Goal: Task Accomplishment & Management: Manage account settings

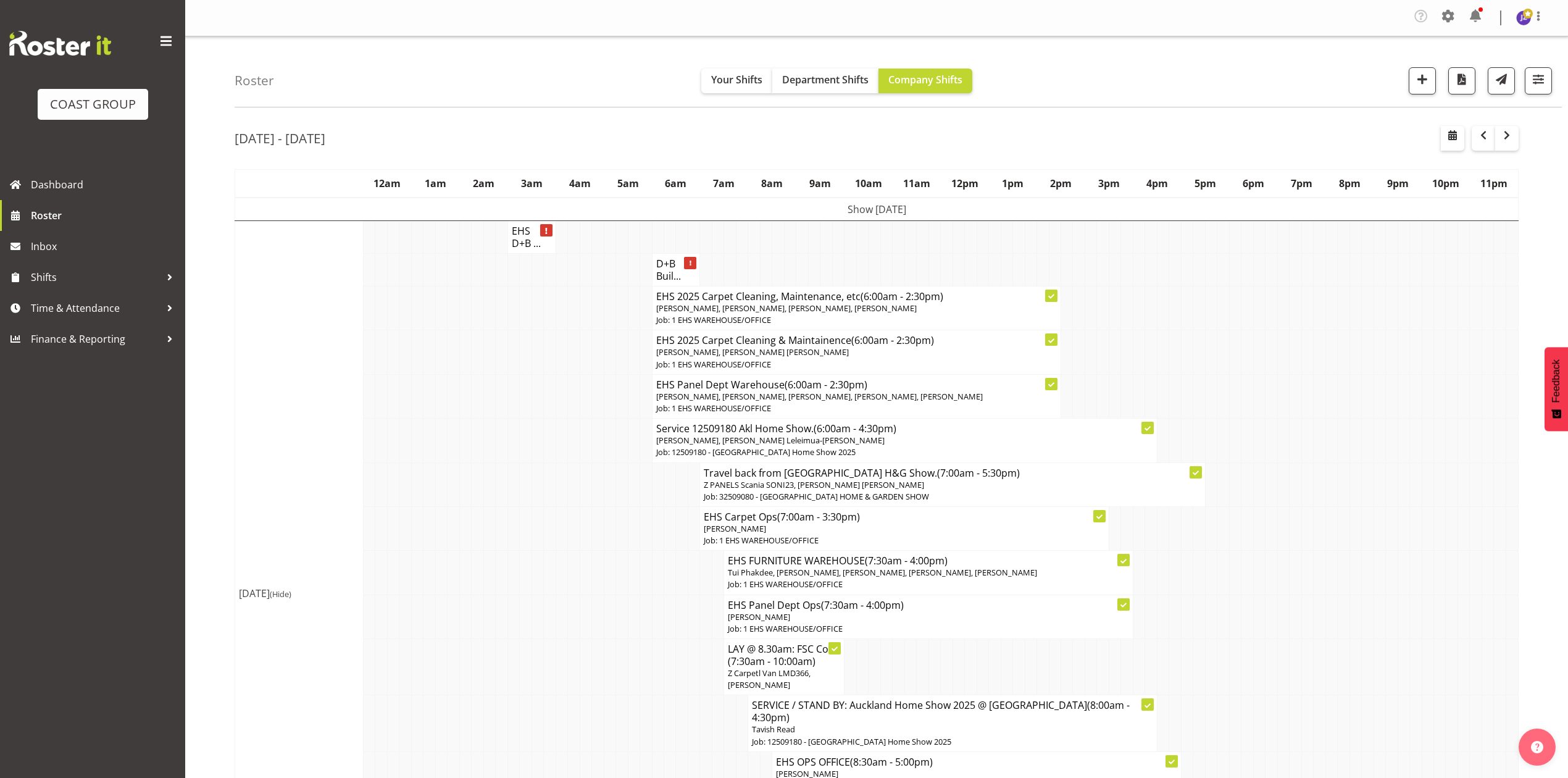
click at [1400, 300] on td at bounding box center [1403, 308] width 11 height 44
click at [1239, 287] on td at bounding box center [1235, 308] width 11 height 44
click at [812, 80] on span "Department Shifts" at bounding box center [825, 80] width 87 height 14
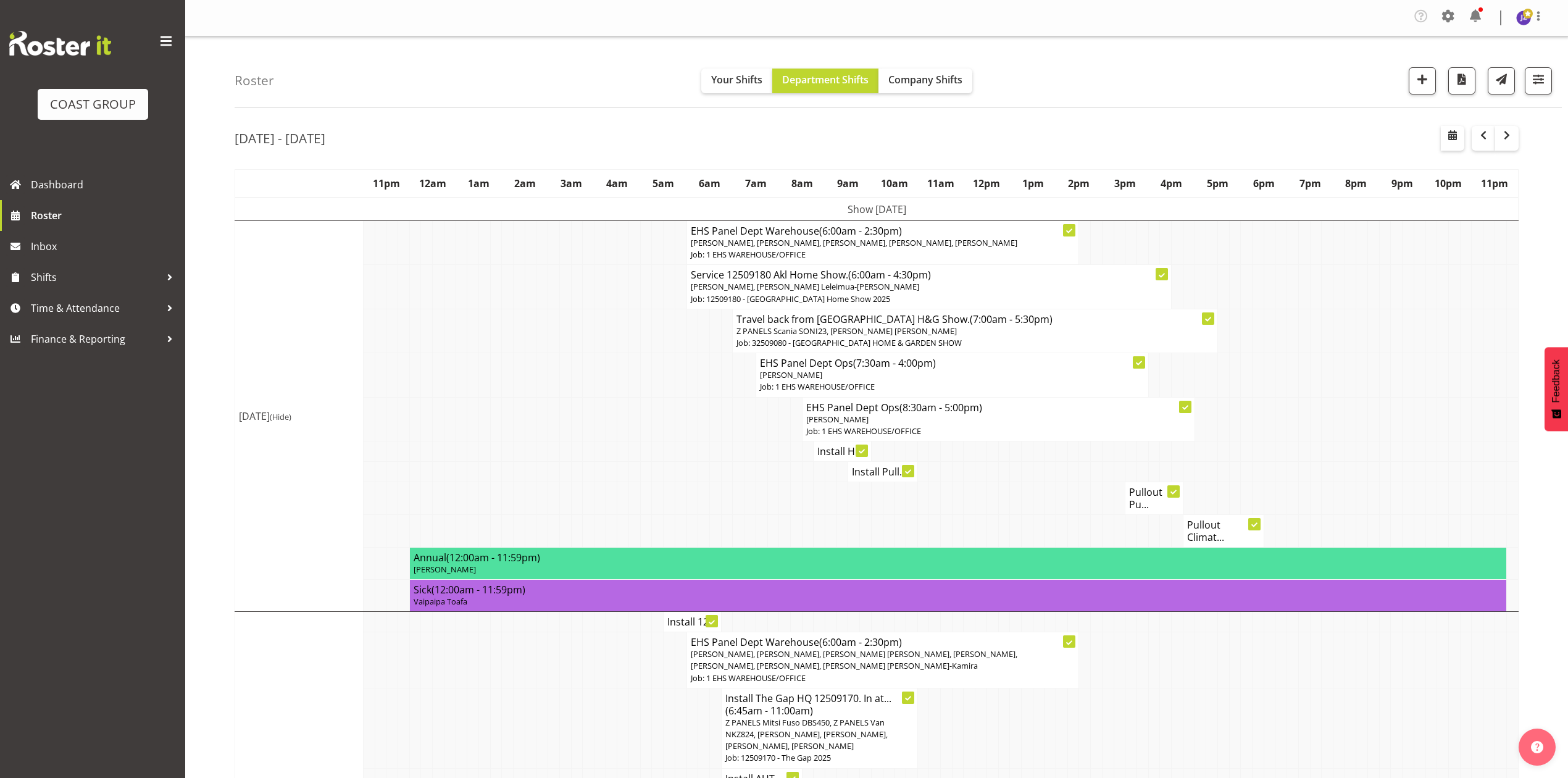
click at [1324, 346] on td at bounding box center [1327, 331] width 11 height 44
click at [50, 312] on span "Time & Attendance" at bounding box center [96, 308] width 130 height 19
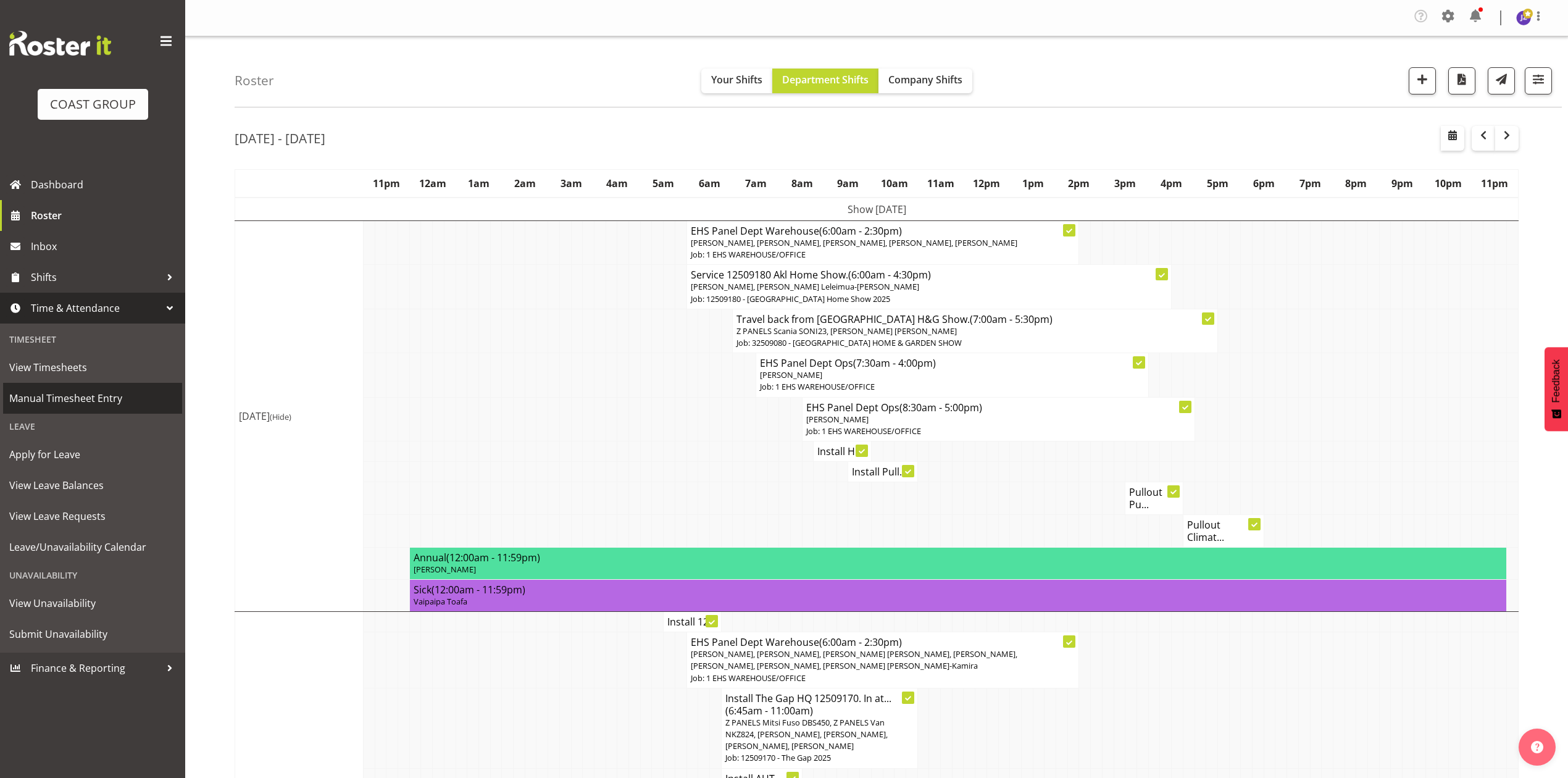
click at [53, 391] on span "Manual Timesheet Entry" at bounding box center [92, 398] width 167 height 19
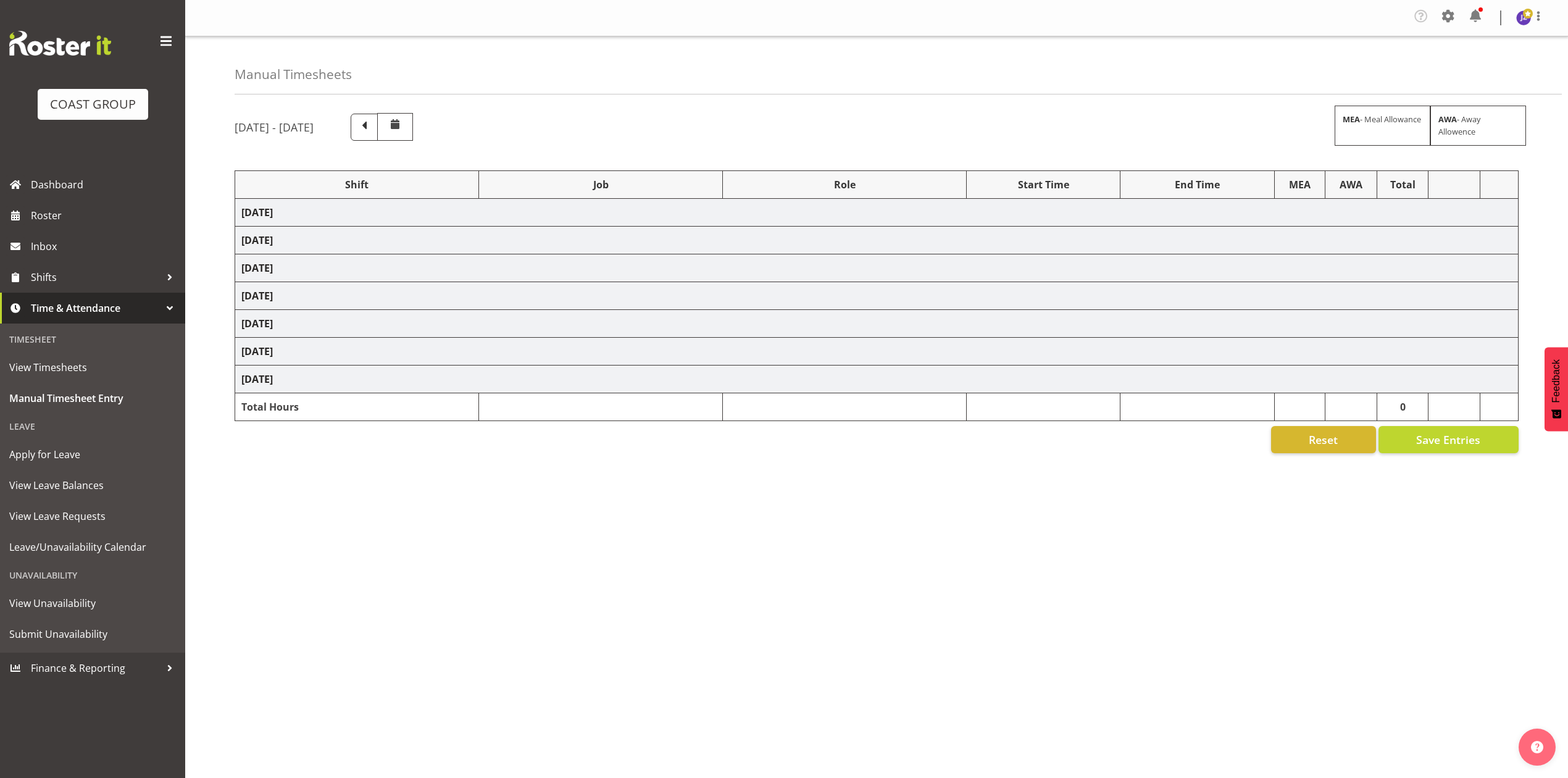
select select "73883"
select select "8653"
select select "79662"
select select "8653"
select select "68034"
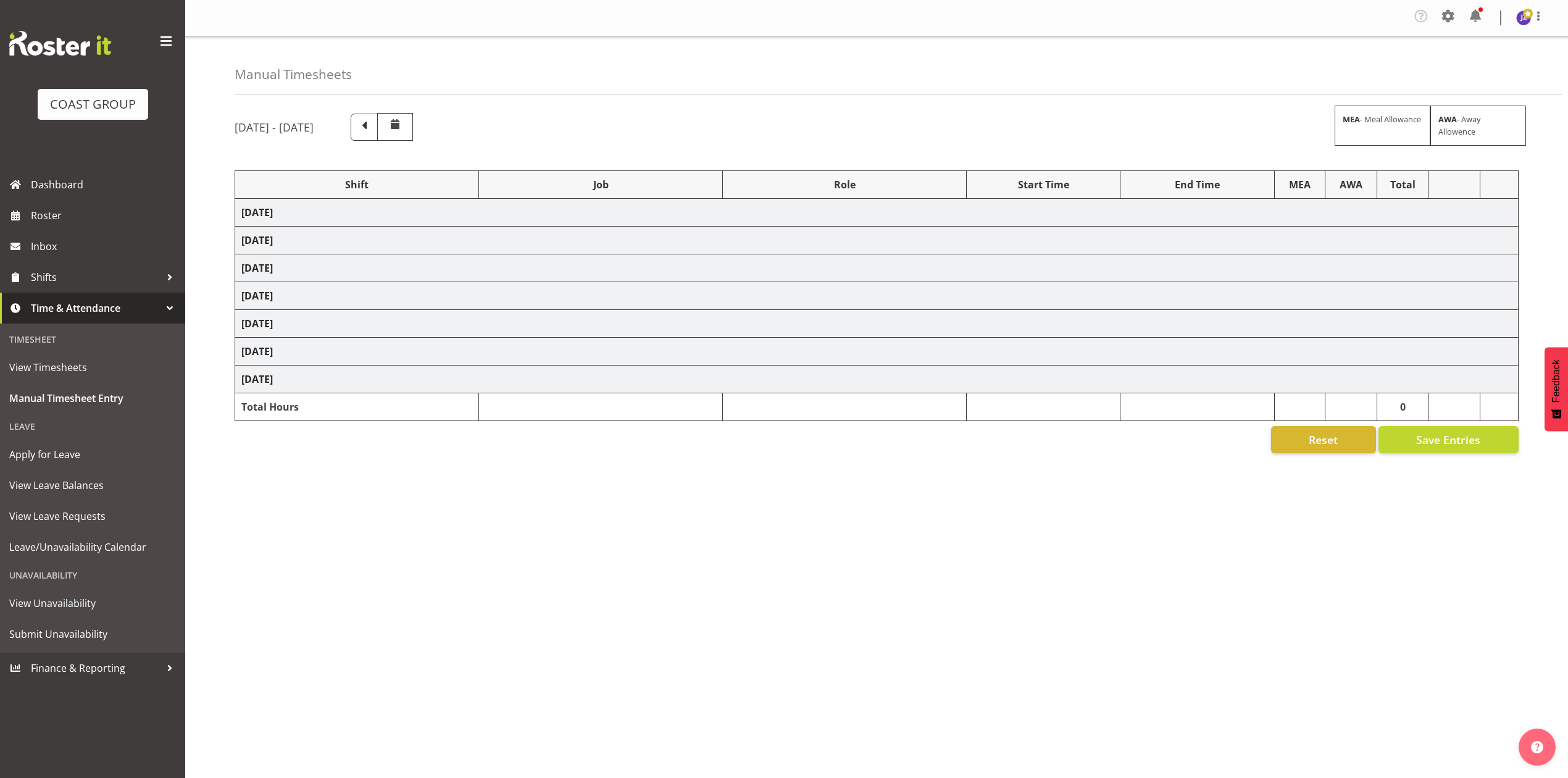
select select "69"
select select "198"
select select "68034"
select select "69"
select select "198"
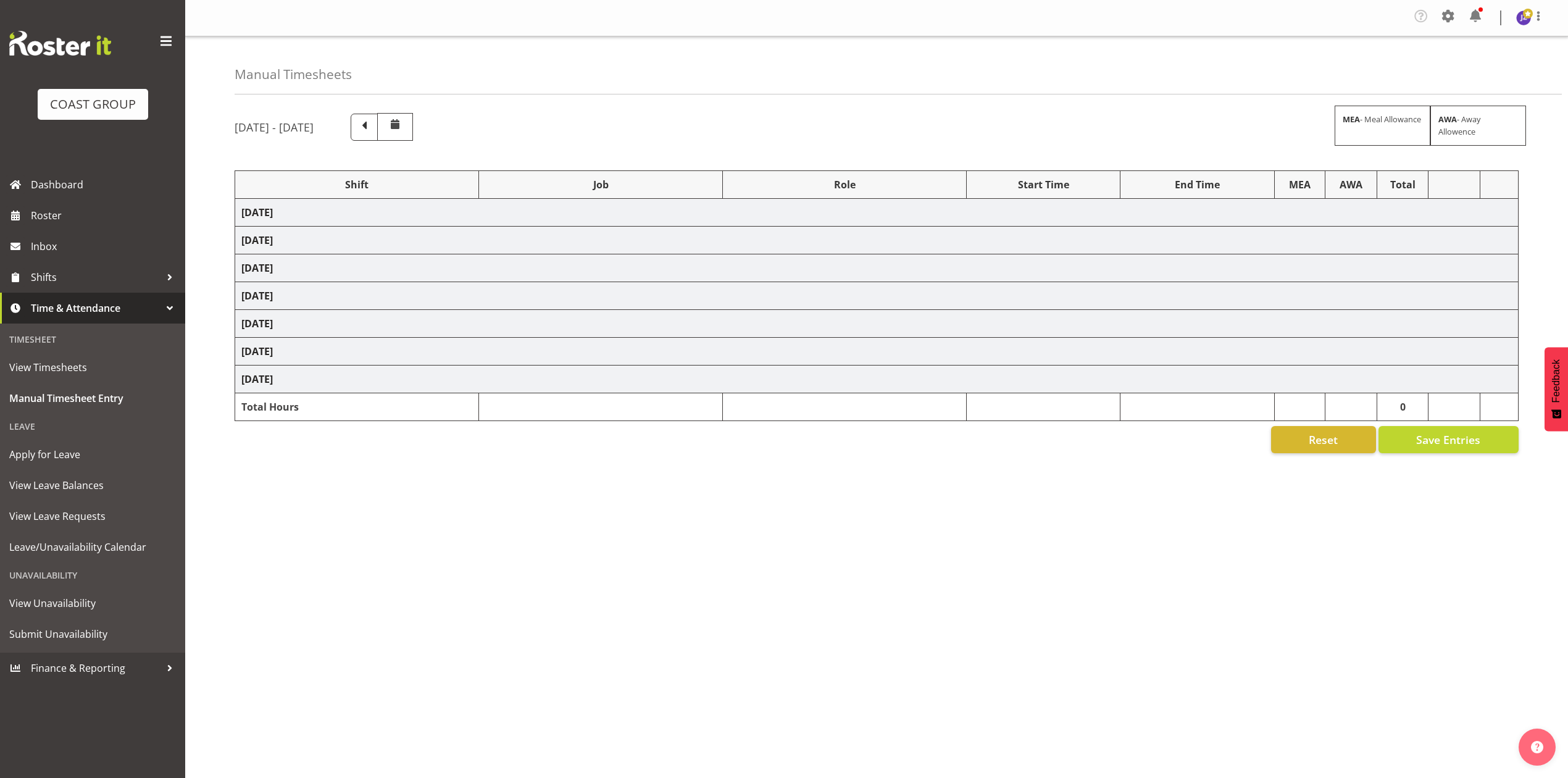
select select "79662"
select select "8653"
select select "80033"
select select "8653"
select select "68034"
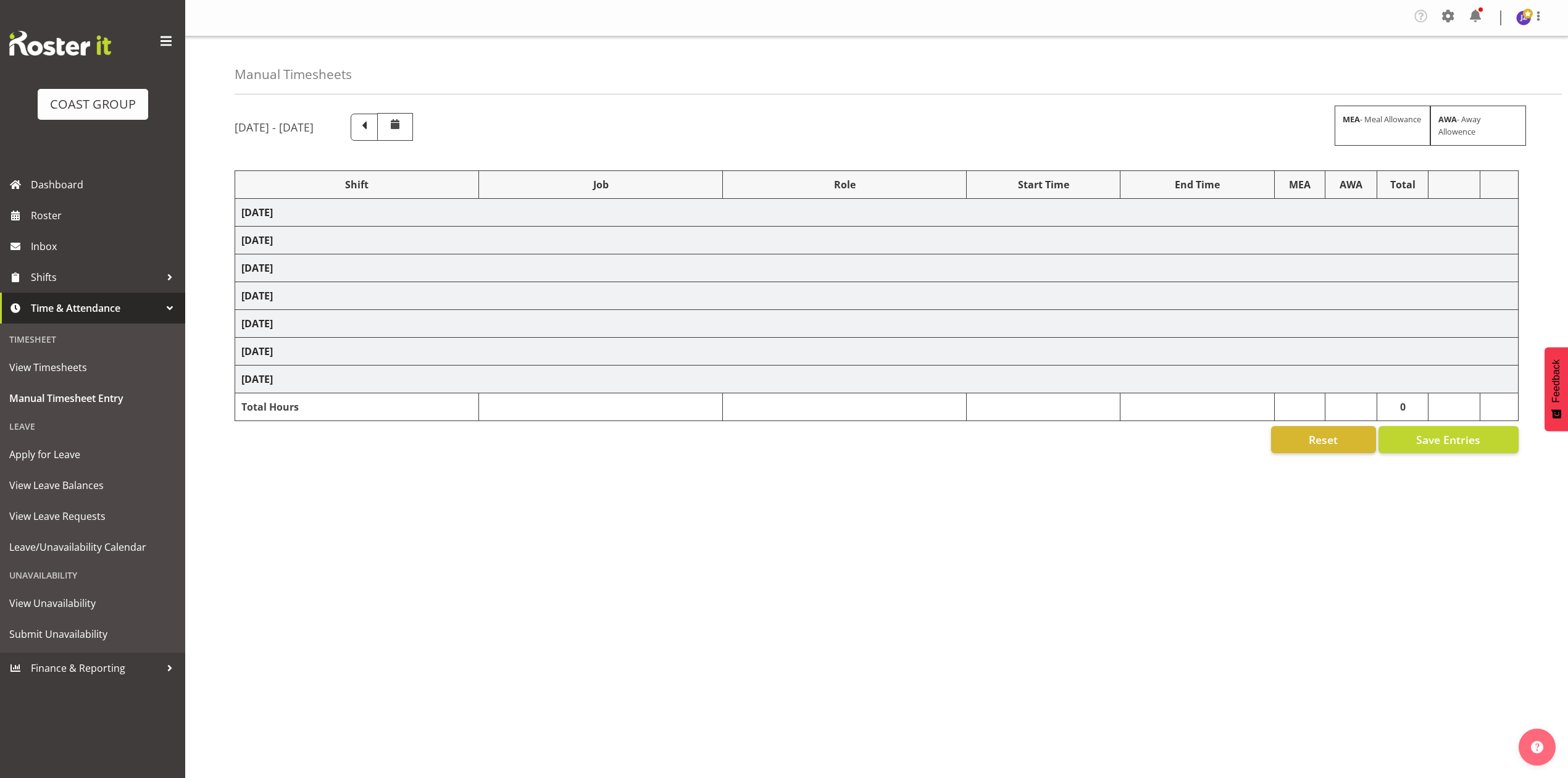
select select "69"
select select "198"
select select "80858"
select select "9861"
select select "79714"
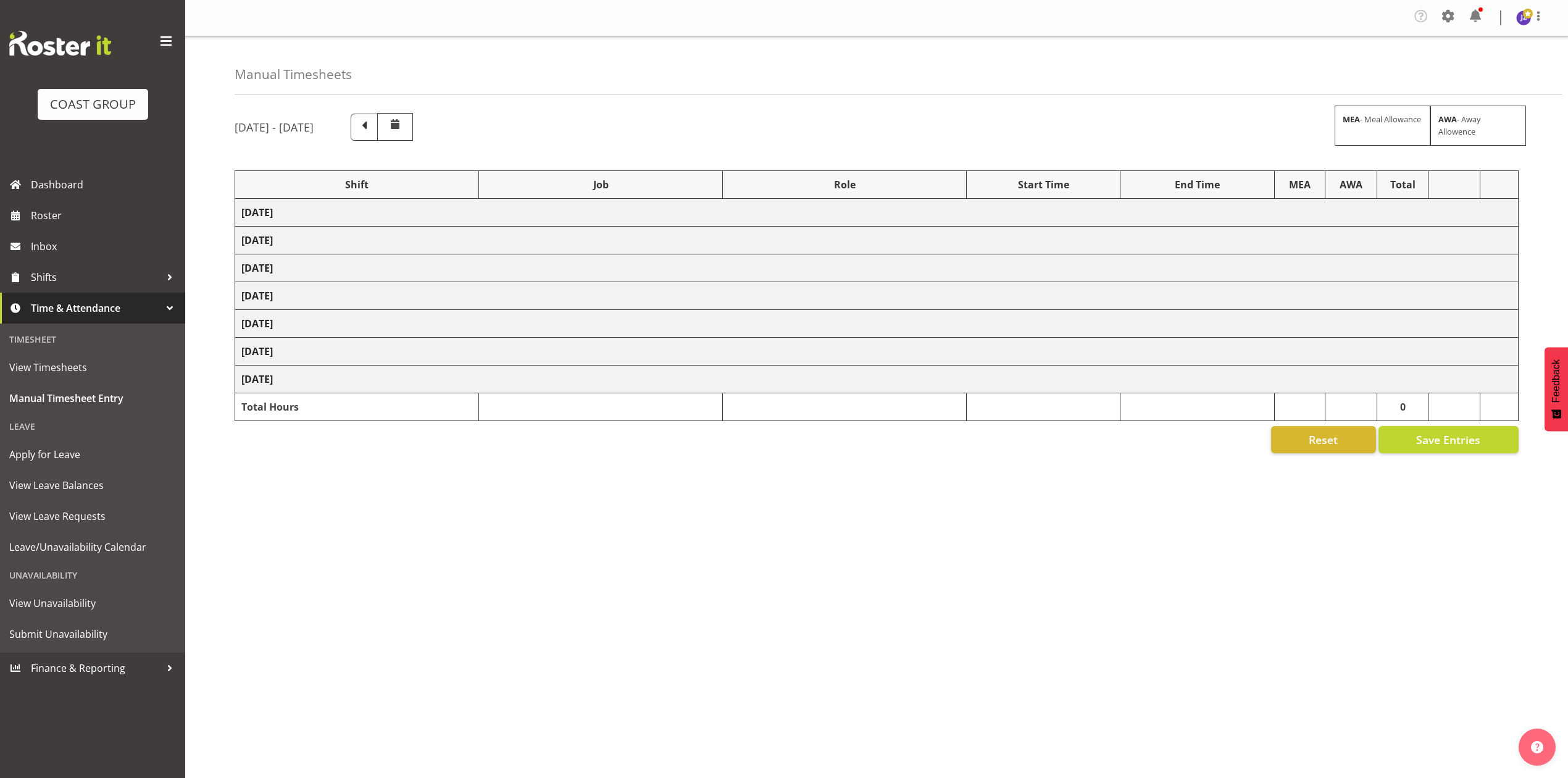
select select "9050"
select select "79714"
select select "9050"
select select "80859"
select select "10278"
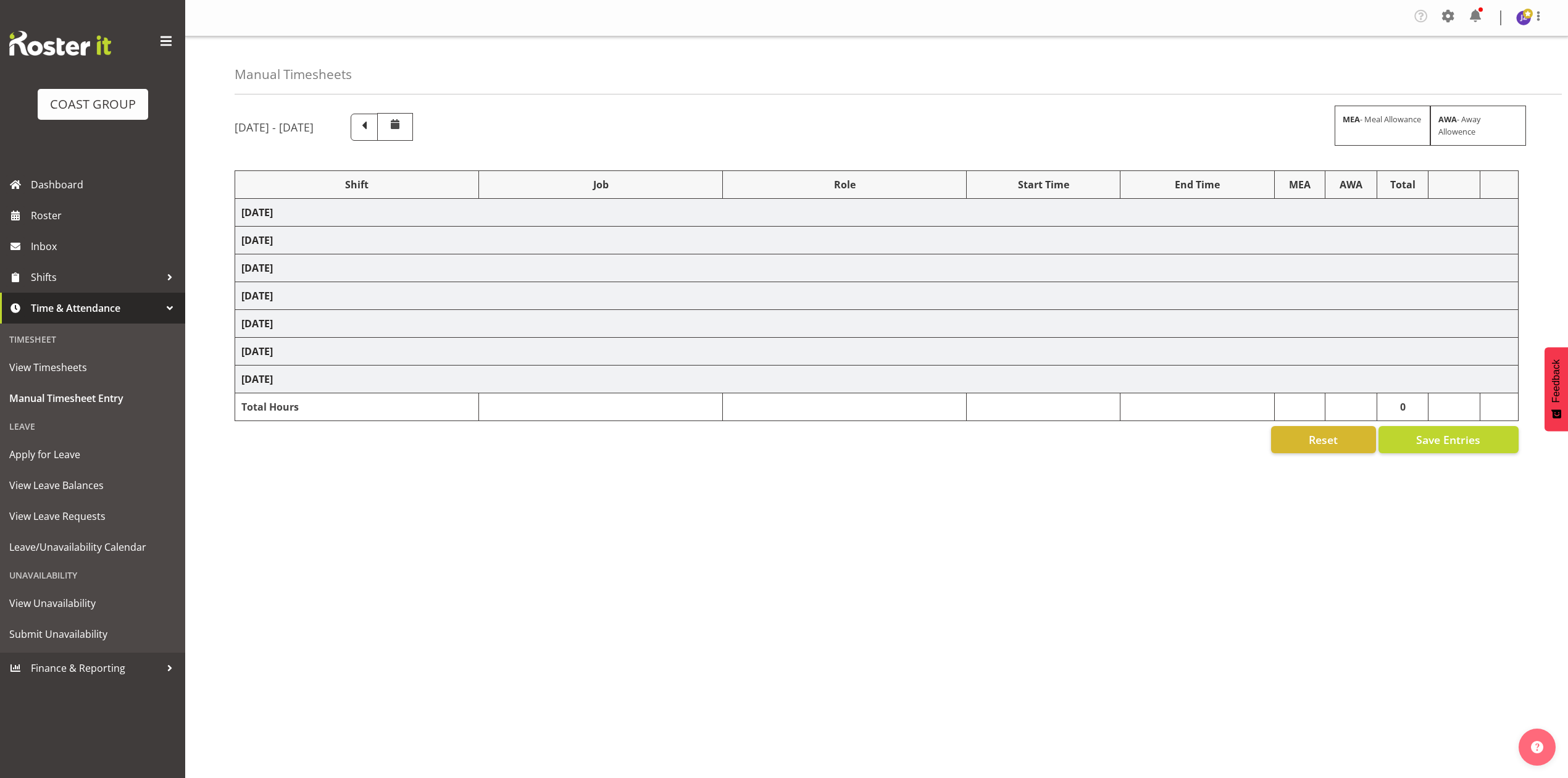
select select "74310"
select select "9448"
select select "80774"
select select "8653"
select select "74310"
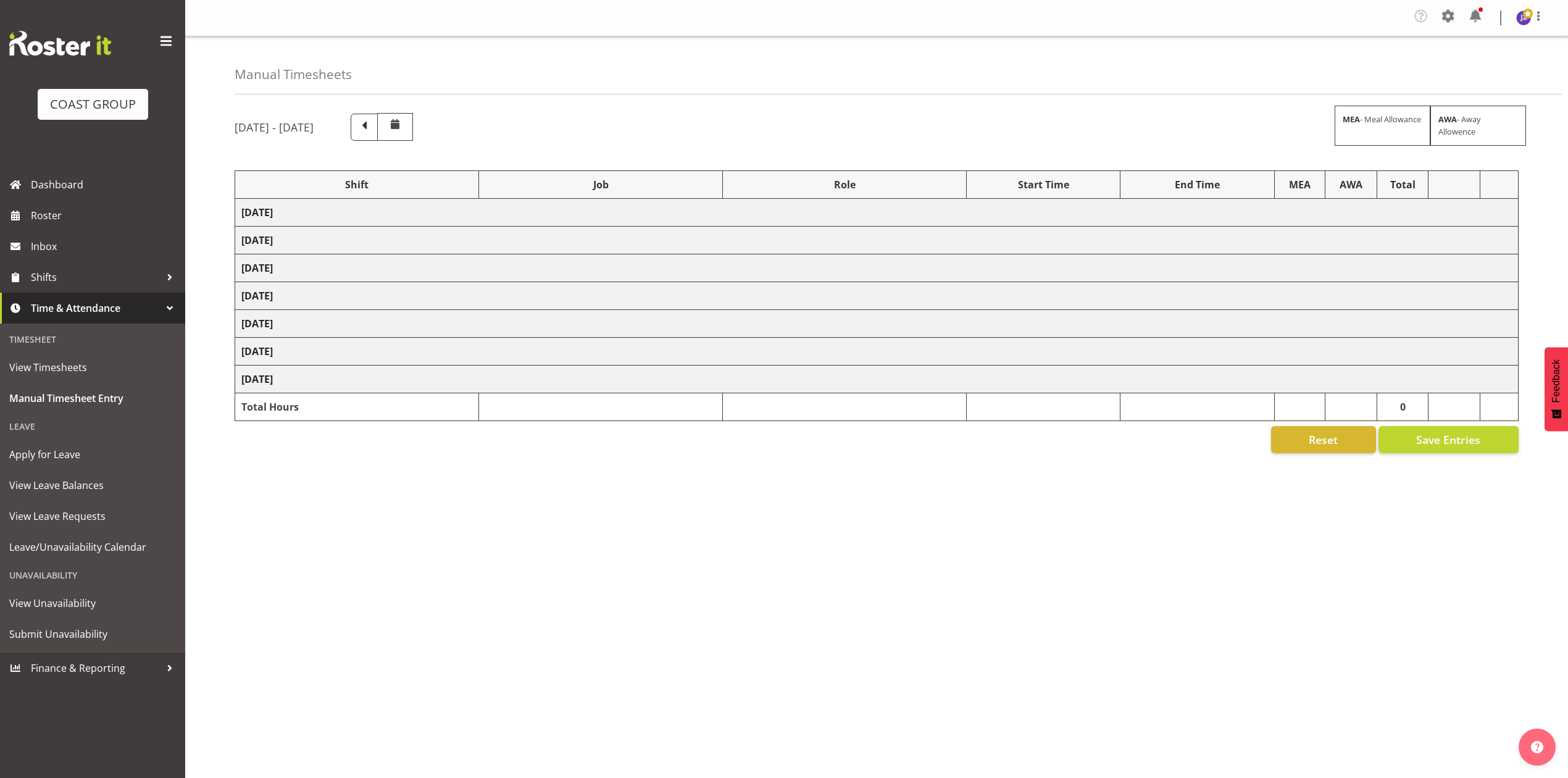
select select "9448"
select select "68034"
select select "69"
select select "198"
select select "68034"
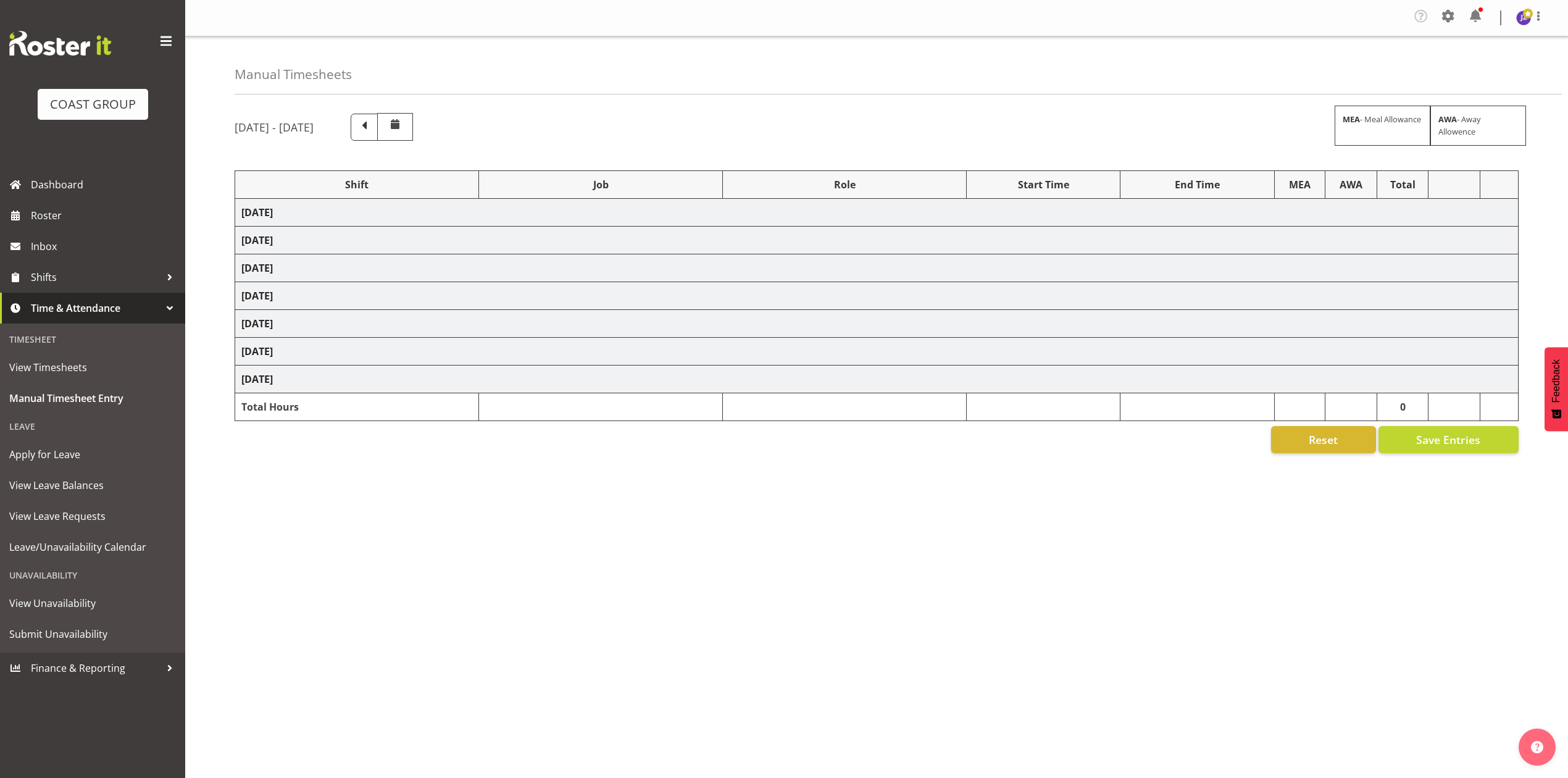
select select "69"
select select "198"
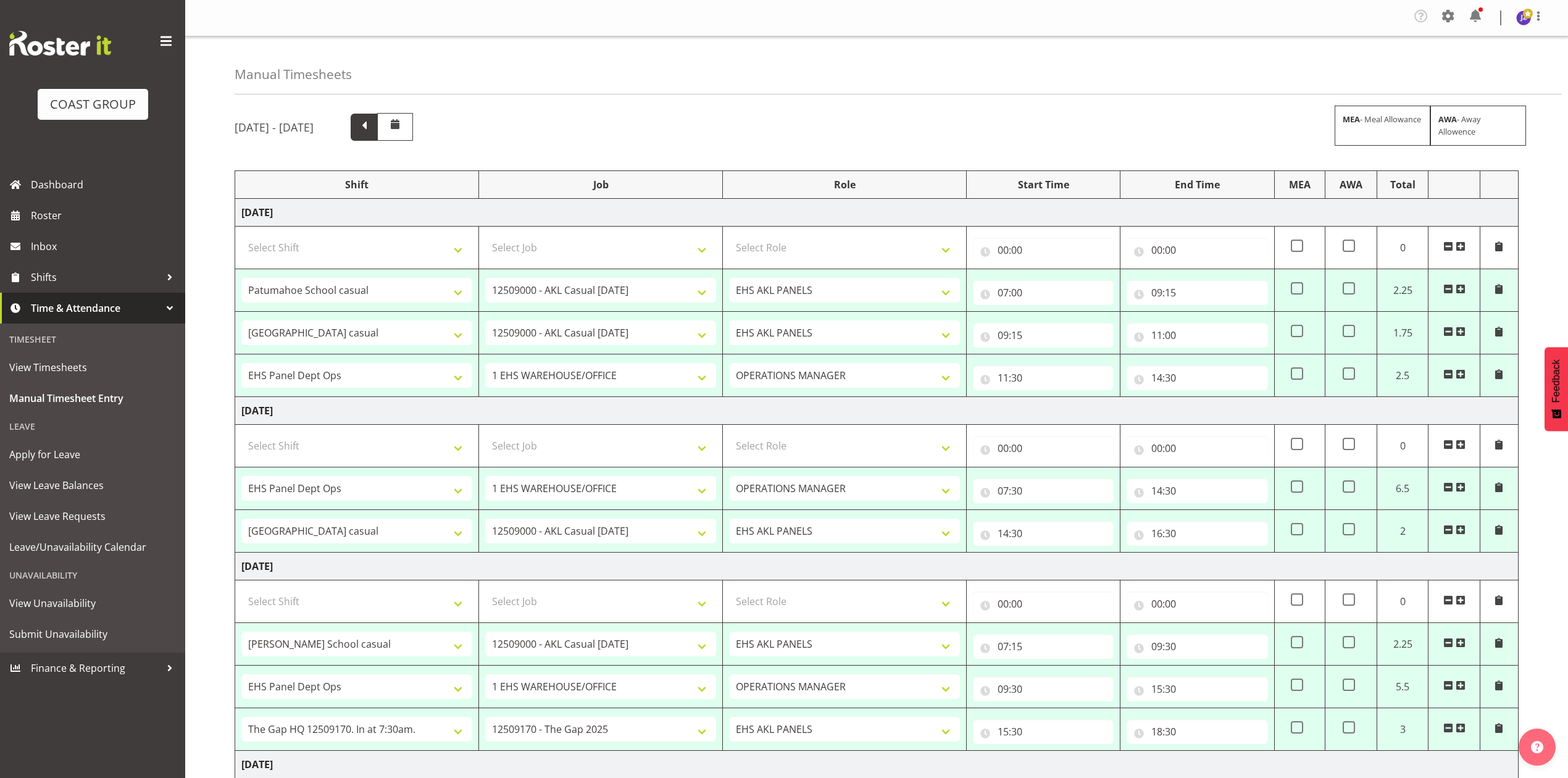
click at [378, 125] on span at bounding box center [365, 127] width 28 height 28
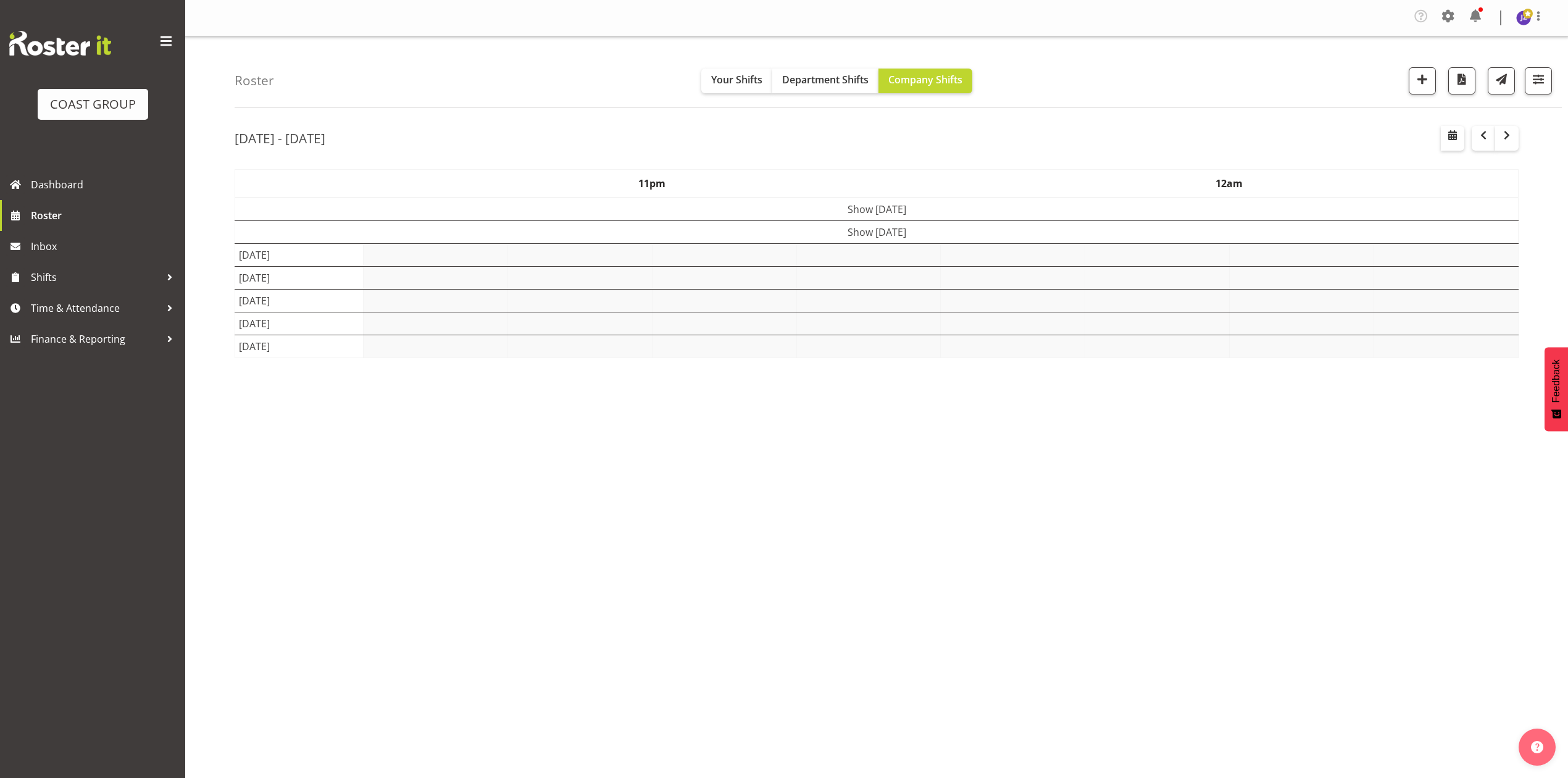
click at [1210, 92] on div "Roster Your Shifts Department Shifts Company Shifts 1 Locations Clear CARLTON E…" at bounding box center [898, 72] width 1327 height 71
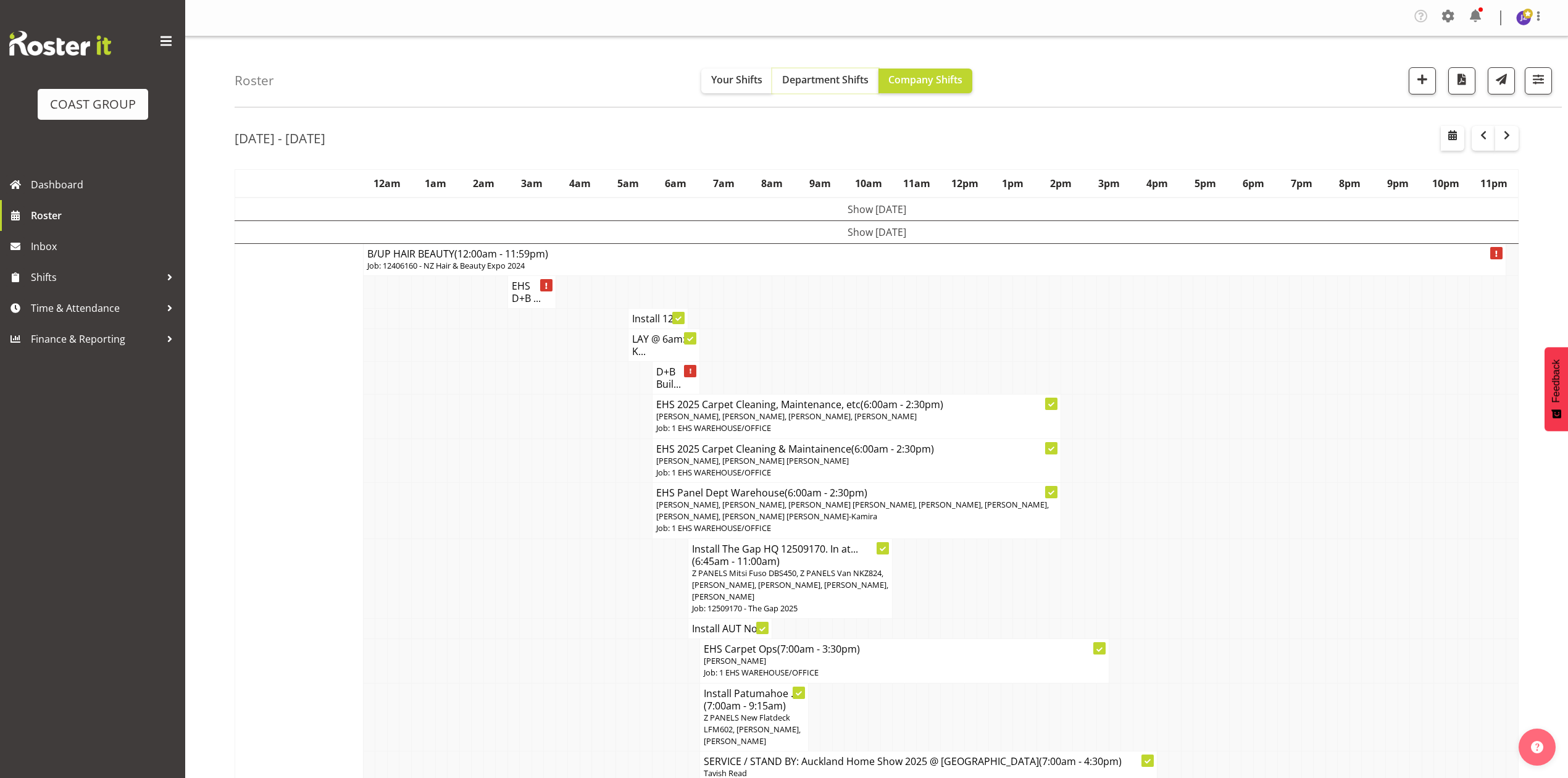
click at [825, 85] on span "Department Shifts" at bounding box center [825, 80] width 87 height 14
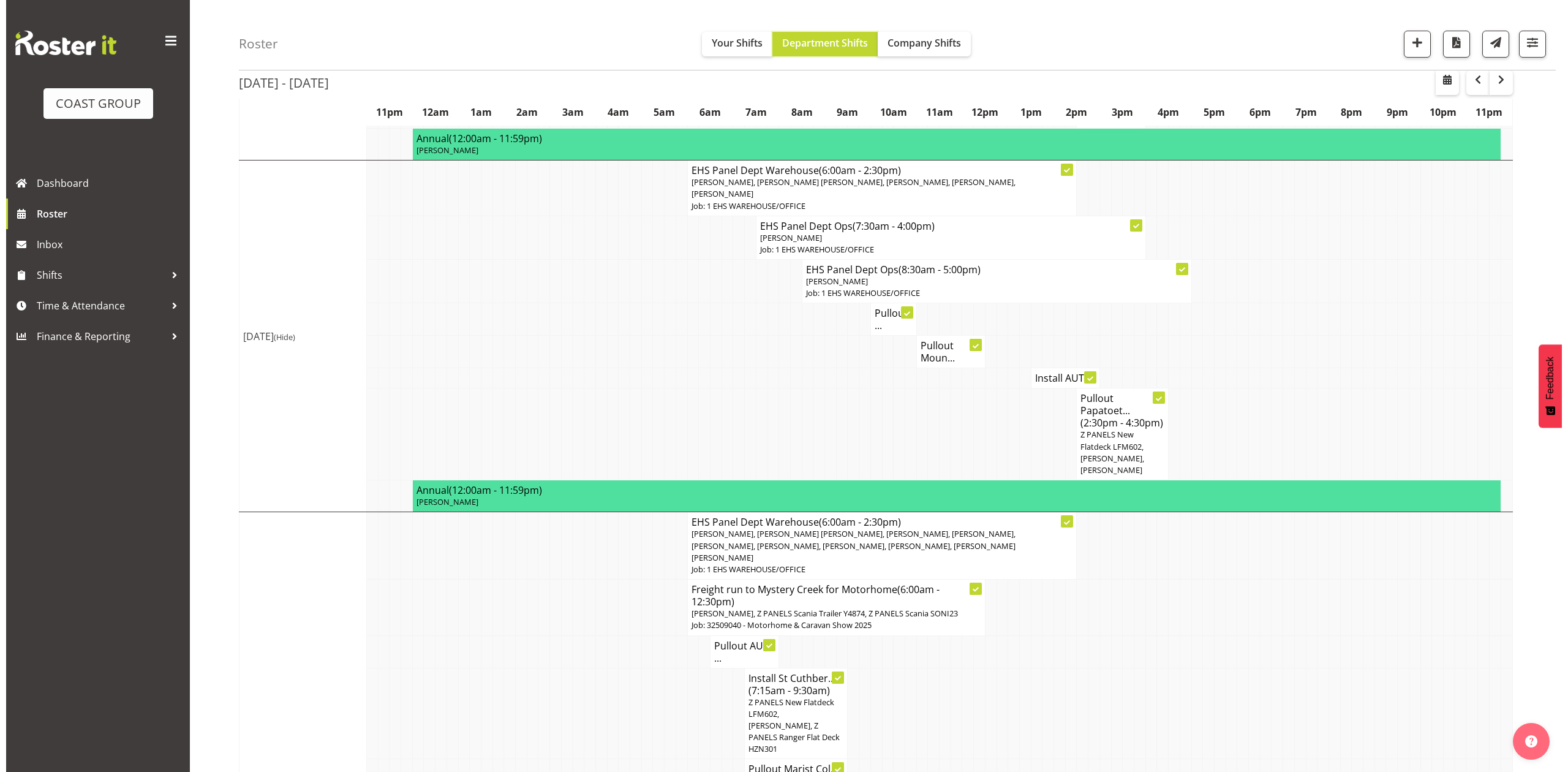
scroll to position [609, 0]
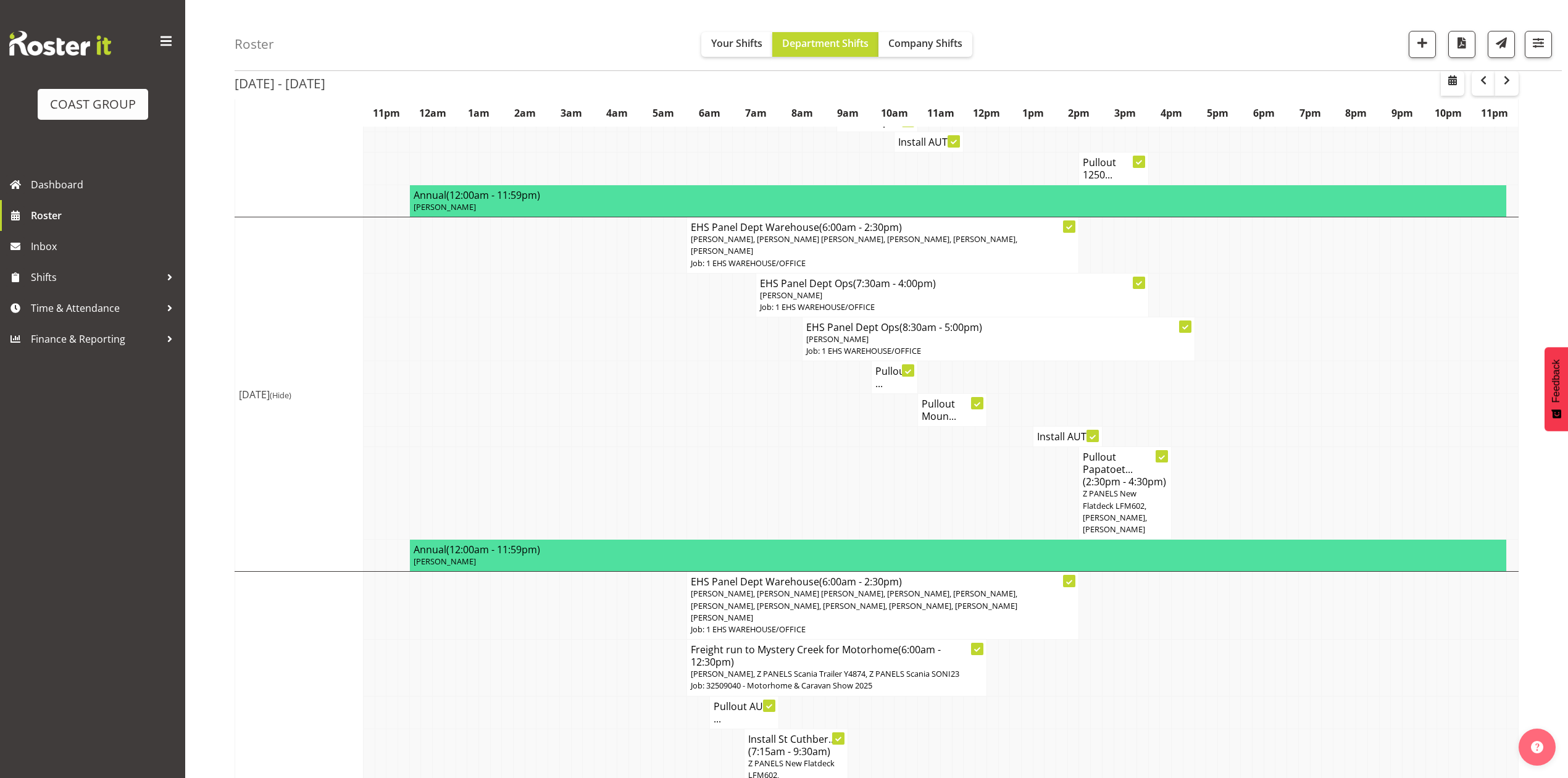
click at [887, 366] on h4 "Pullout ..." at bounding box center [894, 377] width 38 height 24
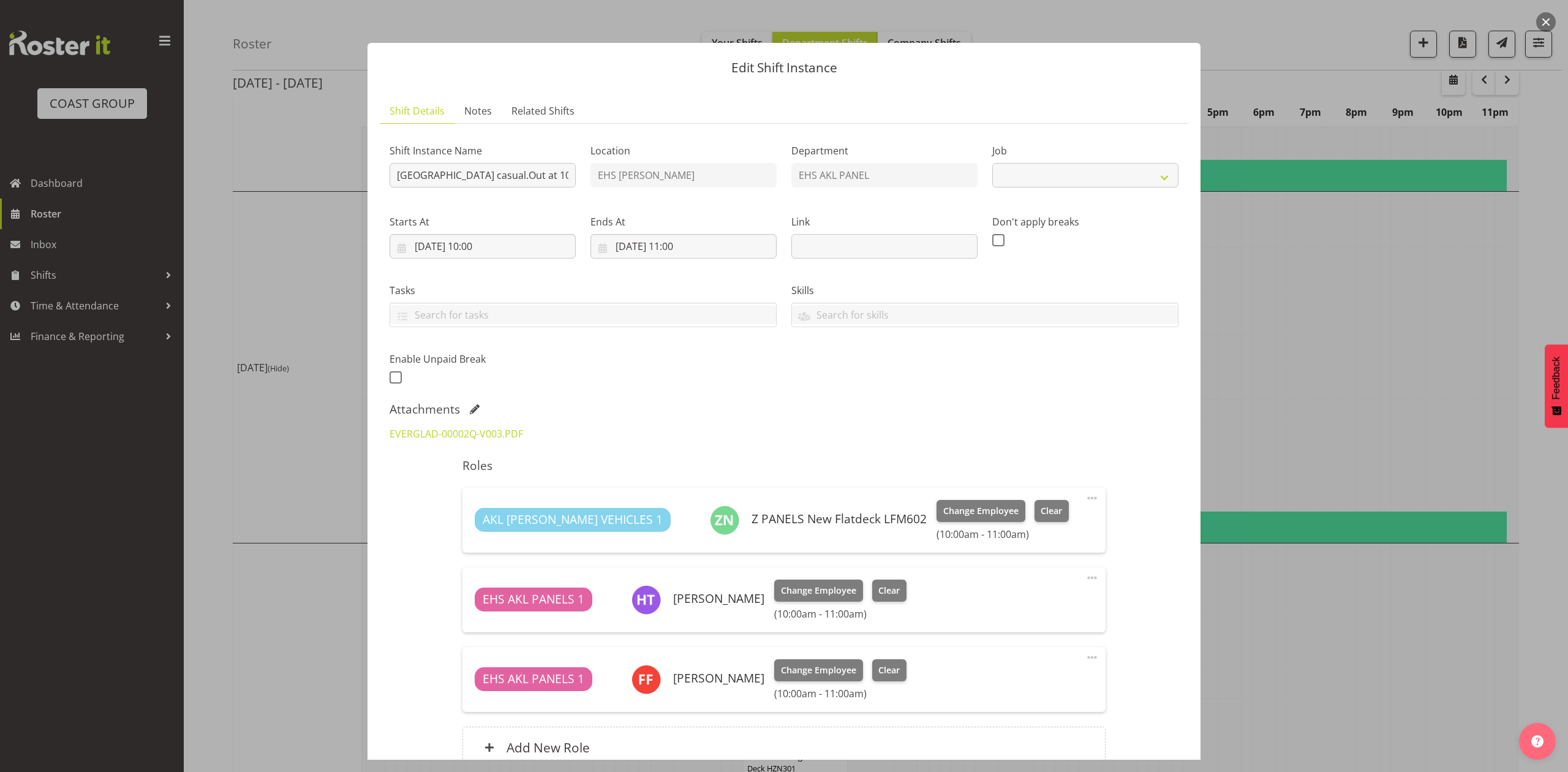
select select "8653"
click at [1381, 279] on div at bounding box center [784, 386] width 1568 height 772
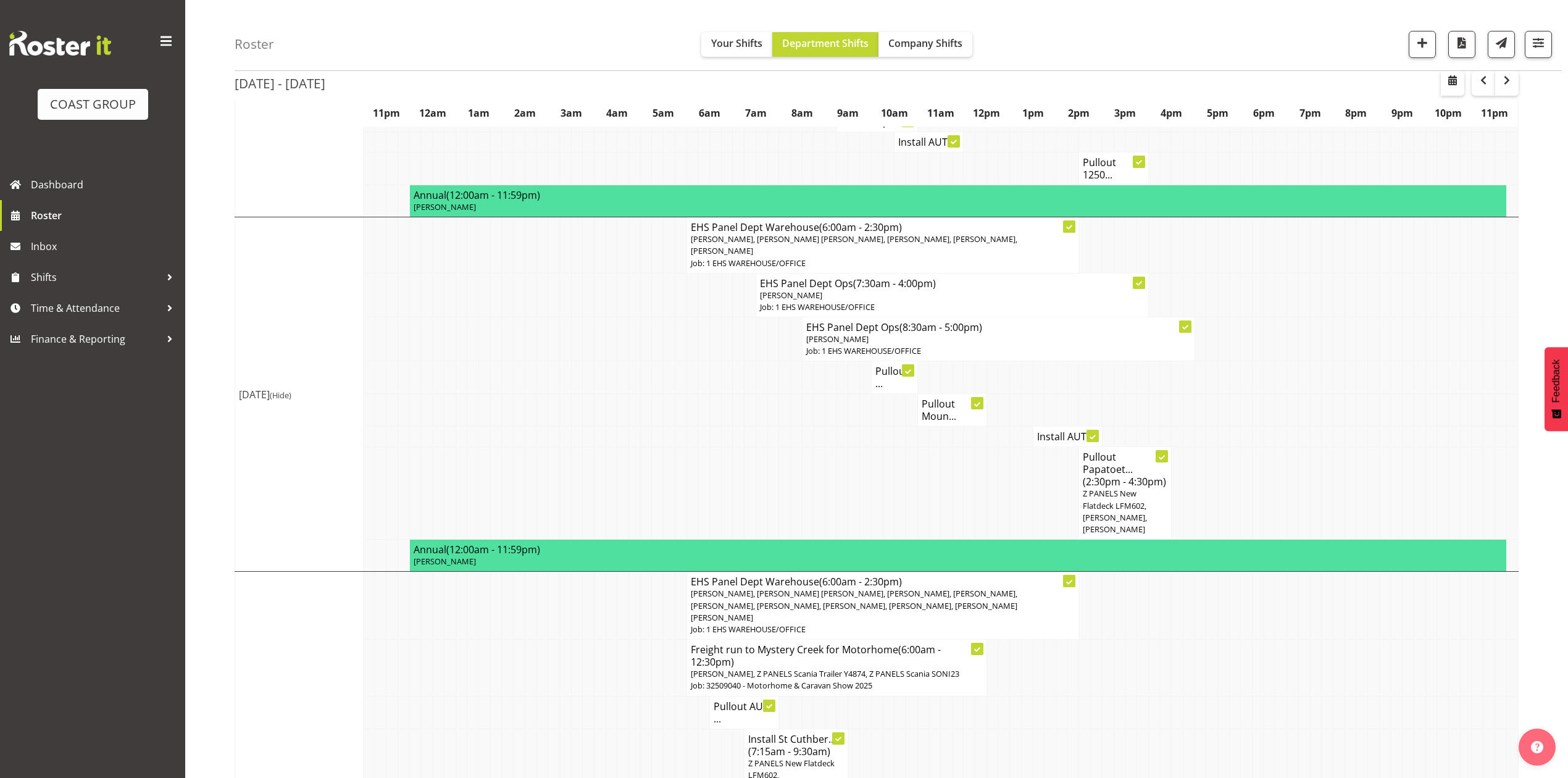
click at [958, 398] on h4 "Pullout Moun..." at bounding box center [952, 410] width 61 height 24
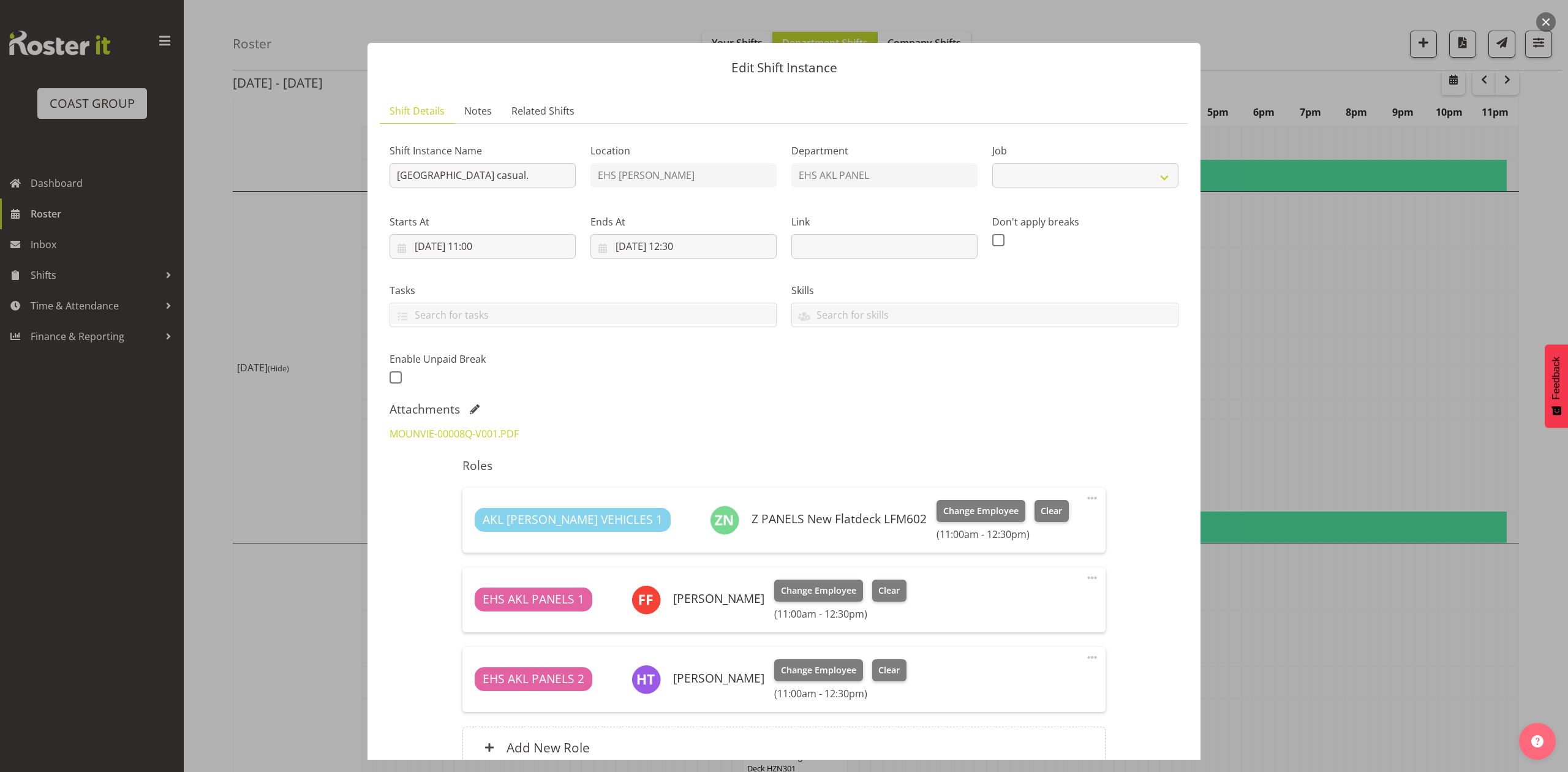
select select "8653"
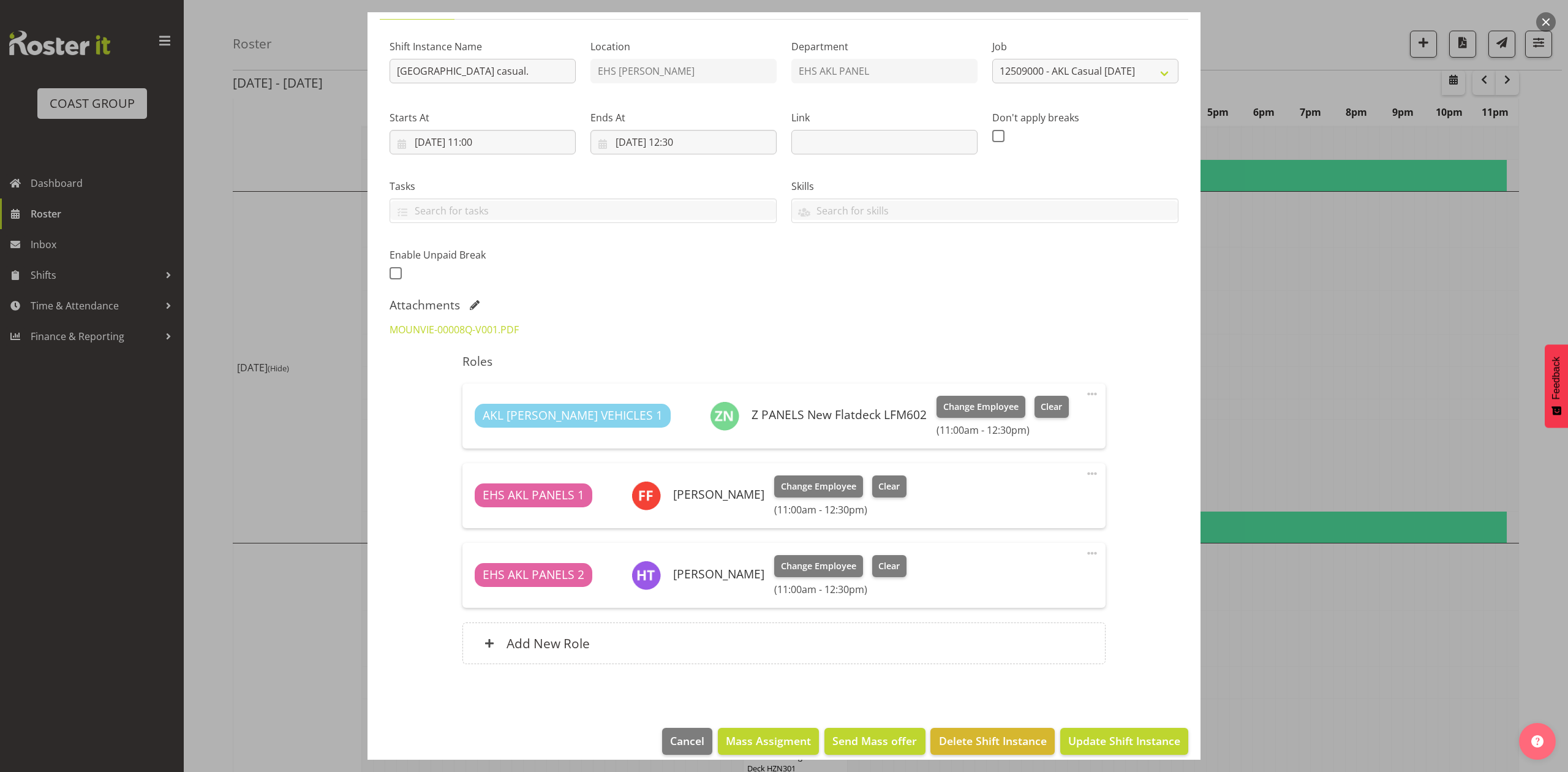
scroll to position [119, 0]
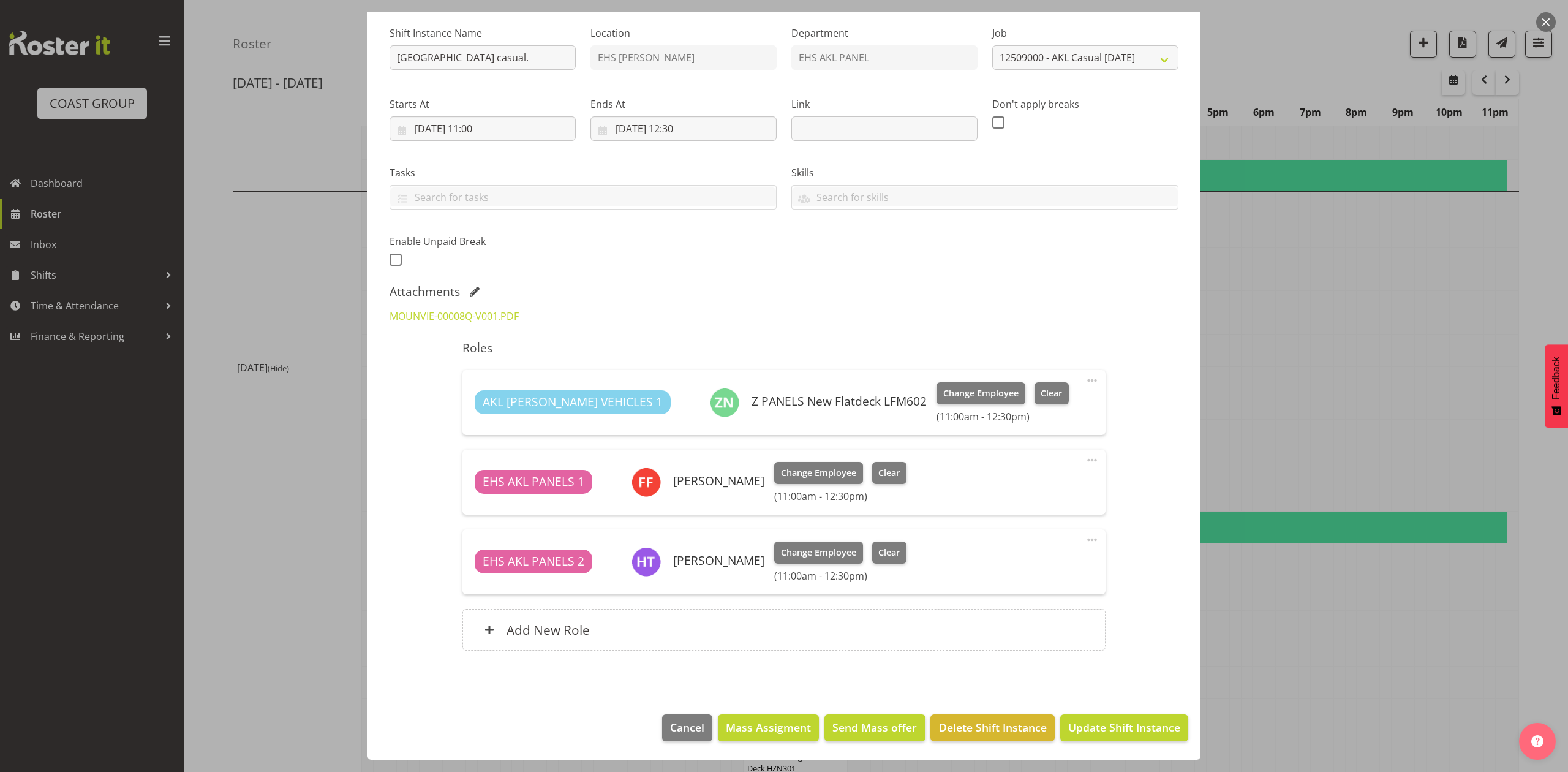
click at [1331, 339] on div at bounding box center [784, 386] width 1568 height 772
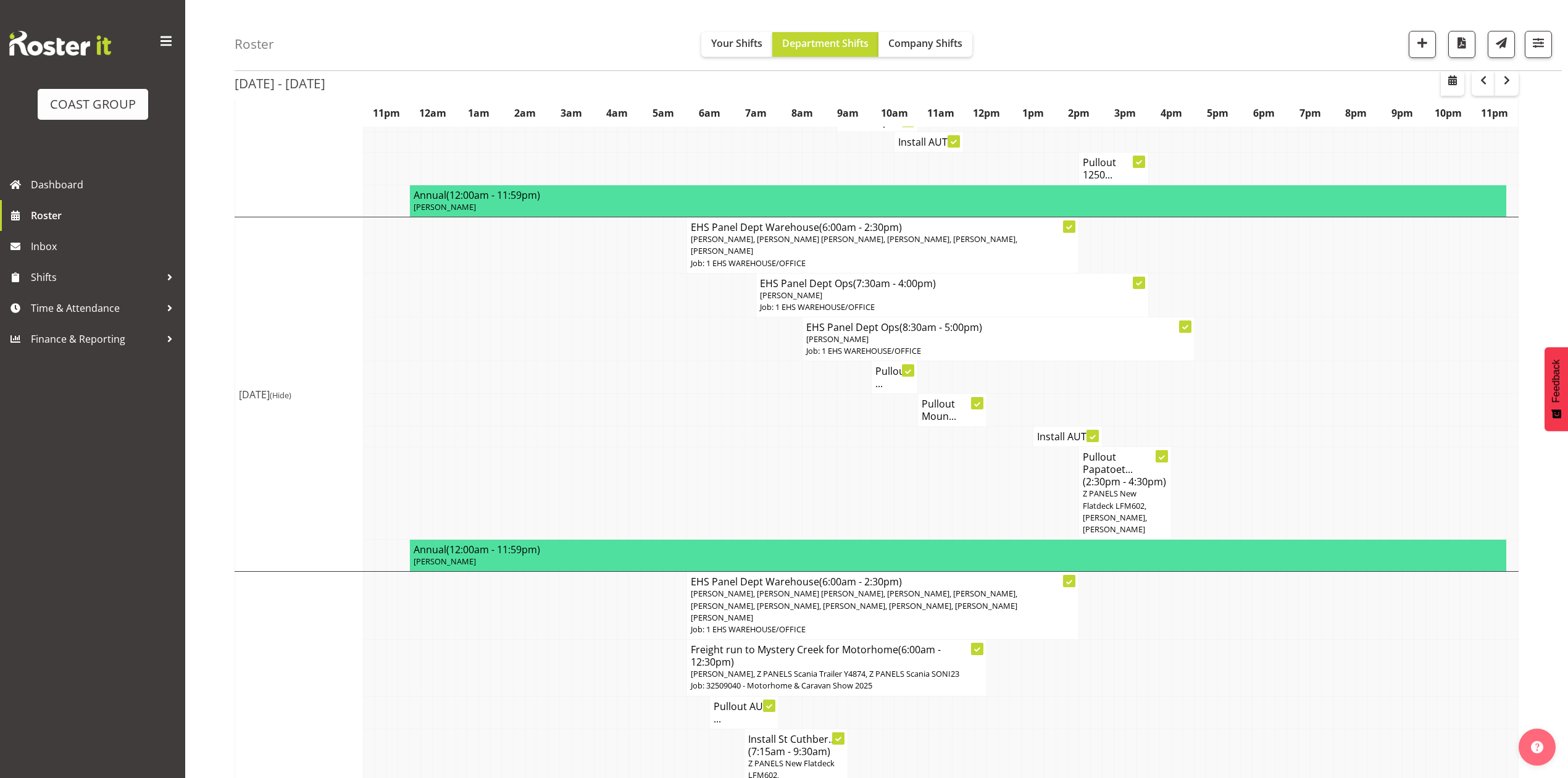
click at [1048, 431] on h4 "Install AUT ..." at bounding box center [1067, 436] width 61 height 12
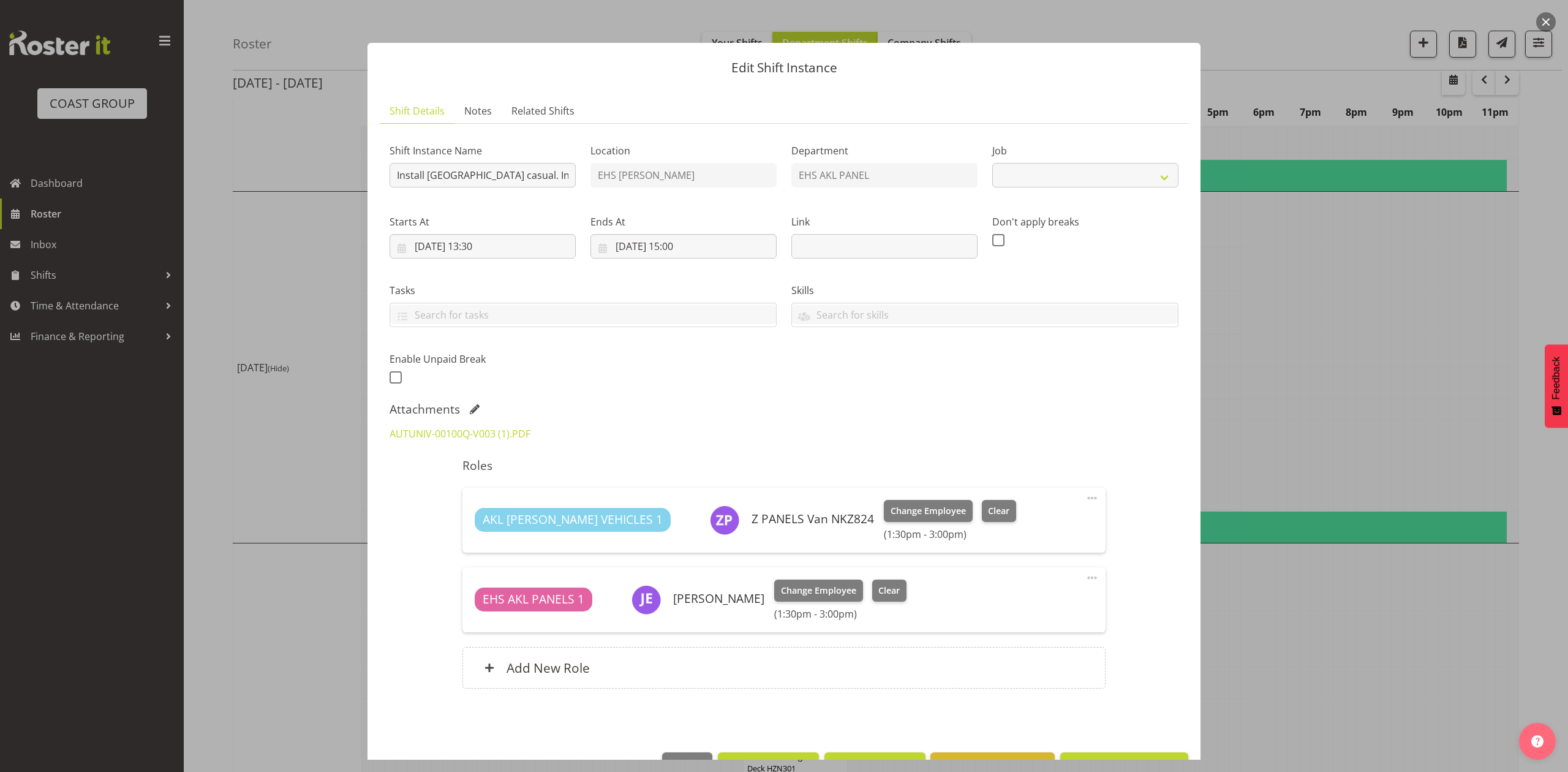
select select "8653"
click at [1319, 322] on div at bounding box center [784, 386] width 1568 height 772
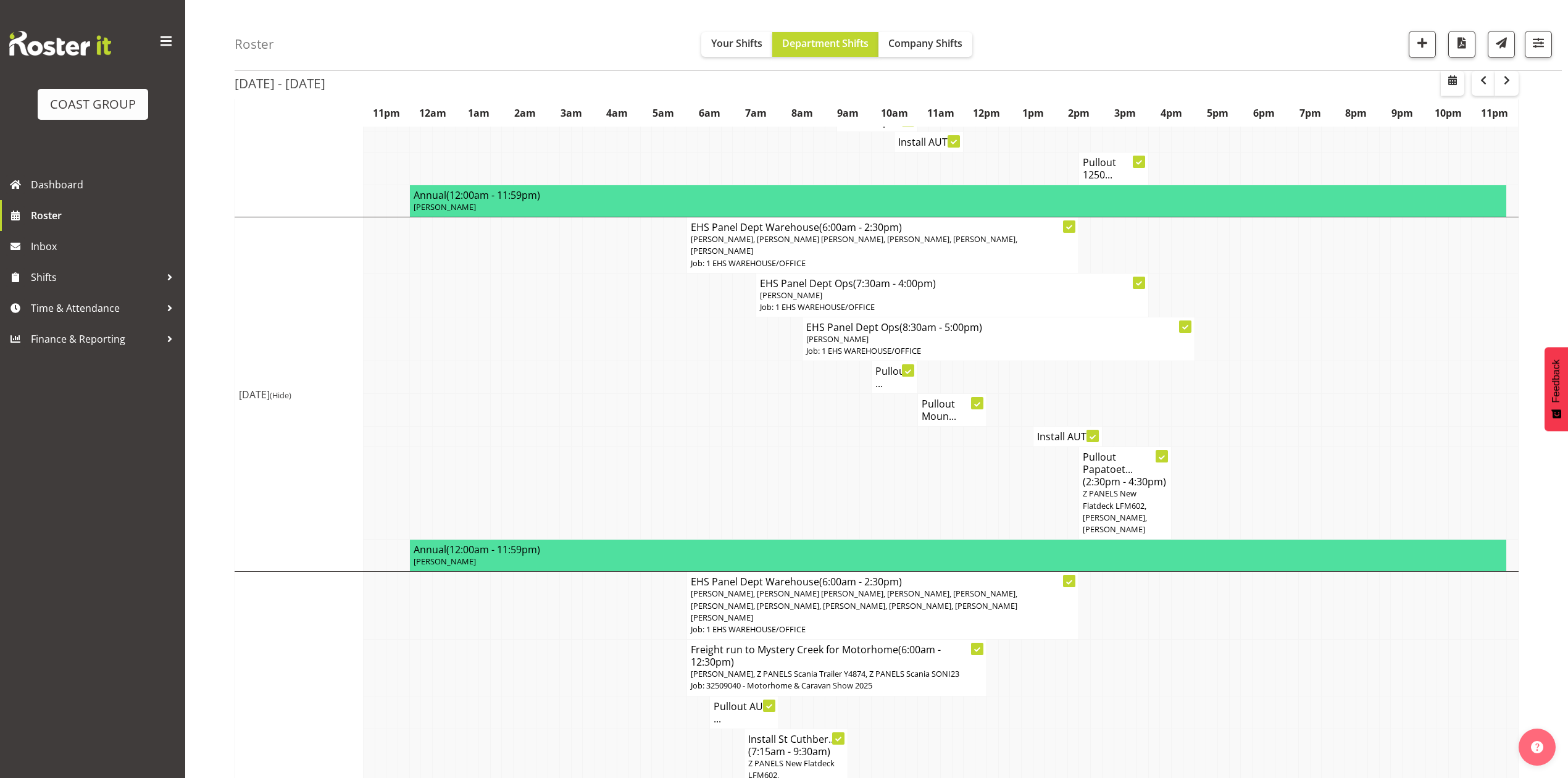
click at [1124, 492] on span "Z PANELS New Flatdeck LFM602, [PERSON_NAME], [PERSON_NAME]" at bounding box center [1115, 512] width 64 height 47
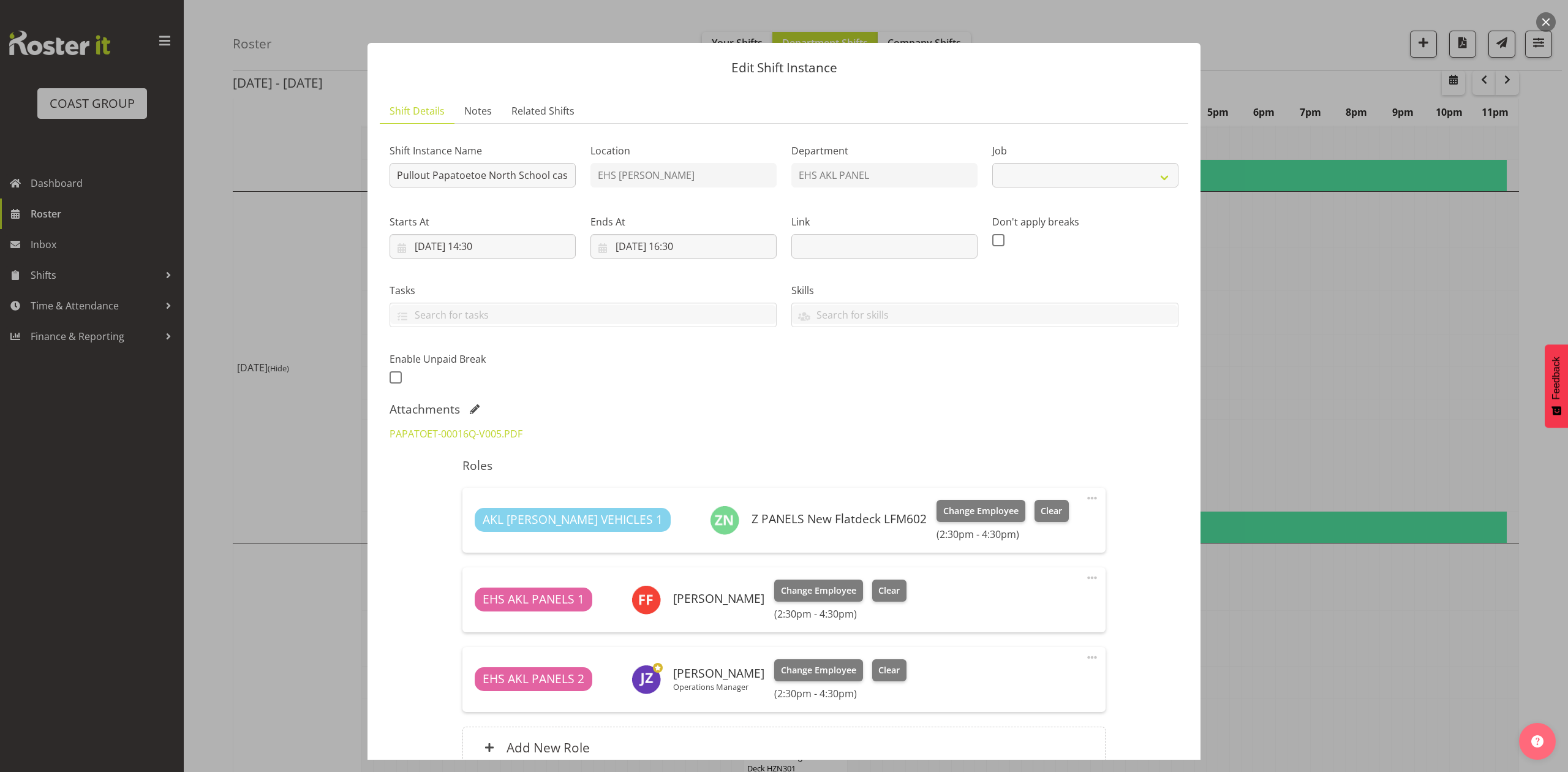
select select "8653"
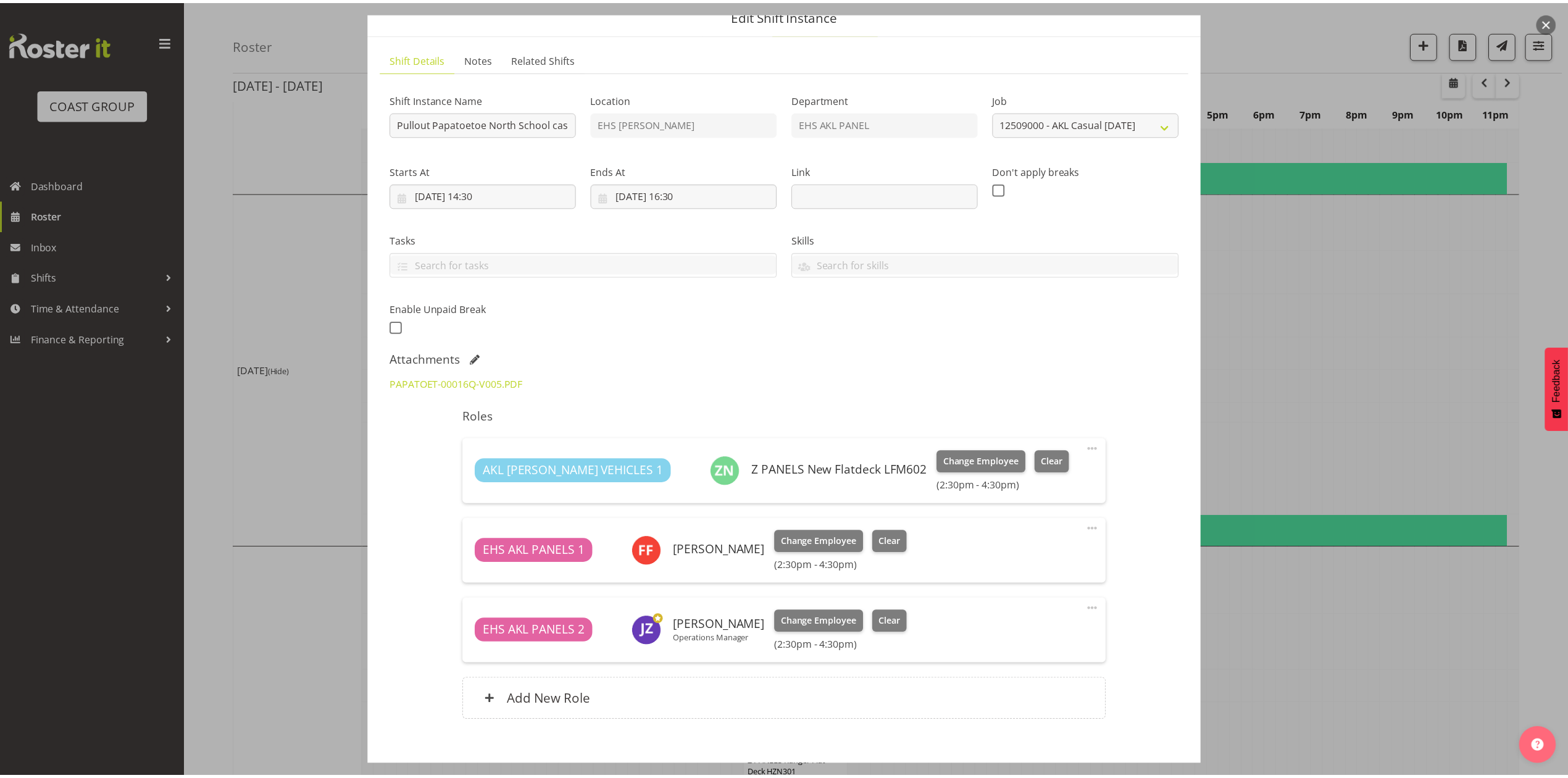
scroll to position [82, 0]
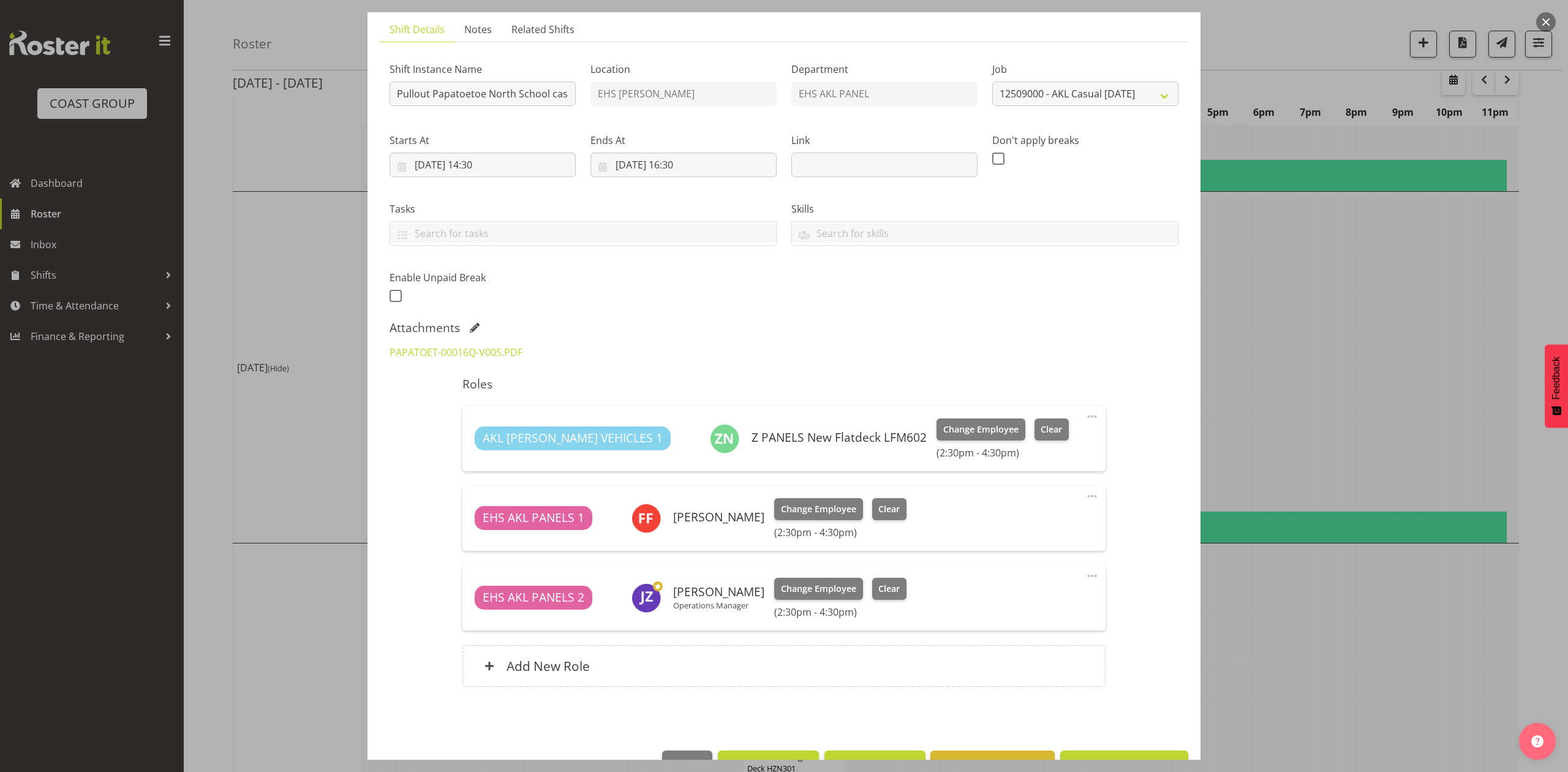
click at [1329, 337] on div at bounding box center [784, 386] width 1568 height 772
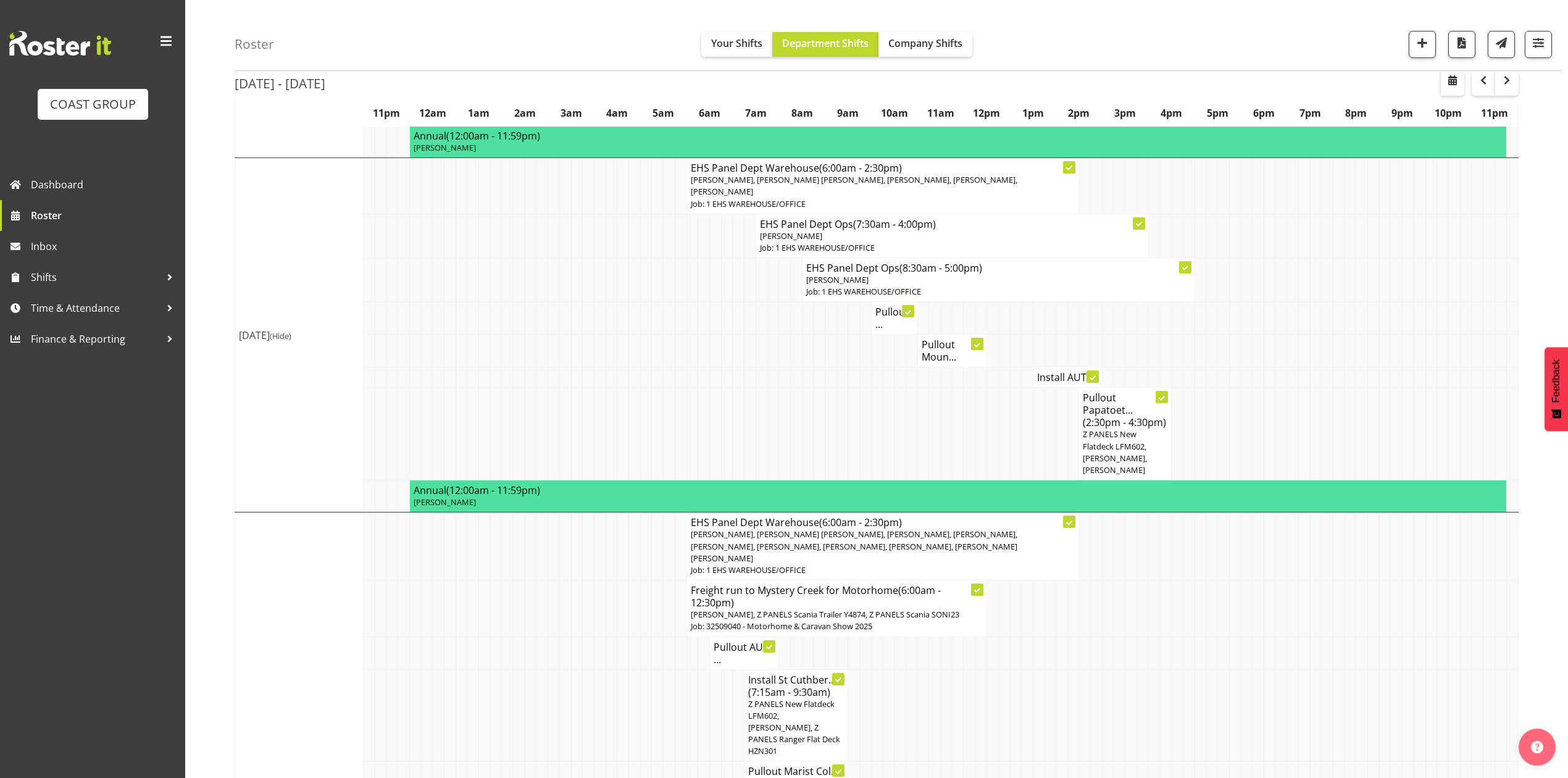
scroll to position [697, 0]
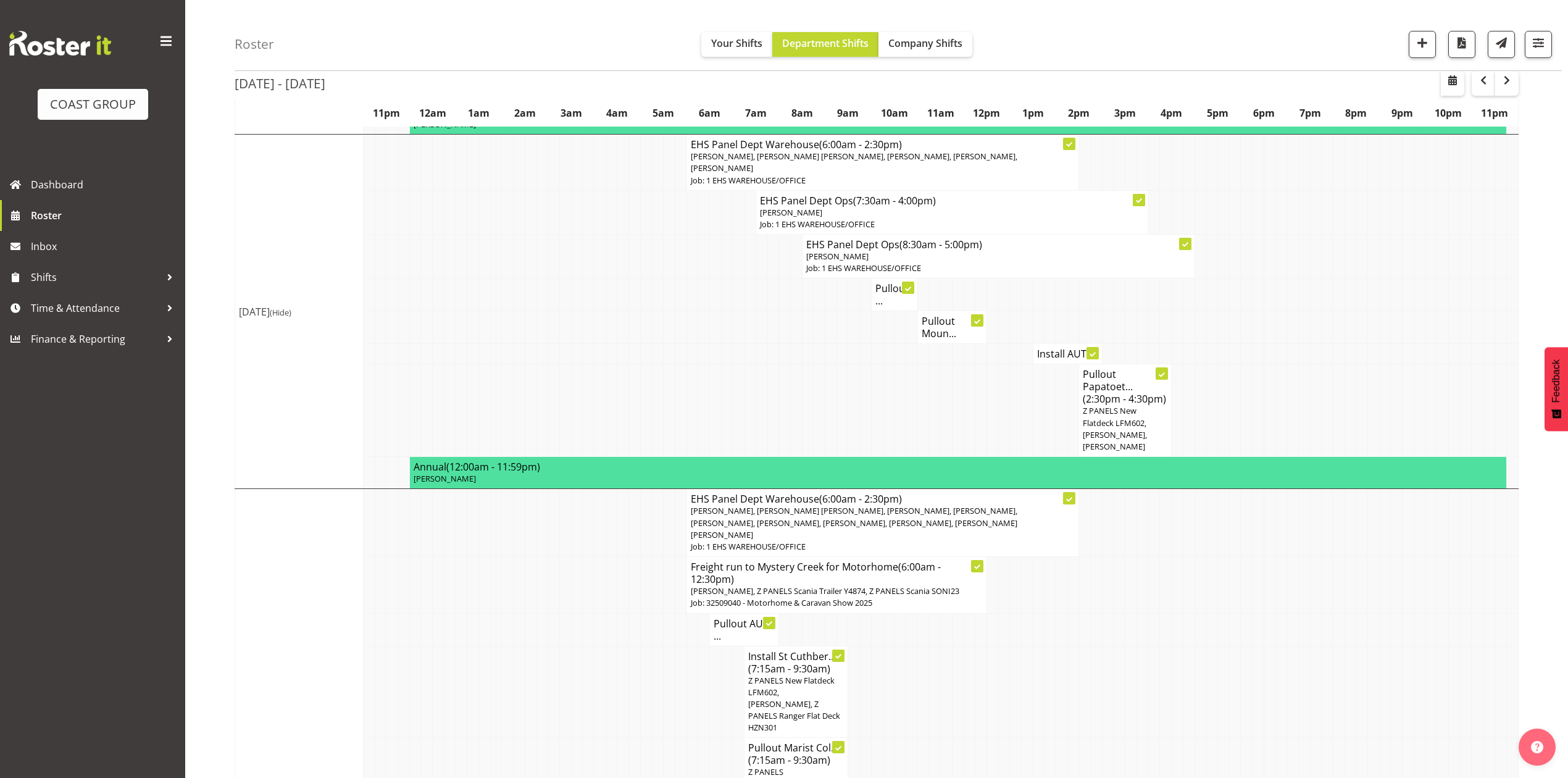
click at [1139, 418] on span "Z PANELS New Flatdeck LFM602, [PERSON_NAME], [PERSON_NAME]" at bounding box center [1115, 429] width 64 height 47
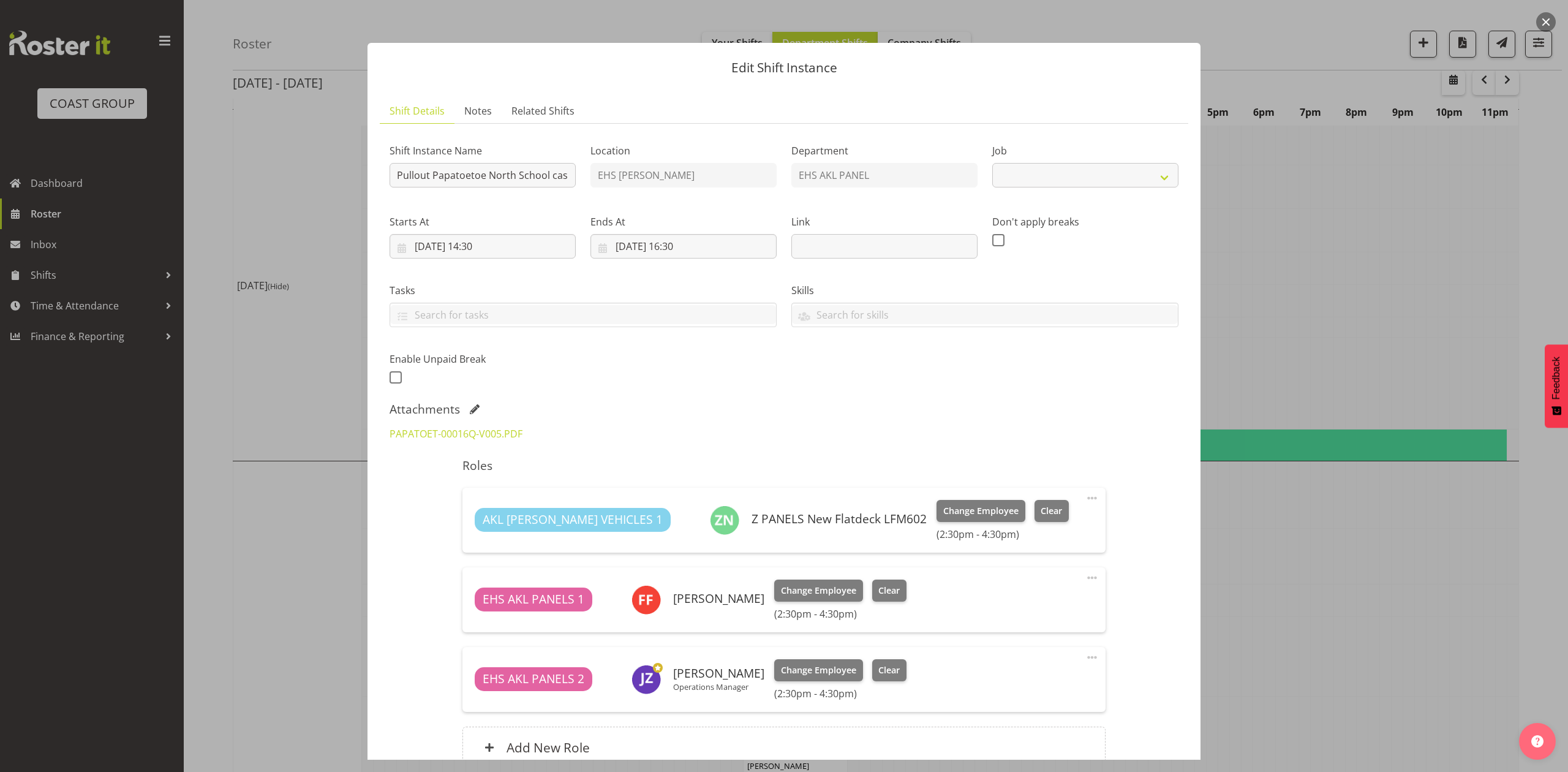
select select "8653"
click at [428, 425] on div "PAPATOET-00016Q-V005.PDF" at bounding box center [483, 434] width 201 height 30
click at [430, 433] on link "PAPATOET-00016Q-V005.PDF" at bounding box center [455, 434] width 133 height 14
drag, startPoint x: 1329, startPoint y: 248, endPoint x: 1319, endPoint y: 233, distance: 18.0
click at [1329, 246] on div at bounding box center [784, 386] width 1568 height 772
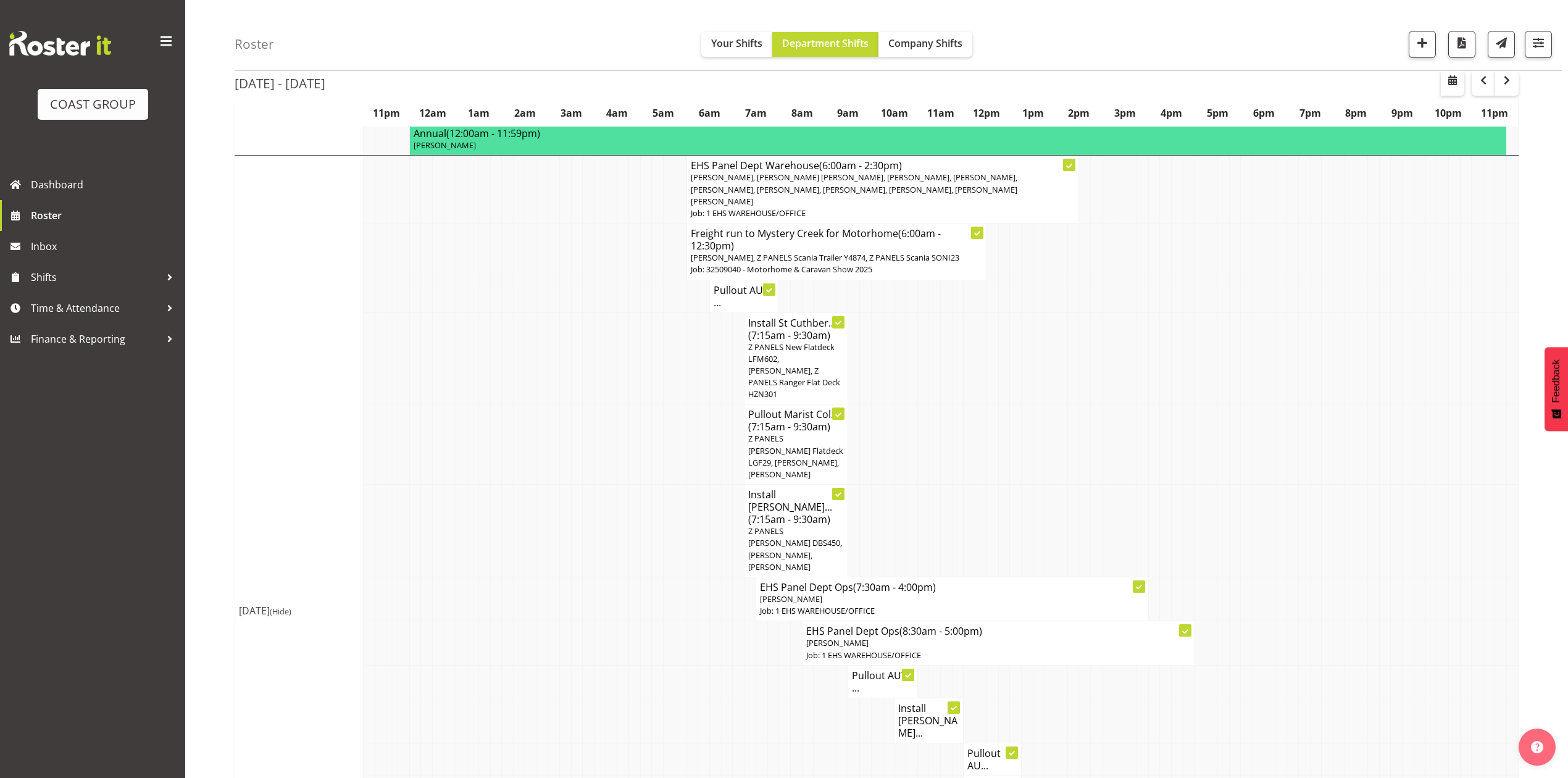
scroll to position [944, 0]
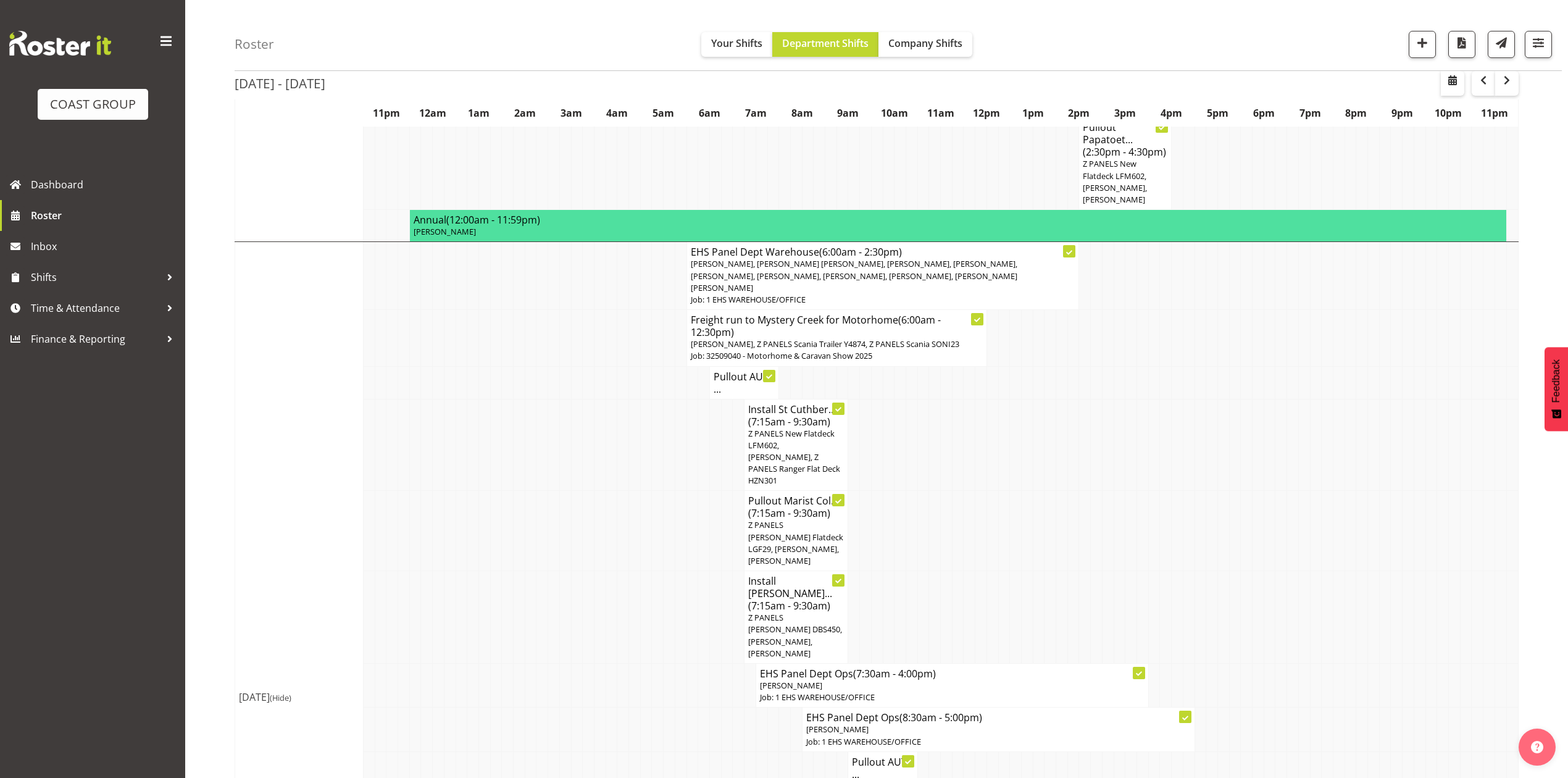
click at [907, 246] on h4 "EHS Panel Dept Warehouse (6:00am - 2:30pm)" at bounding box center [883, 251] width 384 height 12
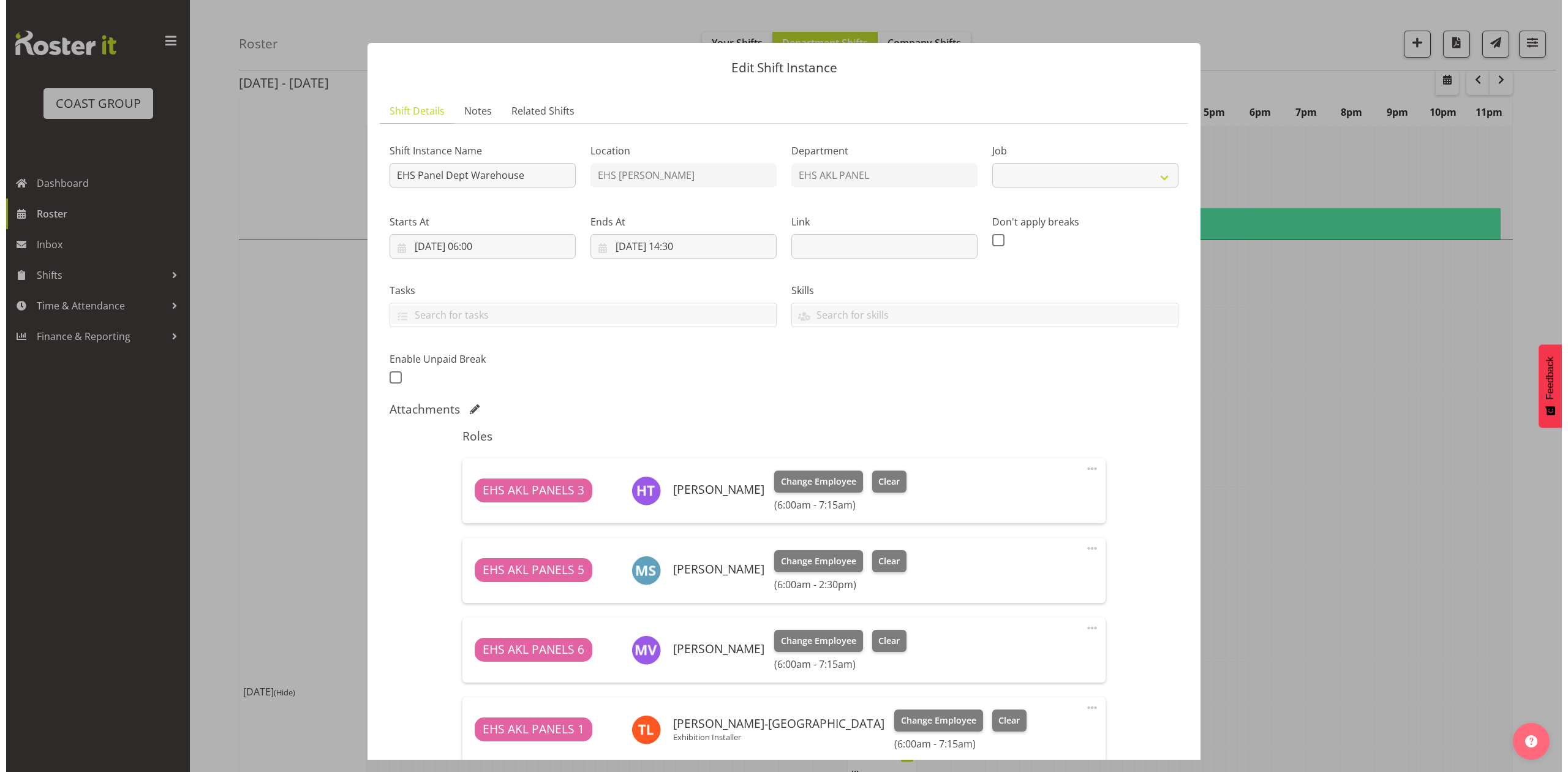
scroll to position [919, 0]
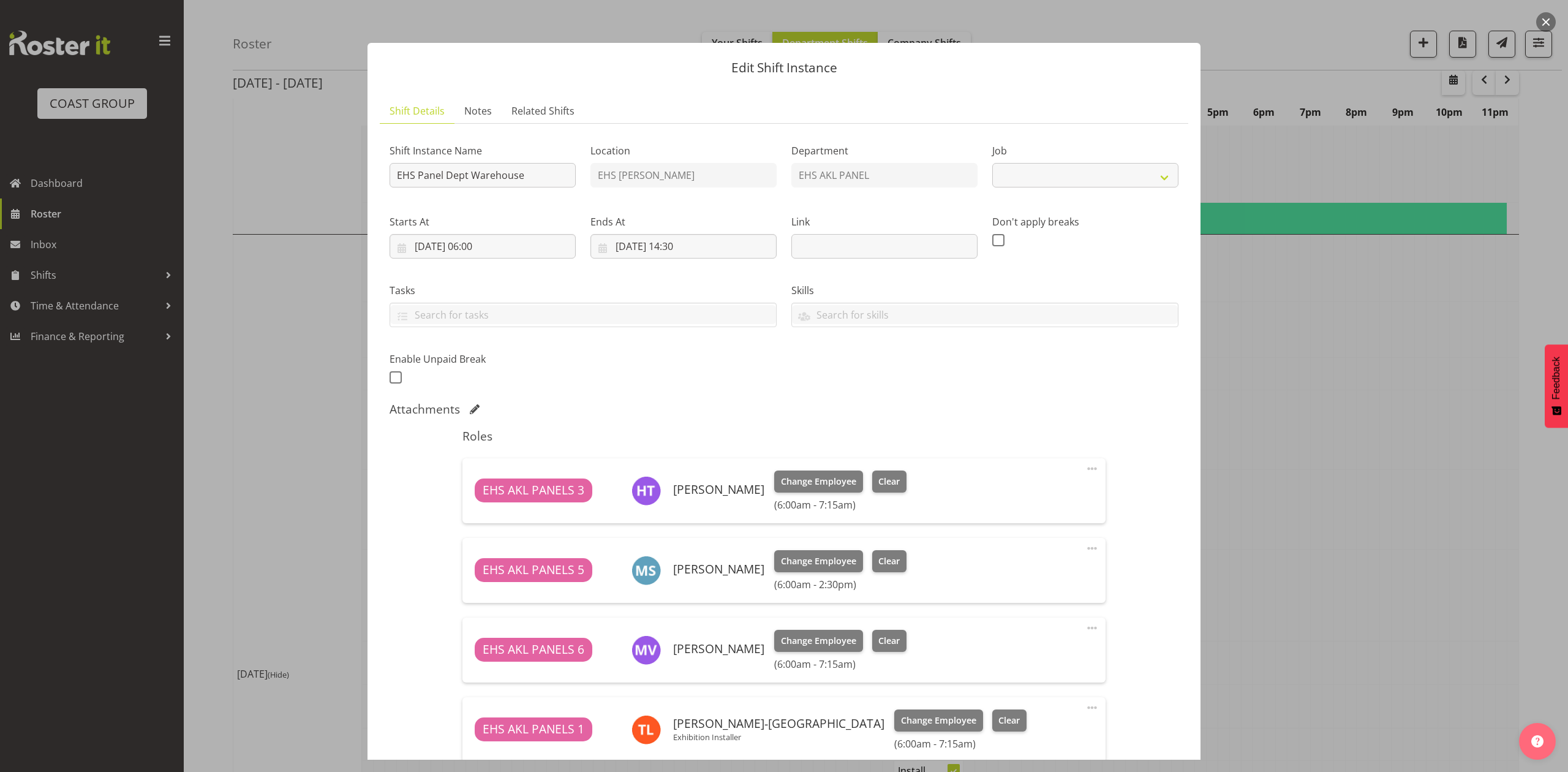
select select "69"
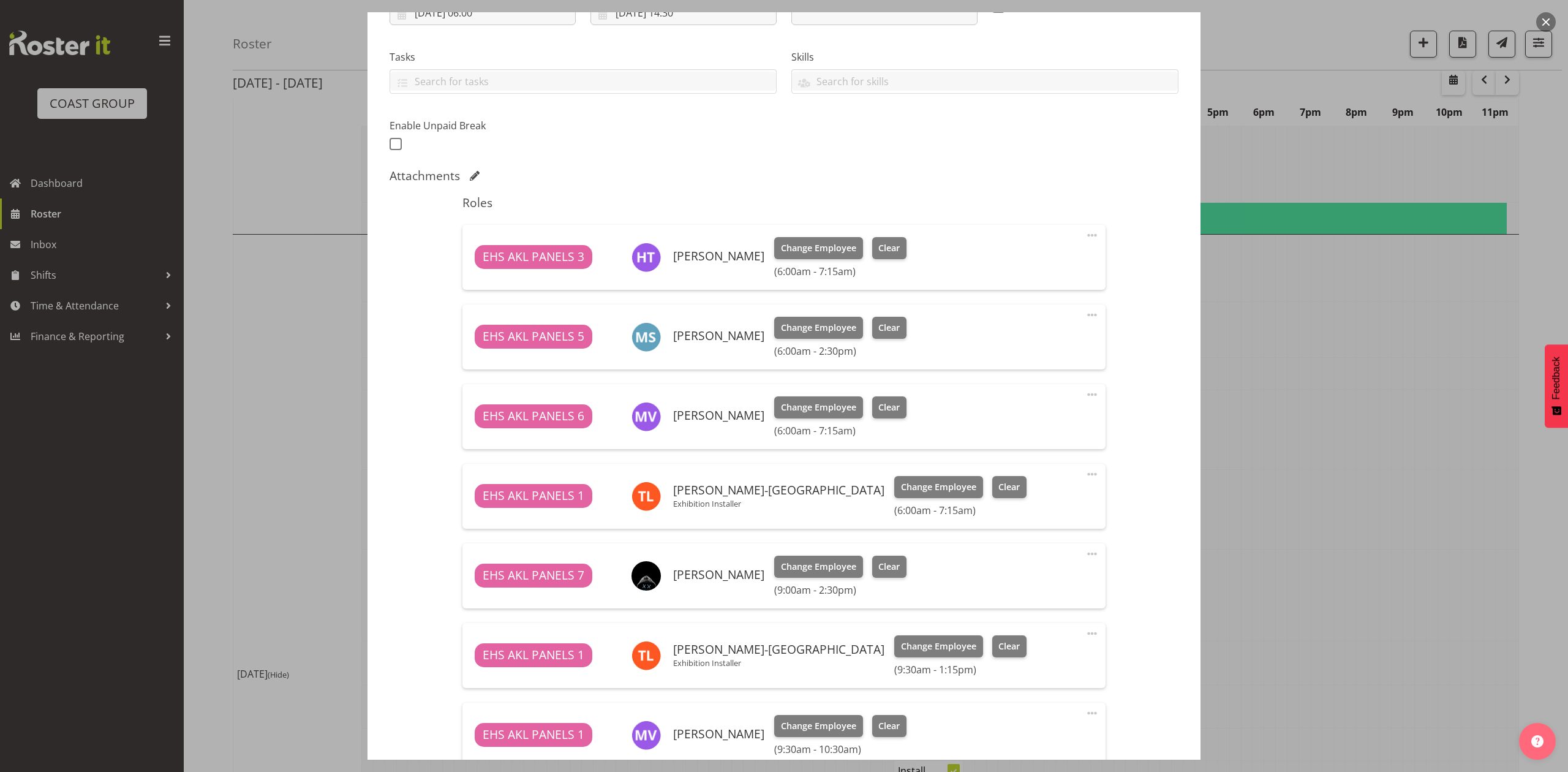
scroll to position [246, 0]
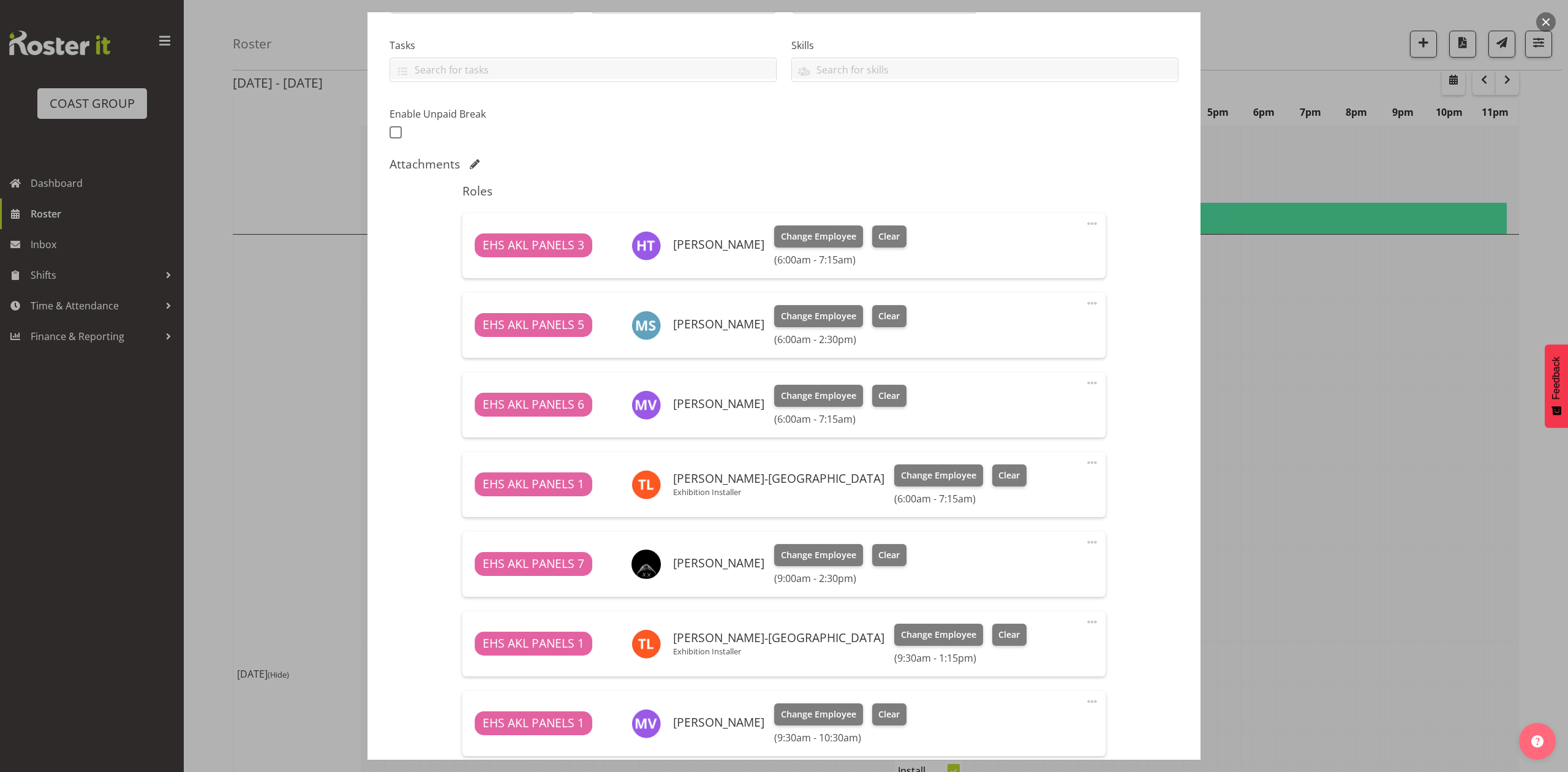
click at [1340, 382] on div at bounding box center [784, 386] width 1568 height 772
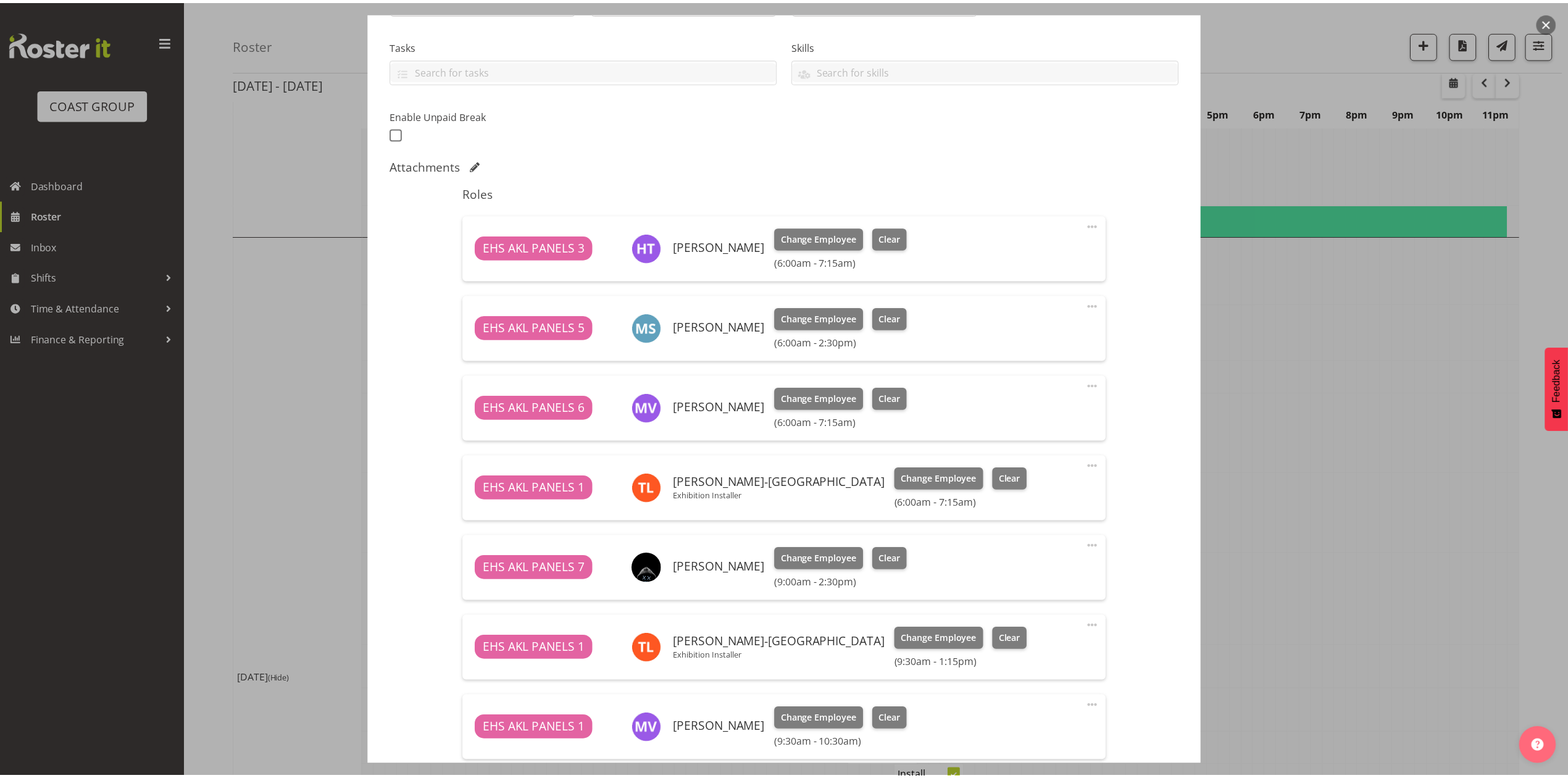
scroll to position [944, 0]
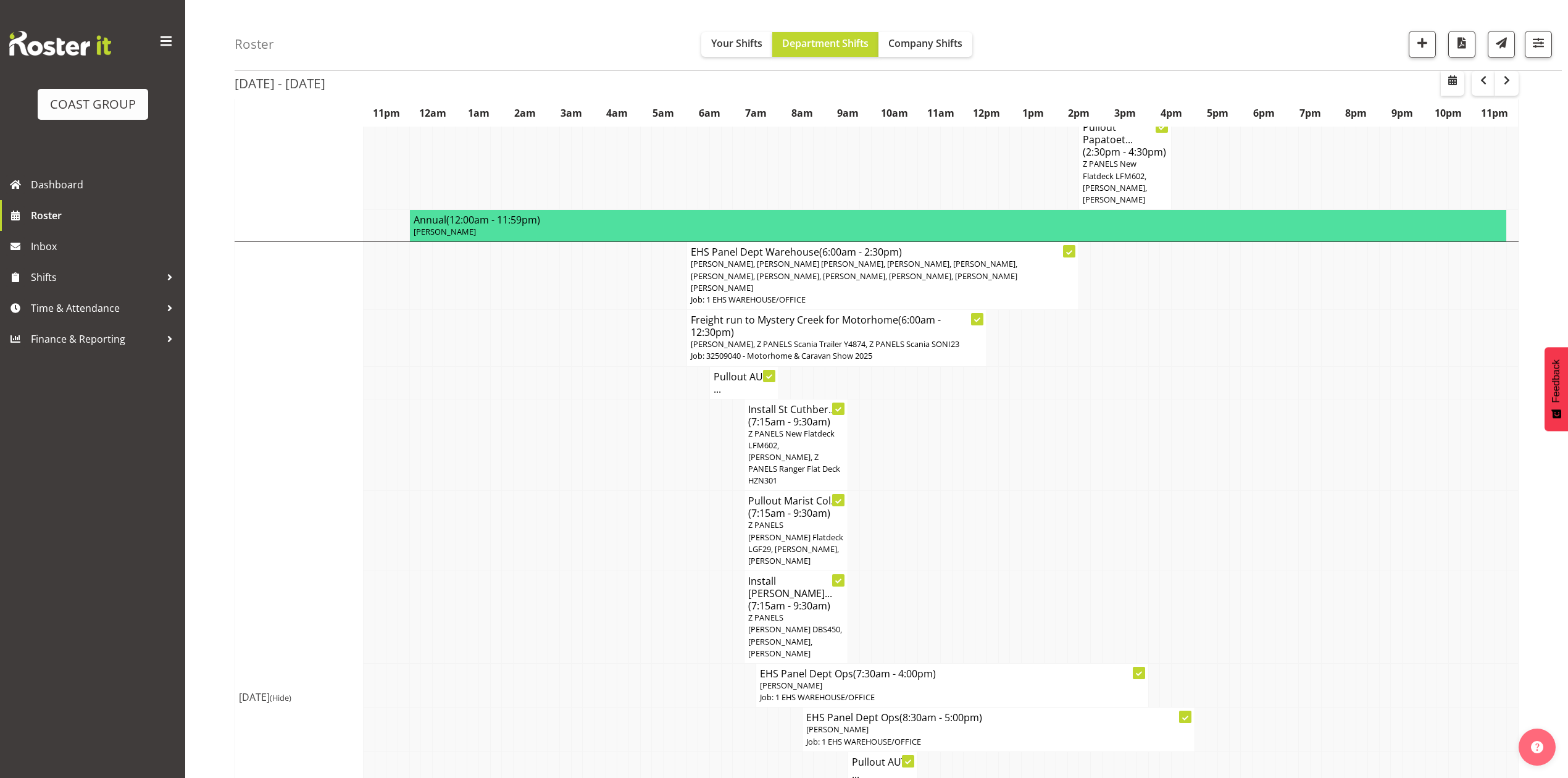
click at [885, 258] on span "[PERSON_NAME], [PERSON_NAME] [PERSON_NAME], [PERSON_NAME], [PERSON_NAME], [PERS…" at bounding box center [854, 275] width 327 height 35
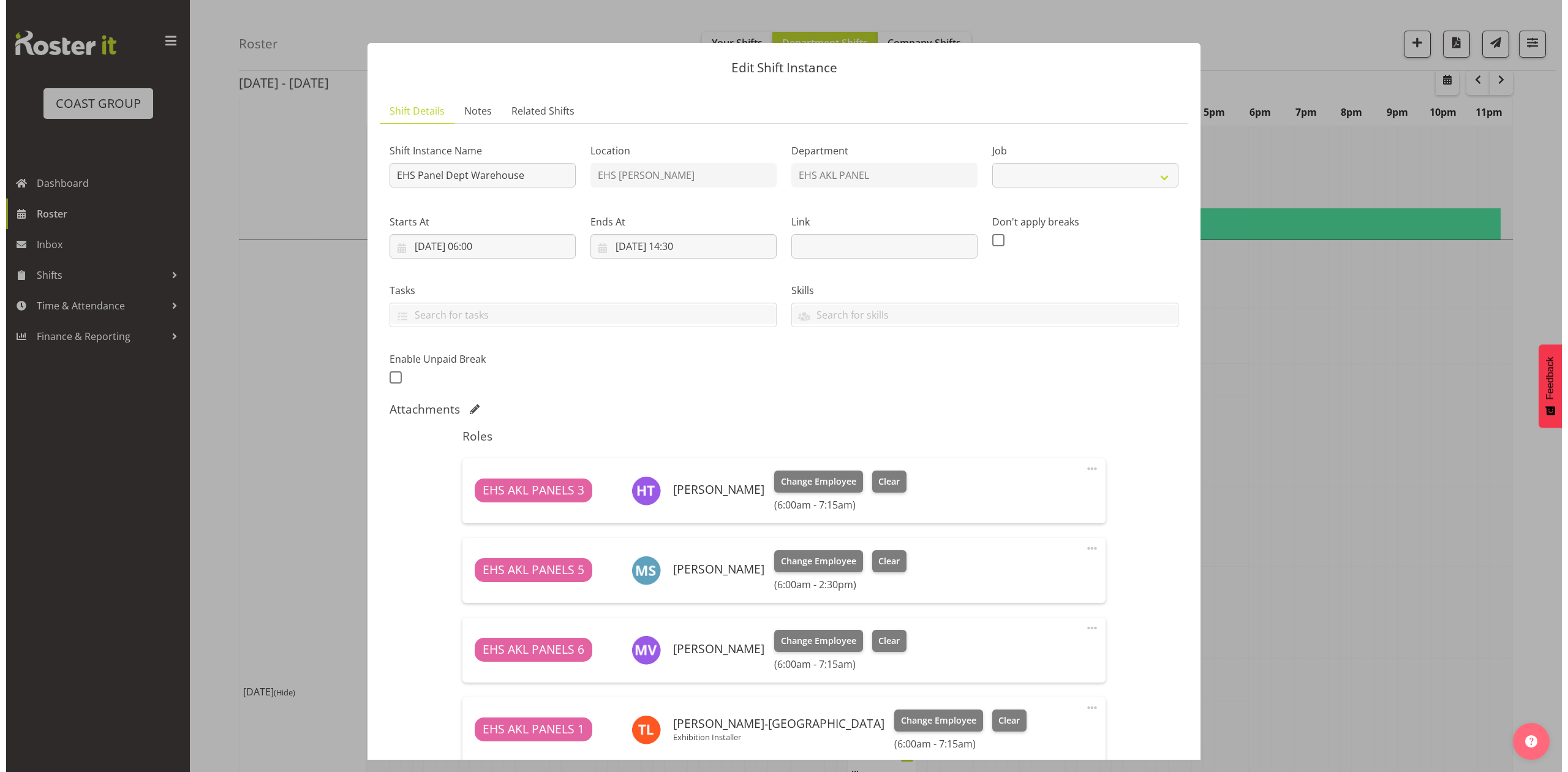
scroll to position [919, 0]
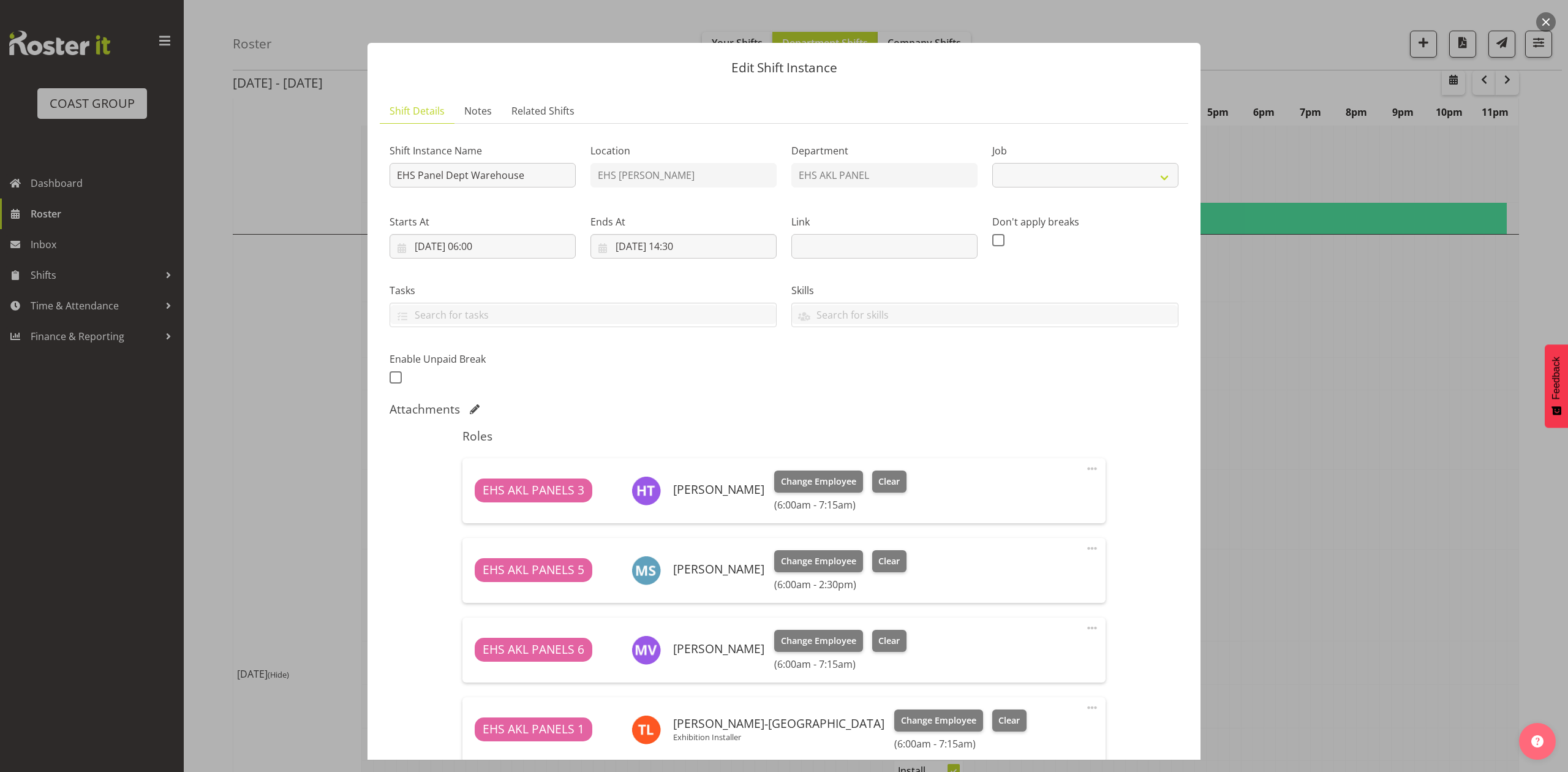
select select "69"
click at [1551, 17] on button "button" at bounding box center [1546, 22] width 19 height 19
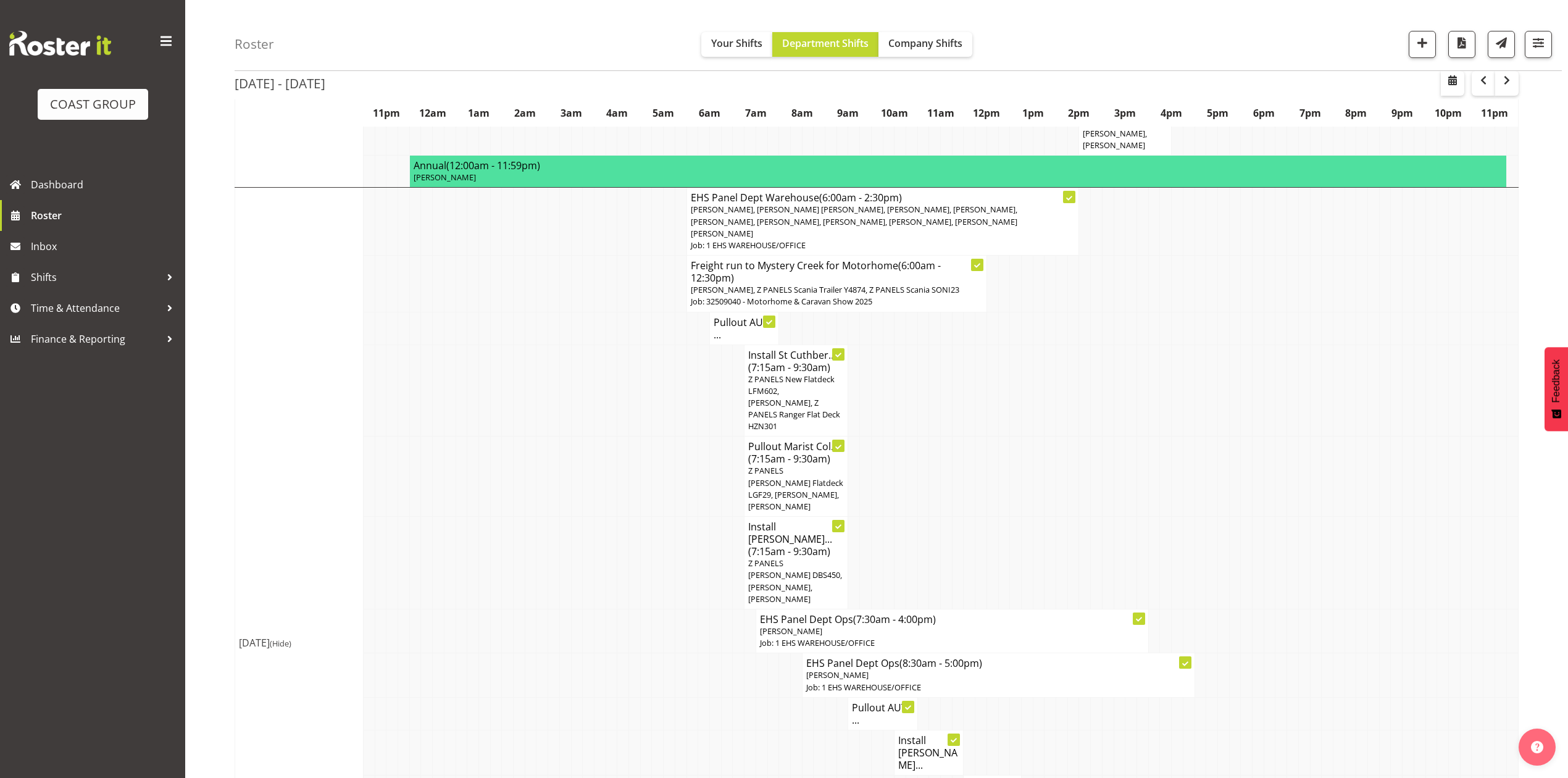
scroll to position [1026, 0]
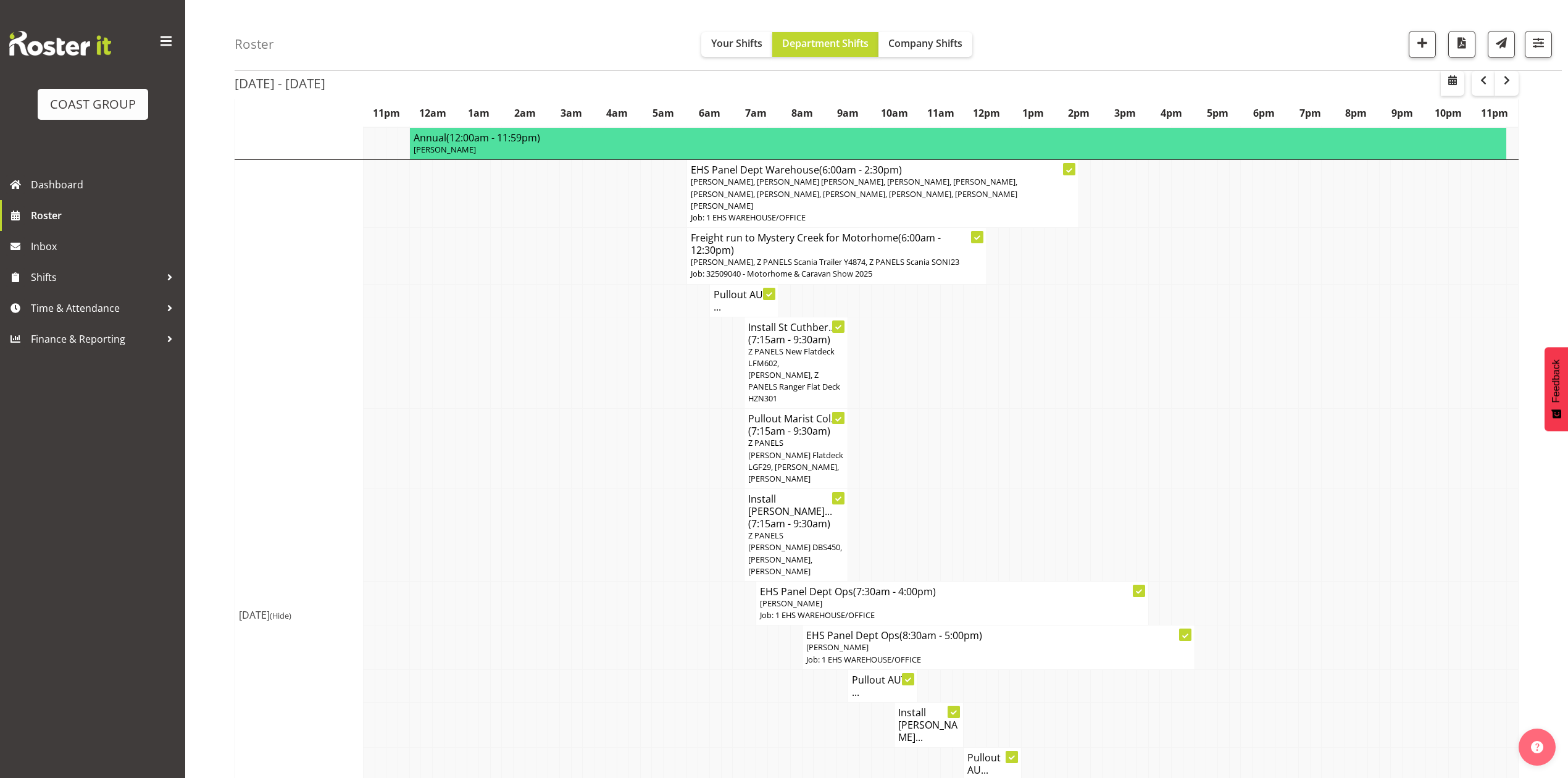
click at [801, 364] on span "Z PANELS New Flatdeck LFM602, [PERSON_NAME], Z PANELS Ranger Flat Deck HZN301" at bounding box center [794, 375] width 92 height 58
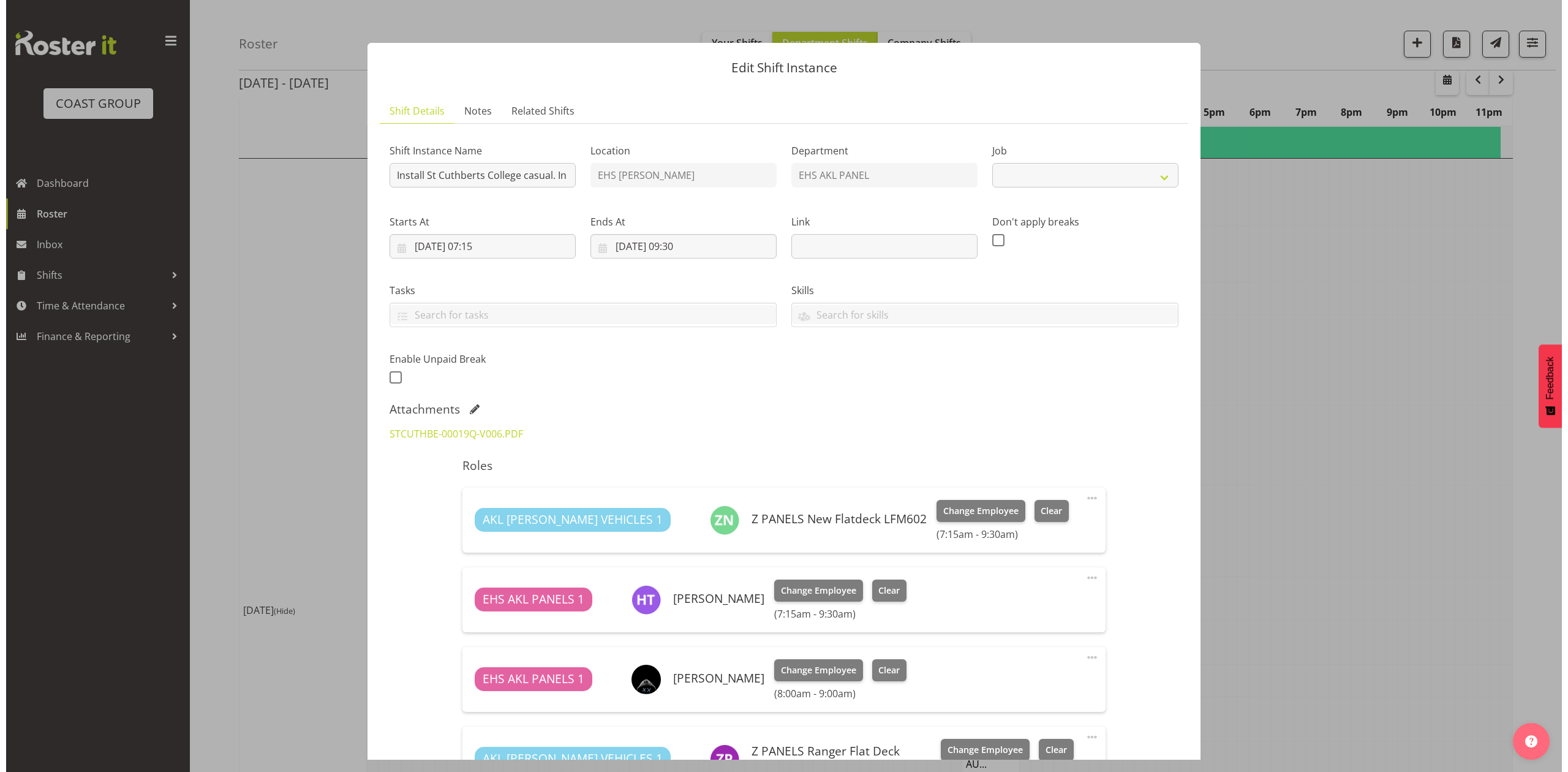
scroll to position [1006, 0]
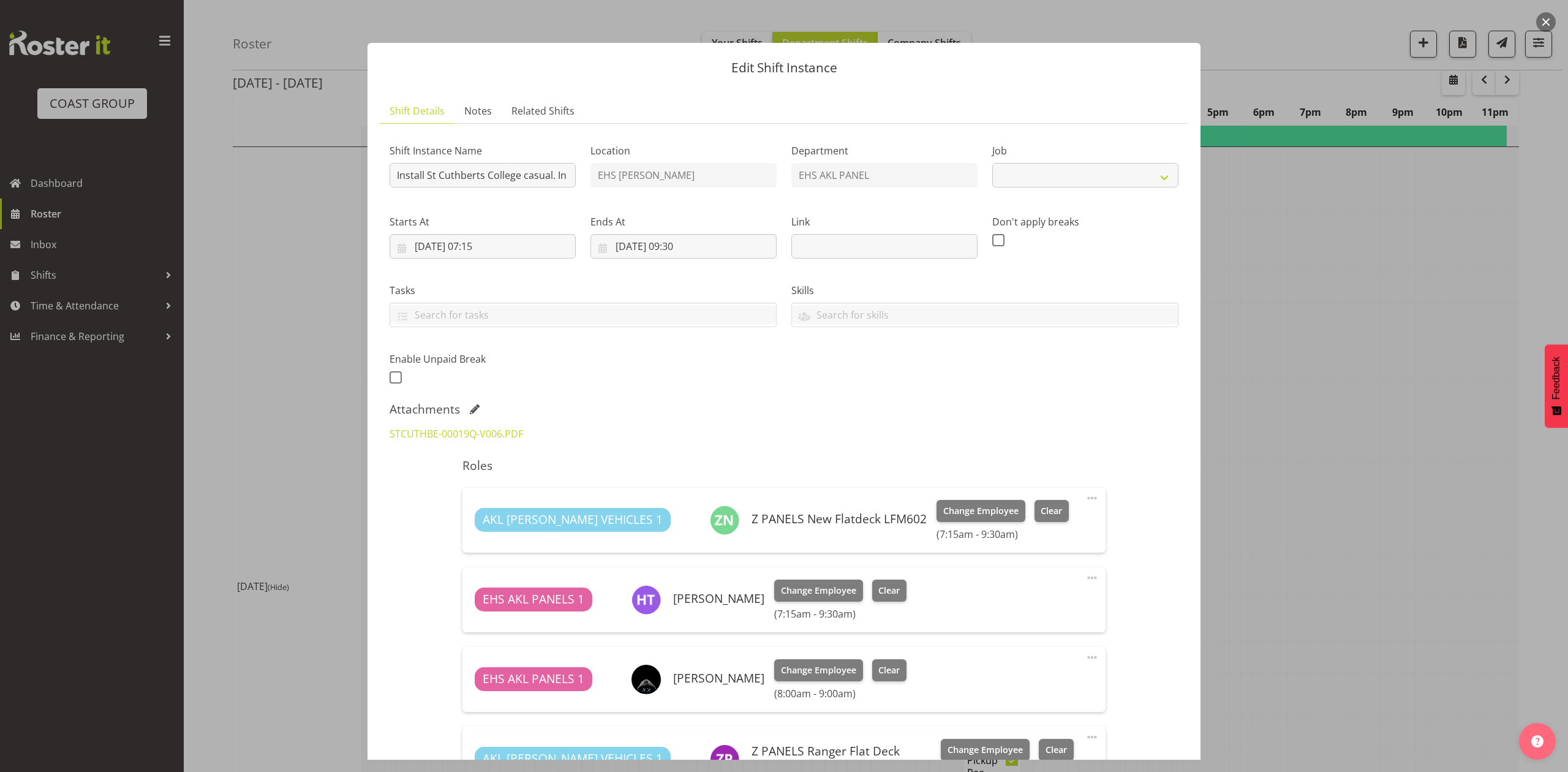
select select "8653"
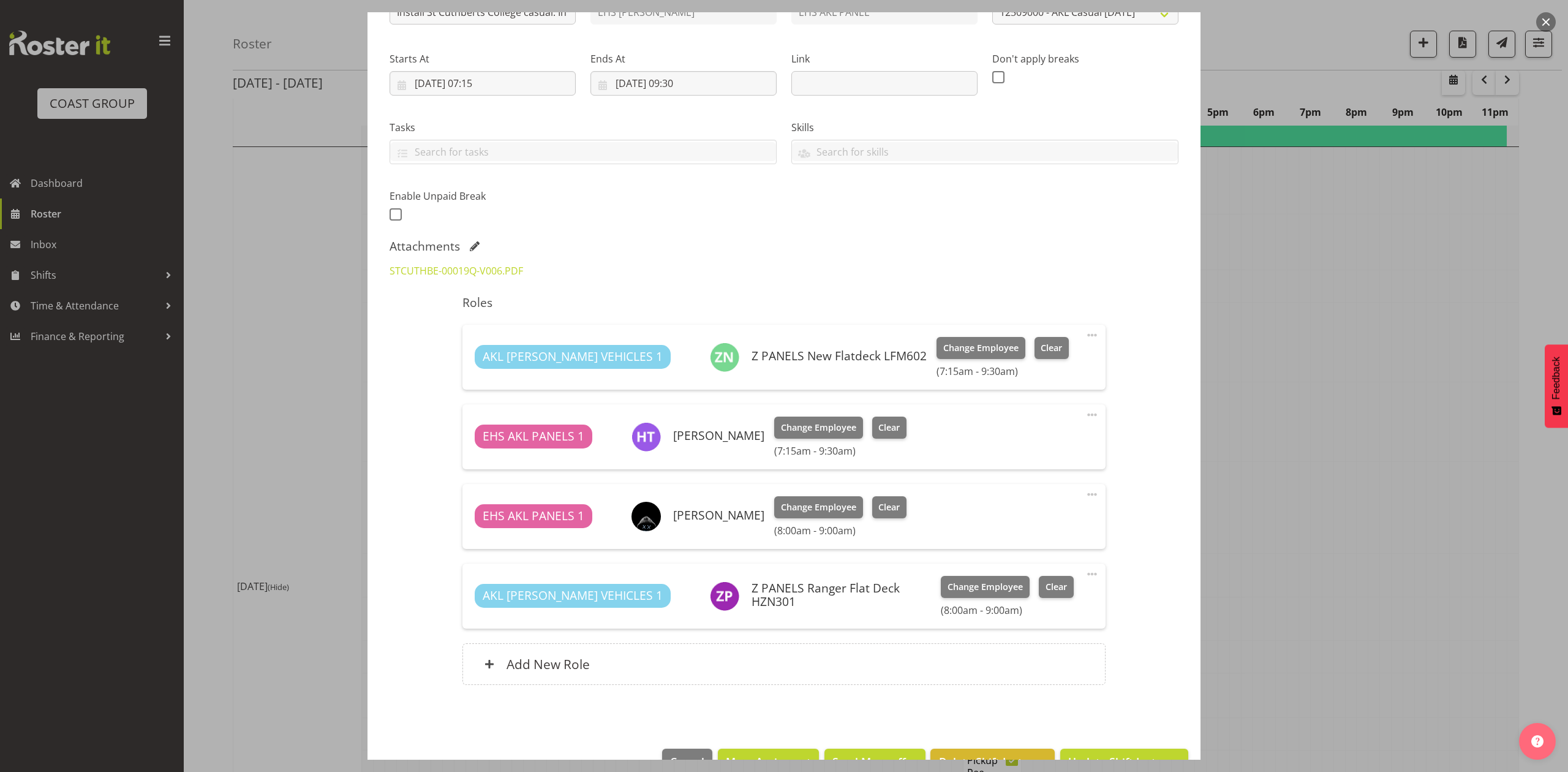
scroll to position [0, 0]
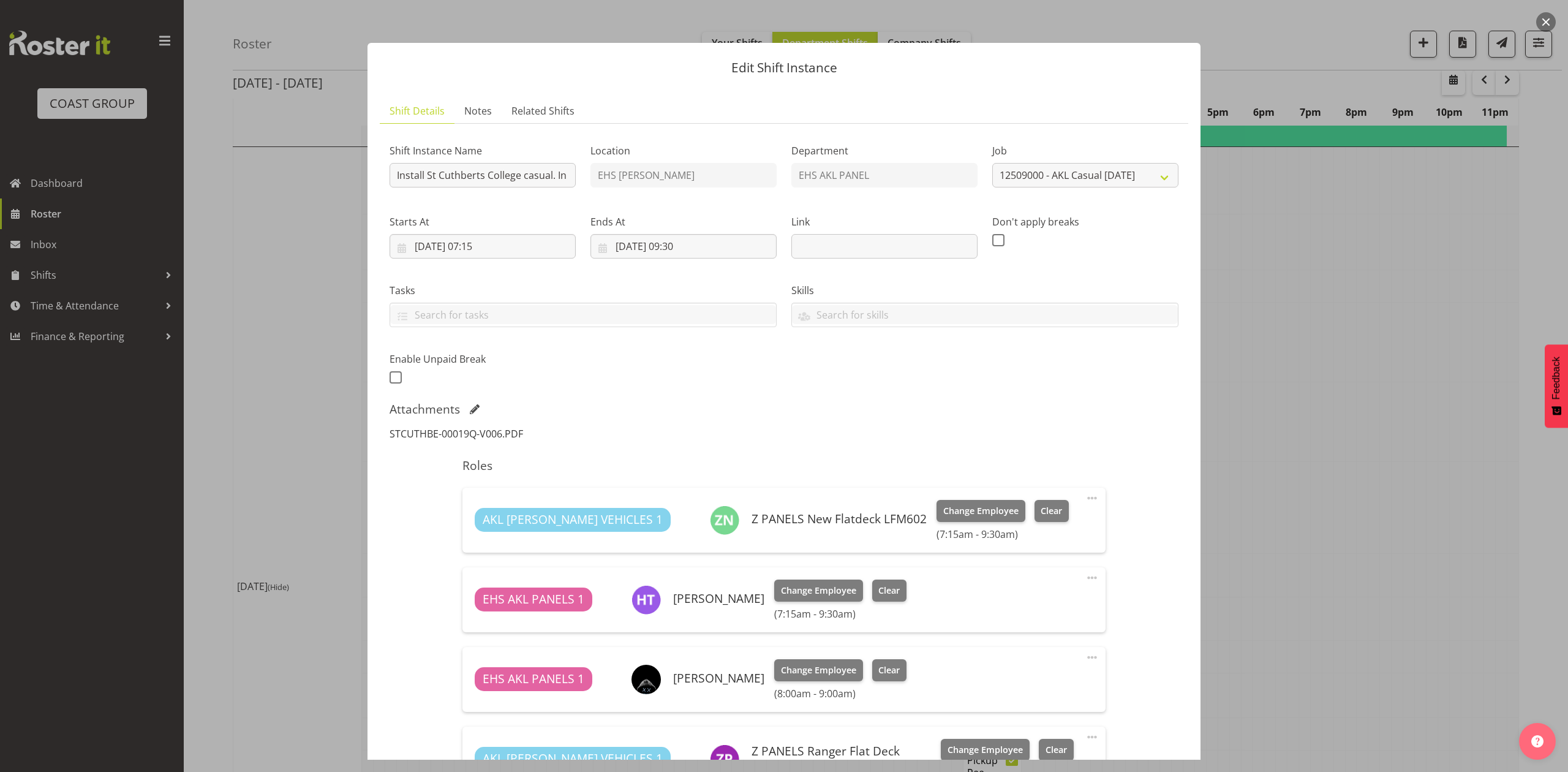
click at [471, 430] on link "STCUTHBE-00019Q-V006.PDF" at bounding box center [456, 434] width 134 height 14
click at [1373, 366] on div at bounding box center [784, 386] width 1568 height 772
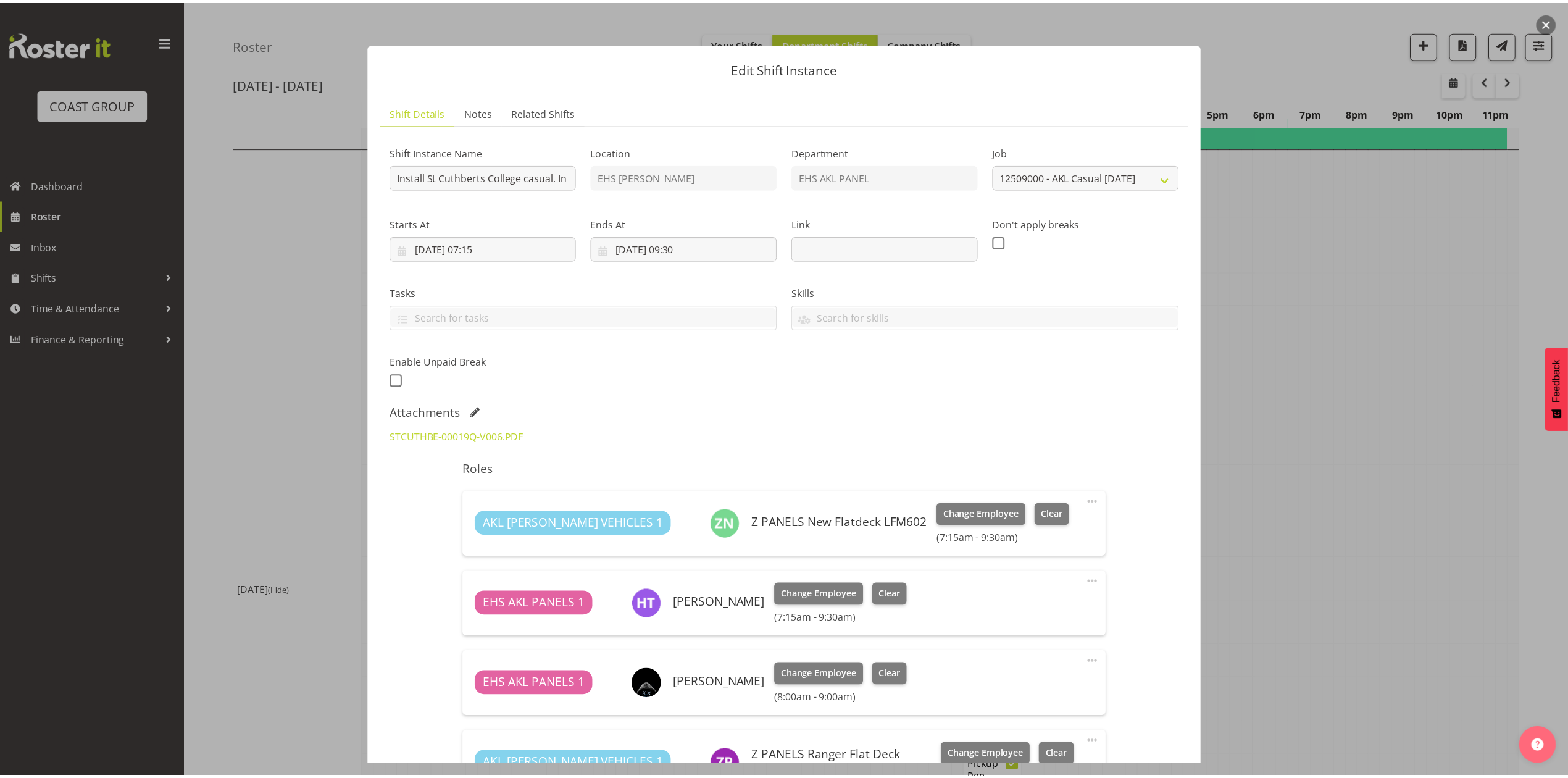
scroll to position [1026, 0]
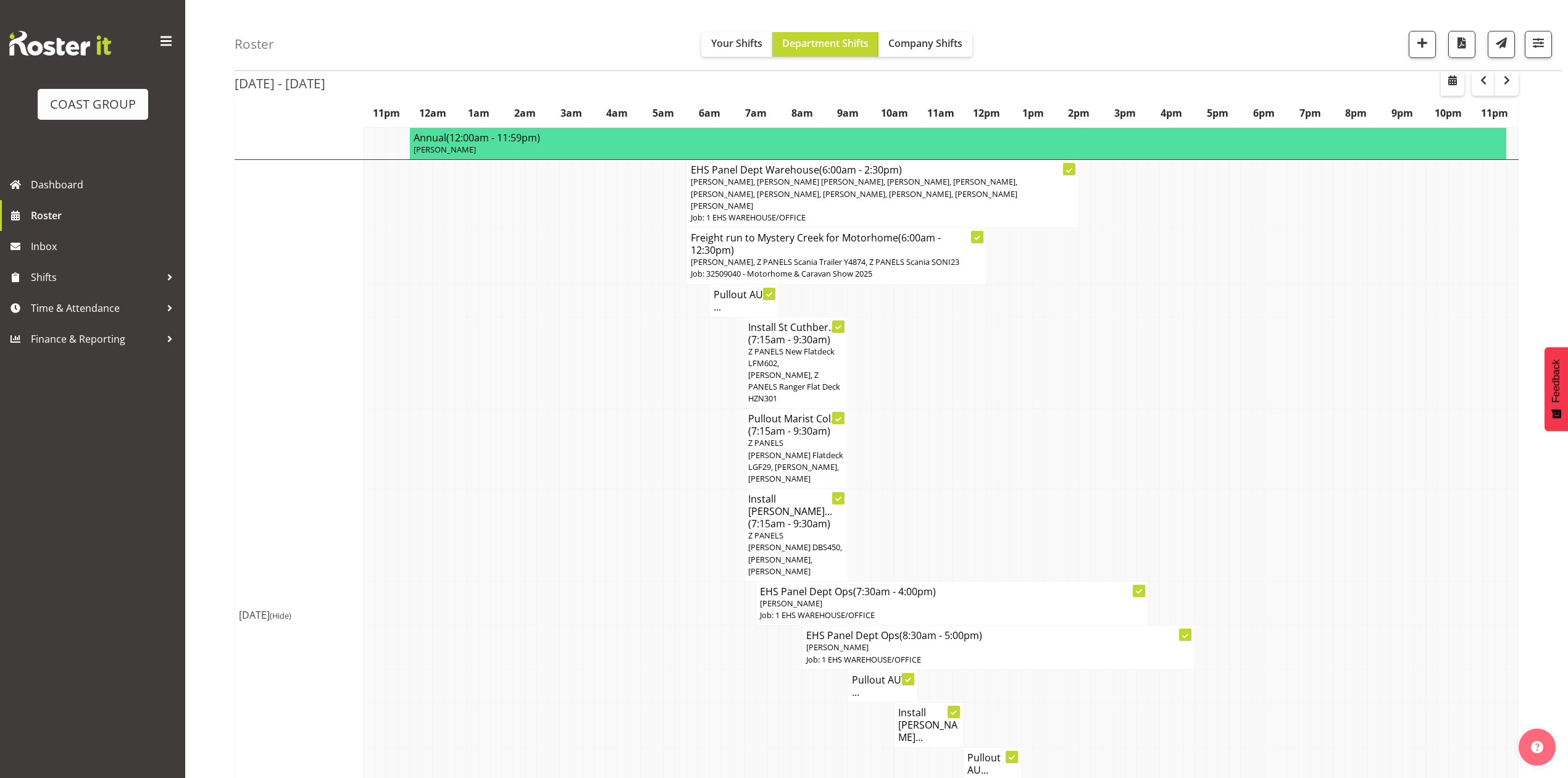
click at [820, 346] on span "Z PANELS New Flatdeck LFM602, [PERSON_NAME], Z PANELS Ranger Flat Deck HZN301" at bounding box center [794, 375] width 92 height 58
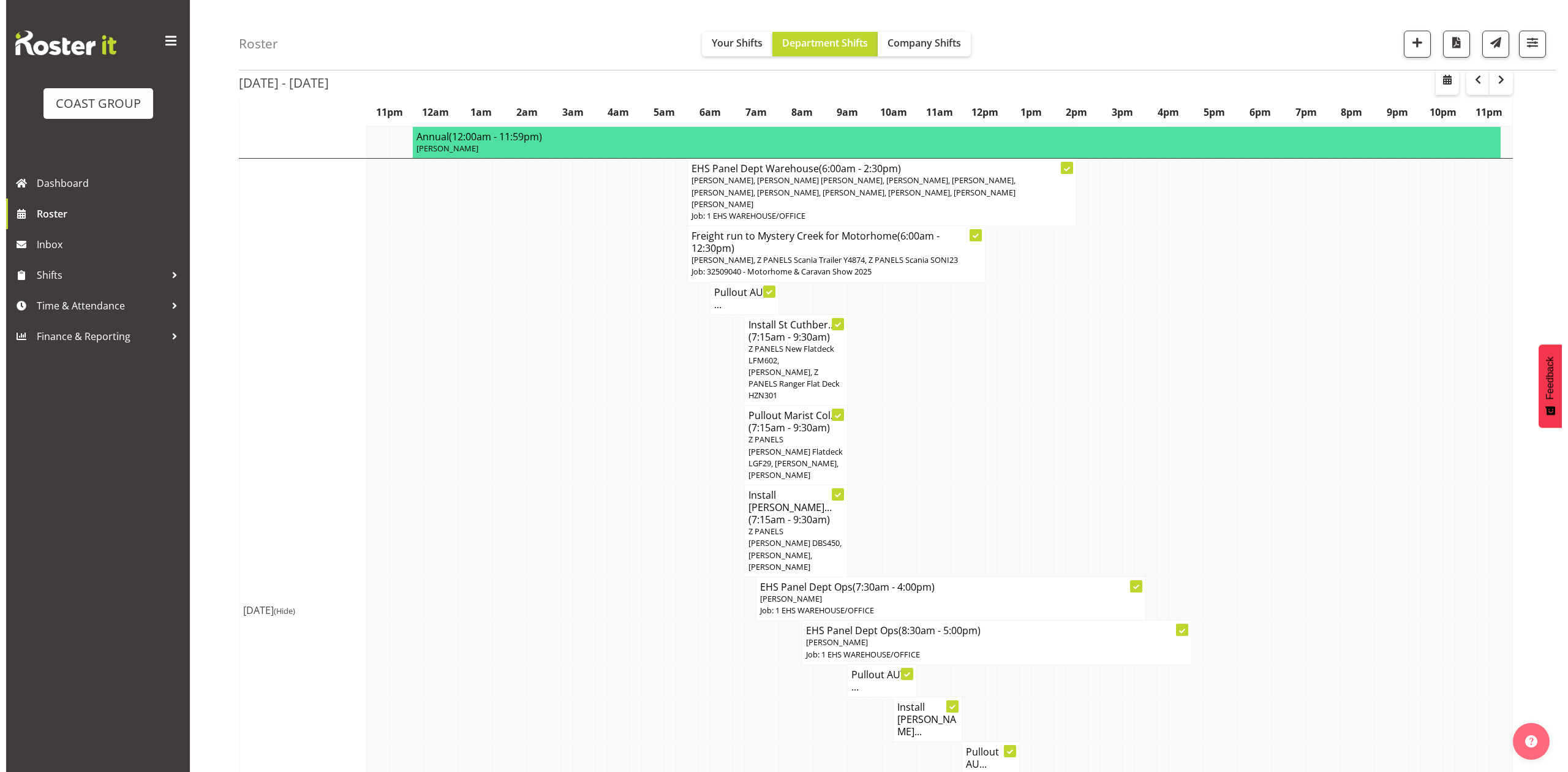
scroll to position [1006, 0]
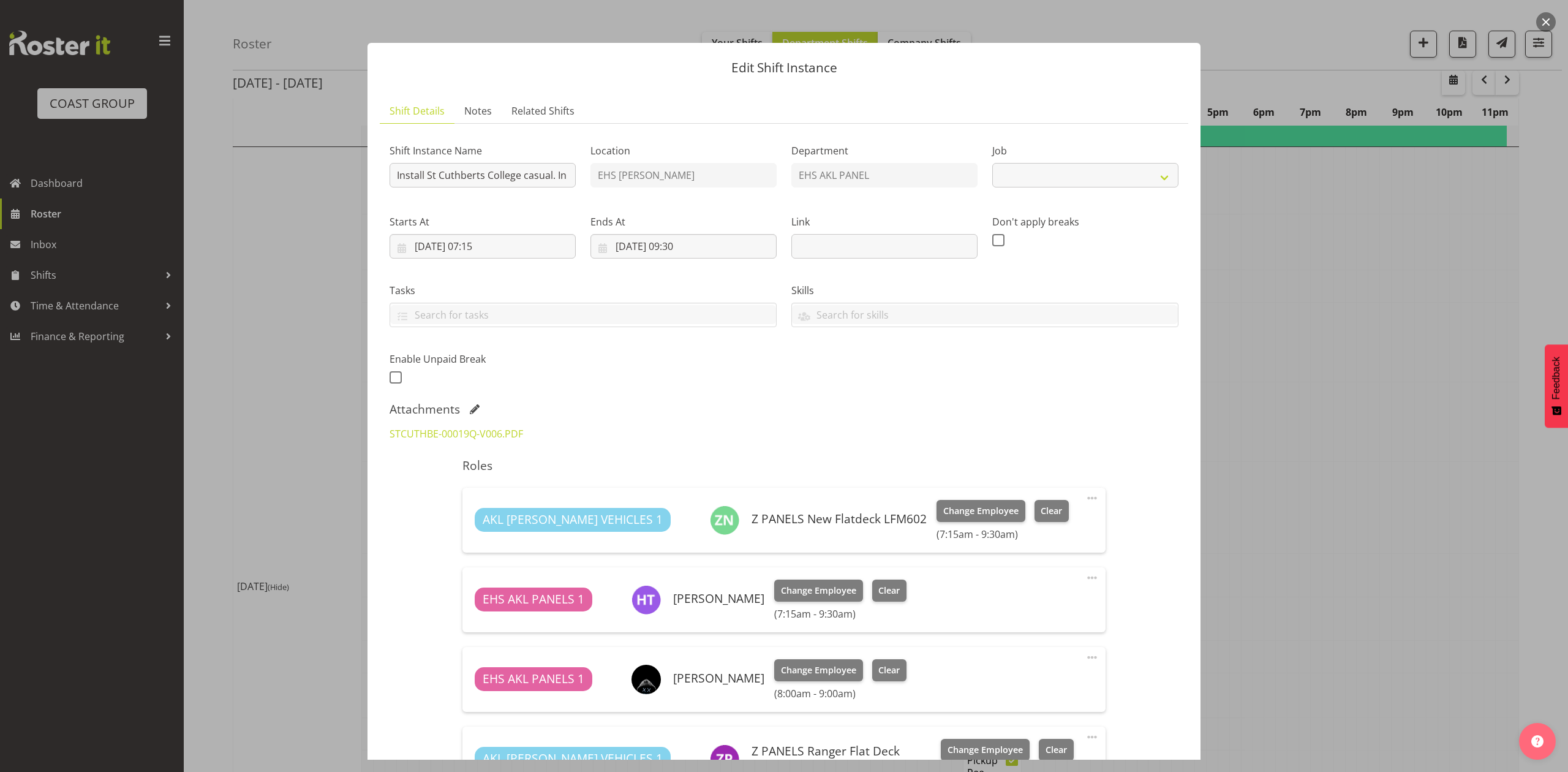
select select "8653"
click at [469, 433] on link "STCUTHBE-00019Q-V006.PDF" at bounding box center [456, 434] width 134 height 14
drag, startPoint x: 827, startPoint y: 439, endPoint x: 925, endPoint y: 439, distance: 98.0
click at [838, 439] on div "STCUTHBE-00019Q-V006.PDF" at bounding box center [784, 434] width 804 height 30
drag, startPoint x: 1465, startPoint y: 365, endPoint x: 1316, endPoint y: 366, distance: 149.0
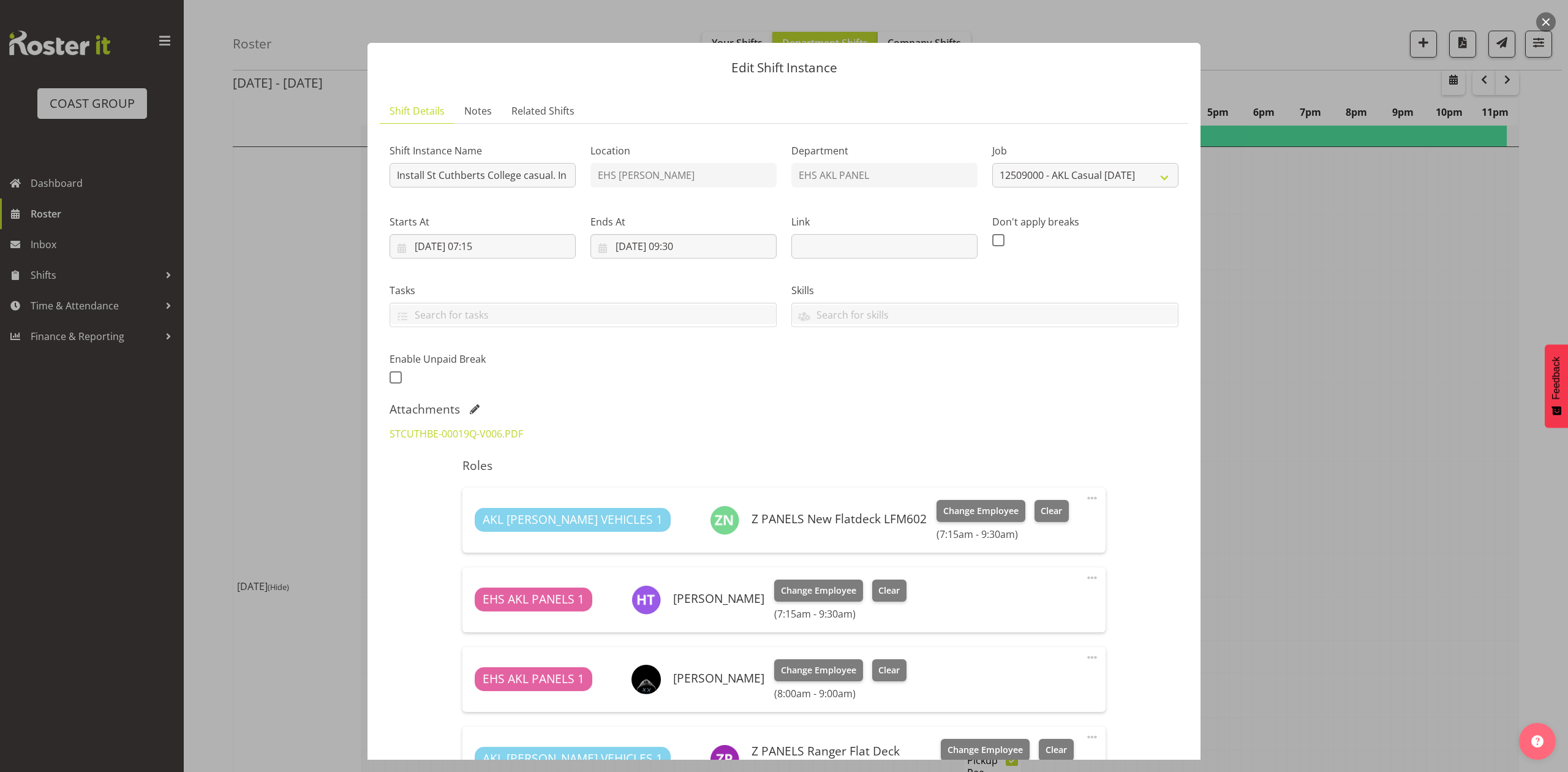
click at [1466, 365] on div at bounding box center [784, 386] width 1568 height 772
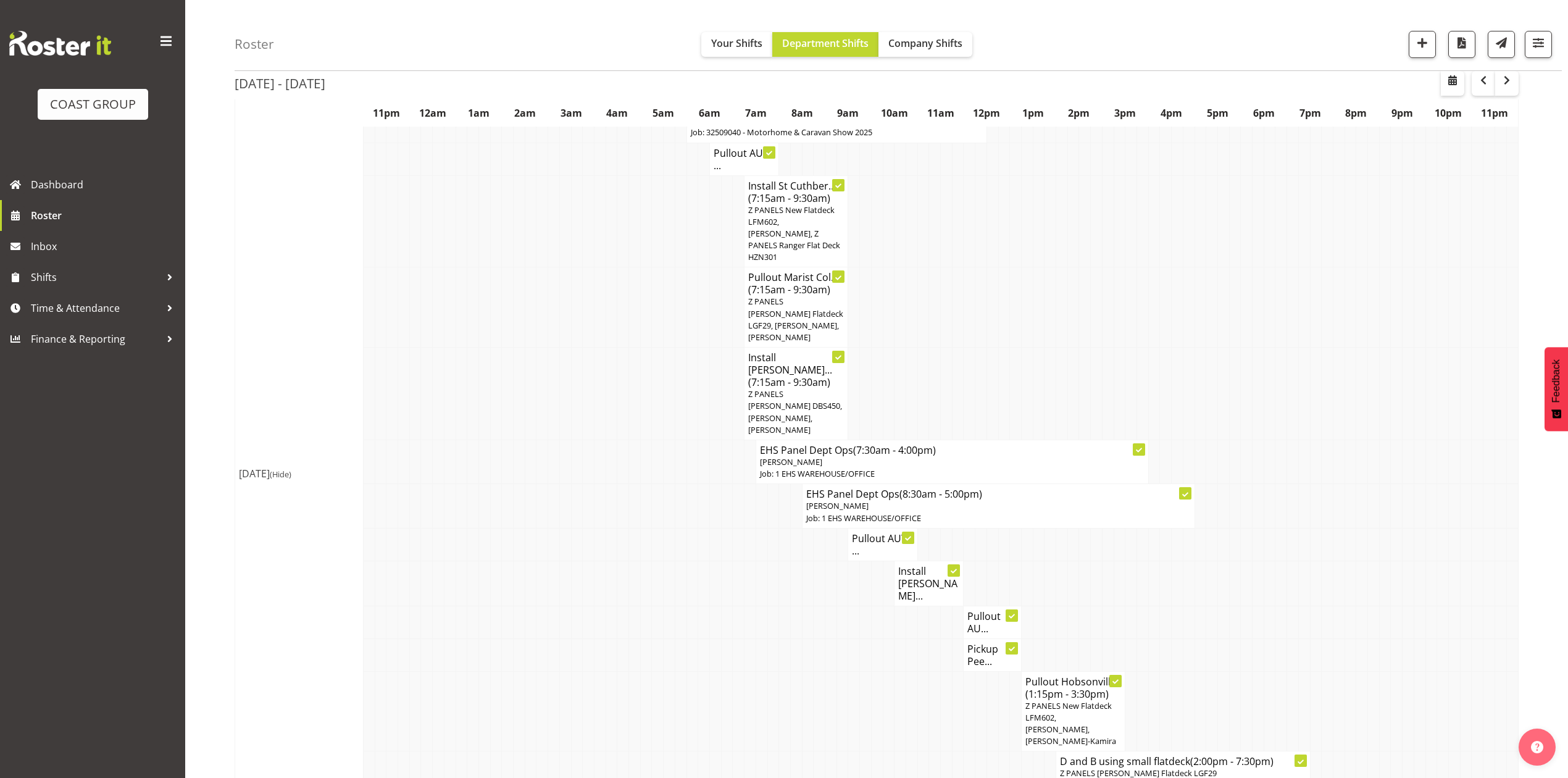
scroll to position [1191, 0]
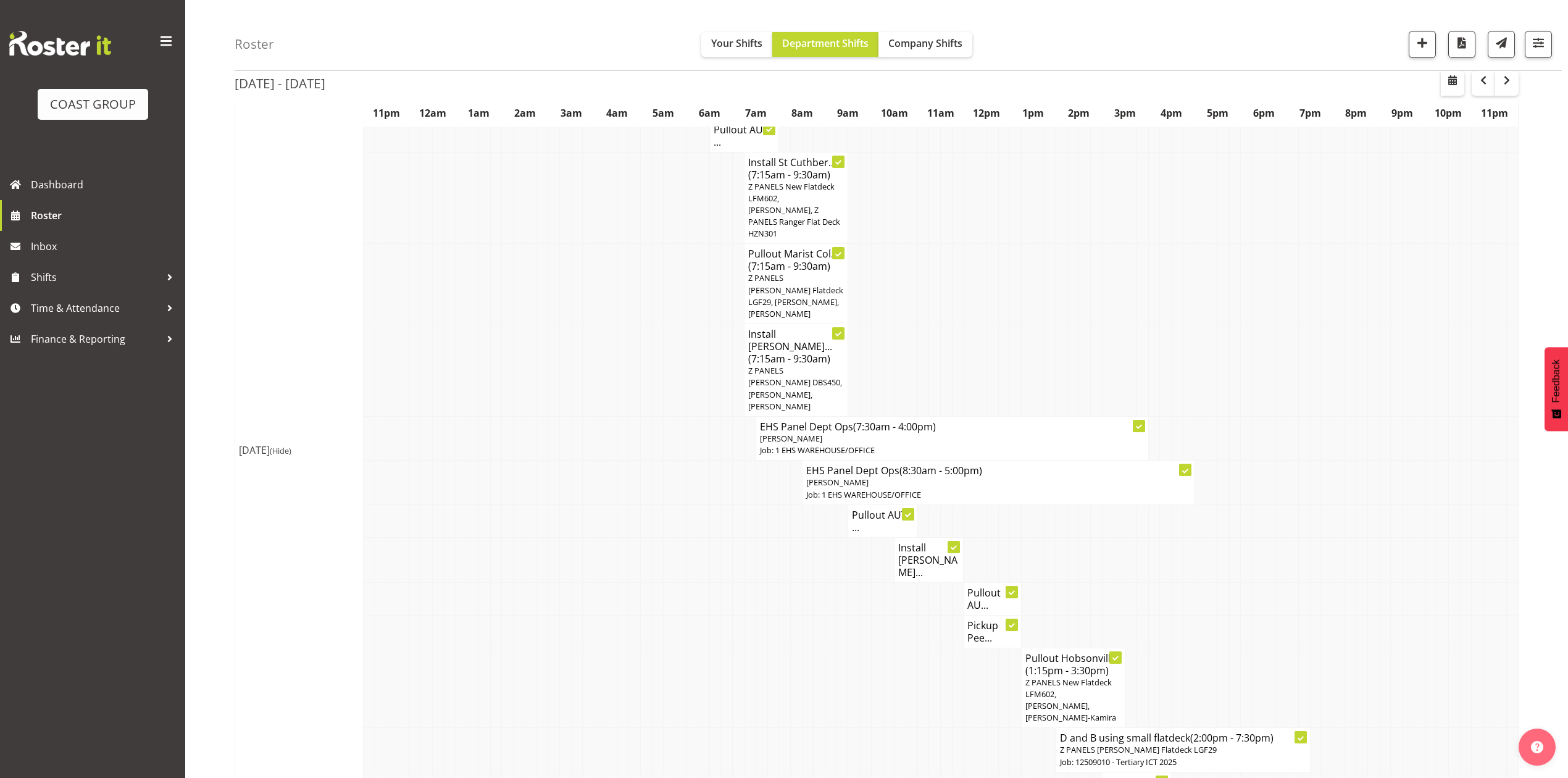
click at [906, 344] on td at bounding box center [911, 371] width 11 height 92
click at [682, 346] on td at bounding box center [680, 371] width 11 height 92
click at [796, 365] on span "Z PANELS [PERSON_NAME] DBS450, [PERSON_NAME], [PERSON_NAME]" at bounding box center [795, 389] width 94 height 47
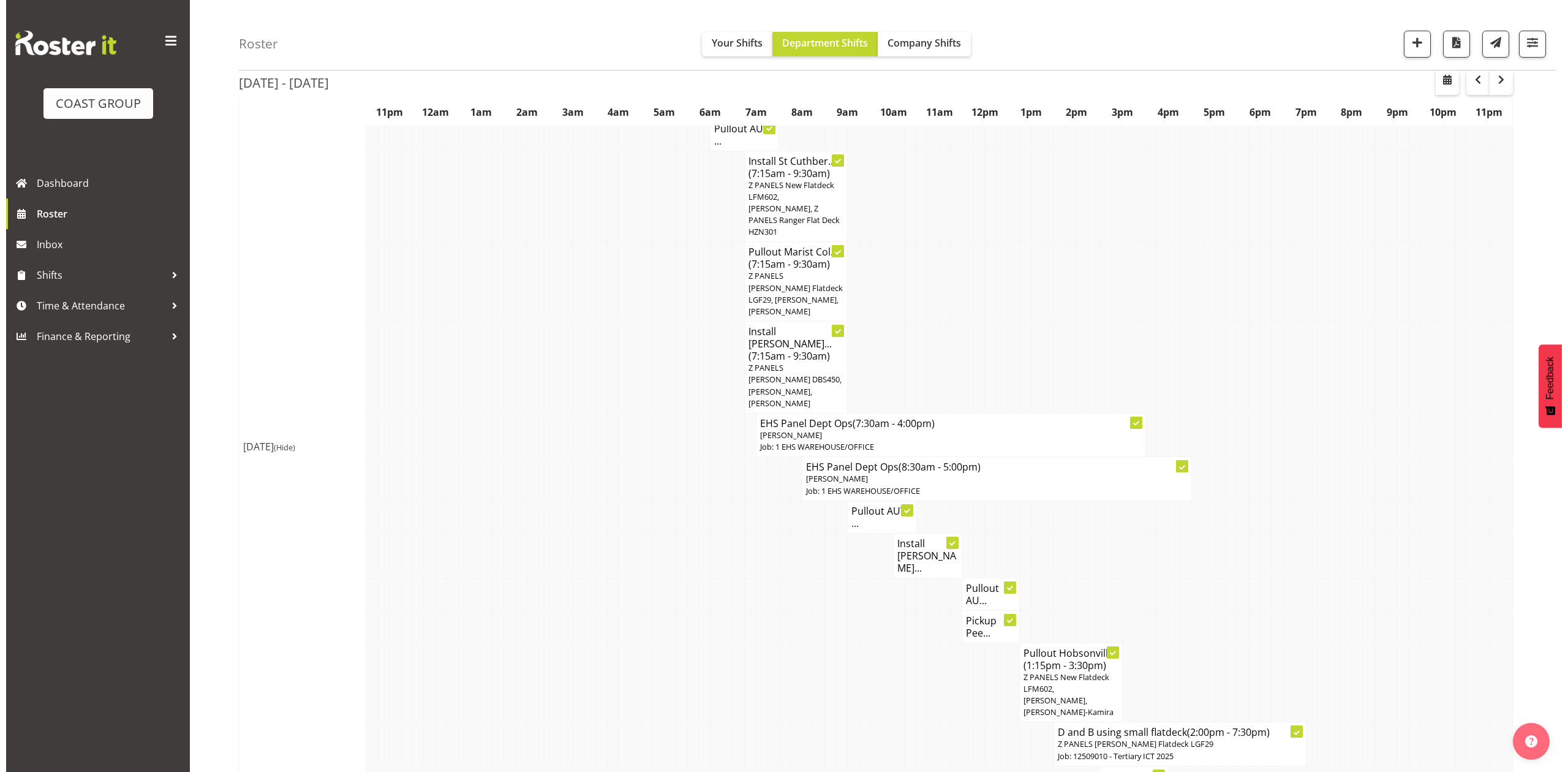
scroll to position [1158, 0]
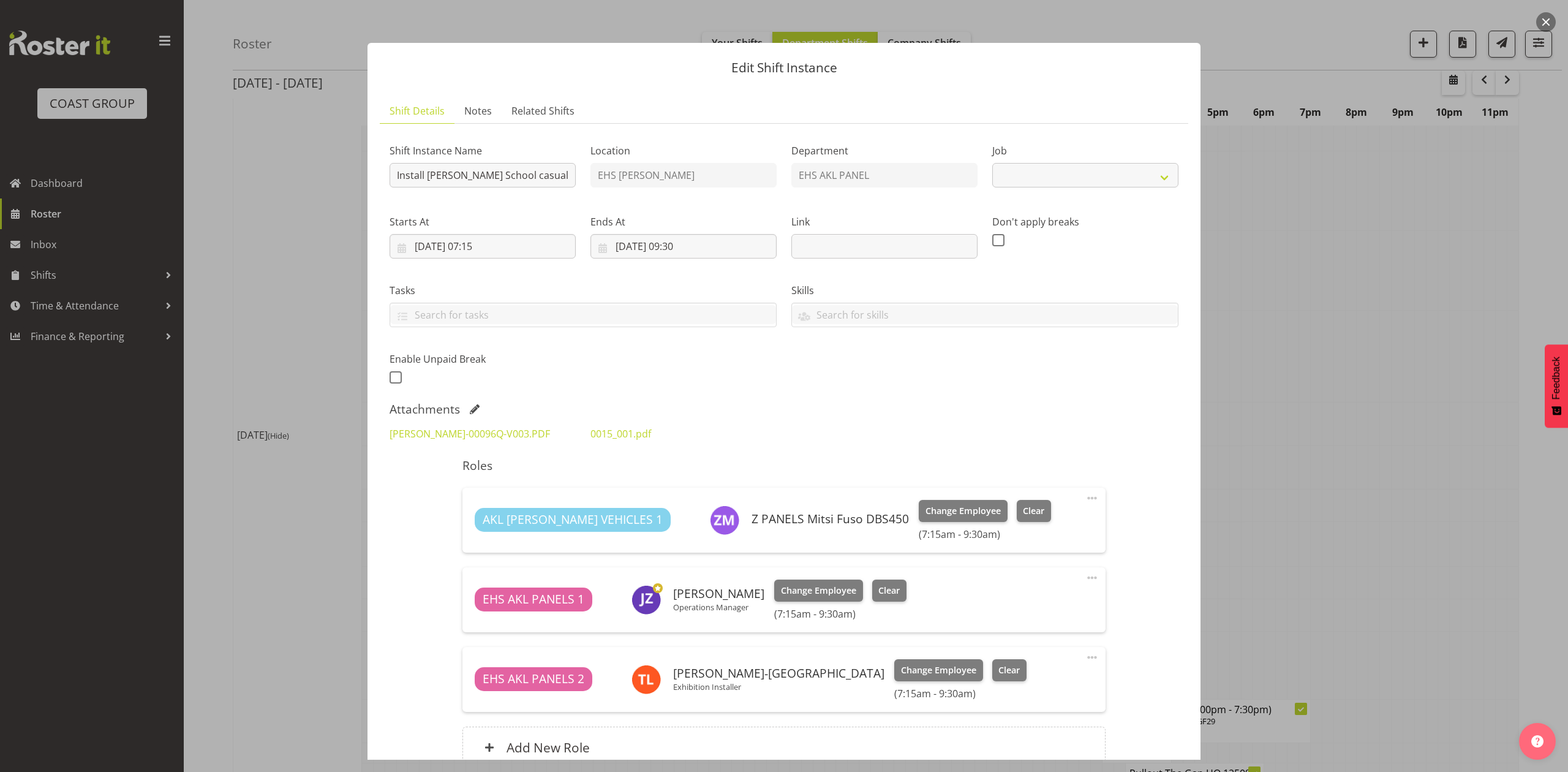
select select "8653"
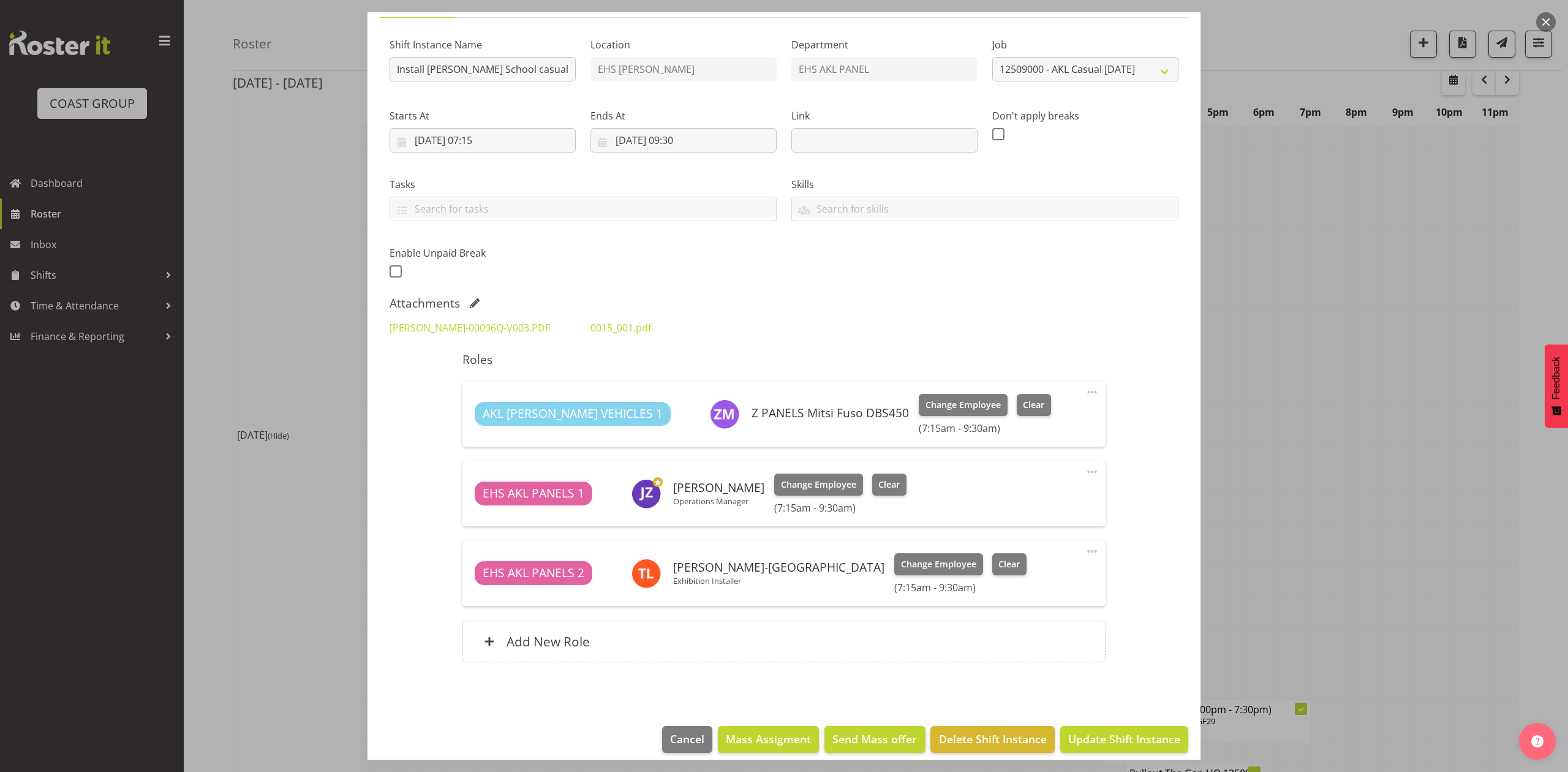
scroll to position [119, 0]
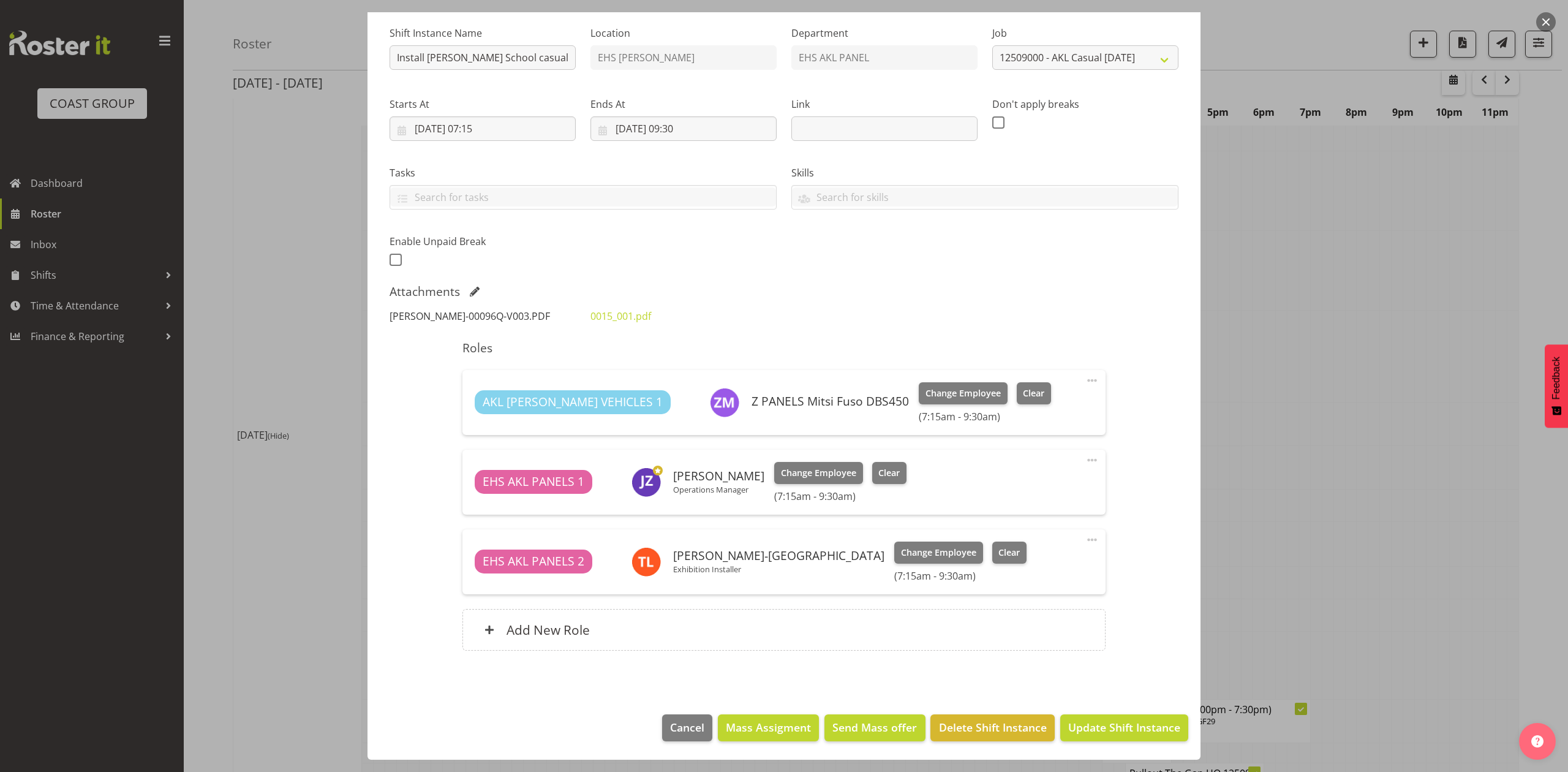
click at [461, 321] on link "KRISTINS-00096Q-V003.PDF" at bounding box center [470, 316] width 161 height 14
click at [389, 310] on link "KRISTINS-00096Q-V003.PDF" at bounding box center [470, 316] width 161 height 14
click at [1385, 324] on div at bounding box center [784, 386] width 1568 height 772
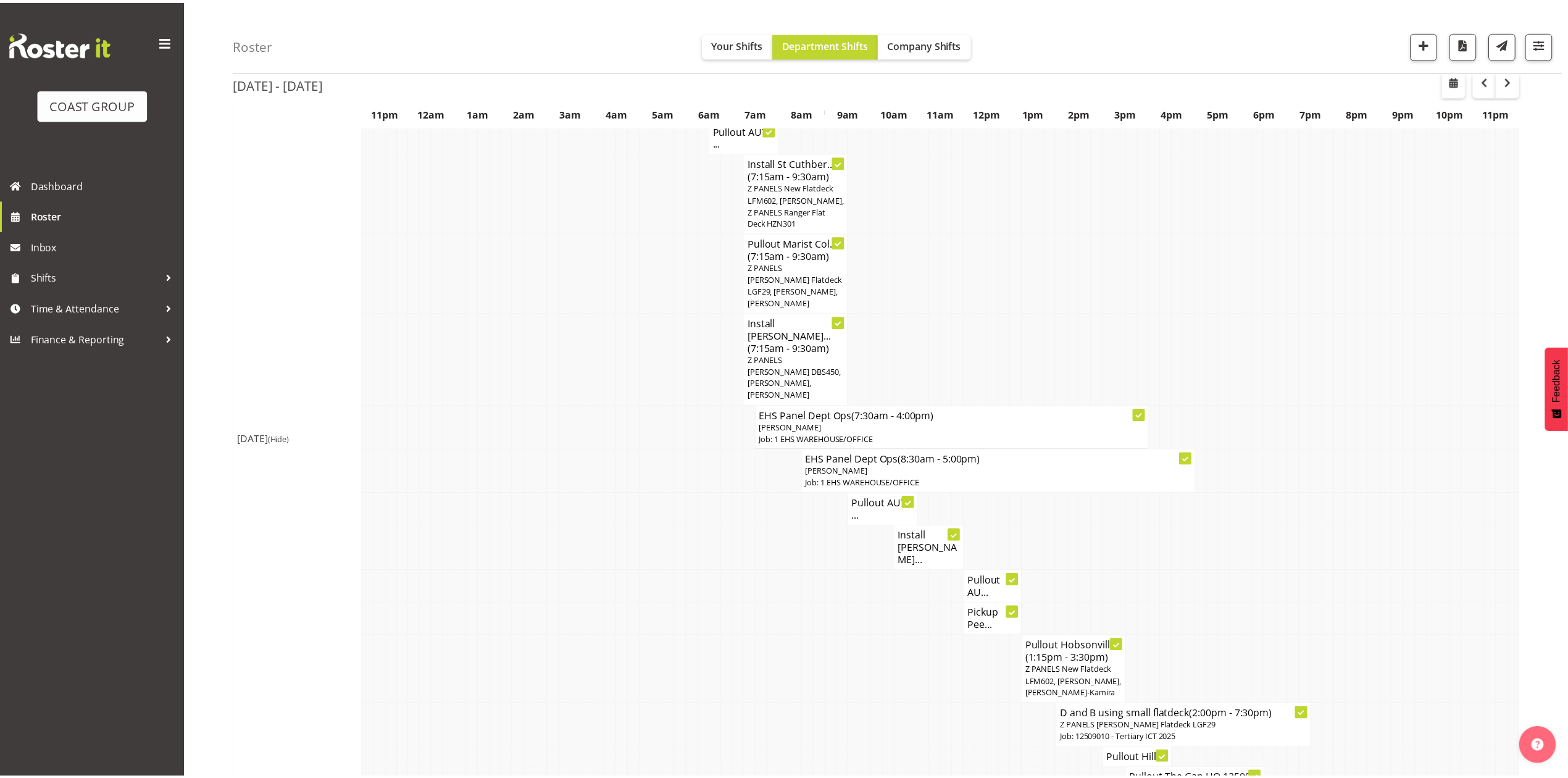
scroll to position [1191, 0]
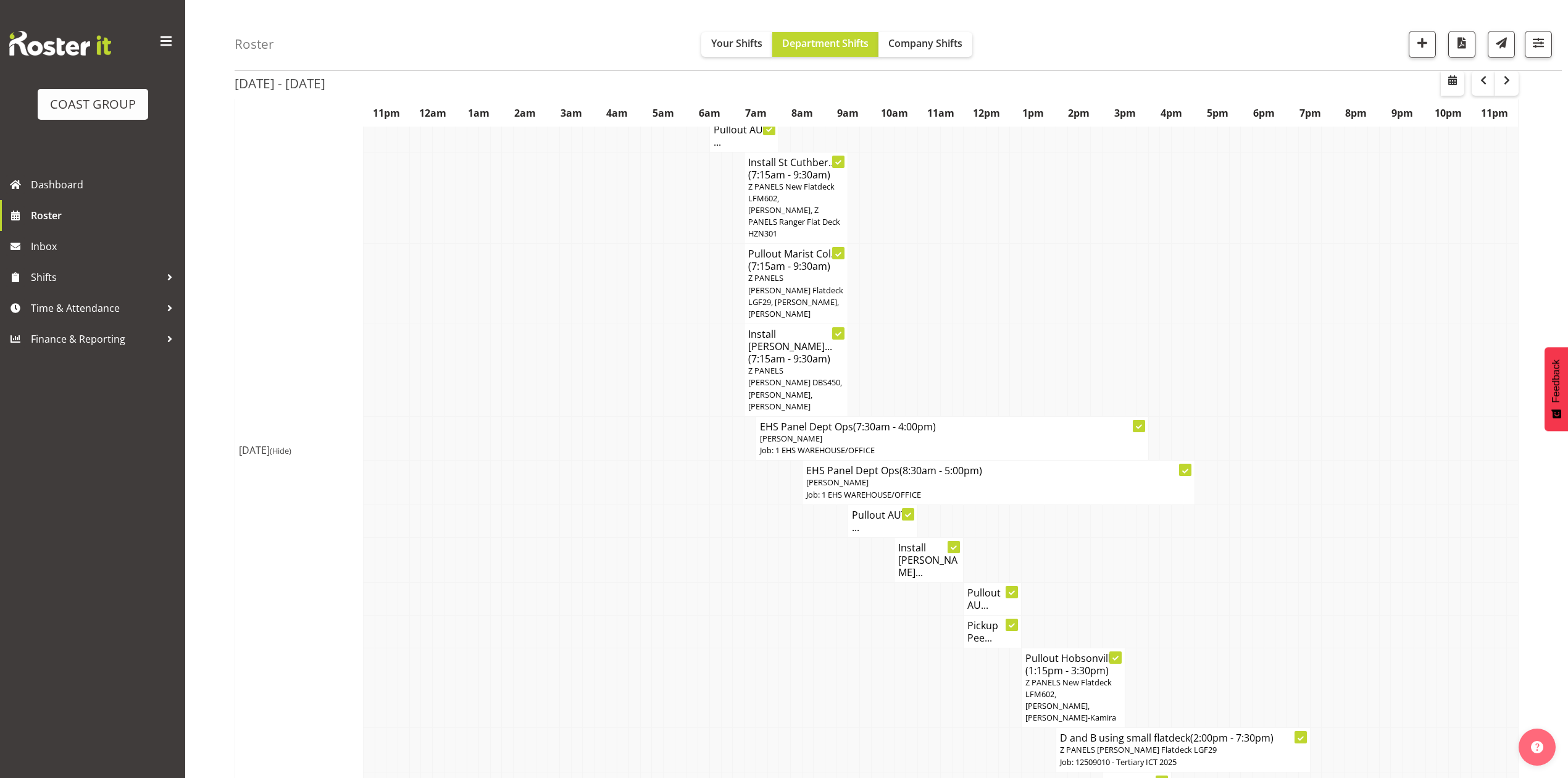
click at [845, 505] on td at bounding box center [842, 521] width 11 height 32
click at [859, 509] on h4 "Pullout AUT ..." at bounding box center [882, 521] width 61 height 24
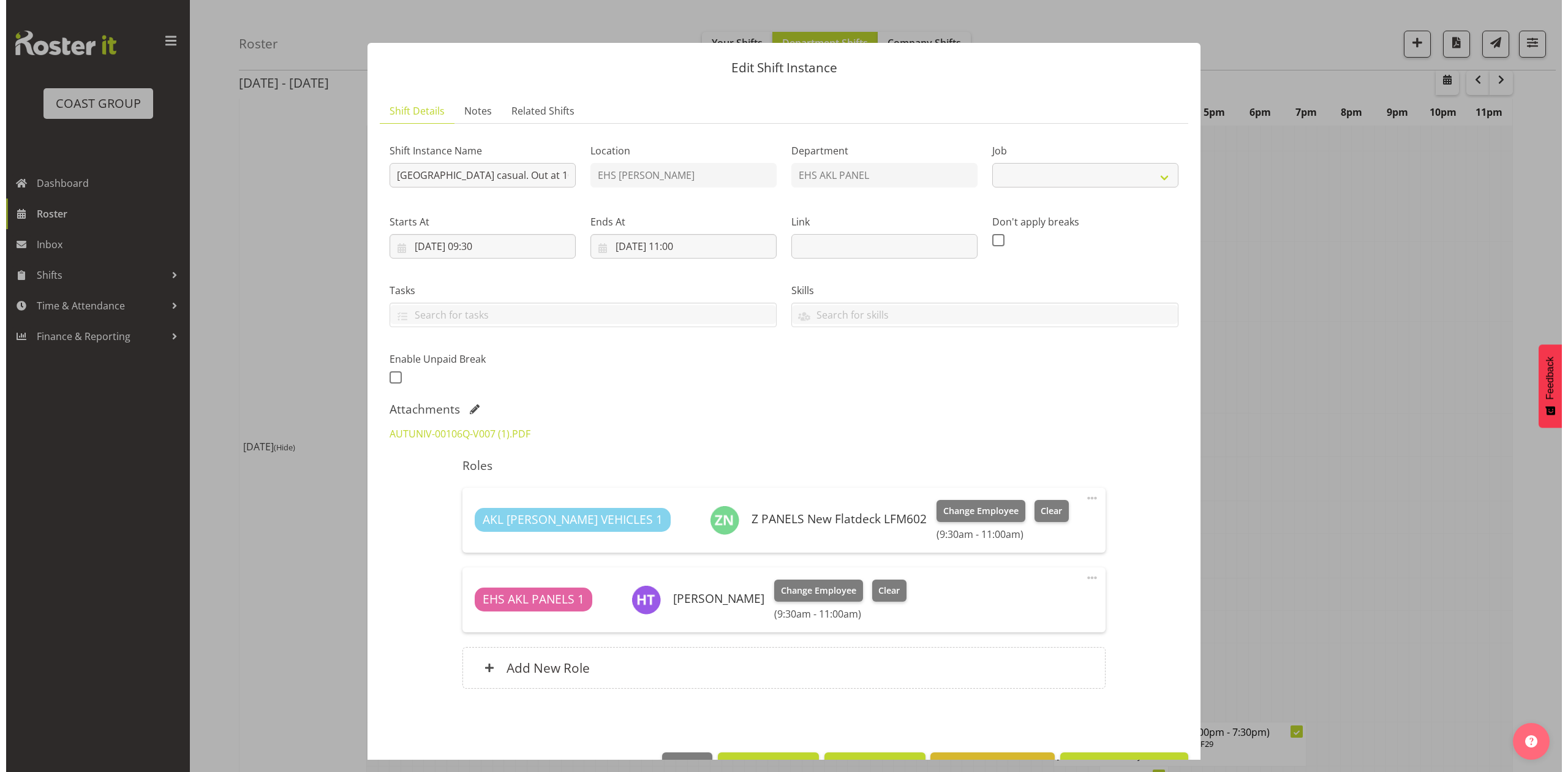
scroll to position [1158, 0]
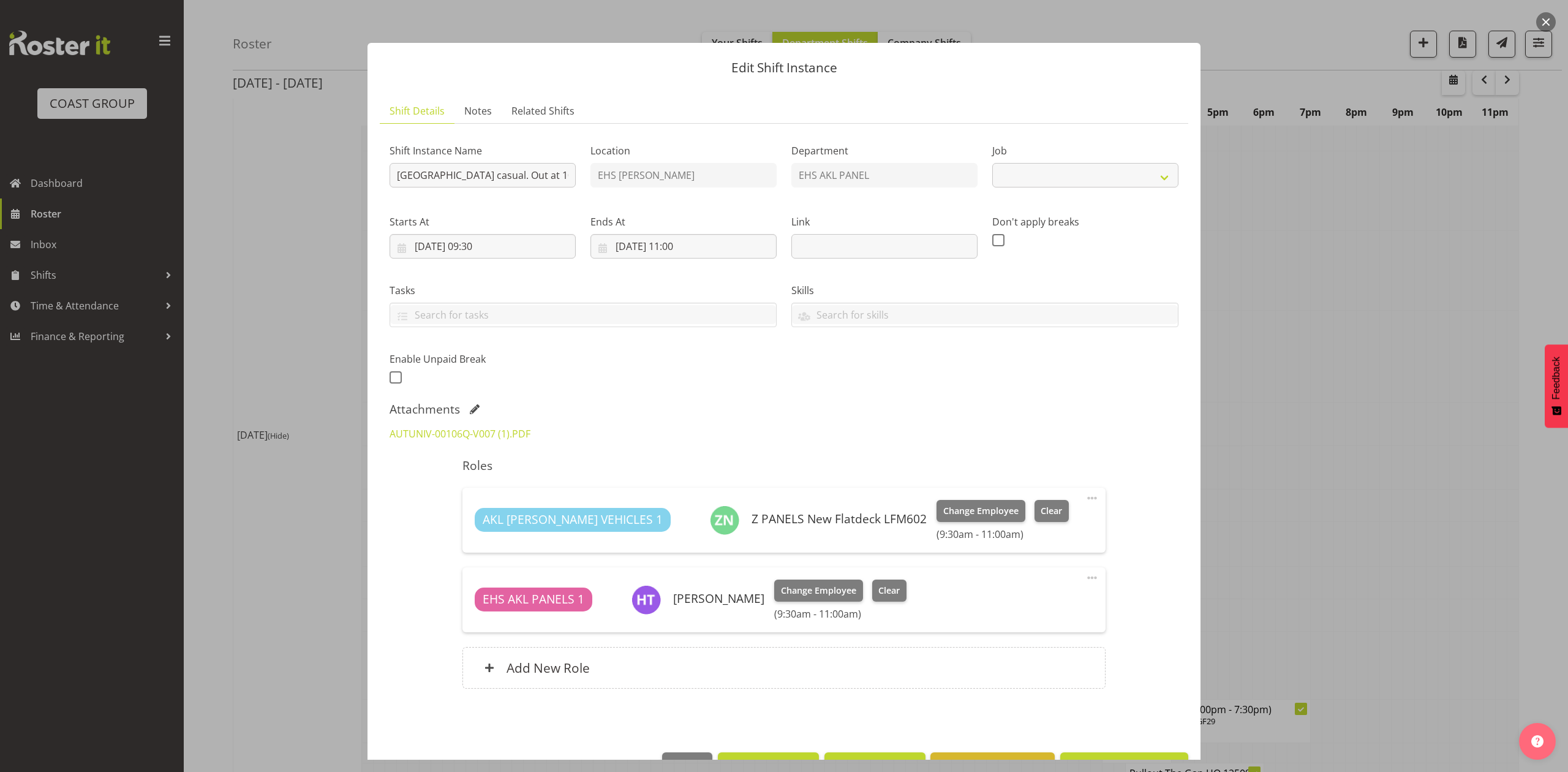
select select "8653"
click at [1468, 386] on div at bounding box center [784, 386] width 1568 height 772
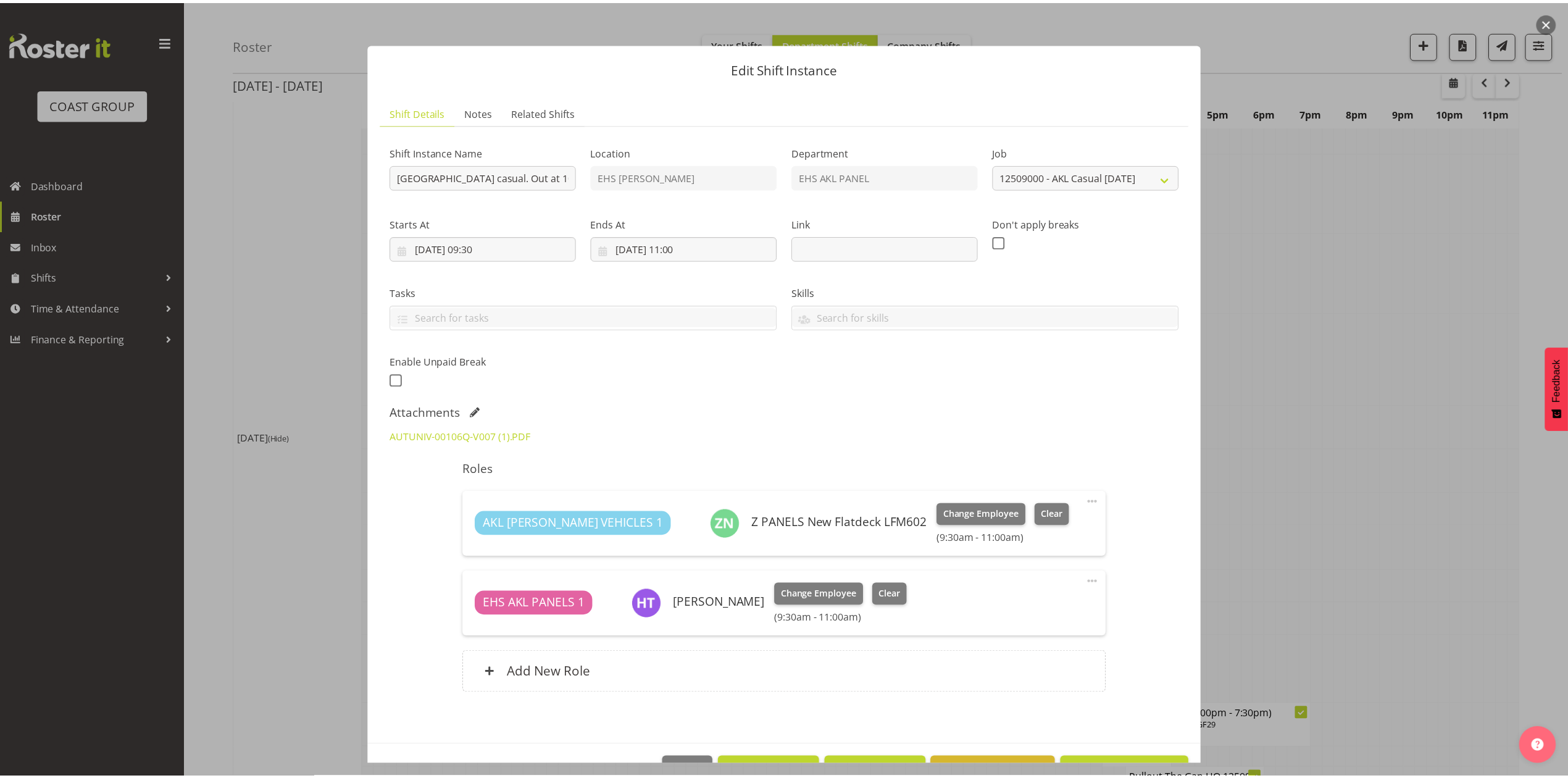
scroll to position [1191, 0]
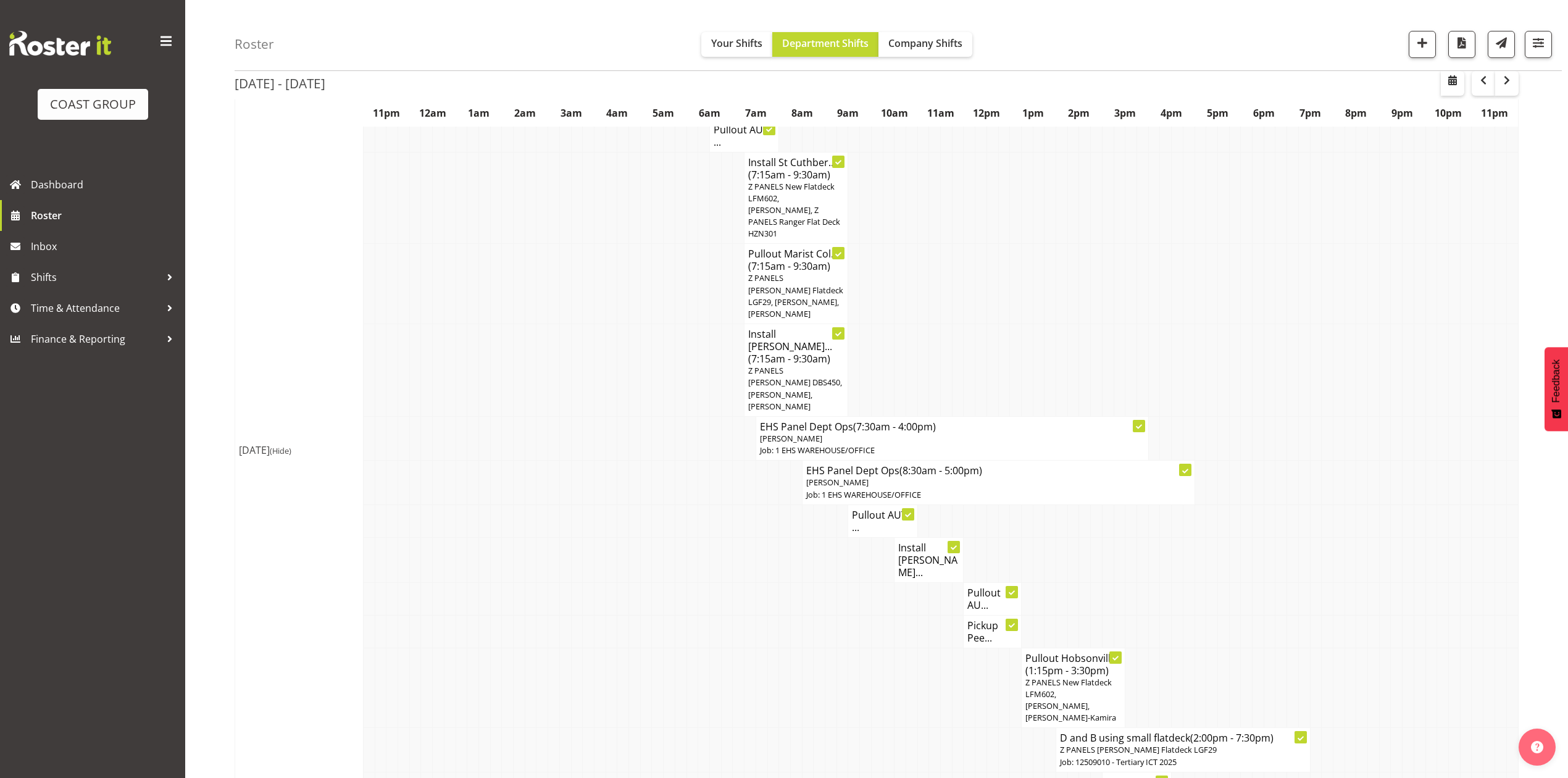
click at [902, 542] on h4 "Install [PERSON_NAME]..." at bounding box center [928, 561] width 61 height 37
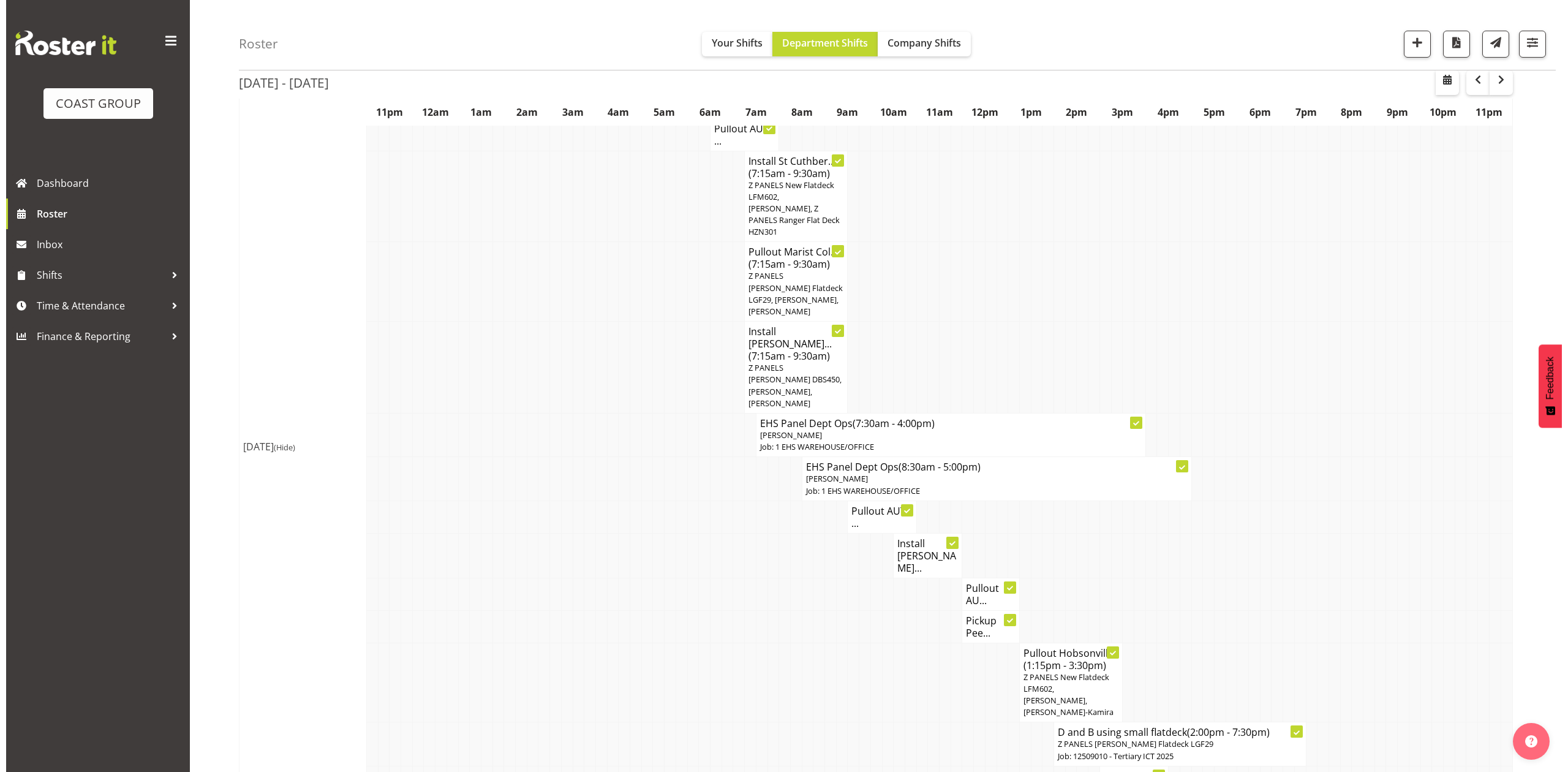
scroll to position [1158, 0]
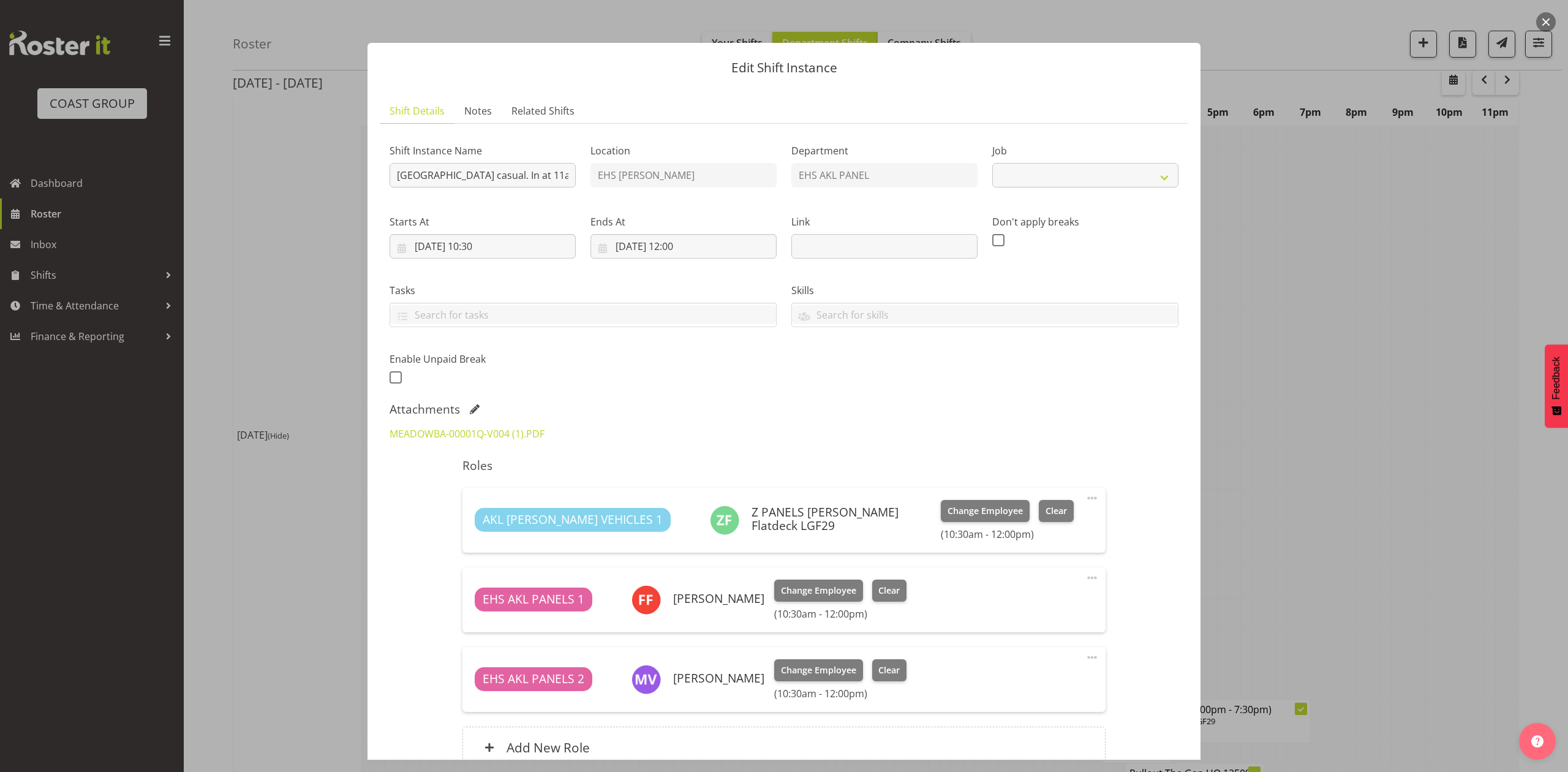
select select "8653"
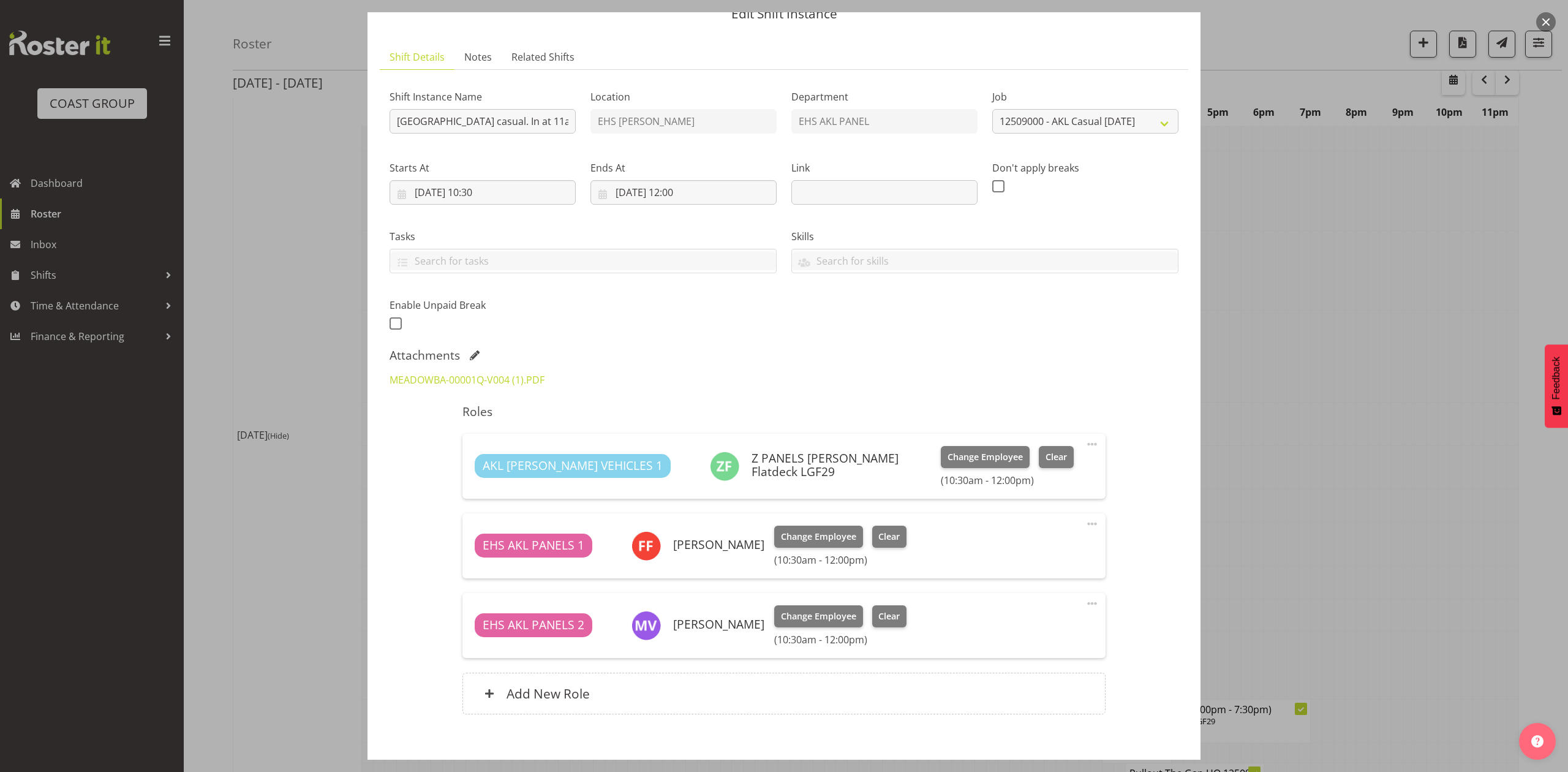
scroll to position [81, 0]
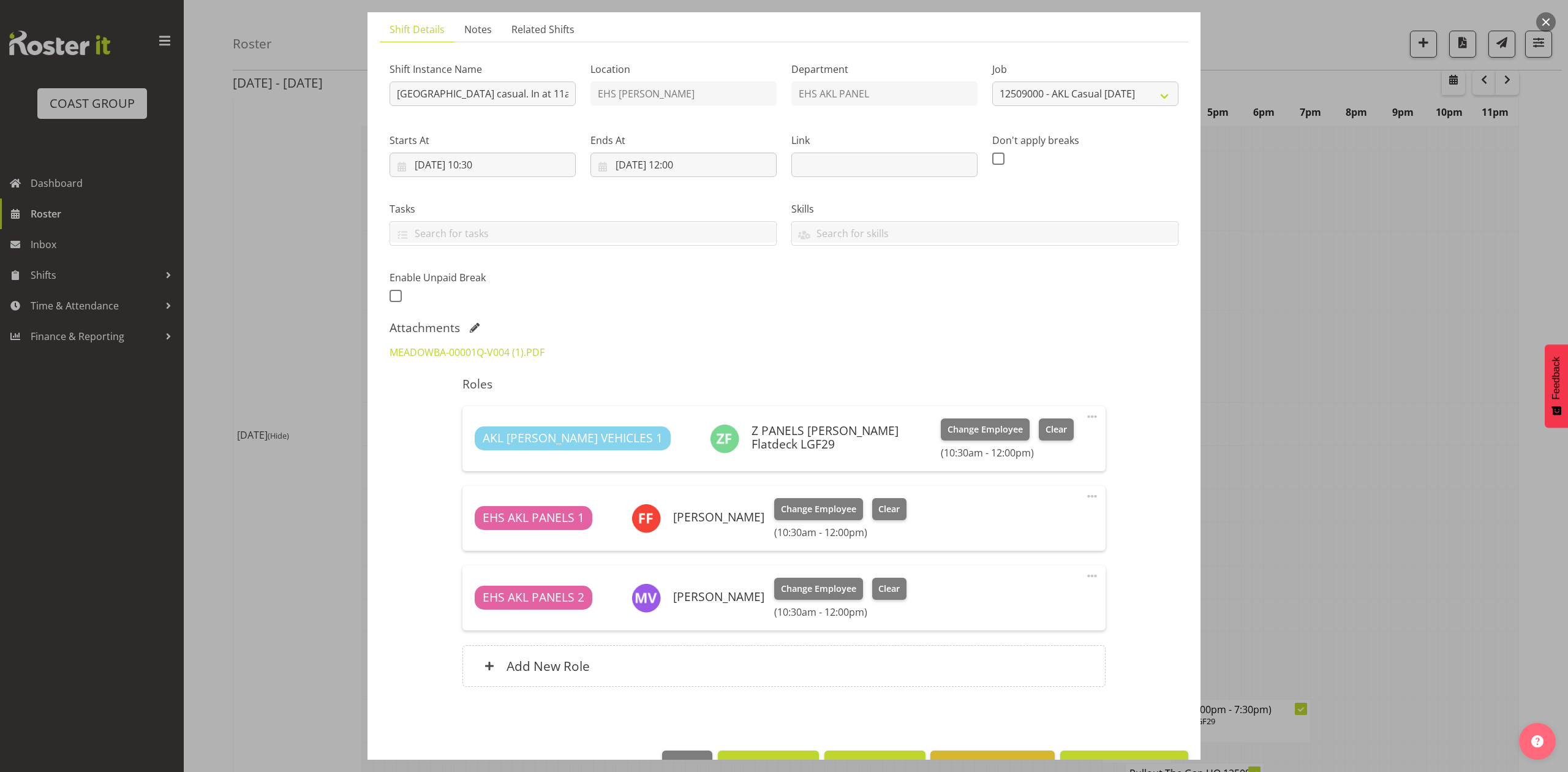
click at [1285, 485] on div at bounding box center [784, 386] width 1568 height 772
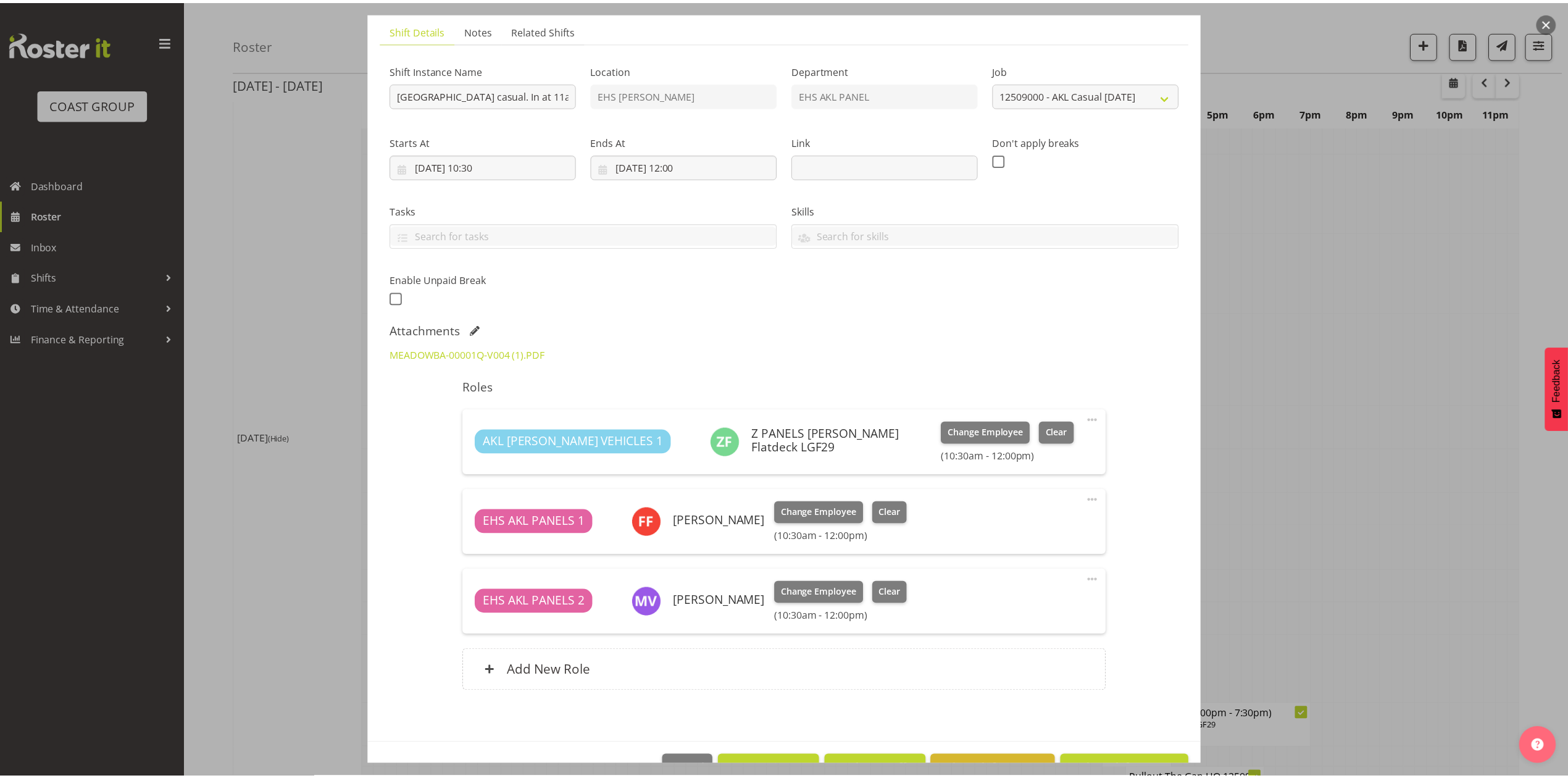
scroll to position [1191, 0]
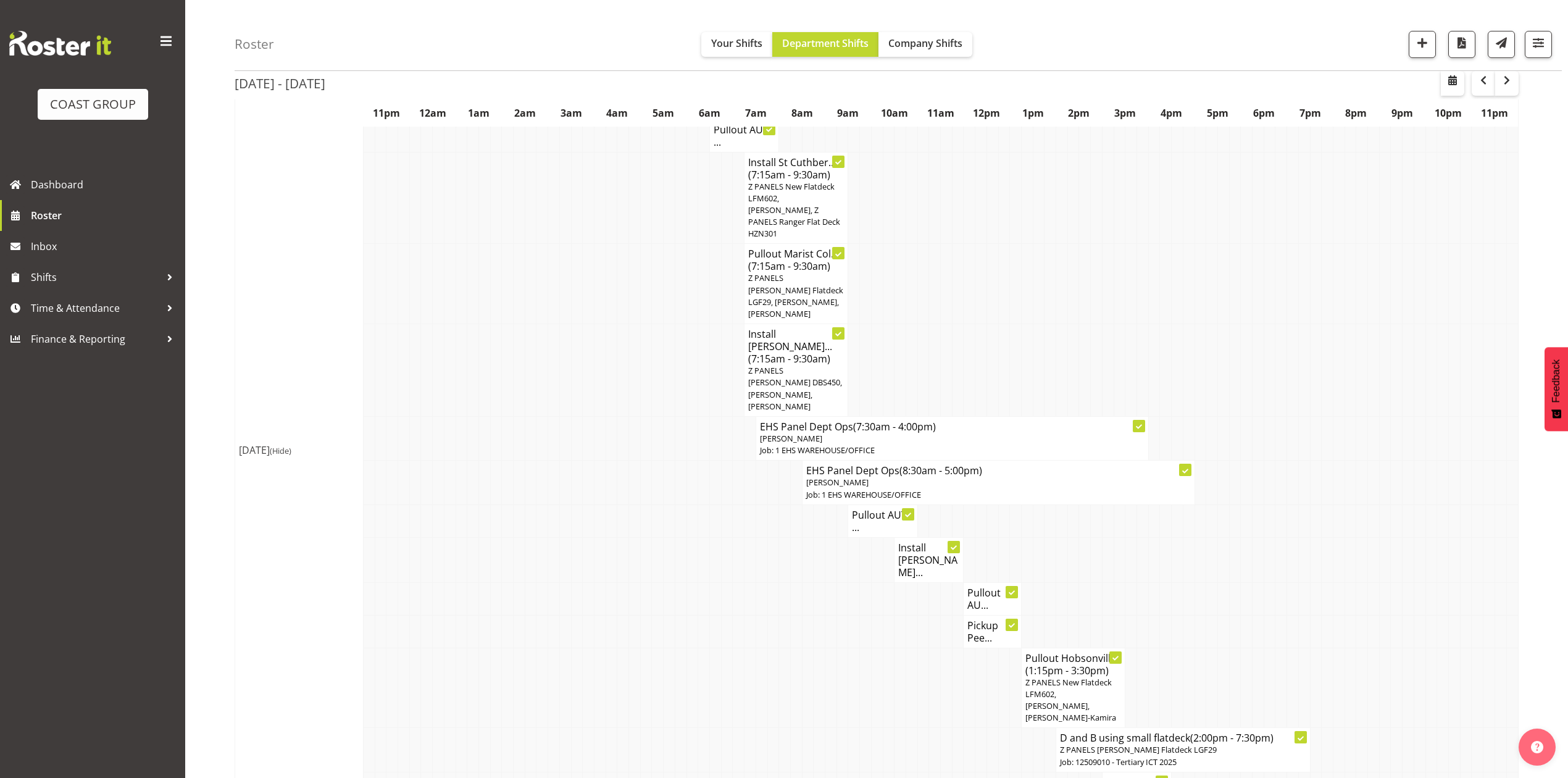
click at [975, 587] on h4 "Pullout AU..." at bounding box center [992, 599] width 50 height 24
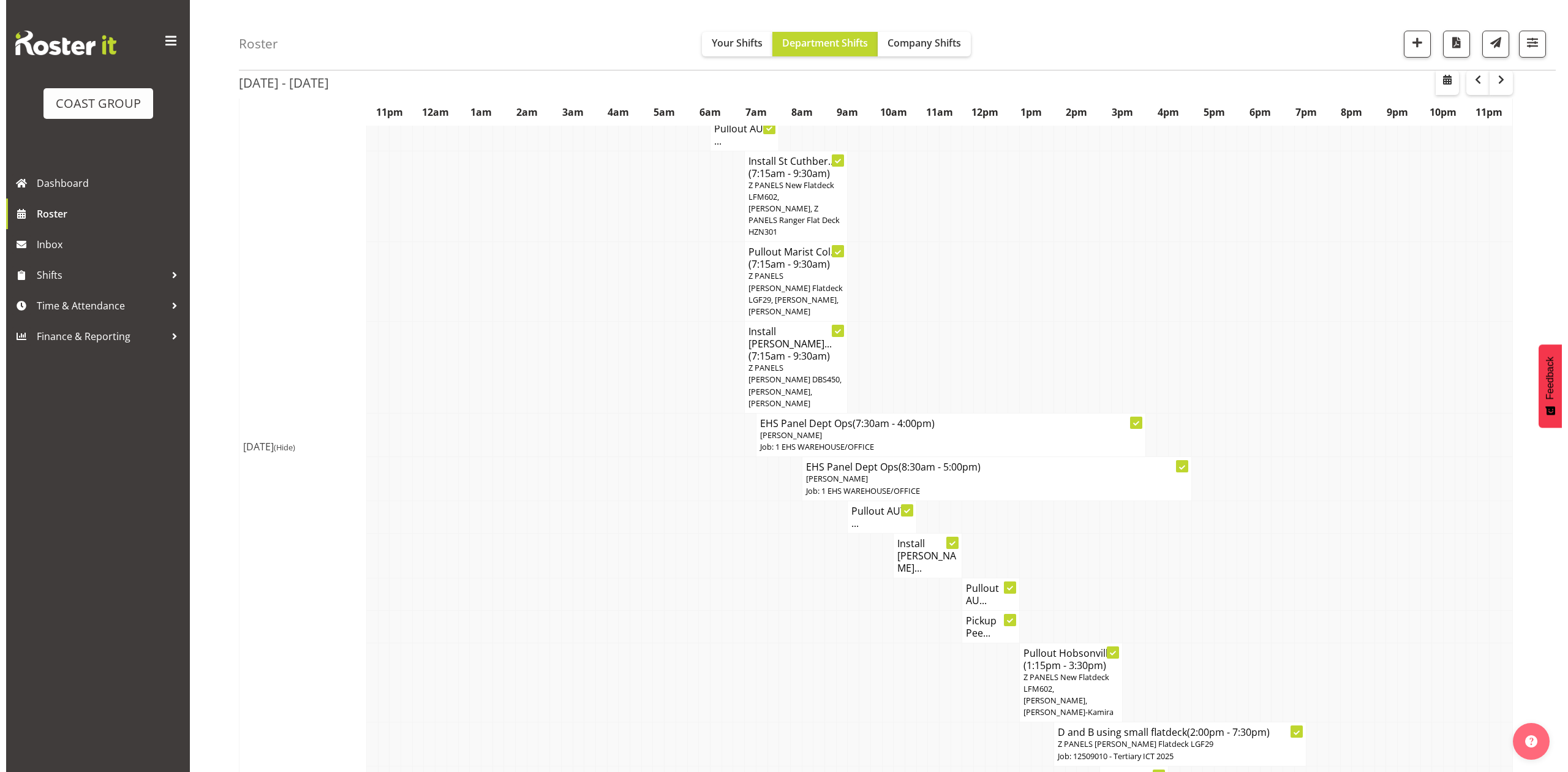
scroll to position [1158, 0]
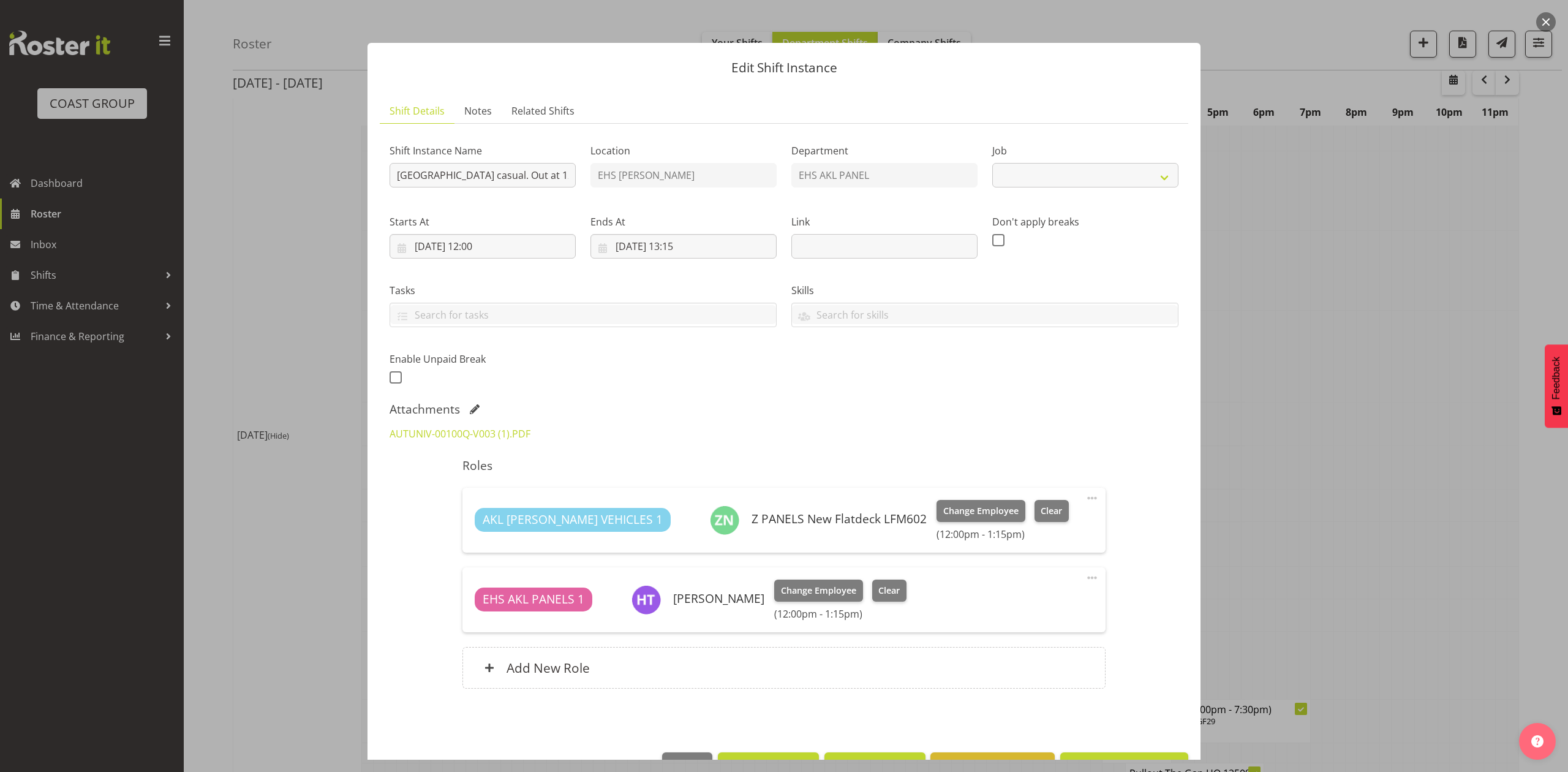
select select "8653"
click at [1419, 481] on div at bounding box center [784, 386] width 1568 height 772
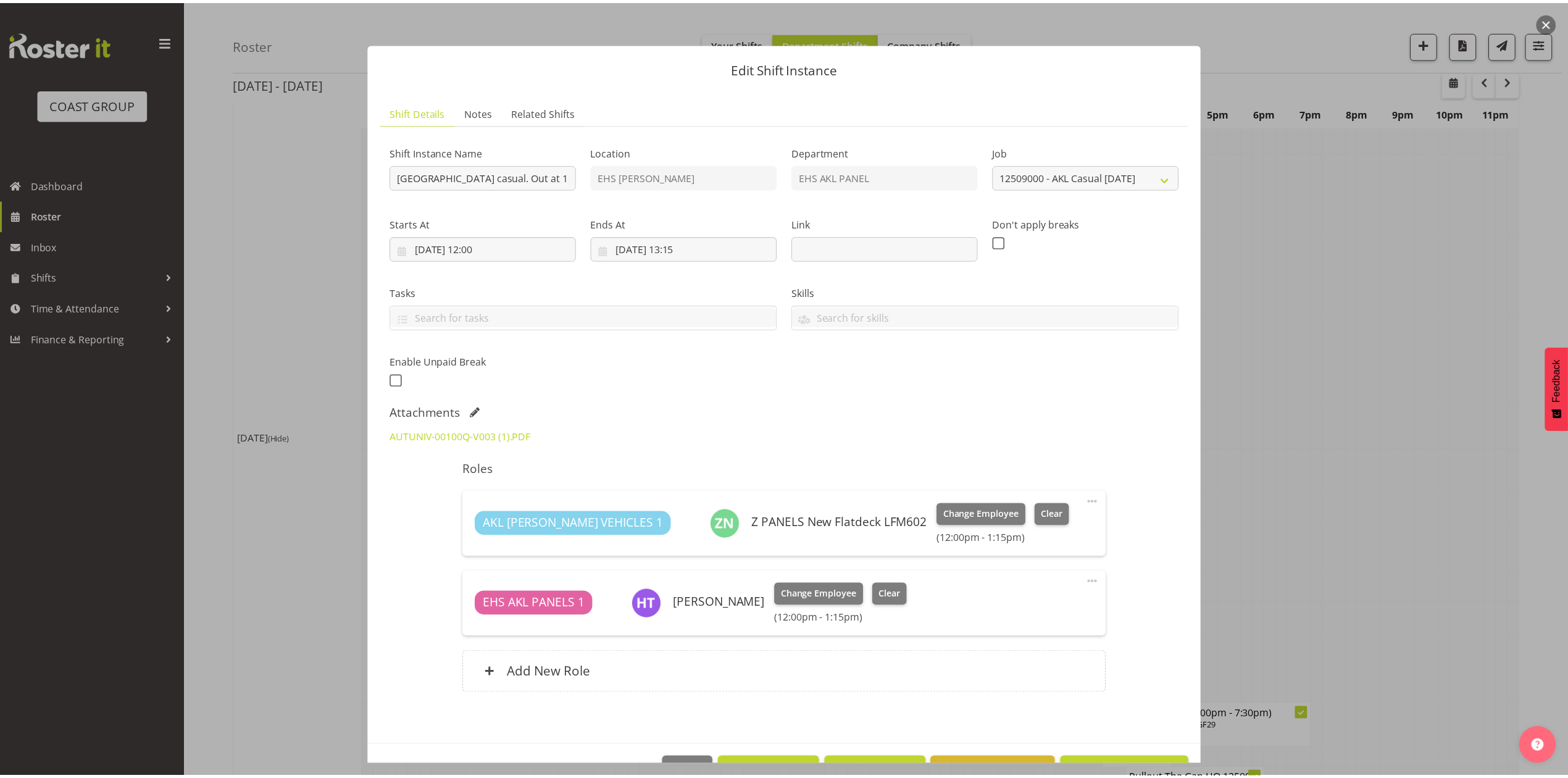
scroll to position [1191, 0]
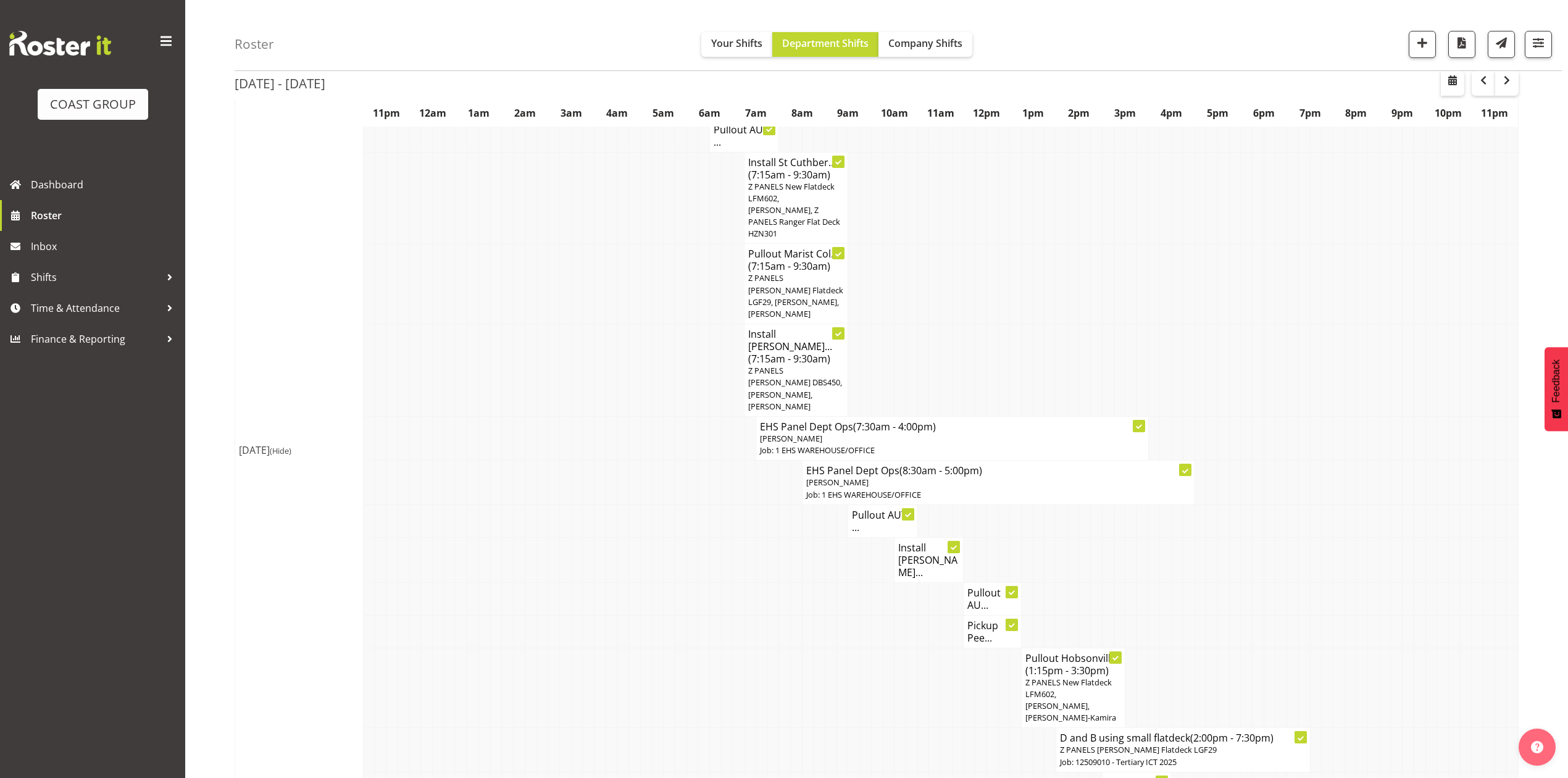
click at [975, 620] on h4 "Pickup Pee..." at bounding box center [992, 632] width 50 height 24
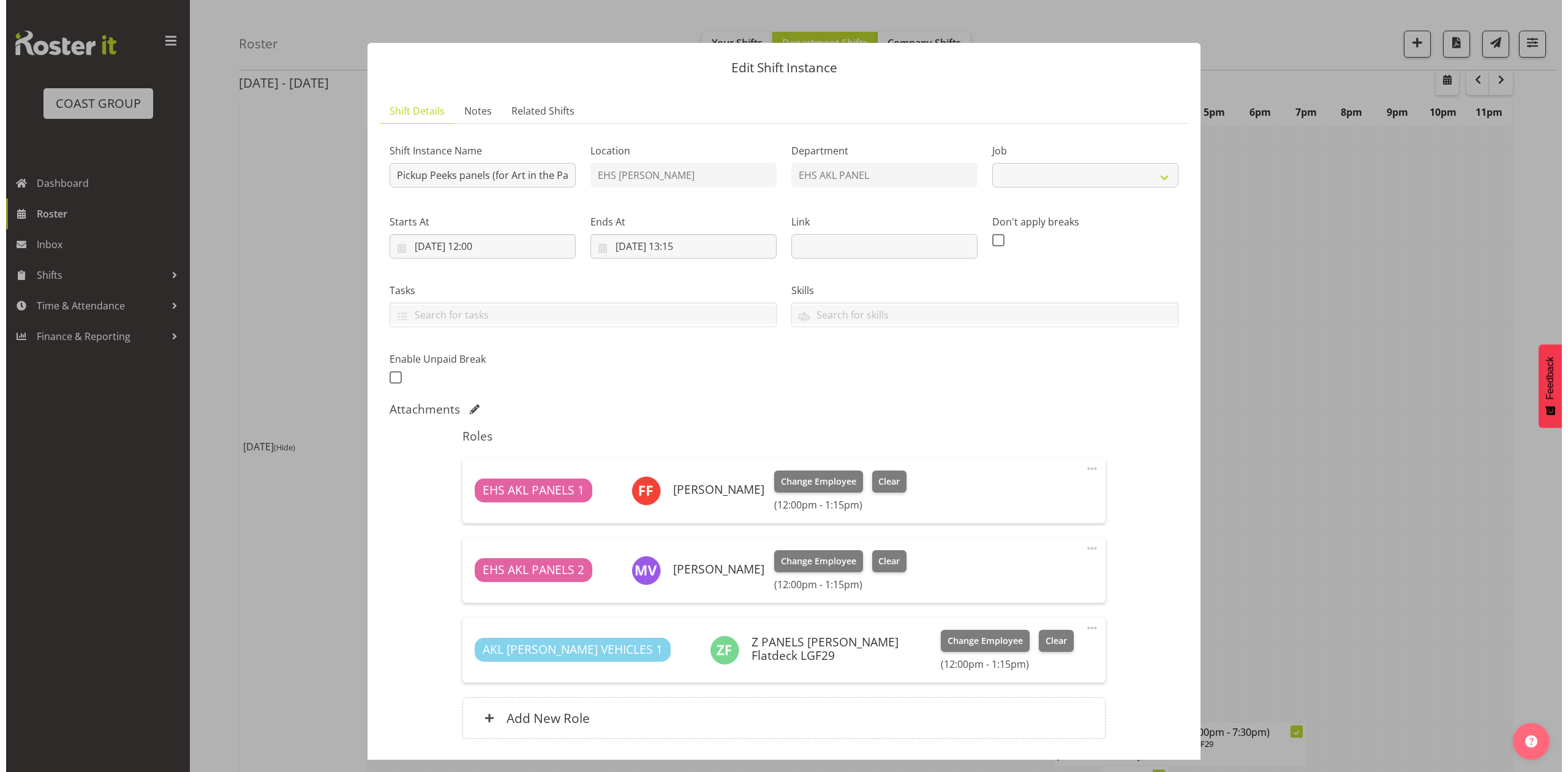
scroll to position [1158, 0]
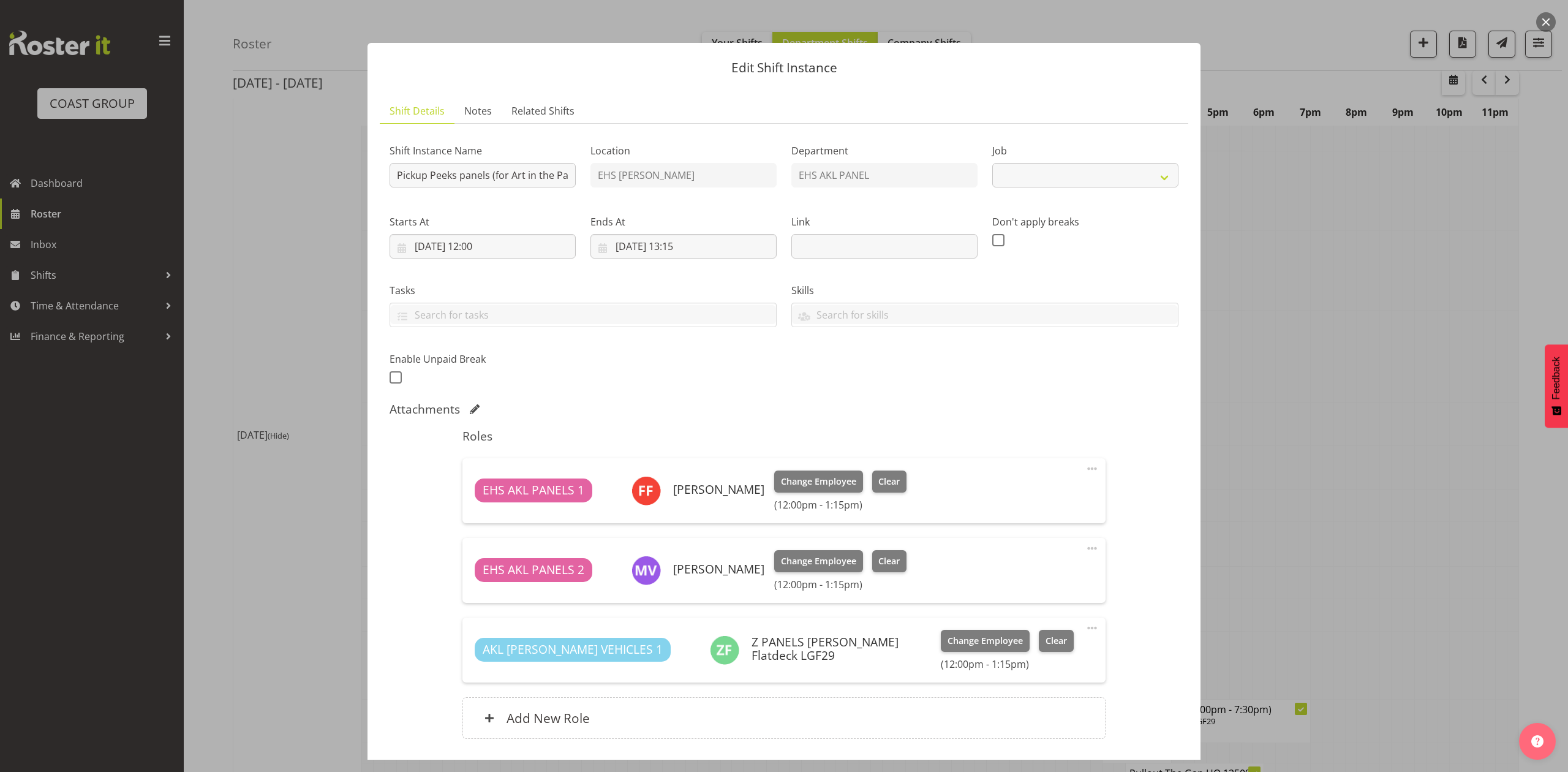
select select "9448"
click at [1323, 472] on div at bounding box center [784, 386] width 1568 height 772
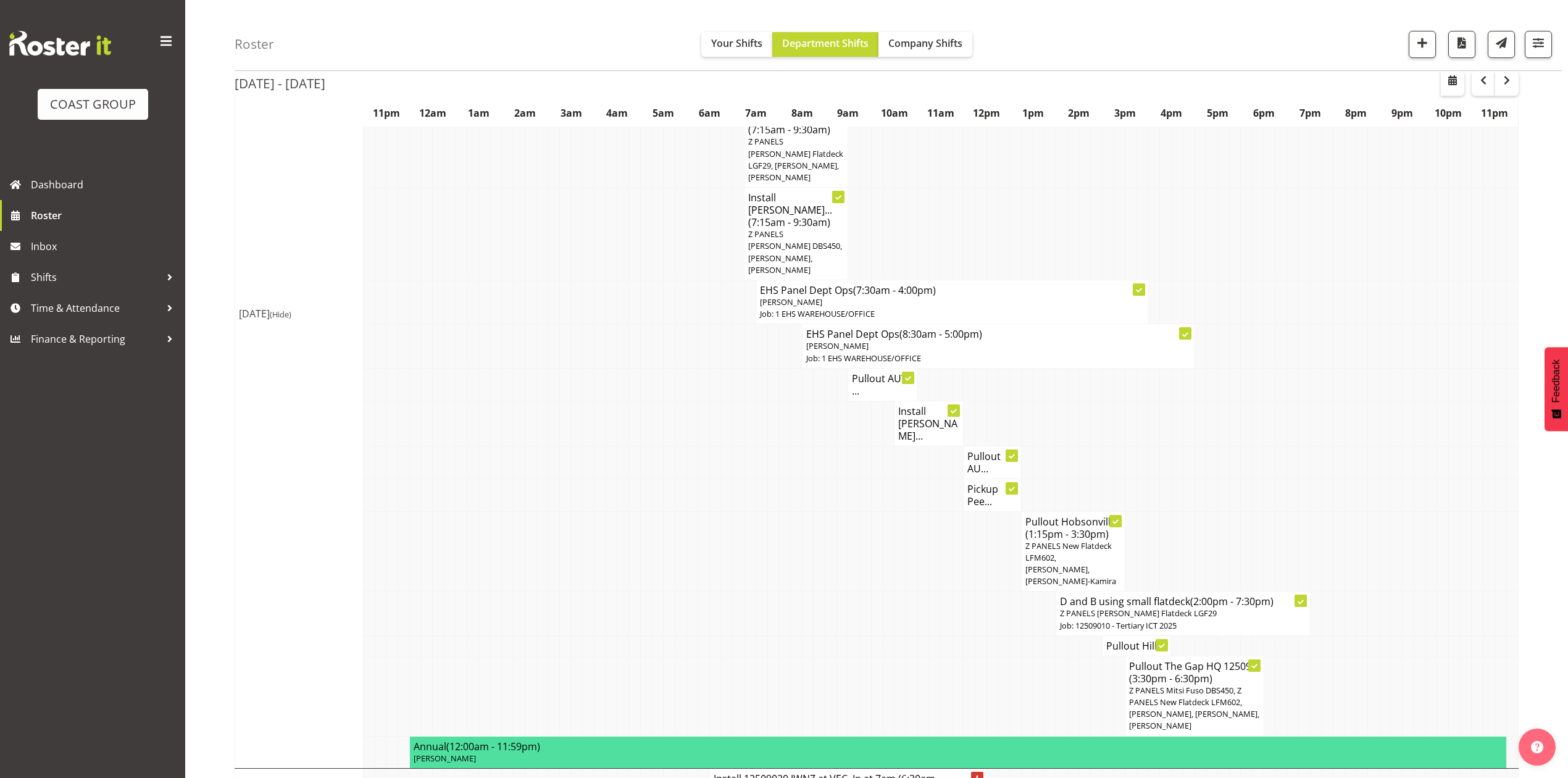
scroll to position [1356, 0]
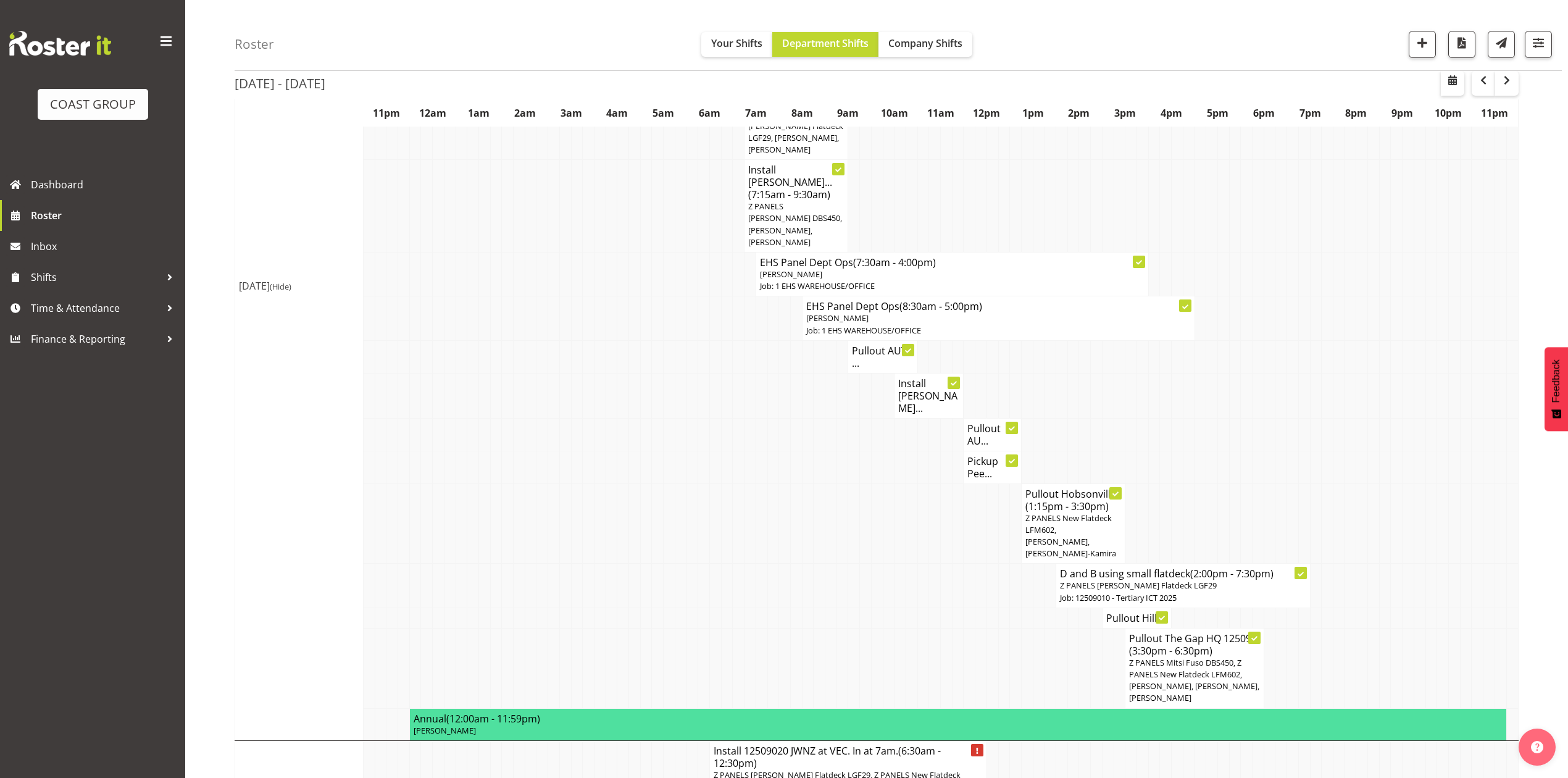
click at [1127, 613] on h4 "Pullout Hill..." at bounding box center [1137, 618] width 61 height 12
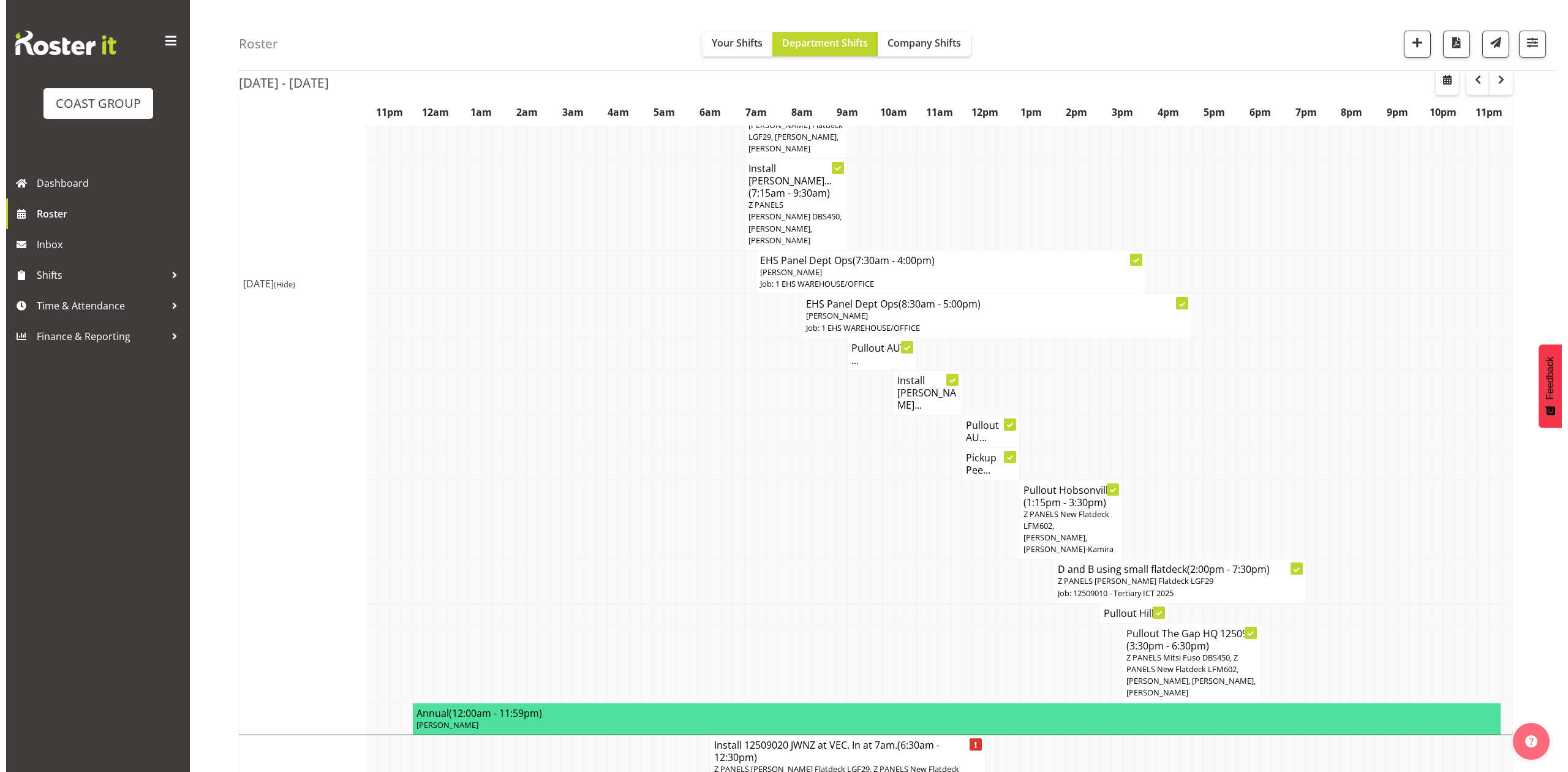
scroll to position [1320, 0]
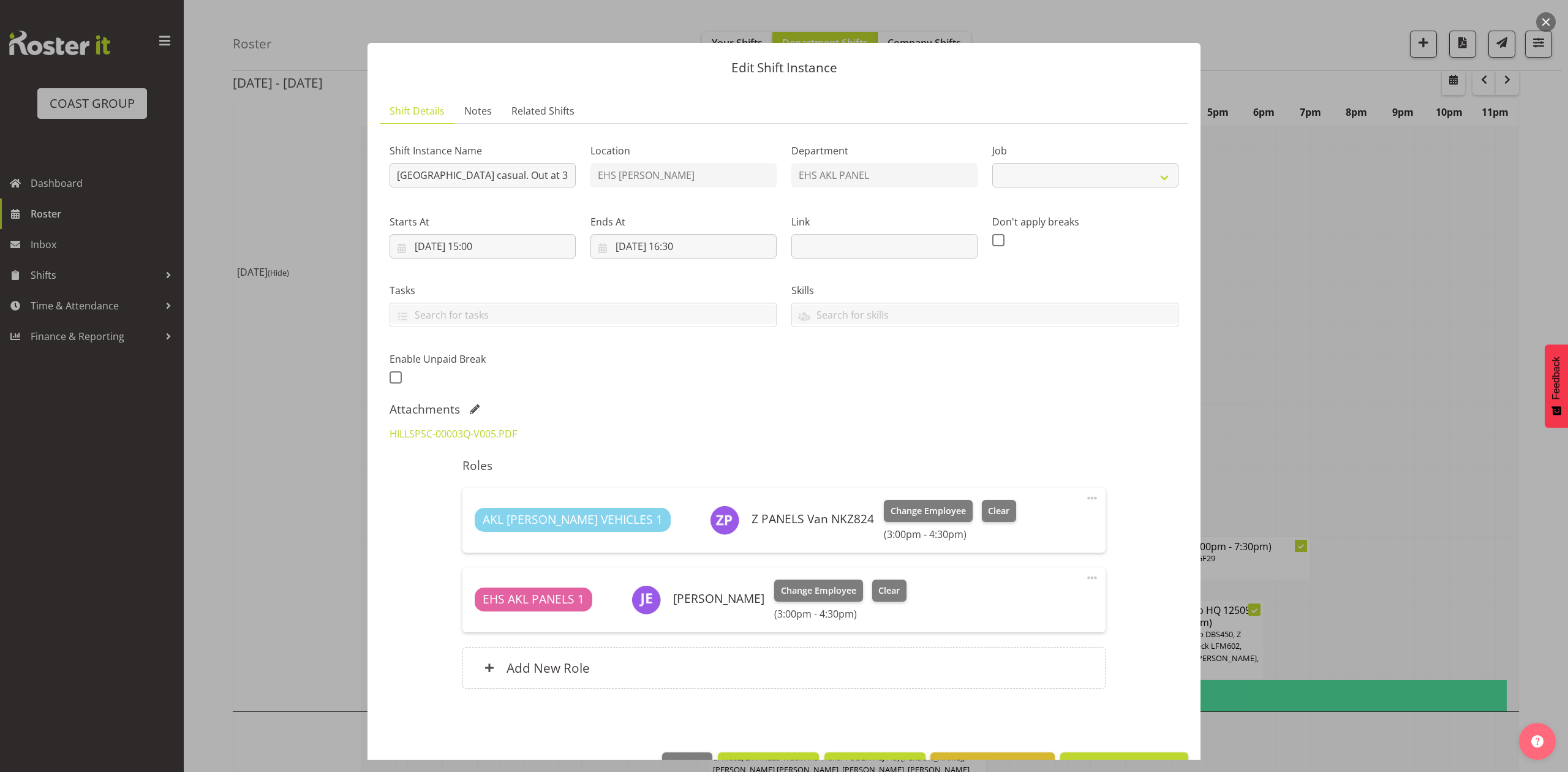
select select "8653"
click at [1348, 403] on div at bounding box center [784, 386] width 1568 height 772
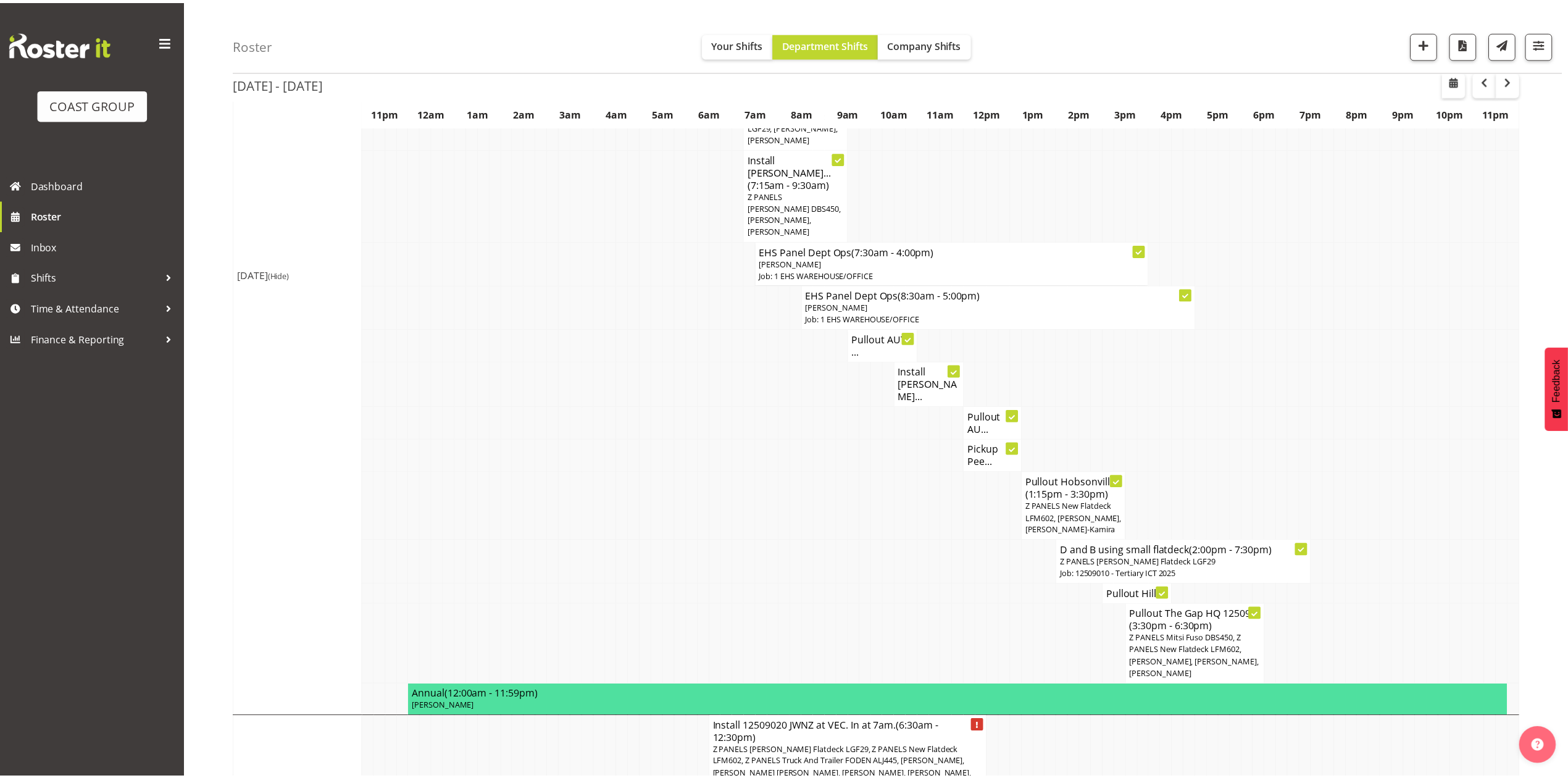
scroll to position [1356, 0]
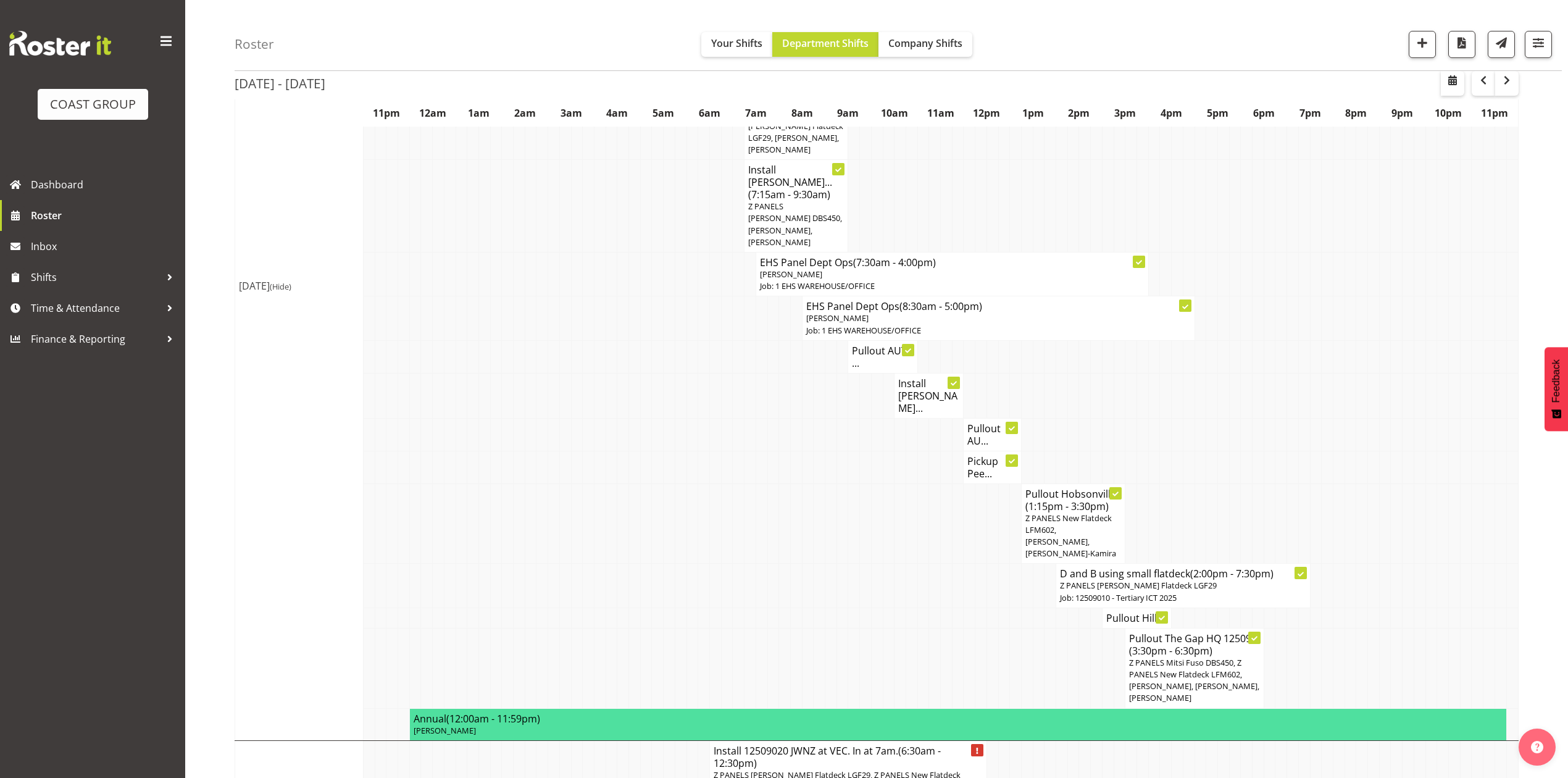
click at [1219, 657] on span "Z PANELS Mitsi Fuso DBS450, Z PANELS New Flatdeck LFM602, [PERSON_NAME], [PERSO…" at bounding box center [1194, 681] width 131 height 47
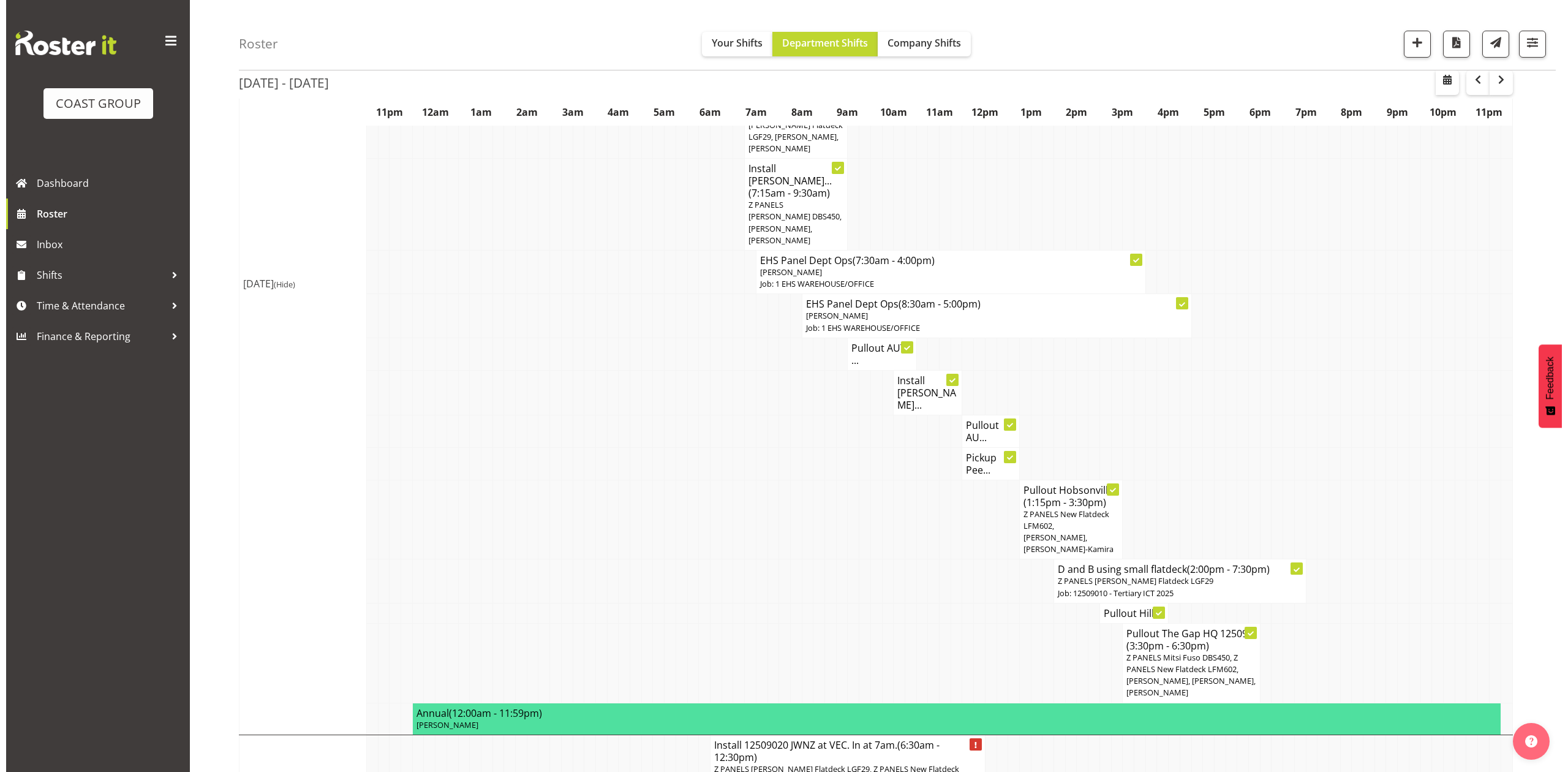
scroll to position [1320, 0]
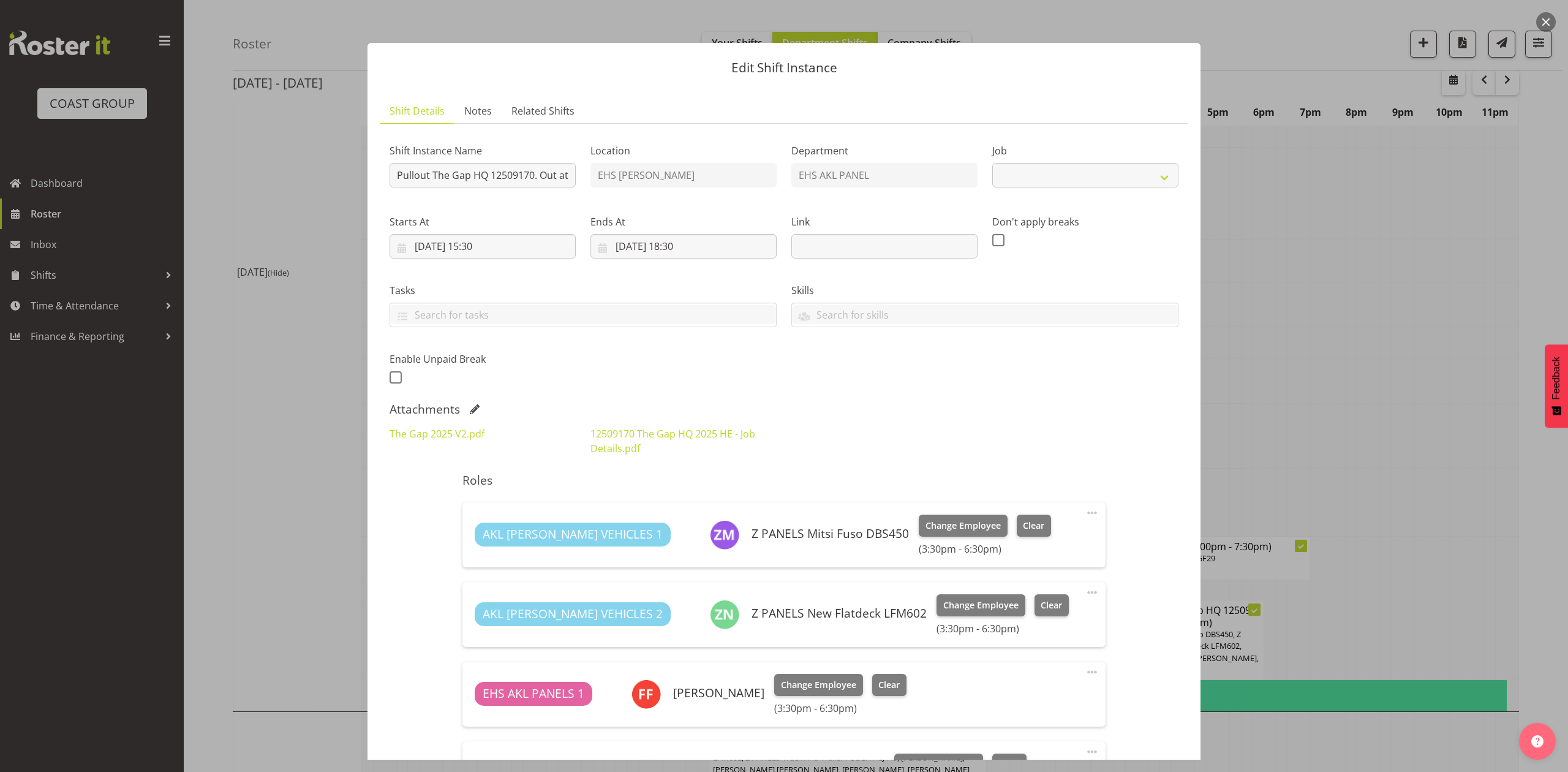
select select "9861"
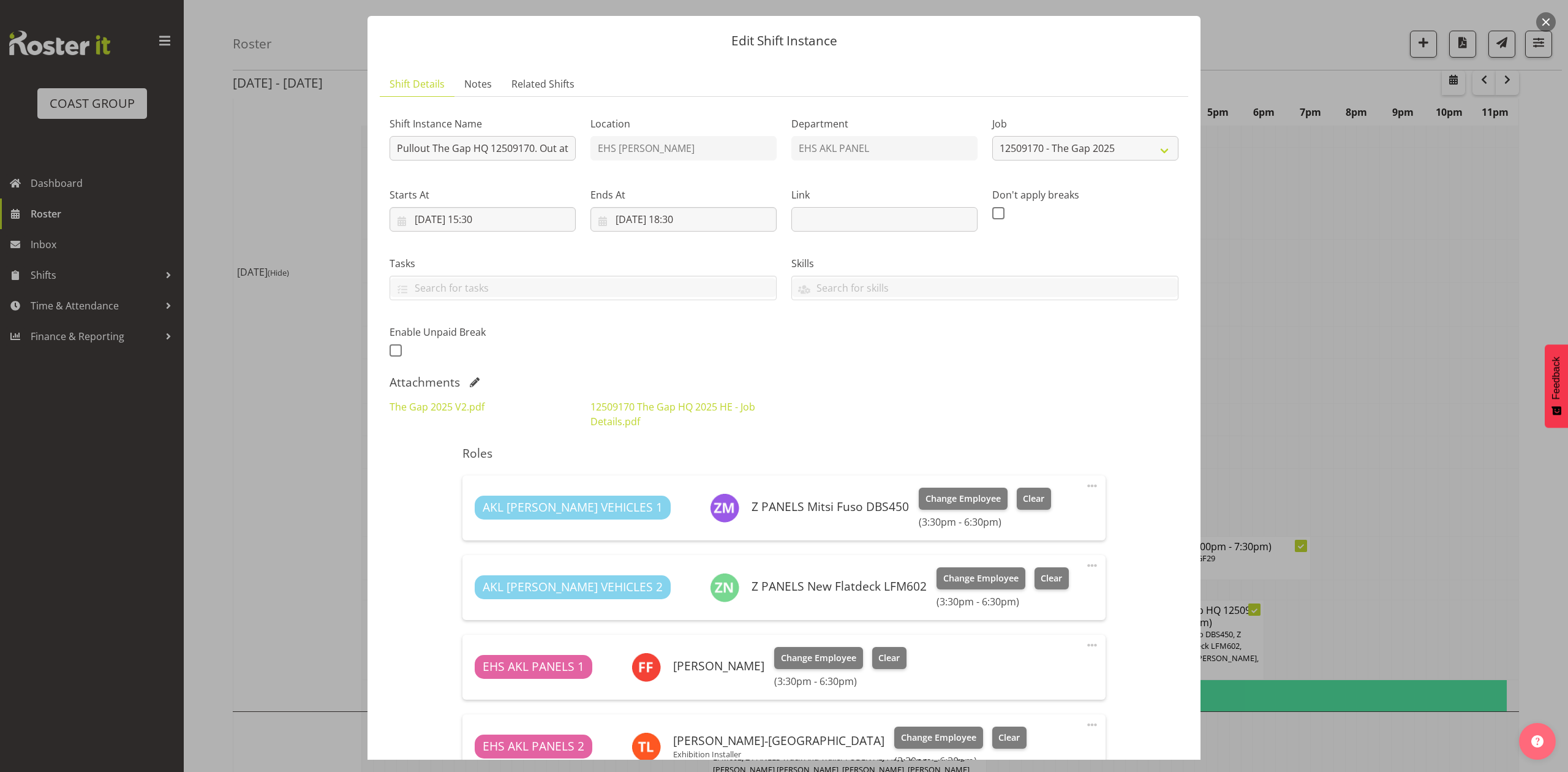
scroll to position [0, 0]
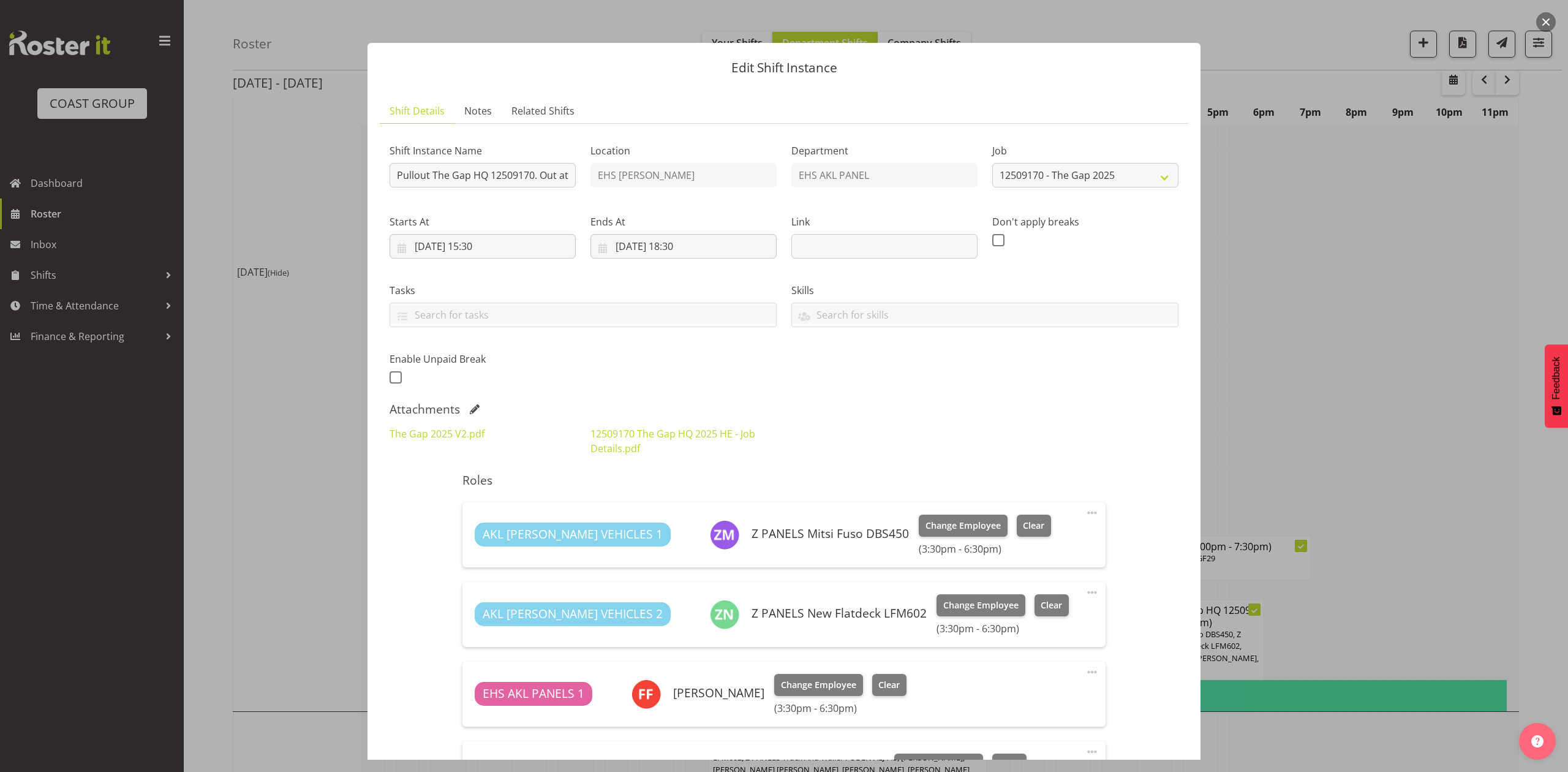
click at [1399, 371] on div at bounding box center [784, 386] width 1568 height 772
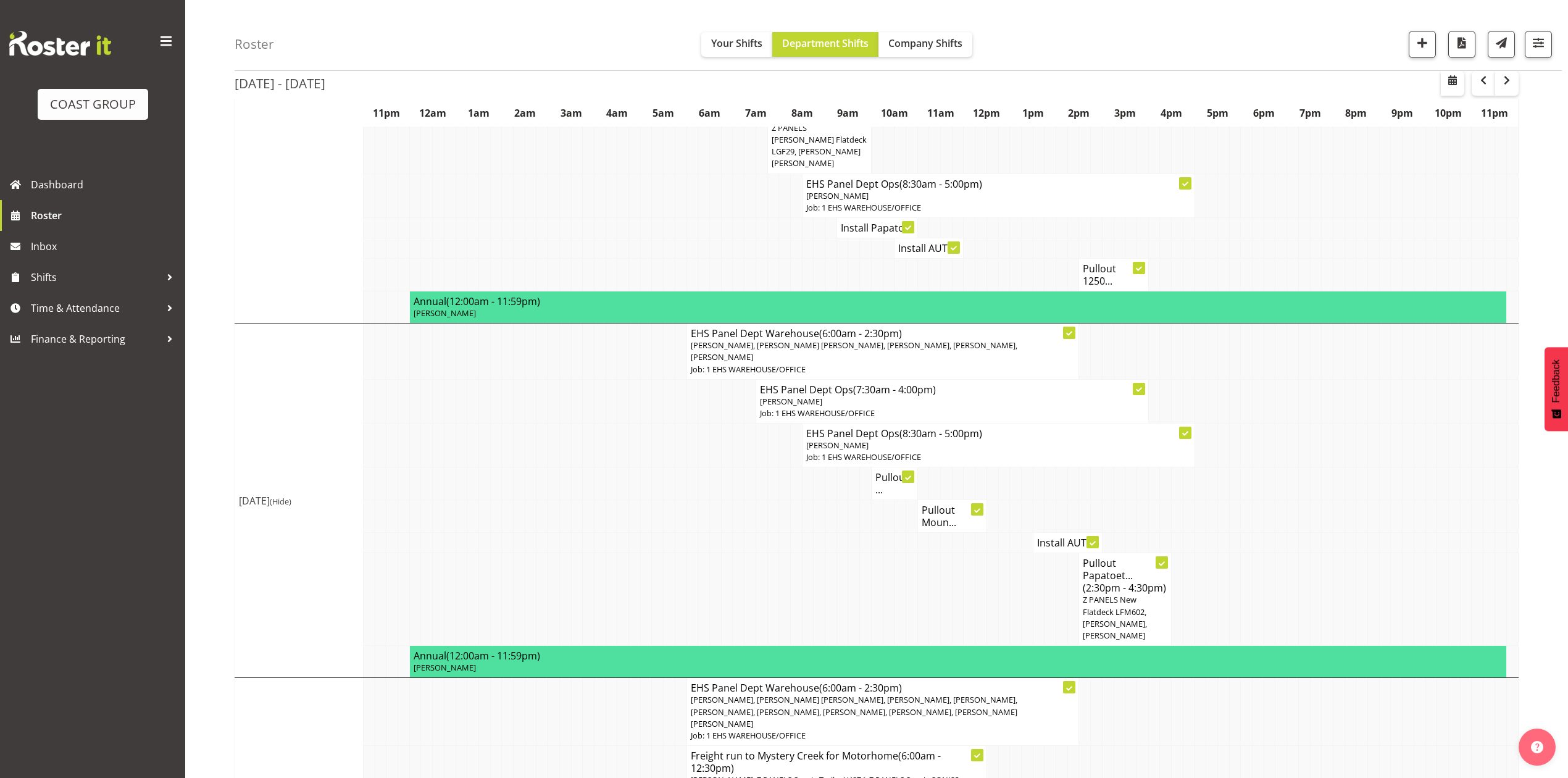
scroll to position [449, 0]
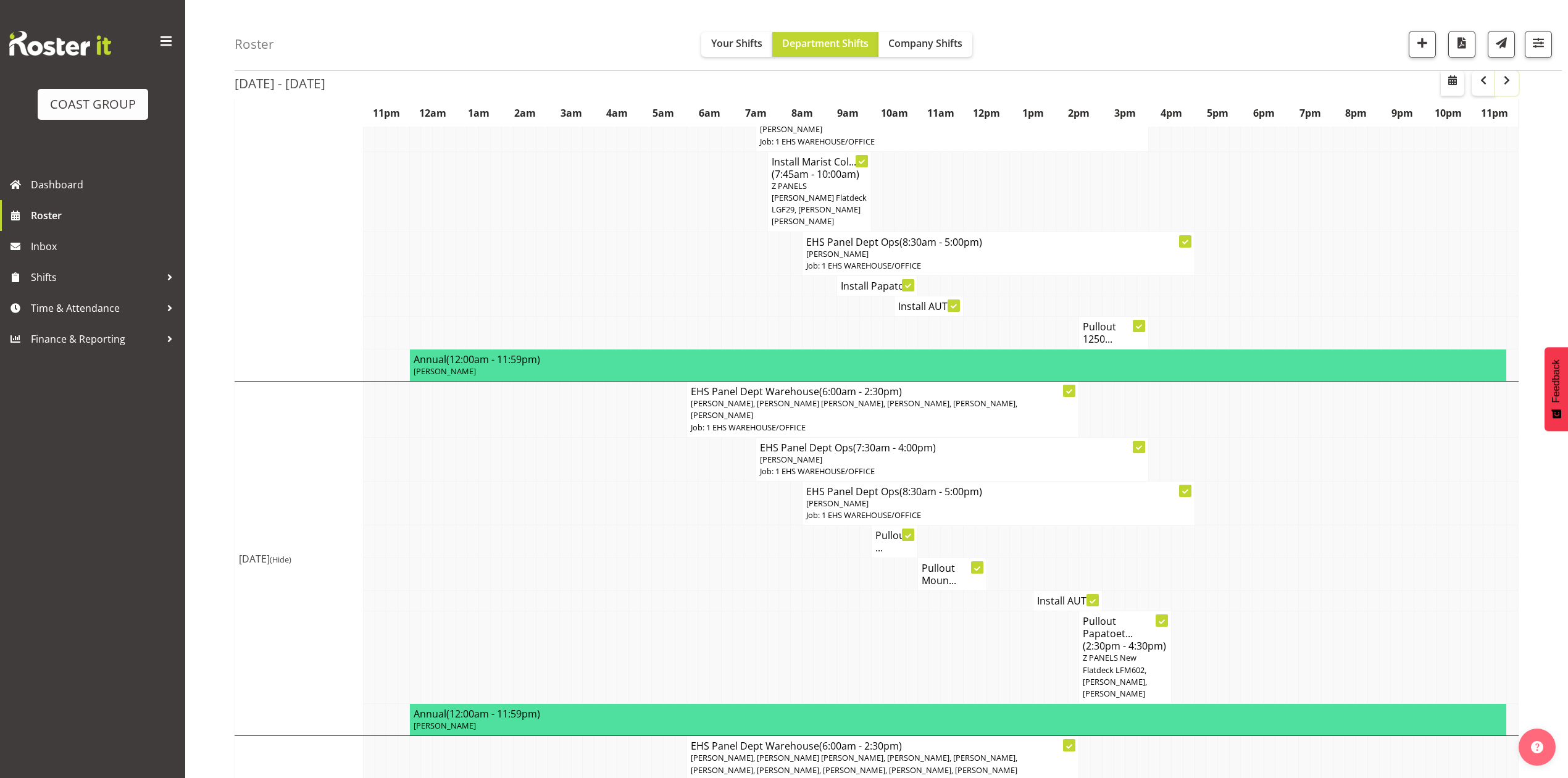
click at [1510, 87] on span "button" at bounding box center [1507, 80] width 15 height 15
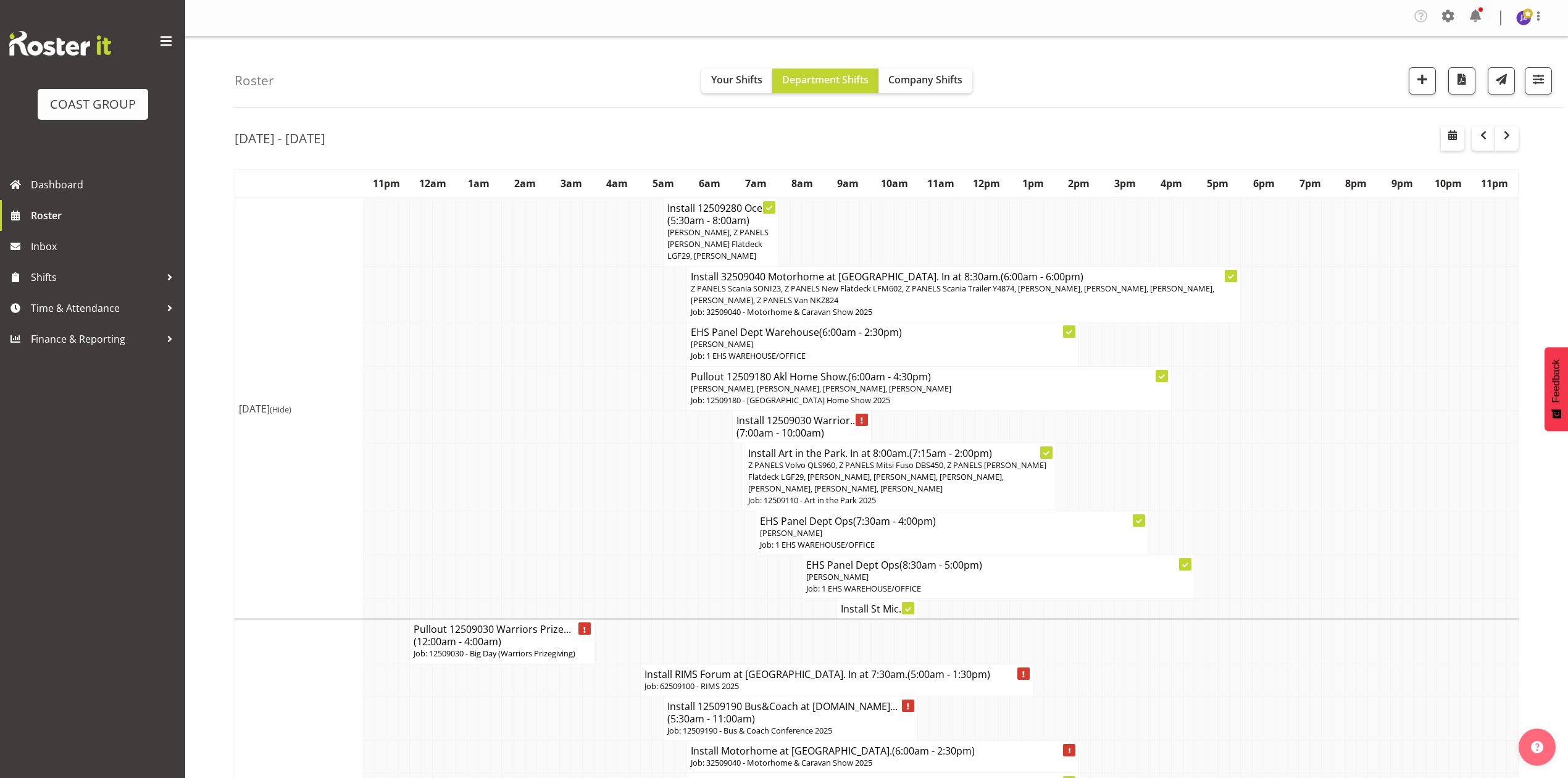
click at [562, 322] on td at bounding box center [565, 344] width 11 height 44
click at [1482, 134] on span "button" at bounding box center [1484, 135] width 15 height 15
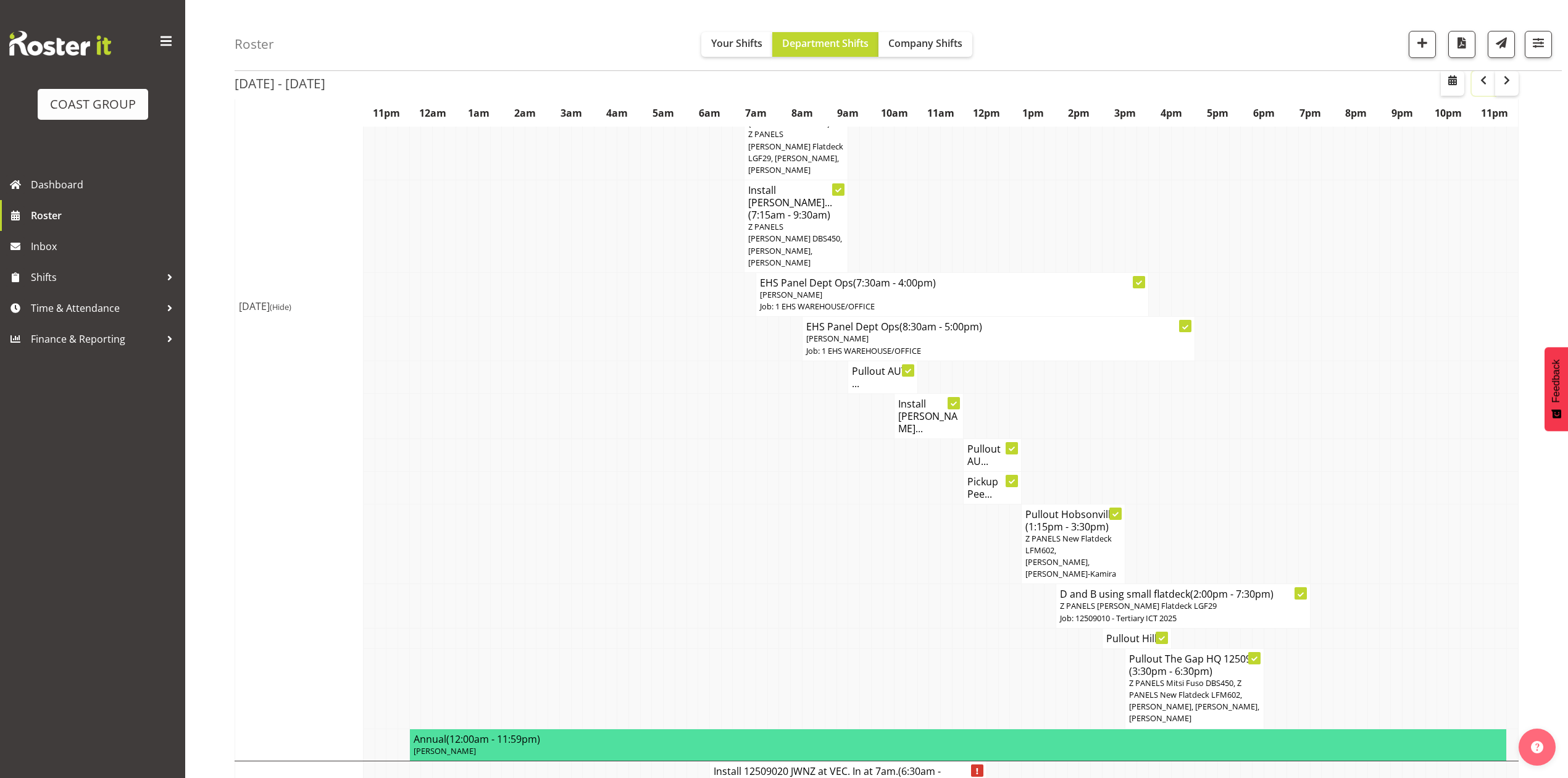
scroll to position [1602, 0]
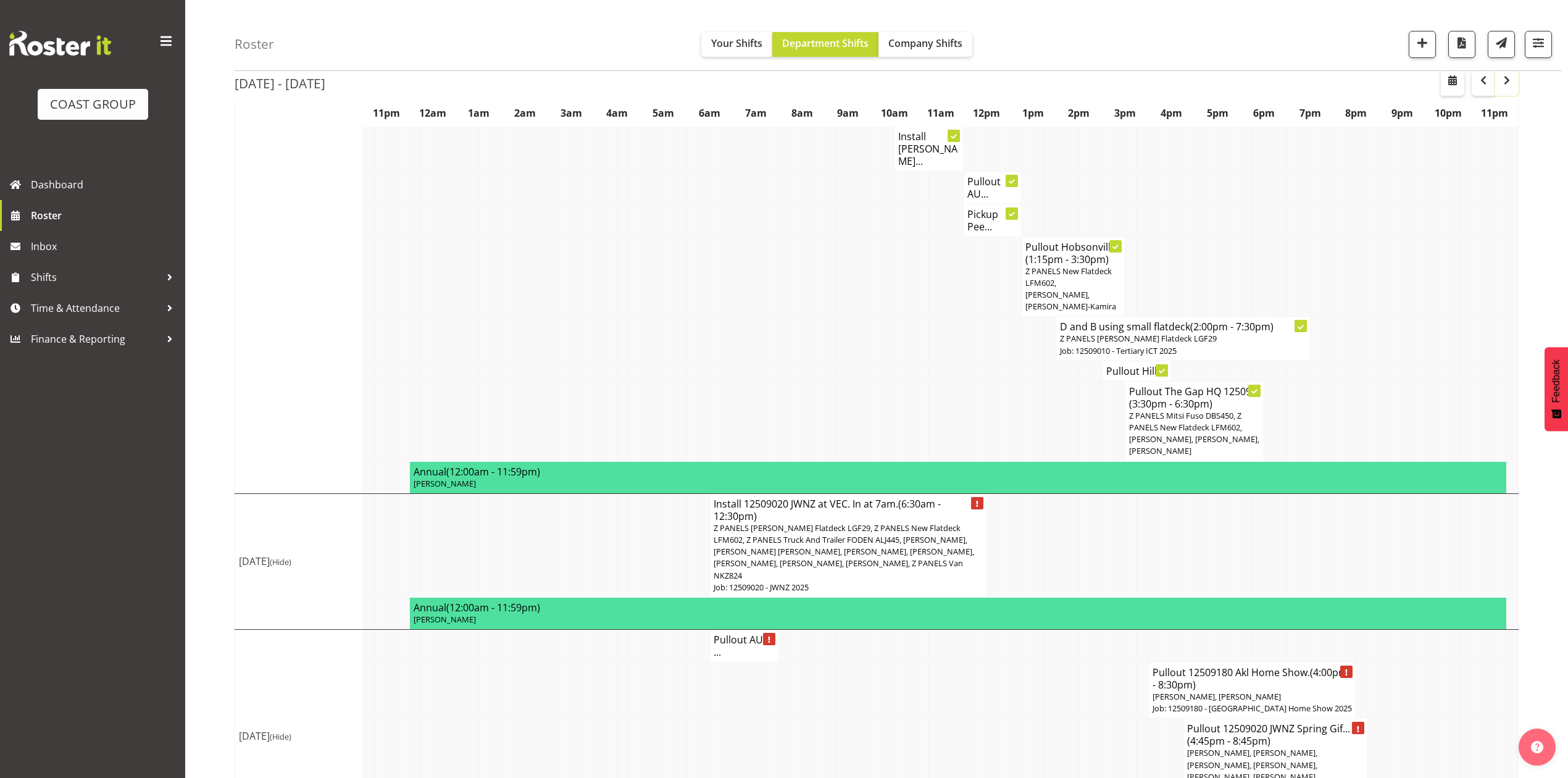
click at [1504, 83] on span "button" at bounding box center [1507, 80] width 15 height 15
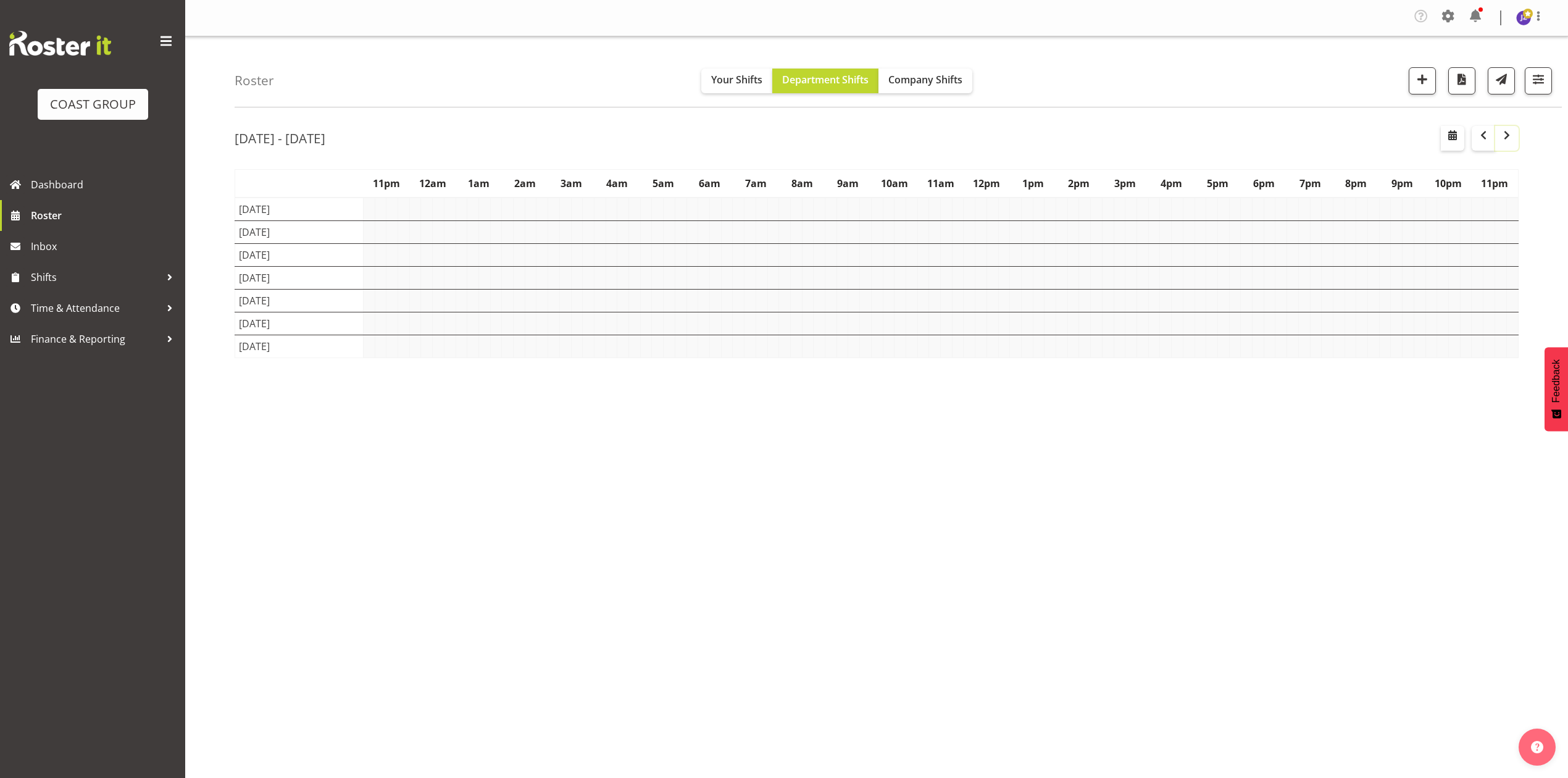
scroll to position [0, 0]
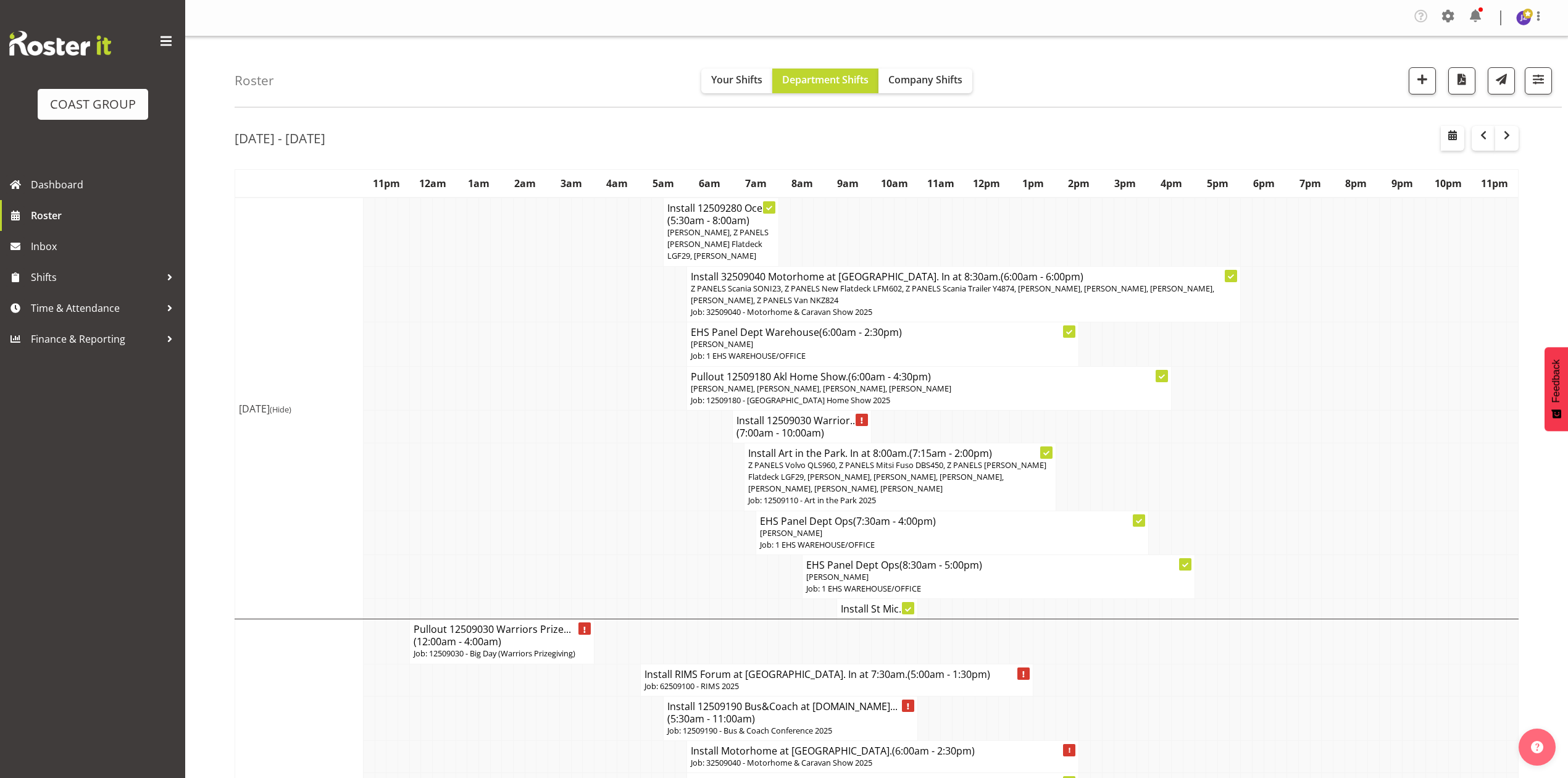
click at [1161, 465] on td at bounding box center [1166, 477] width 11 height 68
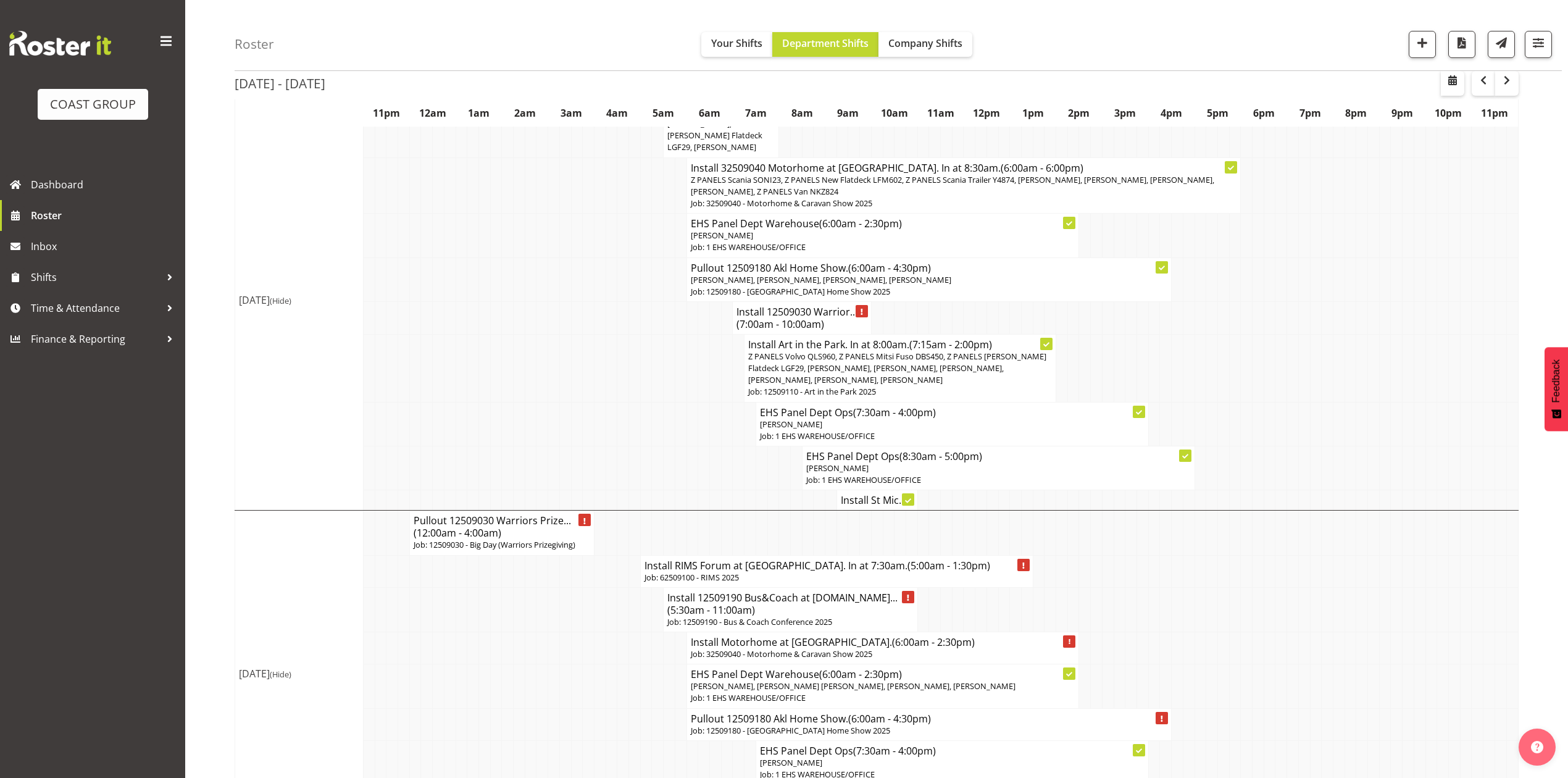
scroll to position [82, 0]
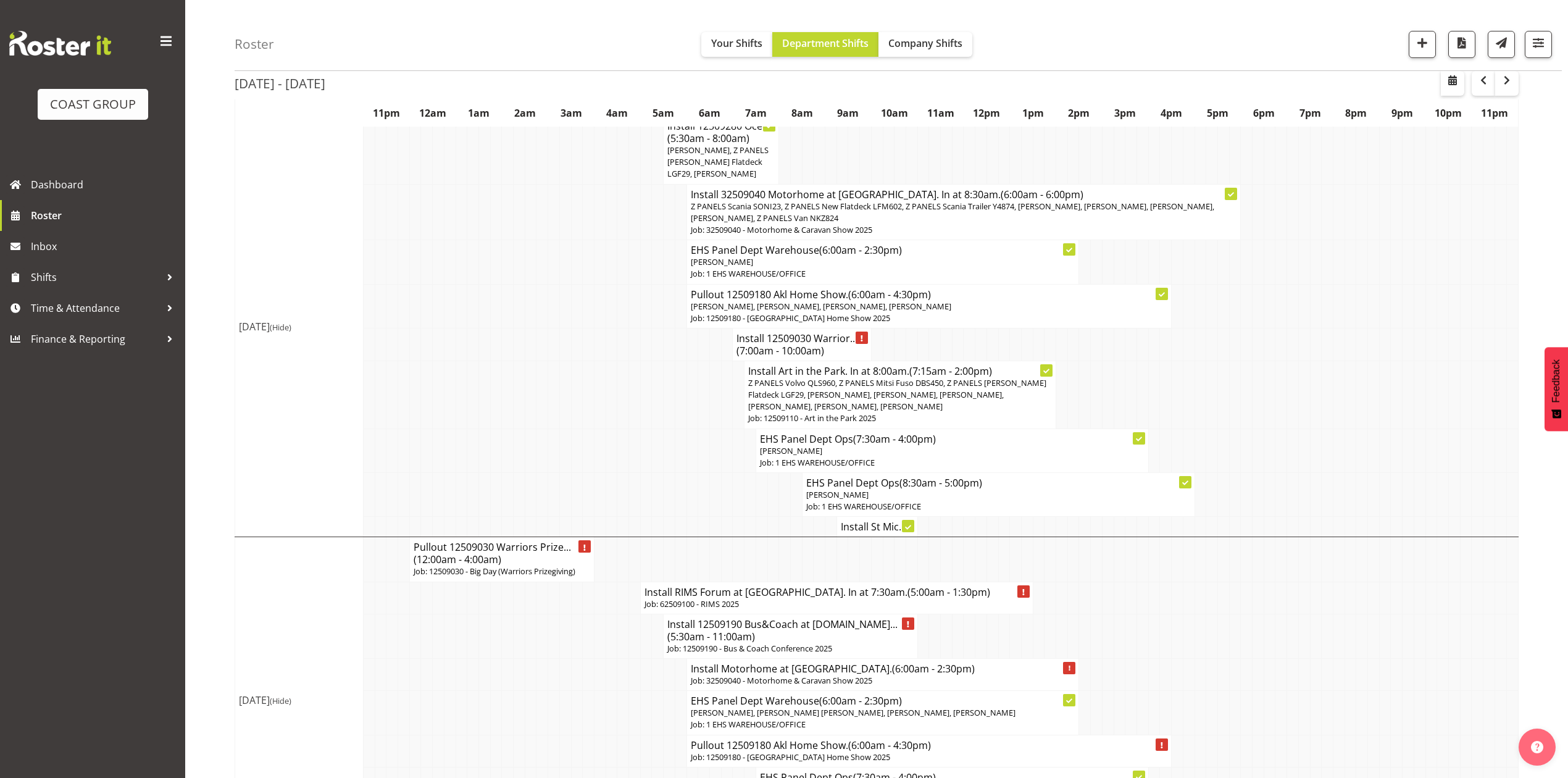
click at [1141, 381] on td at bounding box center [1143, 395] width 11 height 68
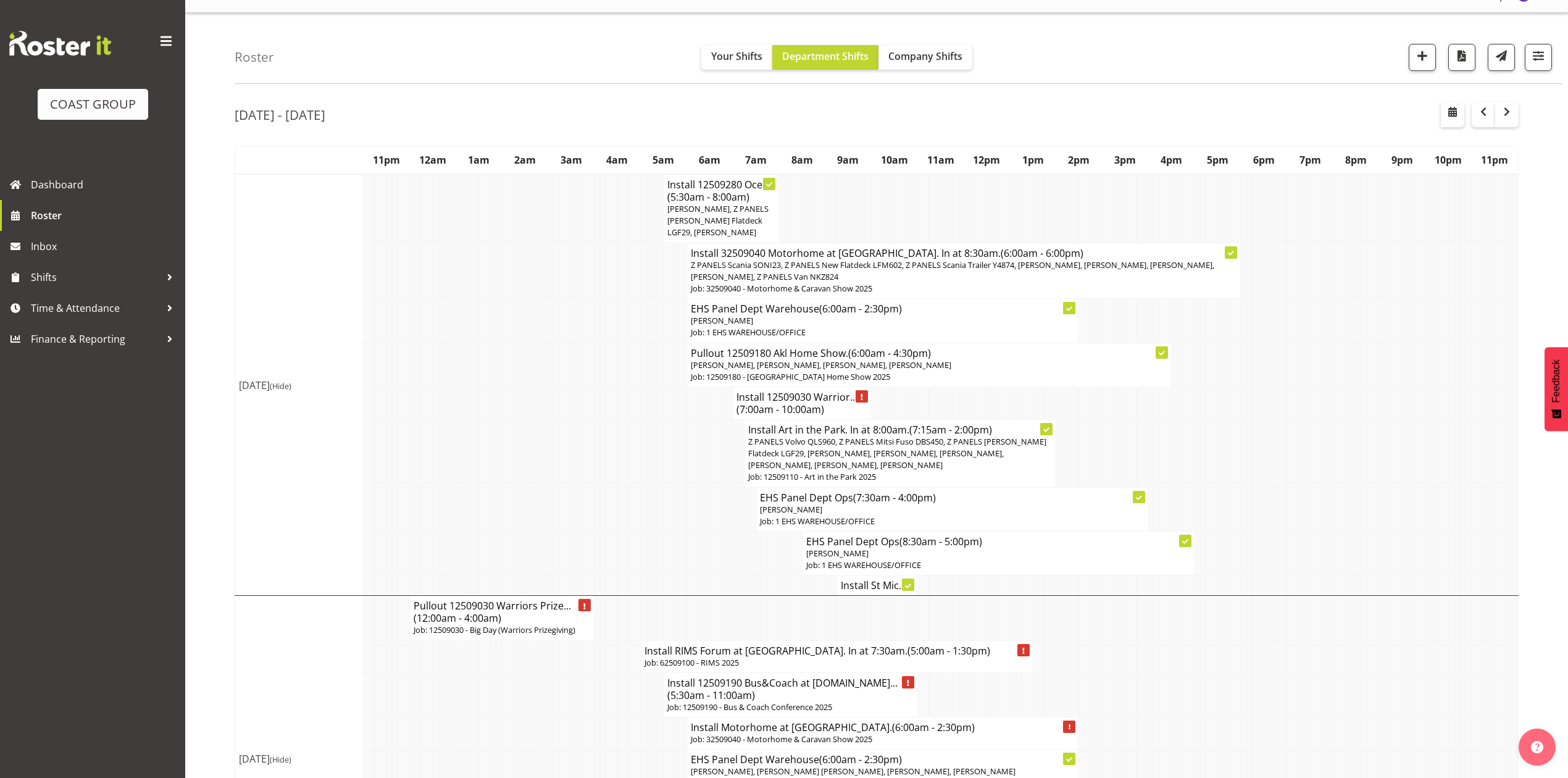
scroll to position [0, 0]
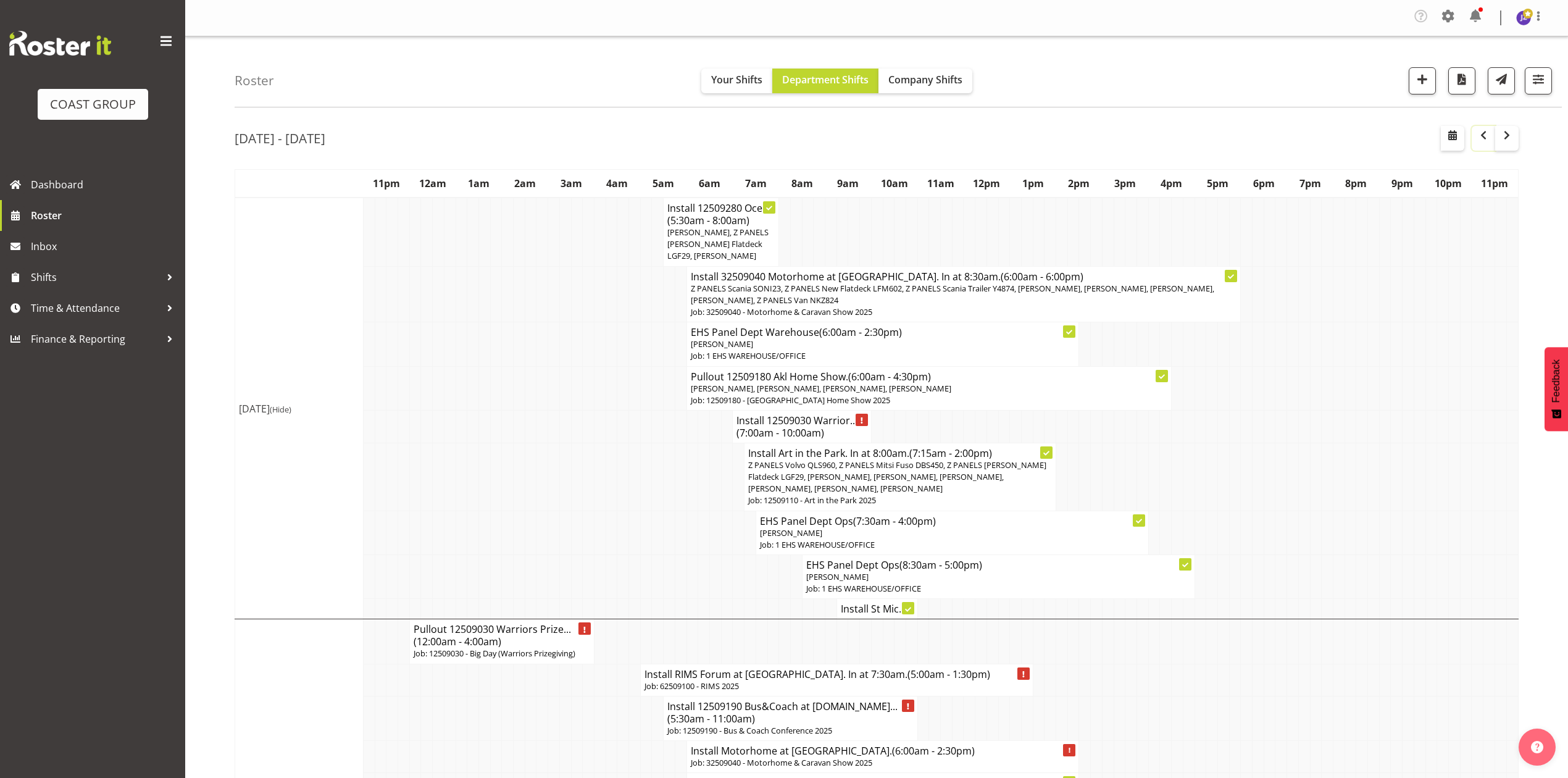
click at [1476, 139] on span "button" at bounding box center [1484, 135] width 15 height 15
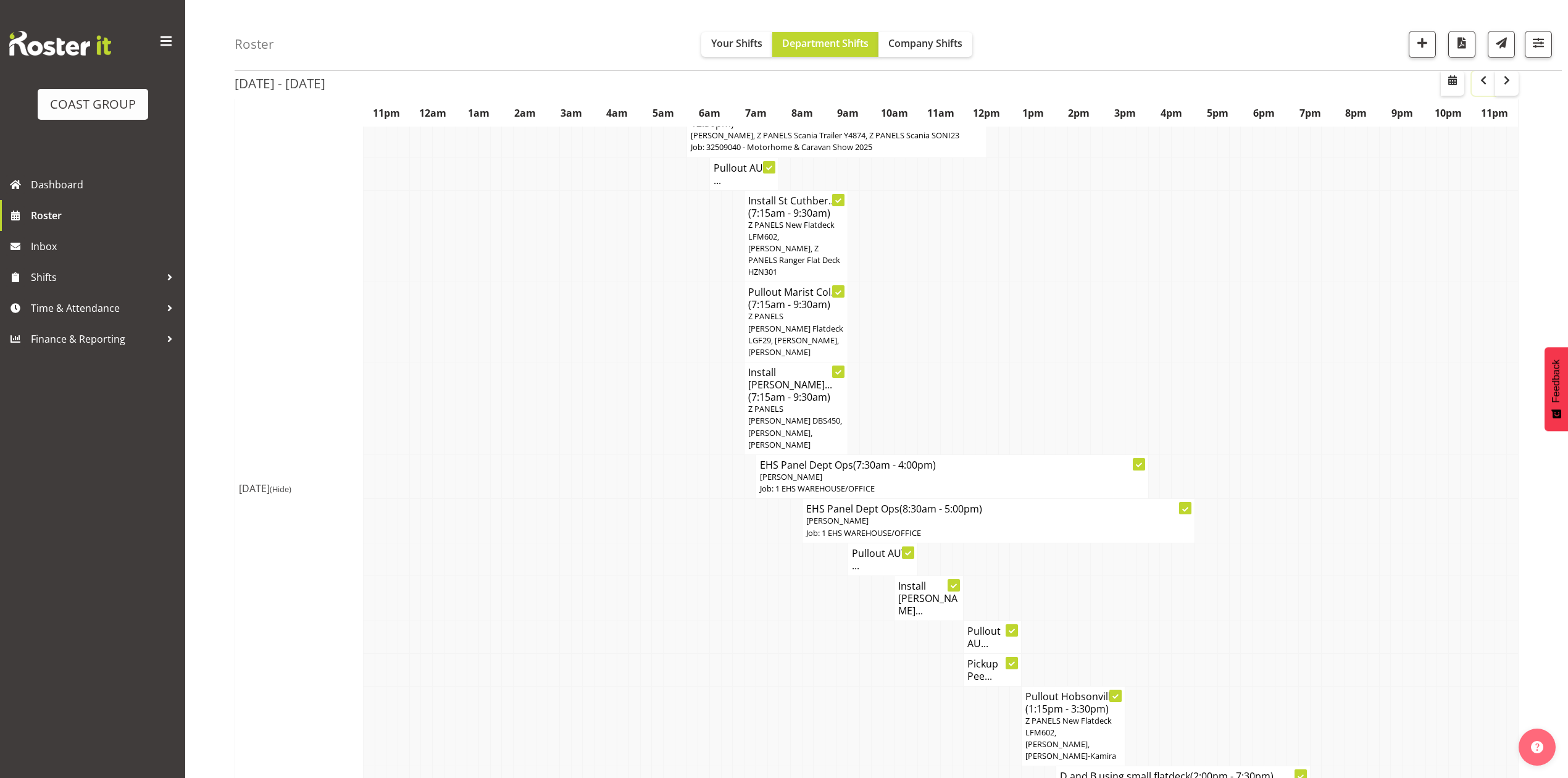
scroll to position [1602, 0]
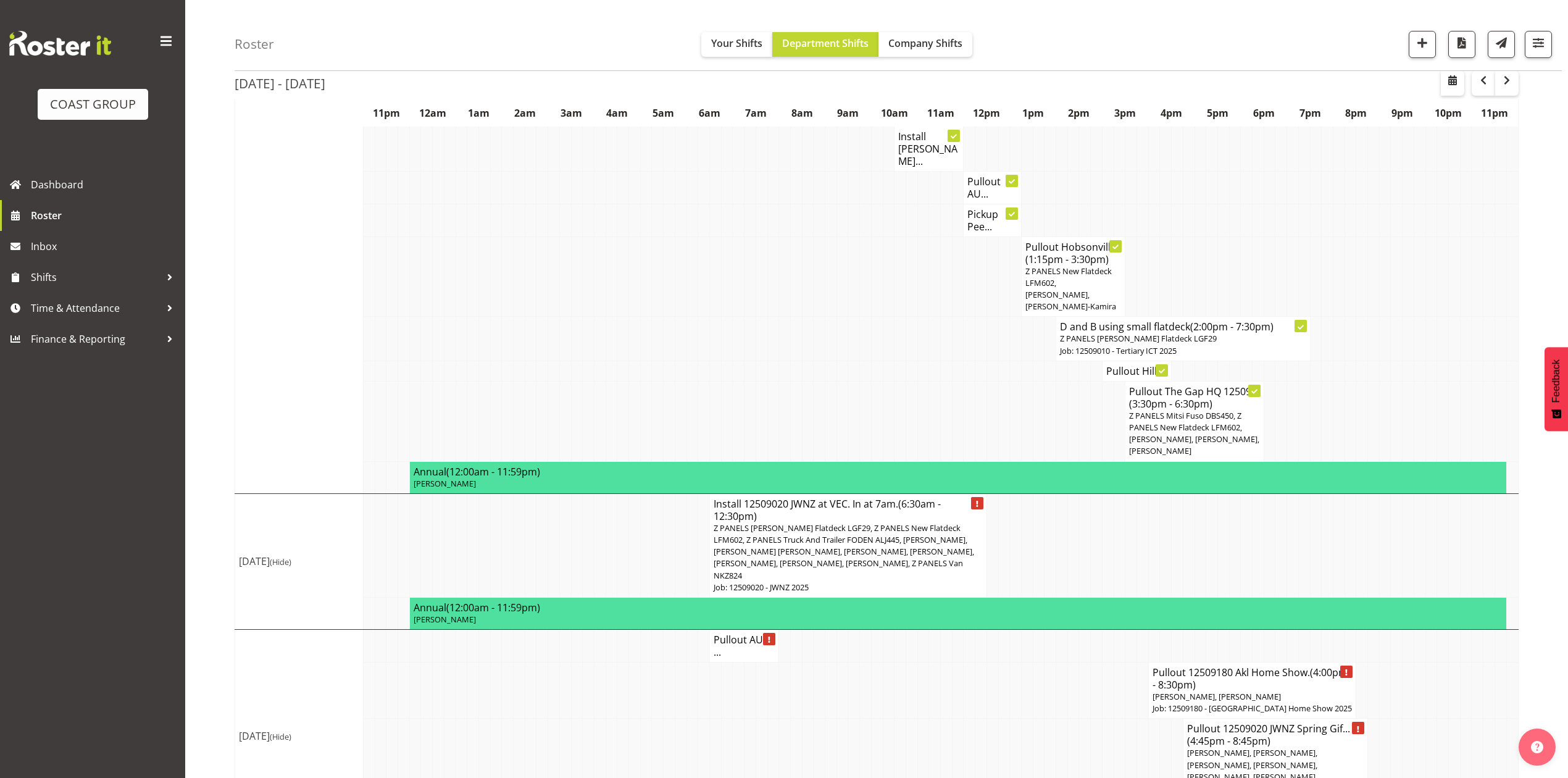
click at [1244, 734] on span "(4:45pm - 8:45pm)" at bounding box center [1228, 741] width 84 height 14
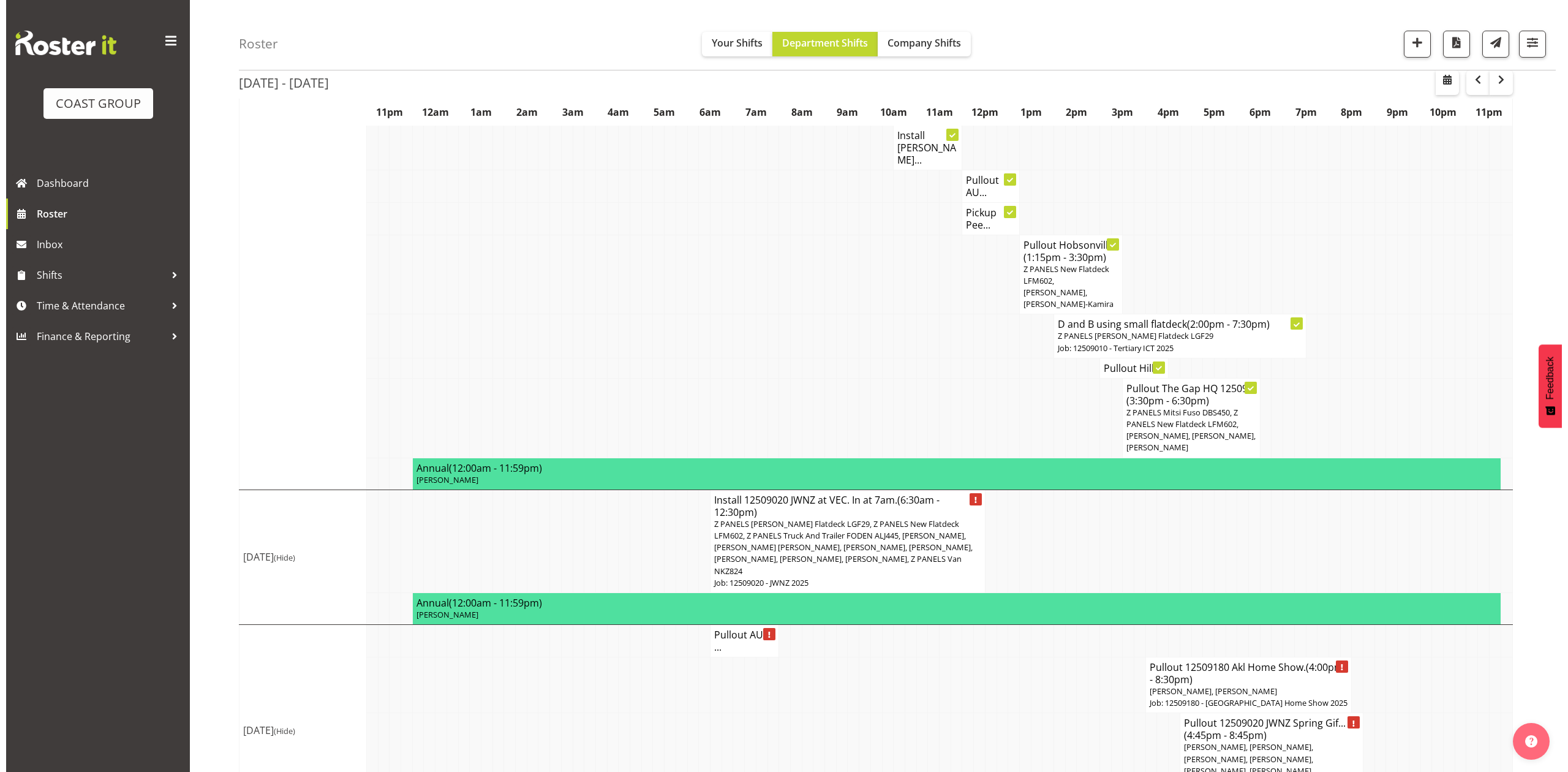
scroll to position [1566, 0]
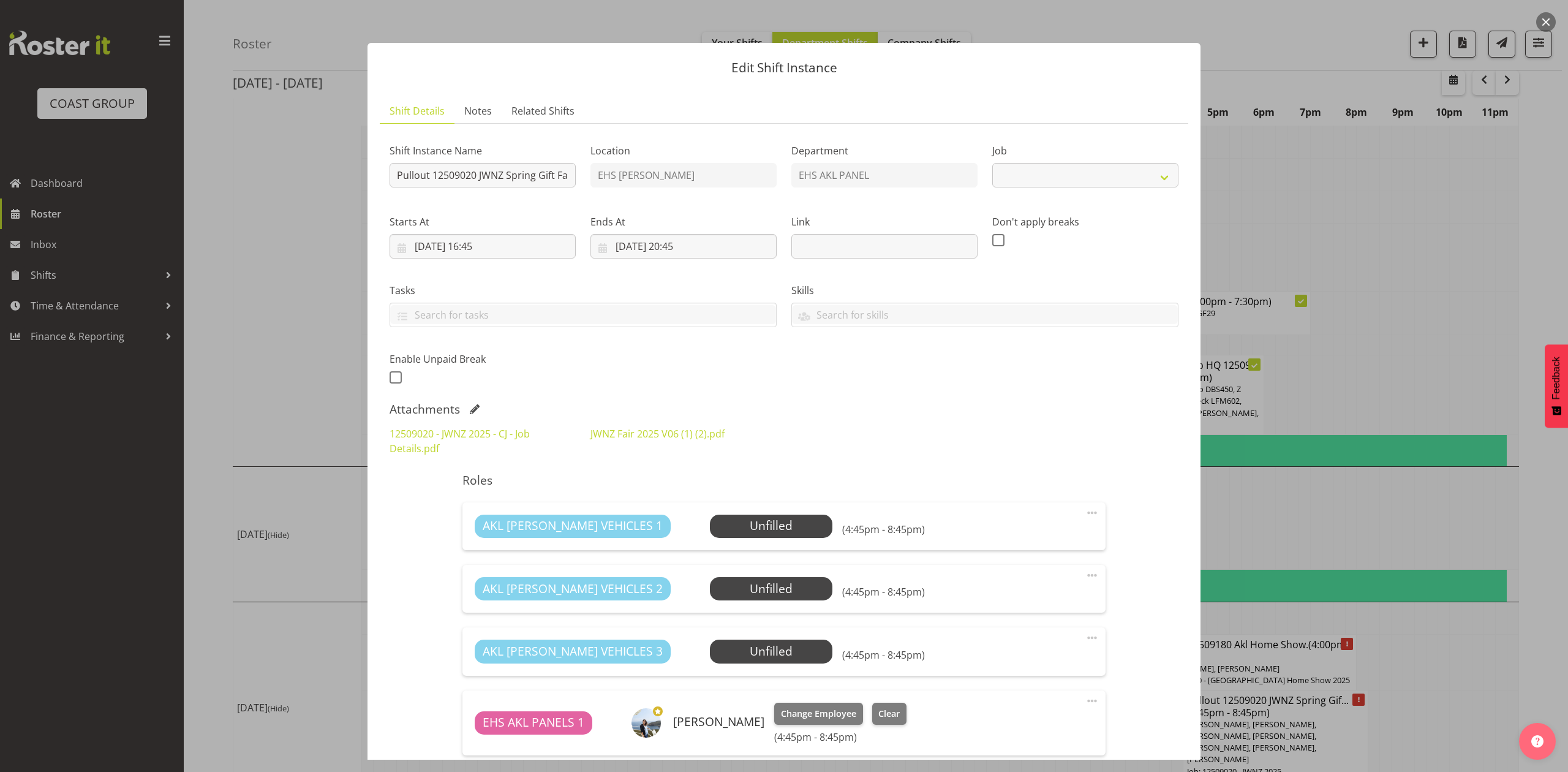
select select "9050"
click at [623, 432] on link "JWNZ Fair 2025 V06 (1) (2).pdf" at bounding box center [657, 434] width 134 height 14
click at [994, 420] on div "12509020 - JWNZ 2025 - CJ - Job Details.pdf JWNZ Fair 2025 V06 (1) (2).pdf" at bounding box center [784, 441] width 804 height 44
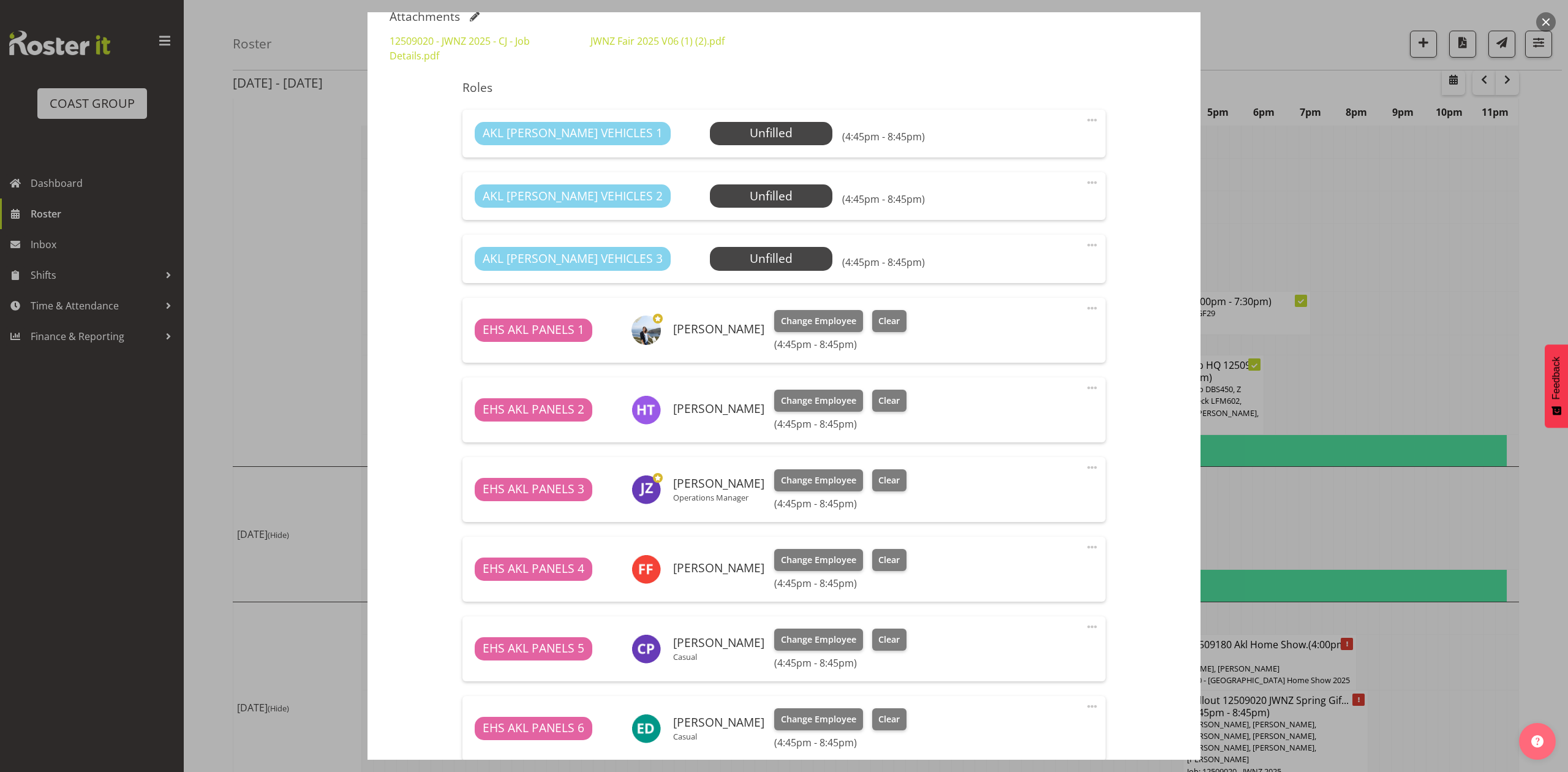
scroll to position [66, 0]
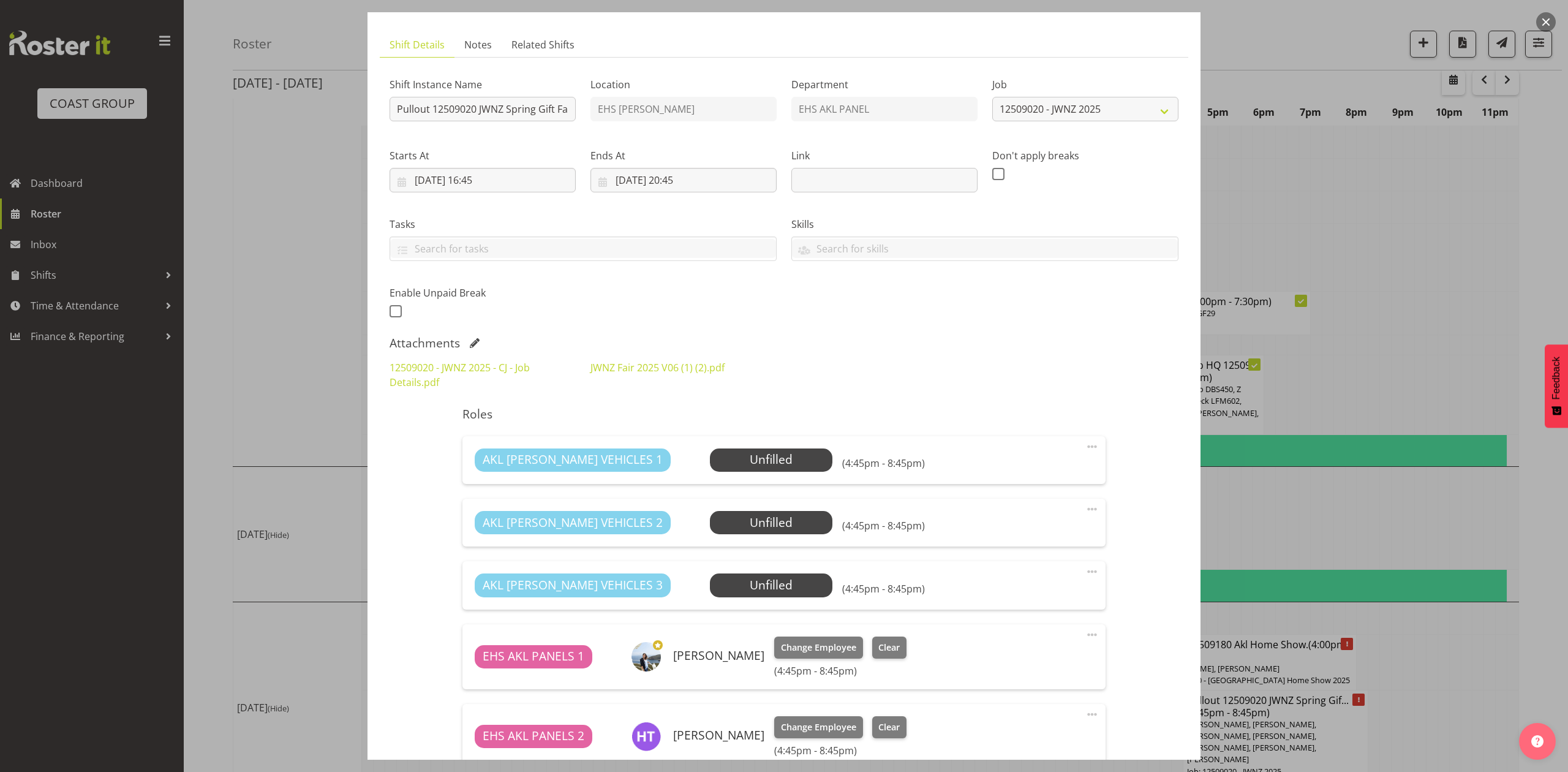
click at [1341, 256] on div at bounding box center [784, 386] width 1568 height 772
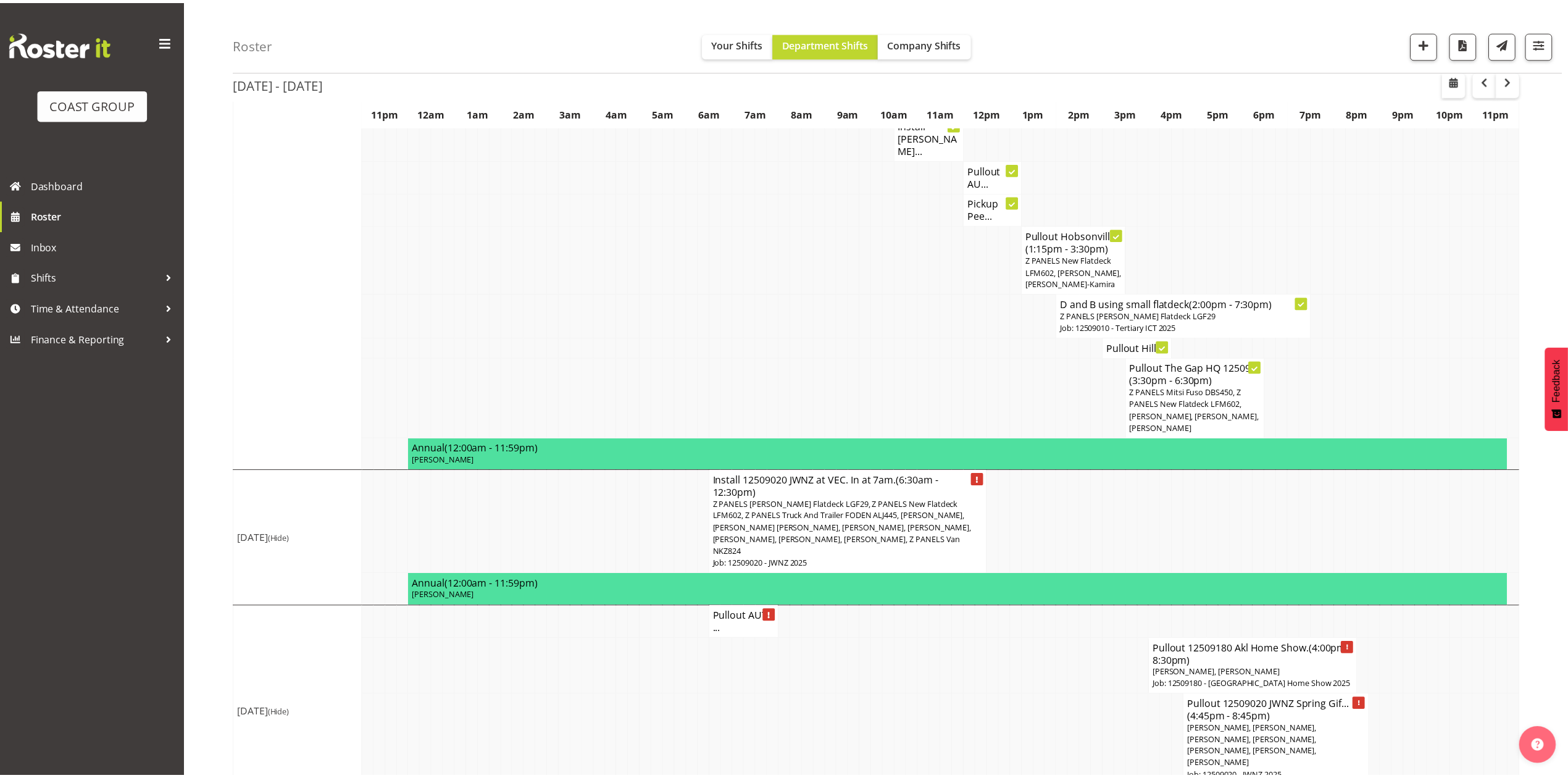
scroll to position [1602, 0]
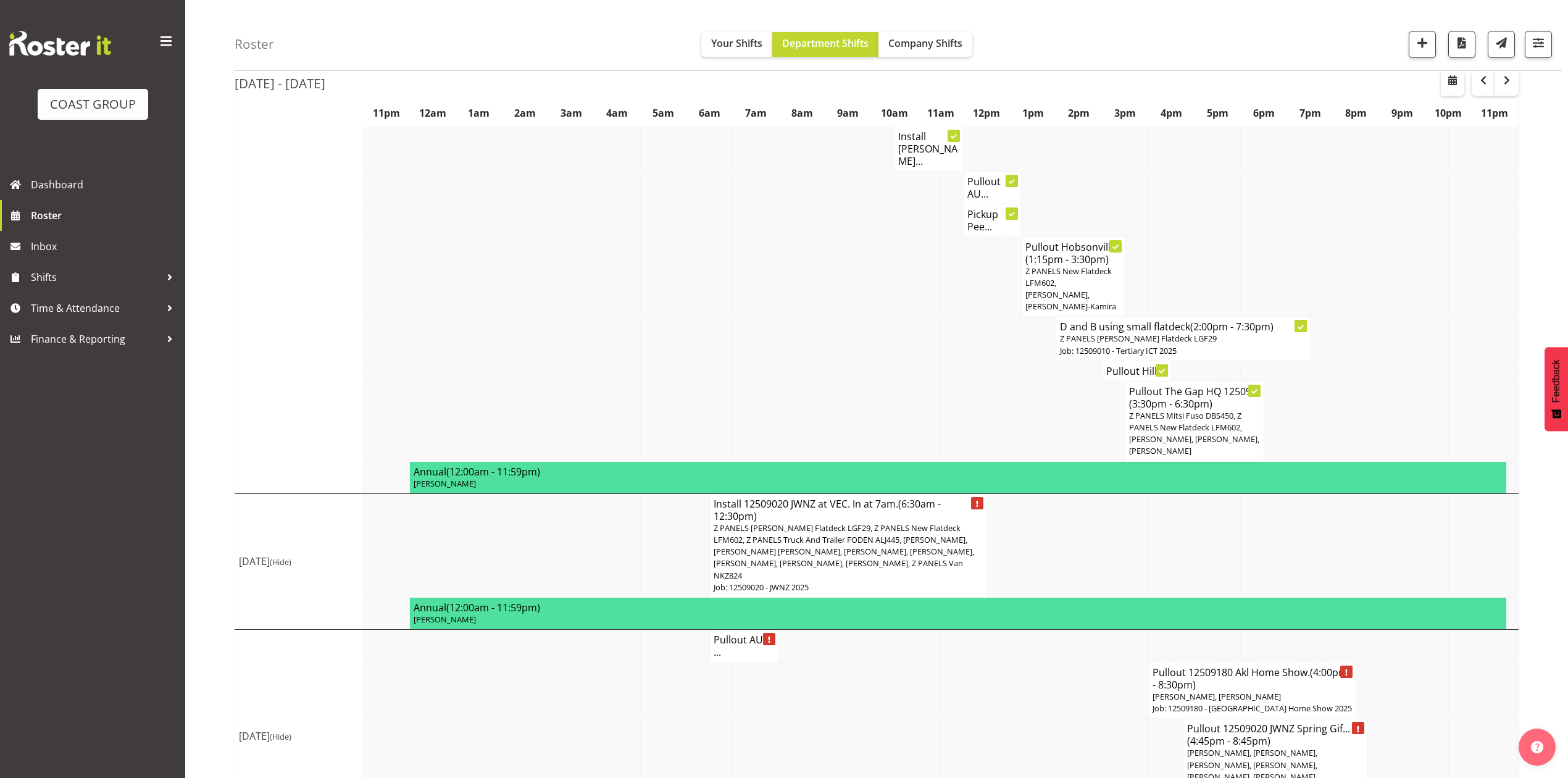
click at [1129, 493] on td at bounding box center [1131, 545] width 11 height 104
click at [1511, 87] on span "button" at bounding box center [1507, 80] width 15 height 15
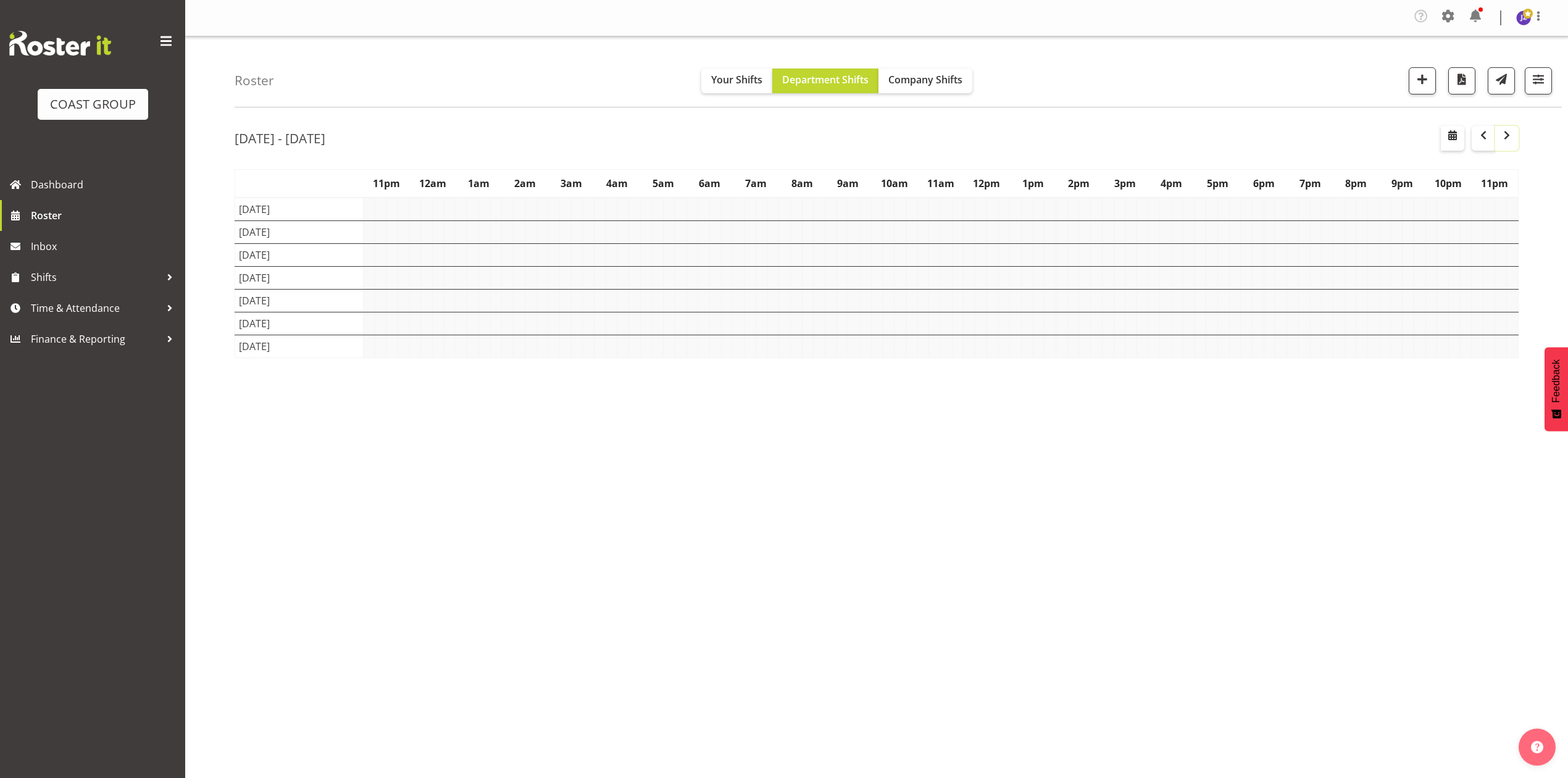
scroll to position [0, 0]
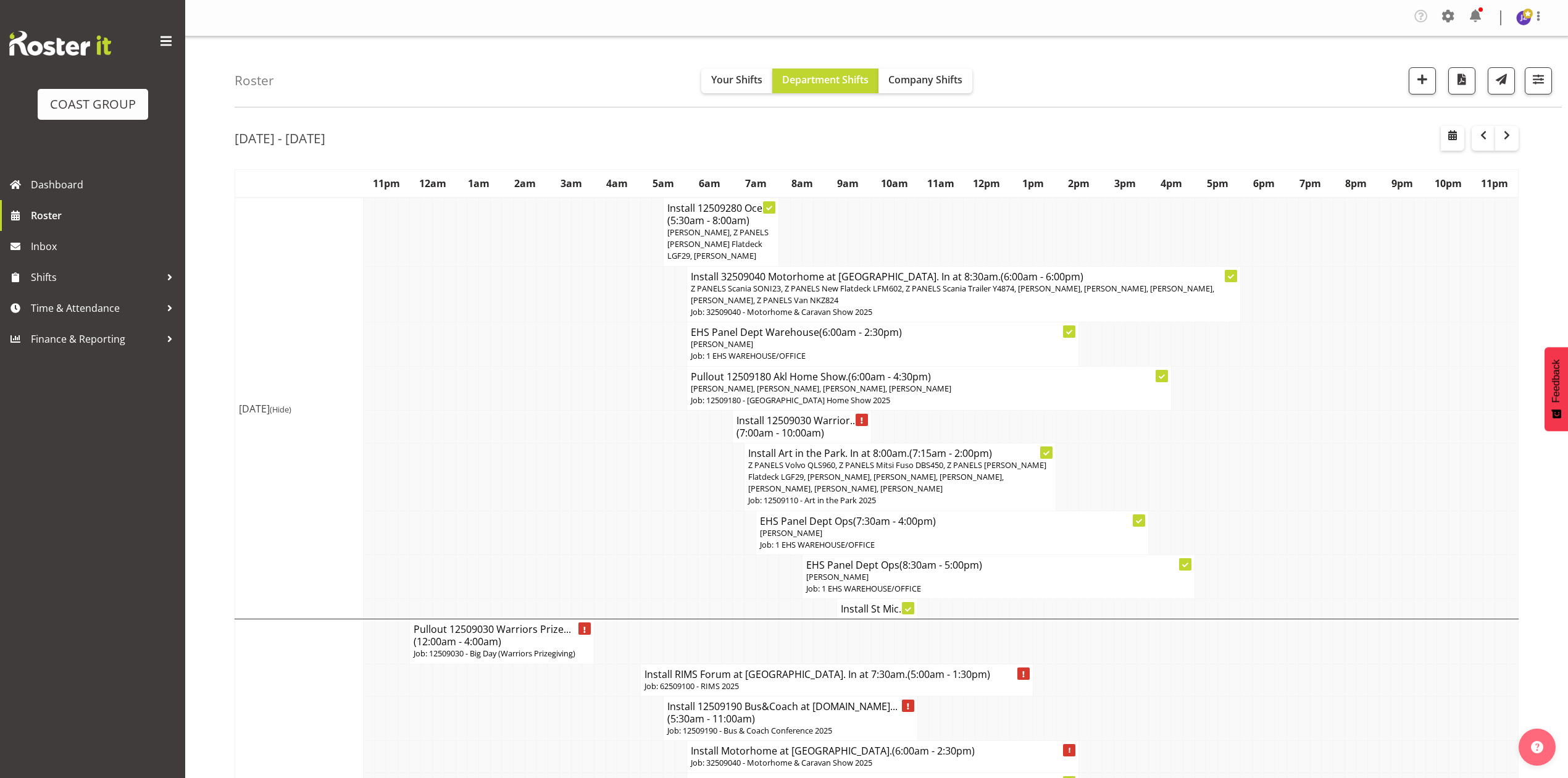
click at [812, 426] on span "(7:00am - 10:00am)" at bounding box center [780, 432] width 88 height 14
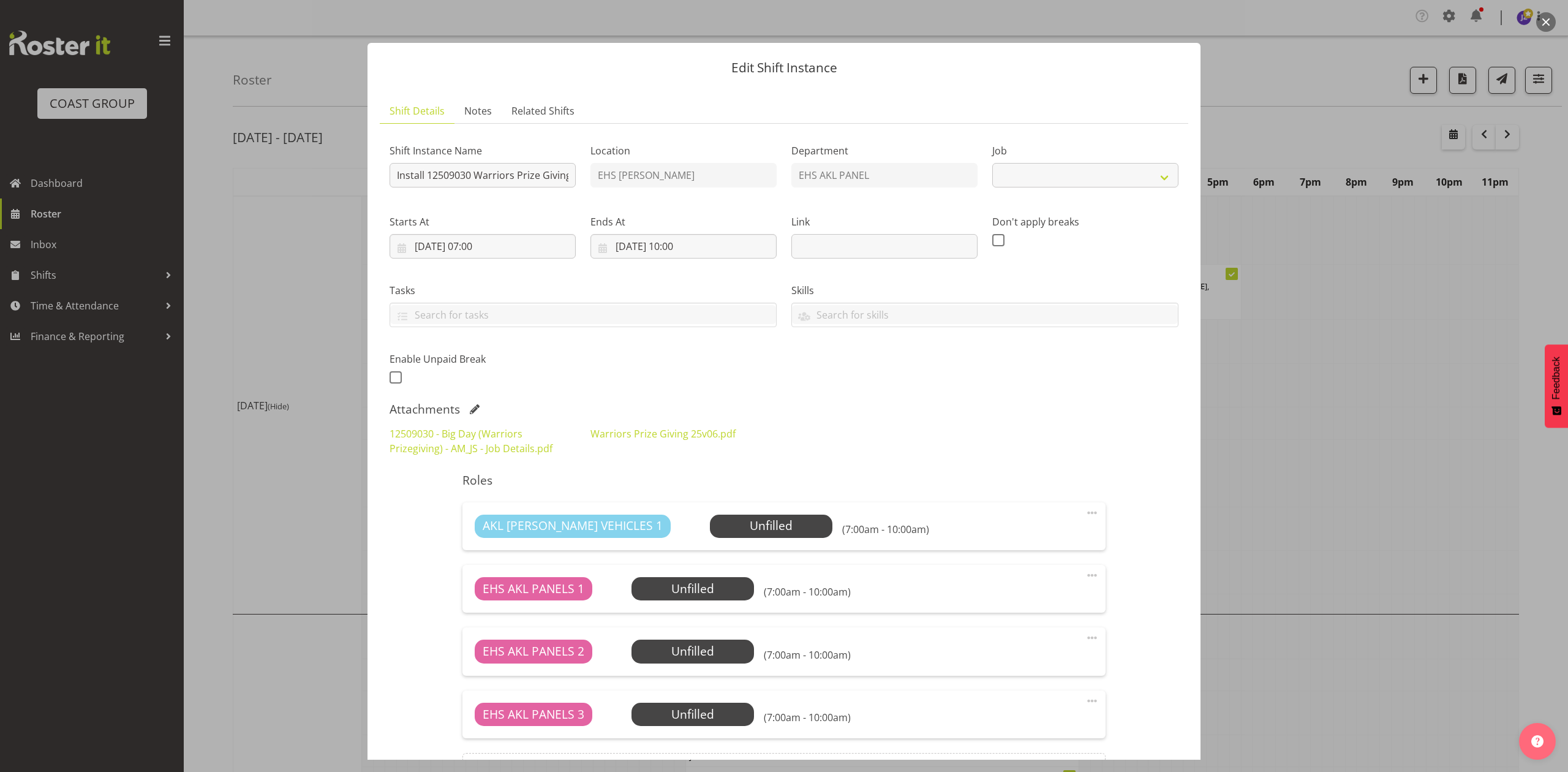
select select "10509"
click at [442, 248] on input "15/09/2025, 07:00" at bounding box center [482, 246] width 186 height 24
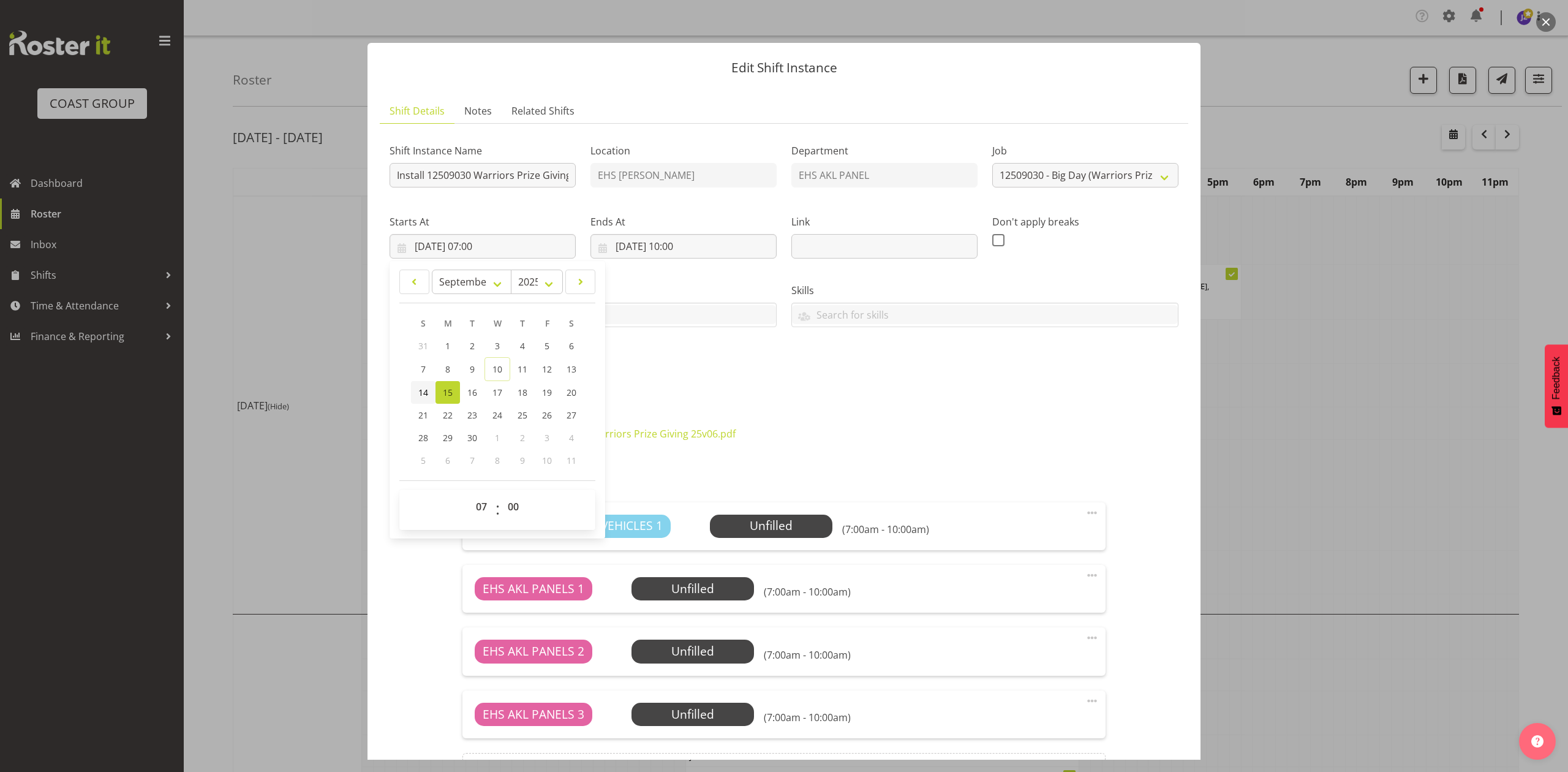
click at [419, 400] on link "14" at bounding box center [423, 393] width 24 height 23
type input "14/09/2025, 07:00"
click at [618, 241] on input "15/09/2025, 10:00" at bounding box center [683, 246] width 186 height 24
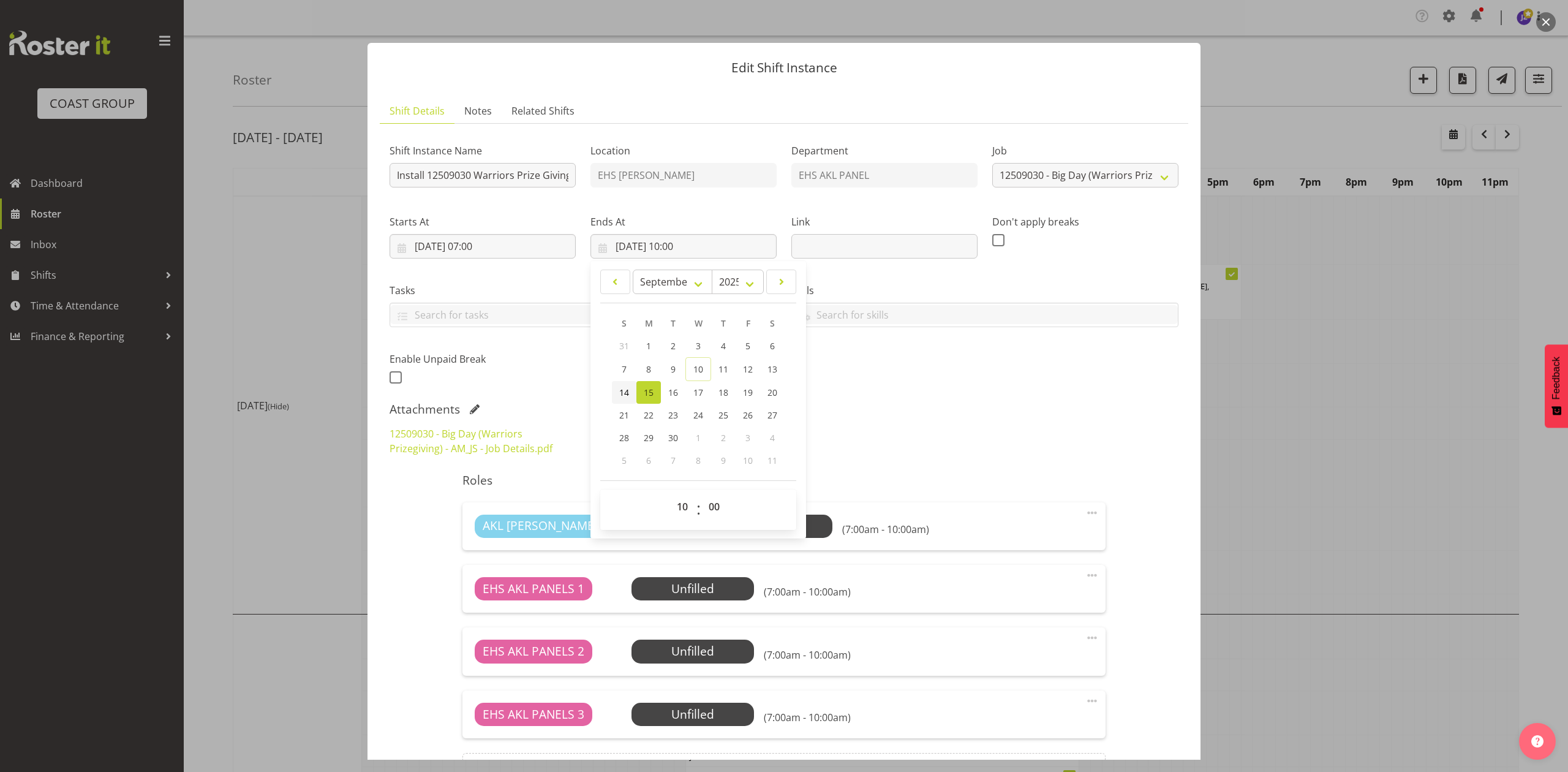
click at [619, 396] on span "14" at bounding box center [624, 392] width 10 height 11
type input "14/09/2025, 10:00"
click at [895, 378] on div "Shift Instance Name Install 12509030 Warriors Prize Giving at VEC. Location EHS…" at bounding box center [784, 261] width 804 height 269
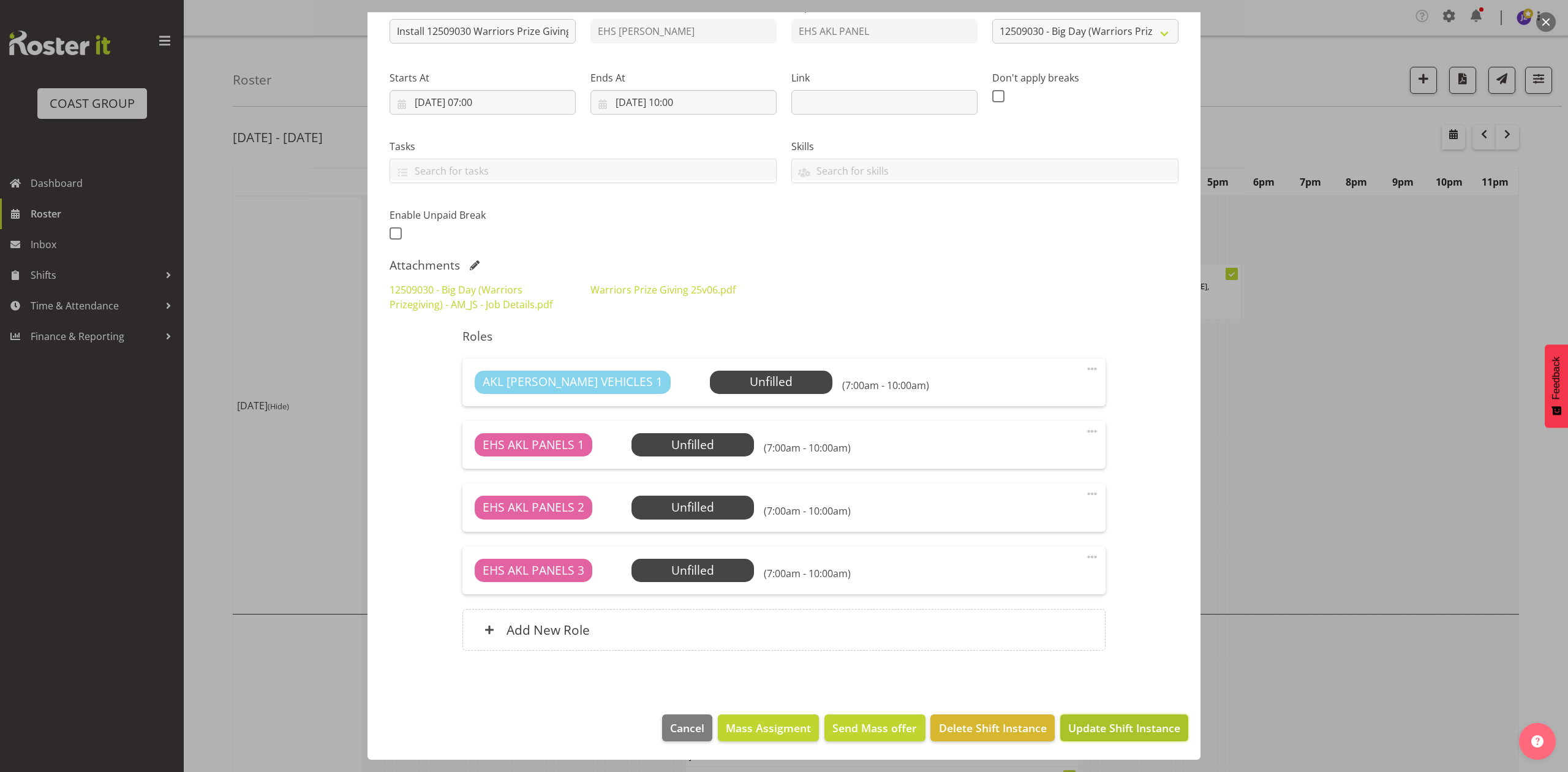
click at [1123, 726] on span "Update Shift Instance" at bounding box center [1124, 729] width 112 height 16
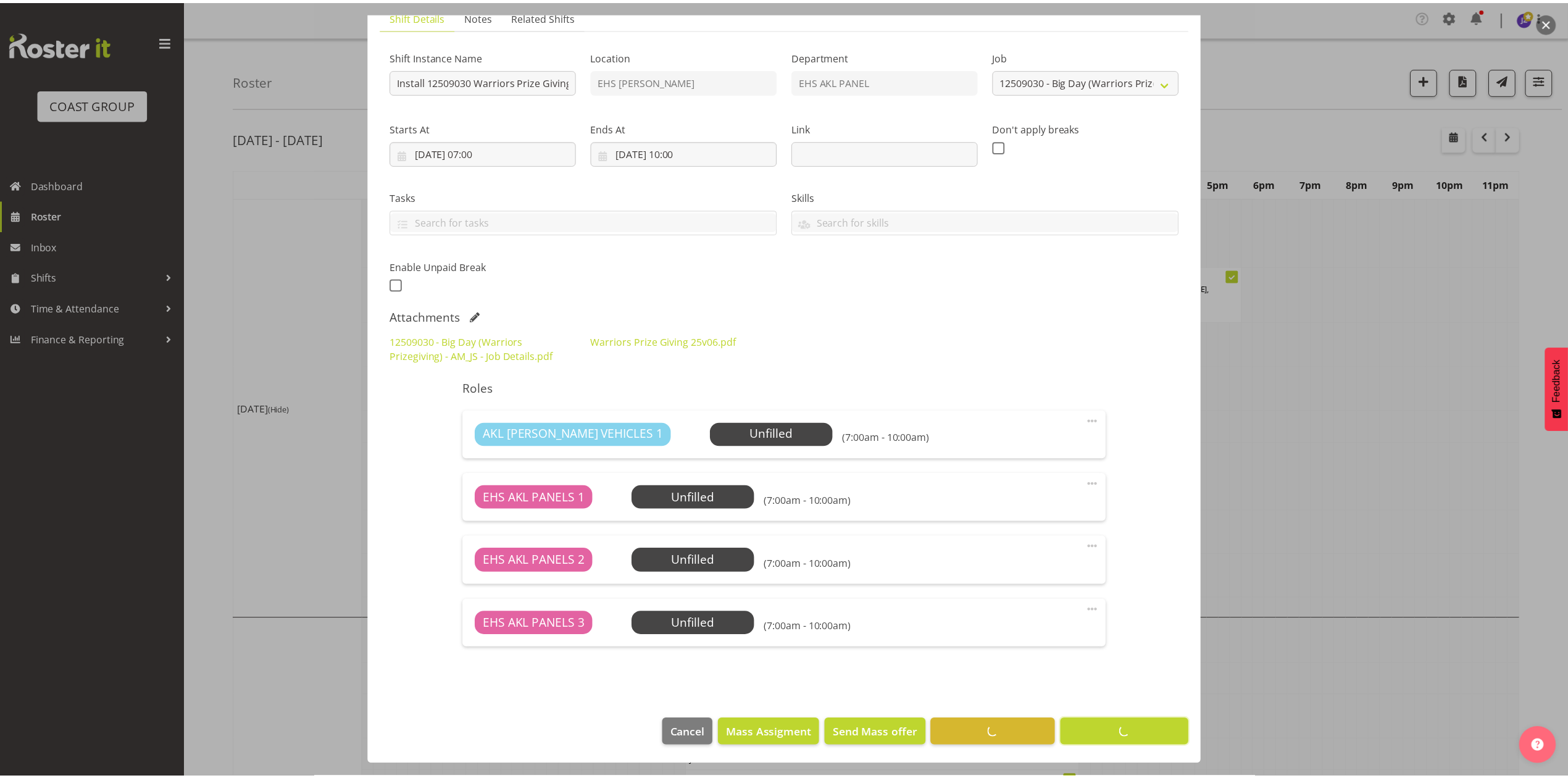
scroll to position [97, 0]
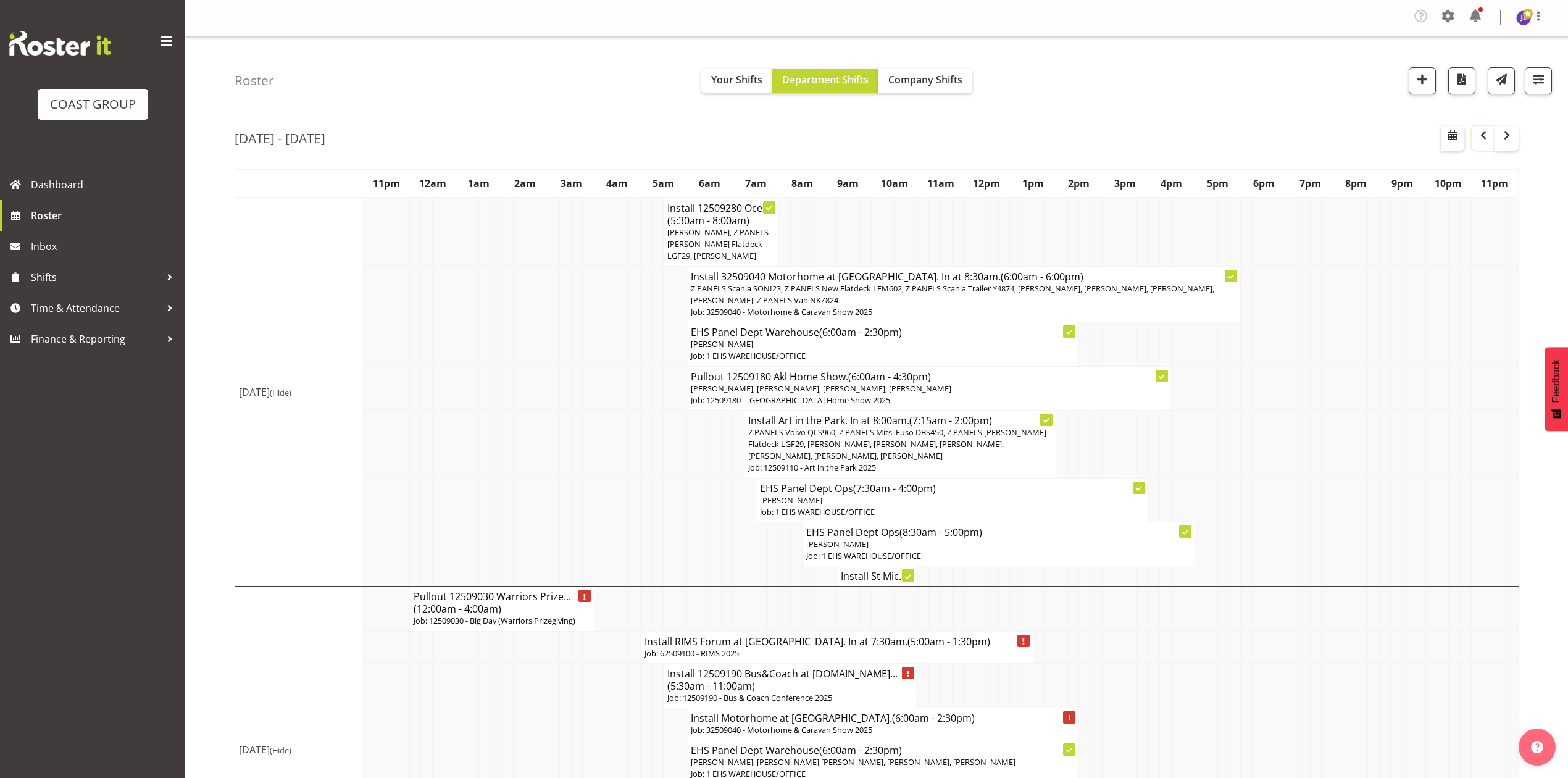
click at [1487, 139] on span "button" at bounding box center [1484, 135] width 15 height 15
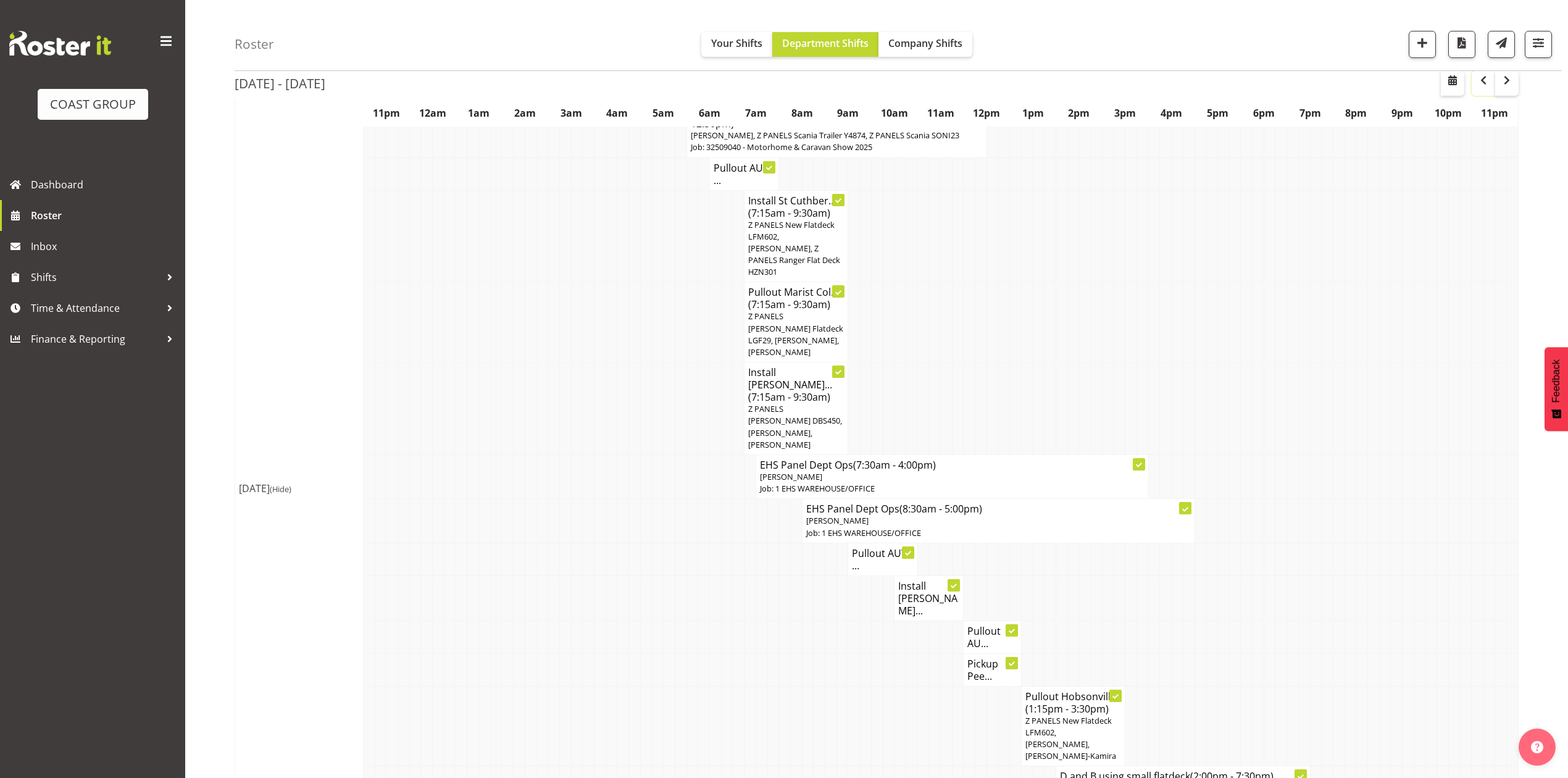
scroll to position [1636, 0]
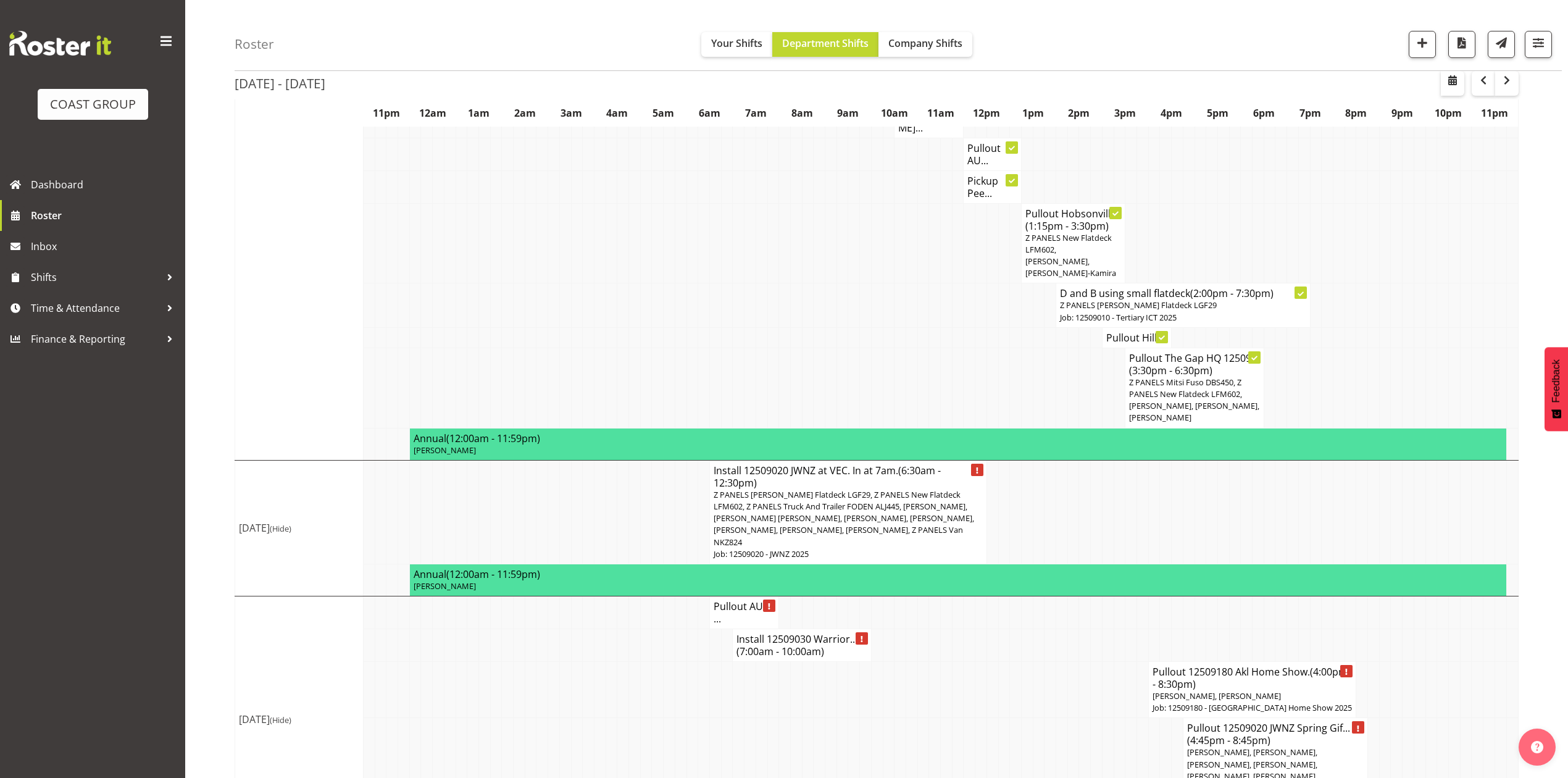
click at [783, 645] on span "(7:00am - 10:00am)" at bounding box center [780, 651] width 88 height 14
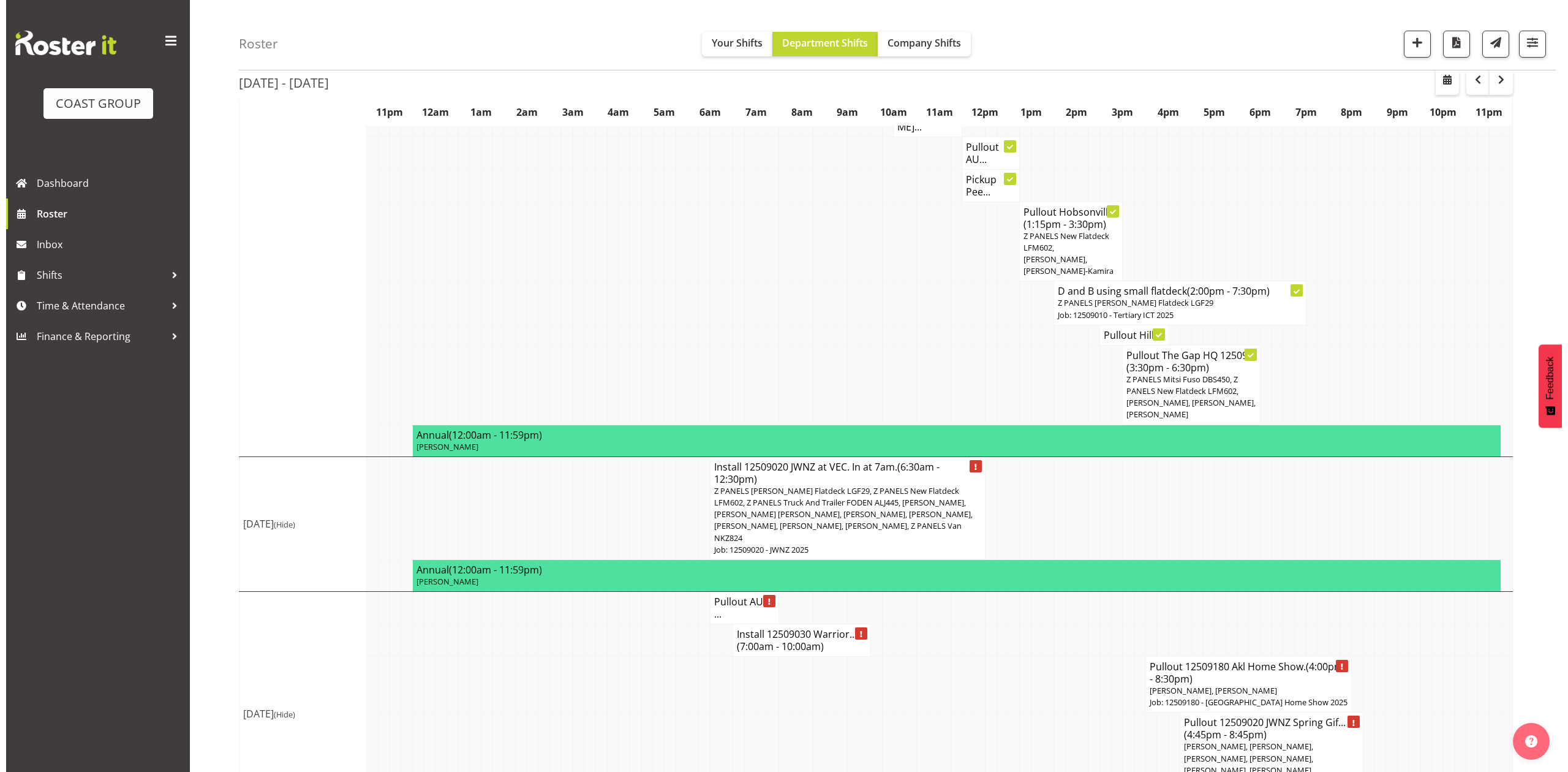
scroll to position [1599, 0]
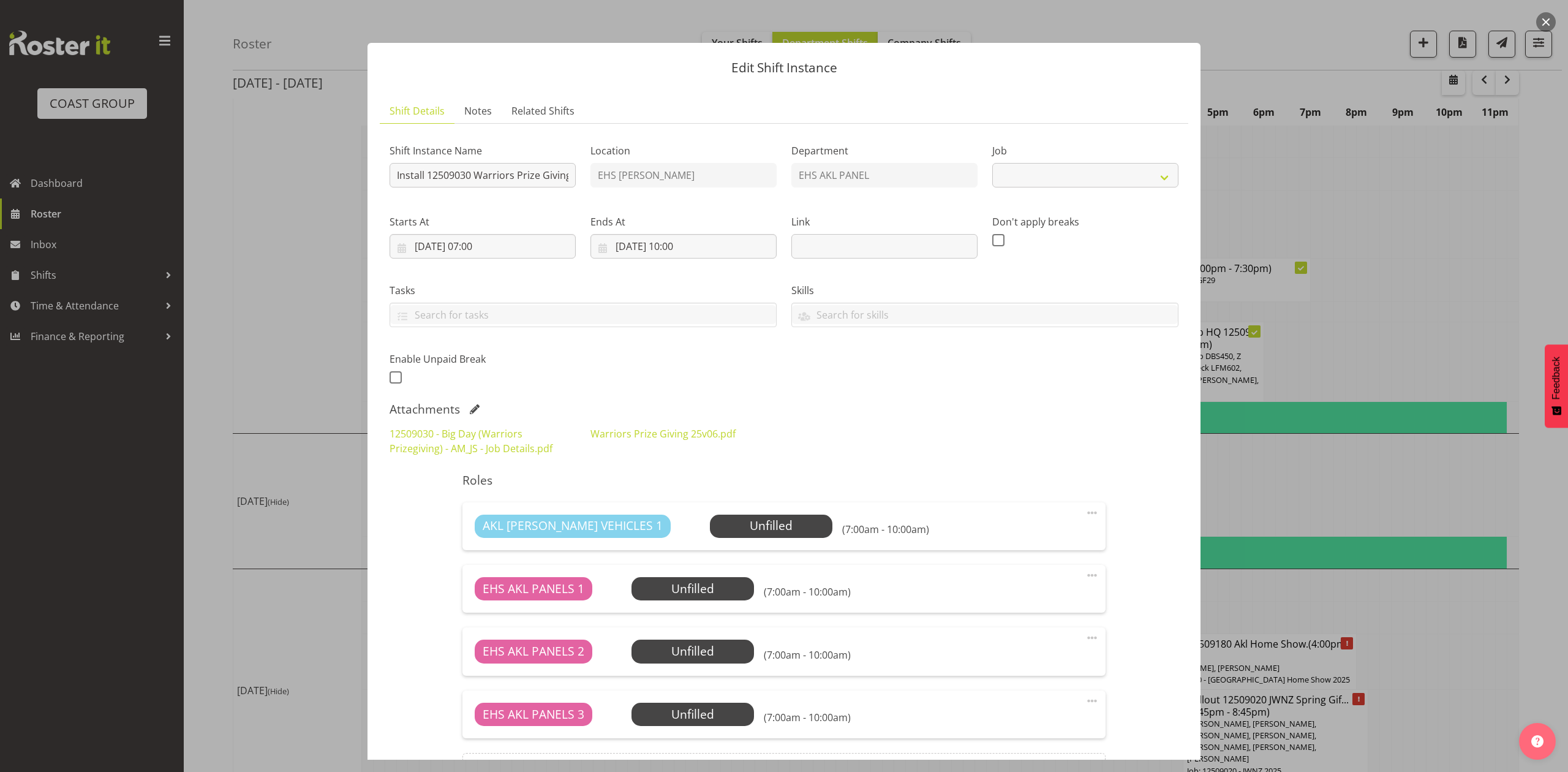
select select "10509"
click at [490, 242] on input "14/09/2025, 07:00" at bounding box center [482, 246] width 186 height 24
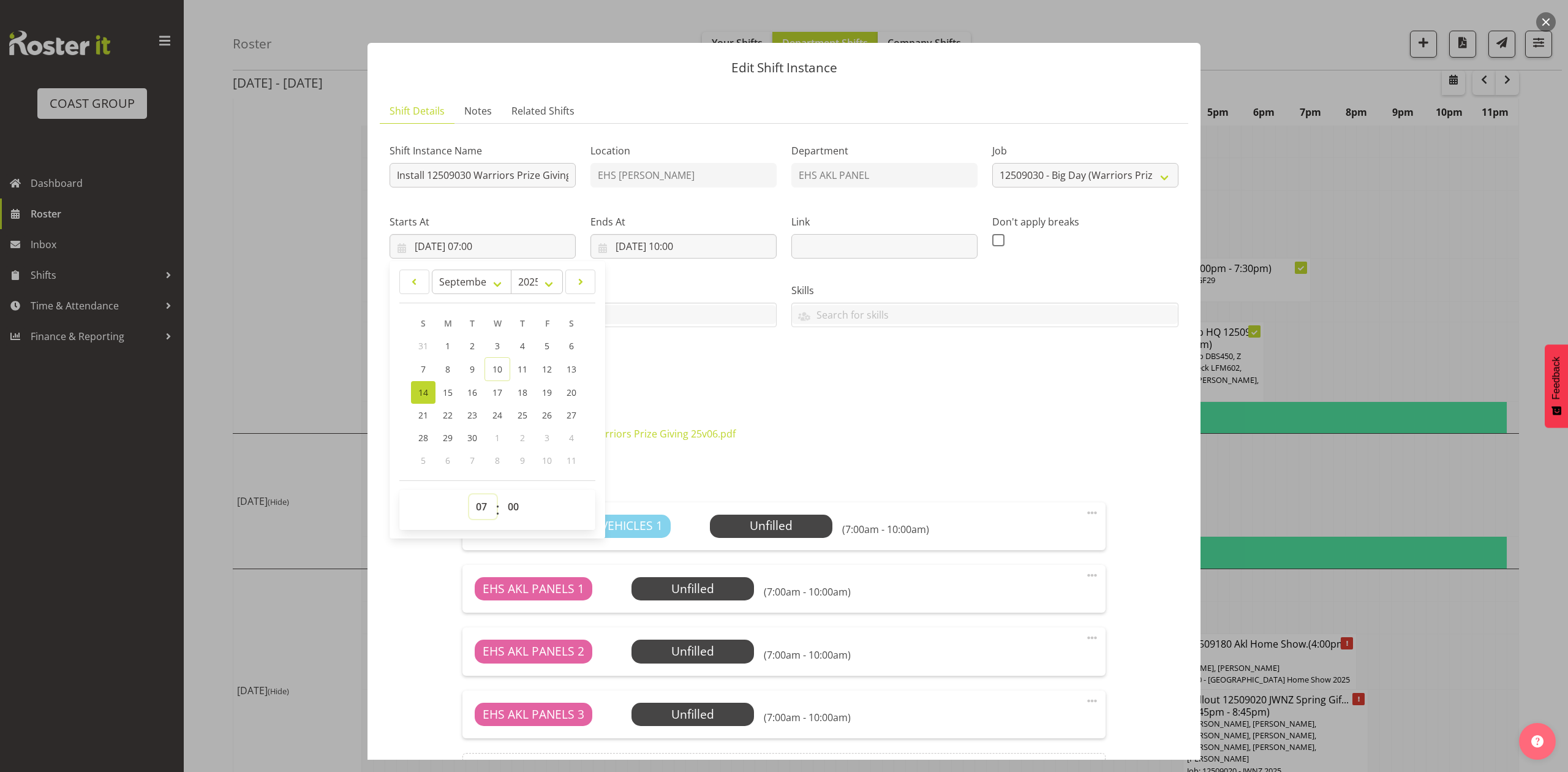
click at [486, 513] on select "00 01 02 03 04 05 06 07 08 09 10 11 12 13 14 15 16 17 18 19 20 21 22 23" at bounding box center [483, 507] width 27 height 24
select select "19"
click at [469, 495] on select "00 01 02 03 04 05 06 07 08 09 10 11 12 13 14 15 16 17 18 19 20 21 22 23" at bounding box center [483, 507] width 27 height 24
type input "[DATE] 19:00"
click at [669, 238] on input "14/09/2025, 10:00" at bounding box center [683, 246] width 186 height 24
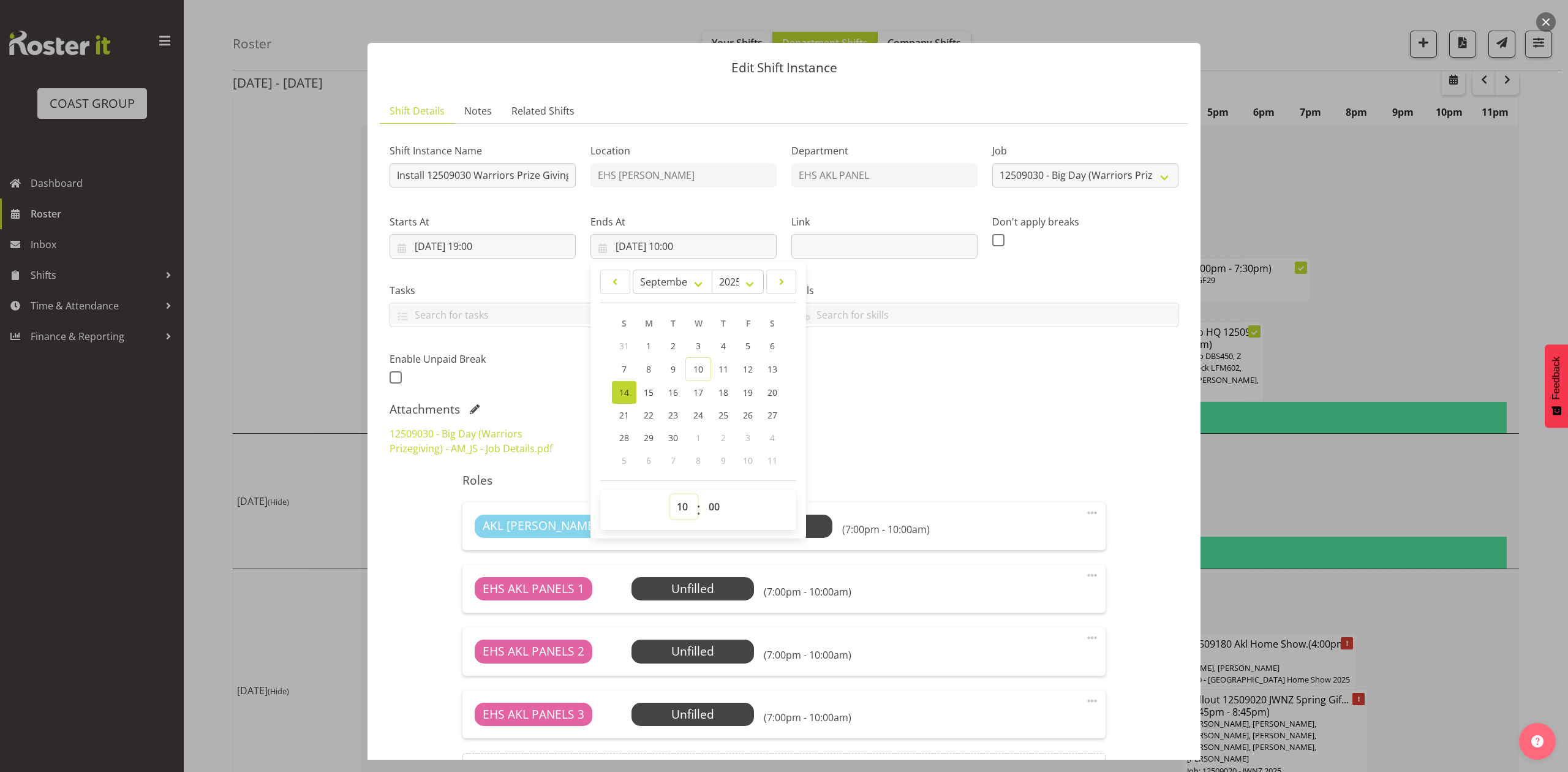
click at [674, 503] on select "00 01 02 03 04 05 06 07 08 09 10 11 12 13 14 15 16 17 18 19 20 21 22 23" at bounding box center [684, 507] width 27 height 24
select select "20"
click at [670, 495] on select "00 01 02 03 04 05 06 07 08 09 10 11 12 13 14 15 16 17 18 19 20 21 22 23" at bounding box center [684, 507] width 27 height 24
type input "14/09/2025, 20:00"
click at [718, 500] on select "00 01 02 03 04 05 06 07 08 09 10 11 12 13 14 15 16 17 18 19 20 21 22 23 24 25 2…" at bounding box center [716, 507] width 27 height 24
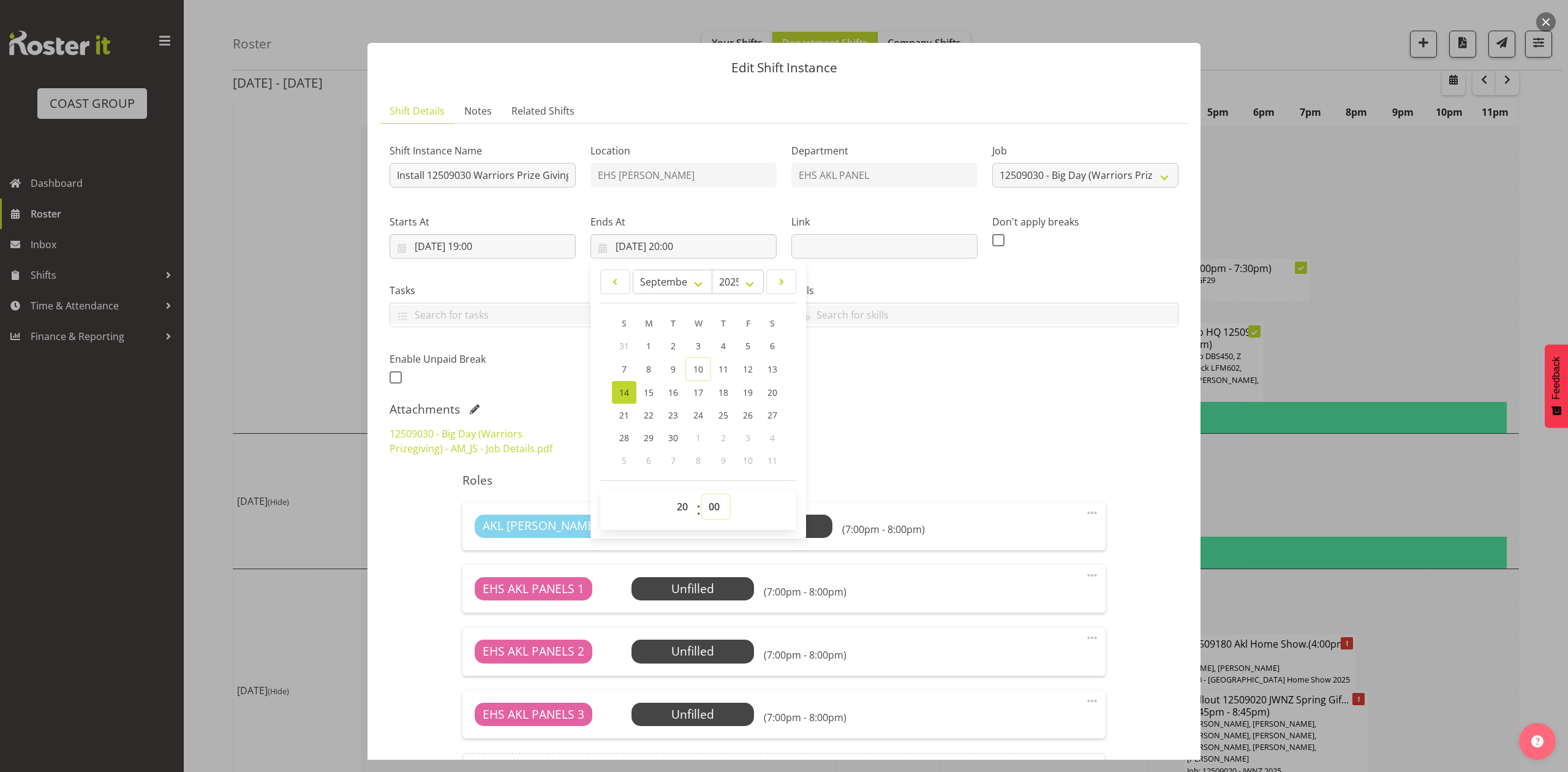
select select "45"
click at [702, 495] on select "00 01 02 03 04 05 06 07 08 09 10 11 12 13 14 15 16 17 18 19 20 21 22 23 24 25 2…" at bounding box center [716, 507] width 27 height 24
type input "[DATE] 20:45"
click at [887, 378] on div "Shift Instance Name Install 12509030 Warriors Prize Giving at VEC. Location EHS…" at bounding box center [784, 261] width 804 height 269
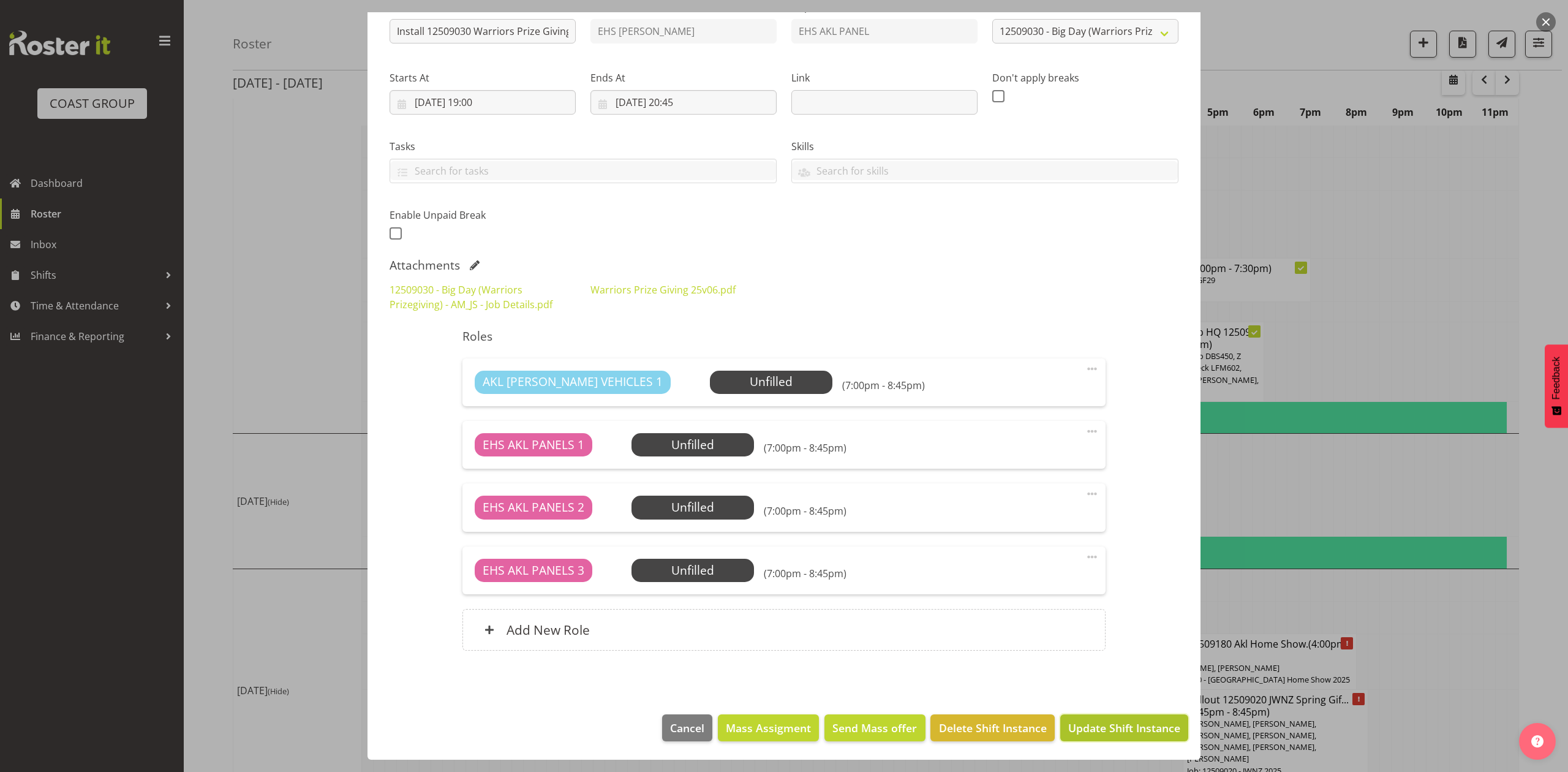
click at [1105, 729] on span "Update Shift Instance" at bounding box center [1124, 729] width 112 height 16
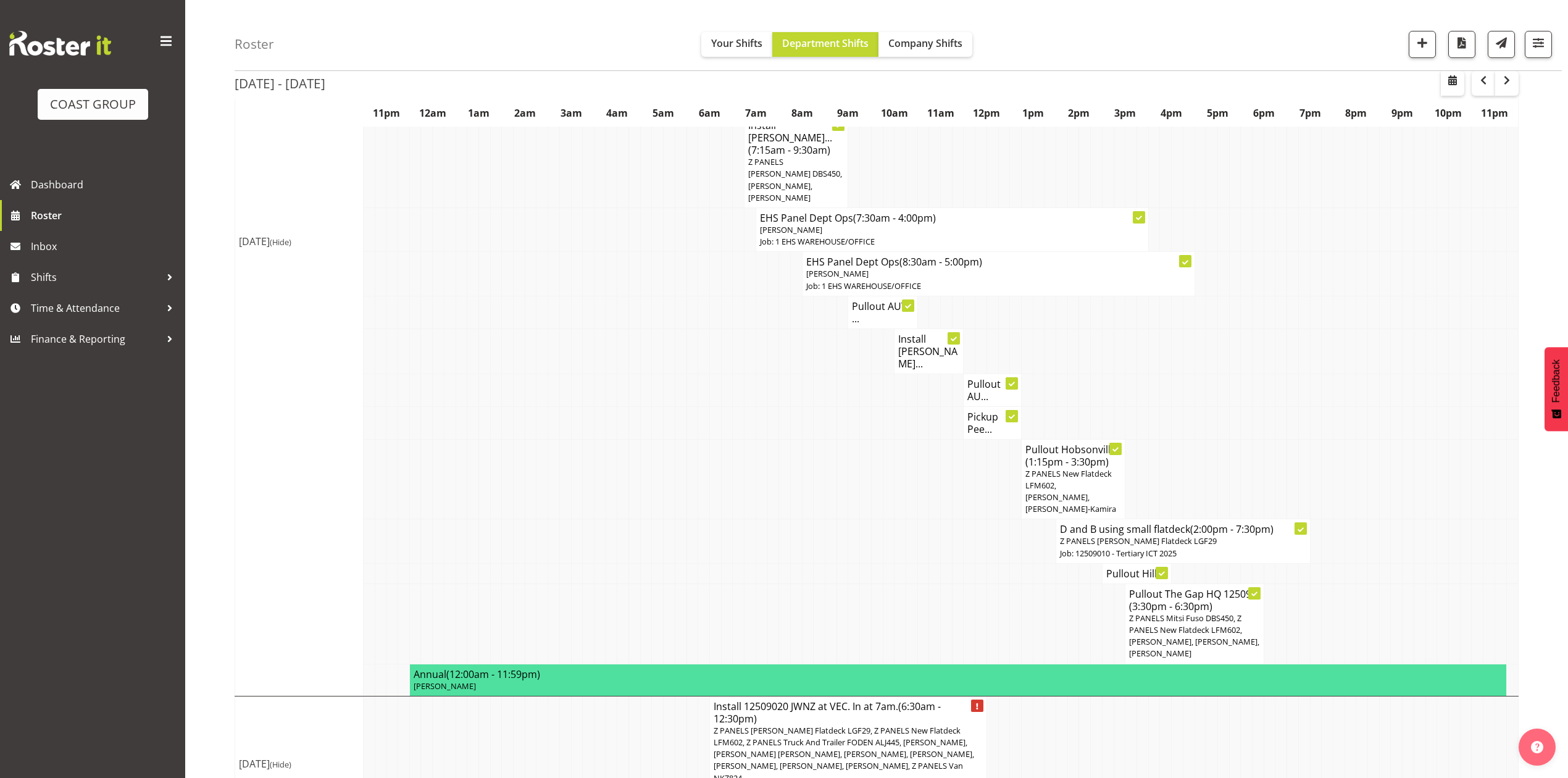
scroll to position [1623, 0]
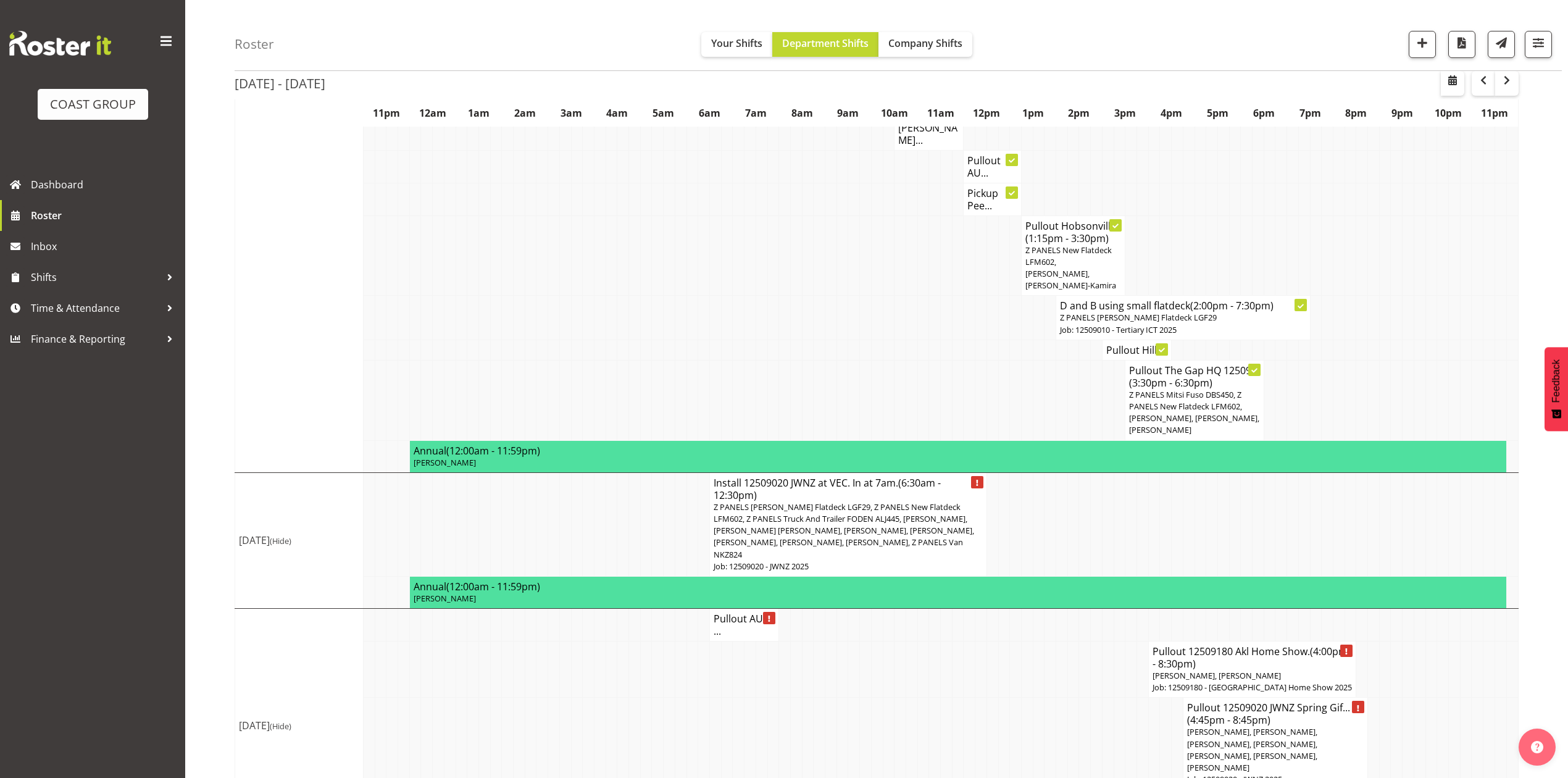
click at [1268, 727] on span "[PERSON_NAME], [PERSON_NAME], [PERSON_NAME], [PERSON_NAME], [PERSON_NAME], [PER…" at bounding box center [1252, 750] width 131 height 47
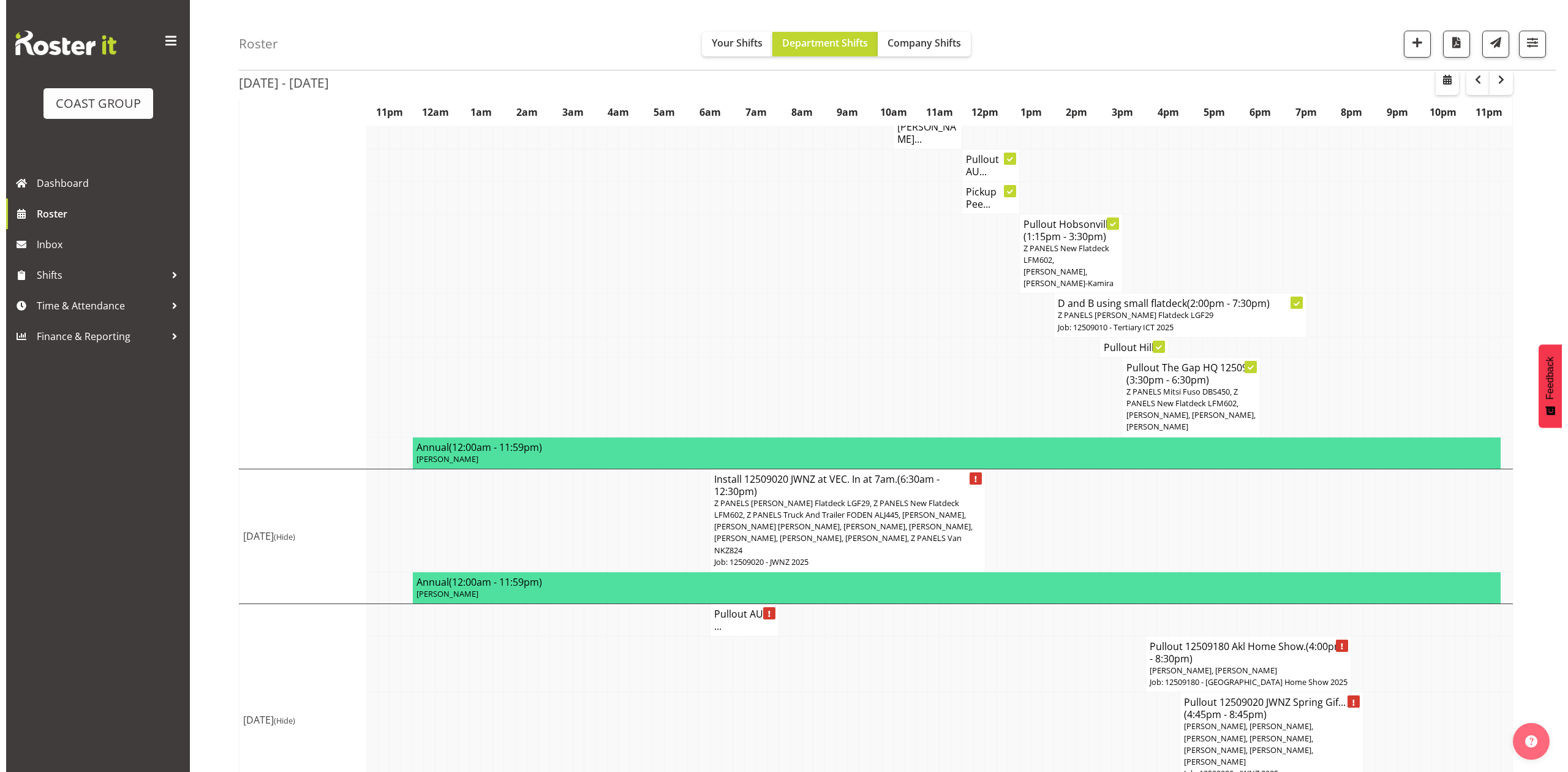
scroll to position [1587, 0]
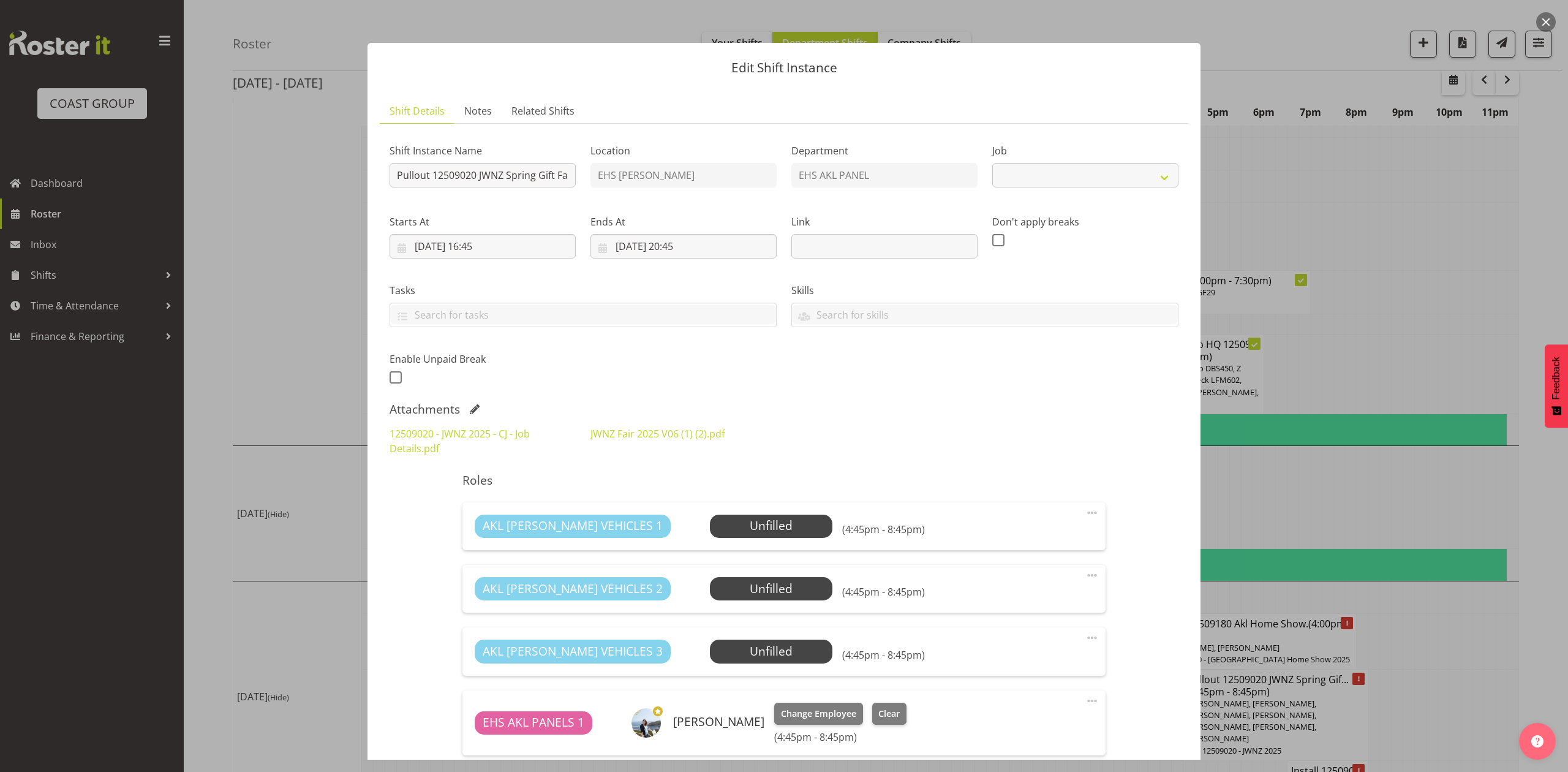
select select "9050"
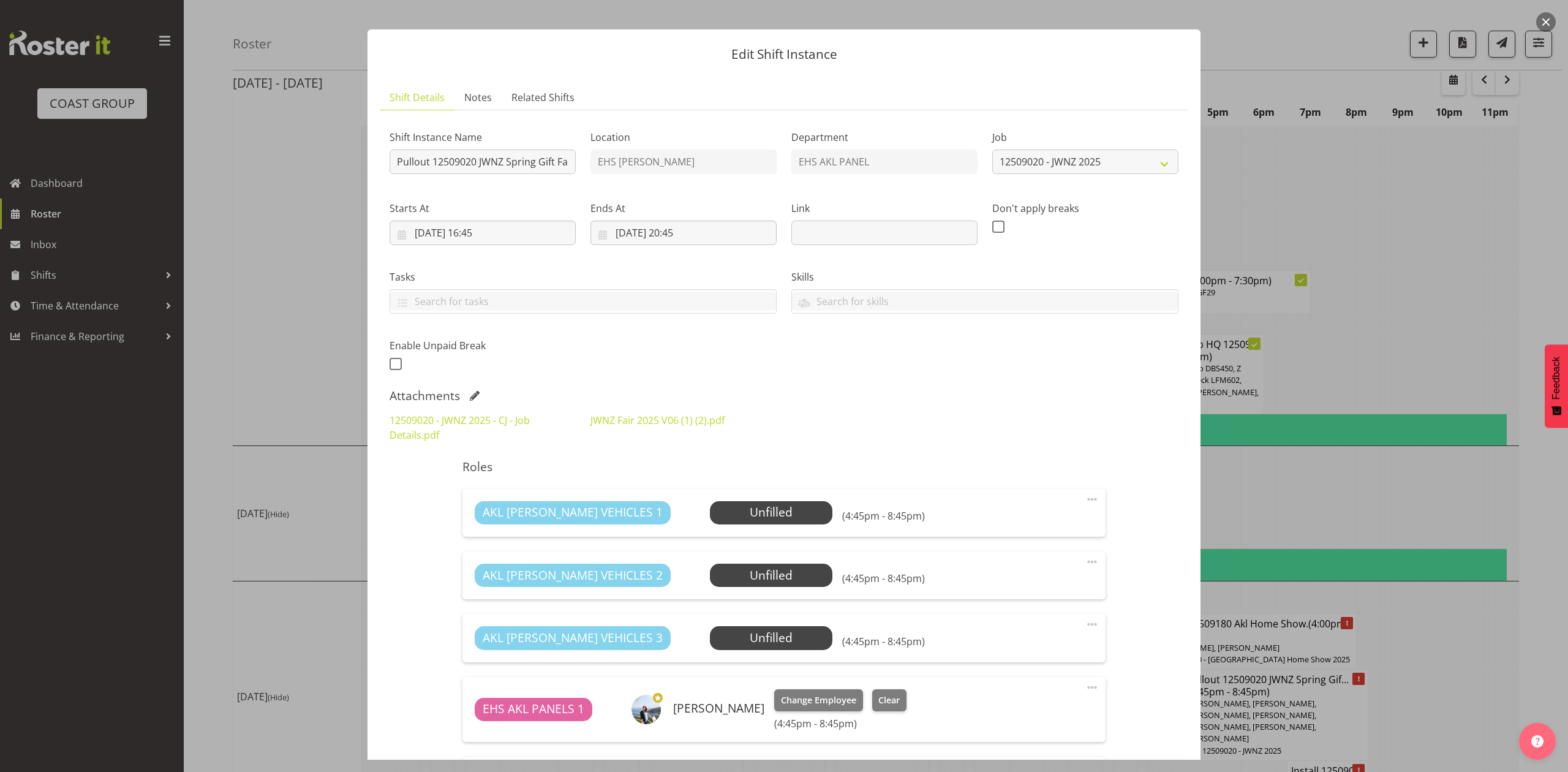
scroll to position [0, 0]
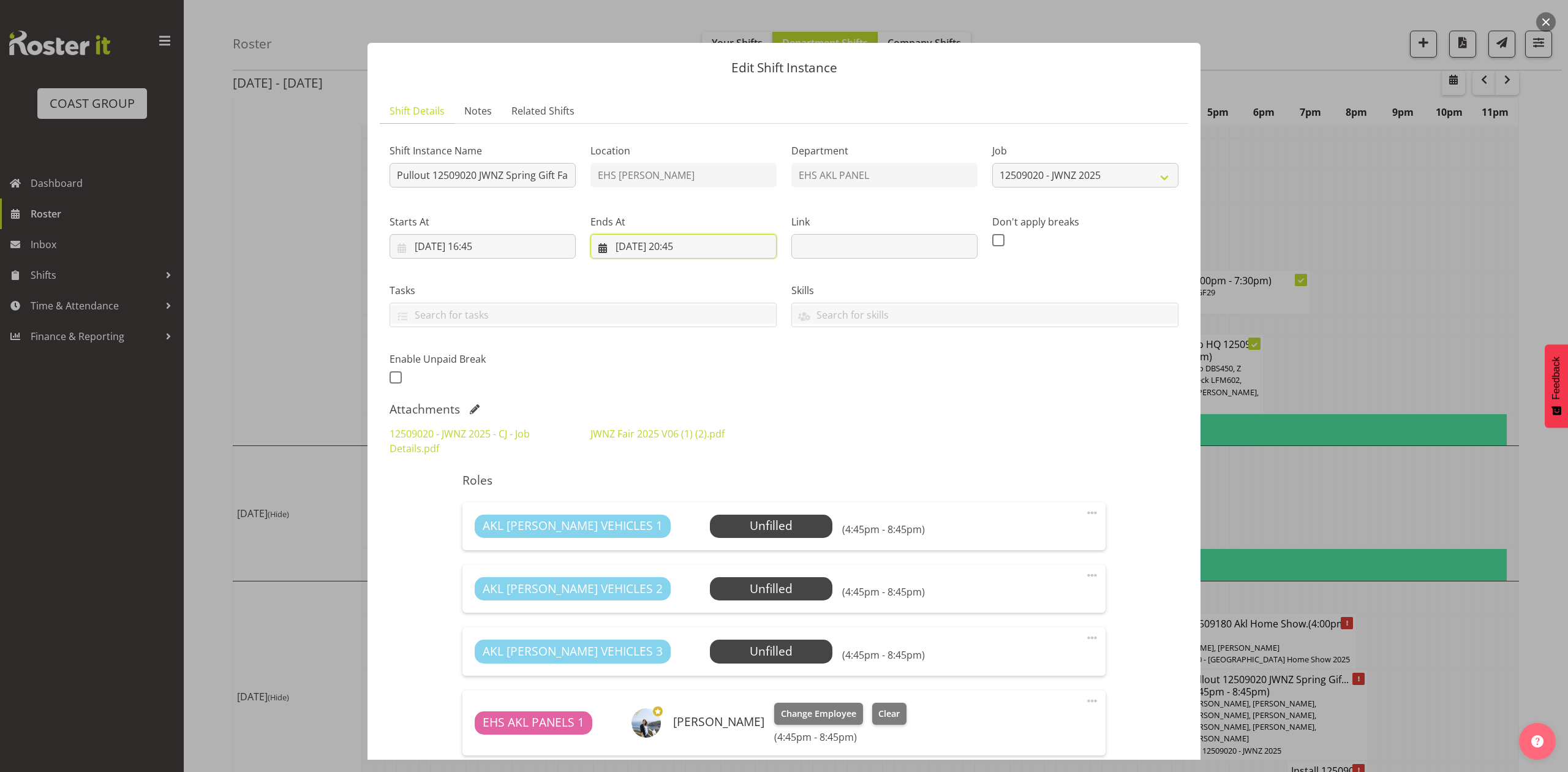
click at [685, 249] on input "[DATE] 20:45" at bounding box center [683, 246] width 186 height 24
click at [681, 510] on select "00 01 02 03 04 05 06 07 08 09 10 11 12 13 14 15 16 17 18 19 20 21 22 23" at bounding box center [684, 507] width 27 height 24
select select "19"
click at [670, 495] on select "00 01 02 03 04 05 06 07 08 09 10 11 12 13 14 15 16 17 18 19 20 21 22 23" at bounding box center [684, 507] width 27 height 24
type input "14/09/2025, 19:45"
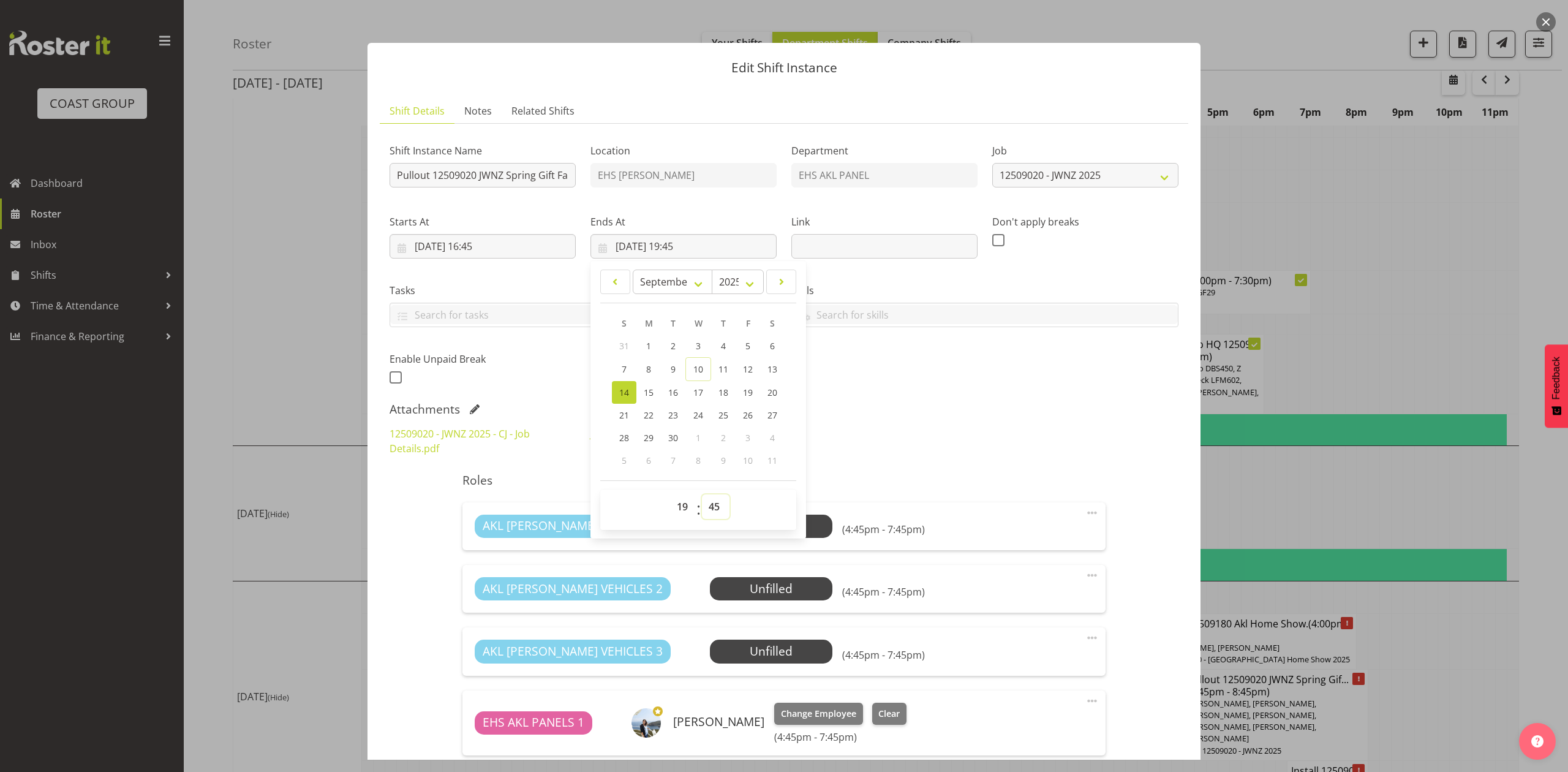
click at [713, 502] on select "00 01 02 03 04 05 06 07 08 09 10 11 12 13 14 15 16 17 18 19 20 21 22 23 24 25 2…" at bounding box center [716, 507] width 27 height 24
select select "0"
click at [702, 495] on select "00 01 02 03 04 05 06 07 08 09 10 11 12 13 14 15 16 17 18 19 20 21 22 23 24 25 2…" at bounding box center [716, 507] width 27 height 24
type input "[DATE] 19:00"
click at [934, 379] on div "Shift Instance Name Pullout 12509020 JWNZ Spring Gift Fair at VEC.Out at 5:30pm…" at bounding box center [784, 261] width 804 height 269
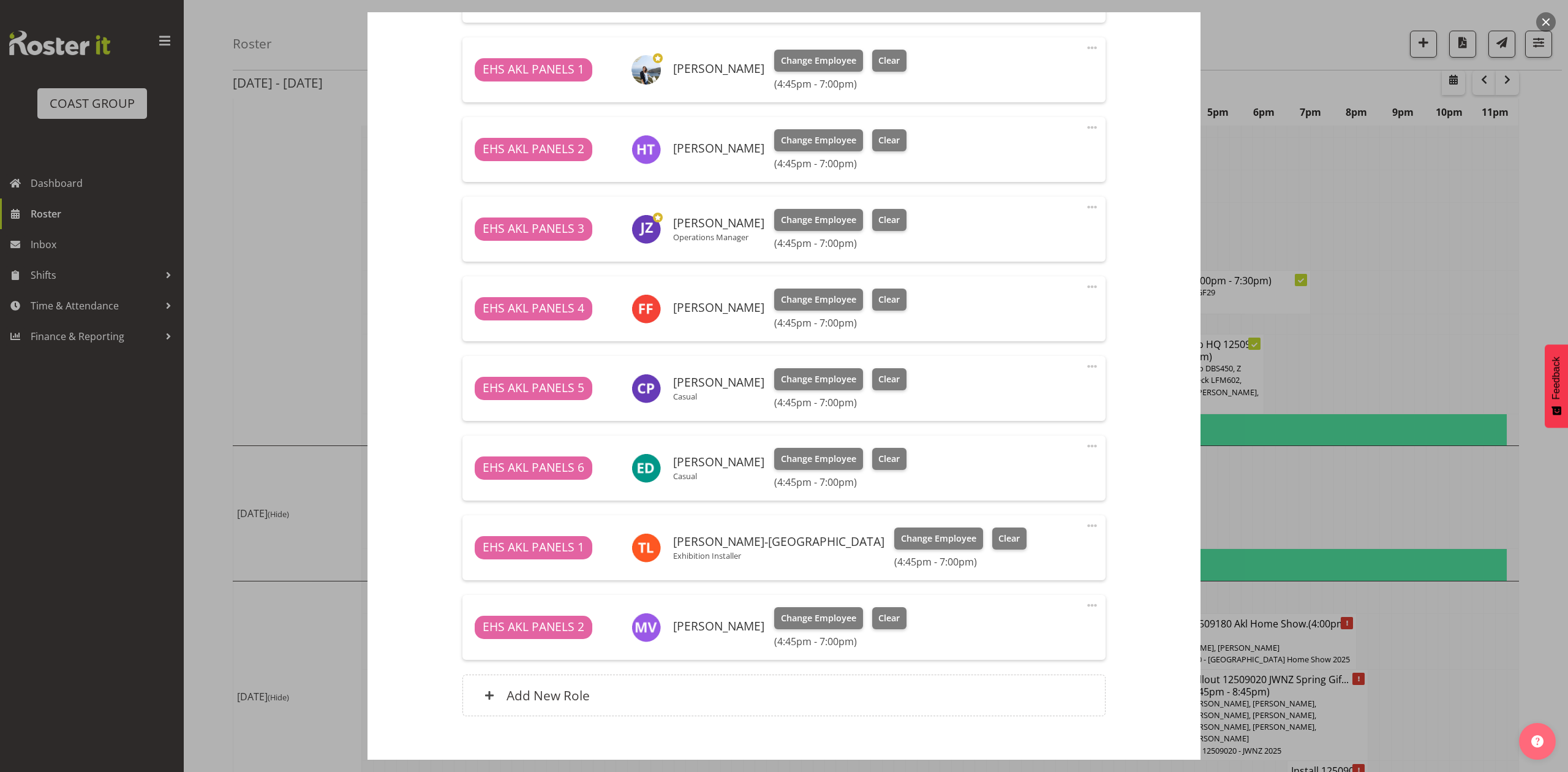
scroll to position [720, 0]
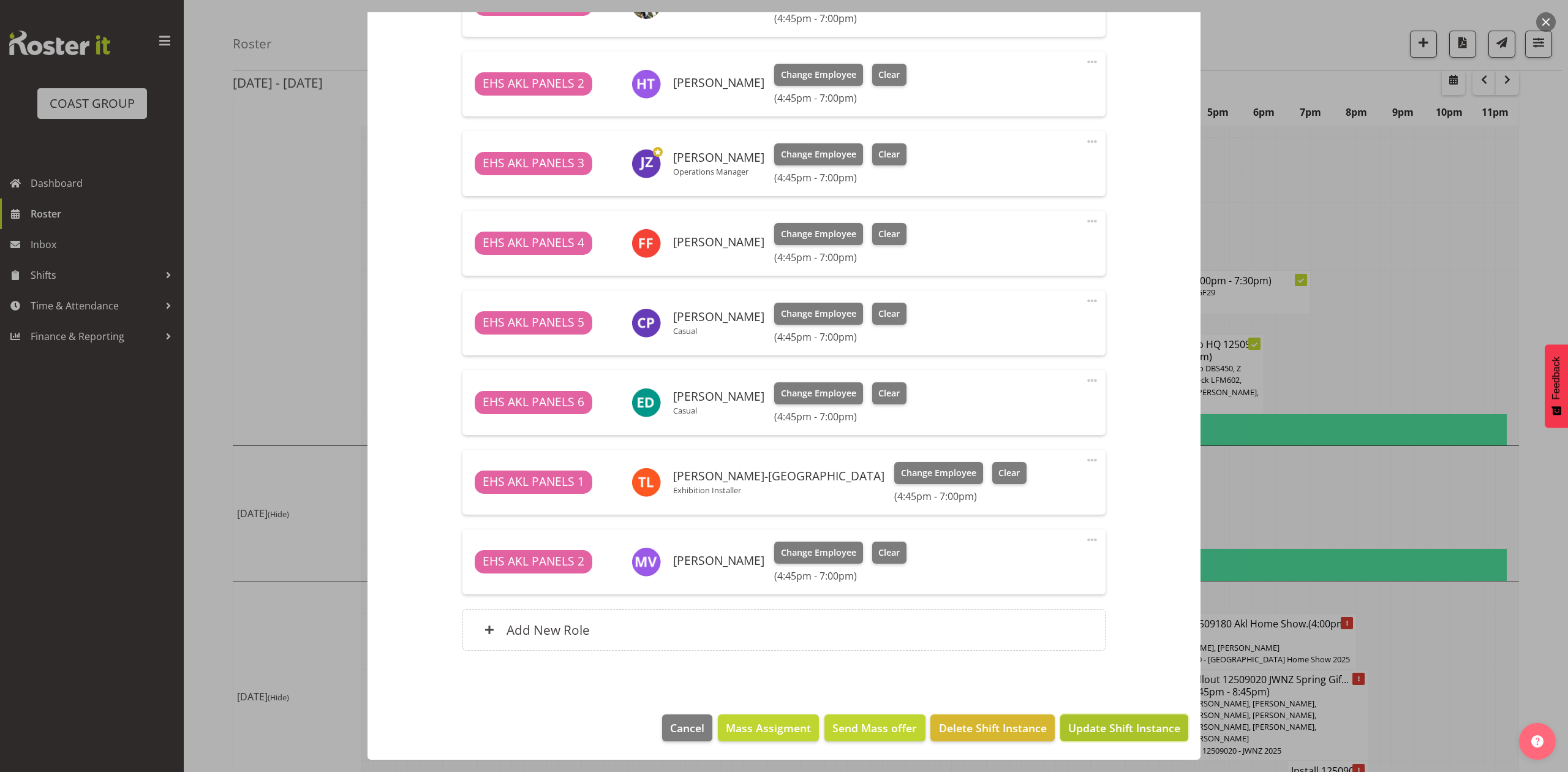
click at [1101, 721] on span "Update Shift Instance" at bounding box center [1124, 729] width 112 height 16
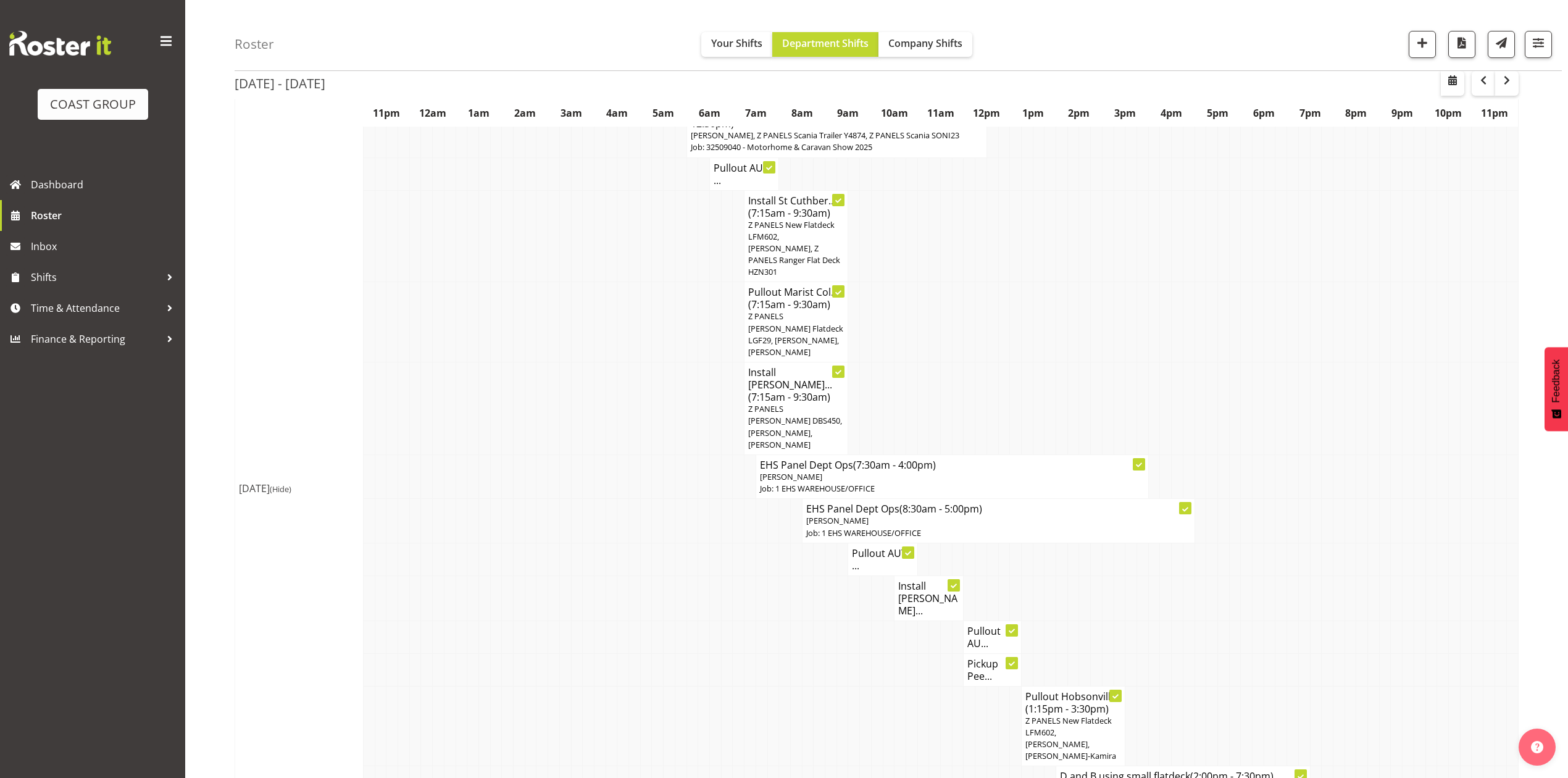
scroll to position [1636, 0]
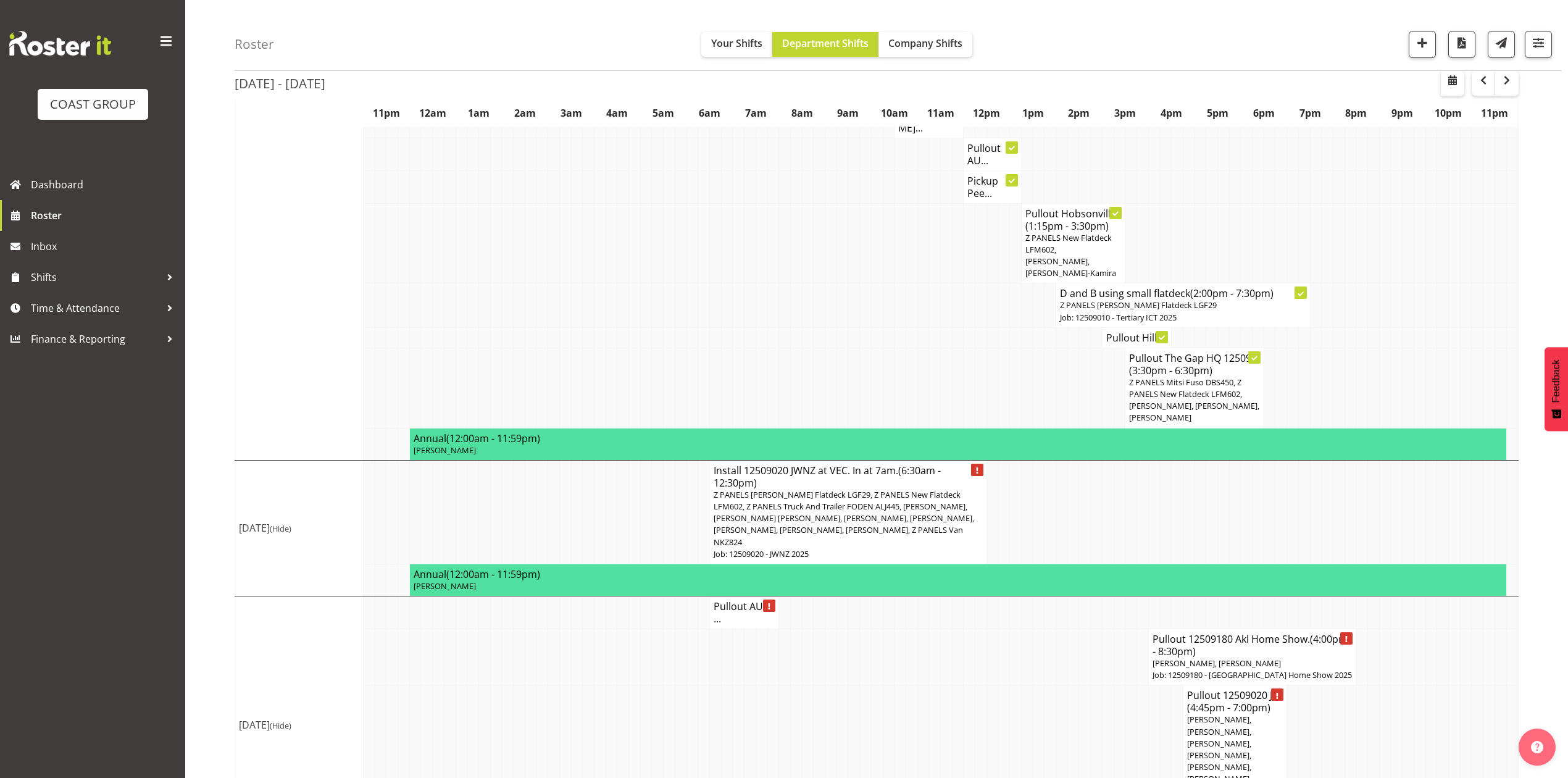
click at [1252, 714] on span "[PERSON_NAME], [PERSON_NAME], [PERSON_NAME], [PERSON_NAME], [PERSON_NAME], [PER…" at bounding box center [1219, 754] width 64 height 82
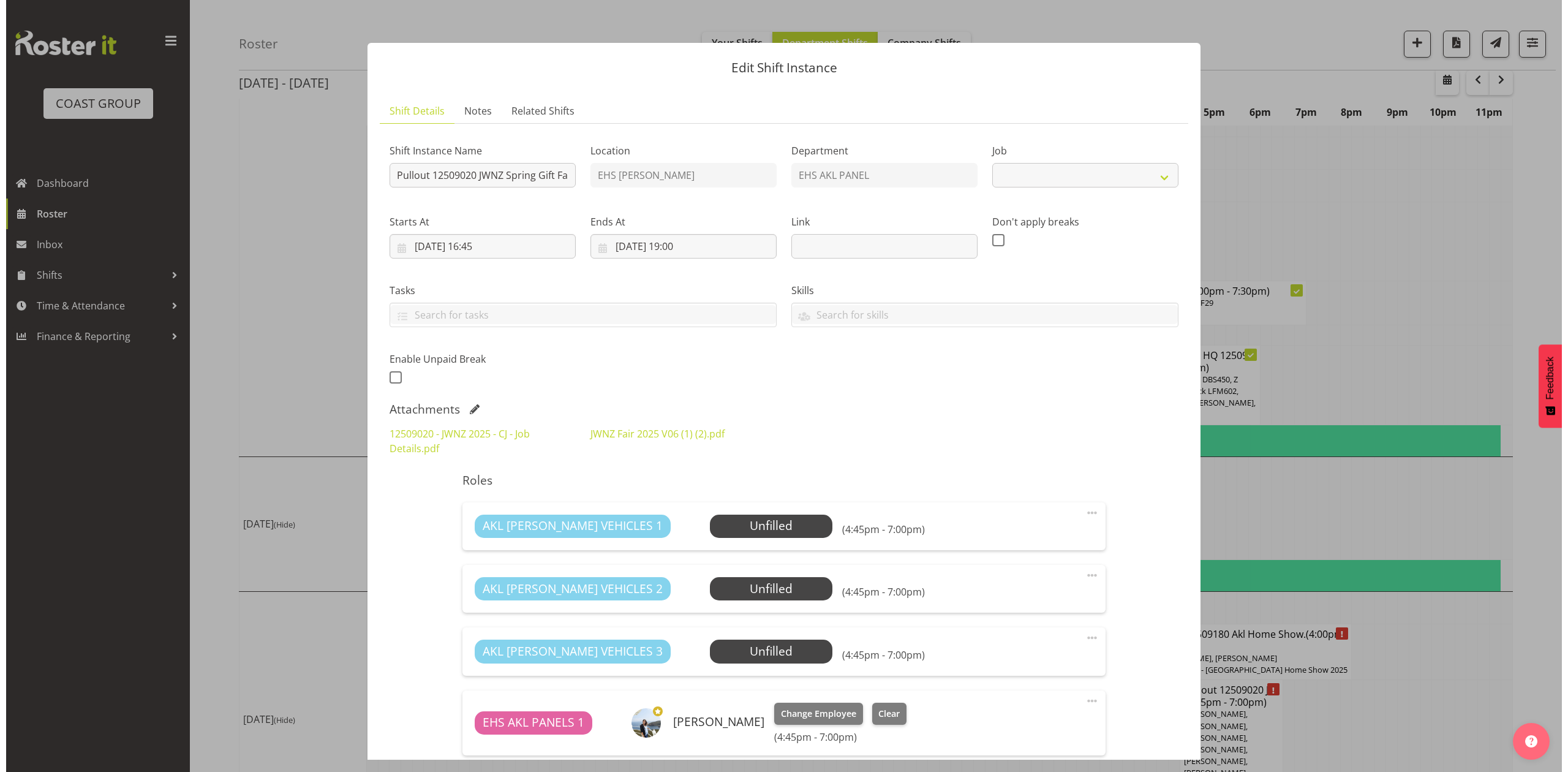
scroll to position [1599, 0]
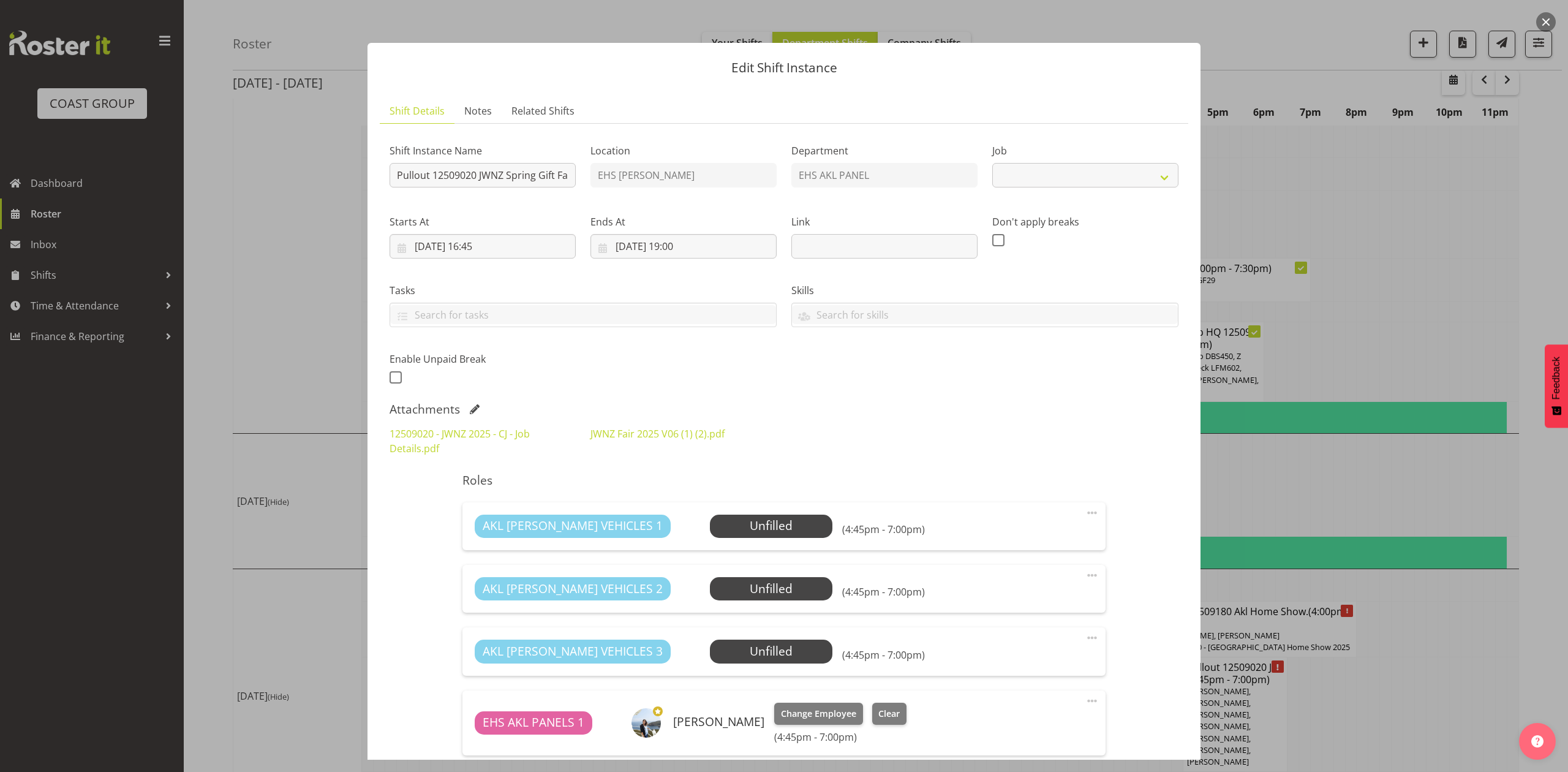
select select "9050"
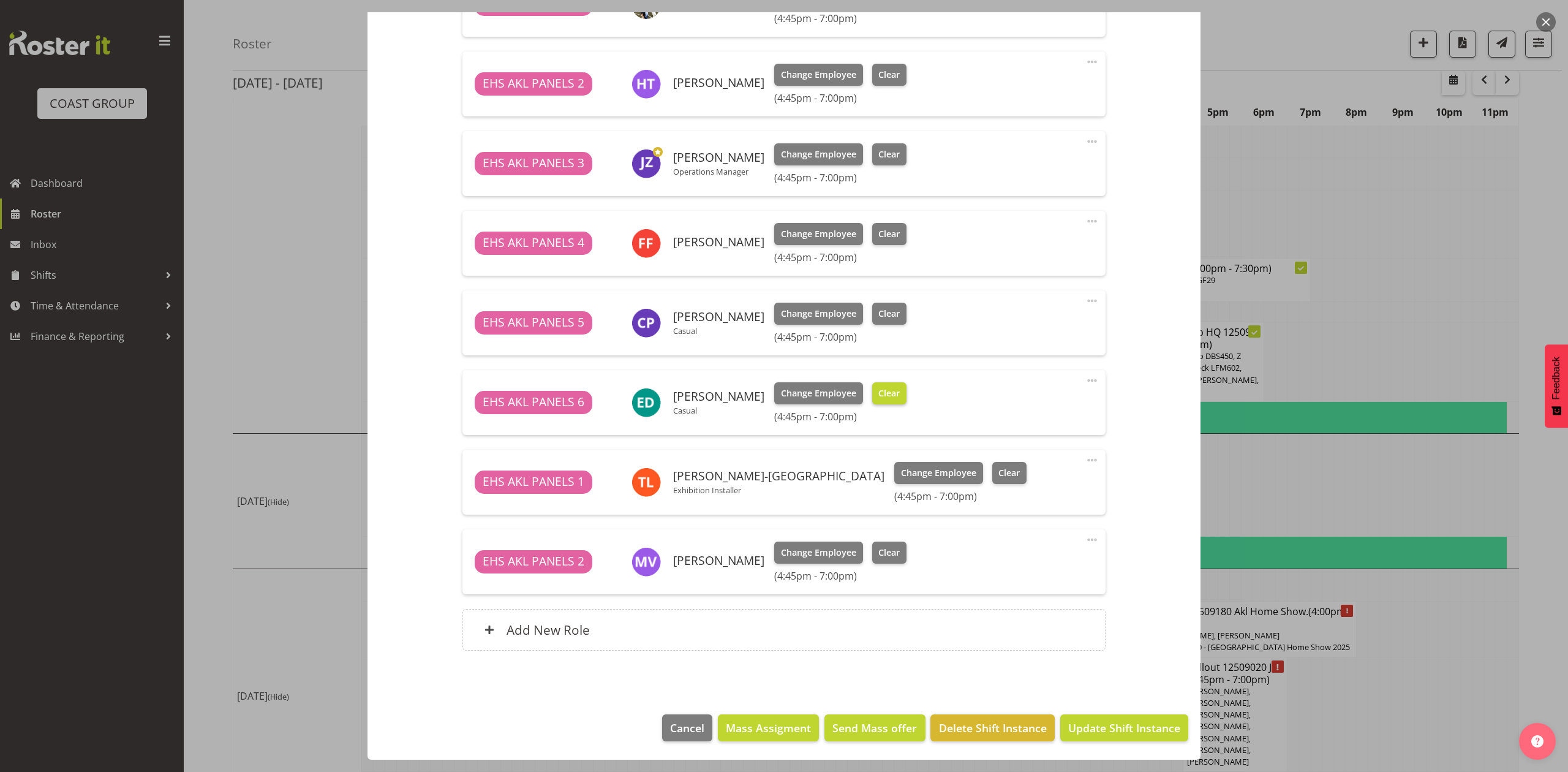
scroll to position [720, 0]
click at [1377, 661] on div at bounding box center [784, 386] width 1568 height 772
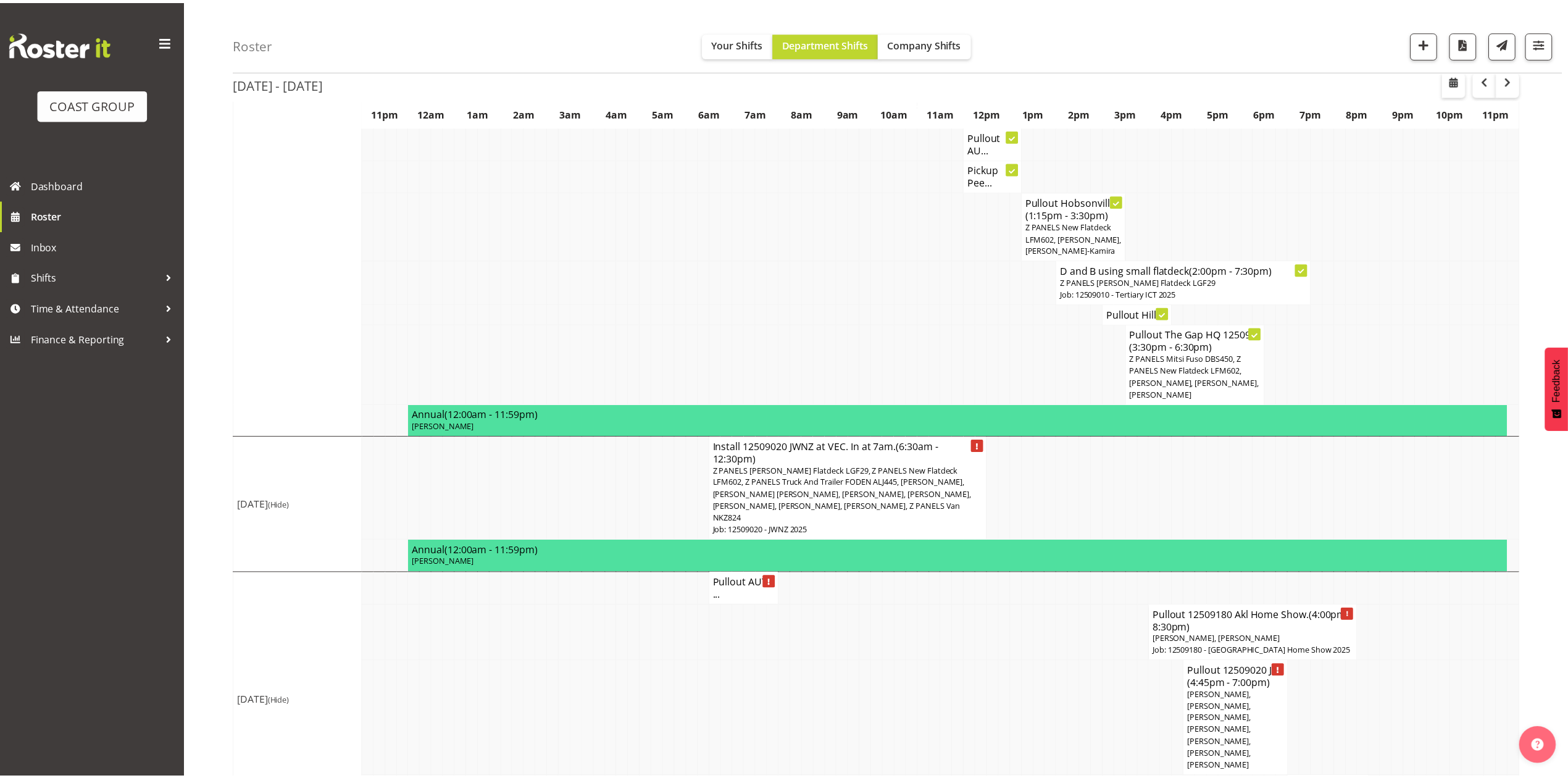
scroll to position [1636, 0]
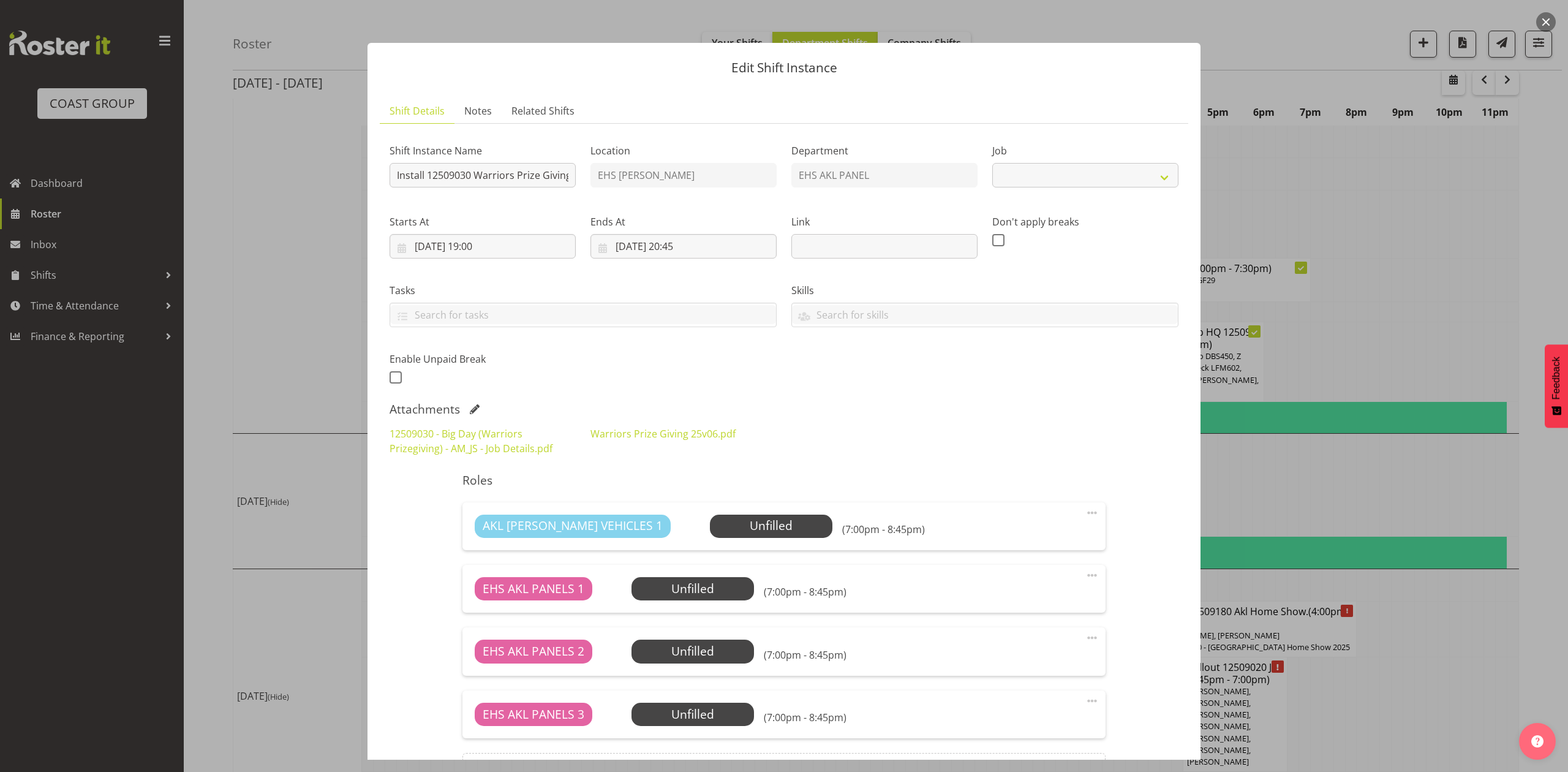
scroll to position [145, 0]
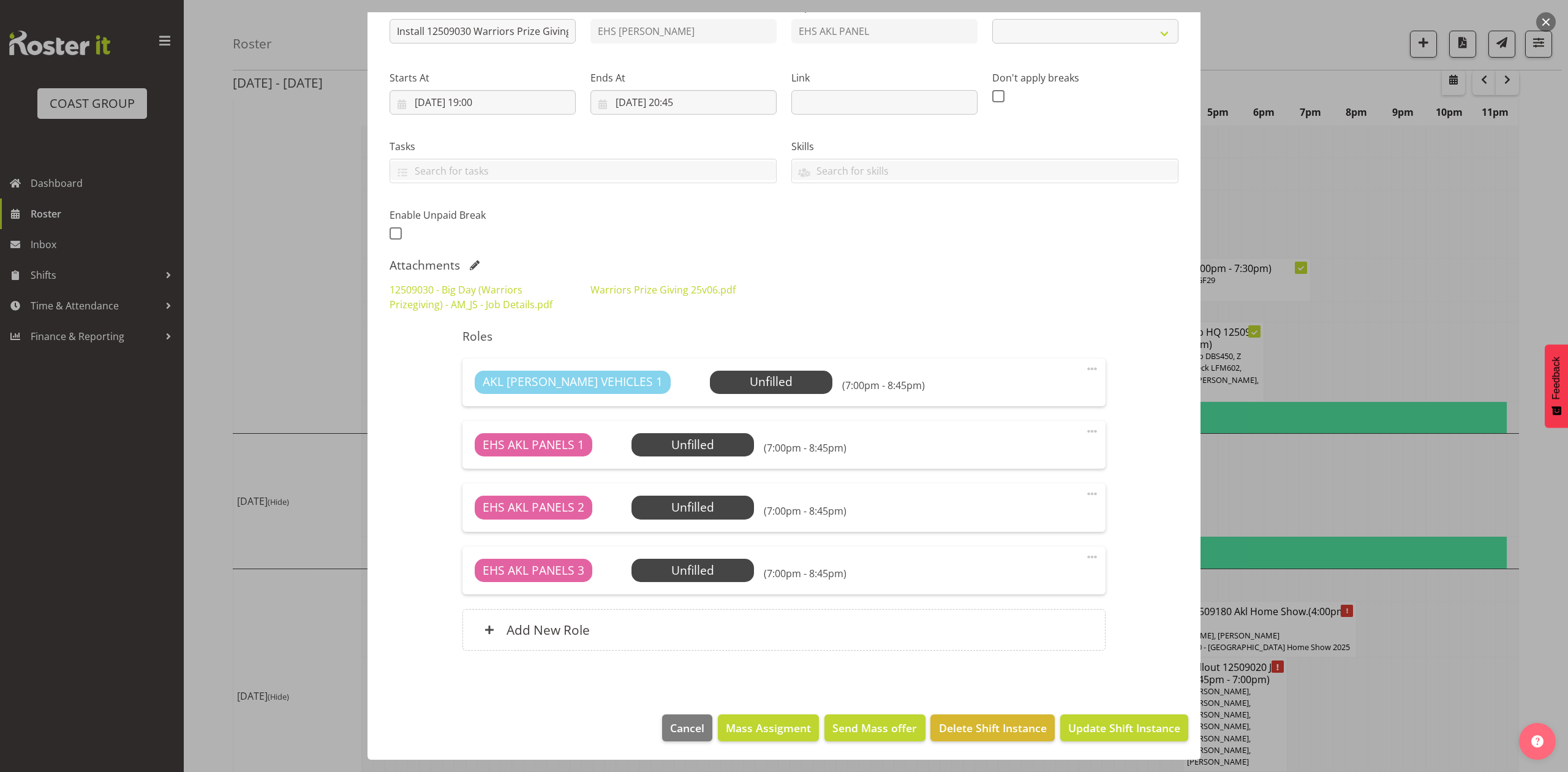
select select "10509"
click at [597, 628] on div "Add New Role" at bounding box center [784, 630] width 643 height 42
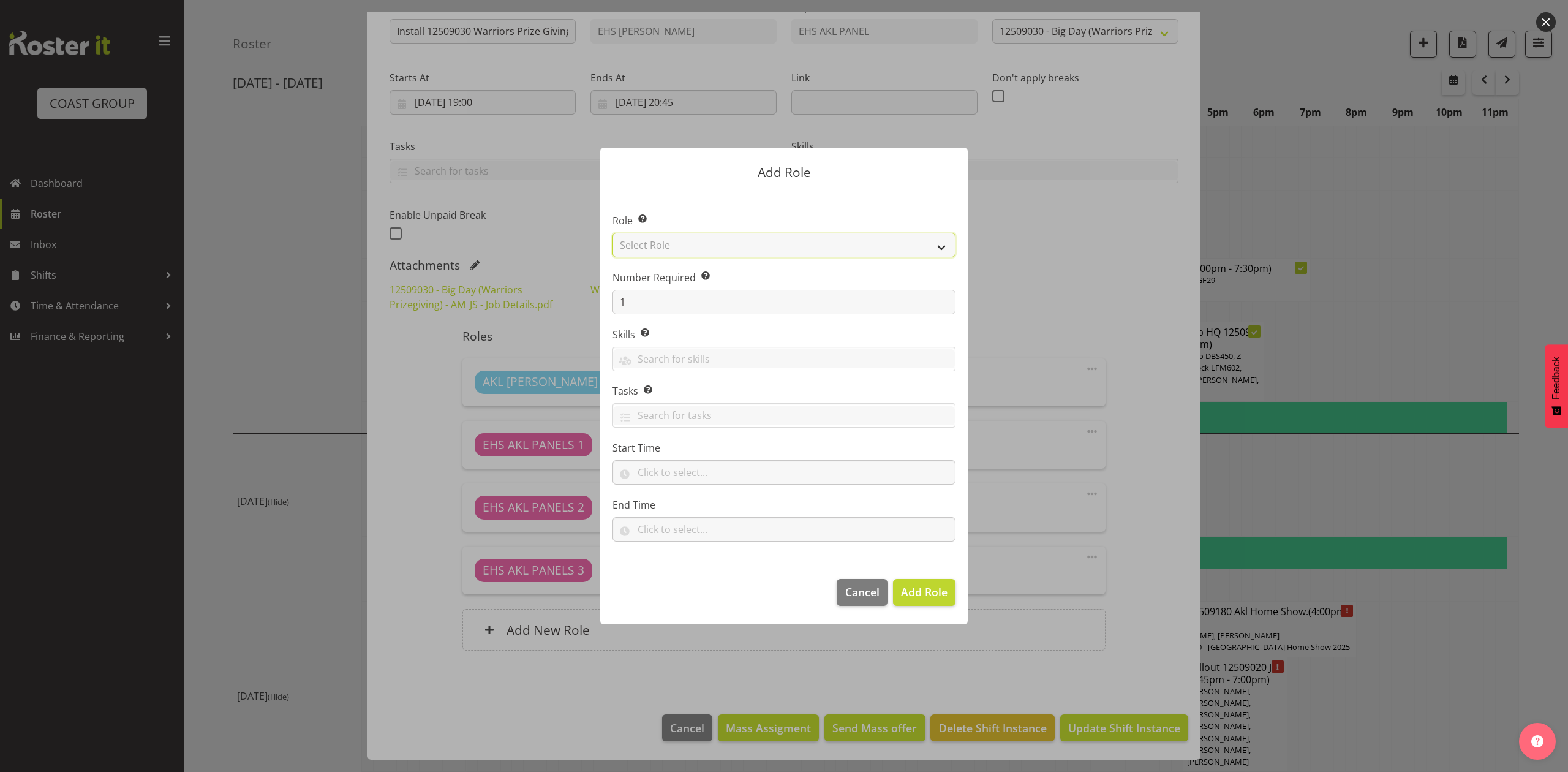
click at [711, 237] on select "Select Role ACCOUNT MANAGER ACCOUNT MANAGER DW ACCOUNTS AKL DIANNA VEHICLES AKL…" at bounding box center [784, 245] width 343 height 24
select select "188"
click at [612, 233] on select "Select Role ACCOUNT MANAGER ACCOUNT MANAGER DW ACCOUNTS AKL DIANNA VEHICLES AKL…" at bounding box center [784, 245] width 343 height 24
click at [640, 295] on input "1" at bounding box center [784, 302] width 343 height 24
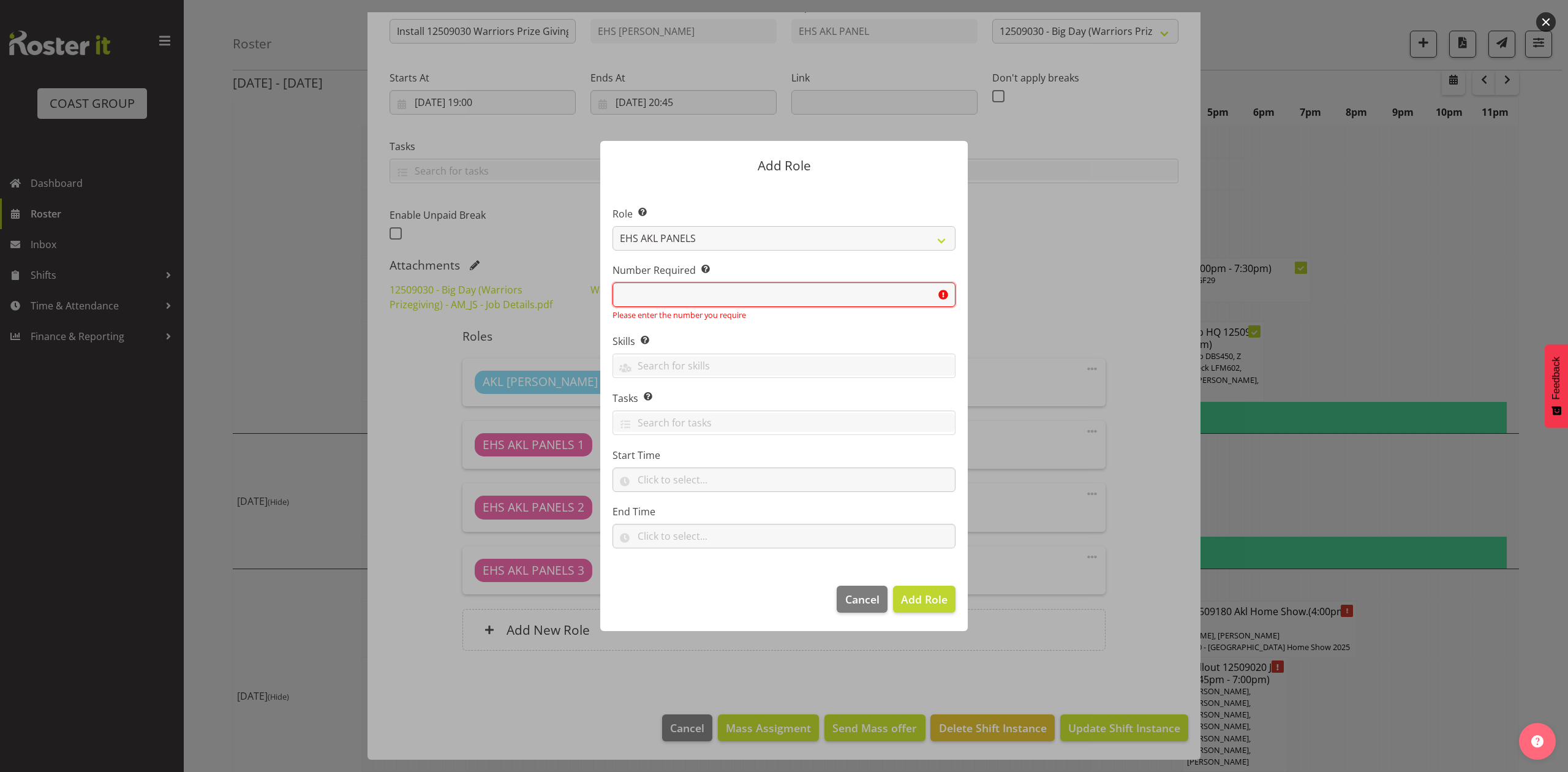
type input "5"
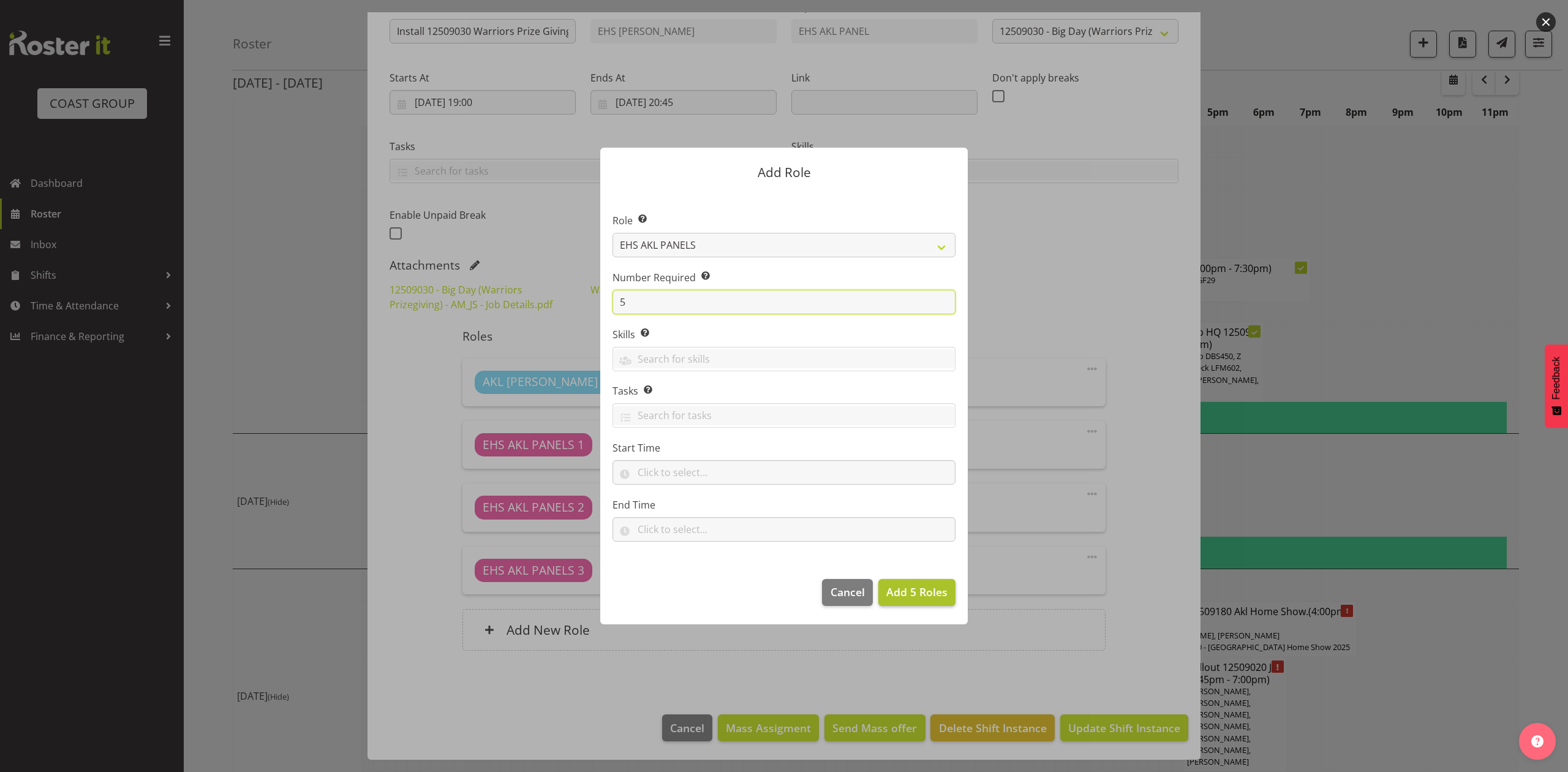
type input "5"
click at [932, 593] on span "Add 5 Roles" at bounding box center [917, 592] width 61 height 14
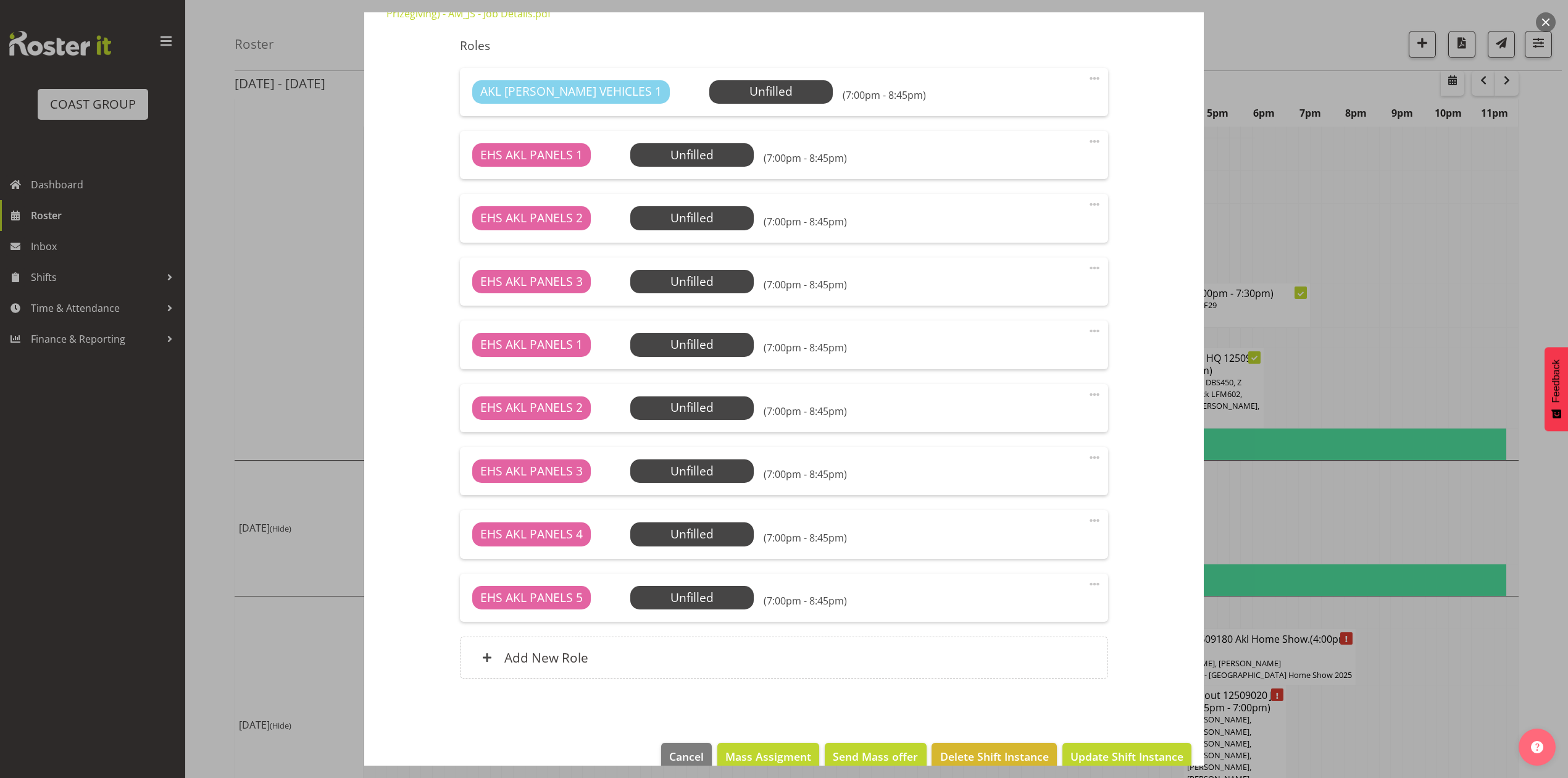
scroll to position [462, 0]
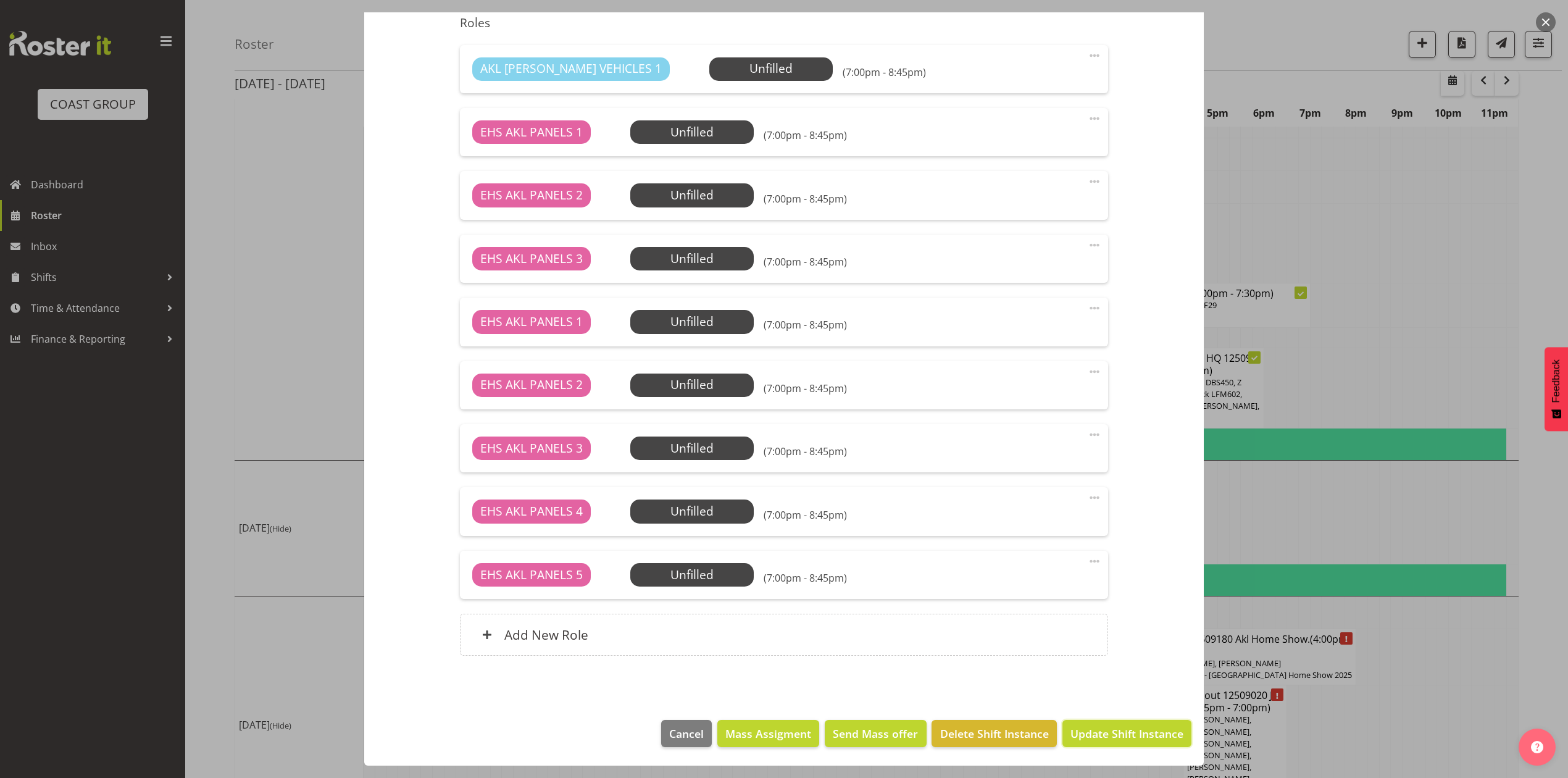
click at [1124, 734] on span "Update Shift Instance" at bounding box center [1126, 734] width 113 height 16
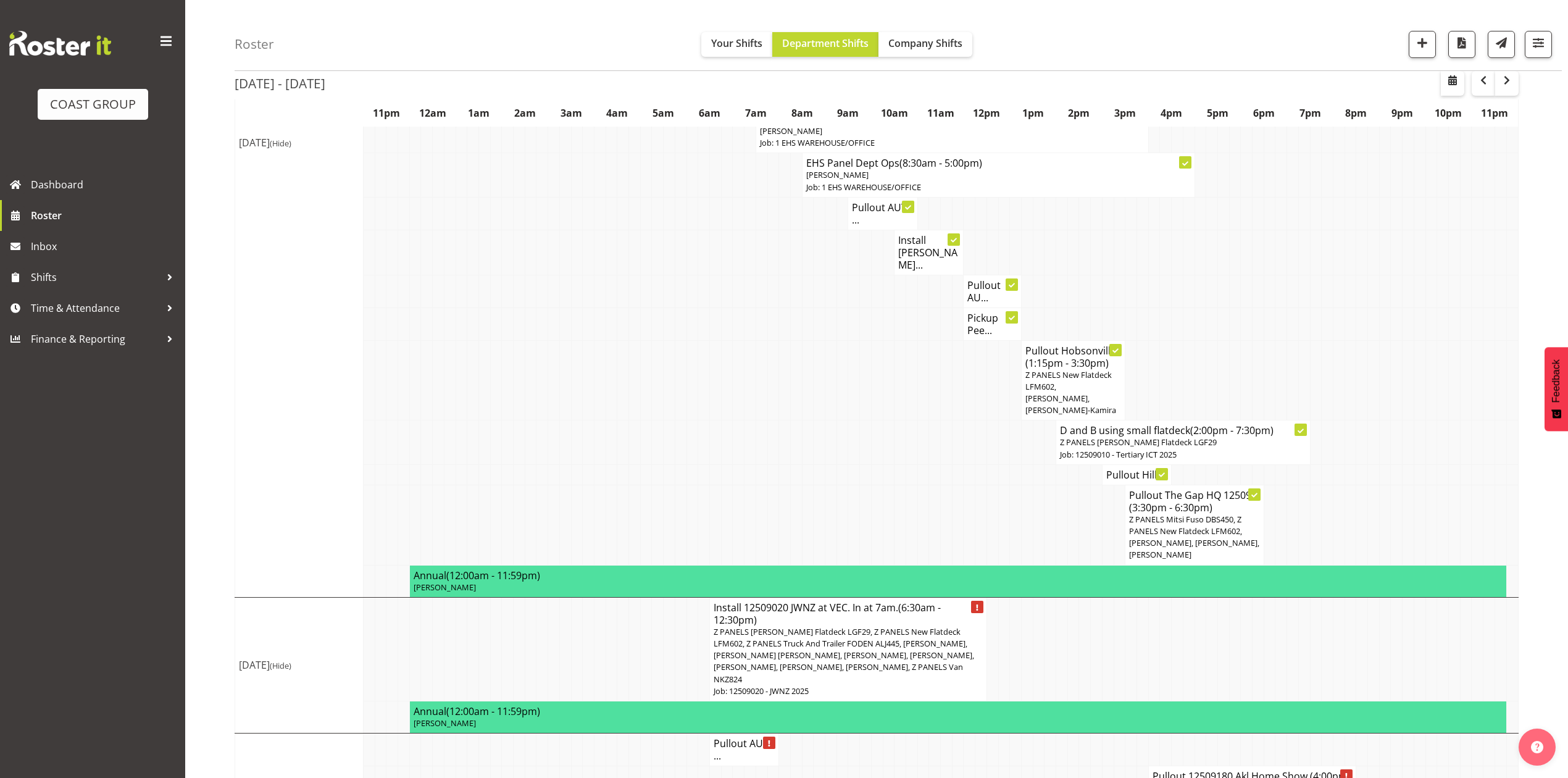
scroll to position [1636, 0]
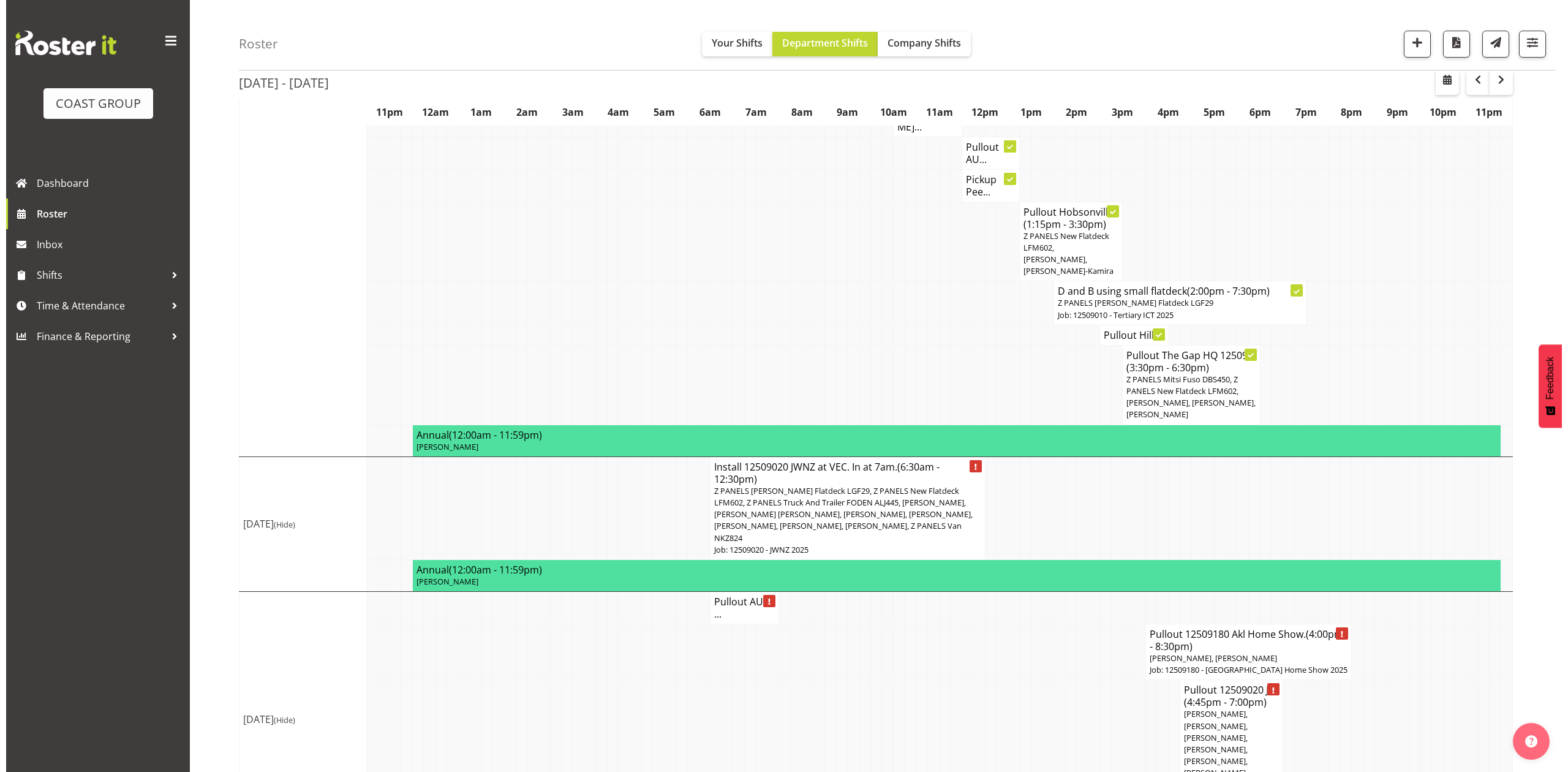
scroll to position [1599, 0]
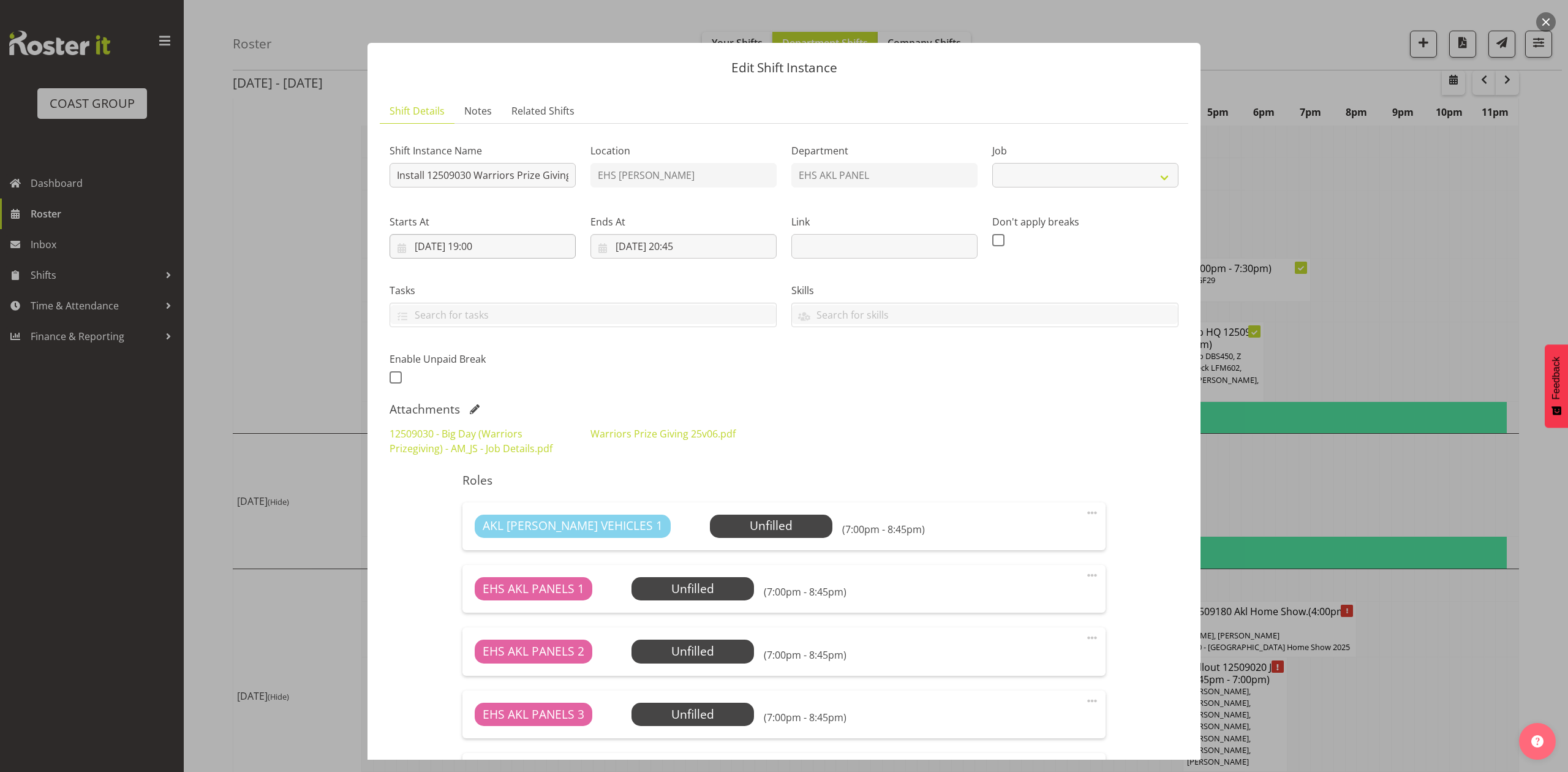
select select "10509"
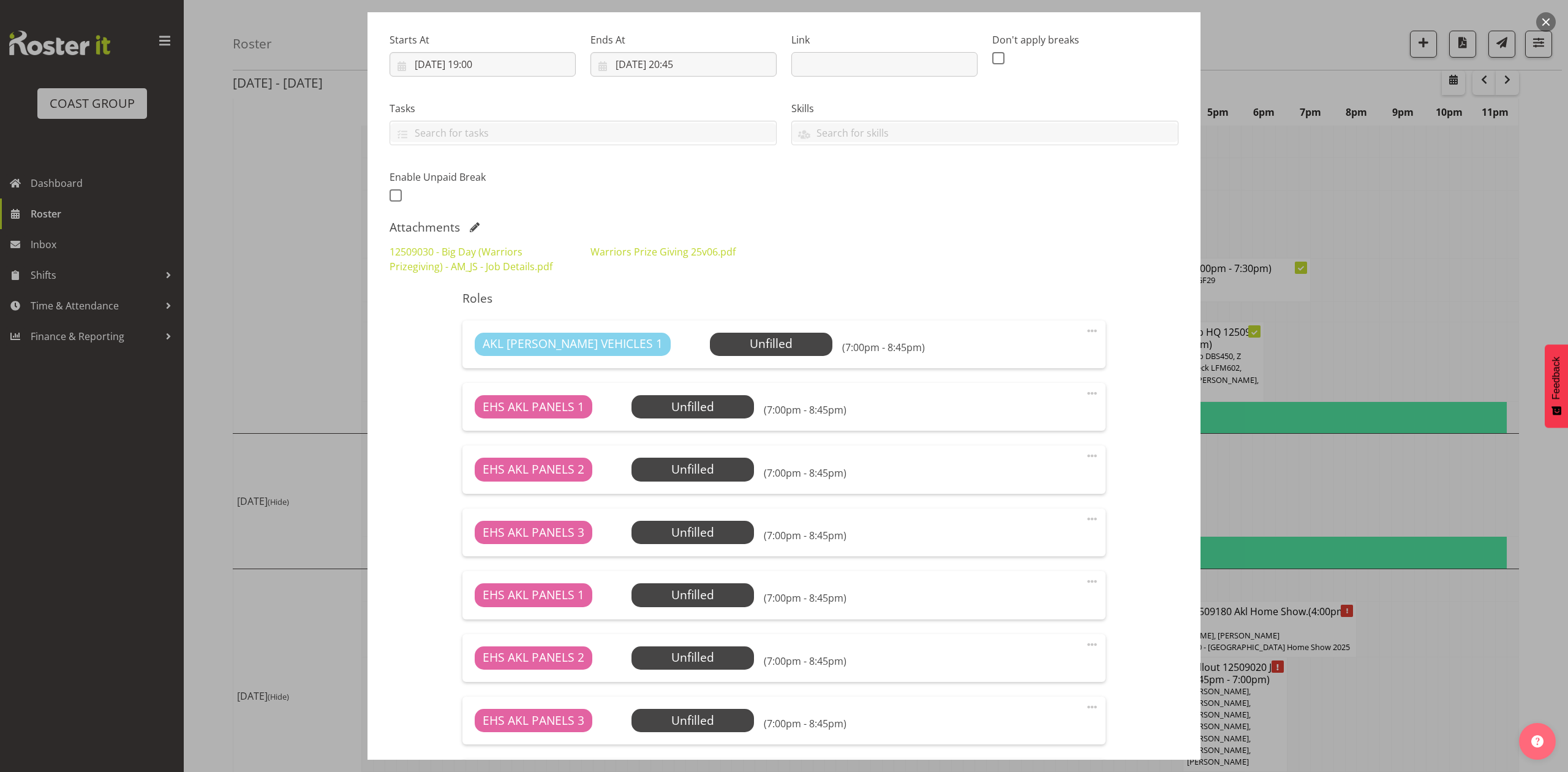
scroll to position [408, 0]
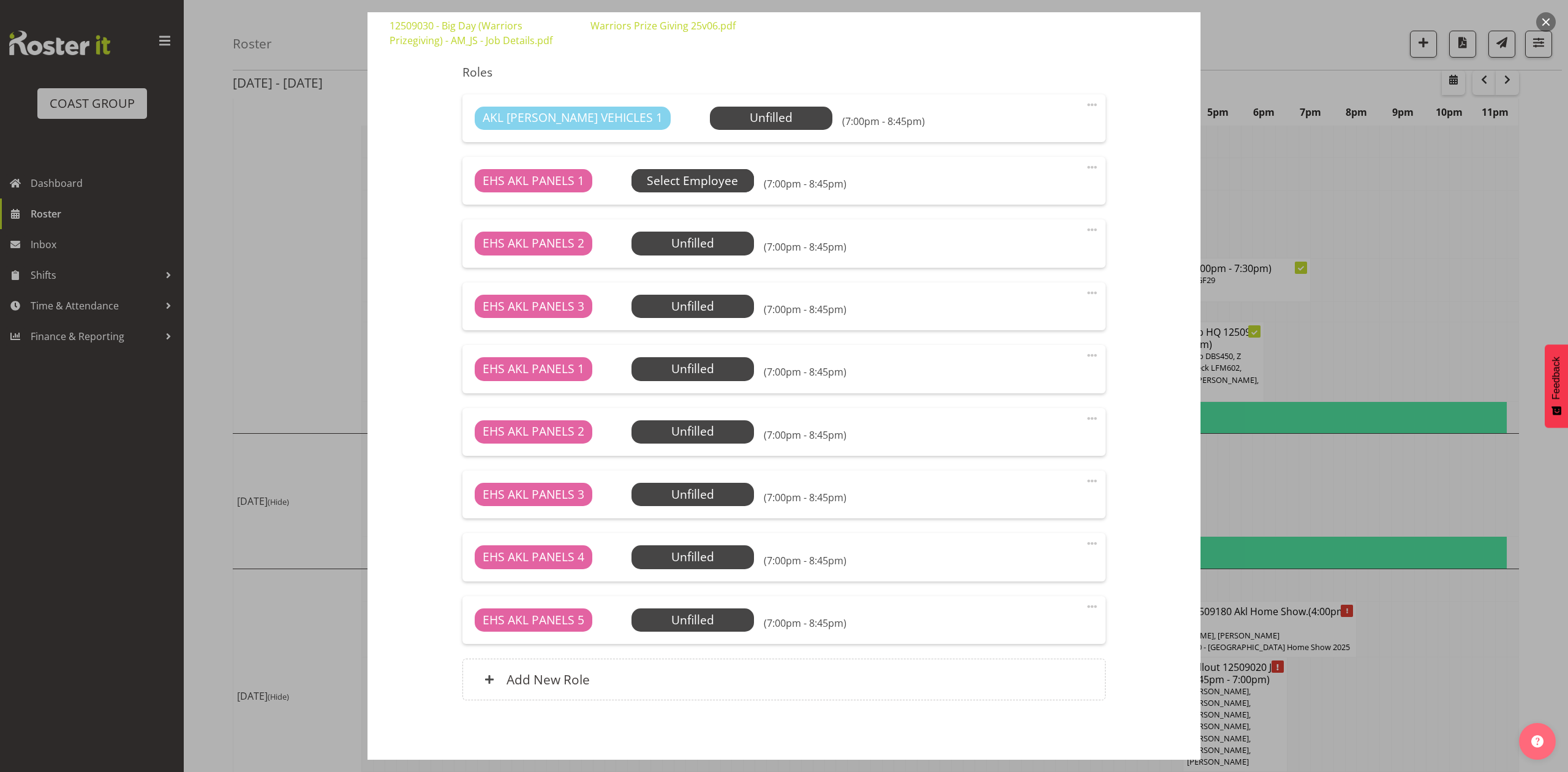
click at [669, 171] on span "Select Employee" at bounding box center [693, 180] width 122 height 23
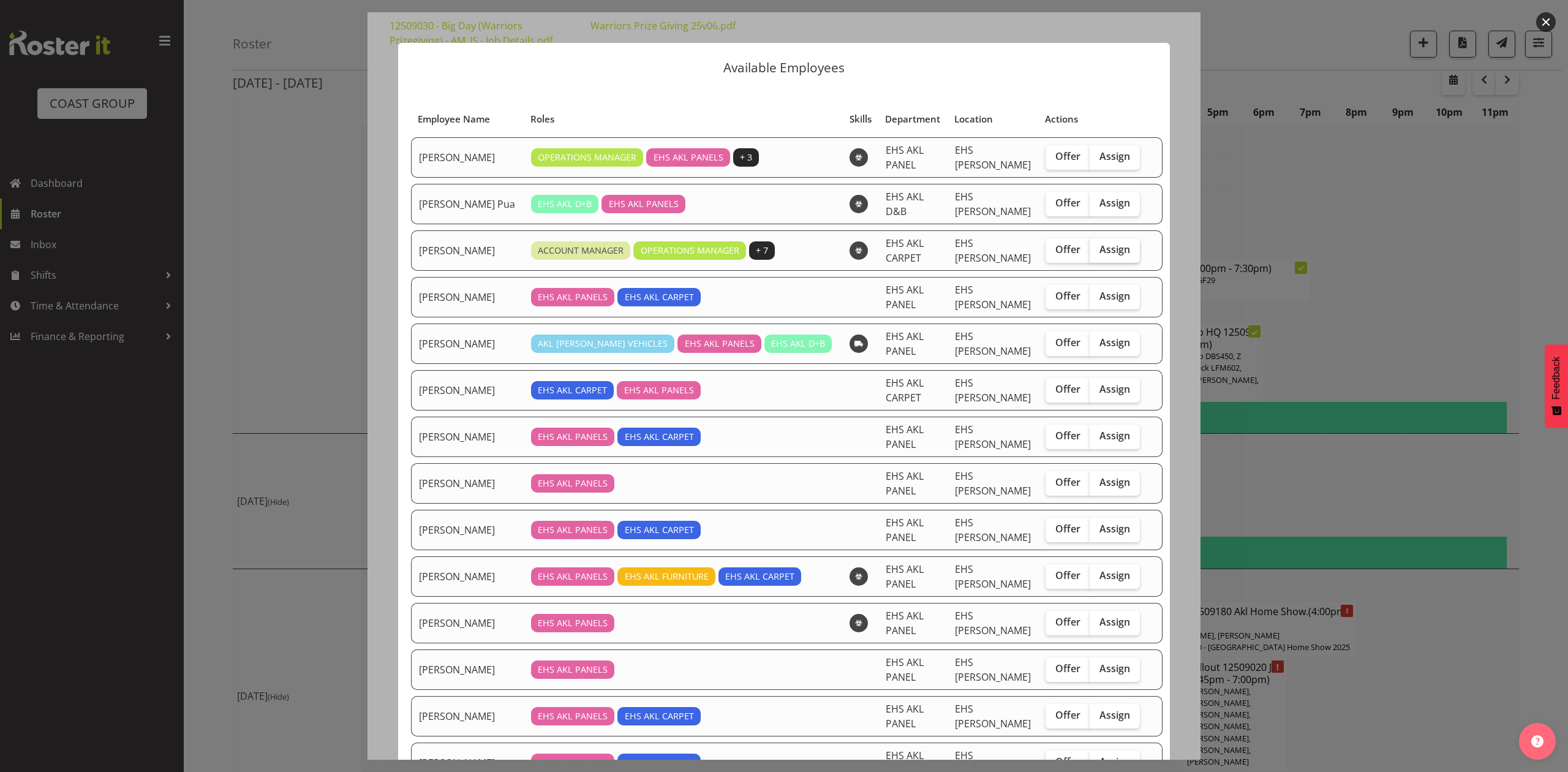
click at [1100, 246] on span "Assign" at bounding box center [1115, 249] width 31 height 12
click at [1090, 246] on input "Assign" at bounding box center [1094, 250] width 8 height 8
checkbox input "true"
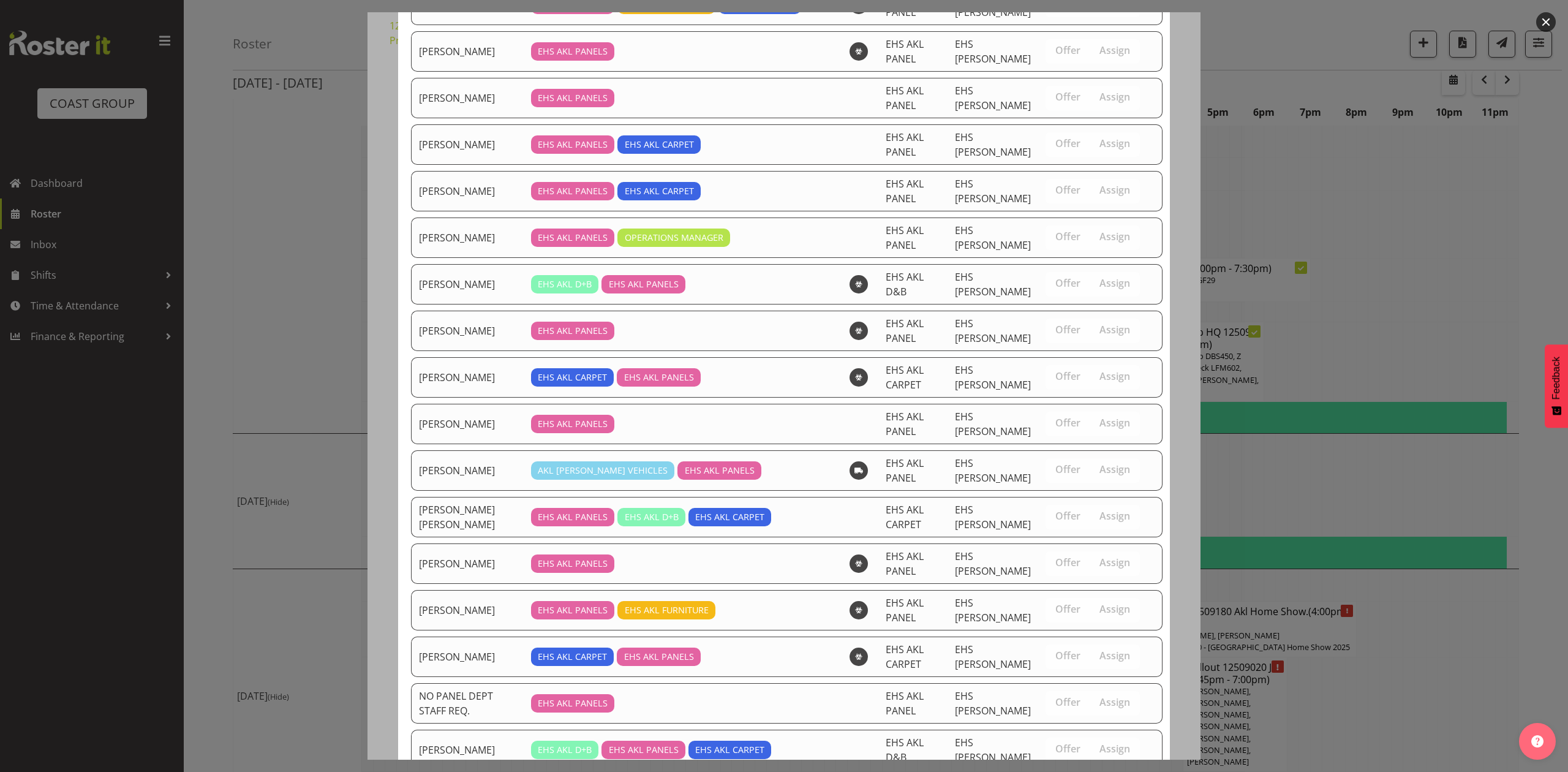
scroll to position [813, 0]
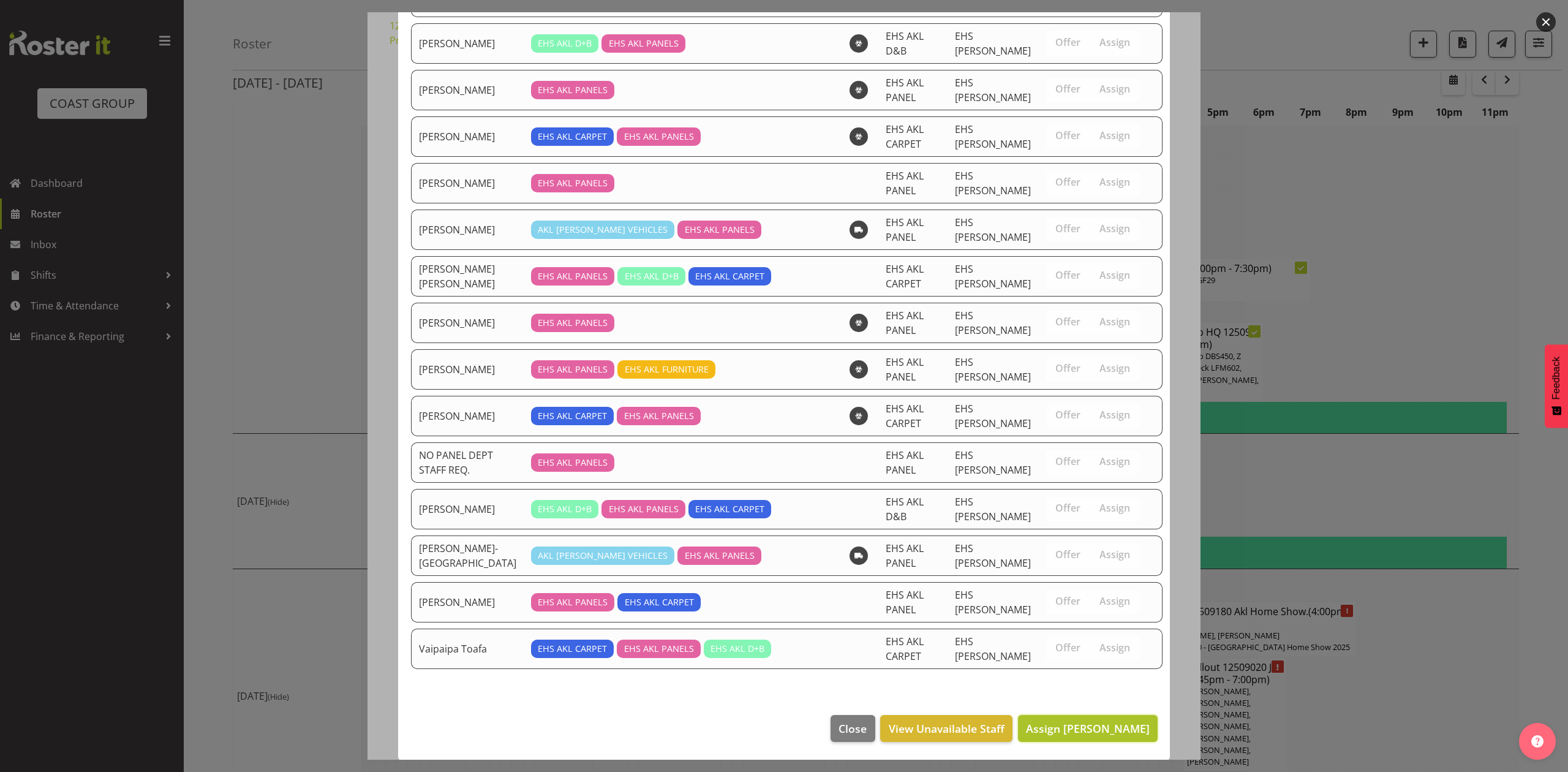
click at [1085, 725] on span "Assign Brittany Taylor" at bounding box center [1088, 729] width 124 height 14
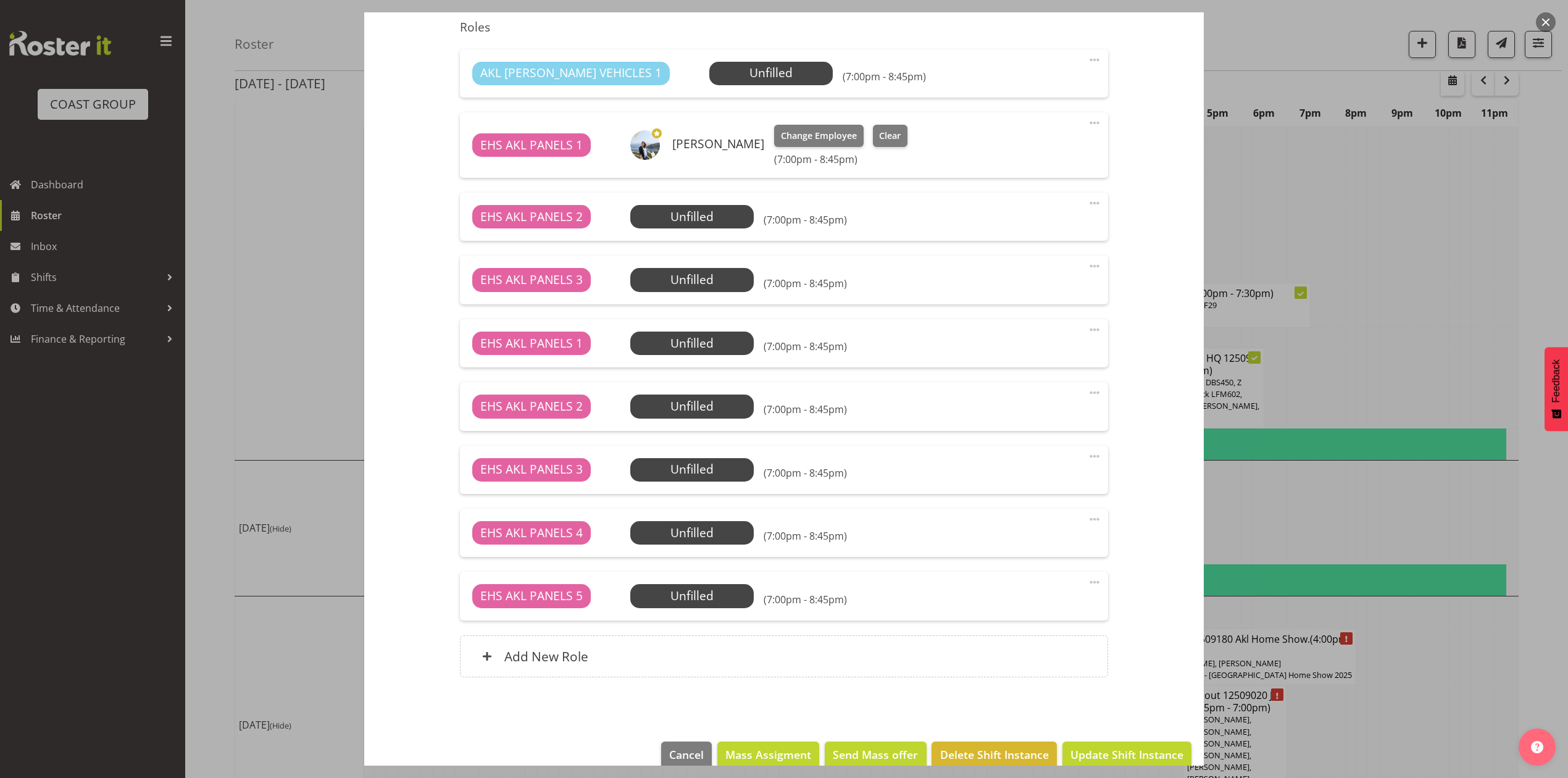
scroll to position [480, 0]
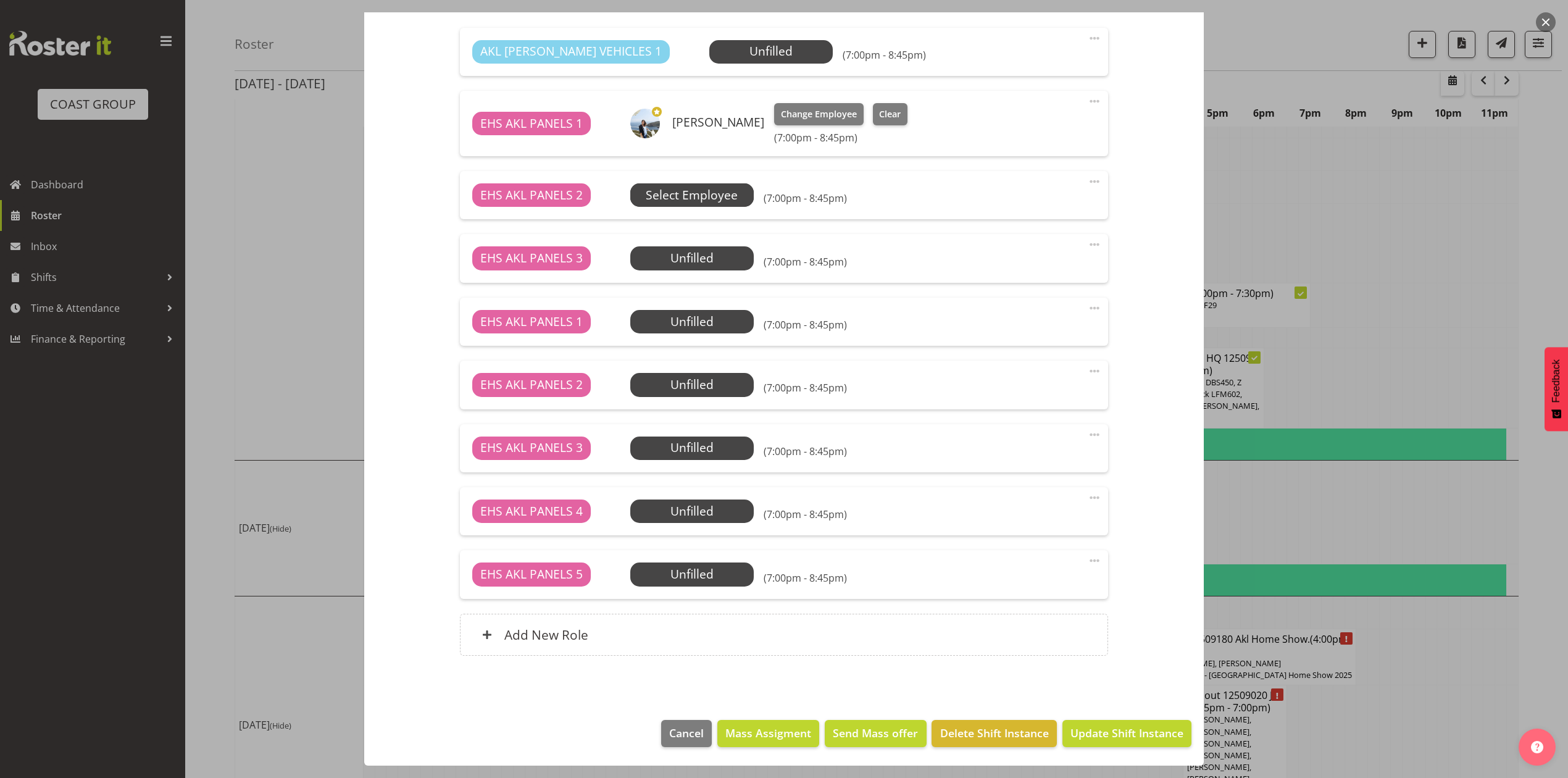
click at [716, 187] on span "Select Employee" at bounding box center [692, 196] width 92 height 18
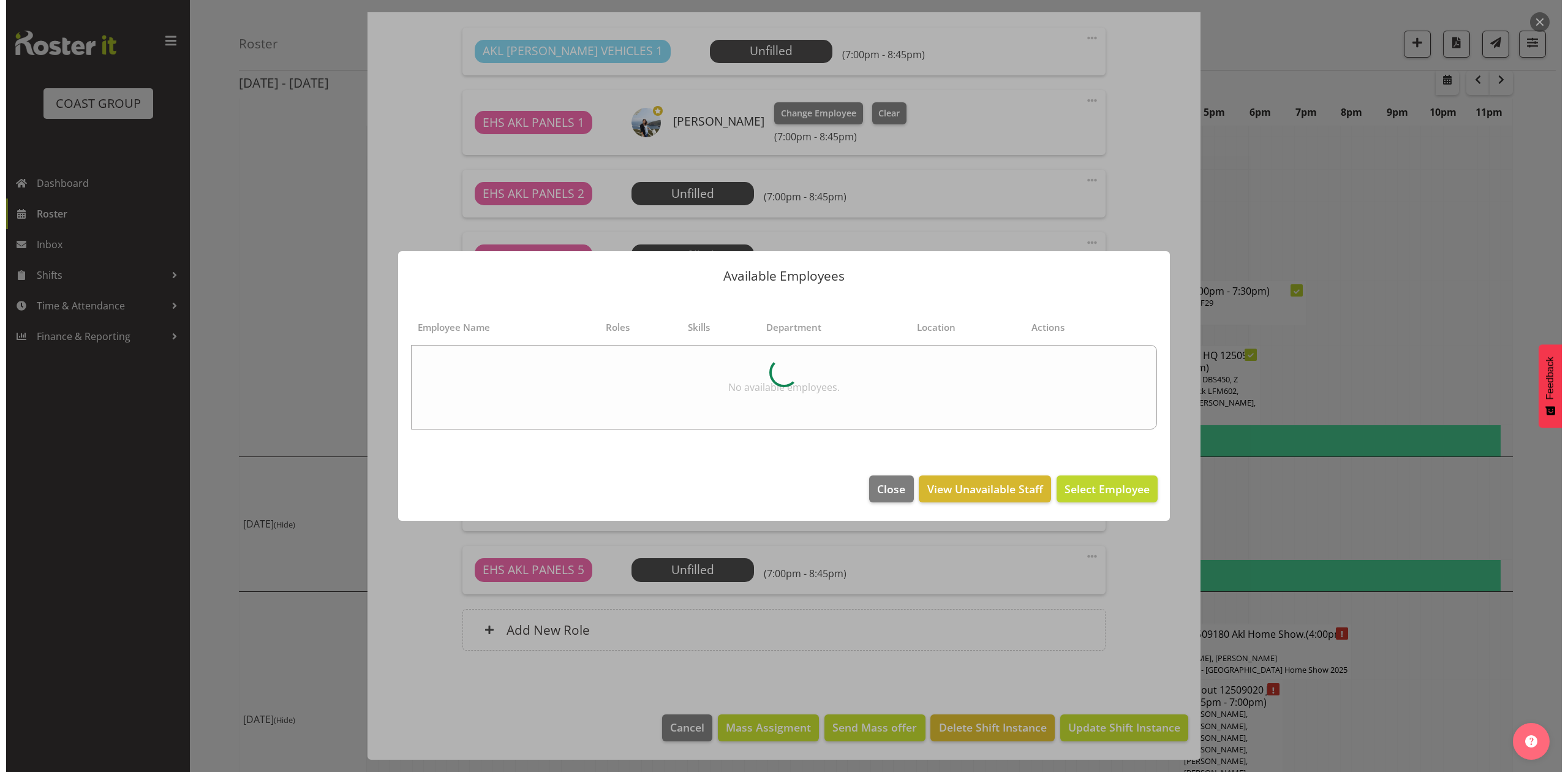
scroll to position [1599, 0]
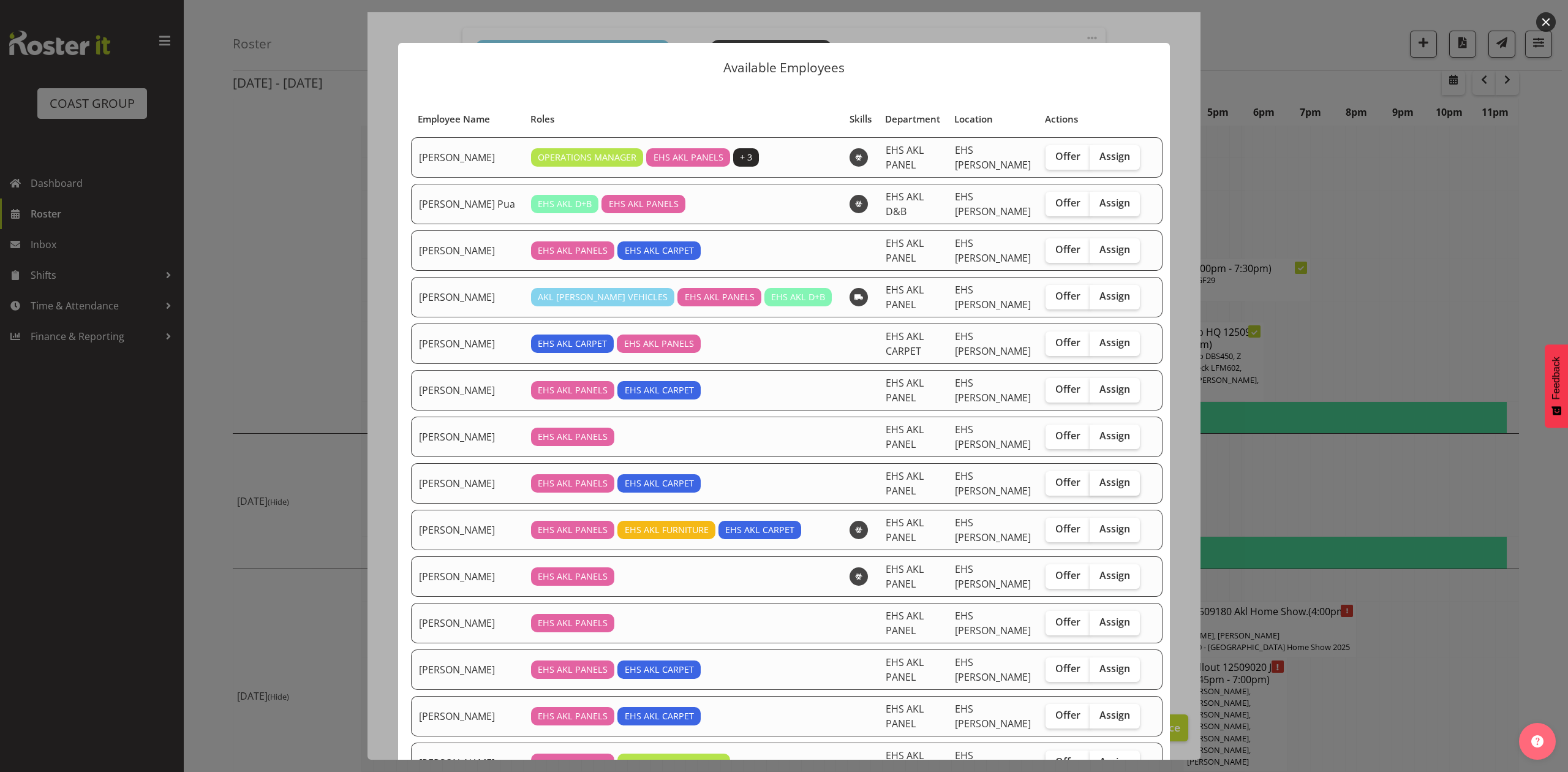
click at [1100, 486] on span "Assign" at bounding box center [1115, 482] width 31 height 12
click at [1094, 486] on input "Assign" at bounding box center [1094, 483] width 8 height 8
checkbox input "true"
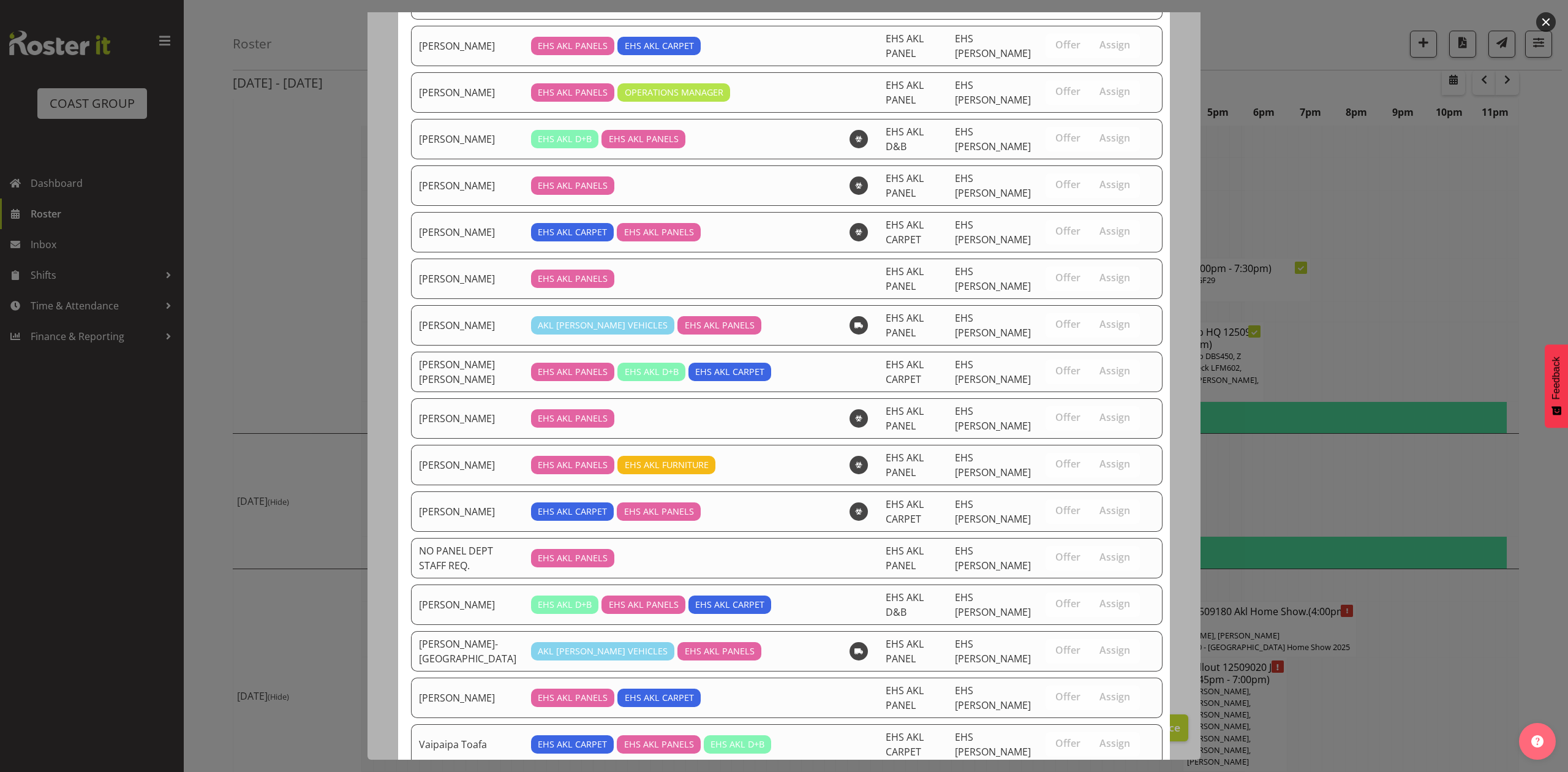
scroll to position [766, 0]
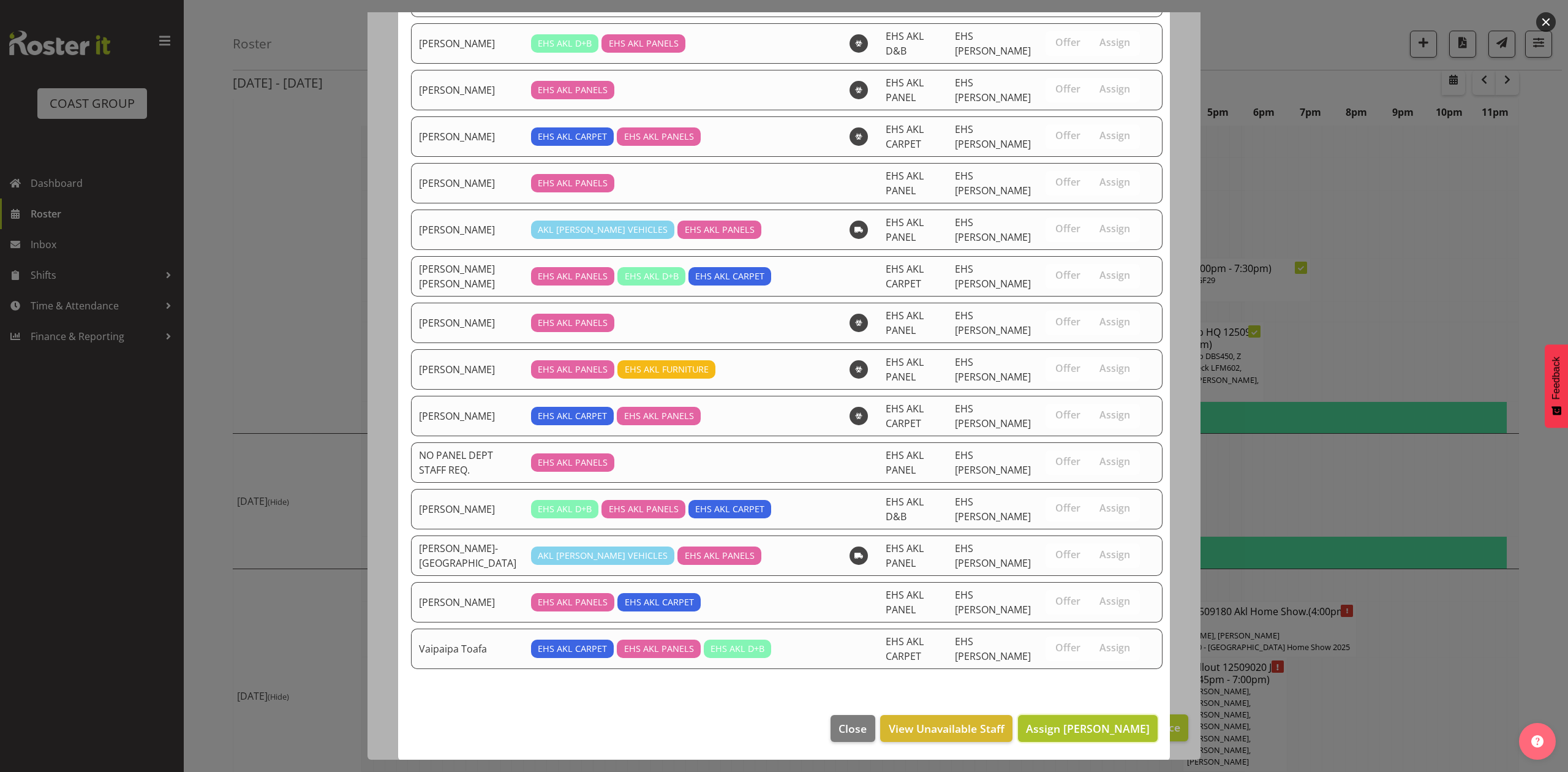
click at [1087, 721] on span "Assign Freddieric Fiel" at bounding box center [1088, 729] width 124 height 14
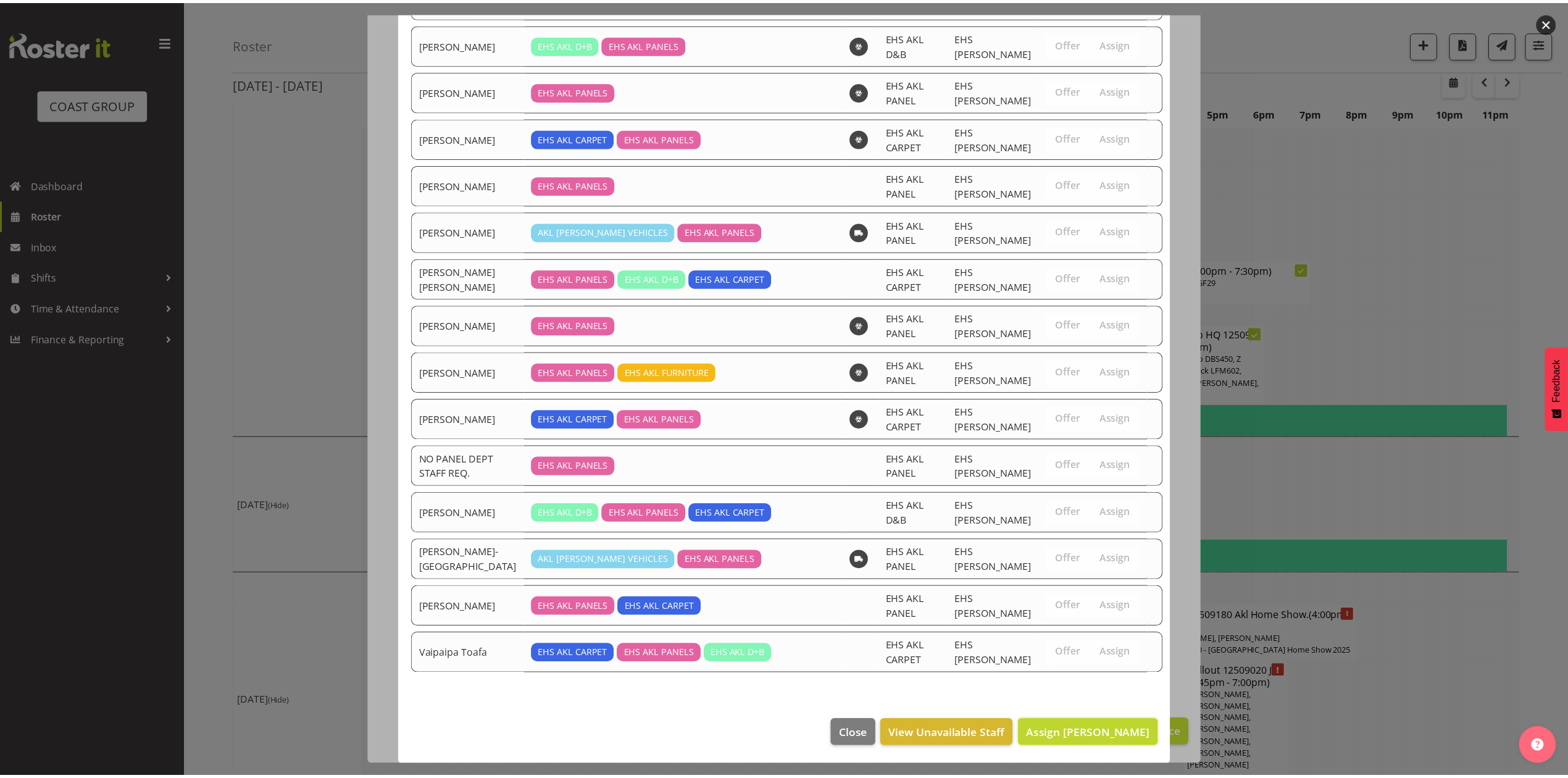
scroll to position [1636, 0]
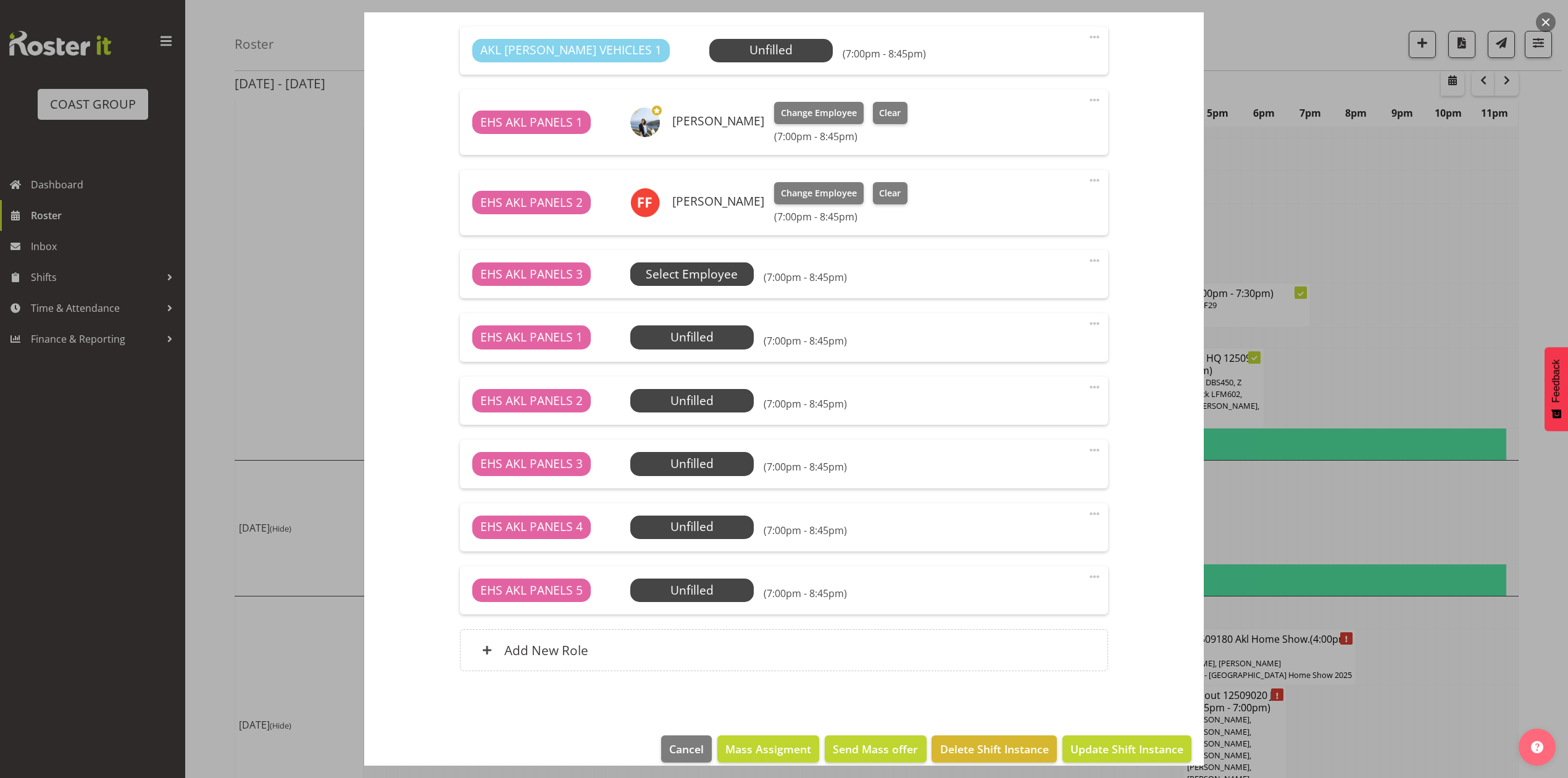
click at [701, 270] on span "Select Employee" at bounding box center [692, 274] width 92 height 18
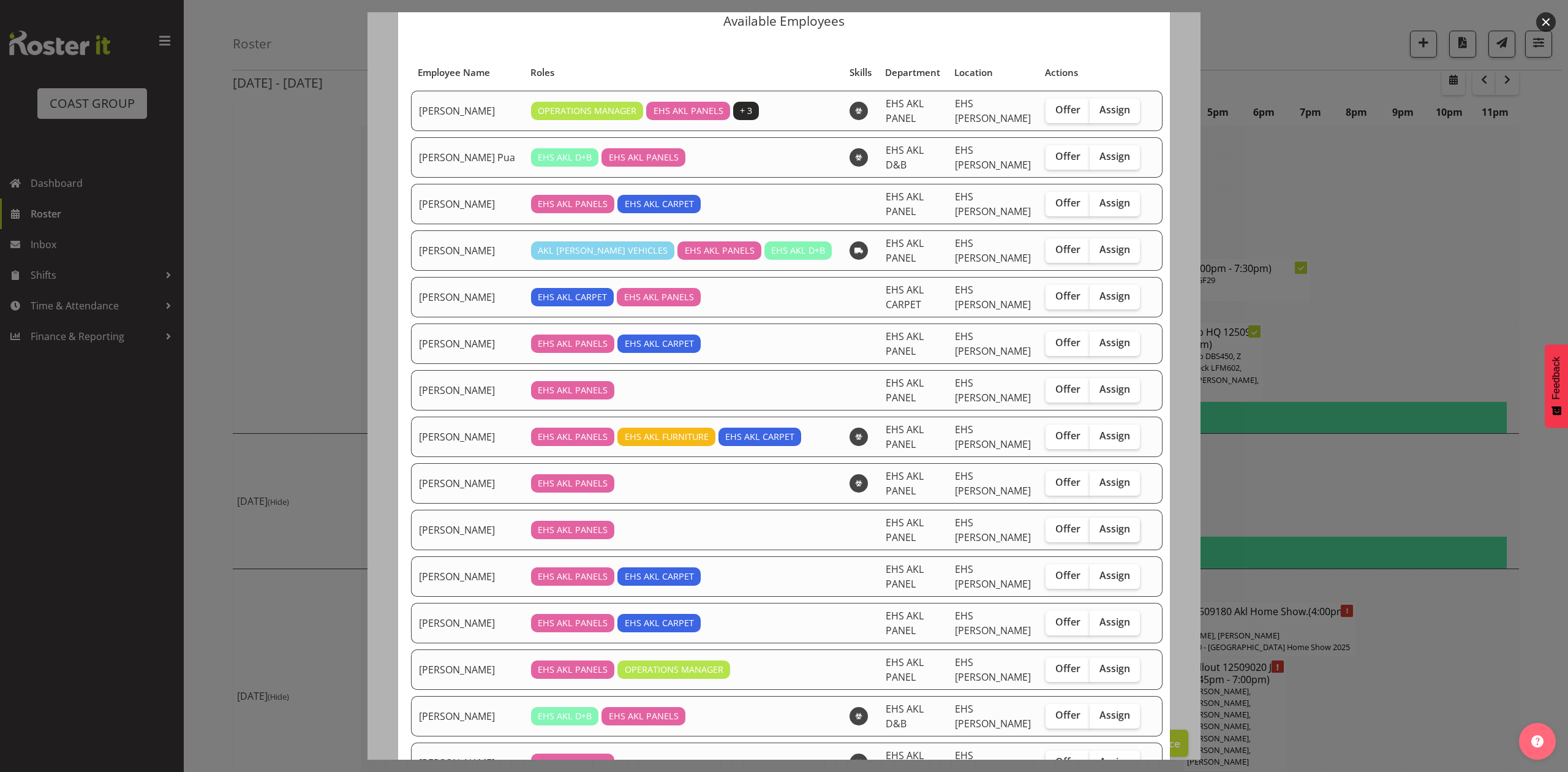
scroll to position [81, 0]
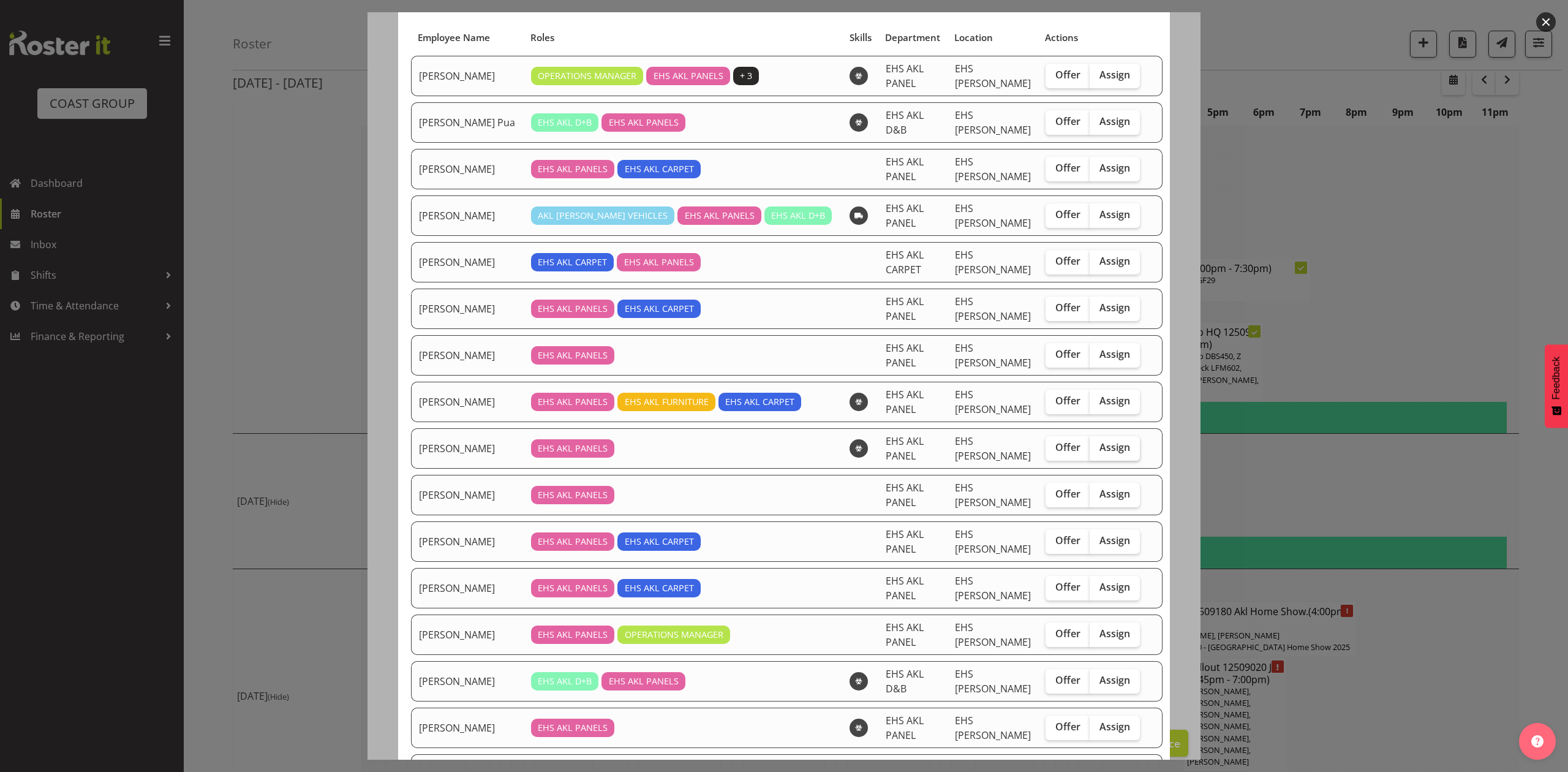
click at [1105, 437] on label "Assign" at bounding box center [1115, 448] width 50 height 24
click at [1098, 444] on input "Assign" at bounding box center [1094, 448] width 8 height 8
checkbox input "true"
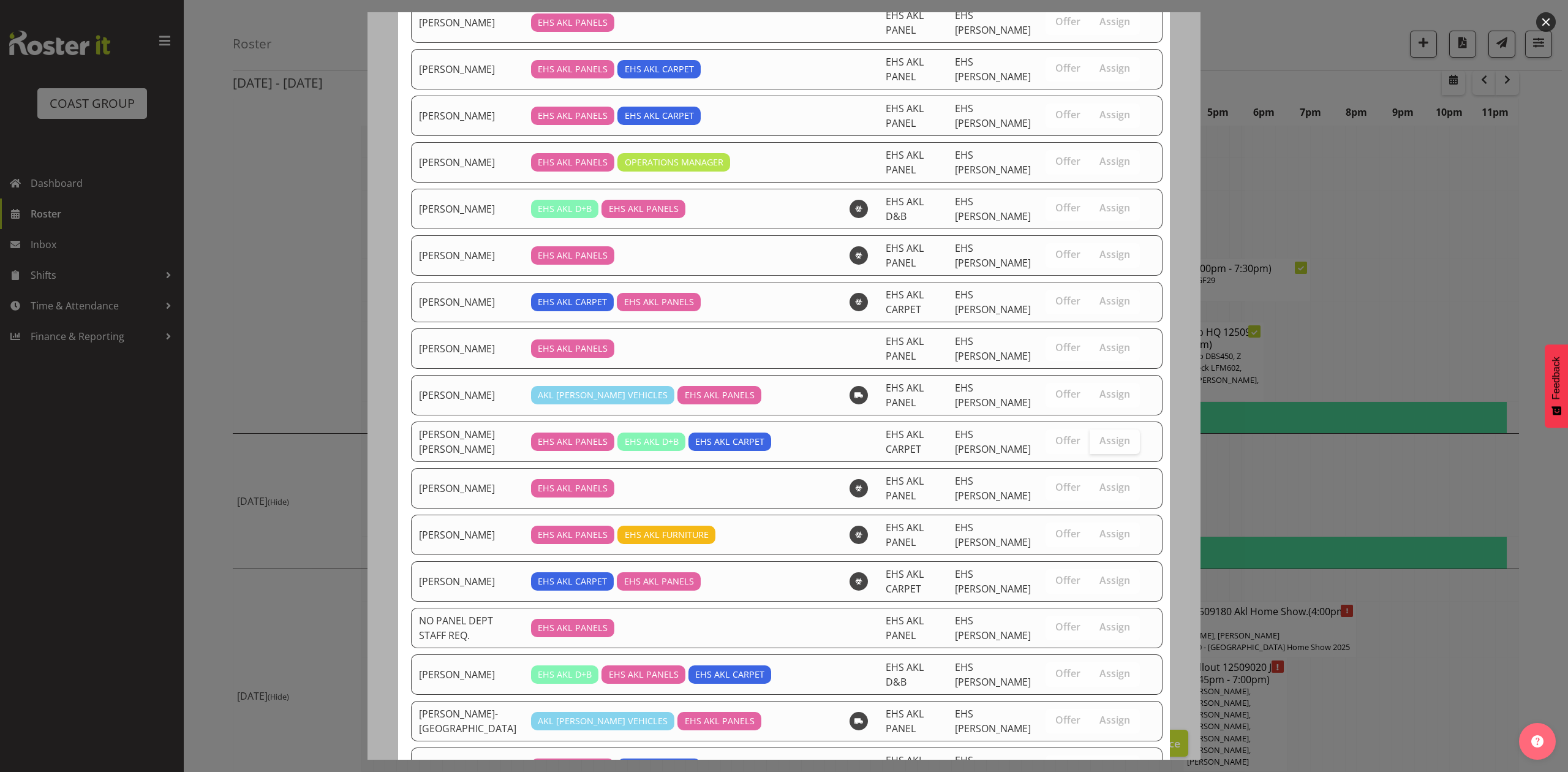
scroll to position [720, 0]
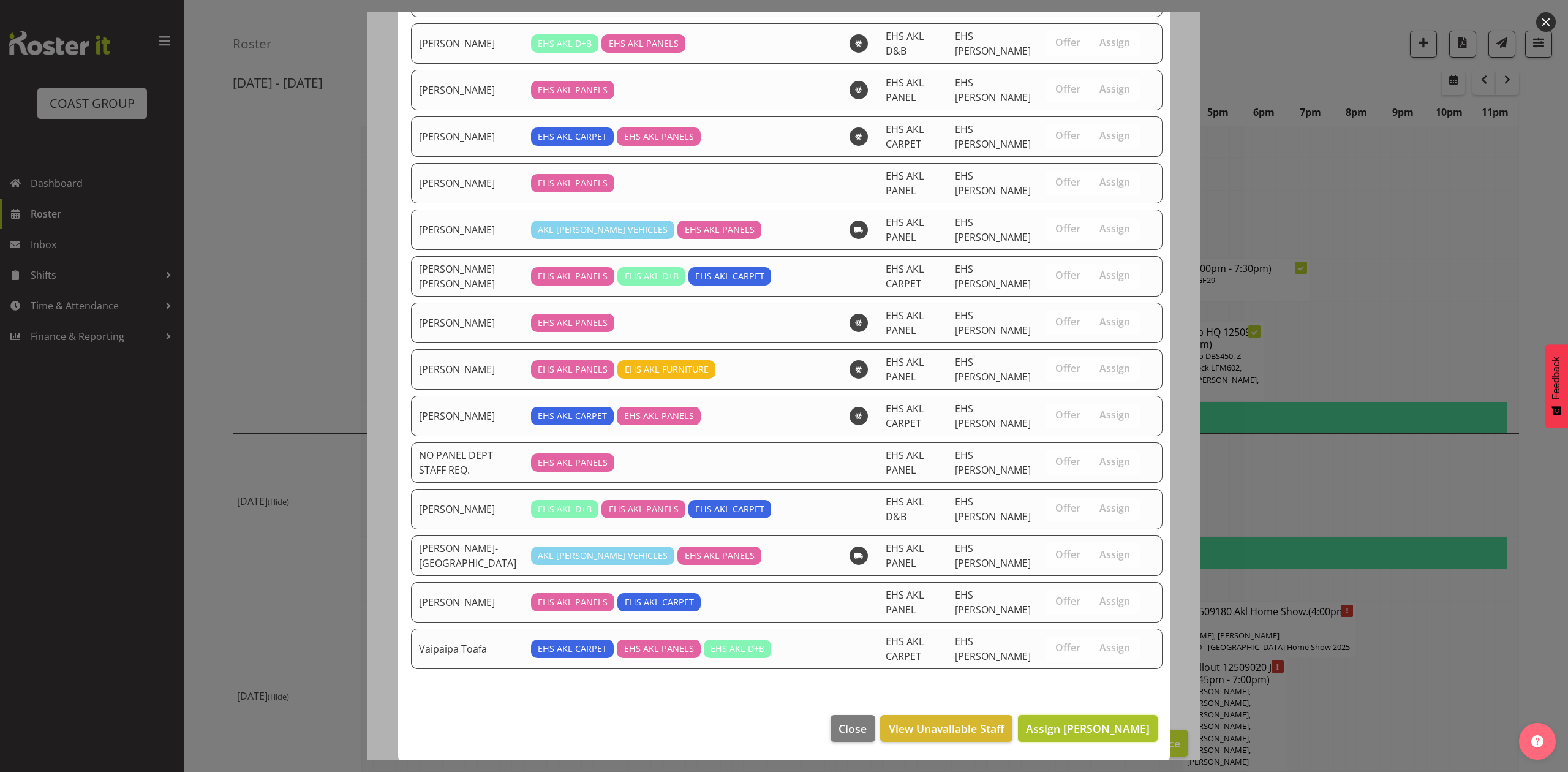
click at [1093, 724] on span "Assign Hemi Tomlinson" at bounding box center [1088, 729] width 124 height 14
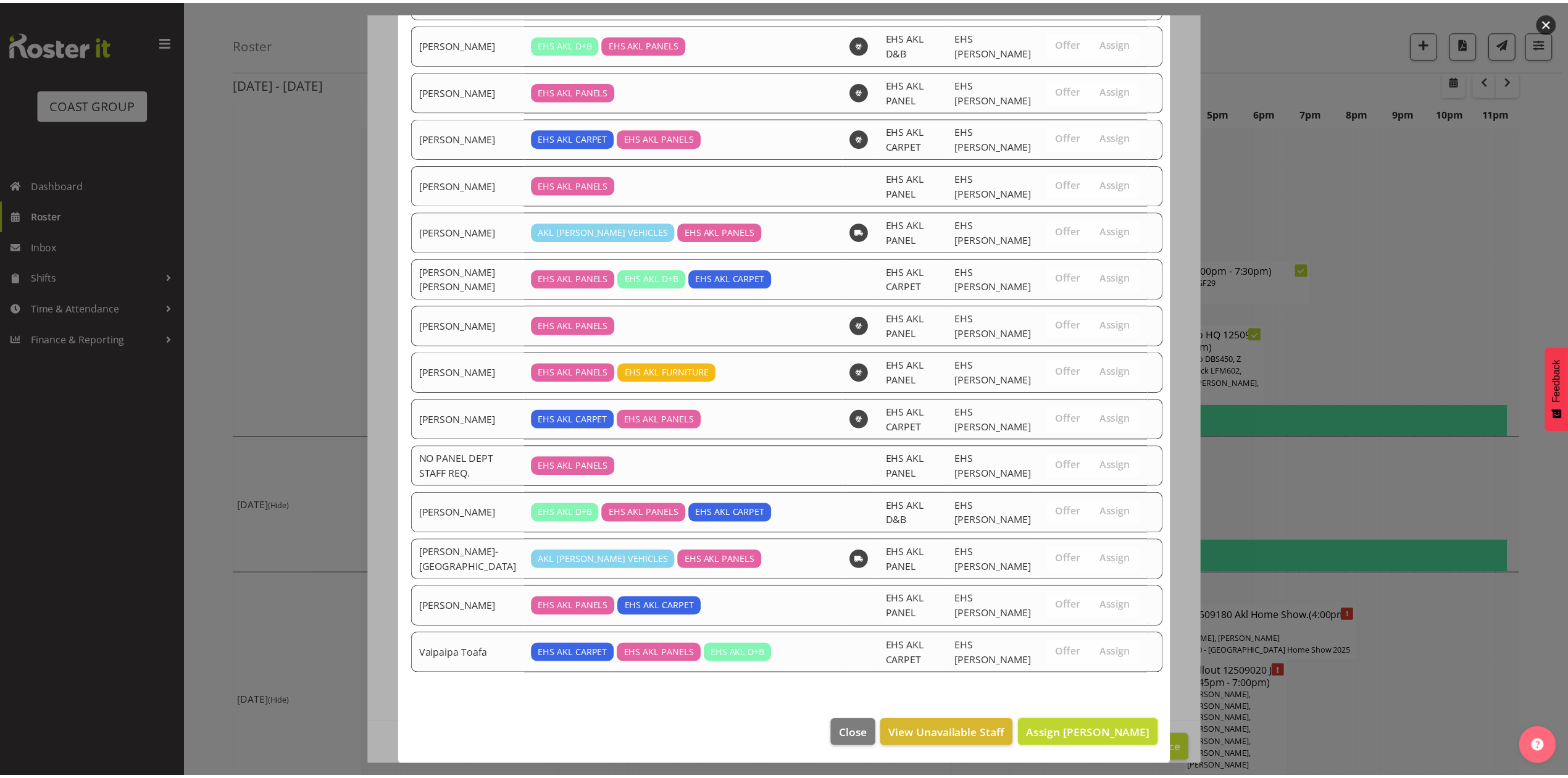
scroll to position [1636, 0]
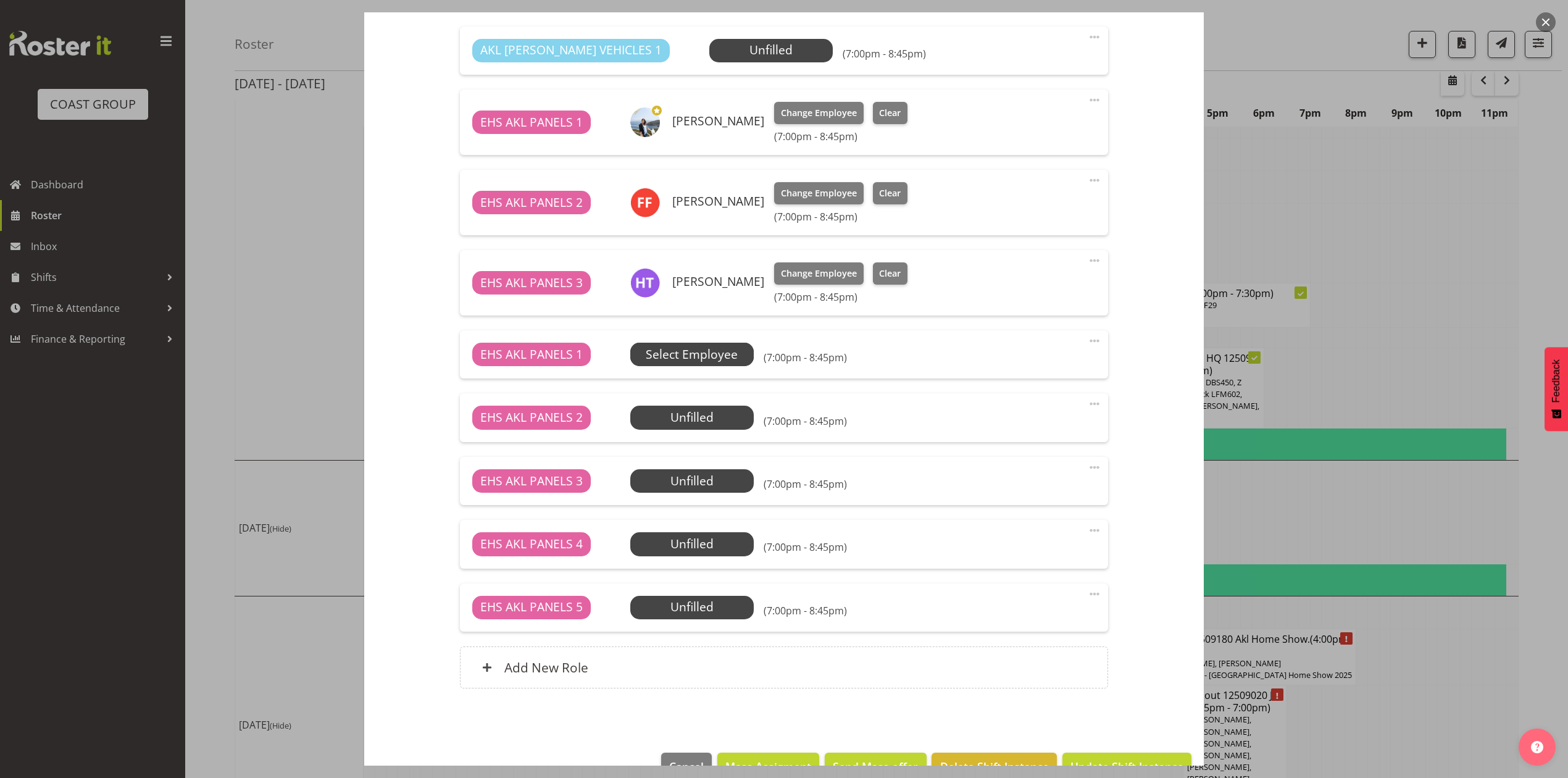
click at [722, 350] on span "Select Employee" at bounding box center [692, 355] width 92 height 18
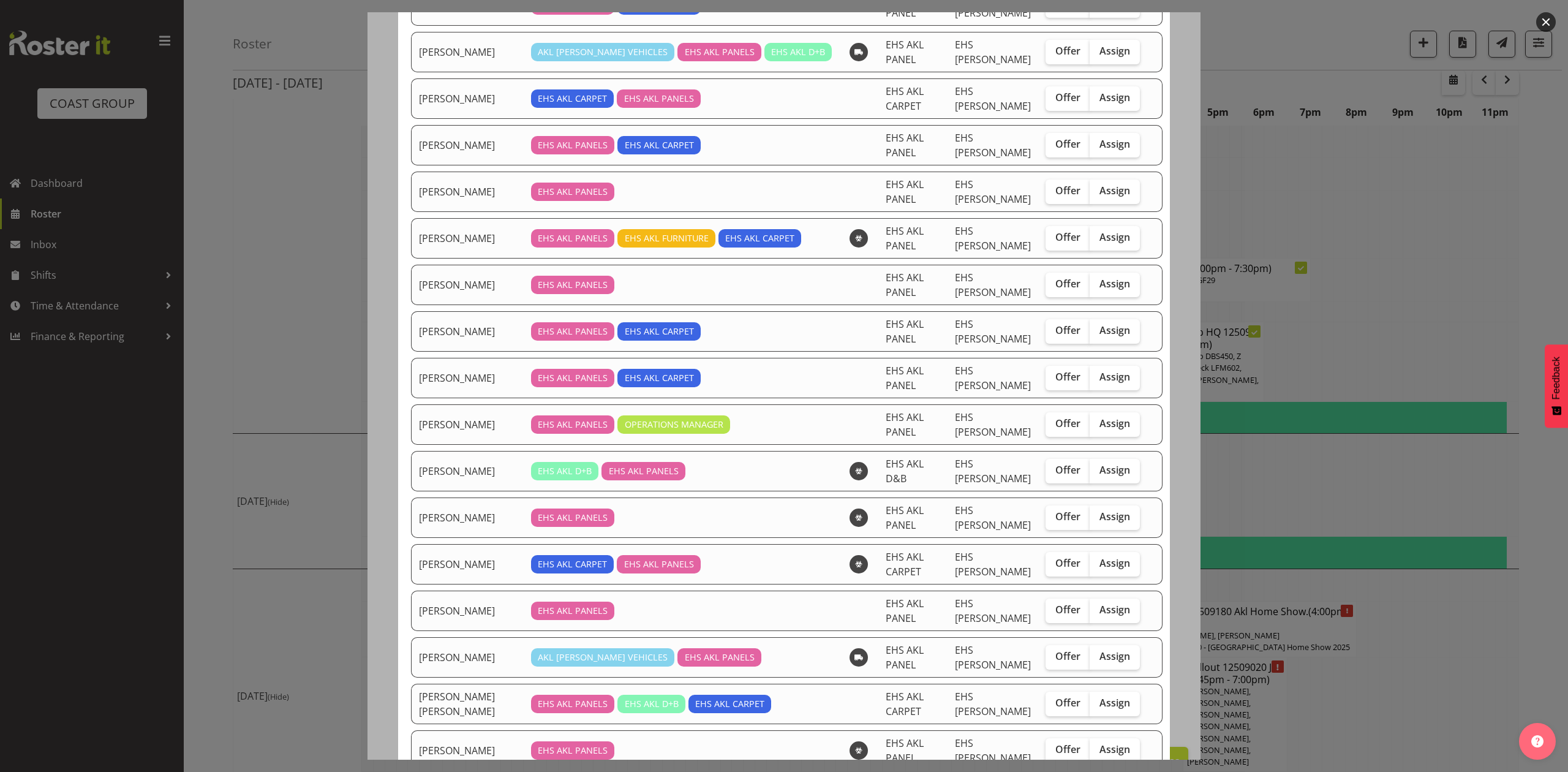
scroll to position [163, 0]
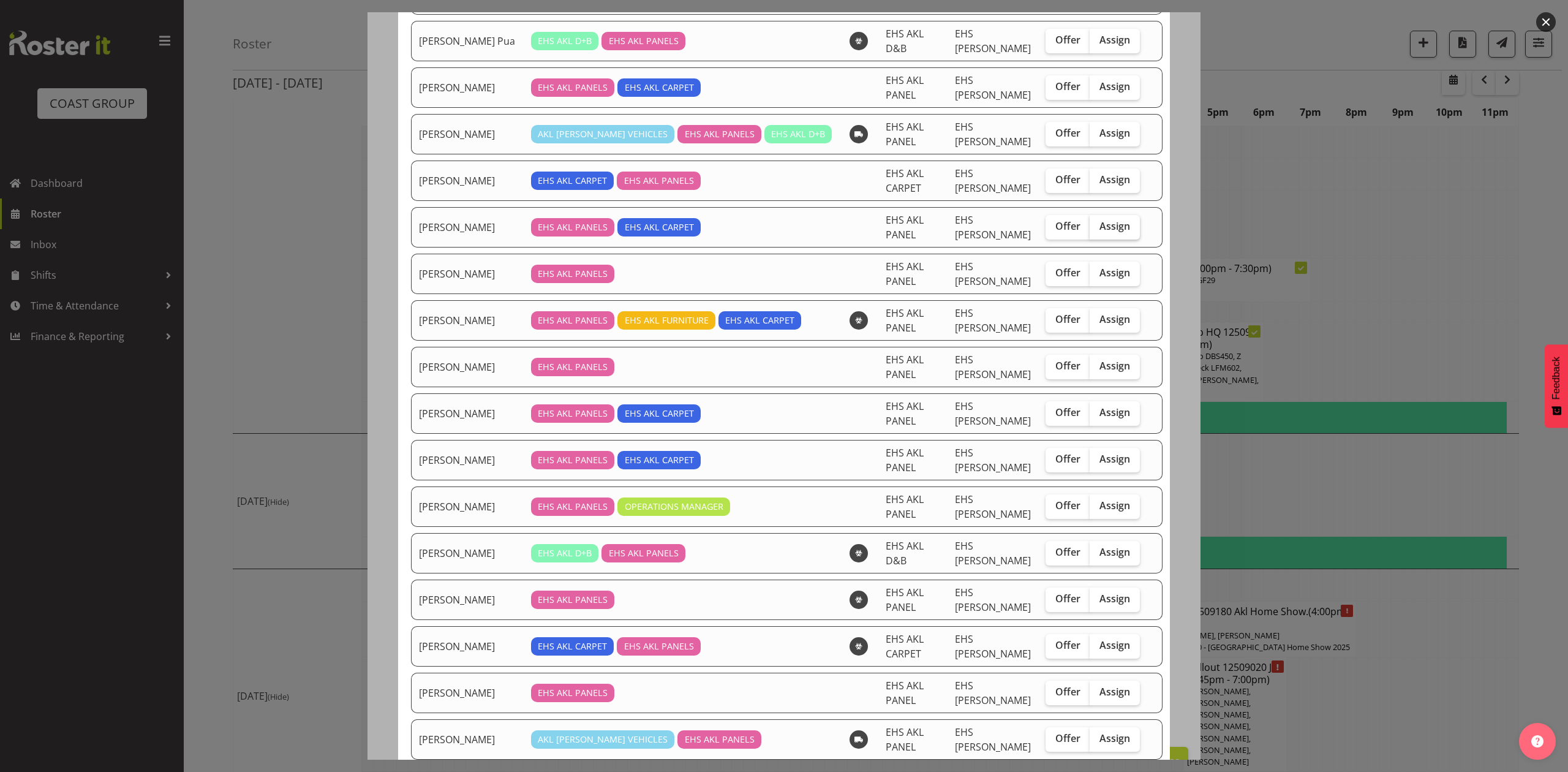
click at [1113, 223] on label "Assign" at bounding box center [1115, 227] width 50 height 24
click at [1098, 223] on input "Assign" at bounding box center [1094, 226] width 8 height 8
checkbox input "true"
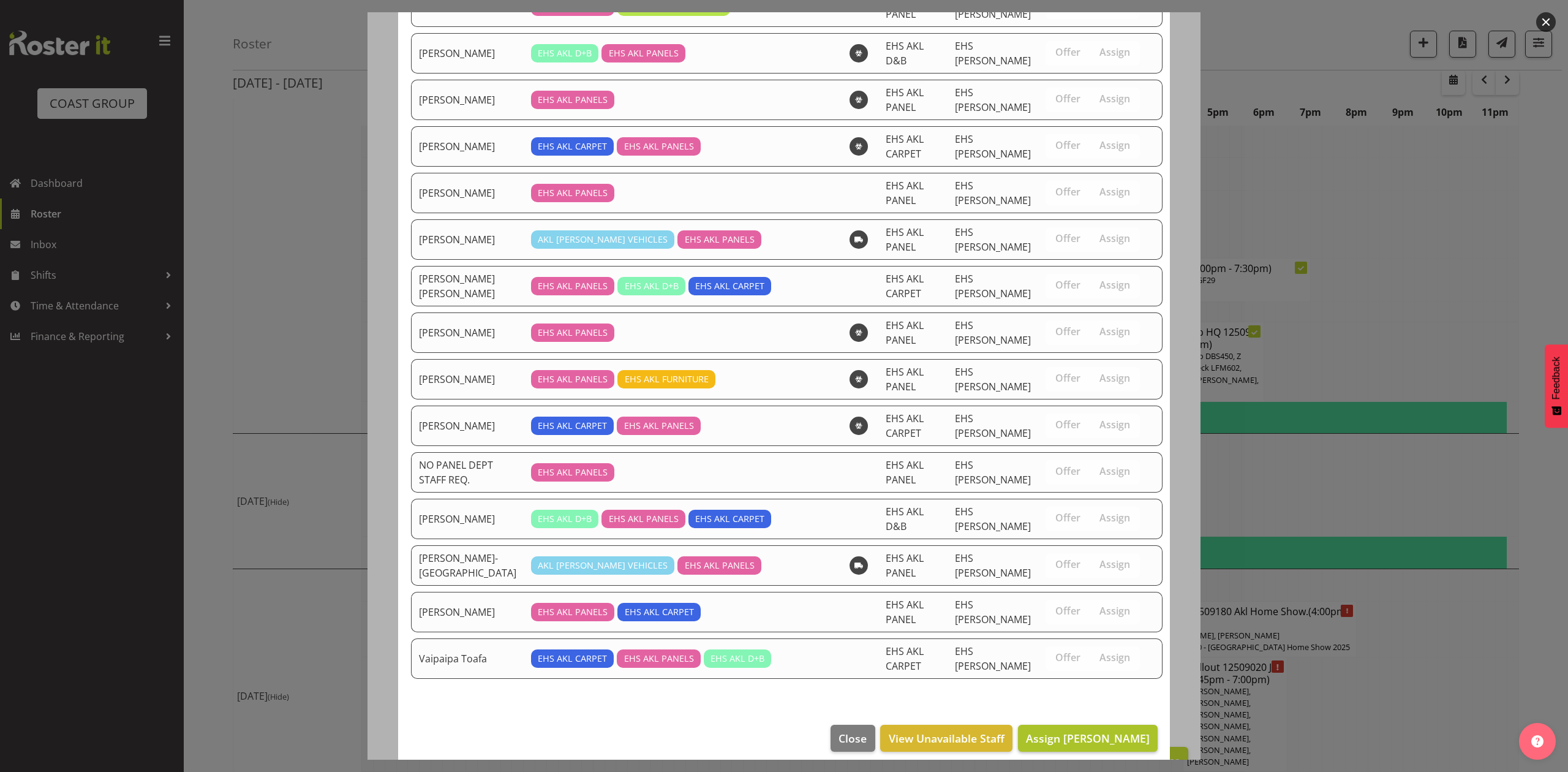
scroll to position [673, 0]
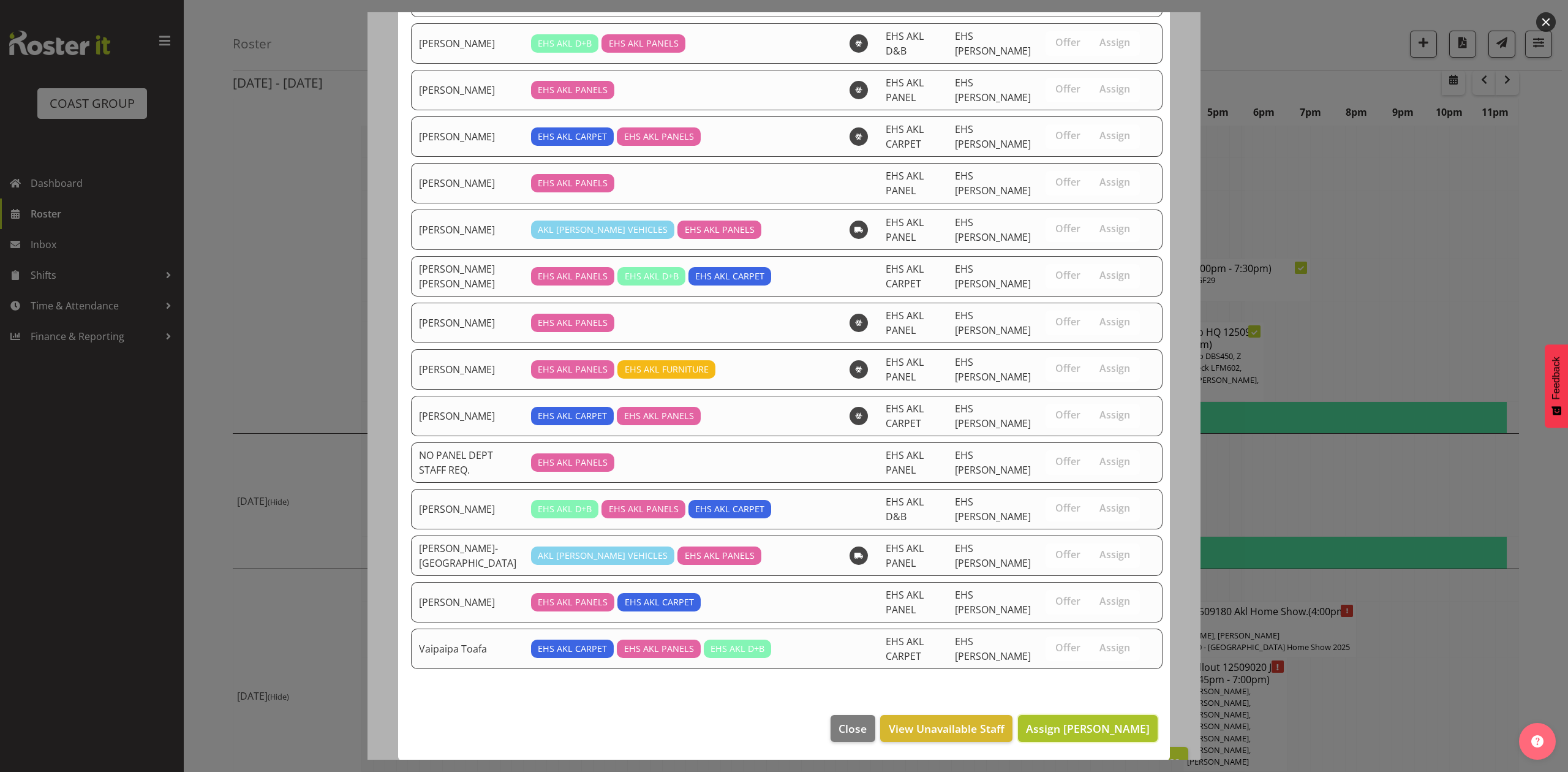
click at [1101, 733] on span "Assign Emmett Denton" at bounding box center [1088, 729] width 124 height 14
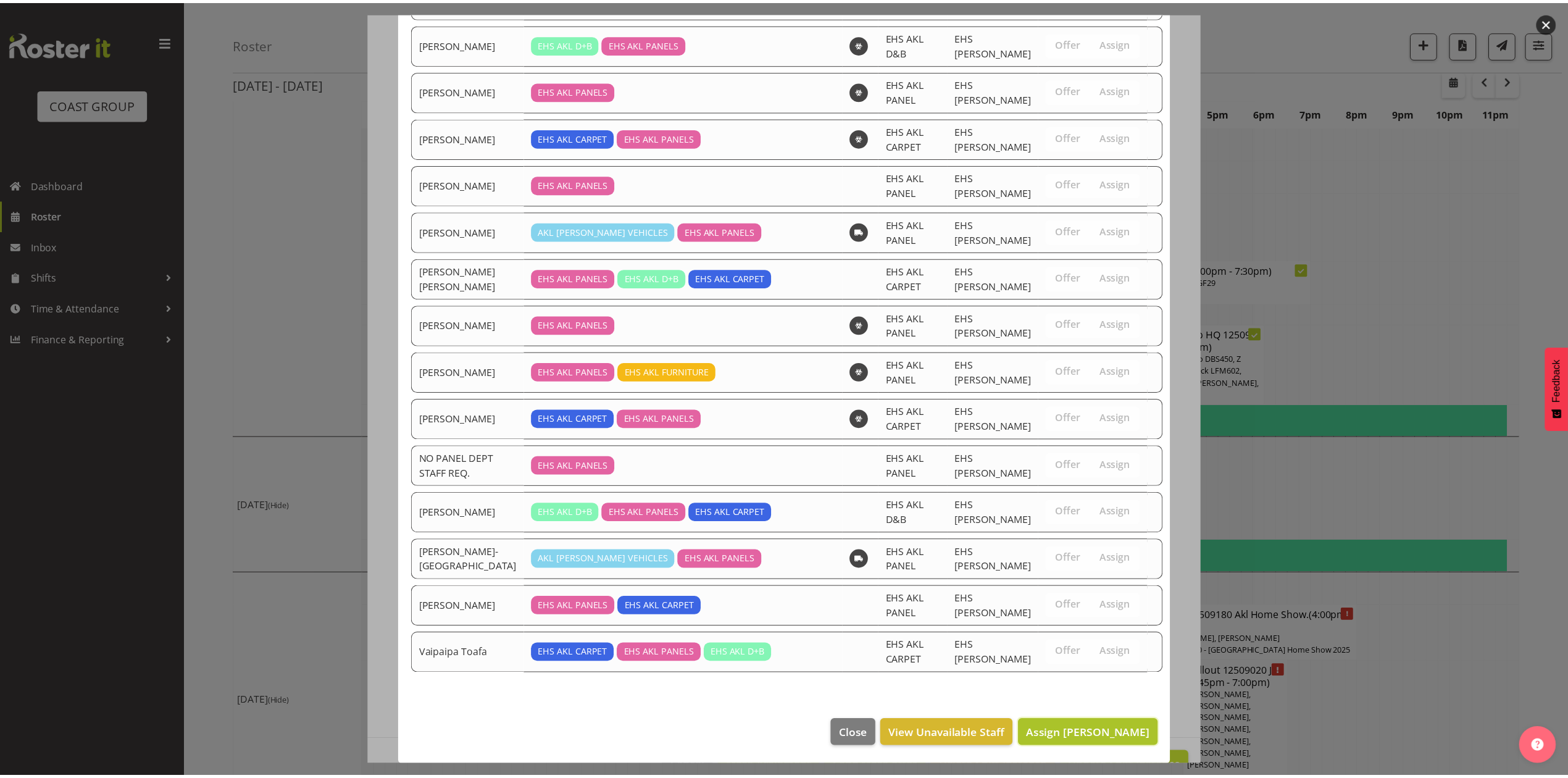
scroll to position [1636, 0]
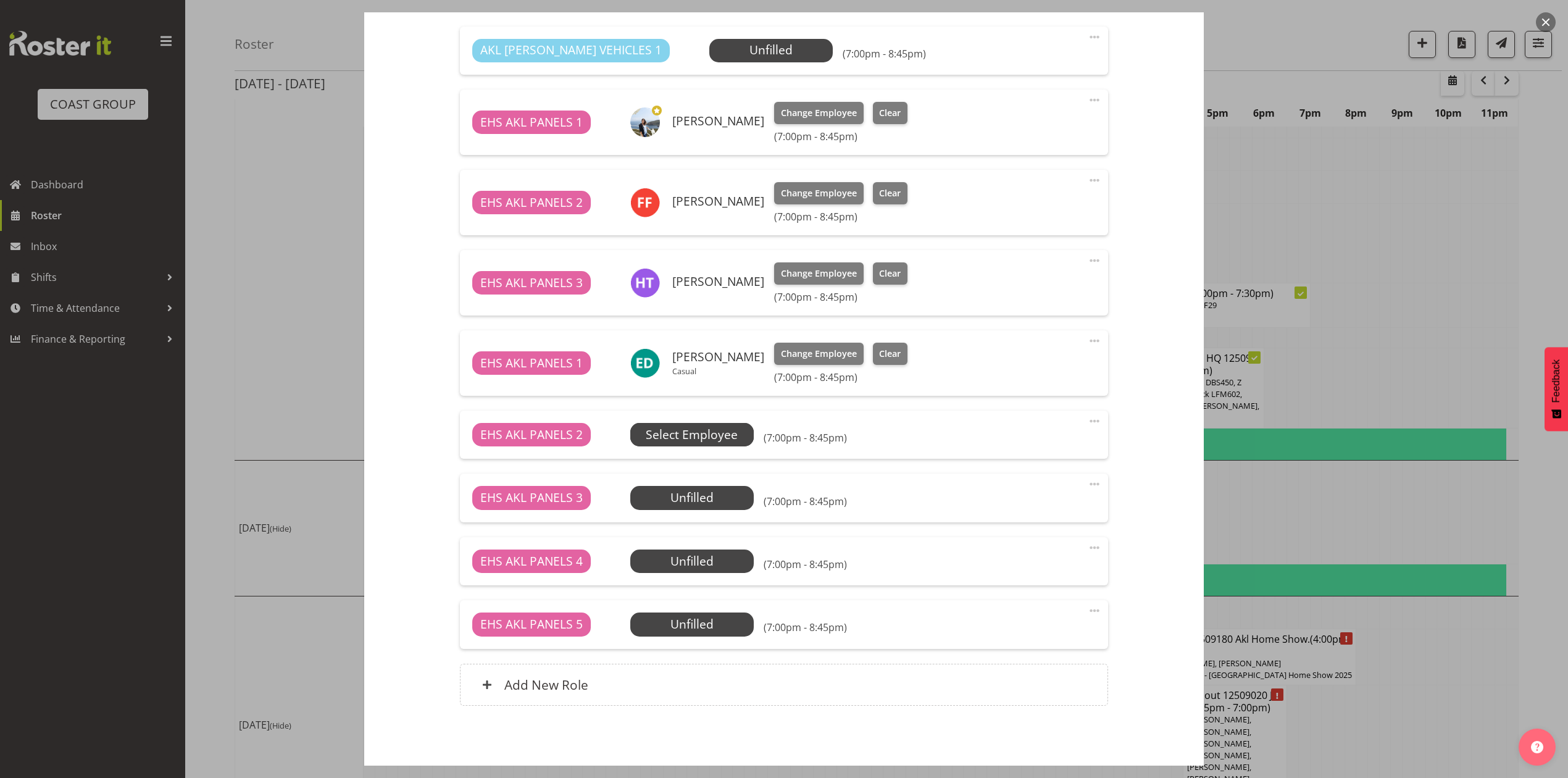
click at [742, 434] on span "Select Employee" at bounding box center [692, 435] width 123 height 24
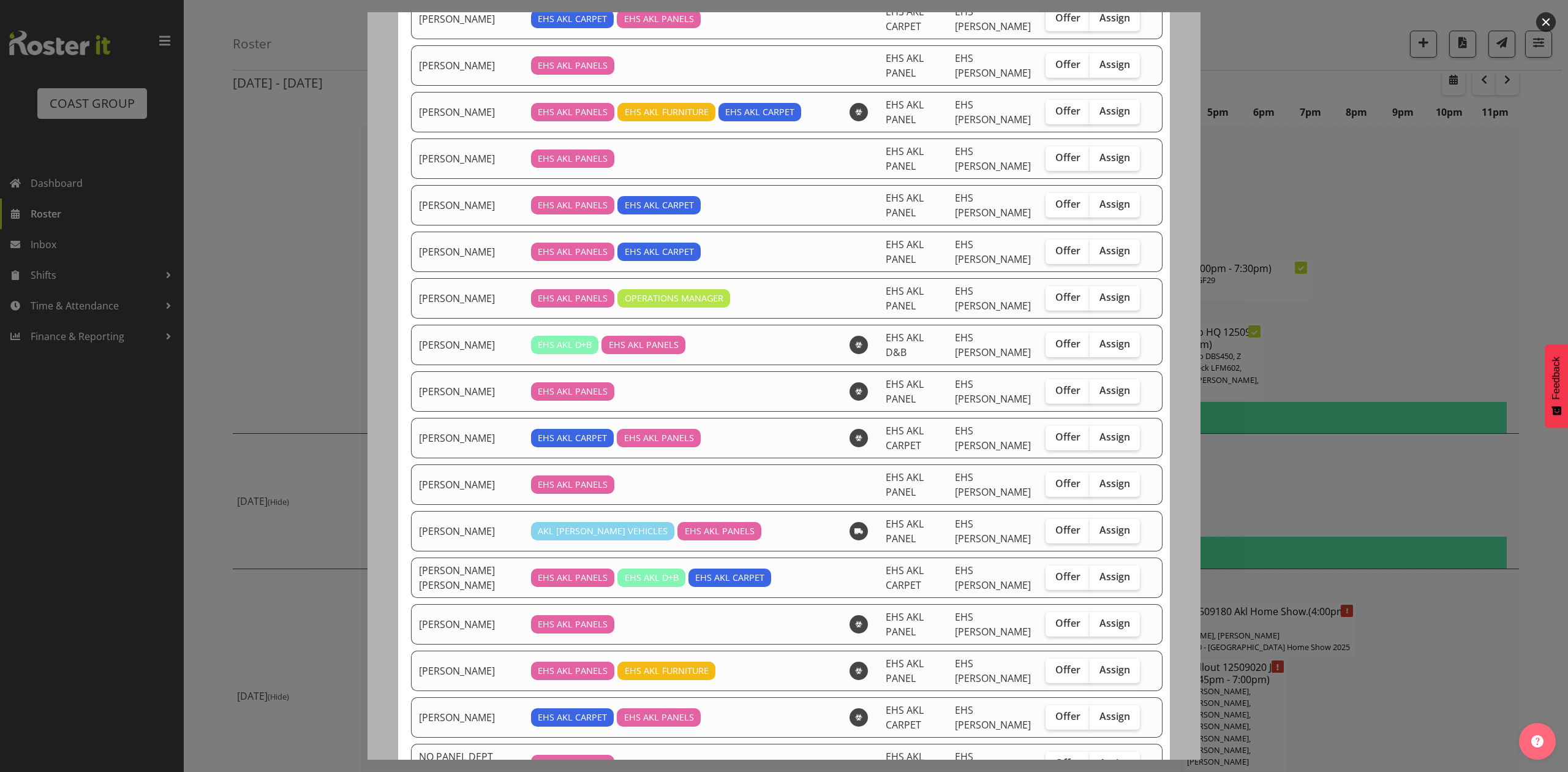
scroll to position [327, 0]
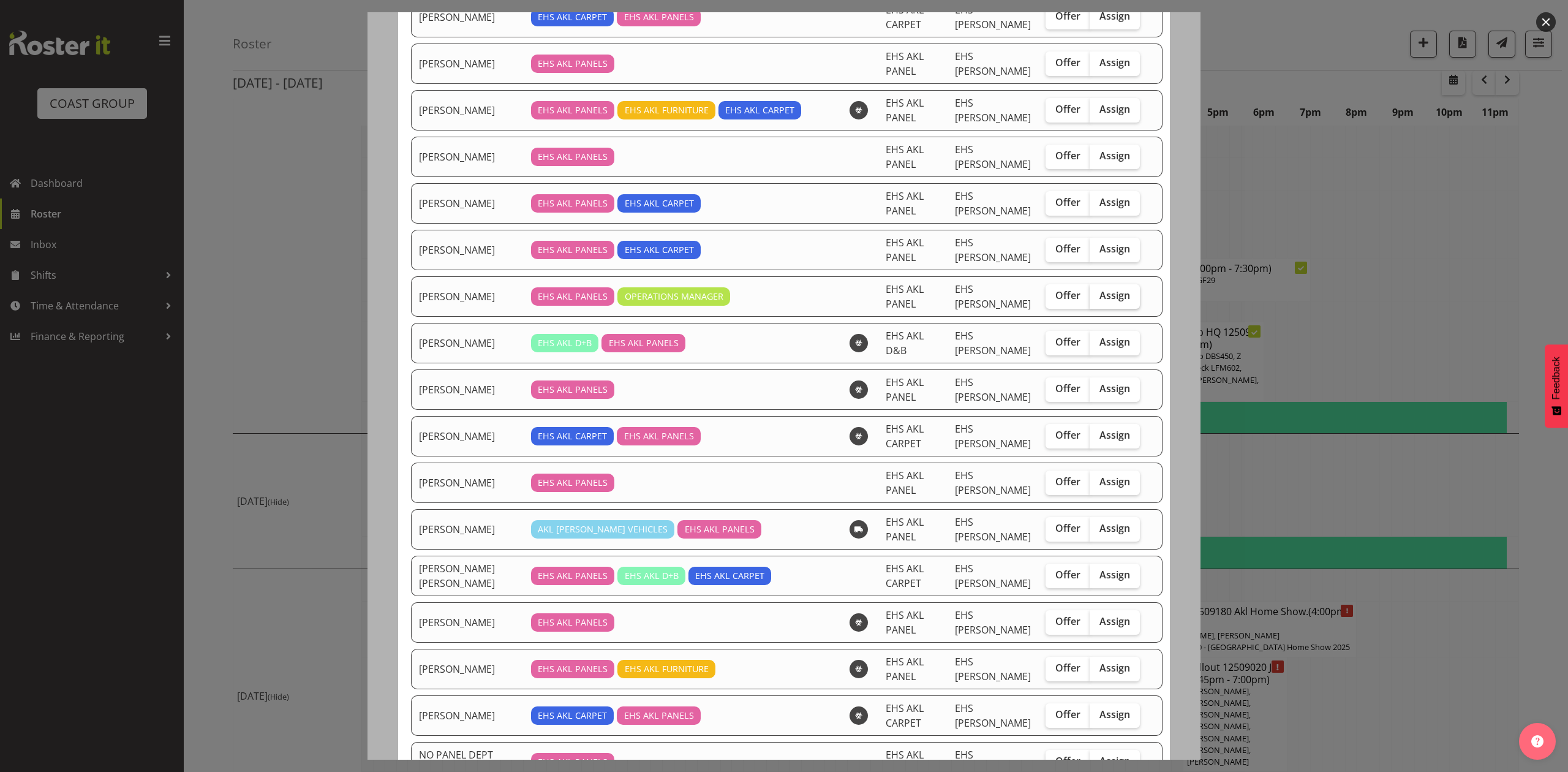
click at [1100, 292] on span "Assign" at bounding box center [1115, 295] width 31 height 12
click at [1092, 292] on input "Assign" at bounding box center [1094, 295] width 8 height 8
checkbox input "true"
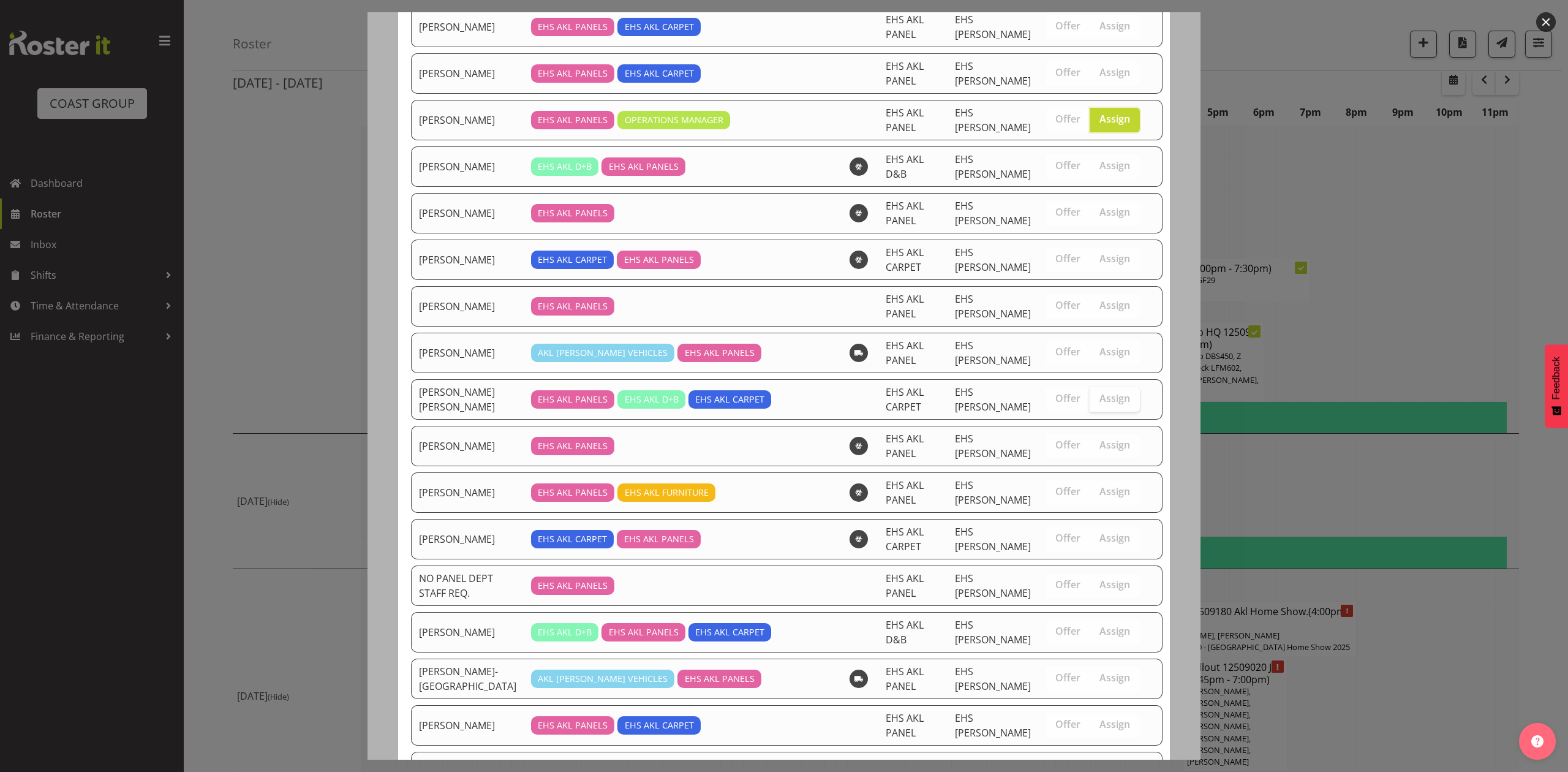
scroll to position [626, 0]
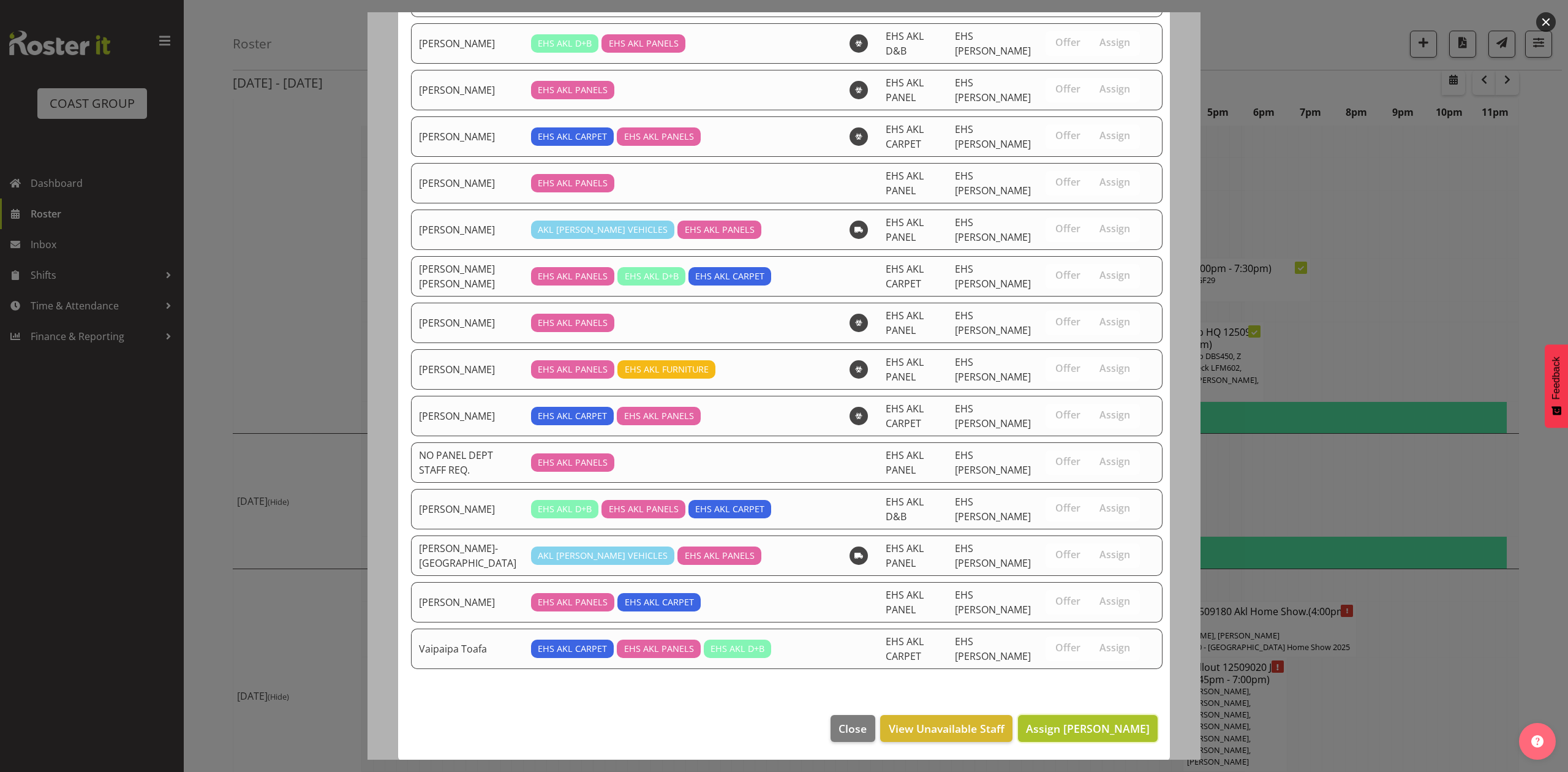
click at [1110, 732] on span "Assign Jeremy Zhu" at bounding box center [1088, 729] width 124 height 14
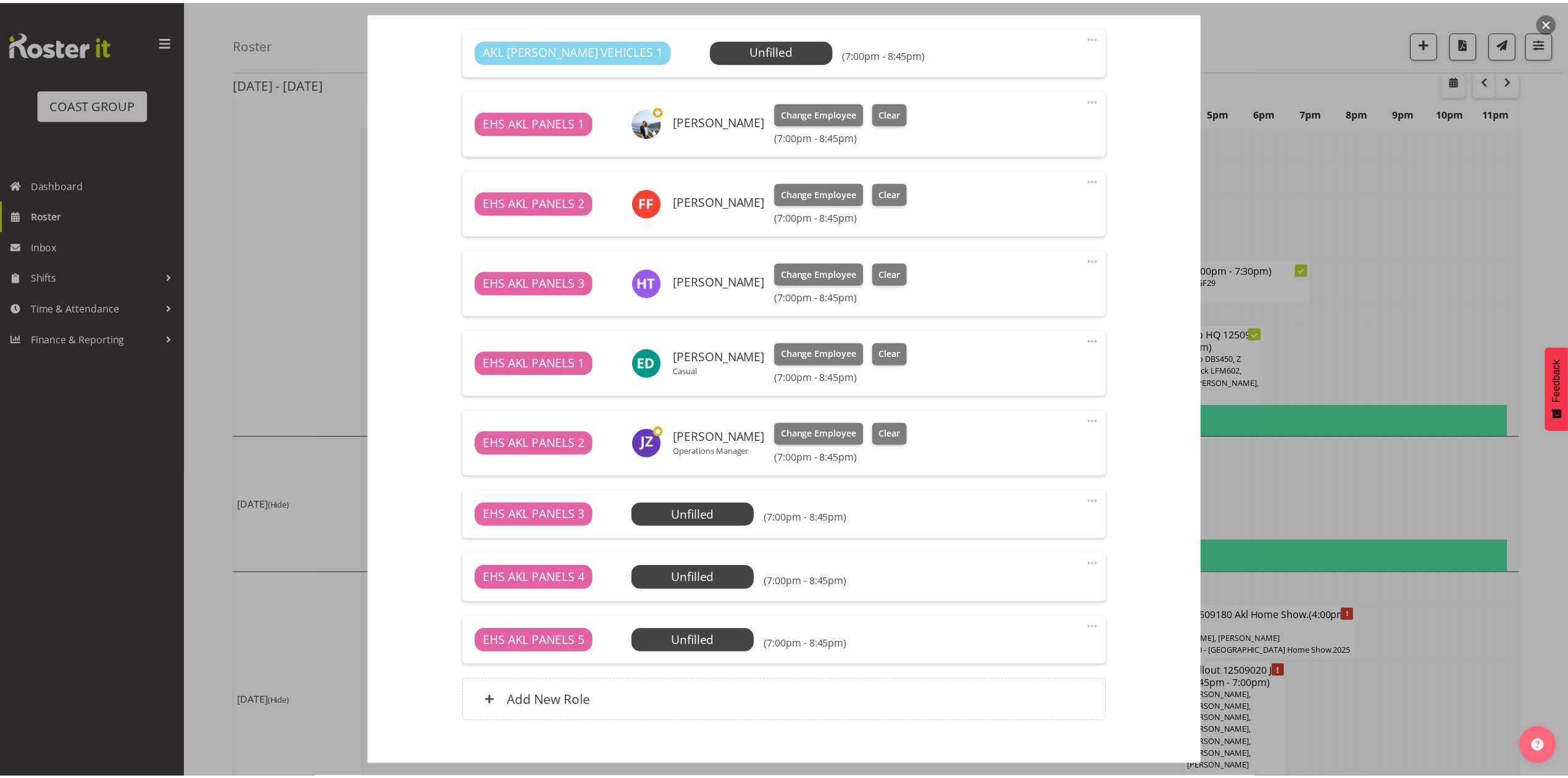
scroll to position [1636, 0]
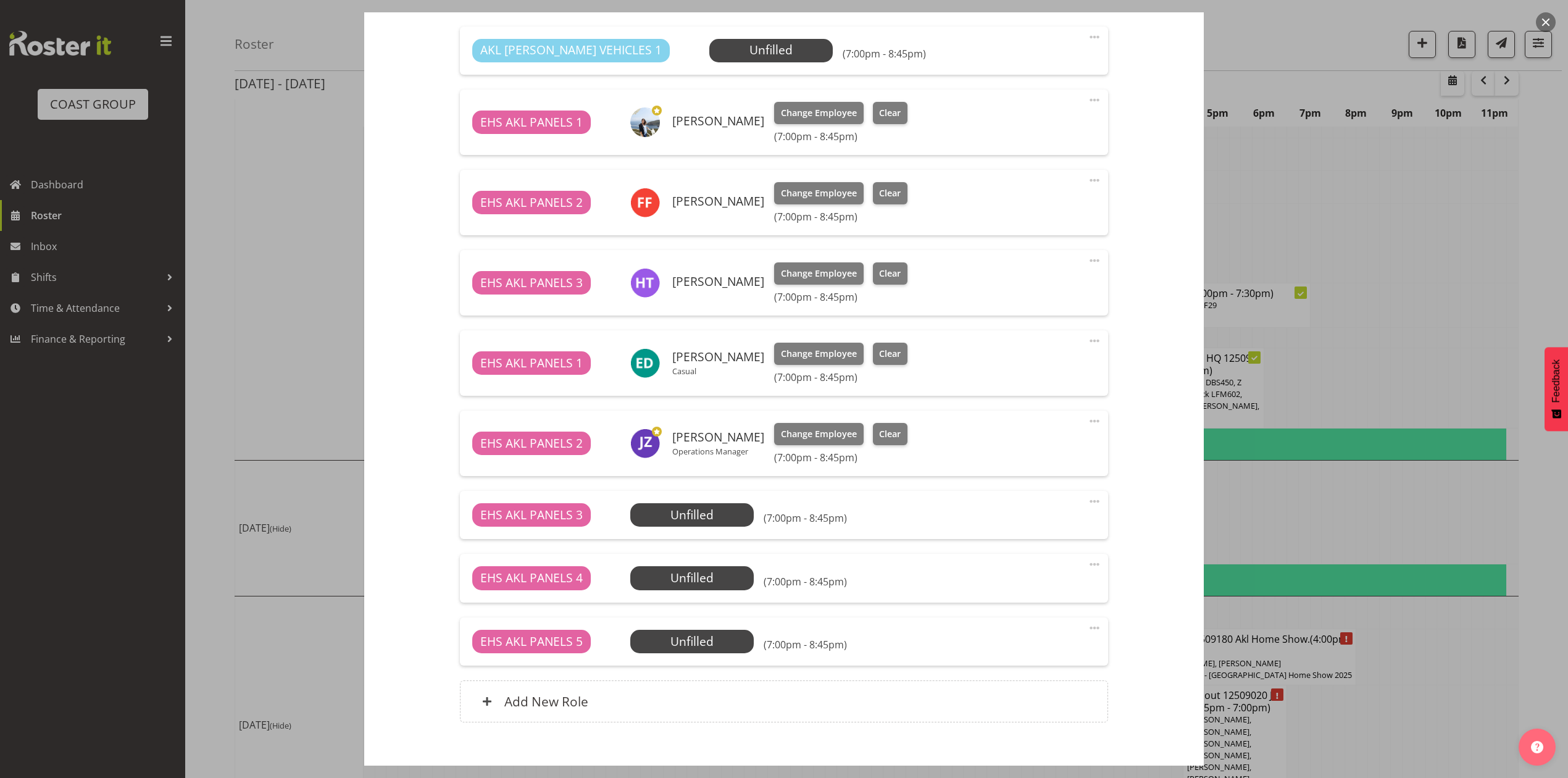
click at [684, 492] on div "EHS AKL PANELS 3 Unfilled Select Employee (7:00pm - 8:45pm) Edit Cover Role Del…" at bounding box center [783, 514] width 648 height 48
click at [684, 507] on span "Select Employee" at bounding box center [692, 515] width 92 height 18
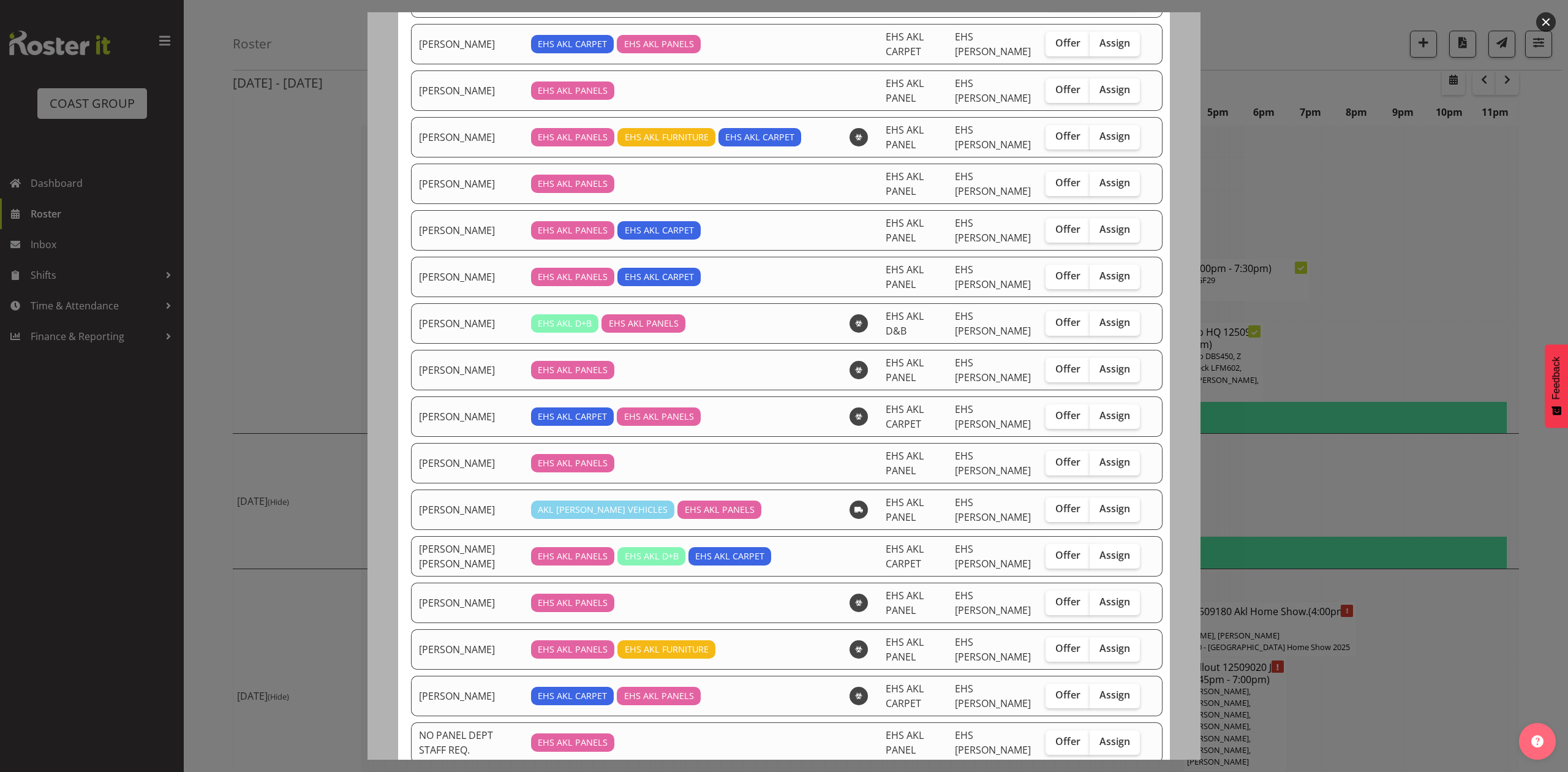
scroll to position [327, 0]
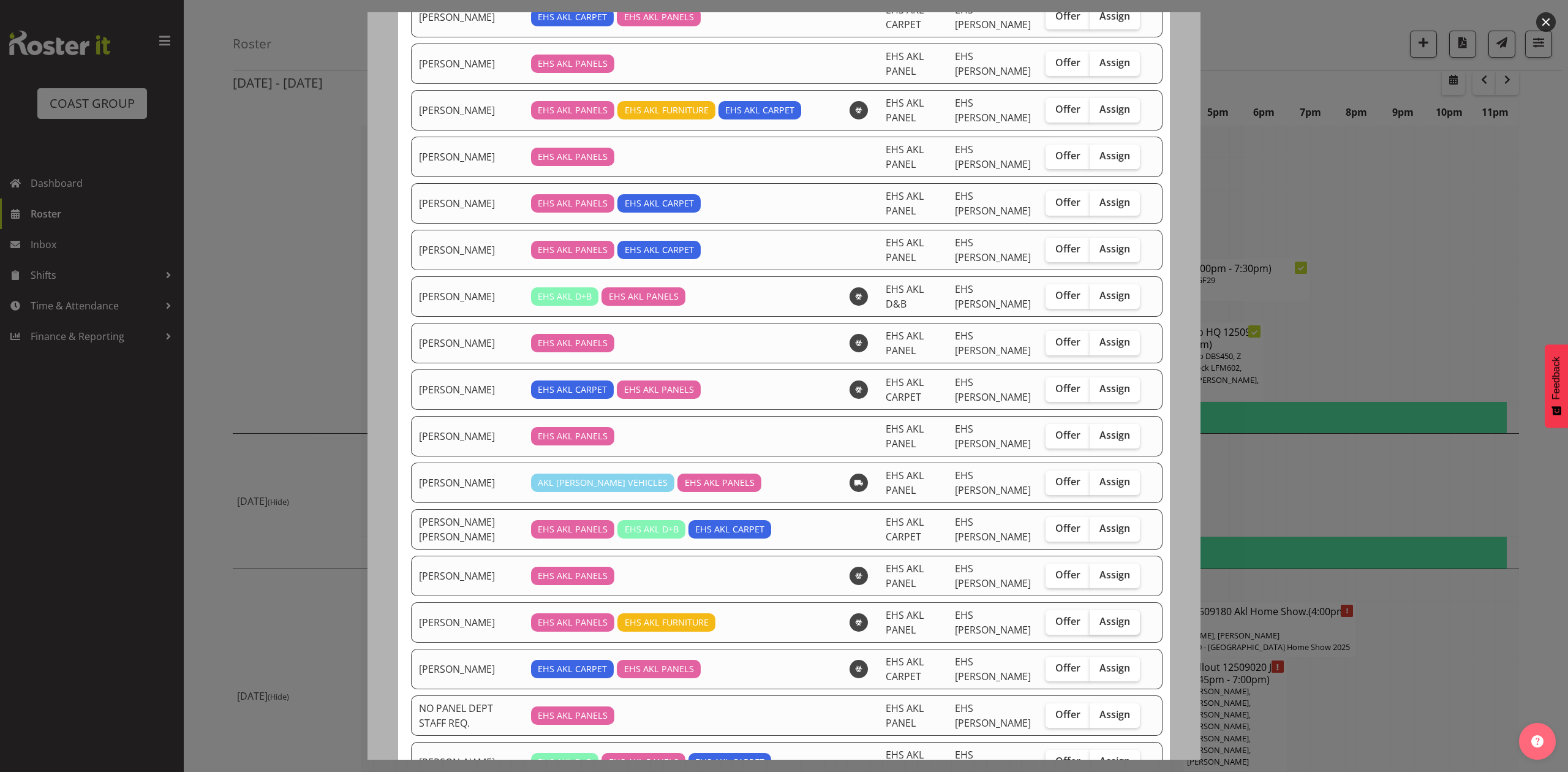
click at [1100, 624] on span "Assign" at bounding box center [1115, 621] width 31 height 12
click at [1090, 624] on input "Assign" at bounding box center [1094, 622] width 8 height 8
checkbox input "true"
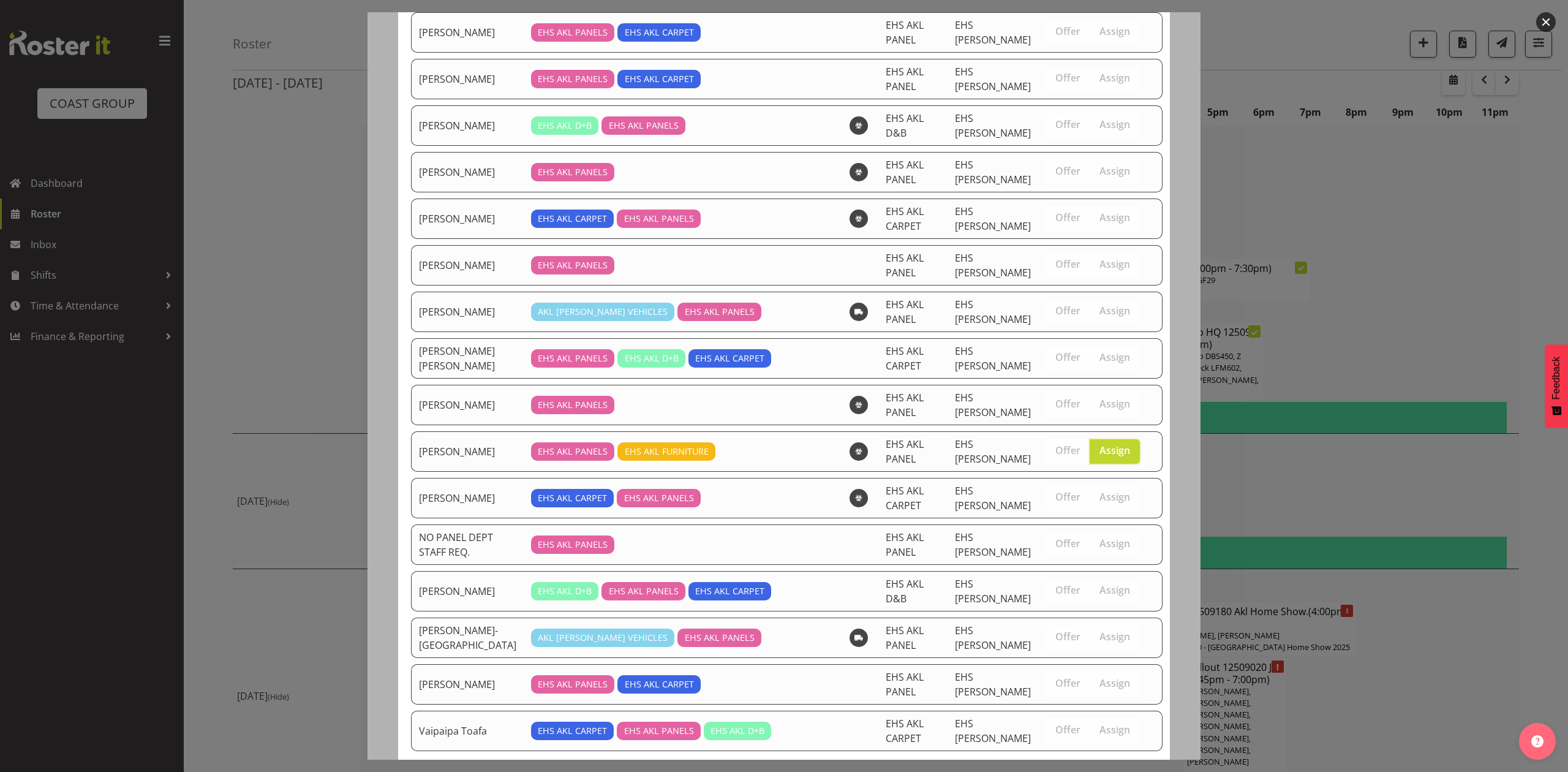
scroll to position [580, 0]
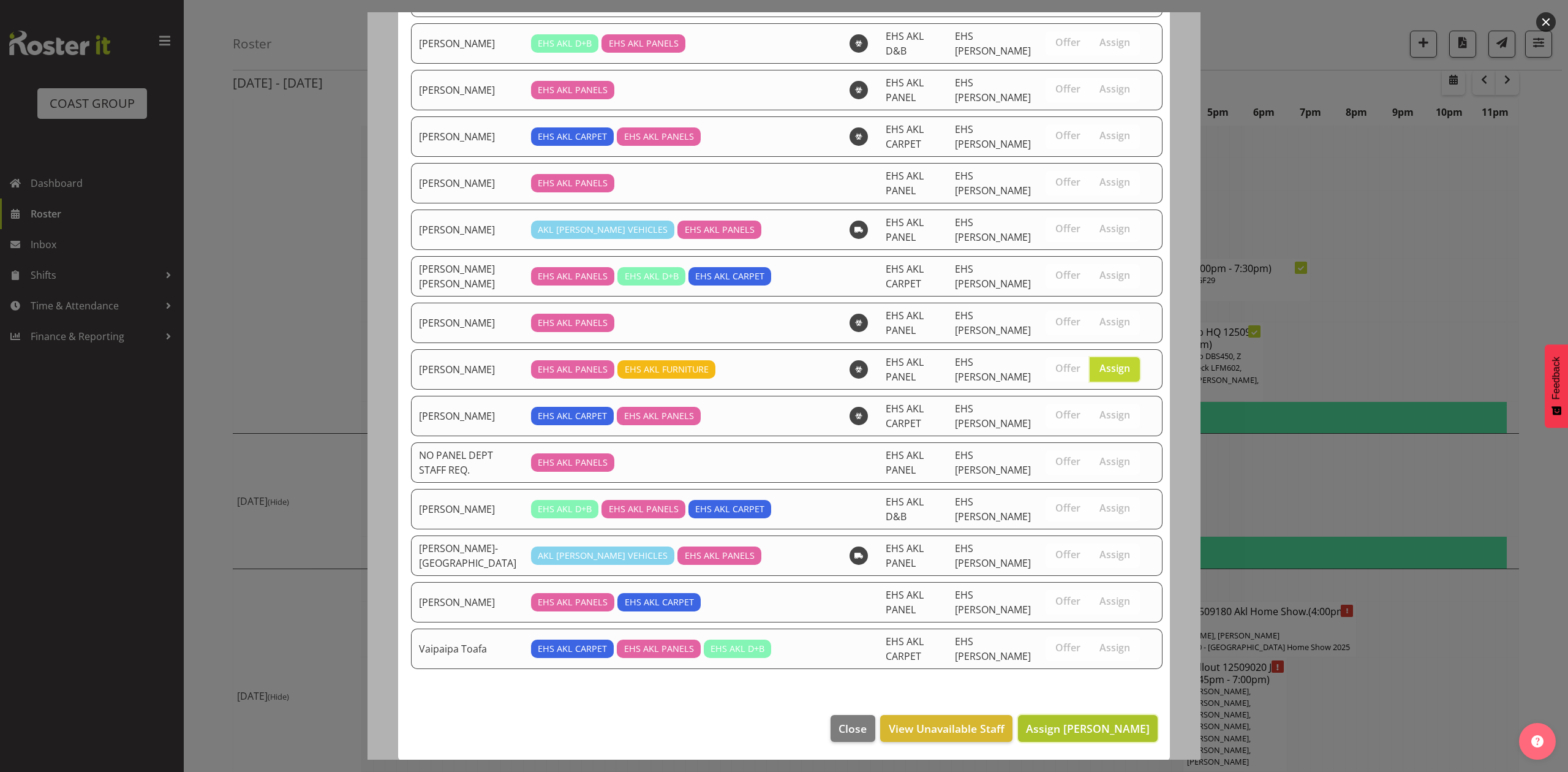
click at [1080, 729] on span "Assign Matthieu Vendrely" at bounding box center [1088, 729] width 124 height 14
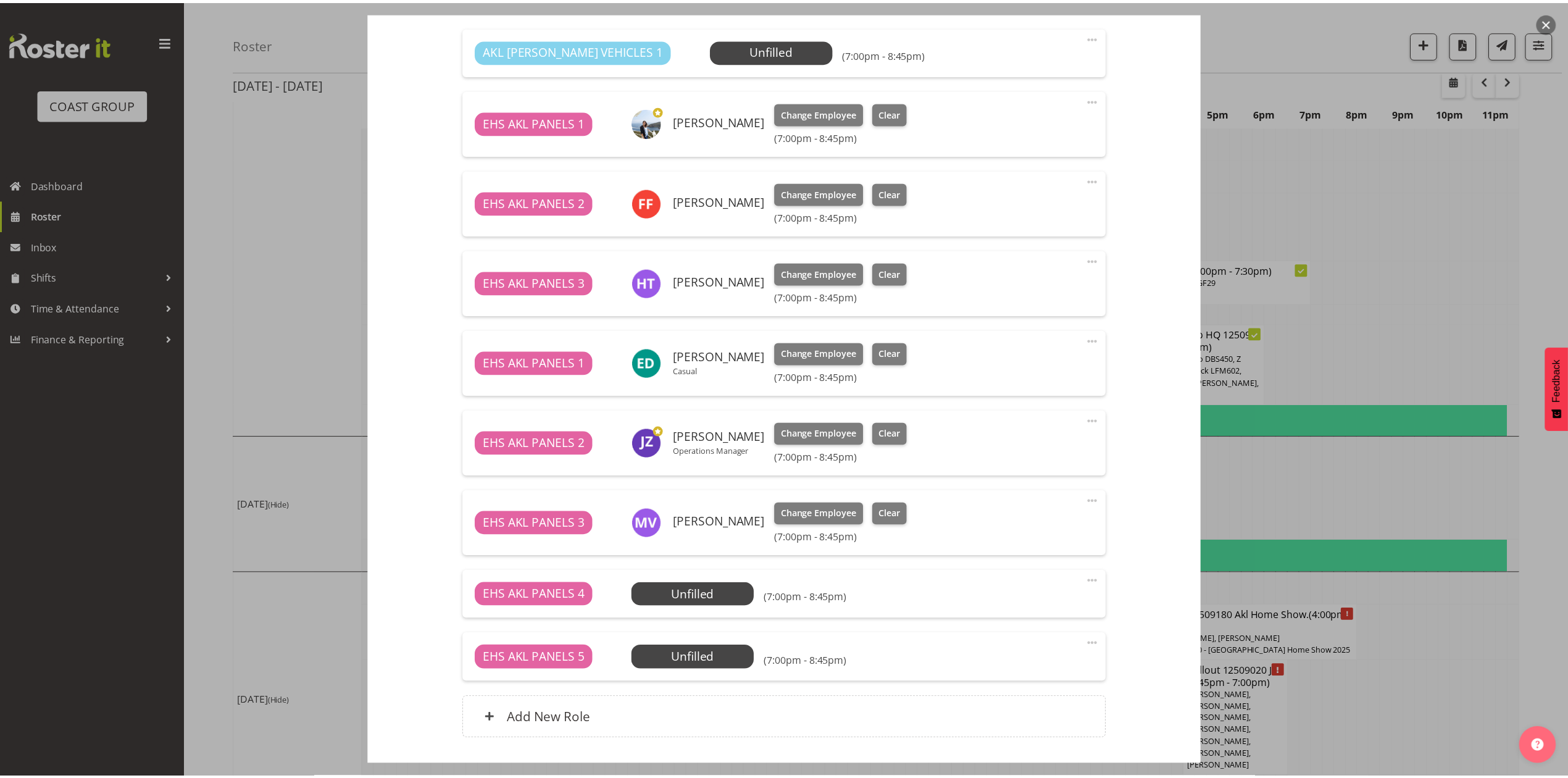
scroll to position [1636, 0]
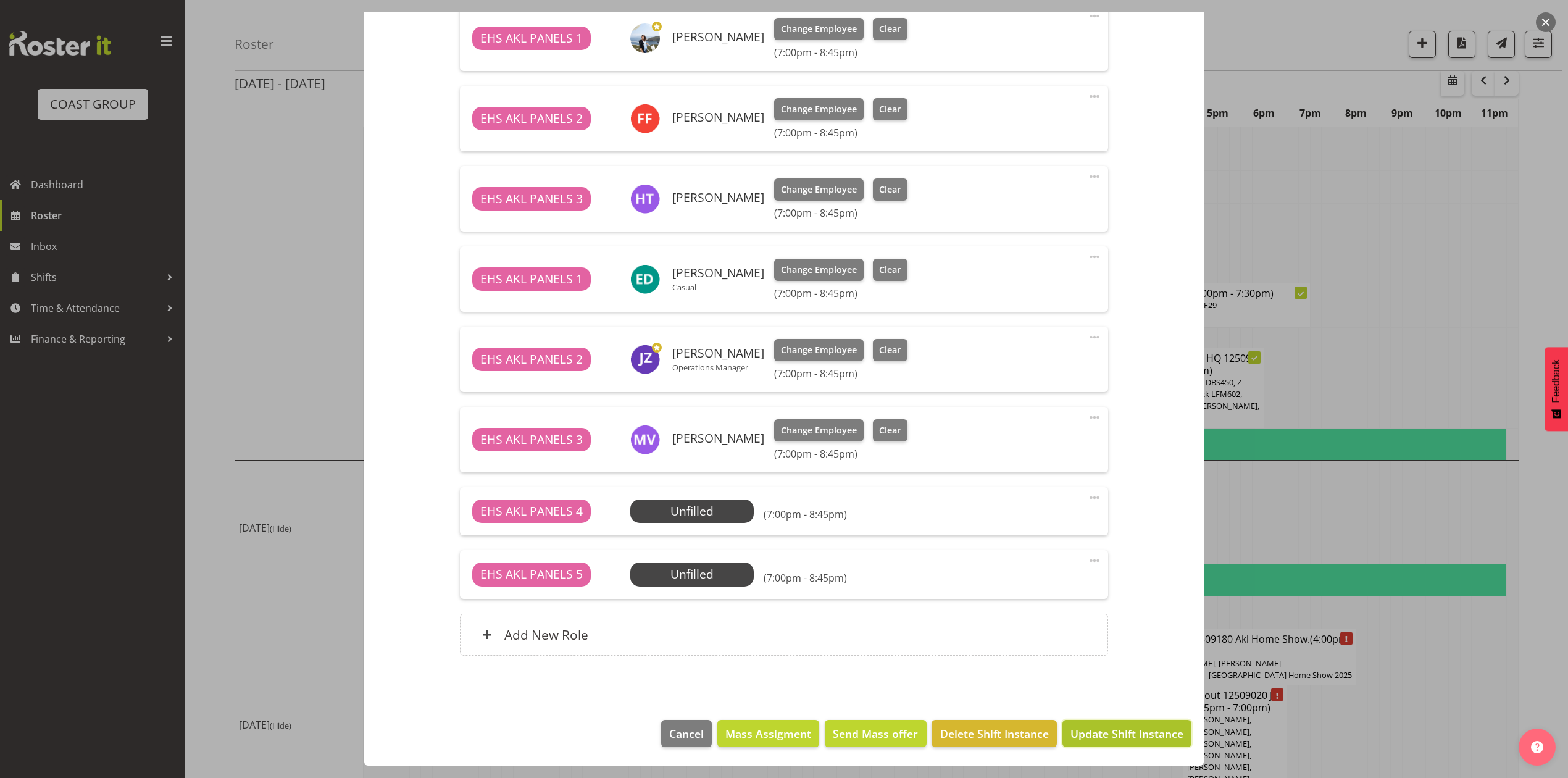
click at [1082, 720] on button "Update Shift Instance" at bounding box center [1127, 734] width 129 height 28
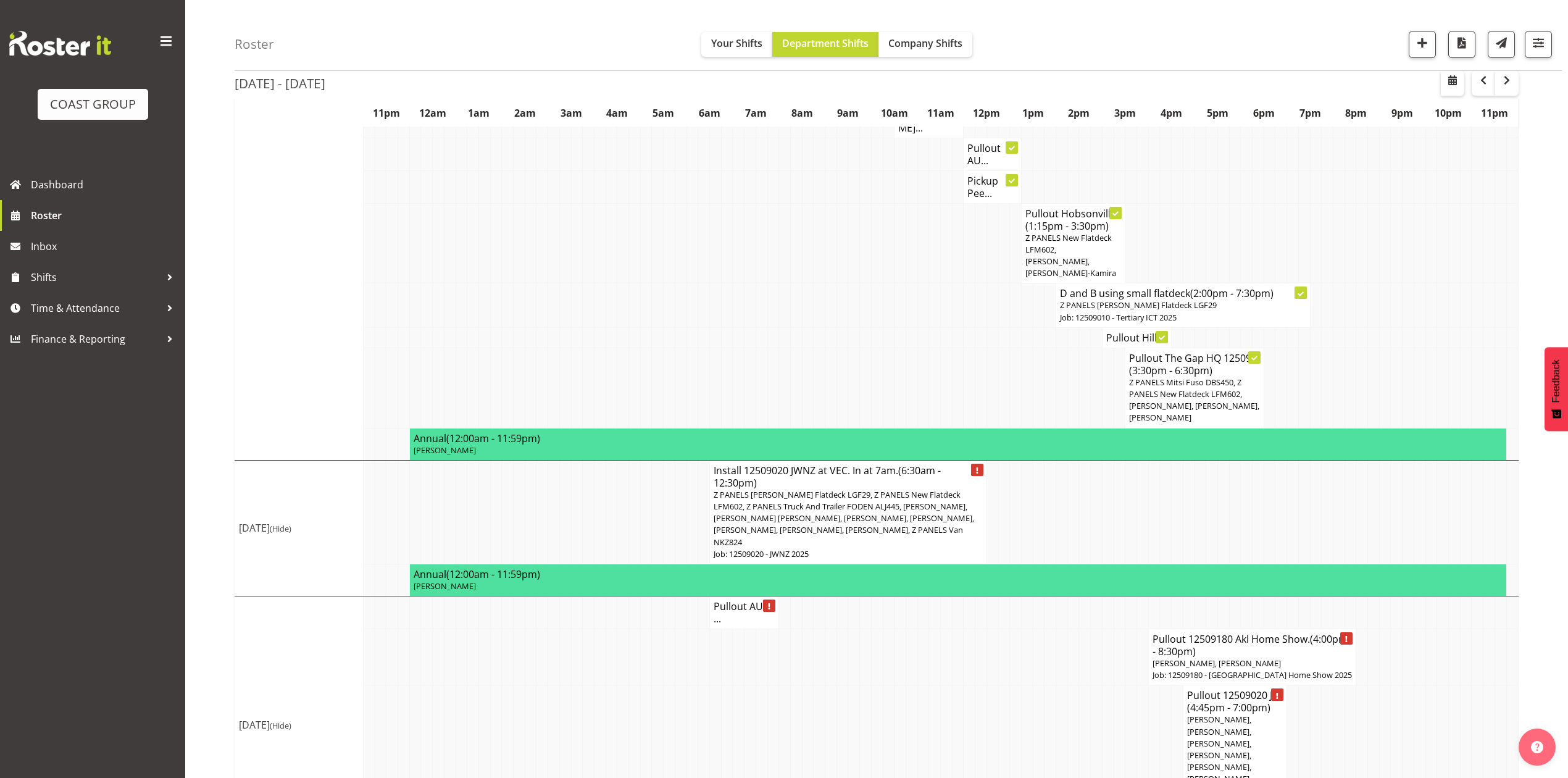
click at [1228, 714] on span "[PERSON_NAME], [PERSON_NAME], [PERSON_NAME], [PERSON_NAME], [PERSON_NAME], [PER…" at bounding box center [1219, 754] width 64 height 82
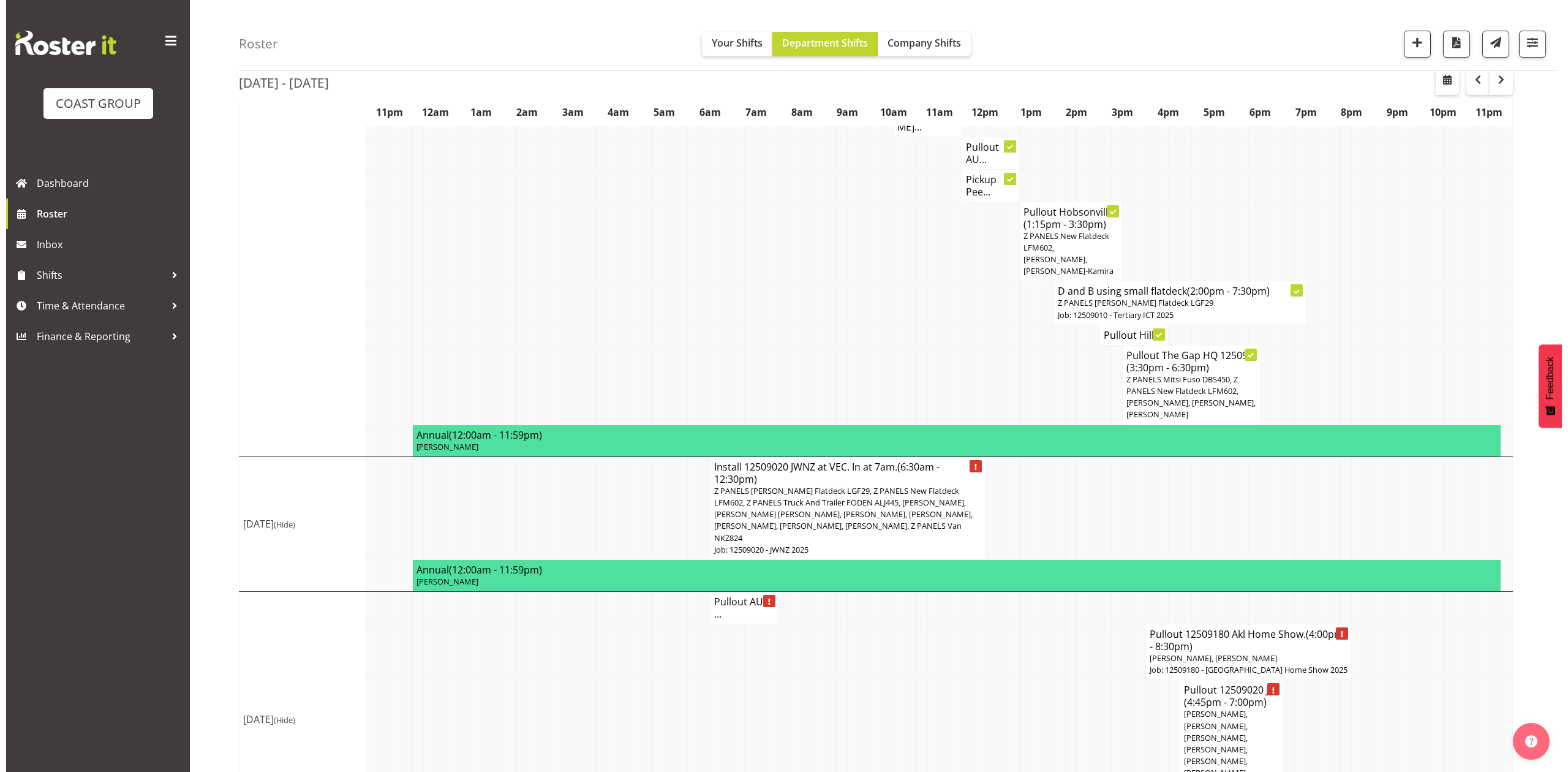
scroll to position [1599, 0]
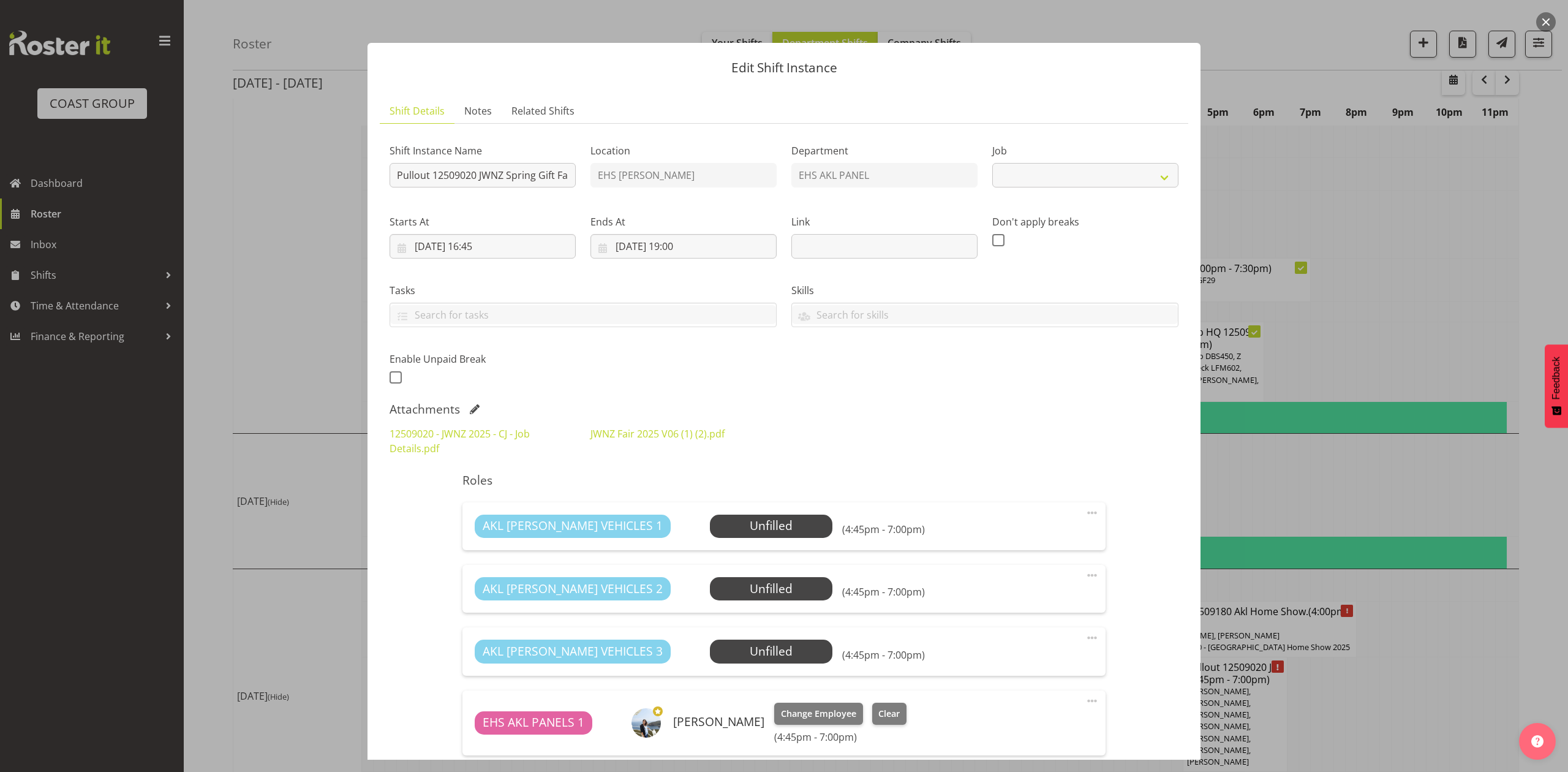
select select "9050"
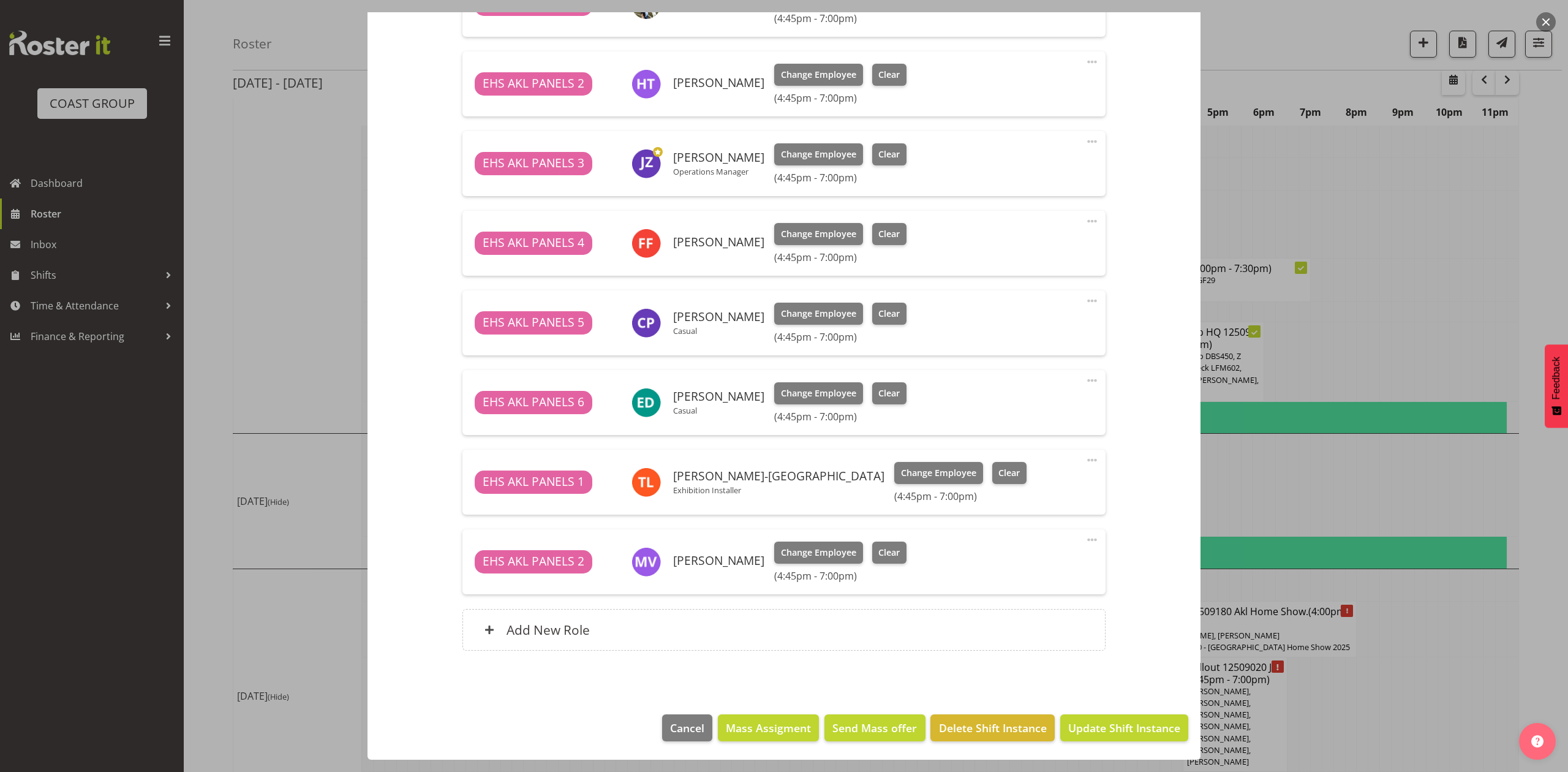
scroll to position [720, 0]
drag, startPoint x: 1467, startPoint y: 616, endPoint x: 1417, endPoint y: 704, distance: 101.2
click at [1467, 617] on div at bounding box center [784, 386] width 1568 height 772
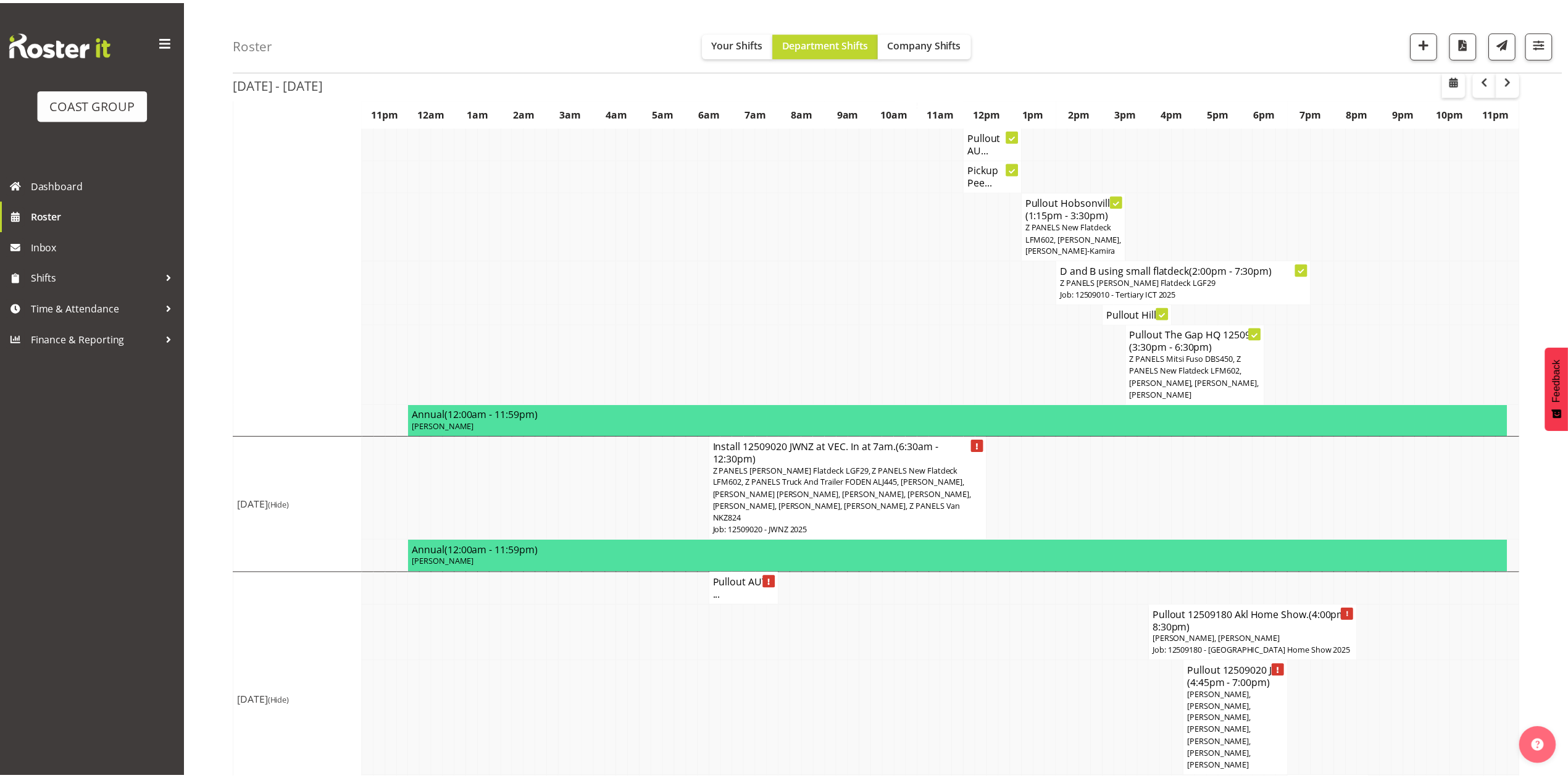
scroll to position [1636, 0]
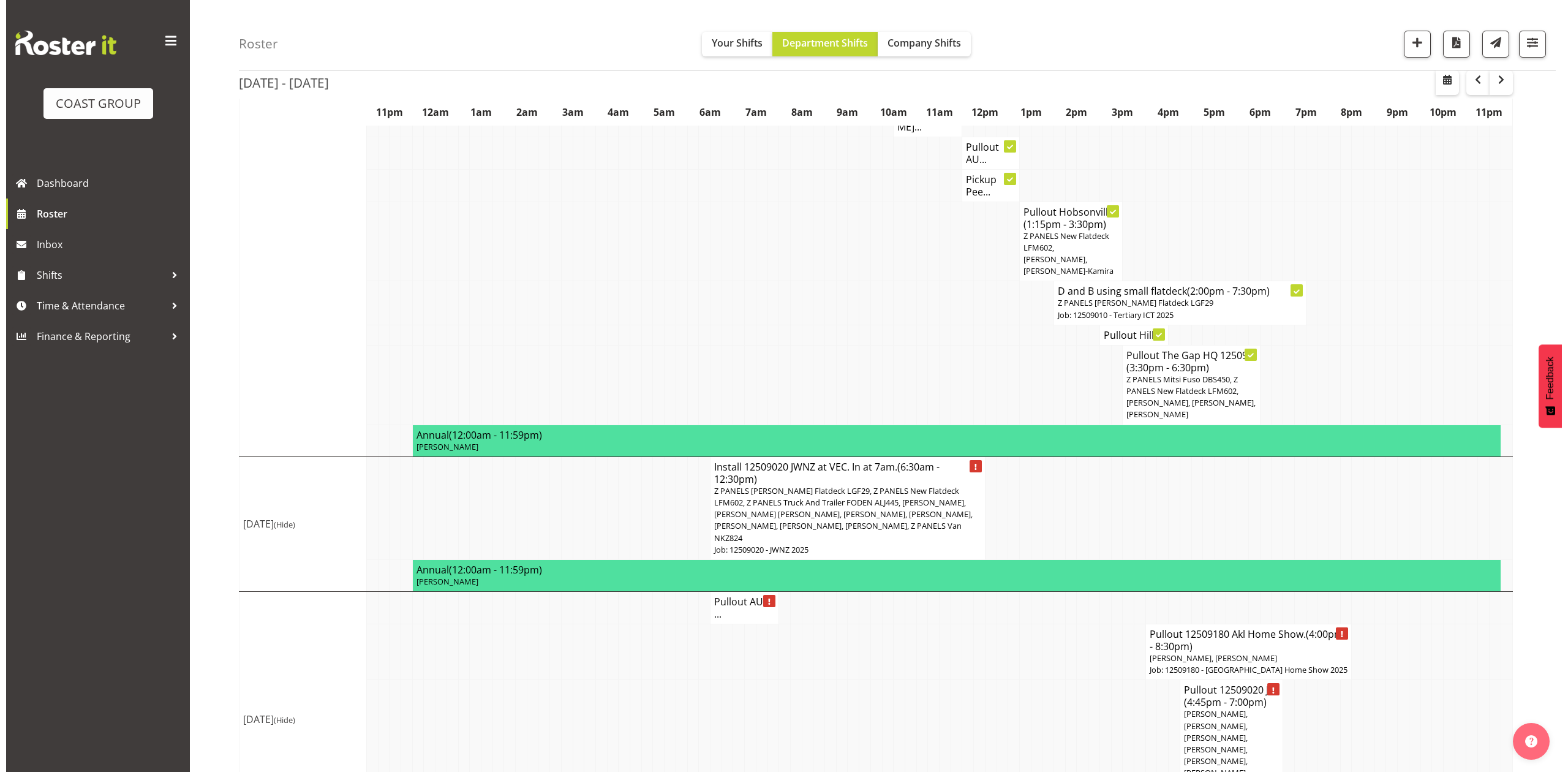
scroll to position [1599, 0]
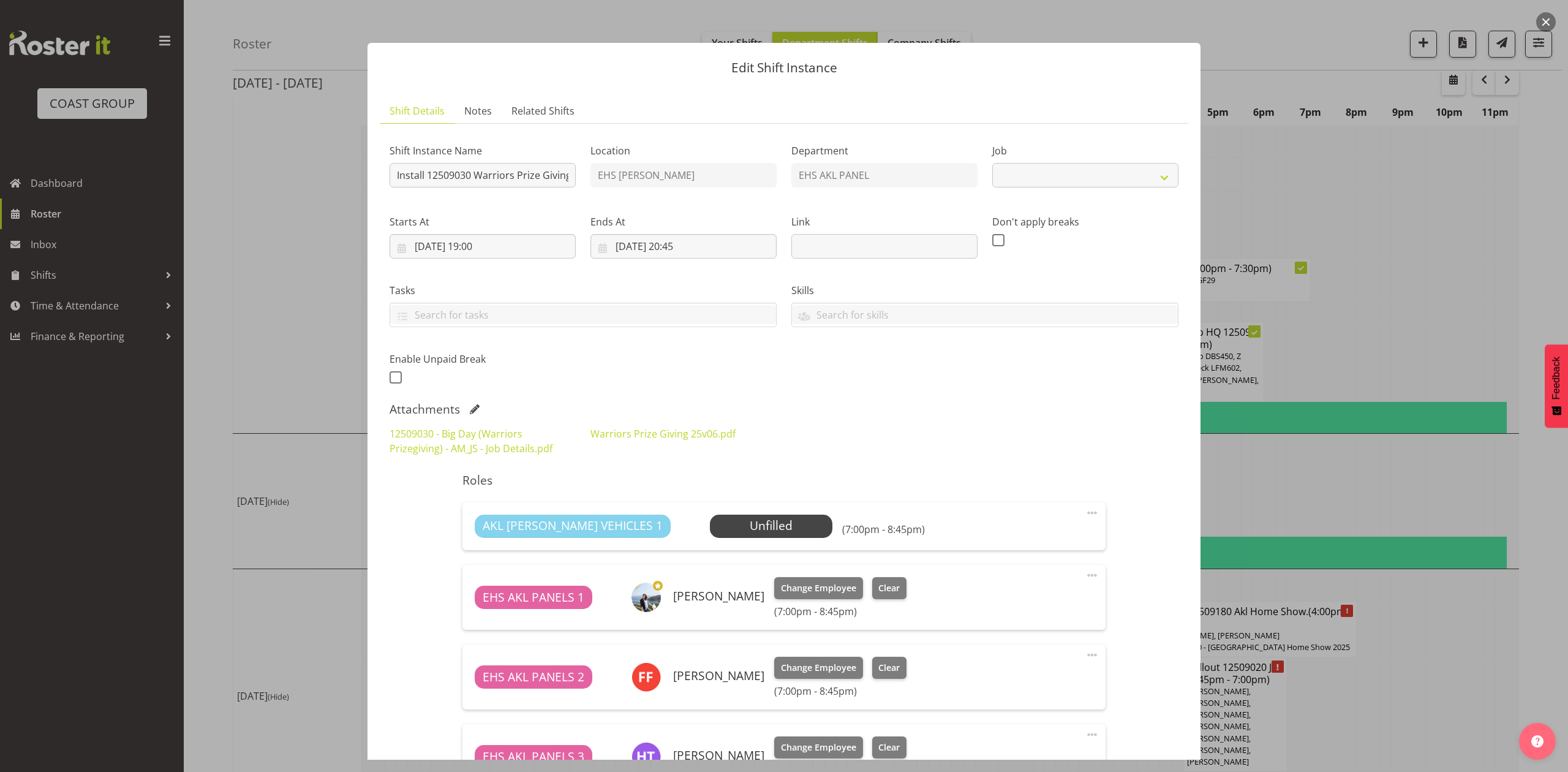
select select "10509"
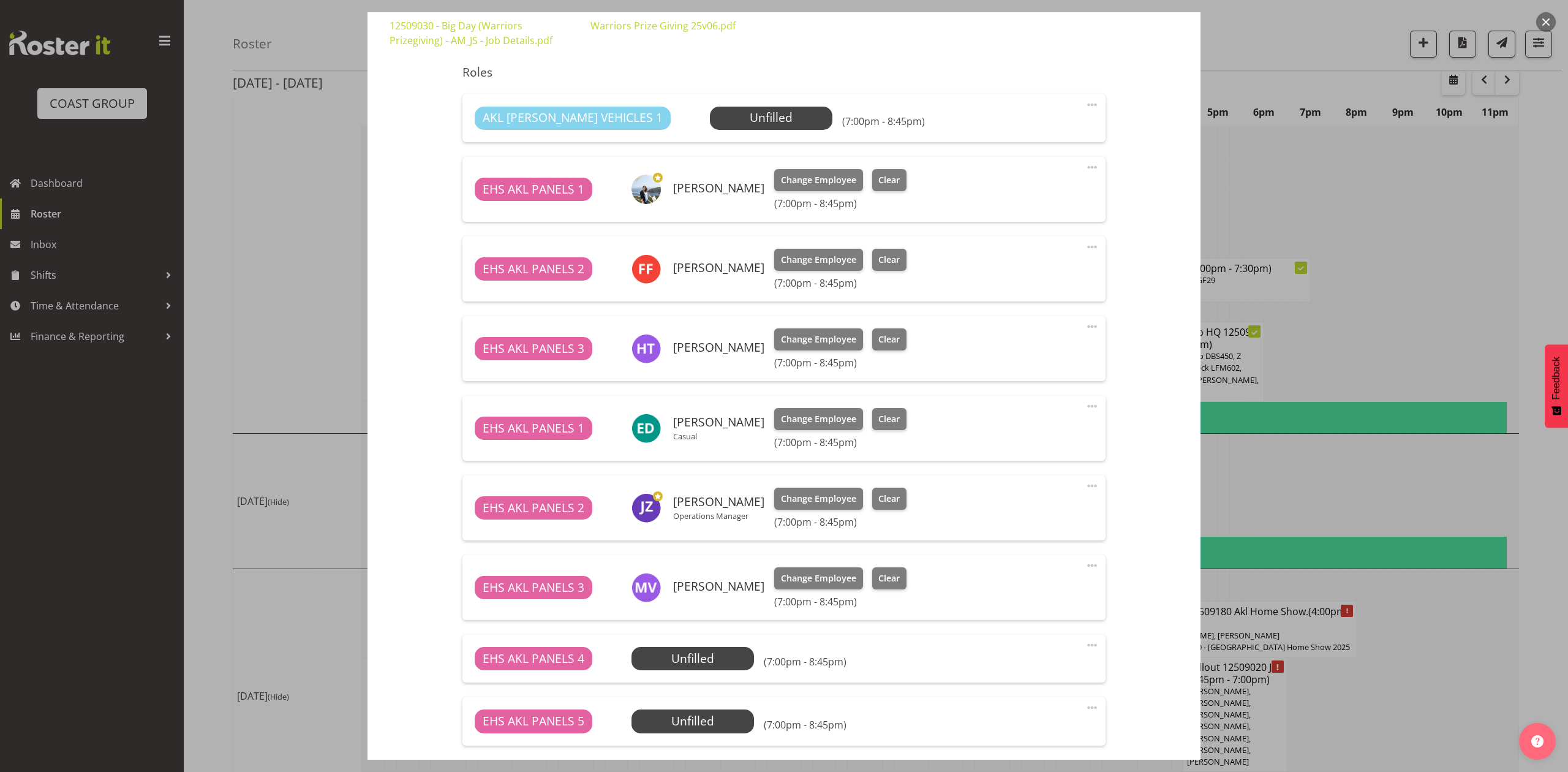
scroll to position [560, 0]
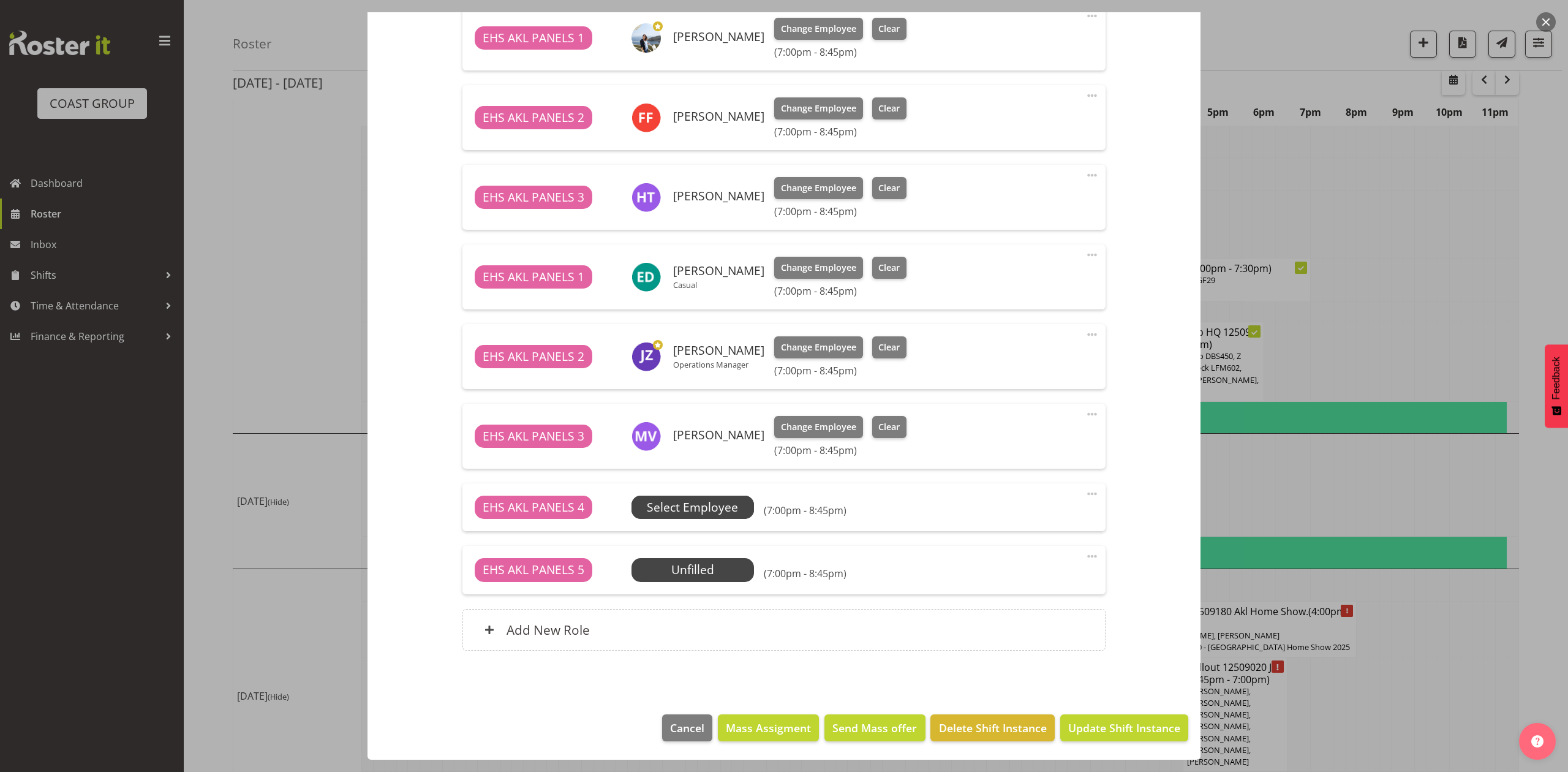
click at [687, 511] on span "Select Employee" at bounding box center [692, 508] width 91 height 18
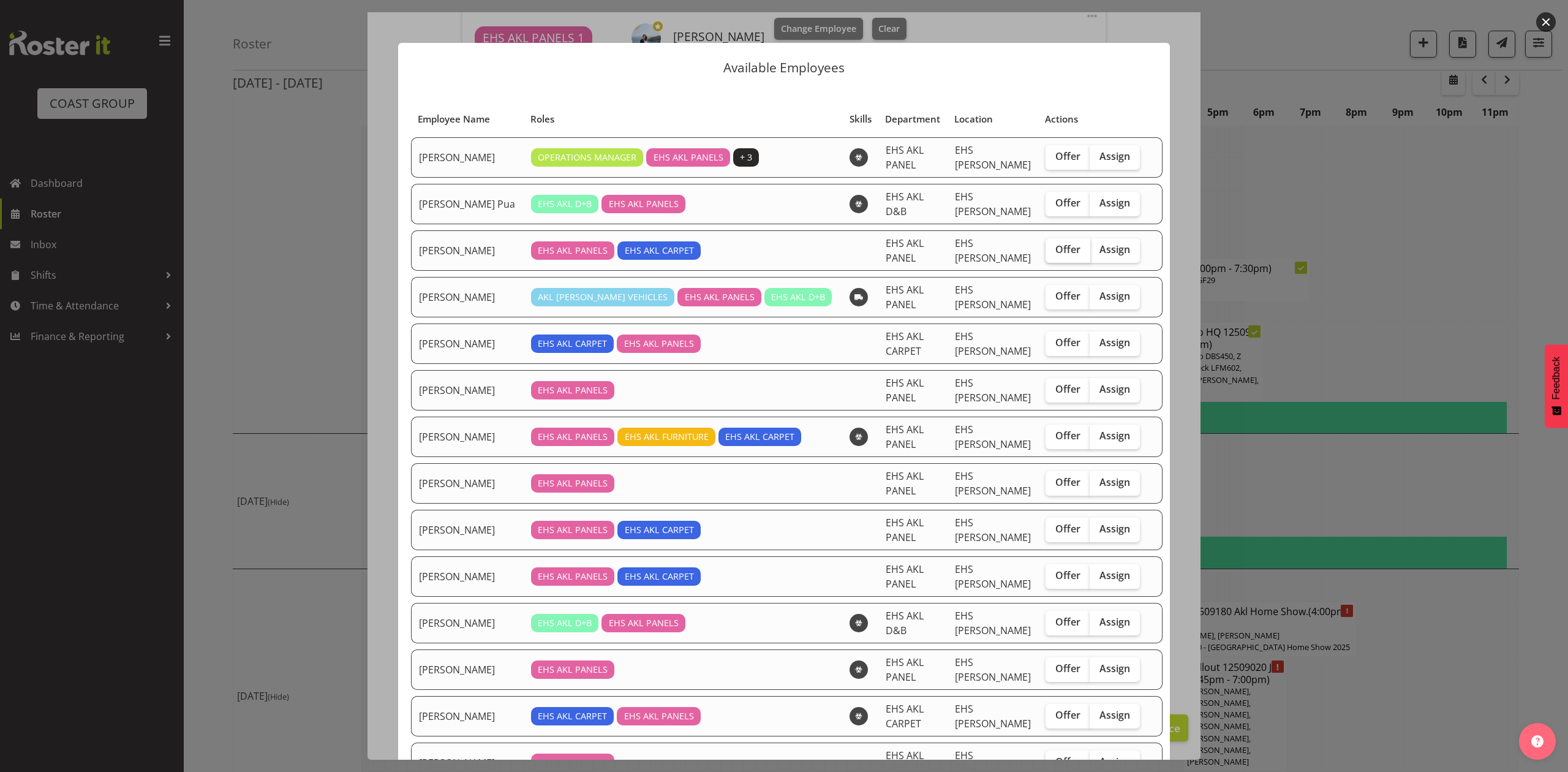
click at [1046, 250] on input "Offer" at bounding box center [1050, 250] width 8 height 8
checkbox input "true"
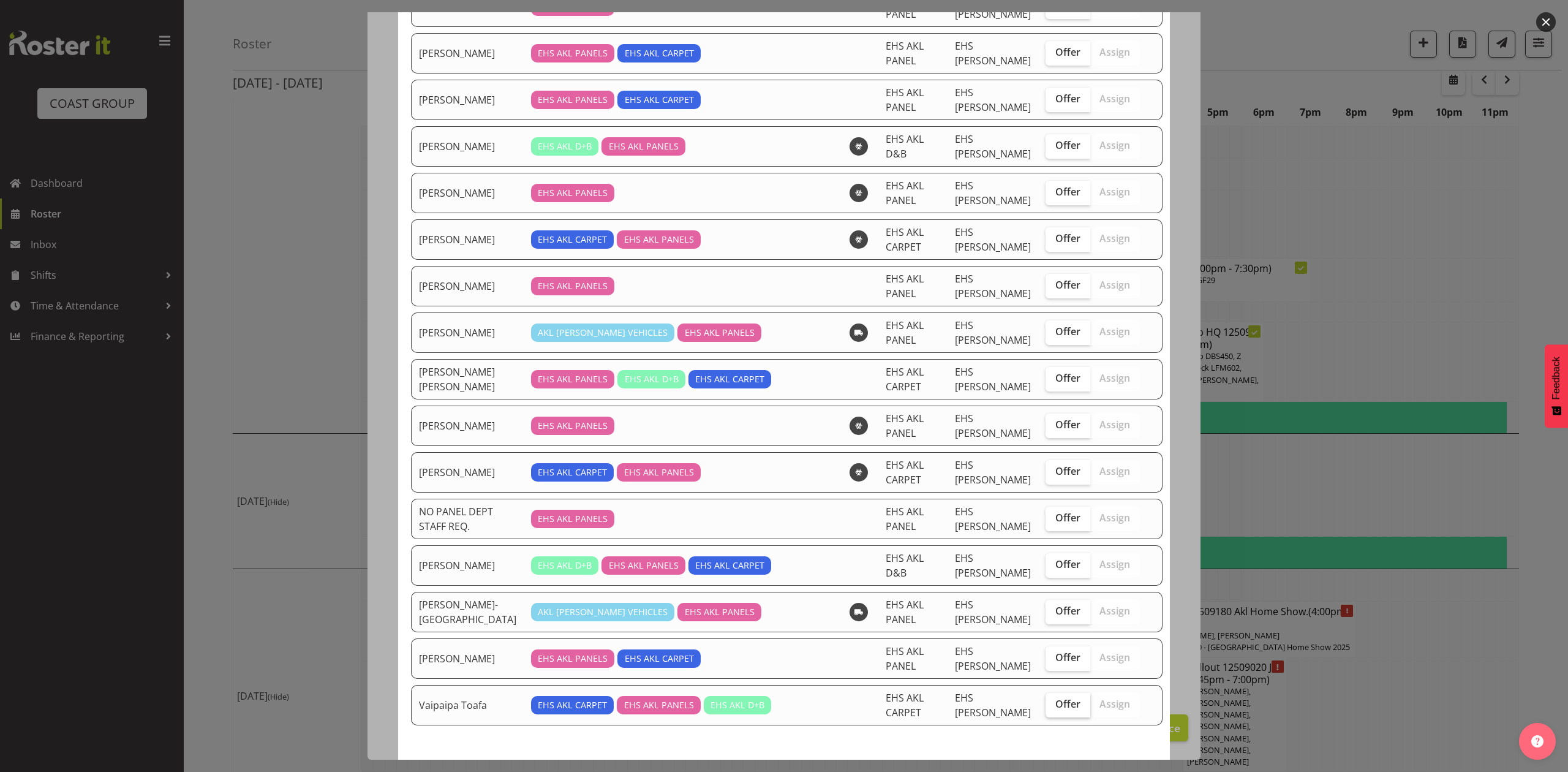
scroll to position [533, 0]
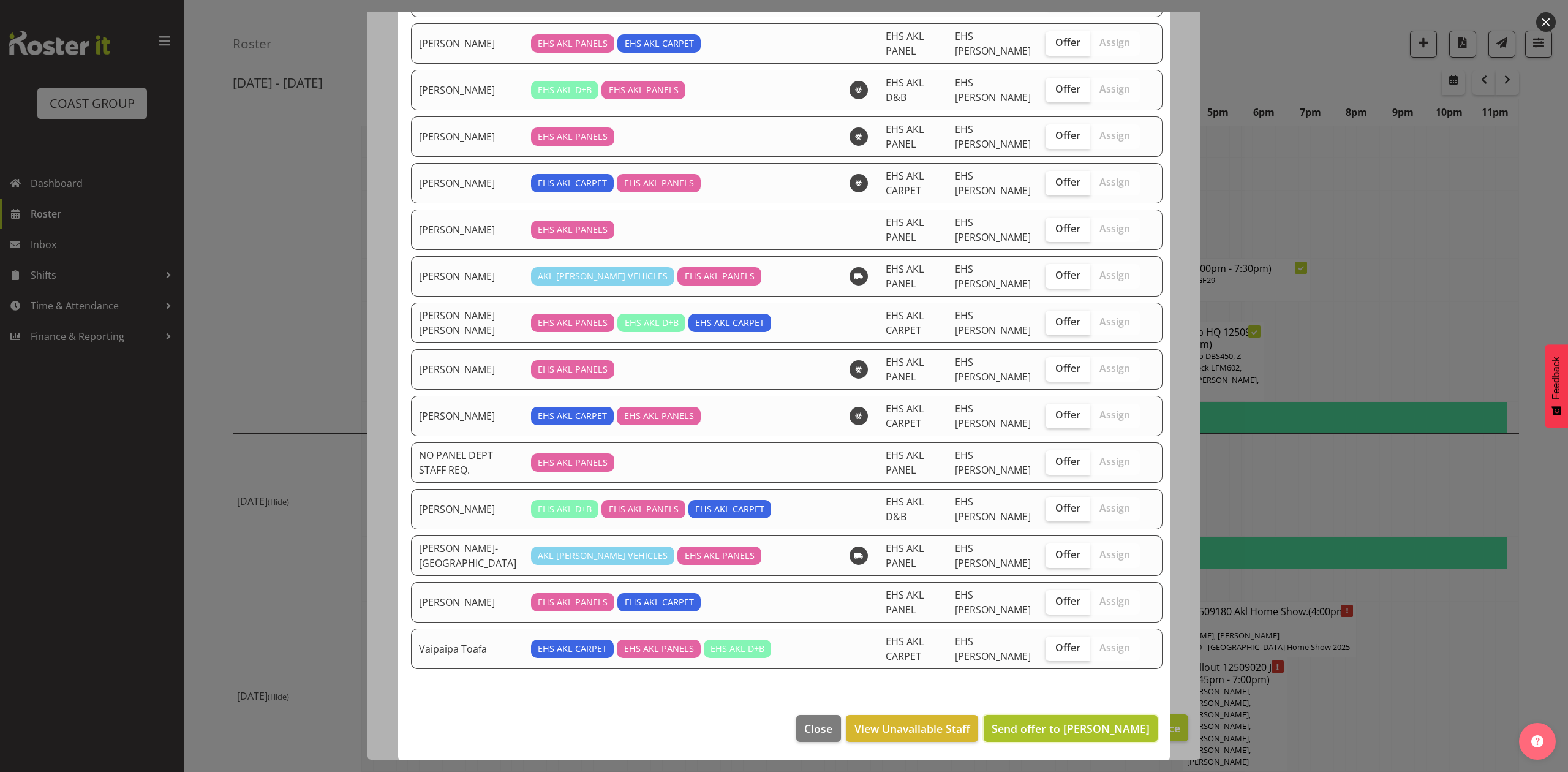
click at [1080, 726] on span "Send offer to Cameron Phillips" at bounding box center [1071, 729] width 158 height 14
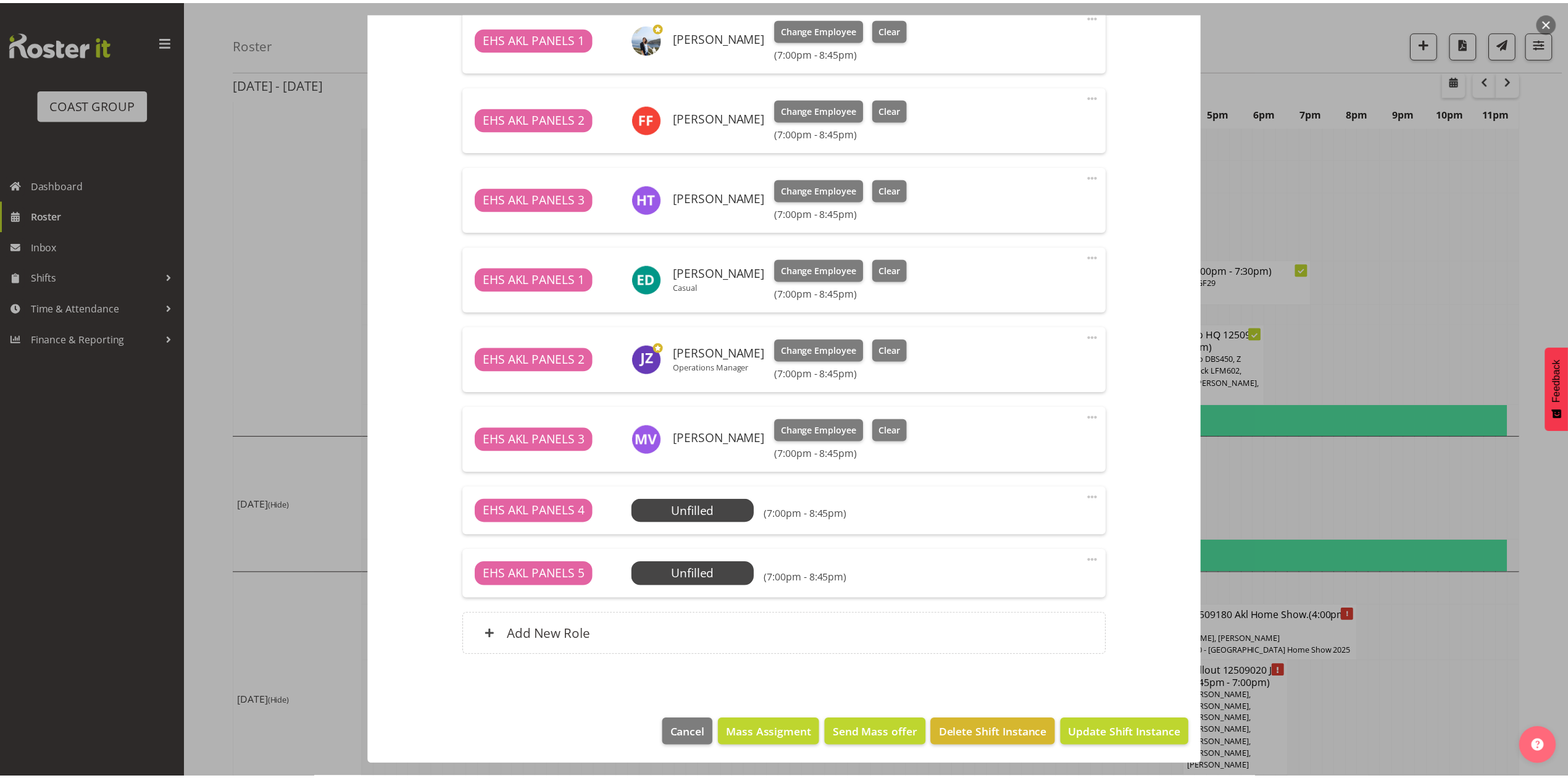
scroll to position [1636, 0]
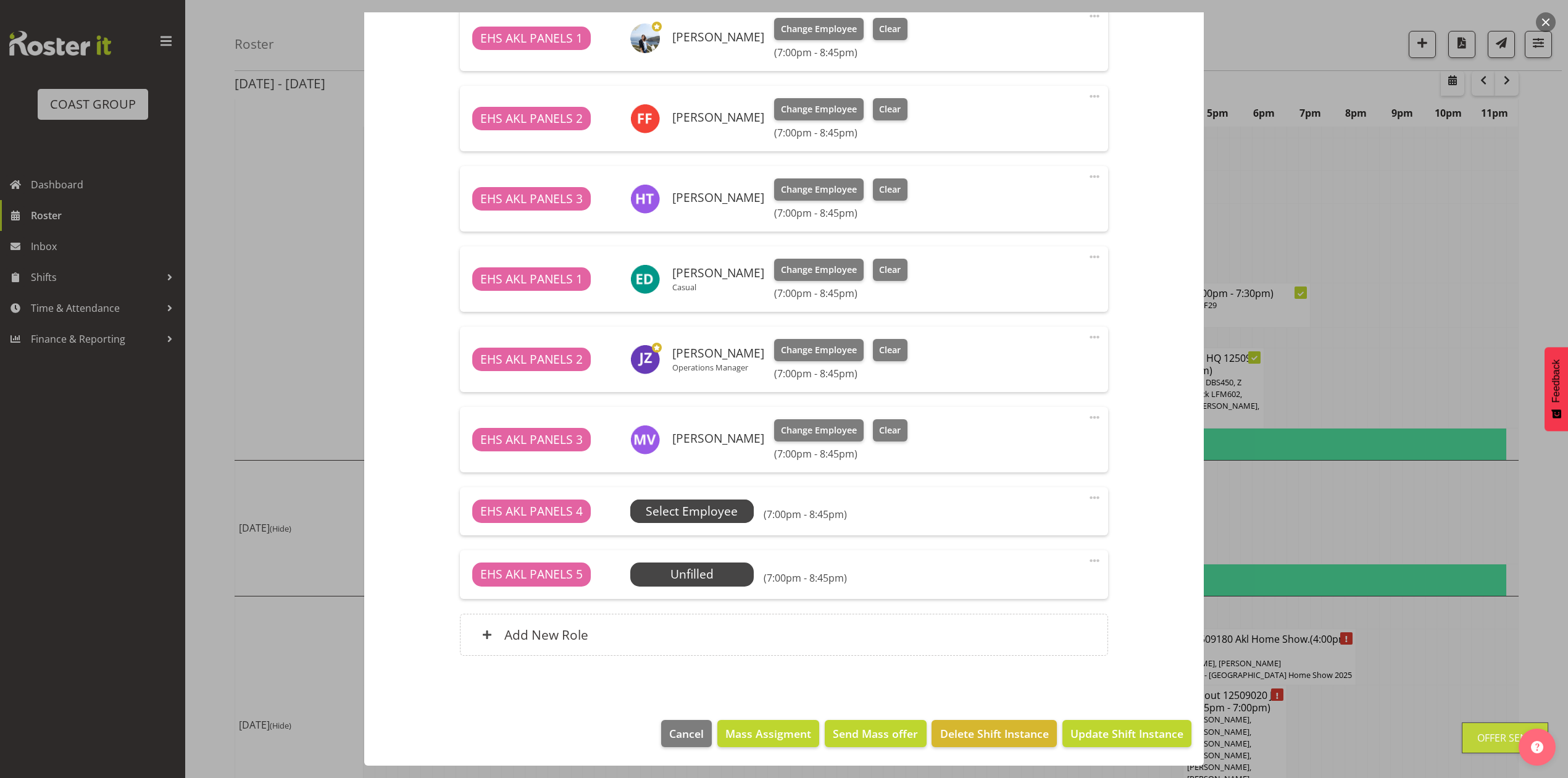
click at [692, 513] on span "Select Employee" at bounding box center [692, 512] width 92 height 18
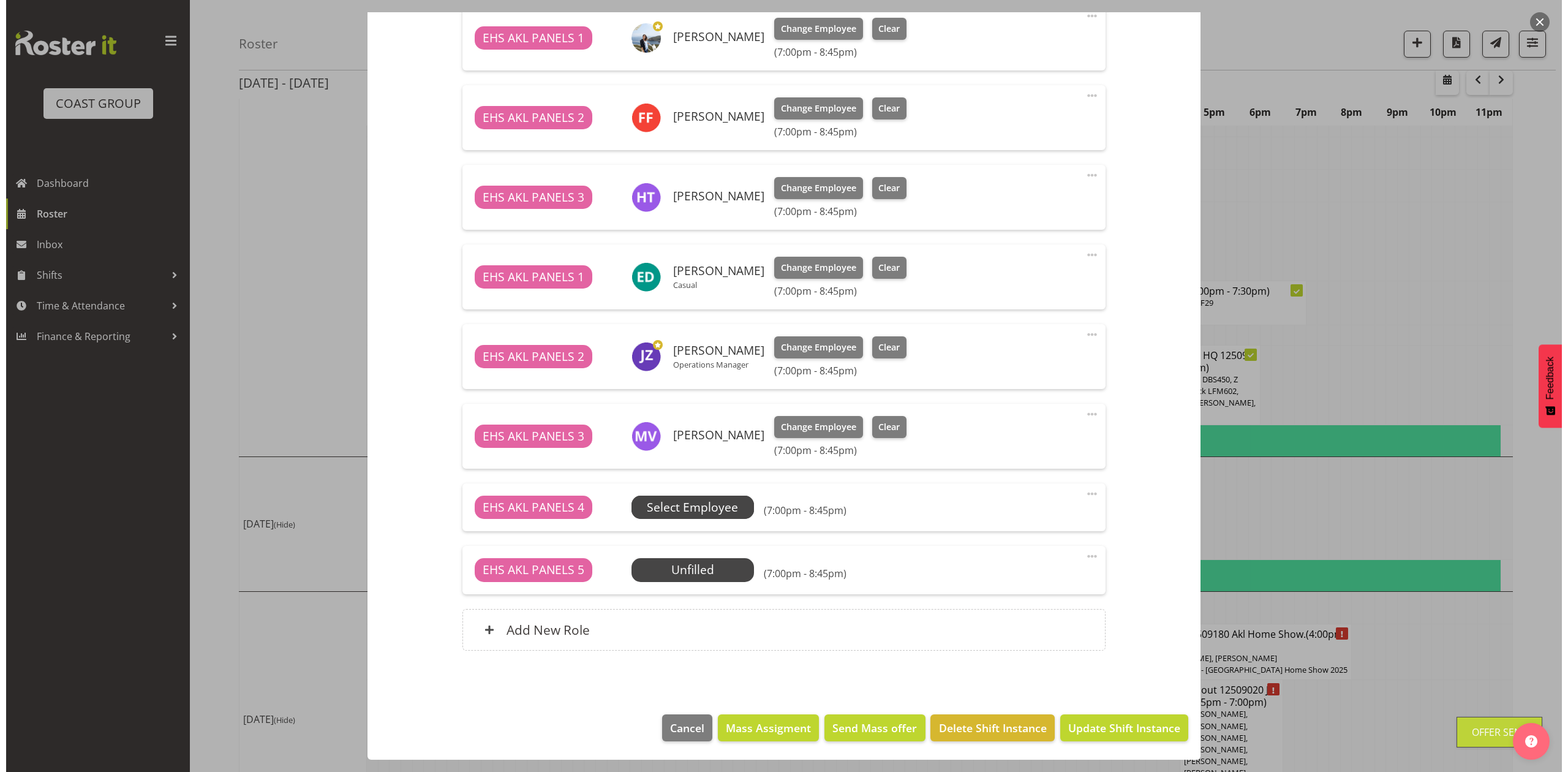
scroll to position [1599, 0]
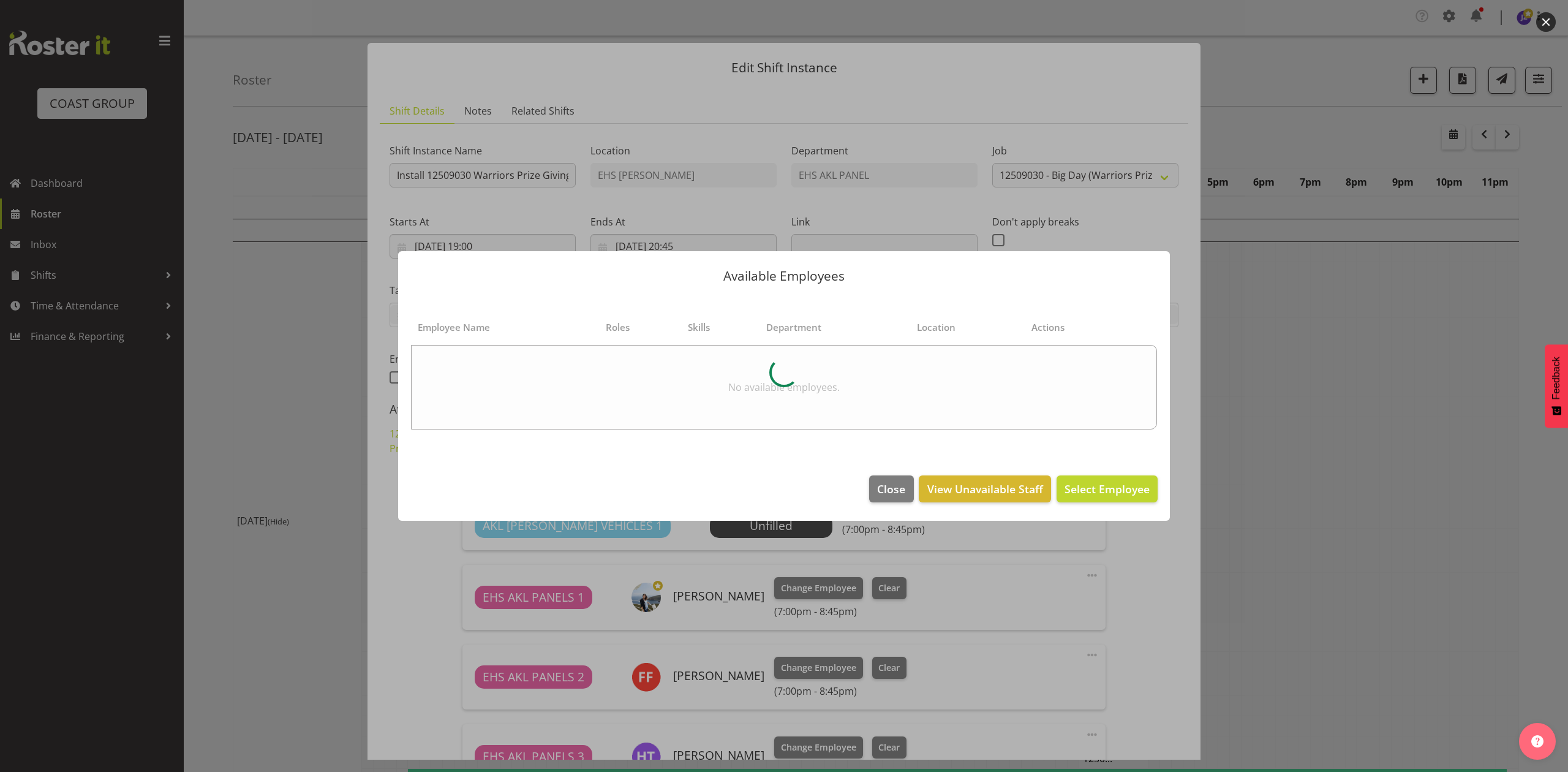
select select "10509"
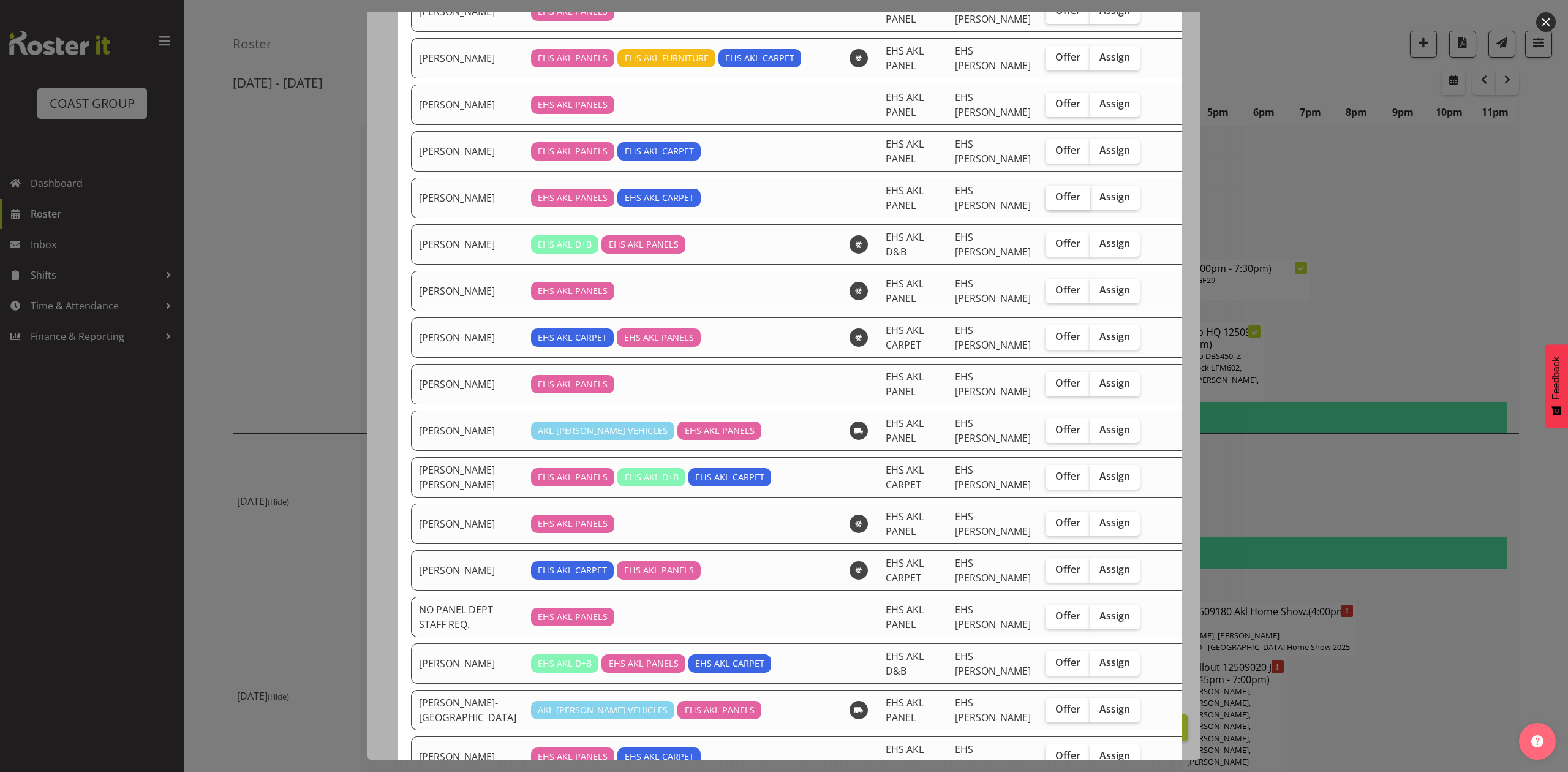
scroll to position [490, 0]
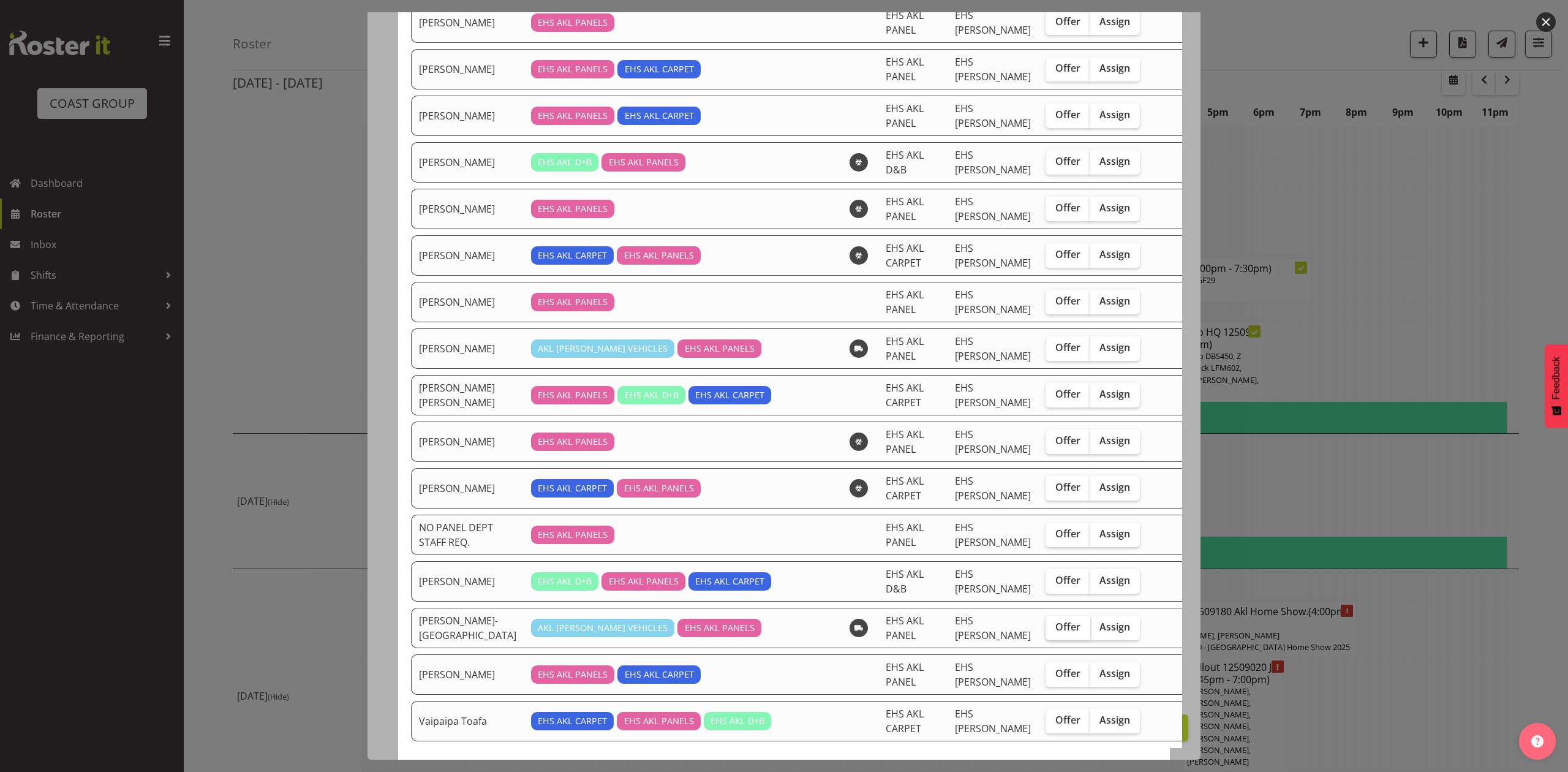
click at [1046, 625] on label "Offer" at bounding box center [1068, 628] width 45 height 24
click at [1046, 625] on input "Offer" at bounding box center [1050, 627] width 8 height 8
checkbox input "true"
click at [1100, 621] on span "Assign" at bounding box center [1115, 626] width 31 height 12
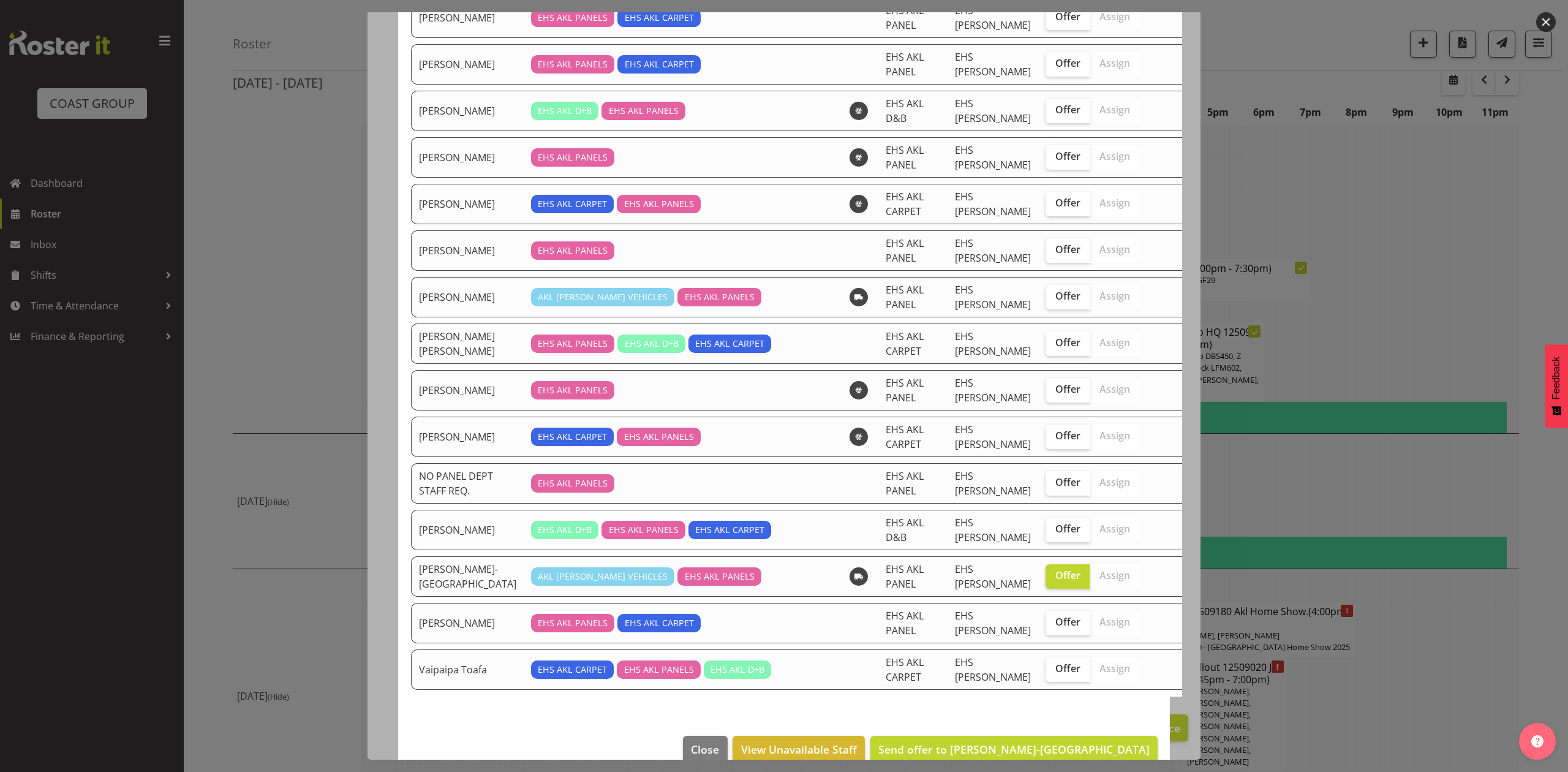
scroll to position [563, 0]
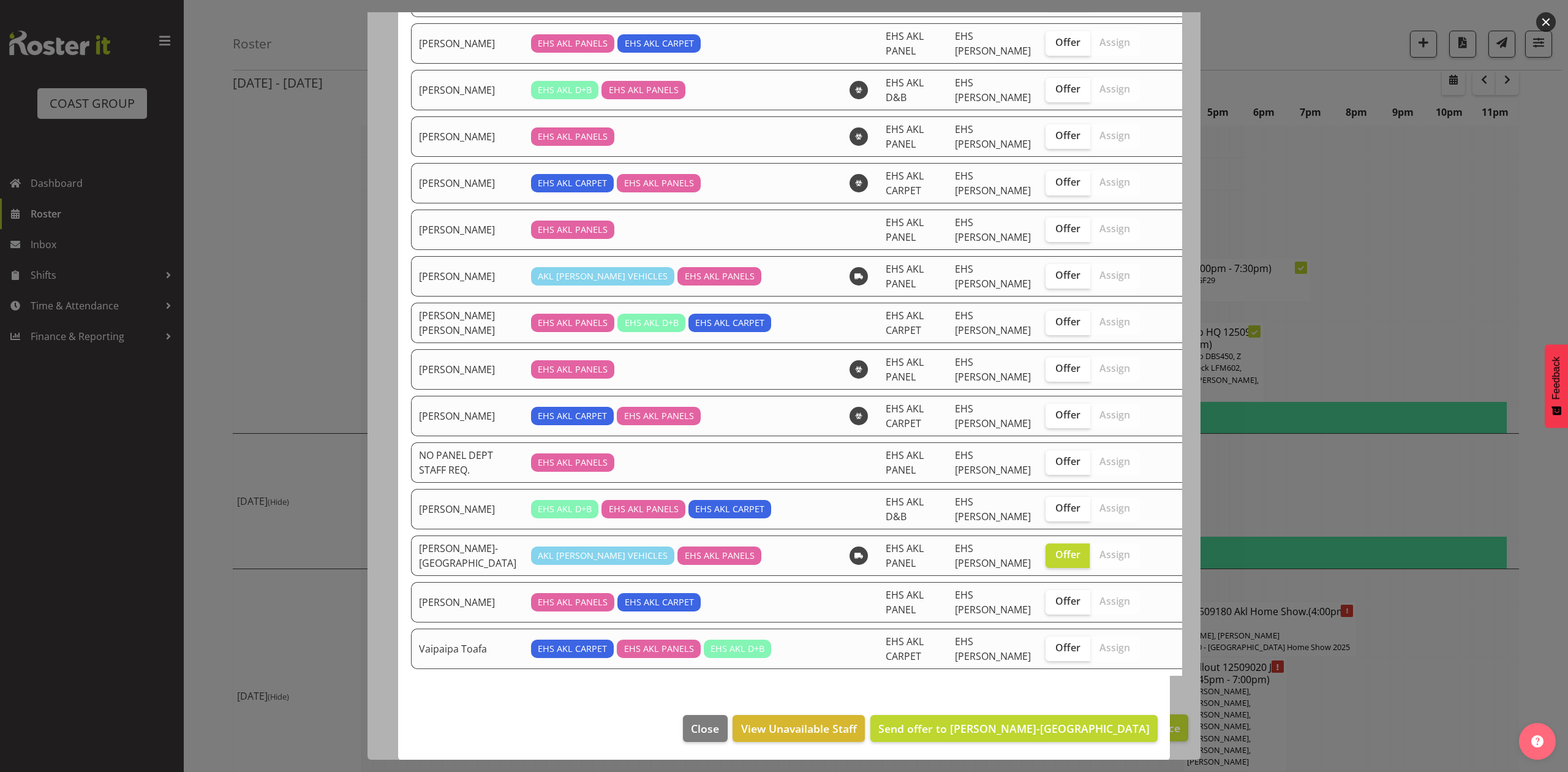
click at [1147, 536] on td at bounding box center [1179, 556] width 65 height 40
click at [719, 733] on span "Close" at bounding box center [705, 729] width 28 height 16
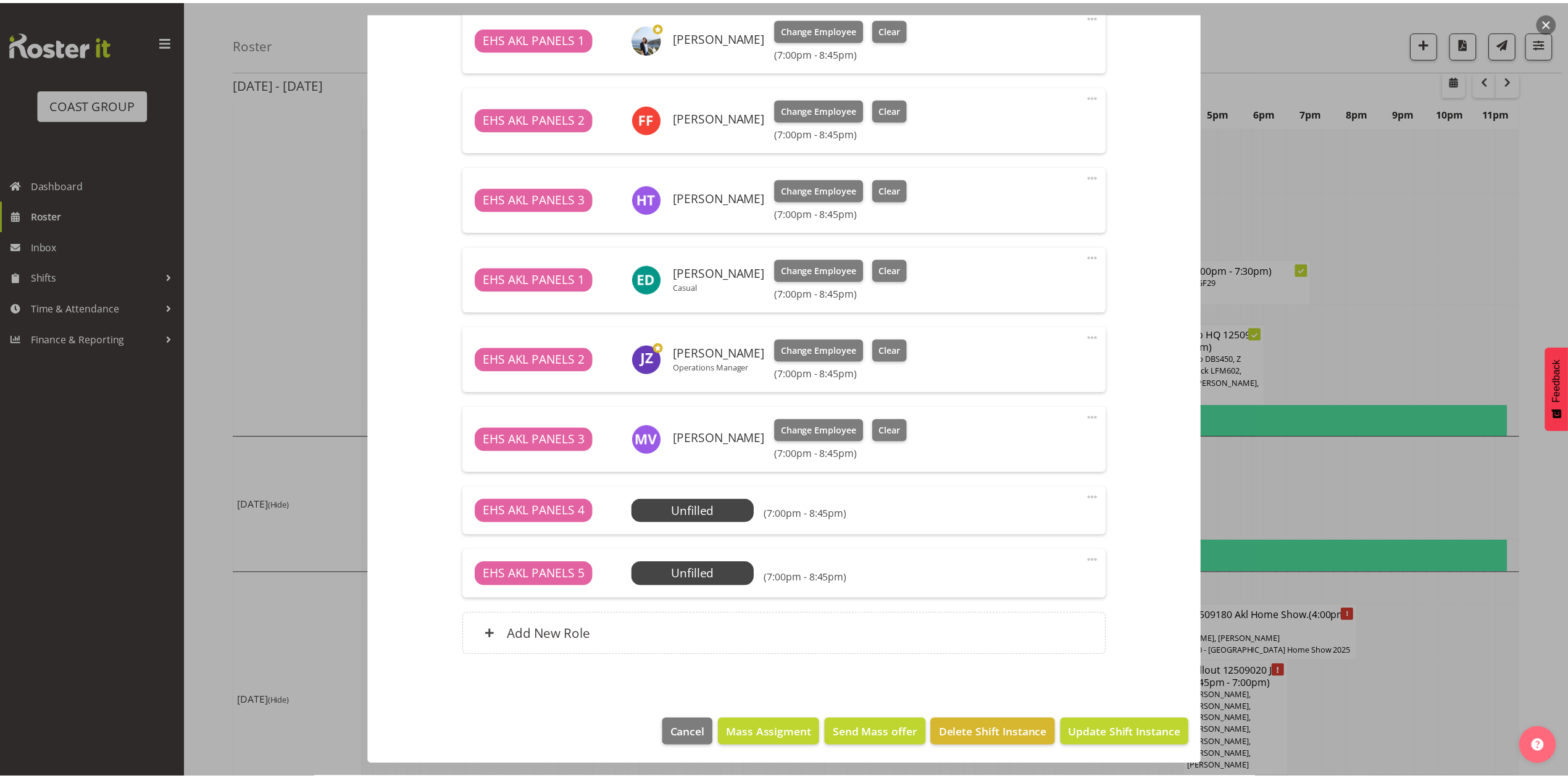
scroll to position [1636, 0]
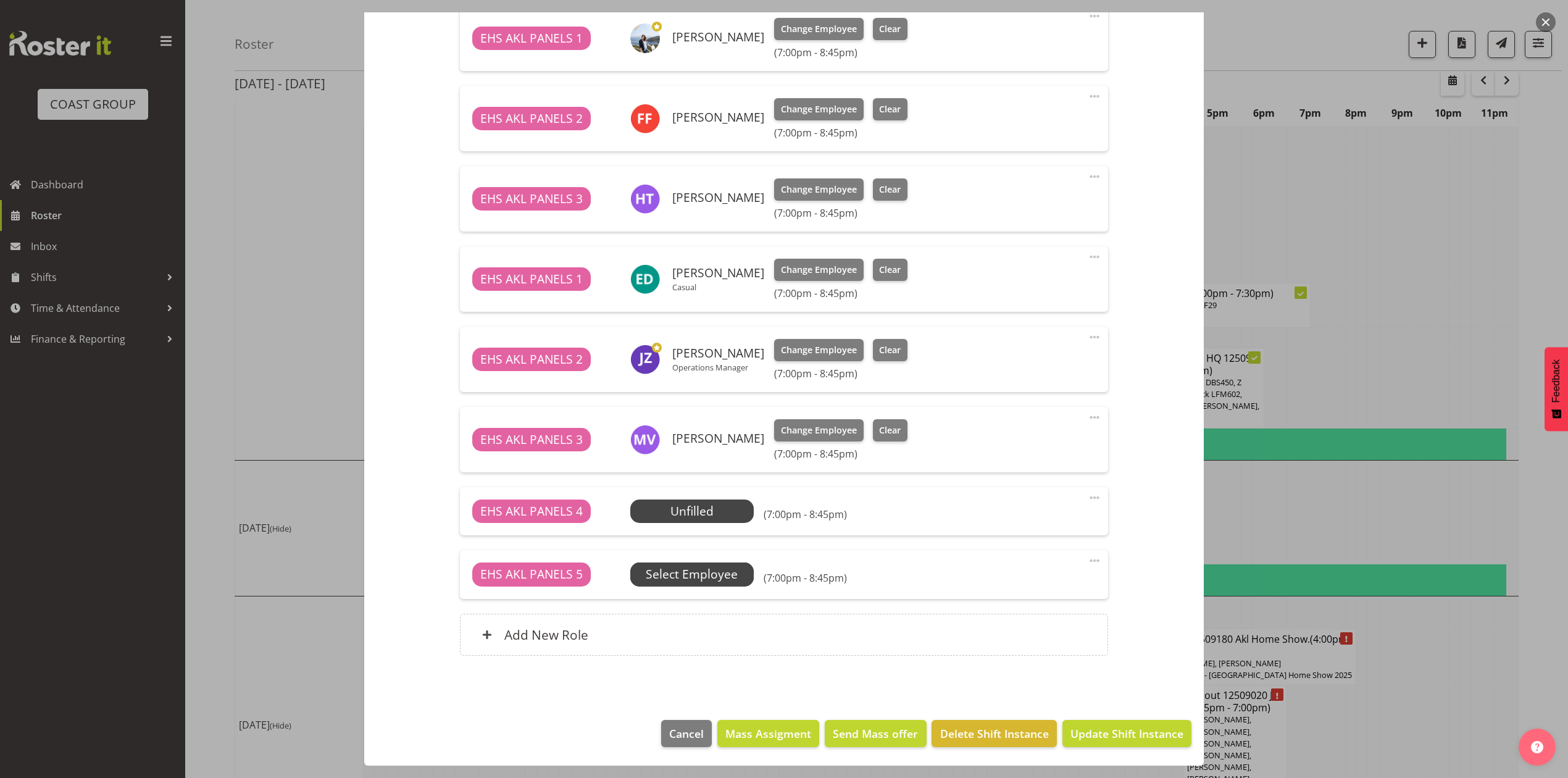
click at [714, 571] on span "Select Employee" at bounding box center [692, 575] width 92 height 18
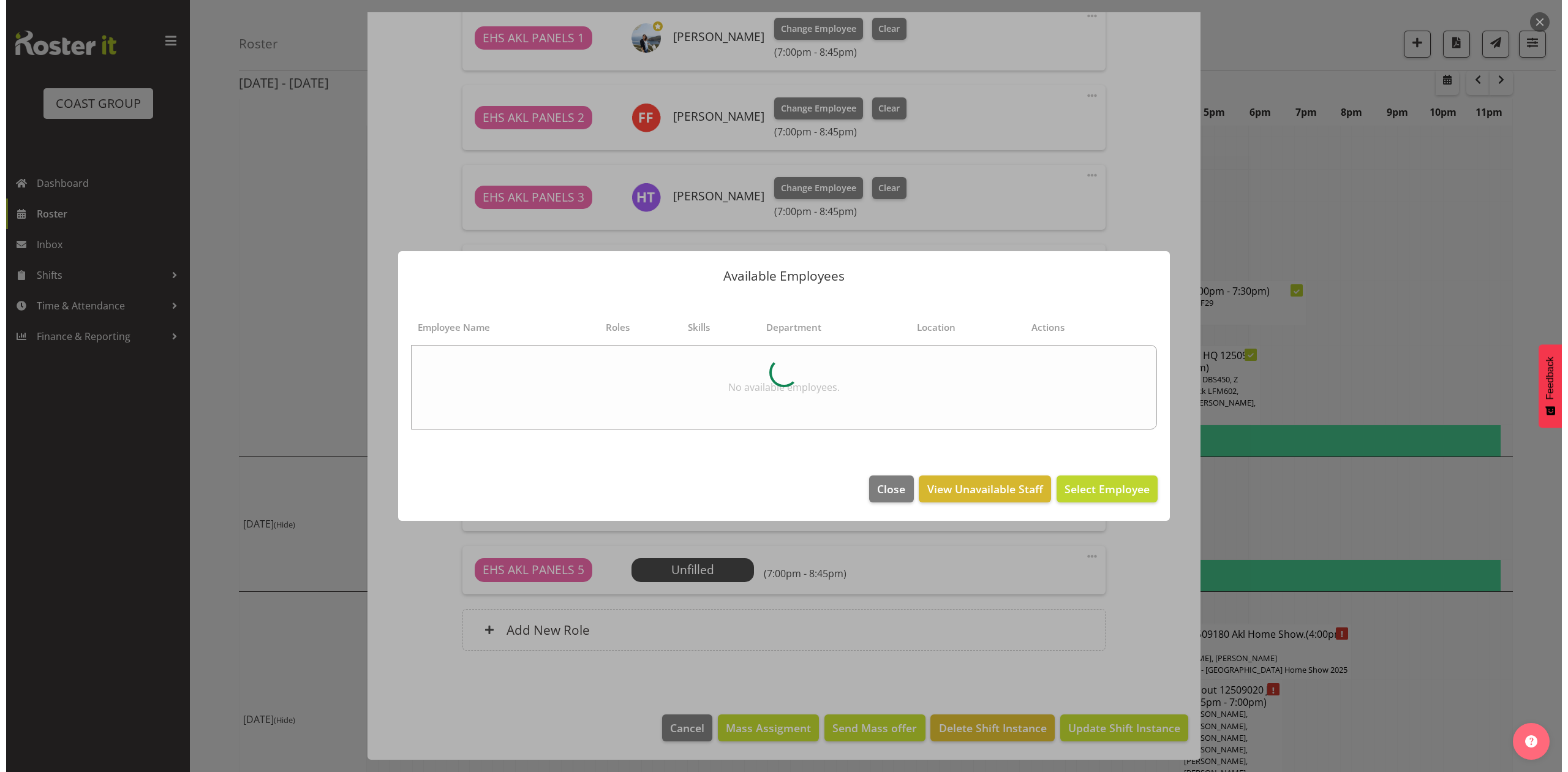
scroll to position [1599, 0]
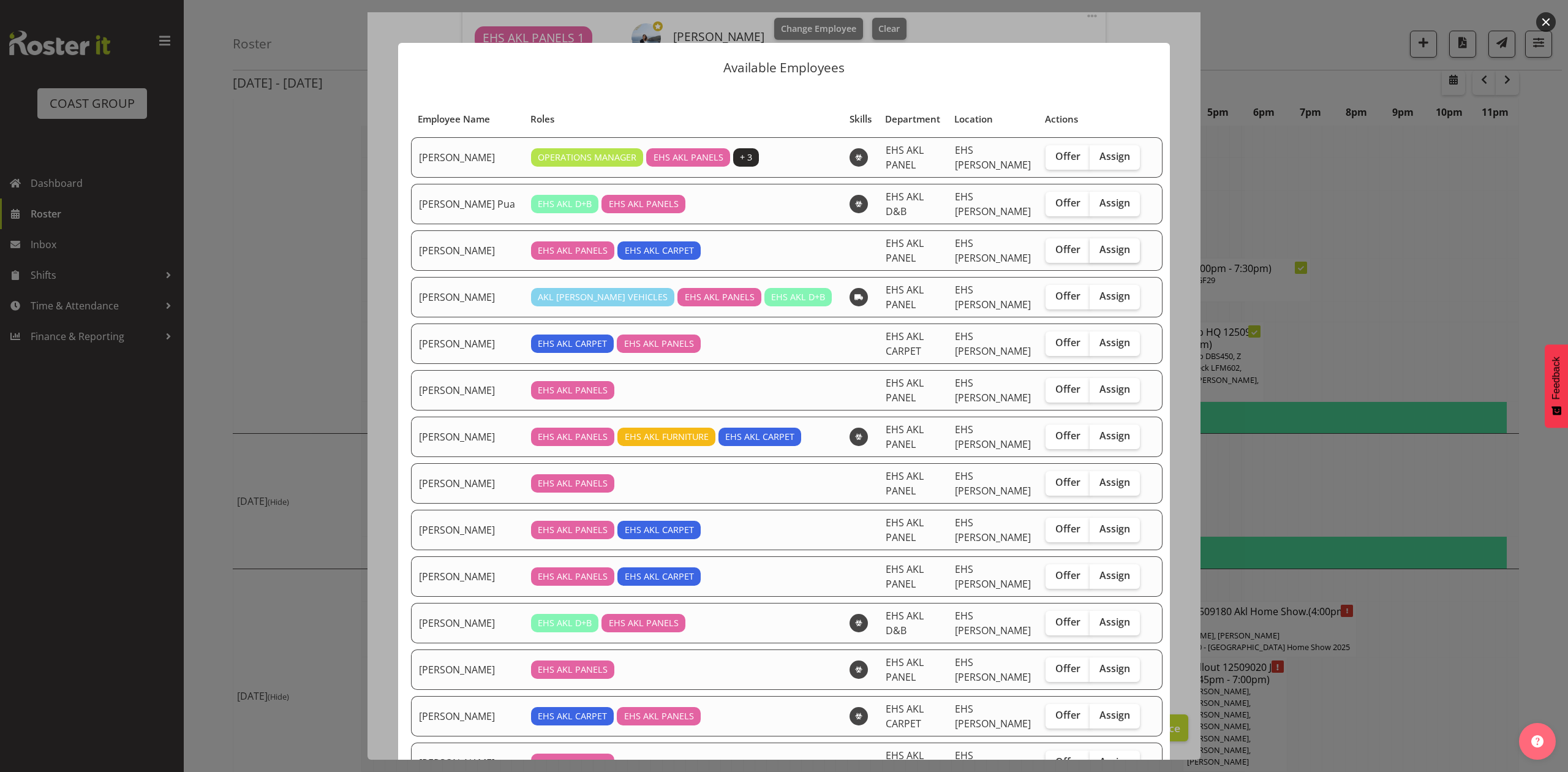
click at [1110, 244] on span "Assign" at bounding box center [1115, 249] width 31 height 12
click at [1098, 246] on input "Assign" at bounding box center [1094, 250] width 8 height 8
checkbox input "true"
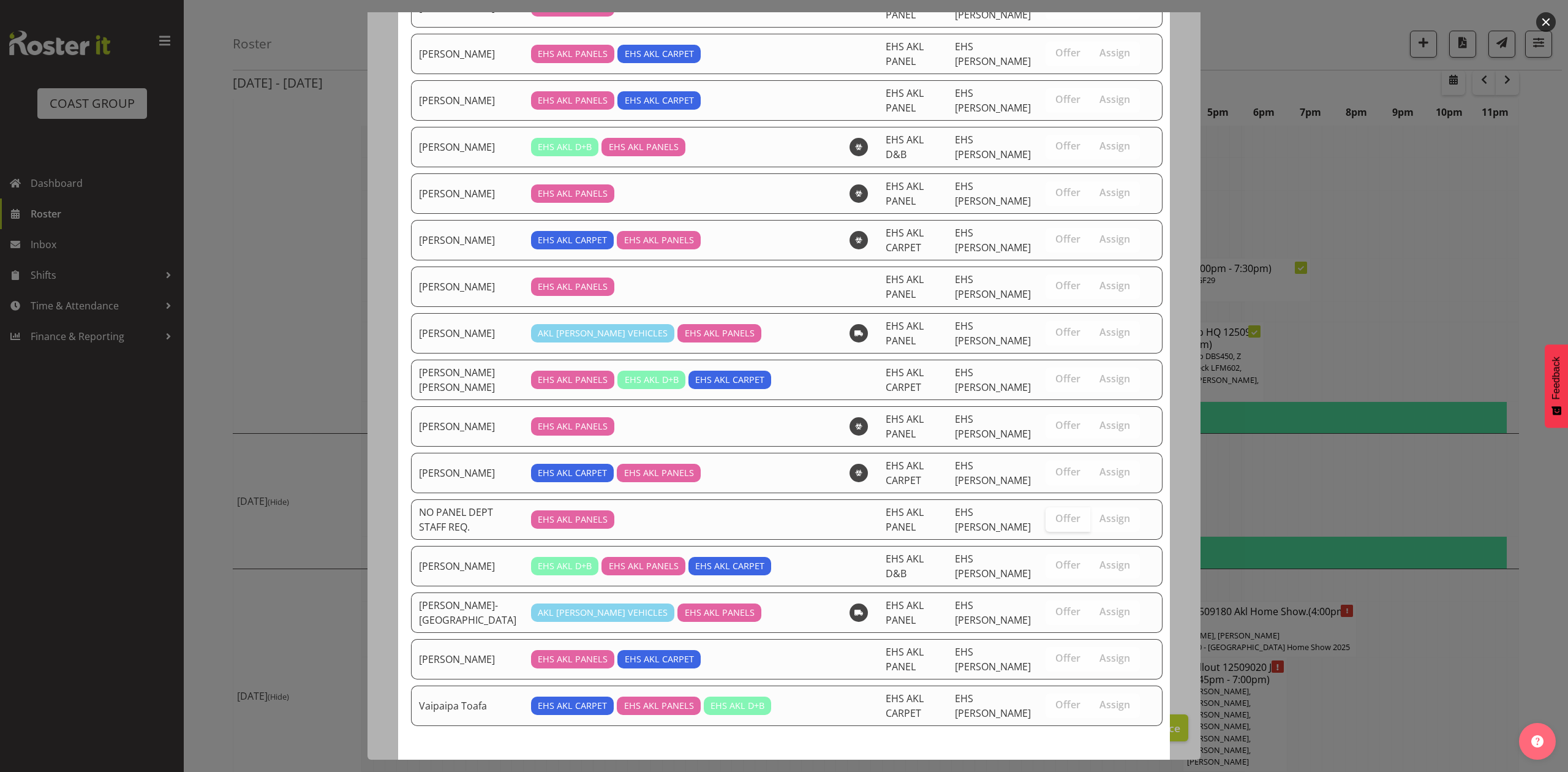
scroll to position [533, 0]
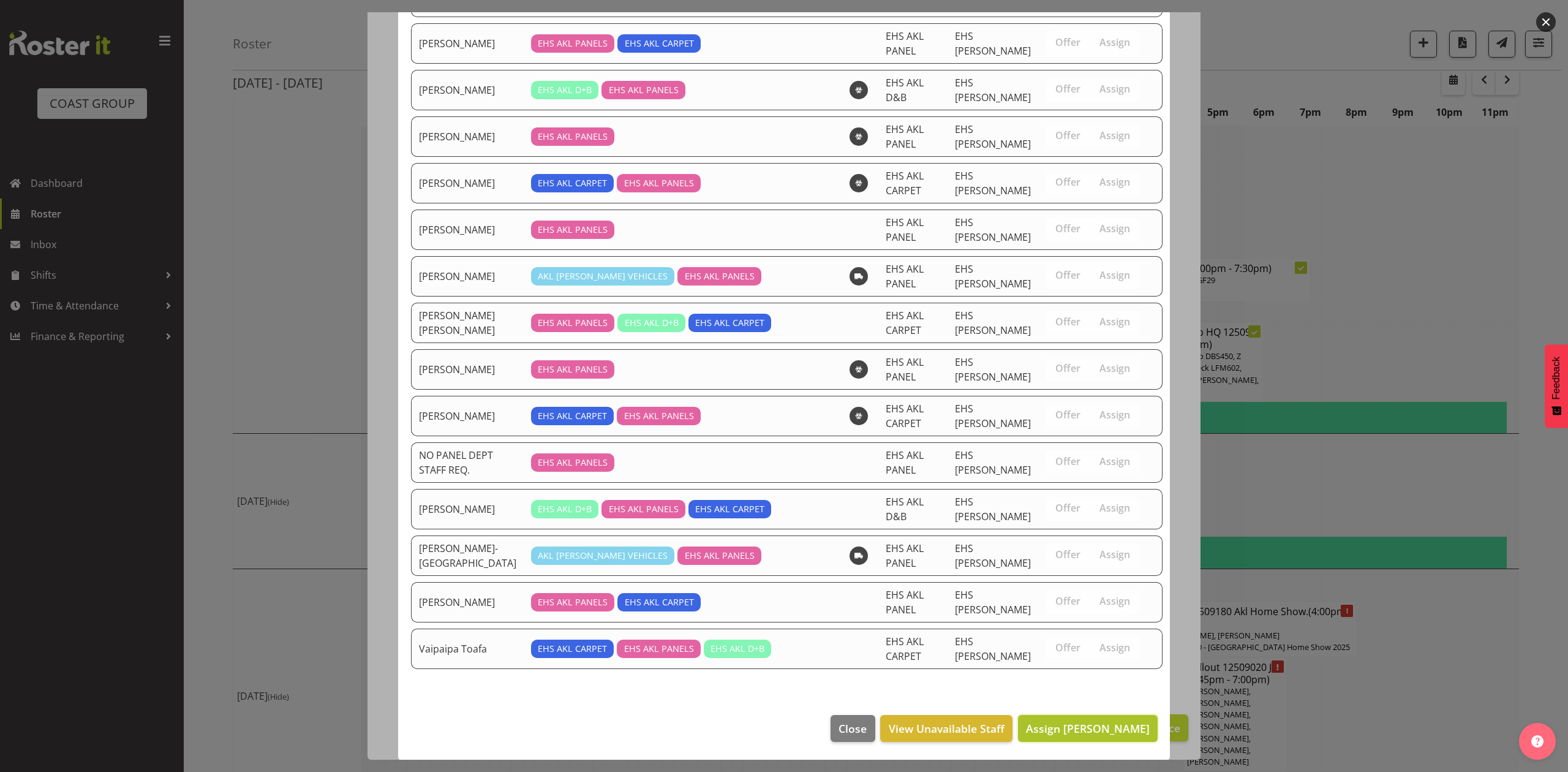
click at [1083, 724] on span "Assign [PERSON_NAME]" at bounding box center [1088, 729] width 124 height 14
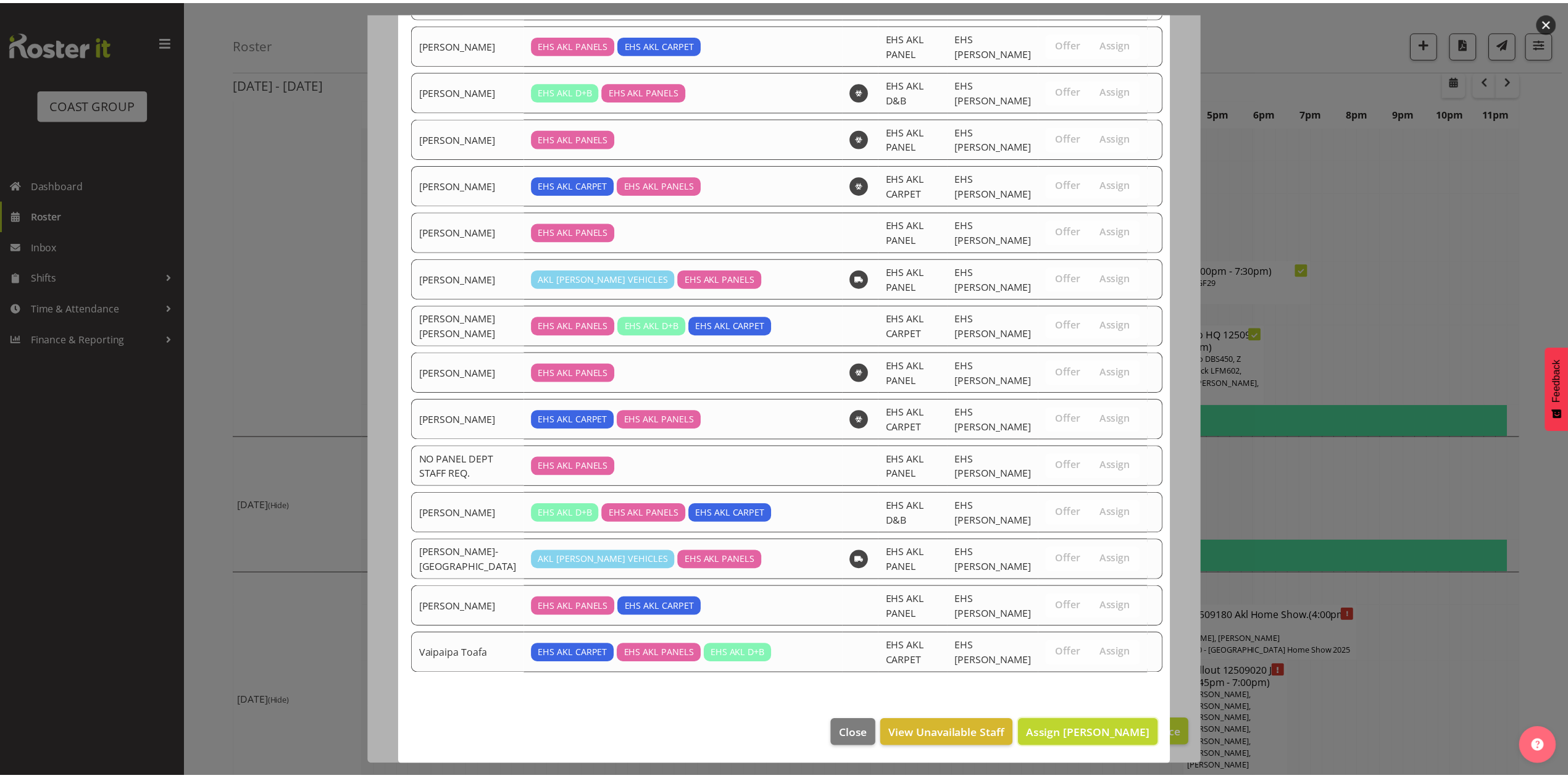
scroll to position [1636, 0]
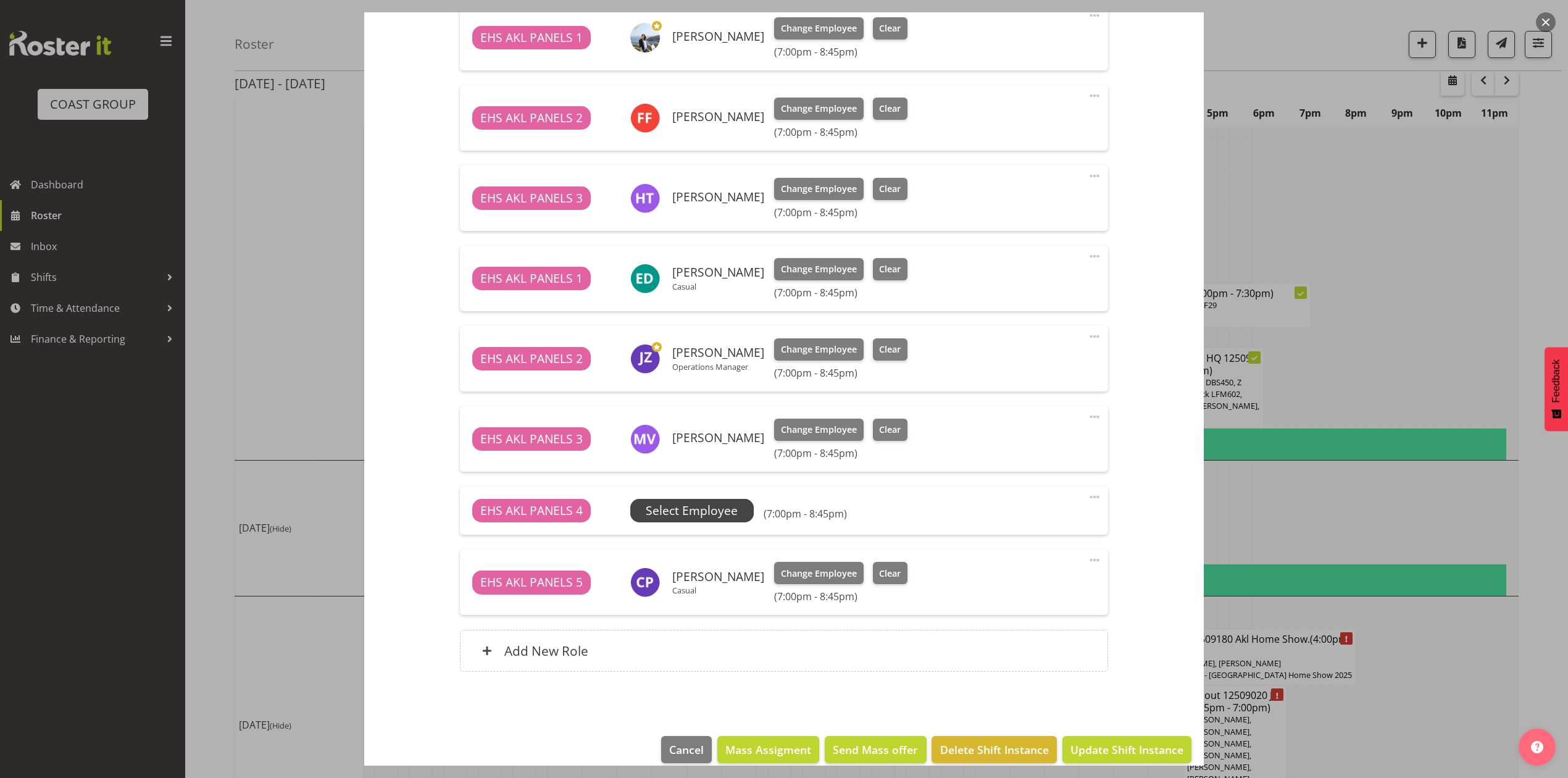
click at [716, 507] on span "Select Employee" at bounding box center [692, 511] width 92 height 18
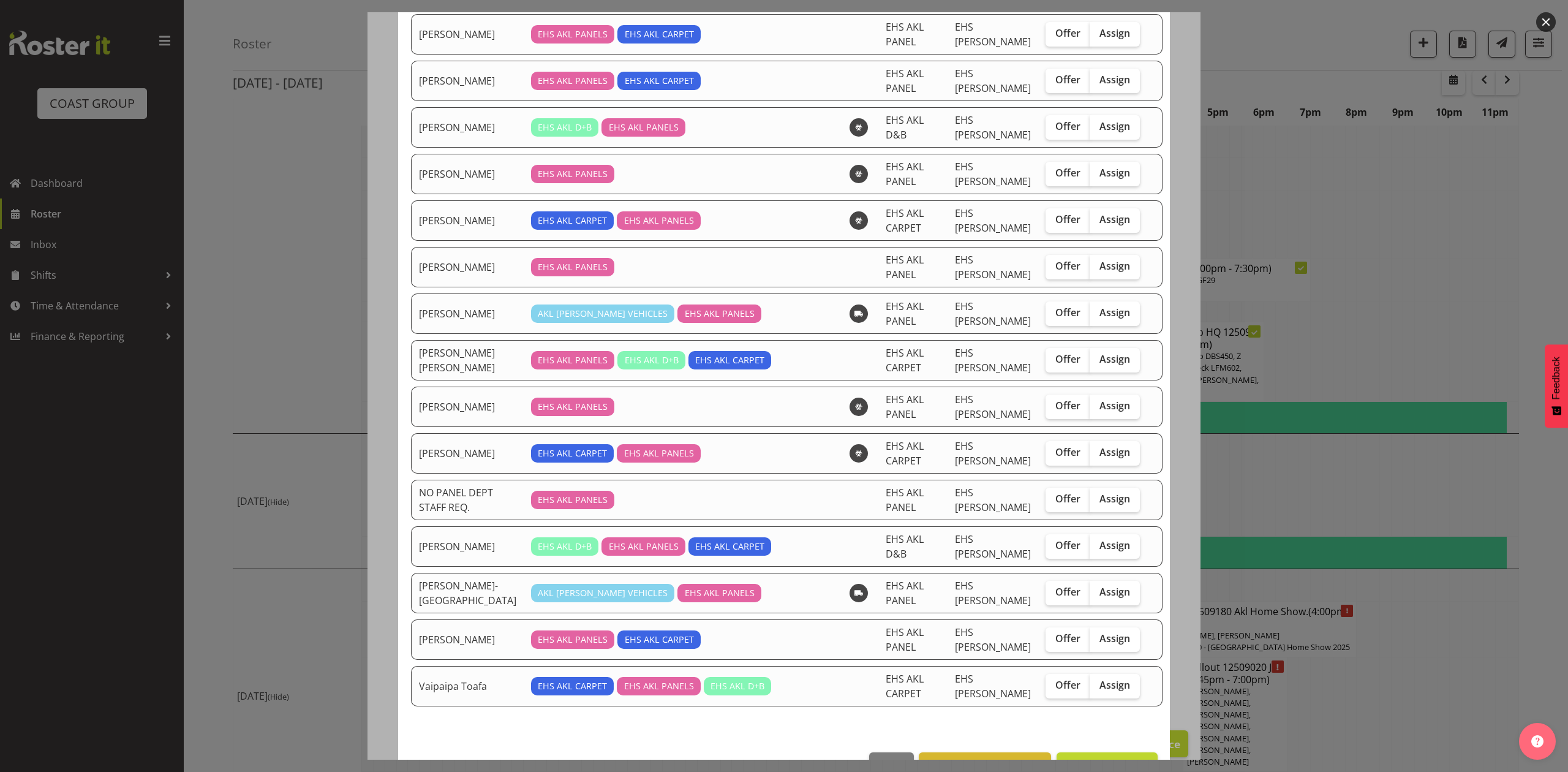
scroll to position [487, 0]
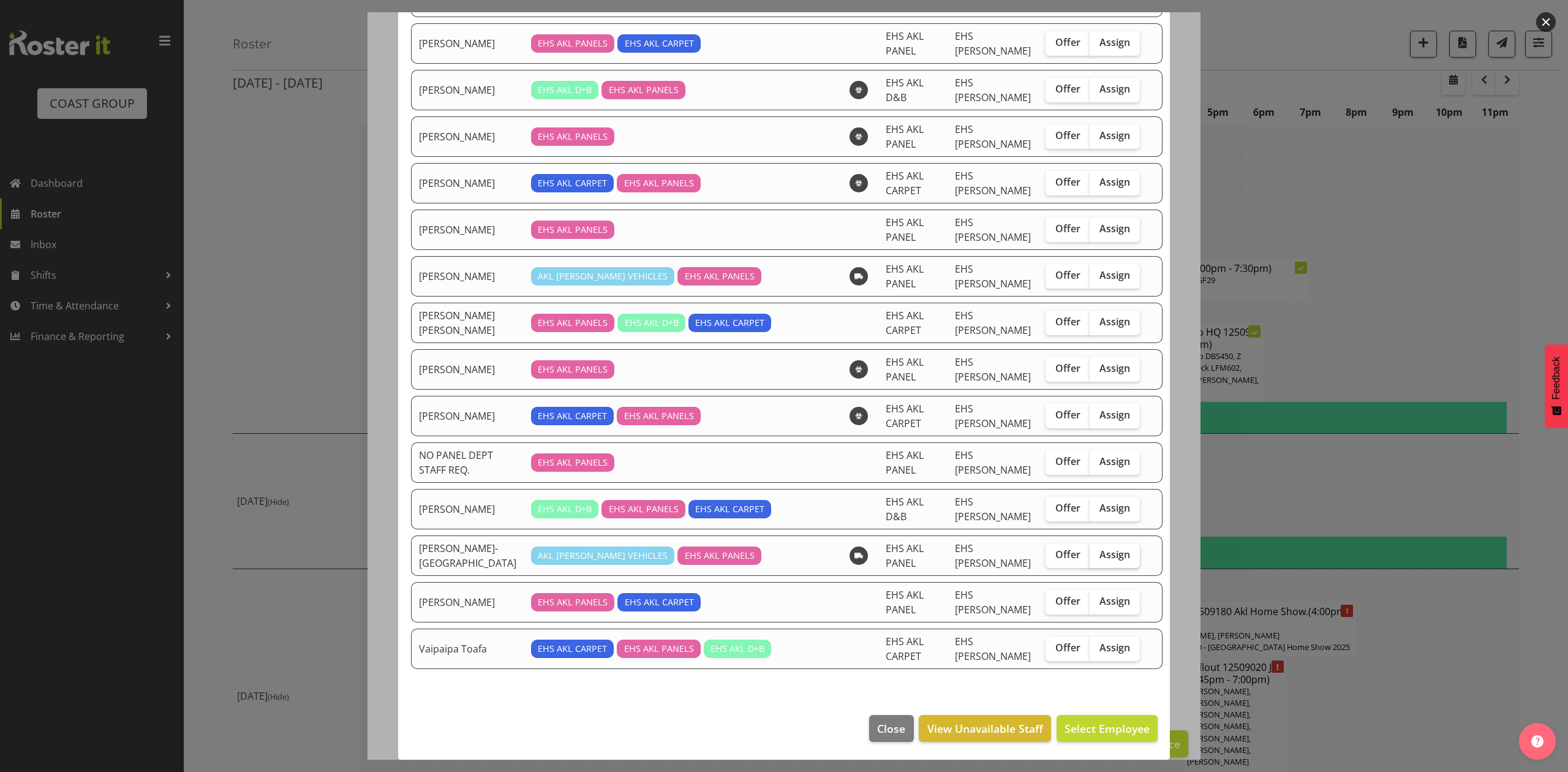
click at [1100, 550] on span "Assign" at bounding box center [1115, 555] width 31 height 12
click at [1090, 551] on input "Assign" at bounding box center [1094, 555] width 8 height 8
checkbox input "true"
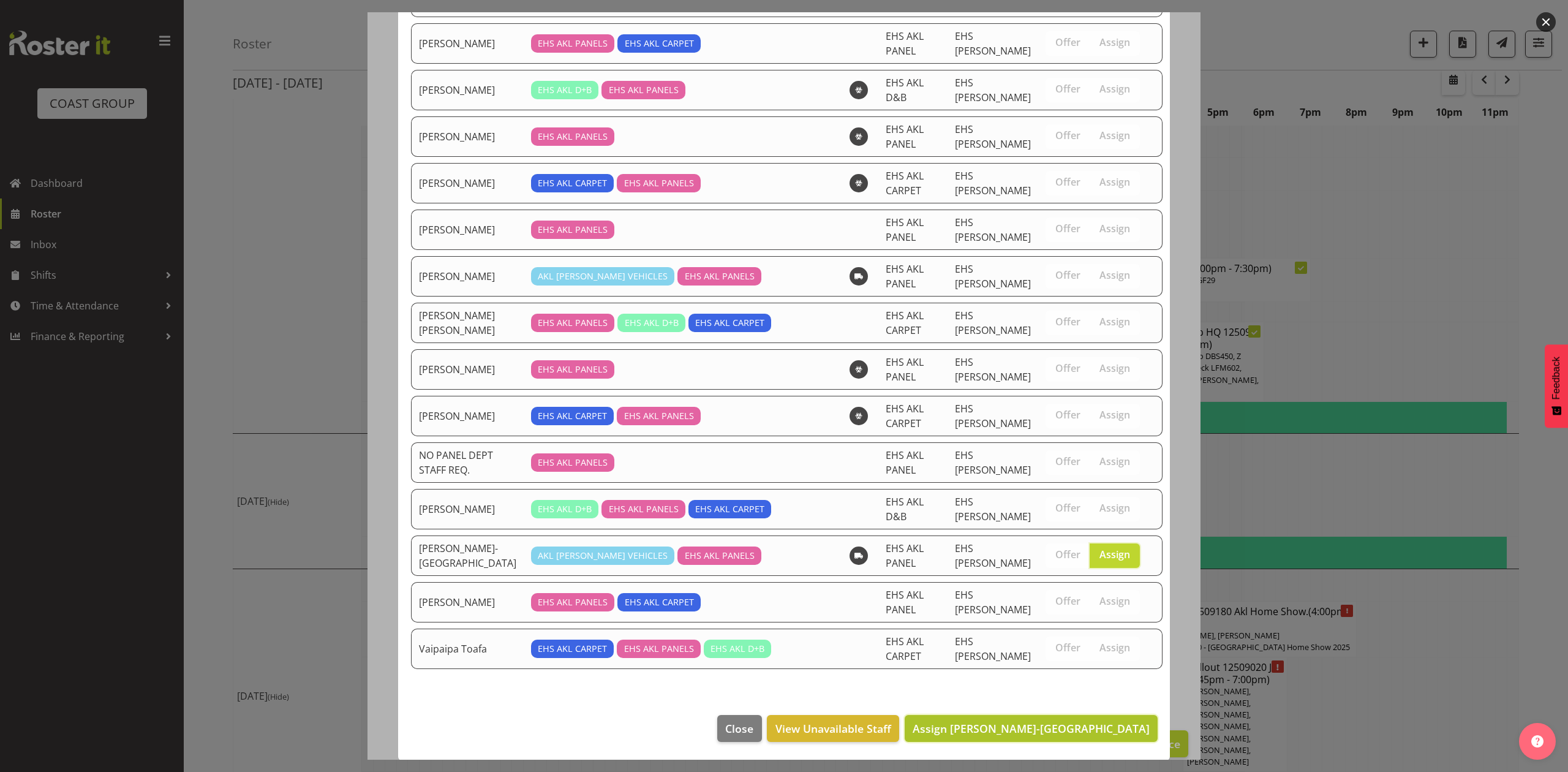
click at [1091, 721] on span "Assign [PERSON_NAME]-[GEOGRAPHIC_DATA]" at bounding box center [1031, 729] width 237 height 14
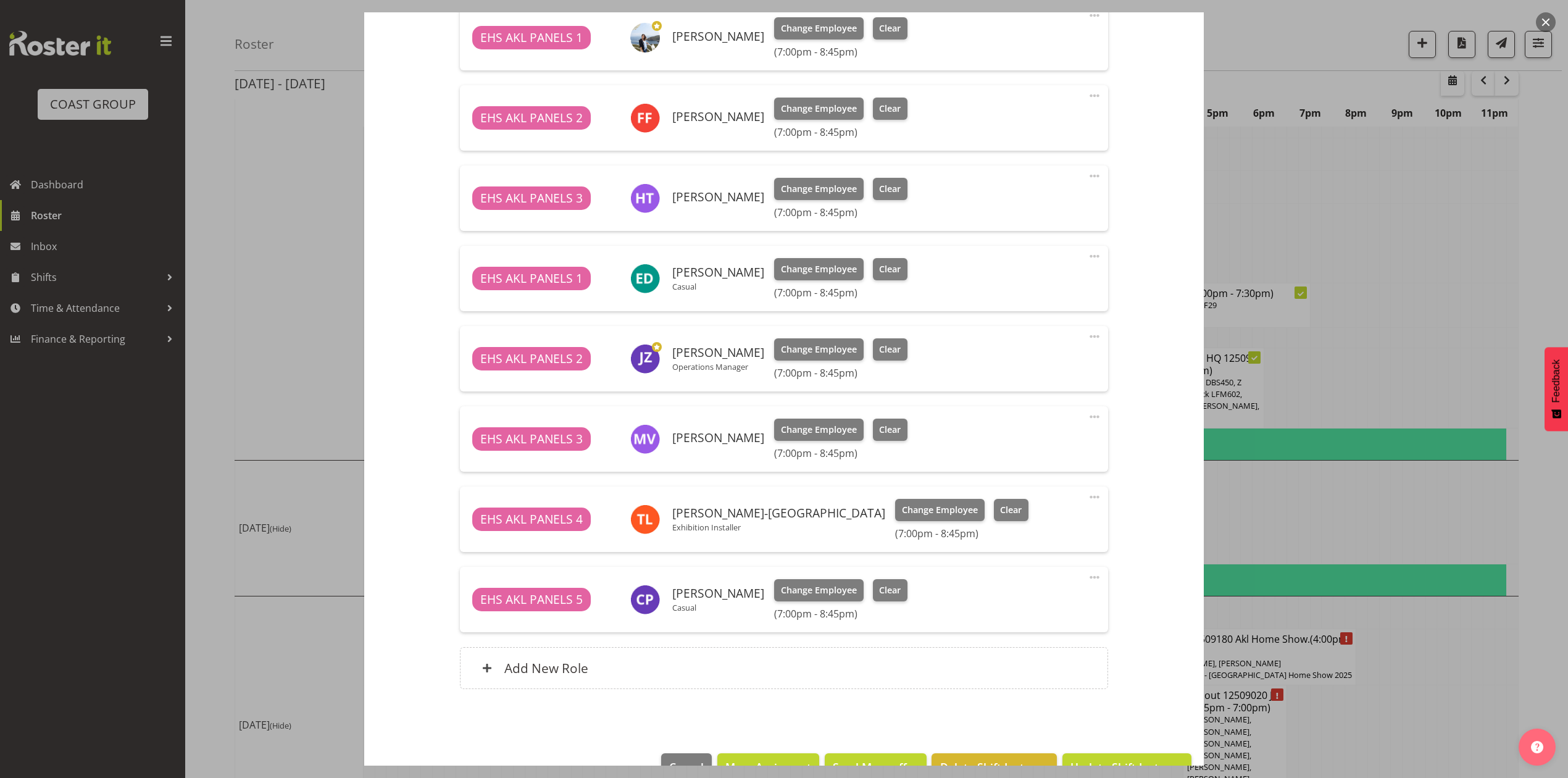
scroll to position [600, 0]
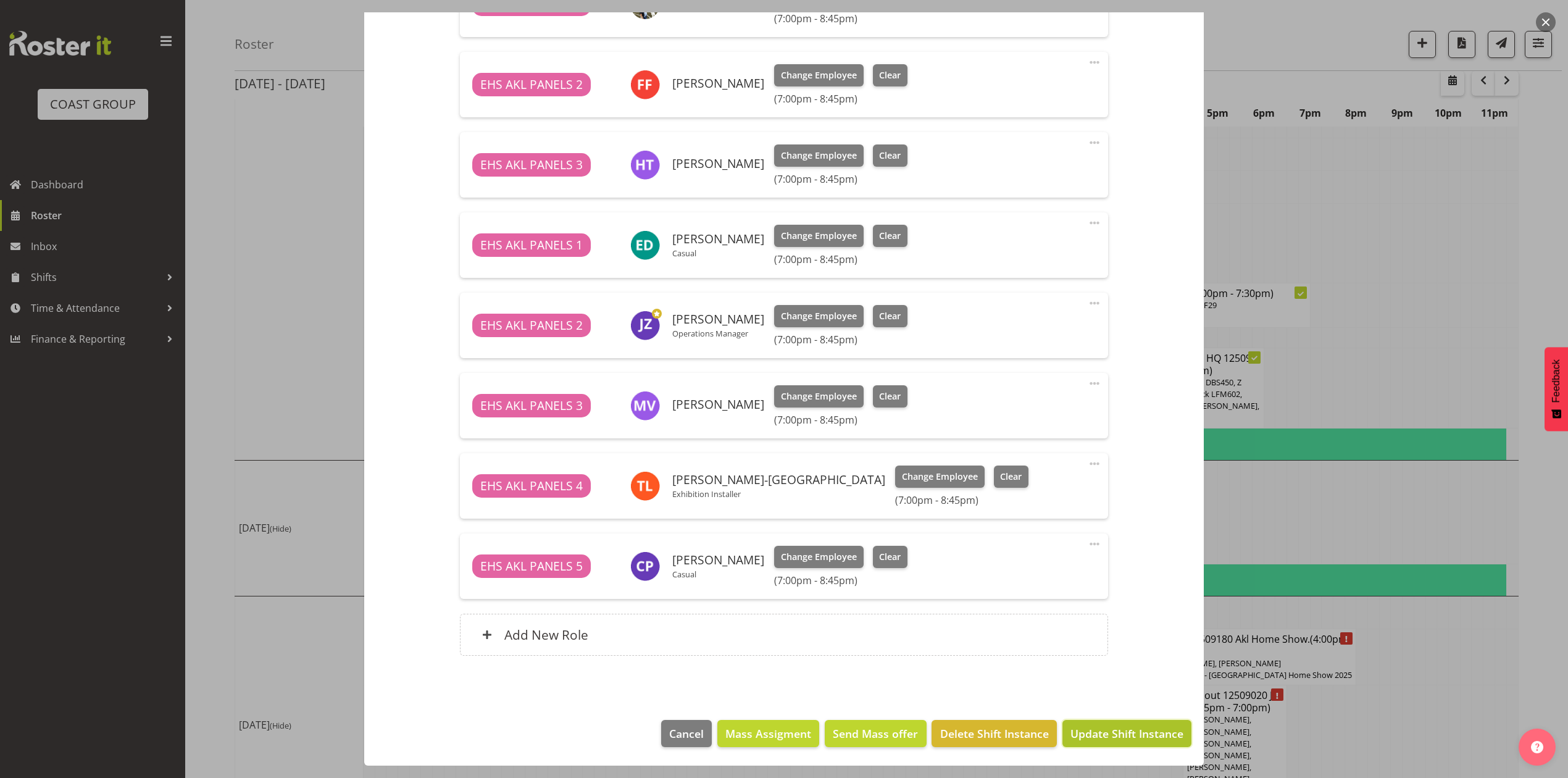
click at [1086, 734] on span "Update Shift Instance" at bounding box center [1126, 734] width 113 height 16
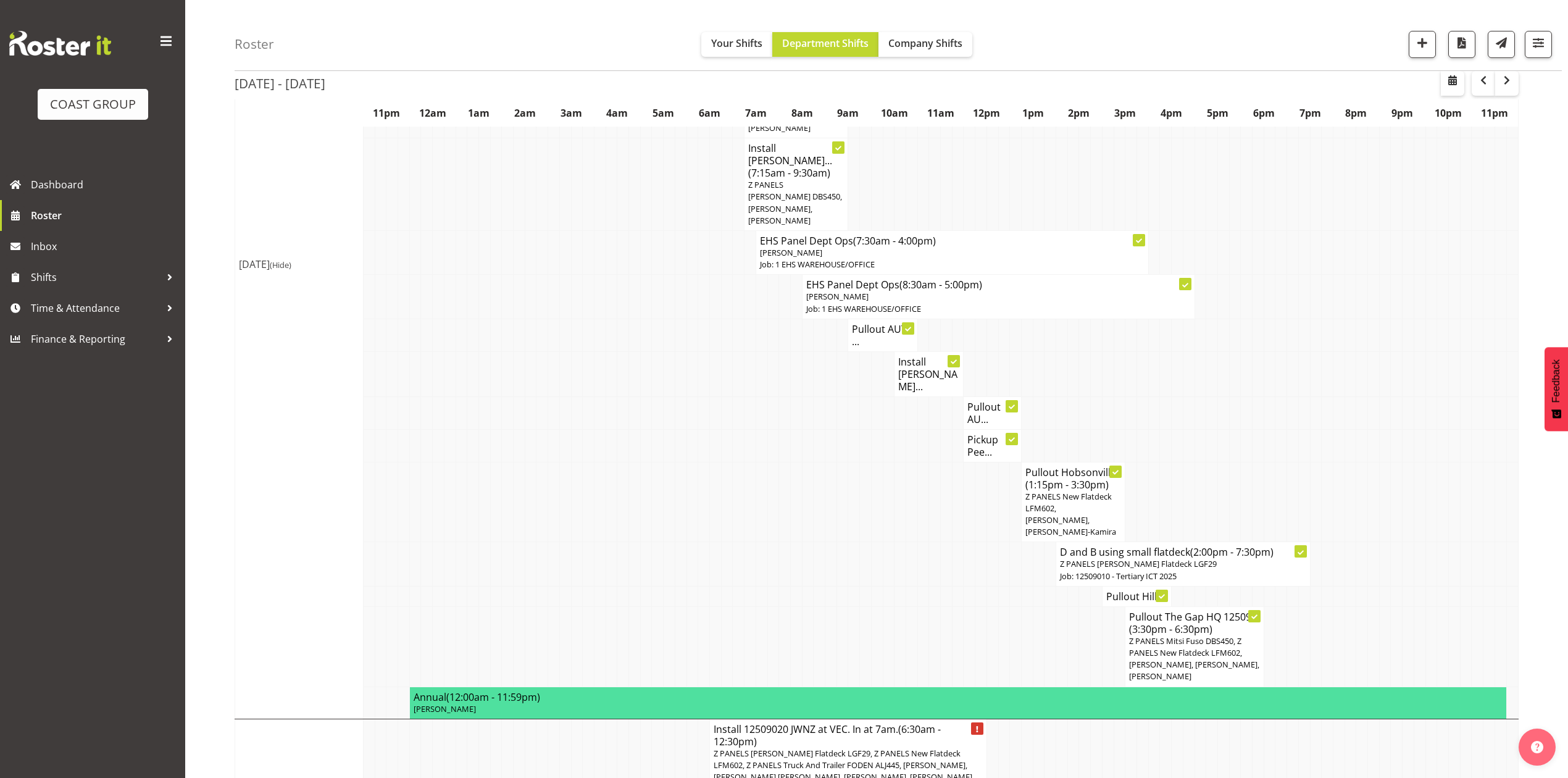
scroll to position [1636, 0]
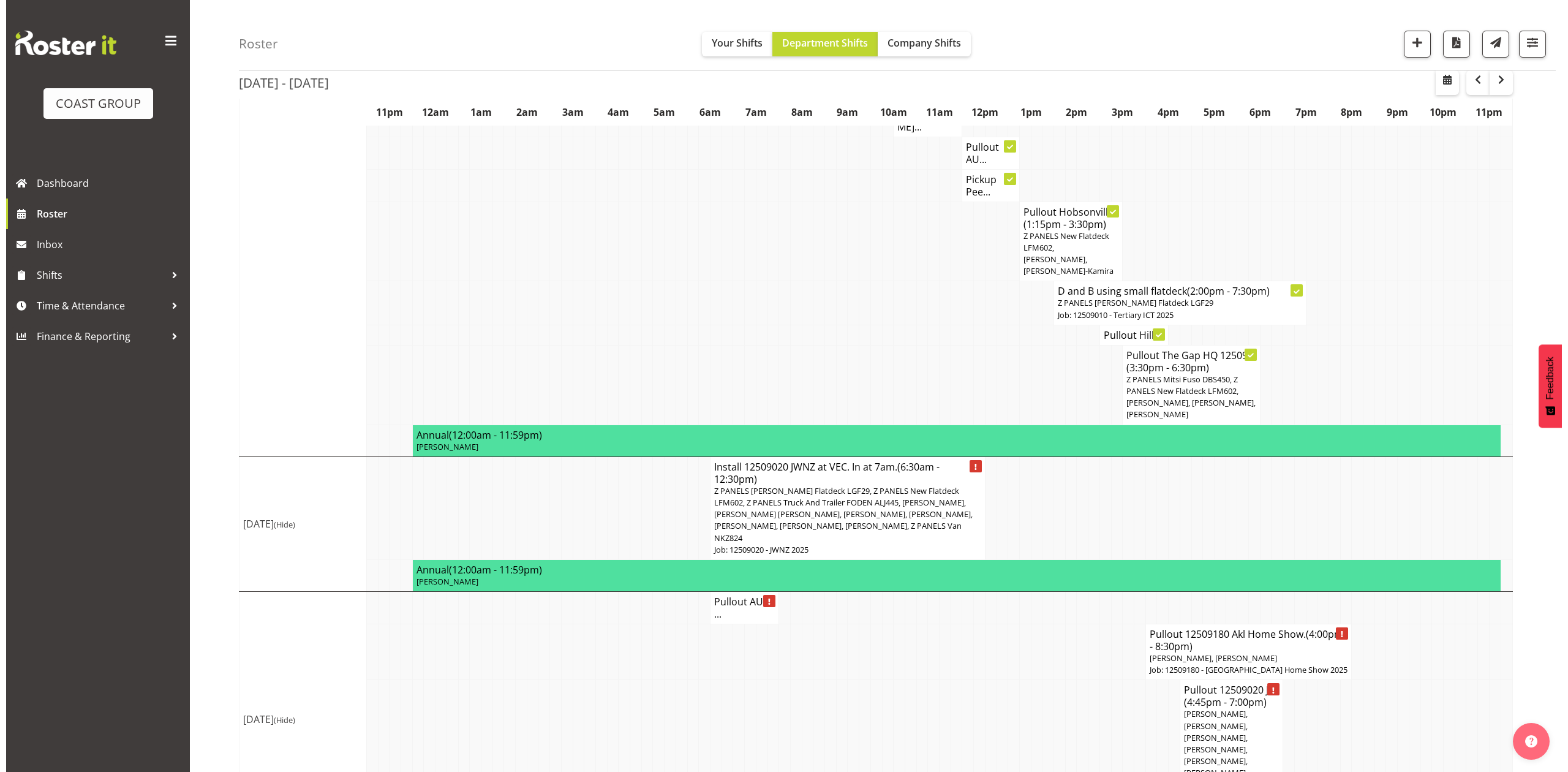
scroll to position [1599, 0]
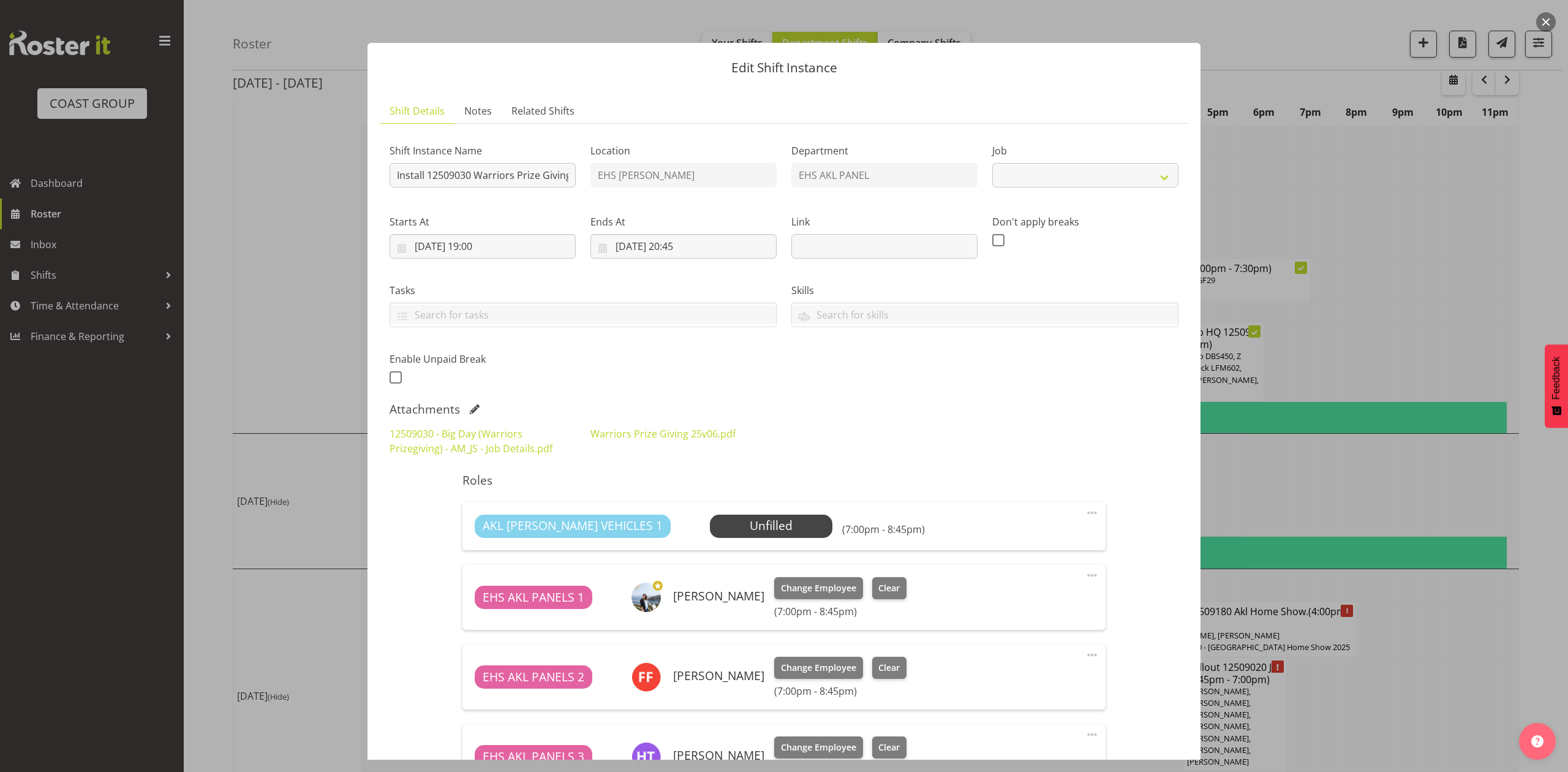
select select "10509"
click at [1395, 586] on div at bounding box center [784, 386] width 1568 height 772
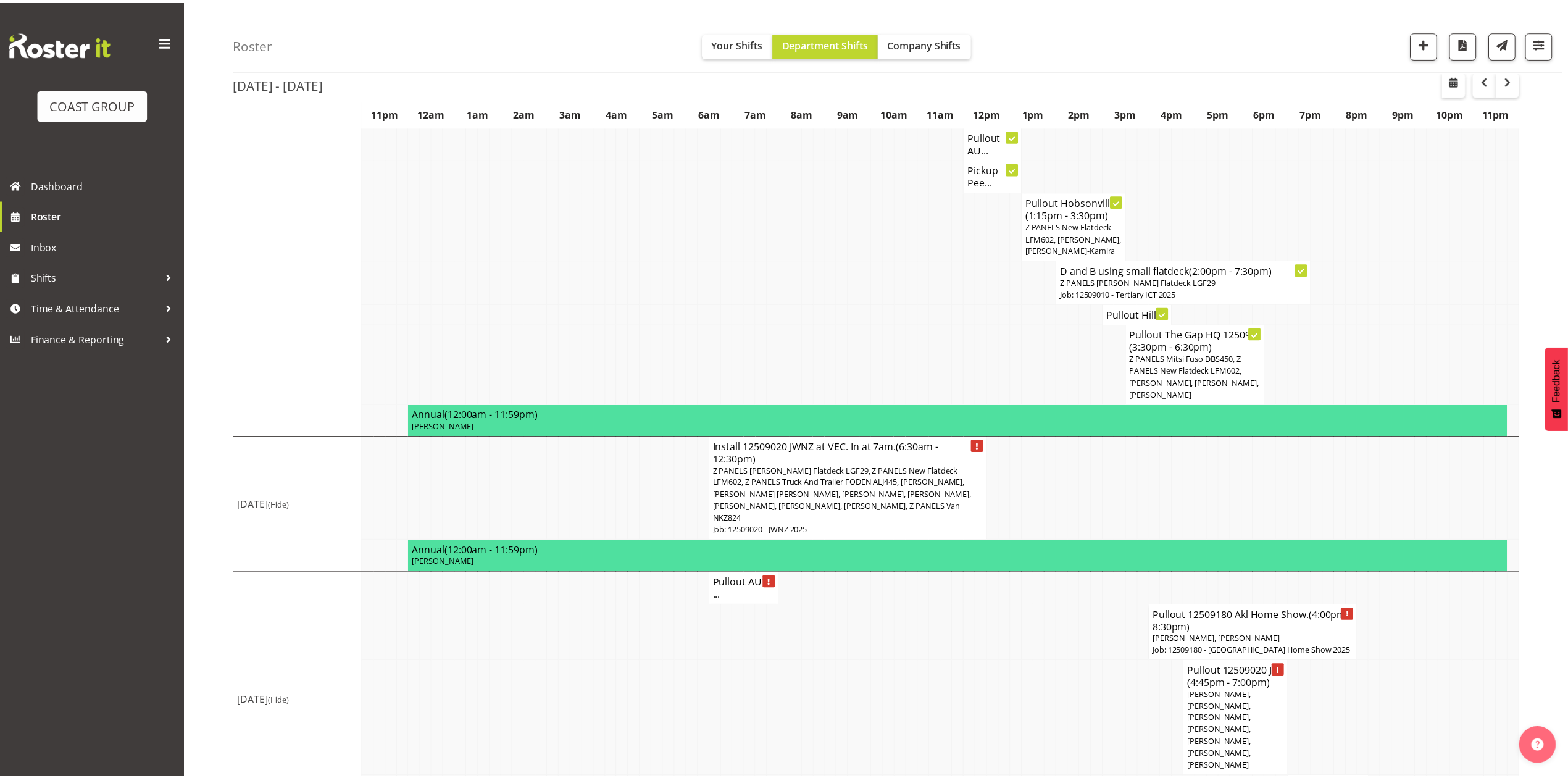
scroll to position [1636, 0]
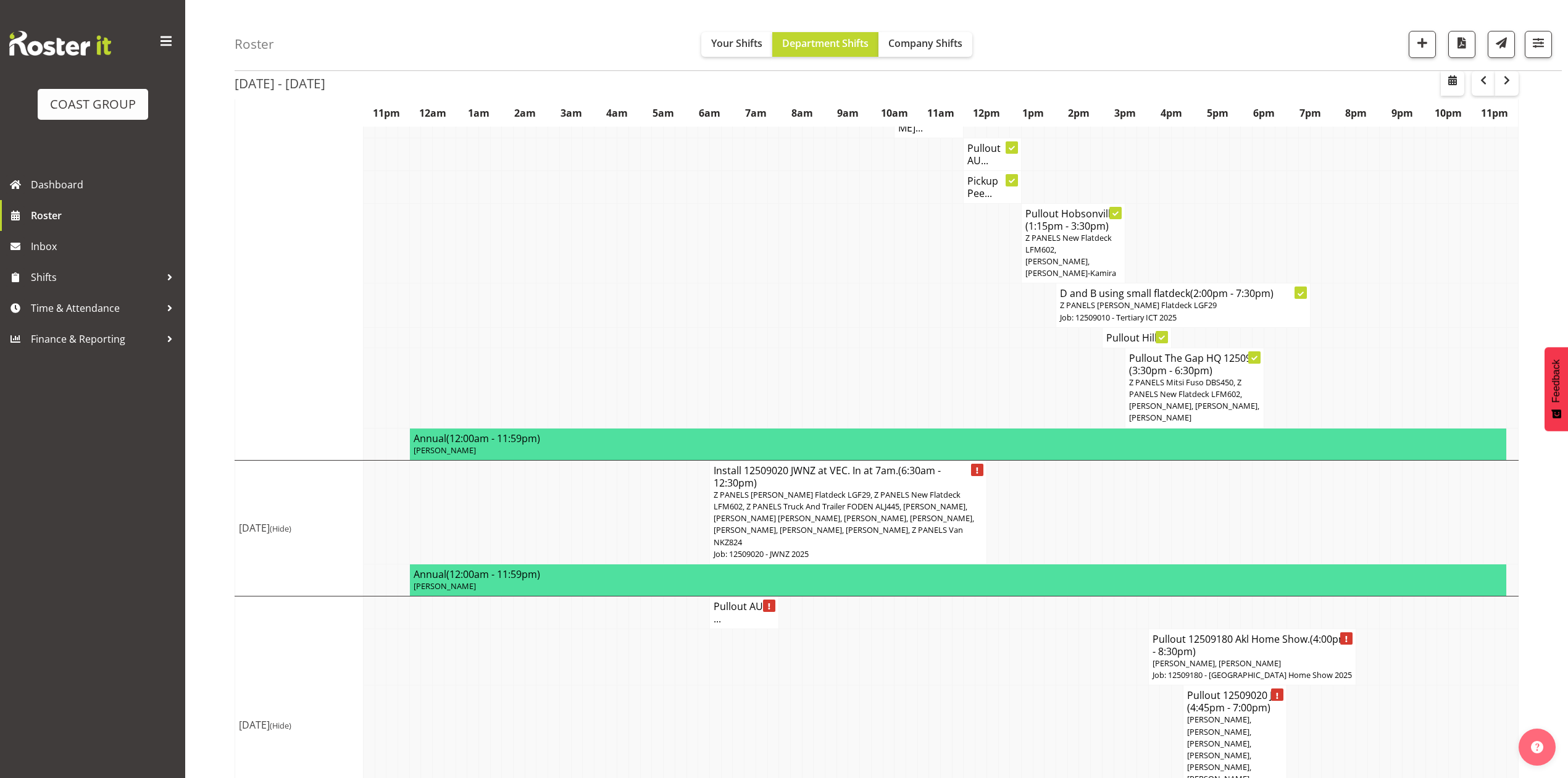
click at [1218, 714] on span "[PERSON_NAME], [PERSON_NAME], [PERSON_NAME], [PERSON_NAME], [PERSON_NAME], [PER…" at bounding box center [1219, 754] width 64 height 82
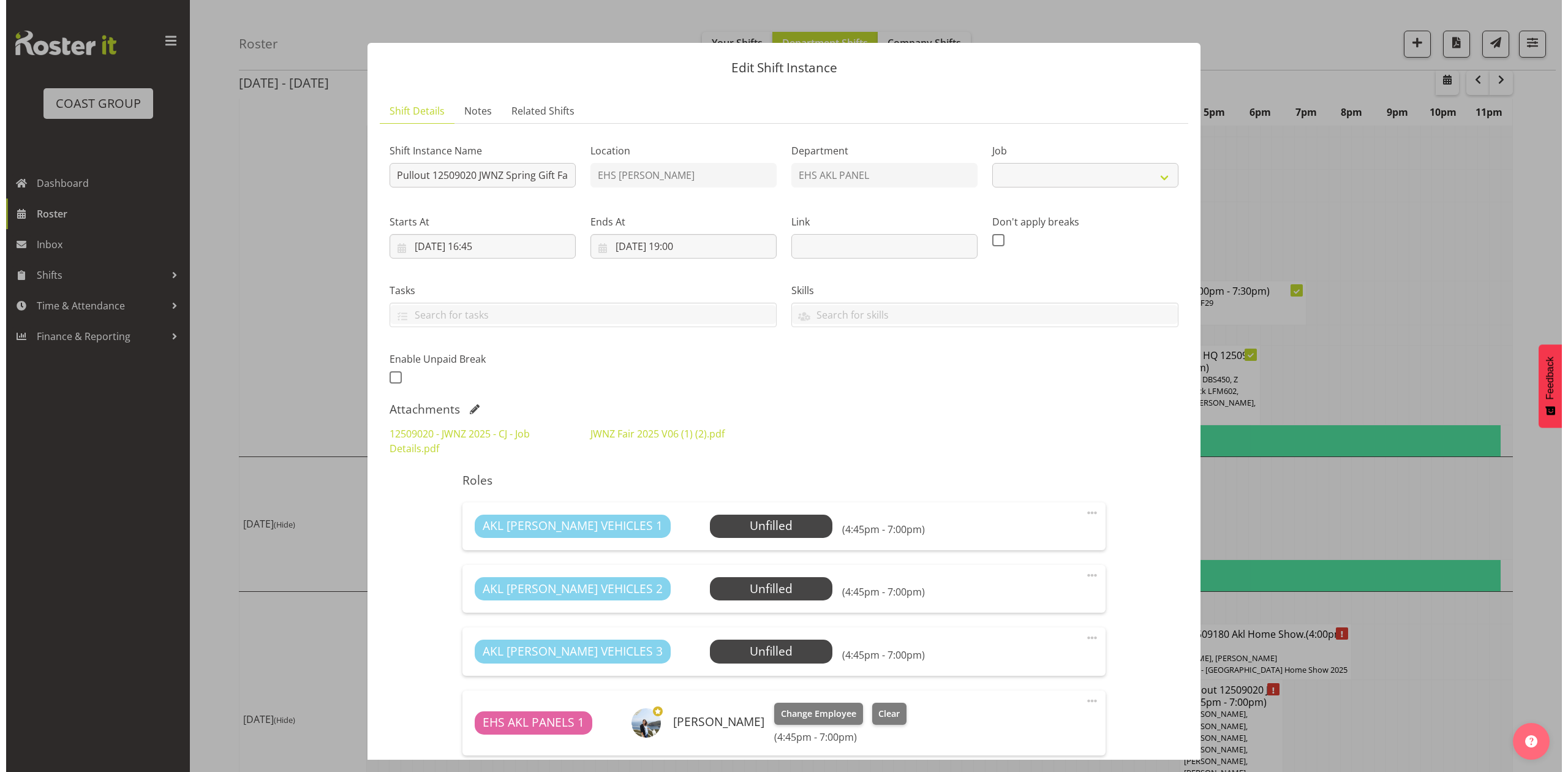
scroll to position [1599, 0]
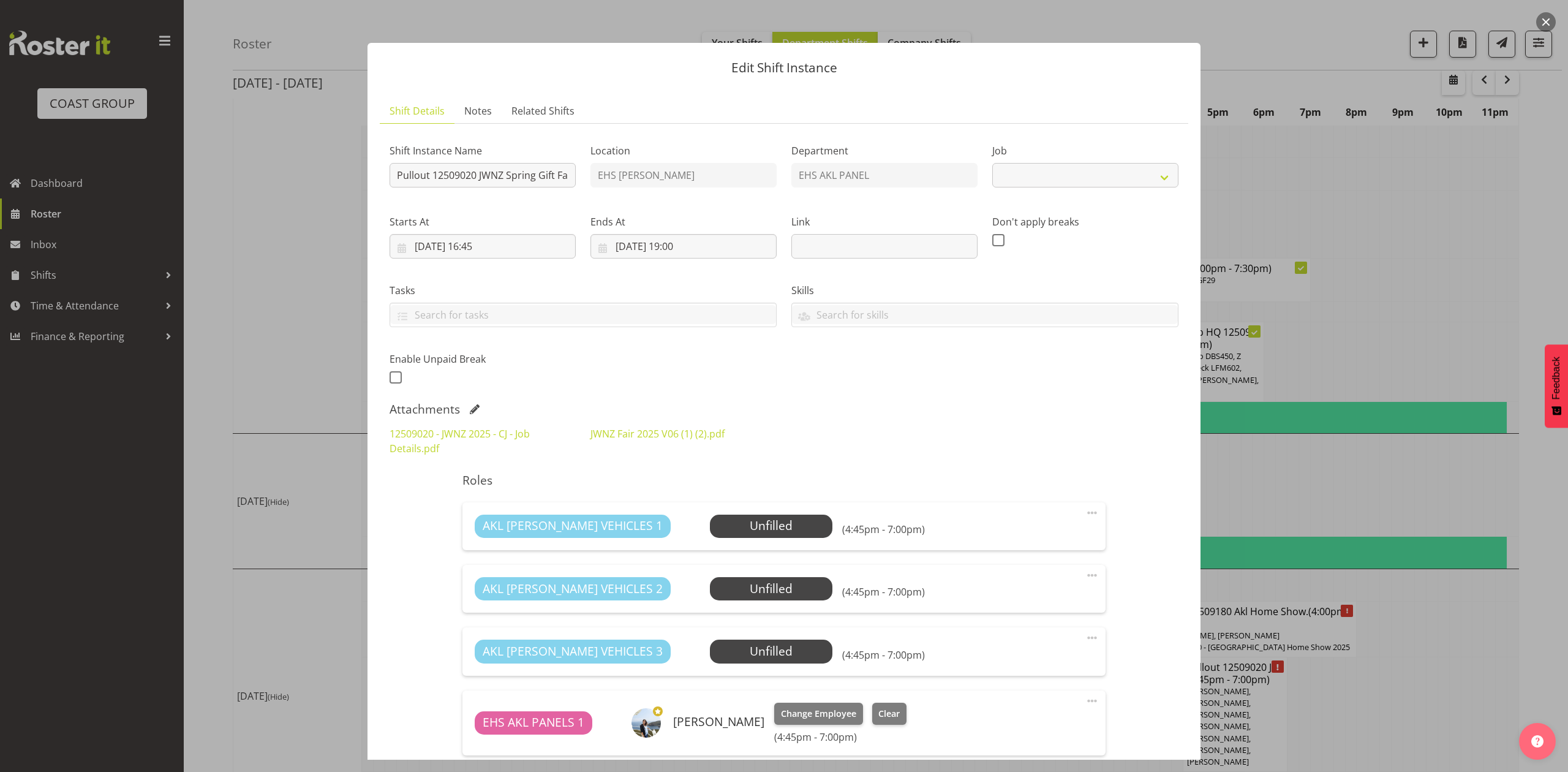
select select "9050"
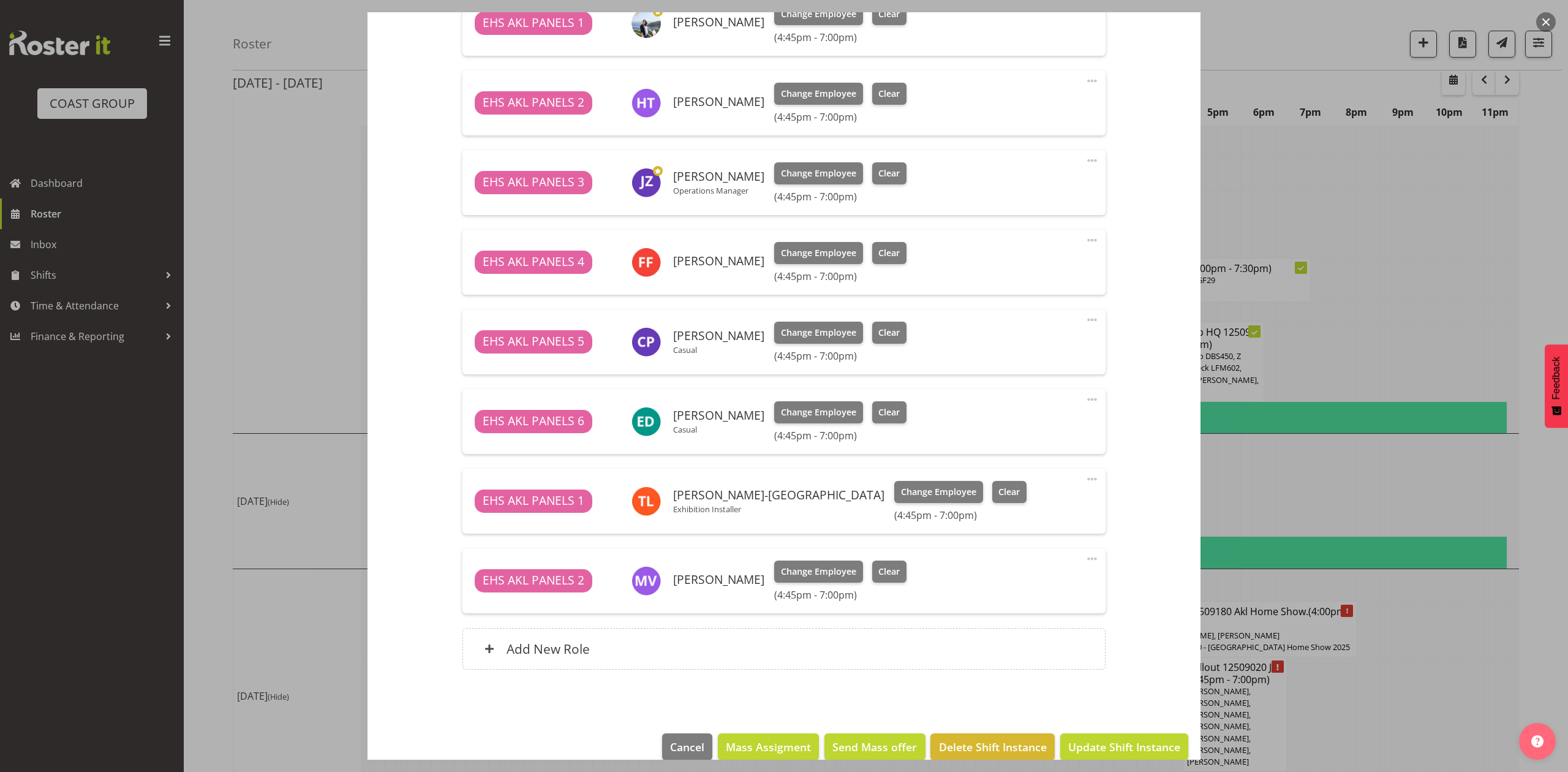
scroll to position [720, 0]
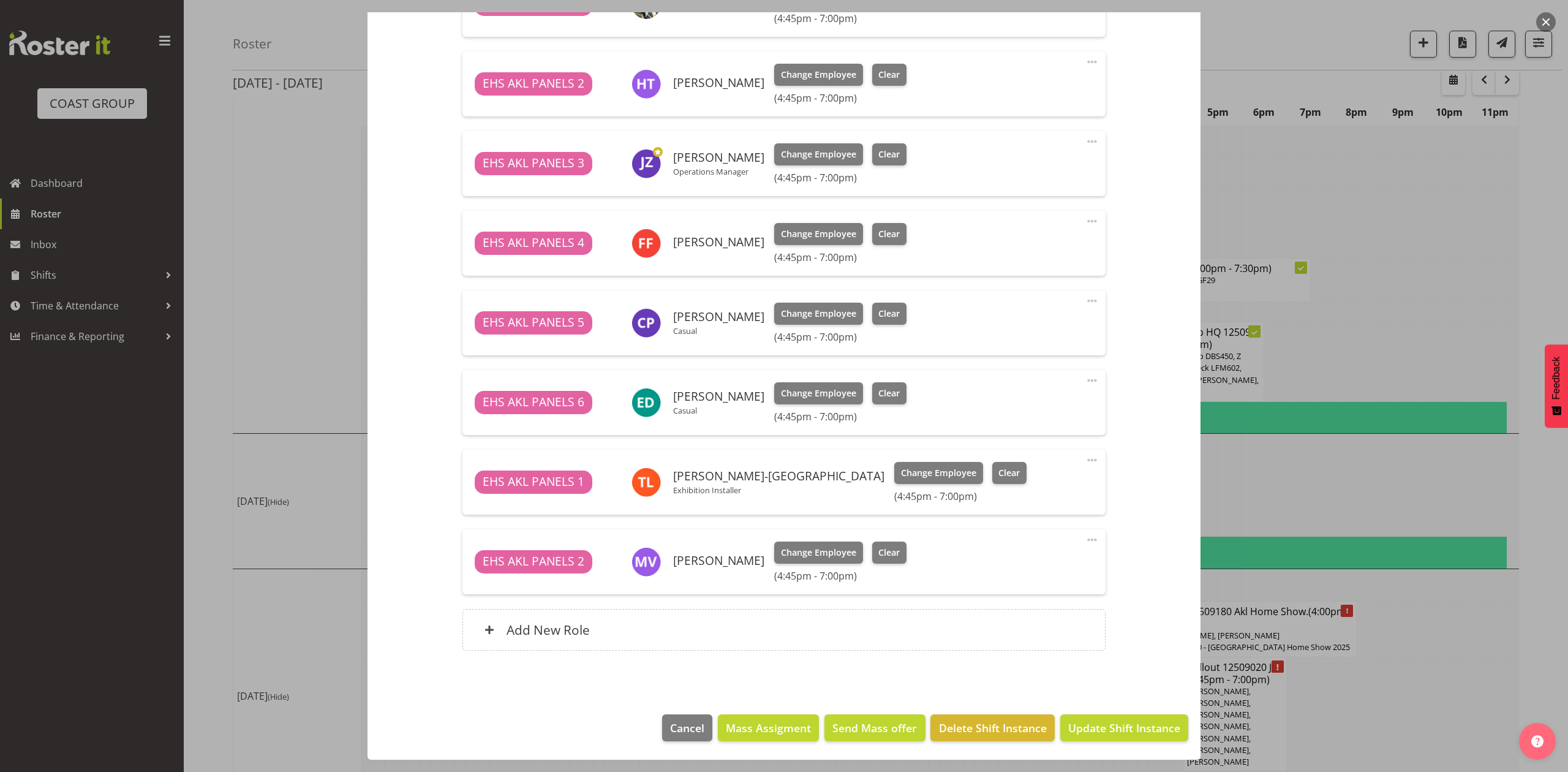
drag, startPoint x: 1414, startPoint y: 608, endPoint x: 1400, endPoint y: 642, distance: 36.8
click at [1417, 613] on div at bounding box center [784, 386] width 1568 height 772
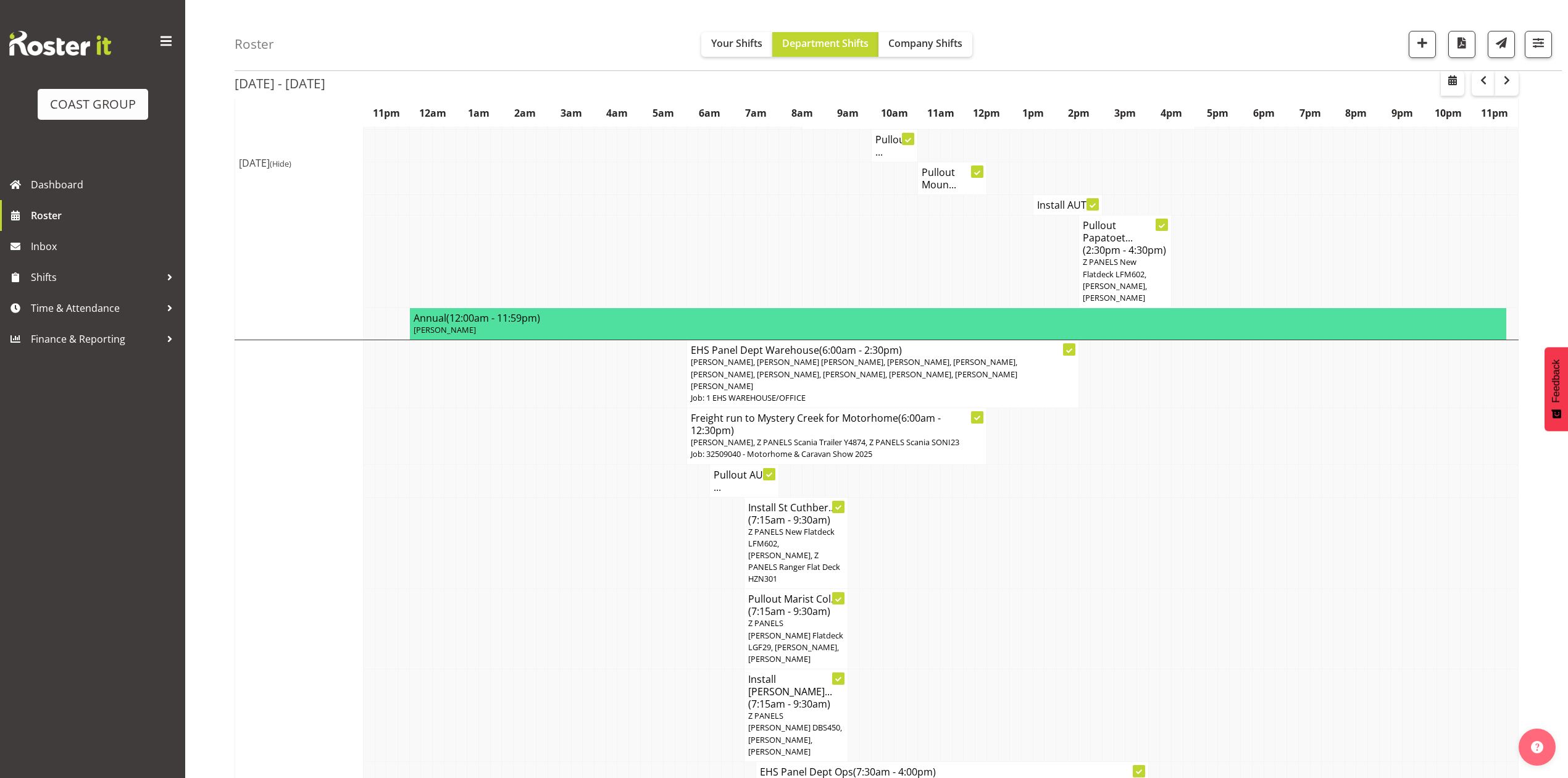
scroll to position [812, 0]
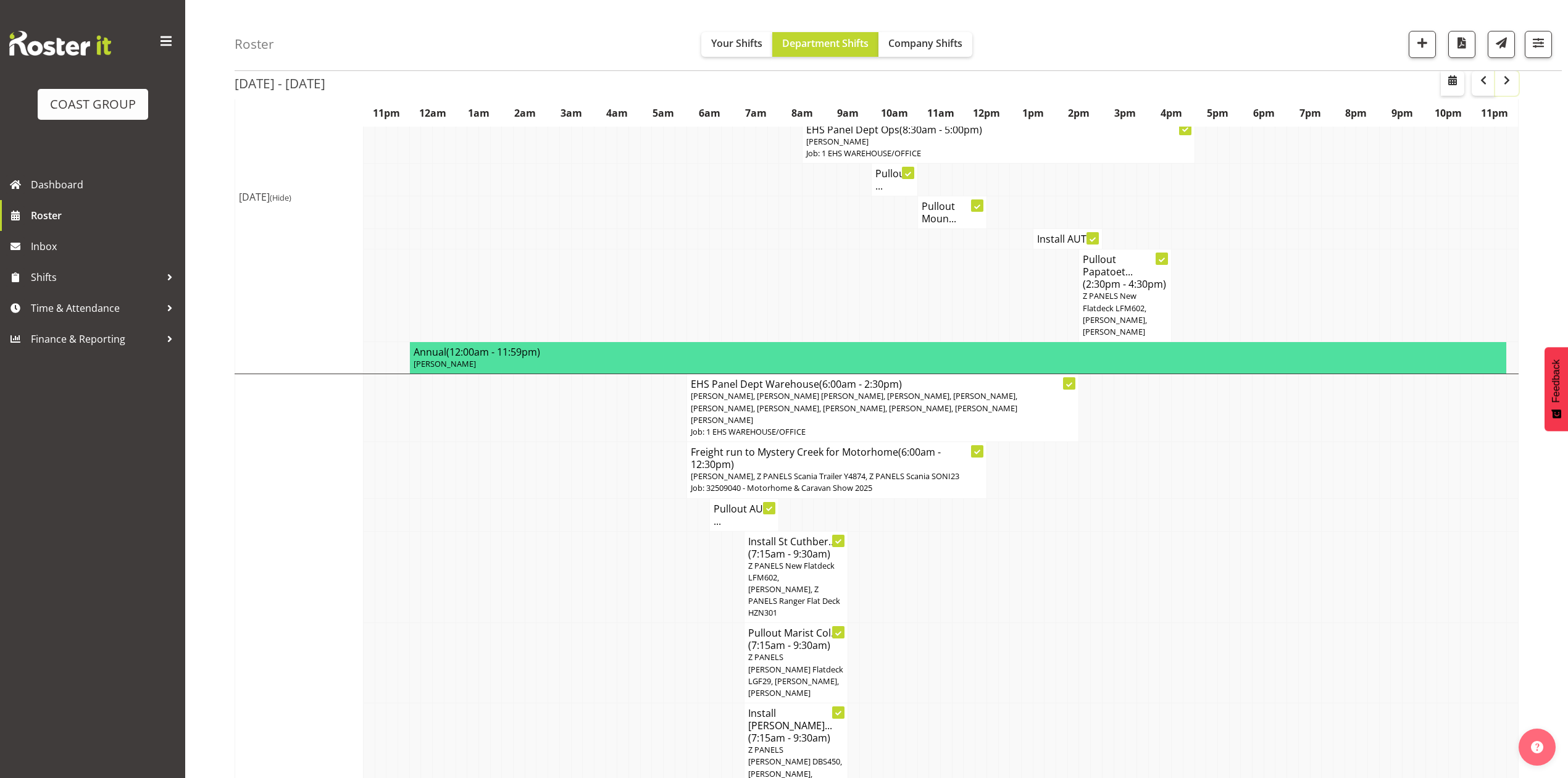
click at [1513, 75] on span "button" at bounding box center [1507, 80] width 15 height 15
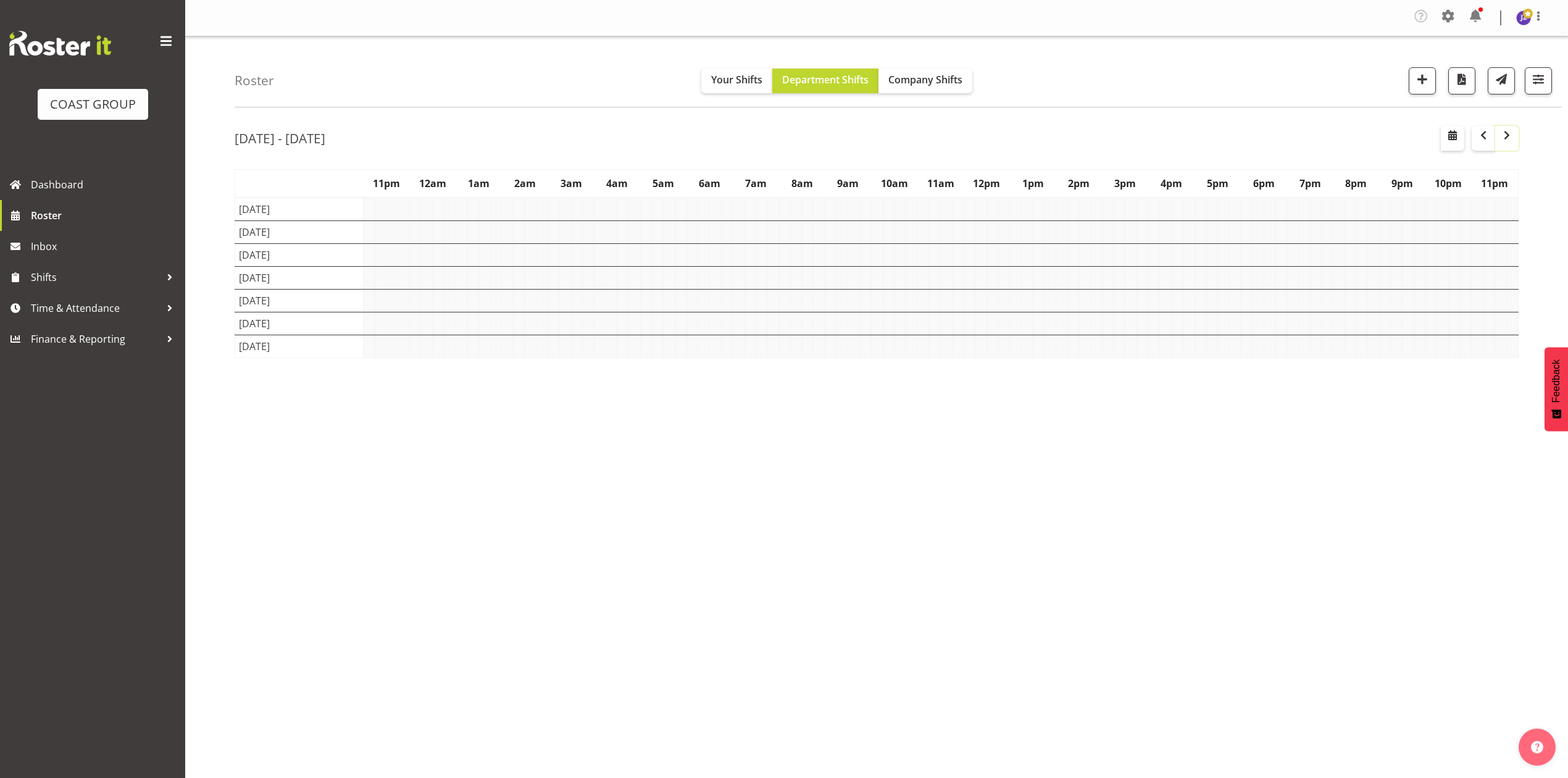
scroll to position [0, 0]
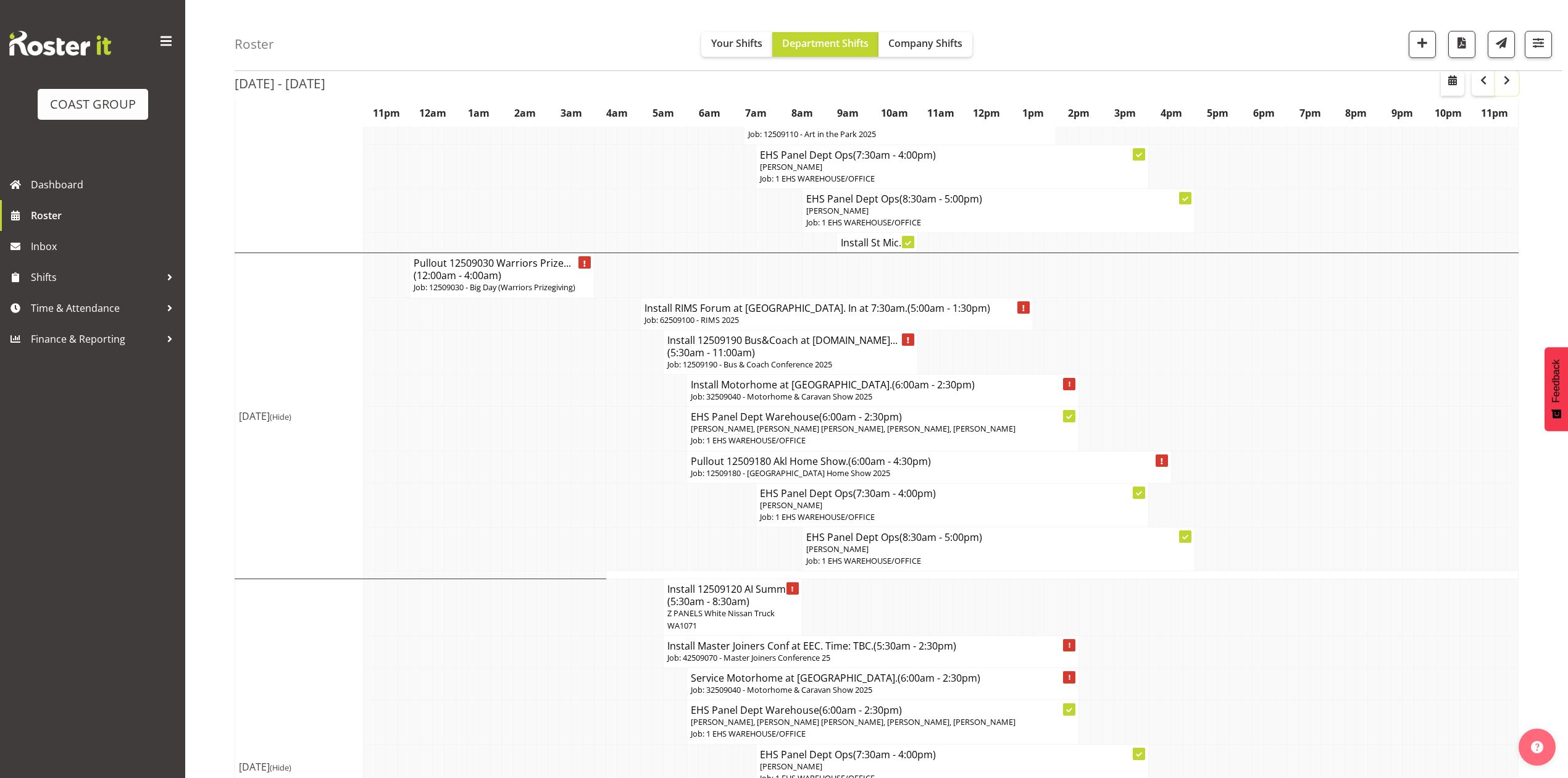
scroll to position [148, 0]
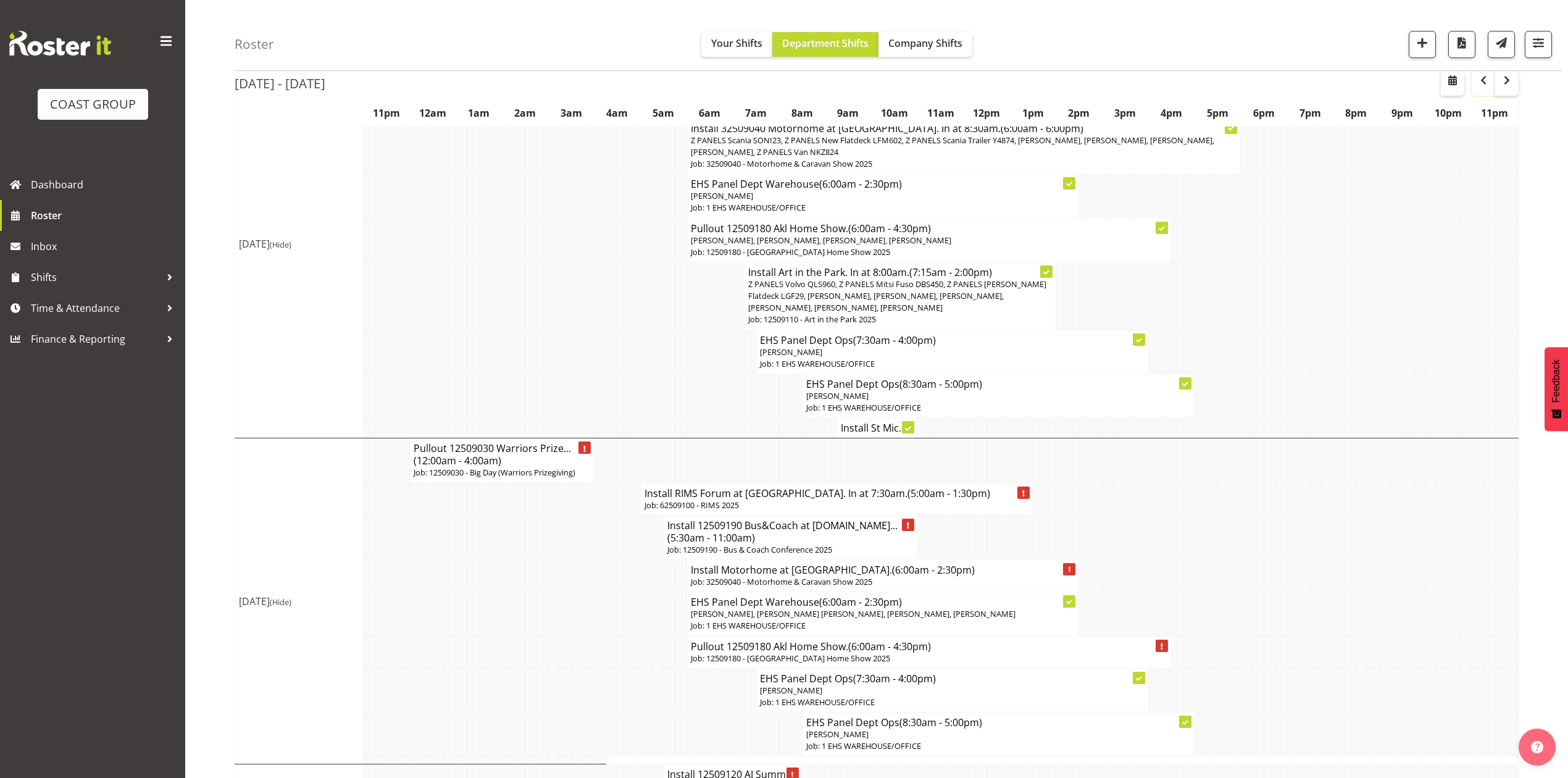
click at [1477, 87] on span "button" at bounding box center [1484, 80] width 15 height 15
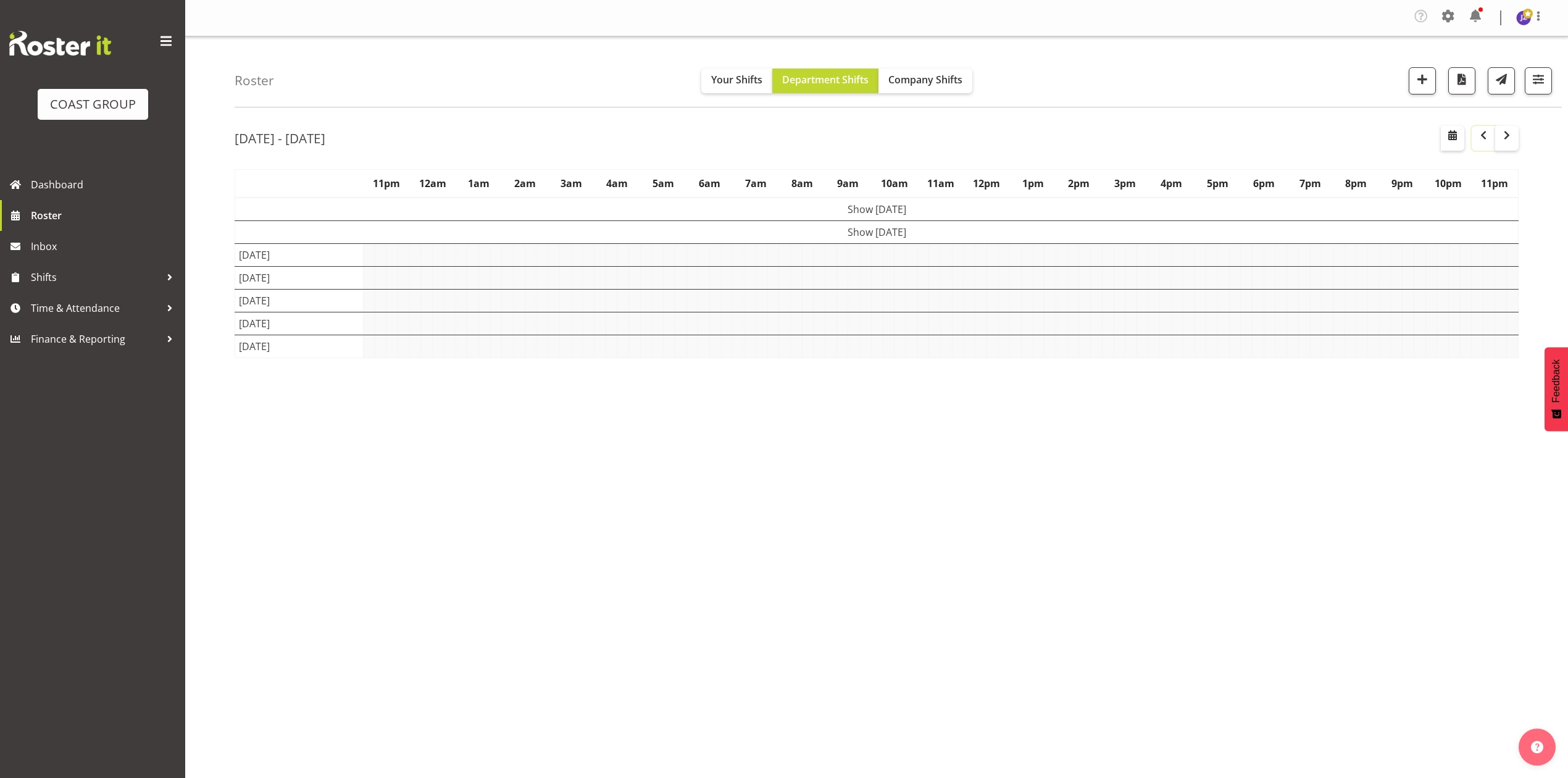
scroll to position [0, 0]
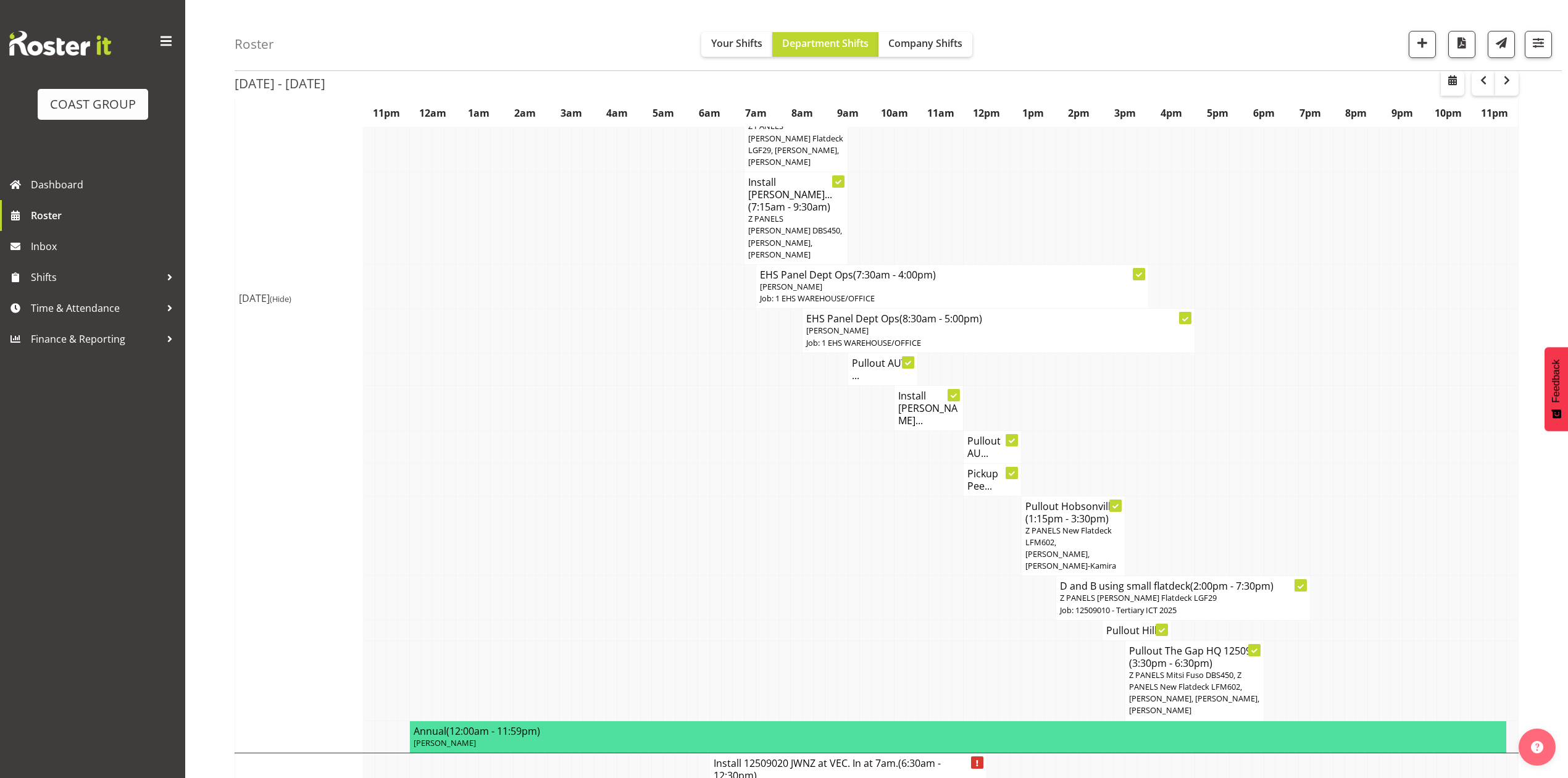
scroll to position [1636, 0]
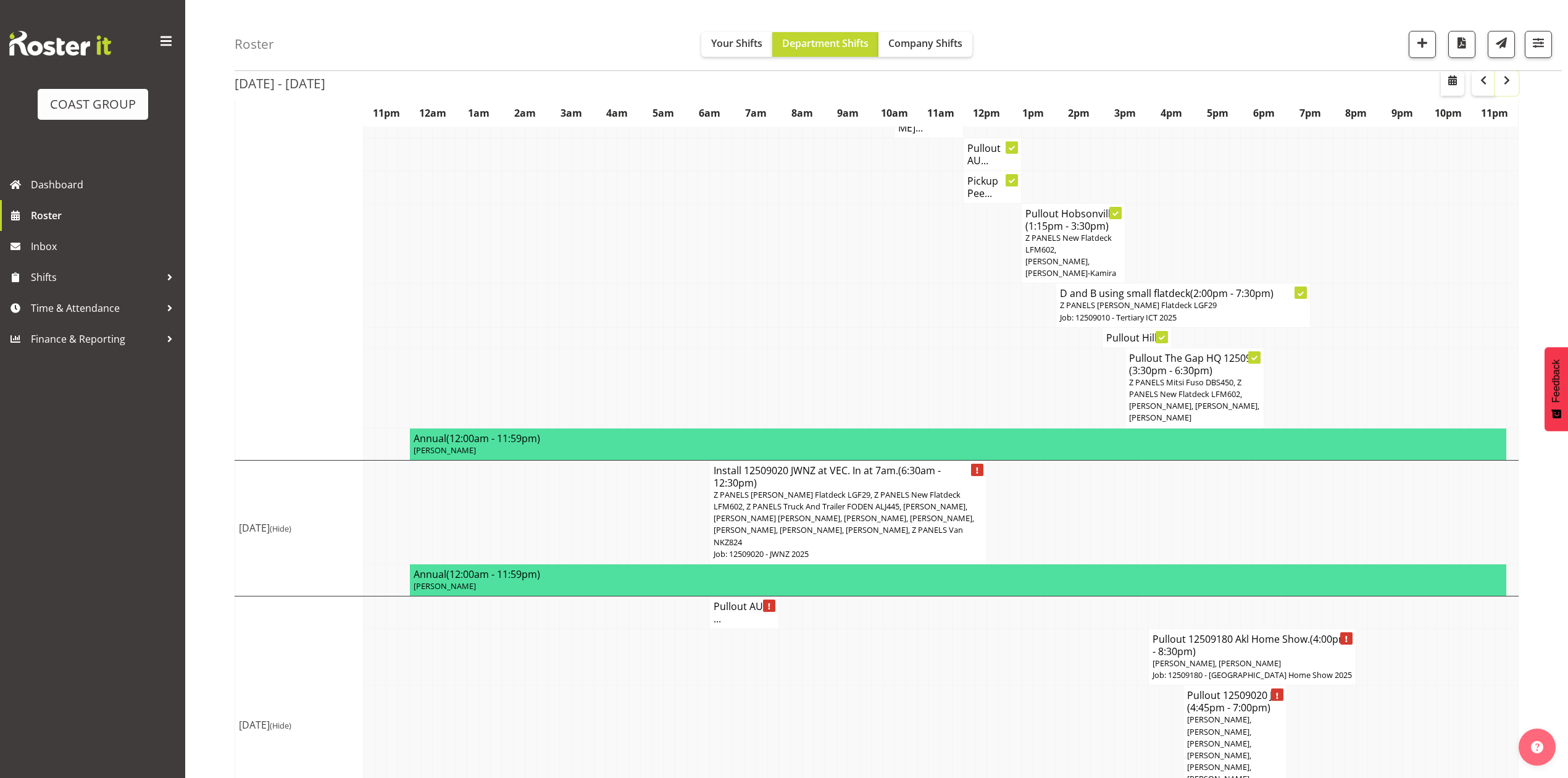
drag, startPoint x: 1502, startPoint y: 84, endPoint x: 1464, endPoint y: 379, distance: 297.4
click at [1502, 84] on span "button" at bounding box center [1507, 80] width 15 height 15
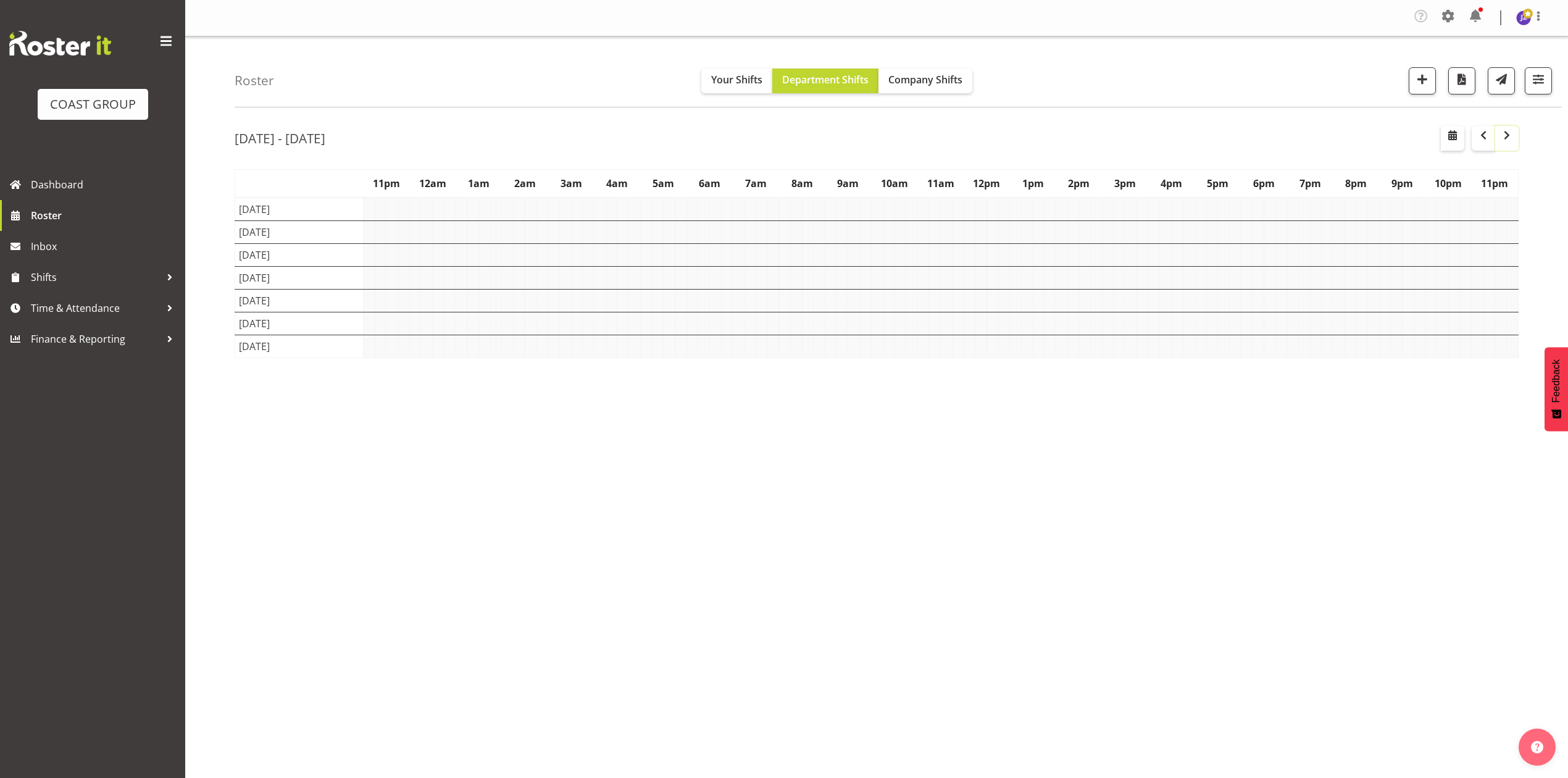
scroll to position [0, 0]
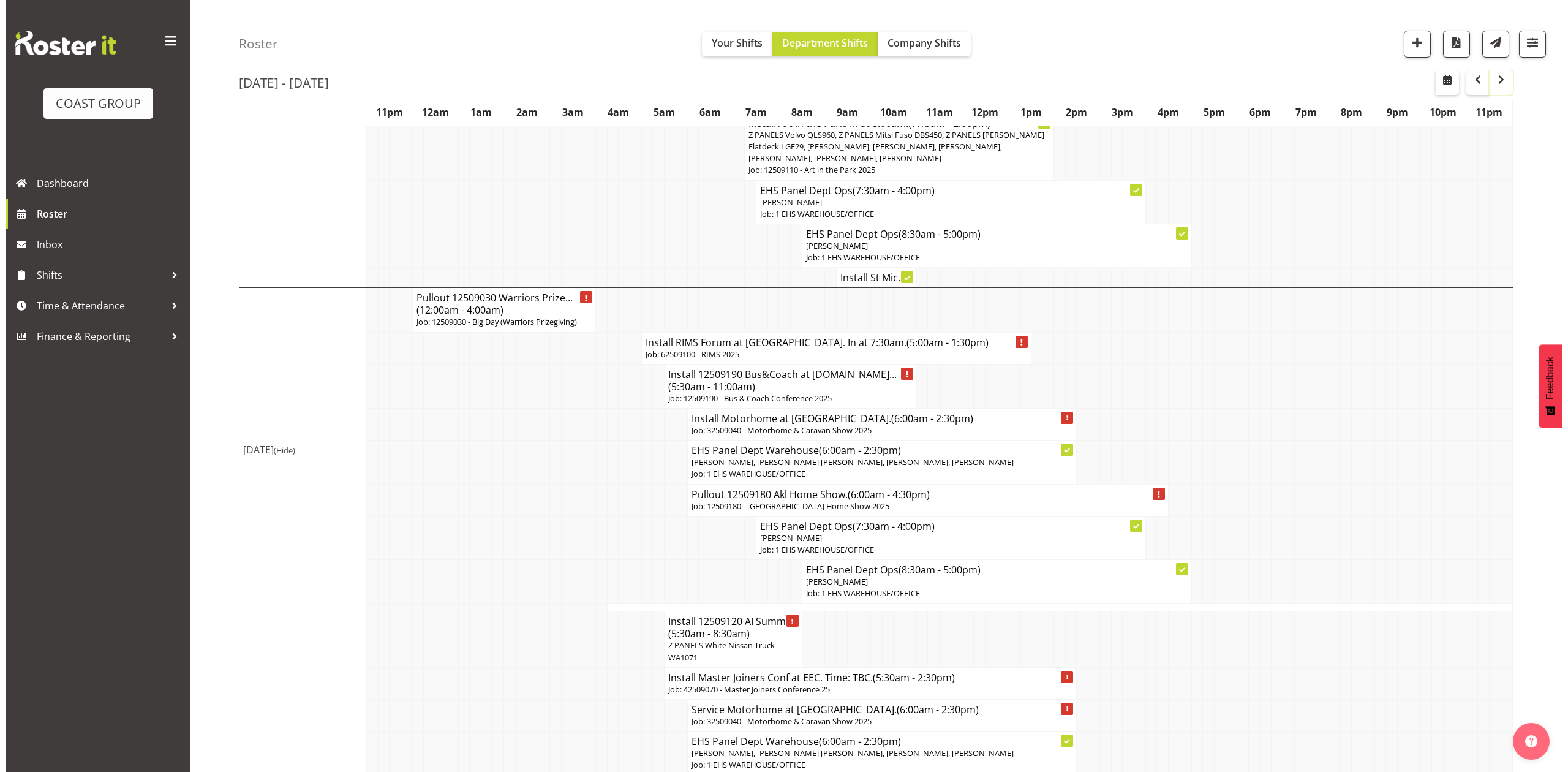
scroll to position [408, 0]
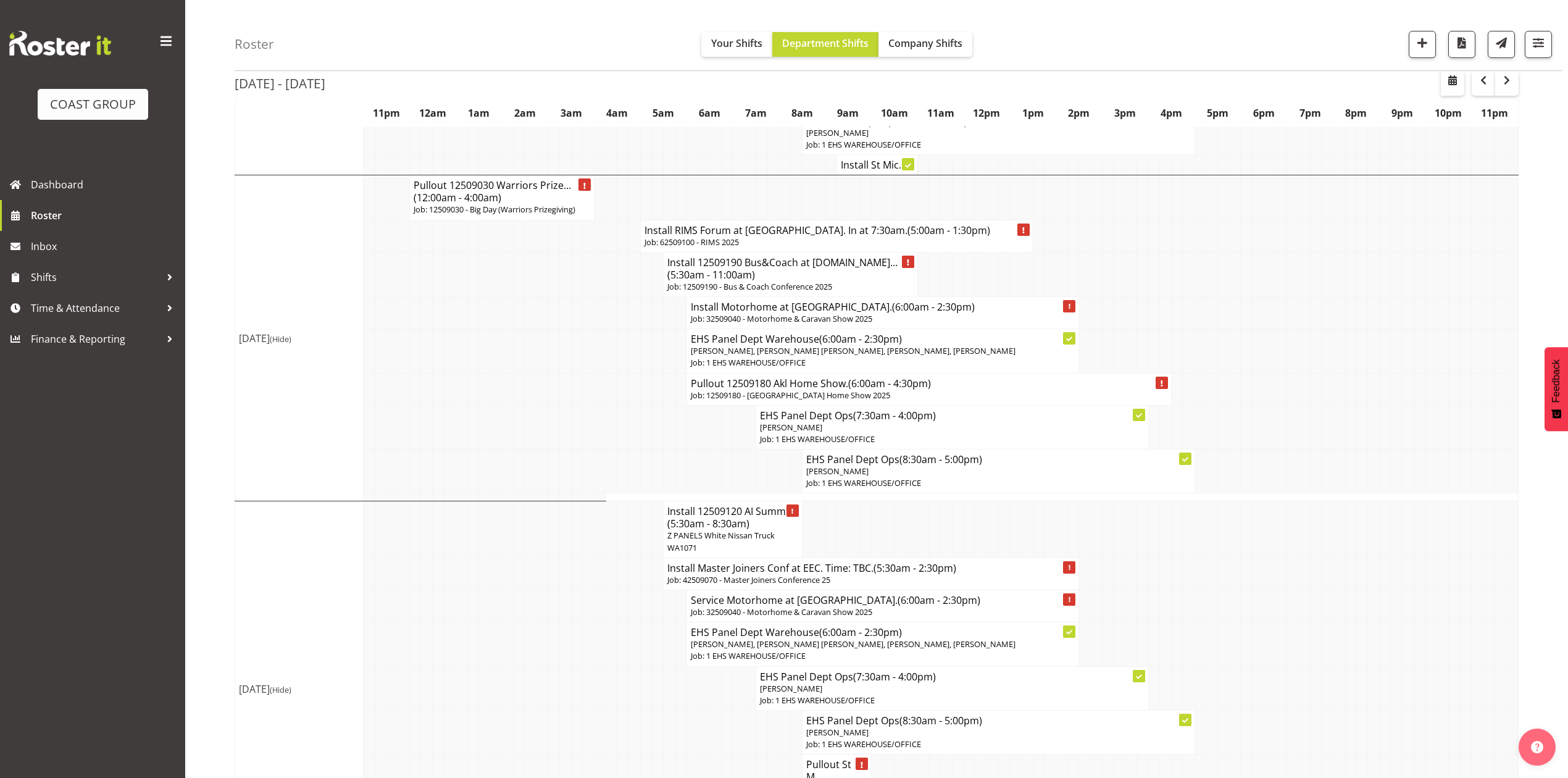
click at [752, 226] on h4 "Install RIMS Forum at [GEOGRAPHIC_DATA]. In at 7:30am. (5:00am - 1:30pm)" at bounding box center [837, 230] width 384 height 12
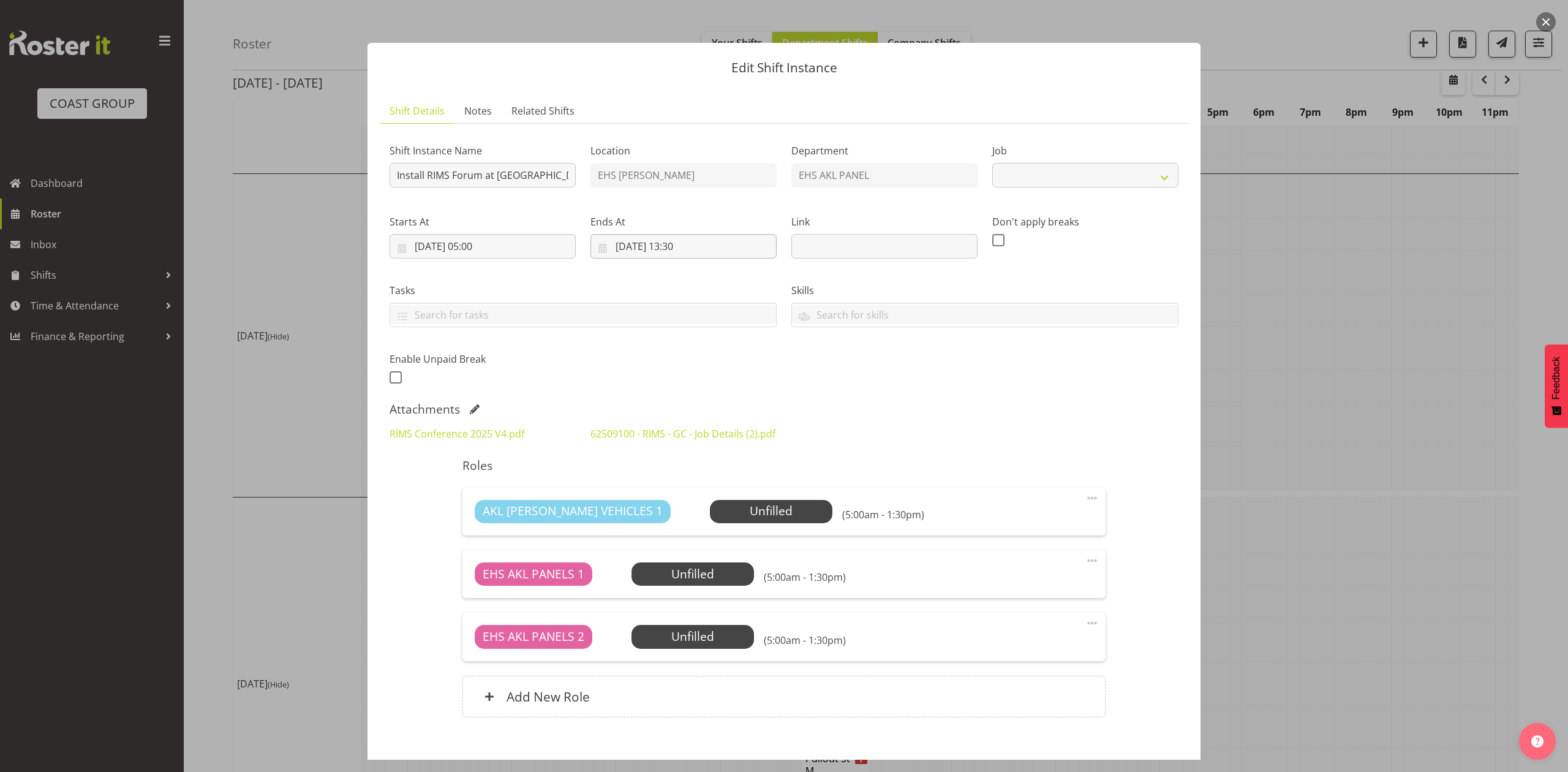
select select "9899"
click at [558, 176] on input "Install RIMS Forum at [GEOGRAPHIC_DATA]. In at 7:30am." at bounding box center [482, 175] width 186 height 24
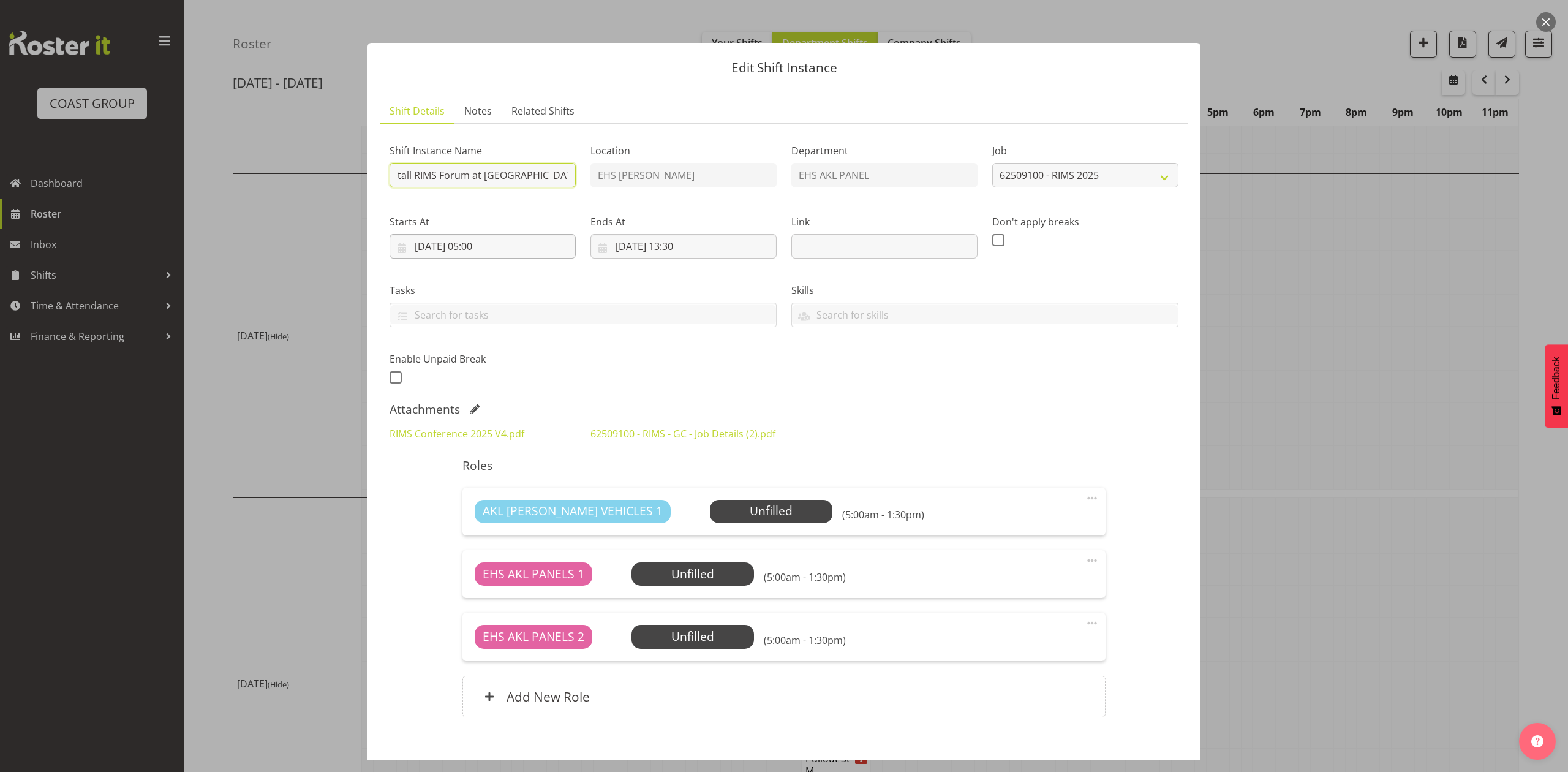
type input "Install RIMS Forum at [GEOGRAPHIC_DATA]. In at 8am."
click at [484, 250] on input "[DATE] 05:00" at bounding box center [482, 246] width 186 height 24
click at [508, 511] on select "00 01 02 03 04 05 06 07 08 09 10 11 12 13 14 15 16 17 18 19 20 21 22 23 24 25 2…" at bounding box center [515, 507] width 27 height 24
select select "30"
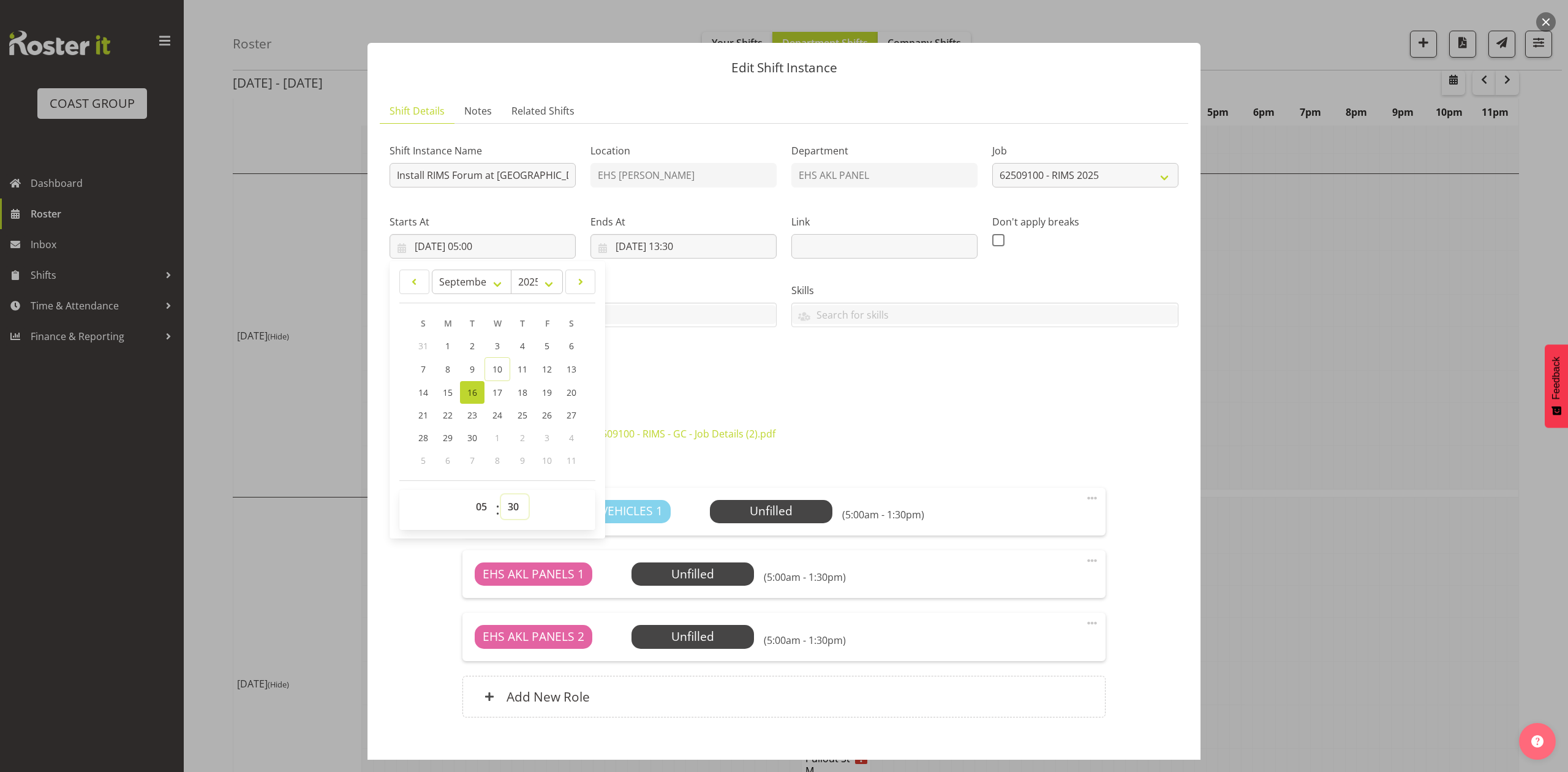
click at [501, 495] on select "00 01 02 03 04 05 06 07 08 09 10 11 12 13 14 15 16 17 18 19 20 21 22 23 24 25 2…" at bounding box center [515, 507] width 27 height 24
type input "[DATE] 05:30"
click at [735, 366] on div "Shift Instance Name Install RIMS Forum at [GEOGRAPHIC_DATA]. In at 8am. Locatio…" at bounding box center [784, 261] width 804 height 269
click at [689, 243] on input "[DATE] 13:30" at bounding box center [683, 246] width 186 height 24
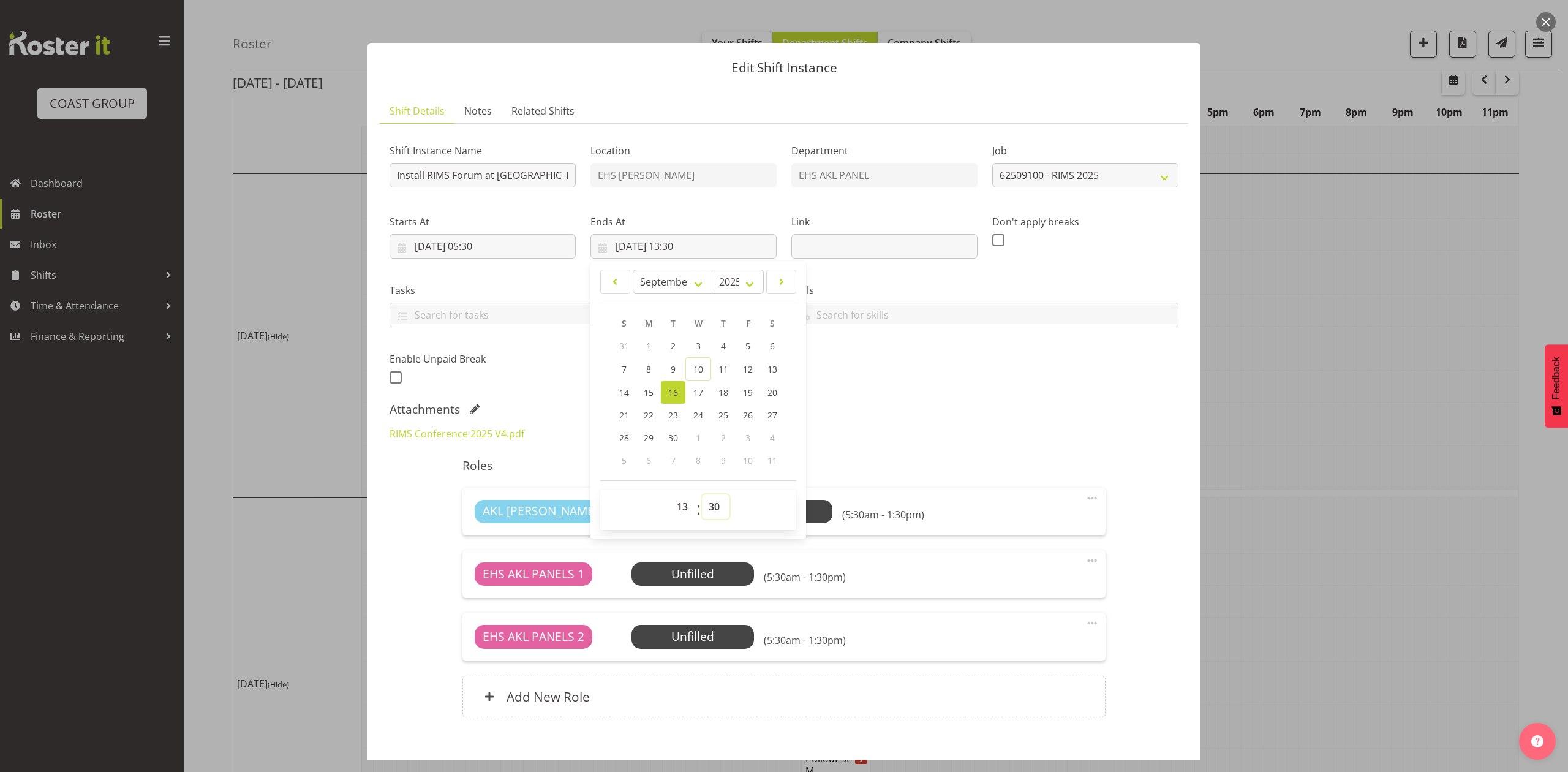
drag, startPoint x: 714, startPoint y: 515, endPoint x: 714, endPoint y: 502, distance: 13.0
click at [714, 515] on select "00 01 02 03 04 05 06 07 08 09 10 11 12 13 14 15 16 17 18 19 20 21 22 23 24 25 2…" at bounding box center [716, 507] width 27 height 24
select select "0"
click at [702, 495] on select "00 01 02 03 04 05 06 07 08 09 10 11 12 13 14 15 16 17 18 19 20 21 22 23 24 25 2…" at bounding box center [716, 507] width 27 height 24
type input "[DATE] 13:00"
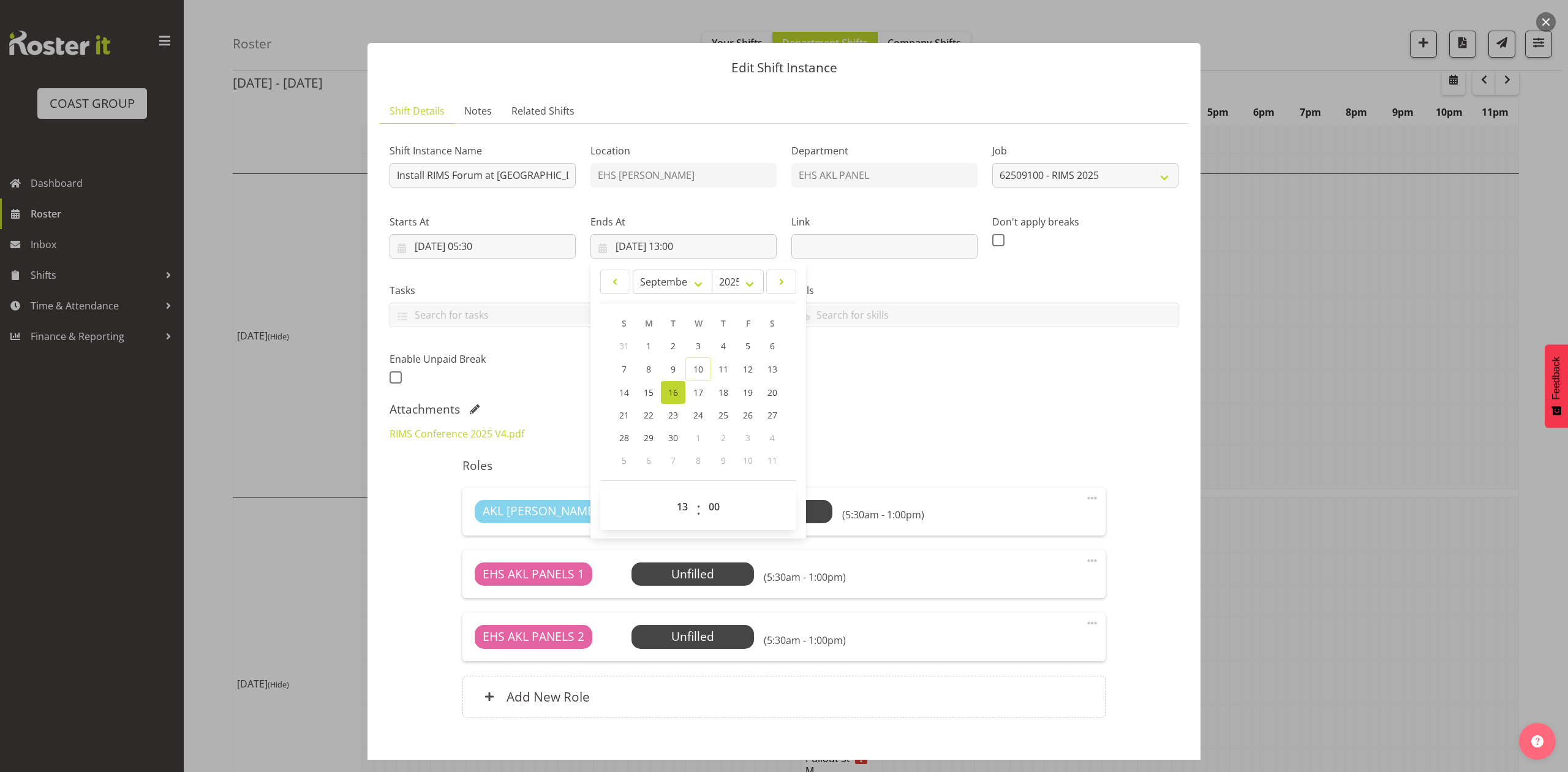
click at [1003, 467] on div "Roles AKL [PERSON_NAME] VEHICLES 1 Unfilled Select Employee (5:30am - 1:00pm) E…" at bounding box center [784, 592] width 657 height 282
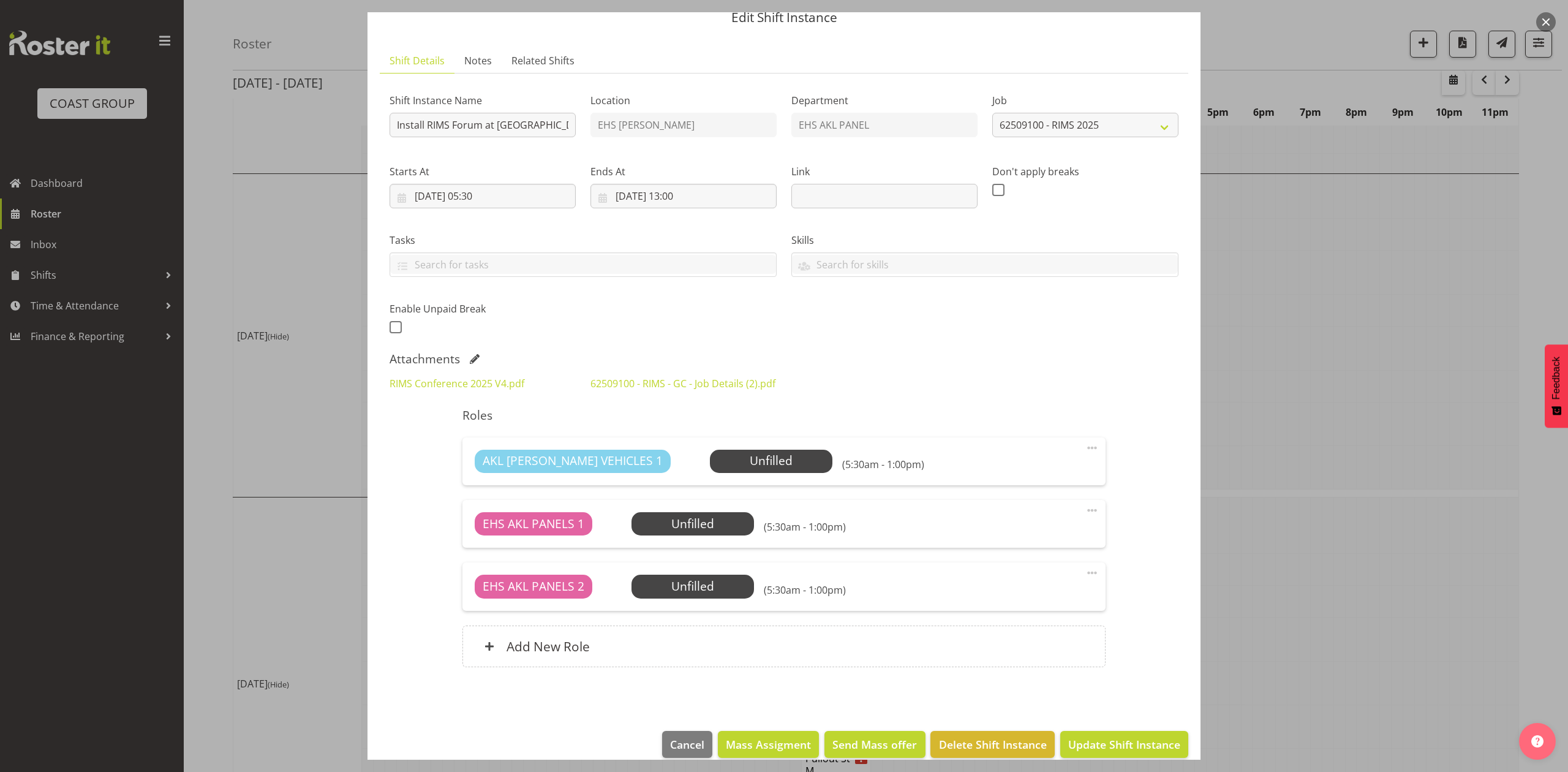
scroll to position [84, 0]
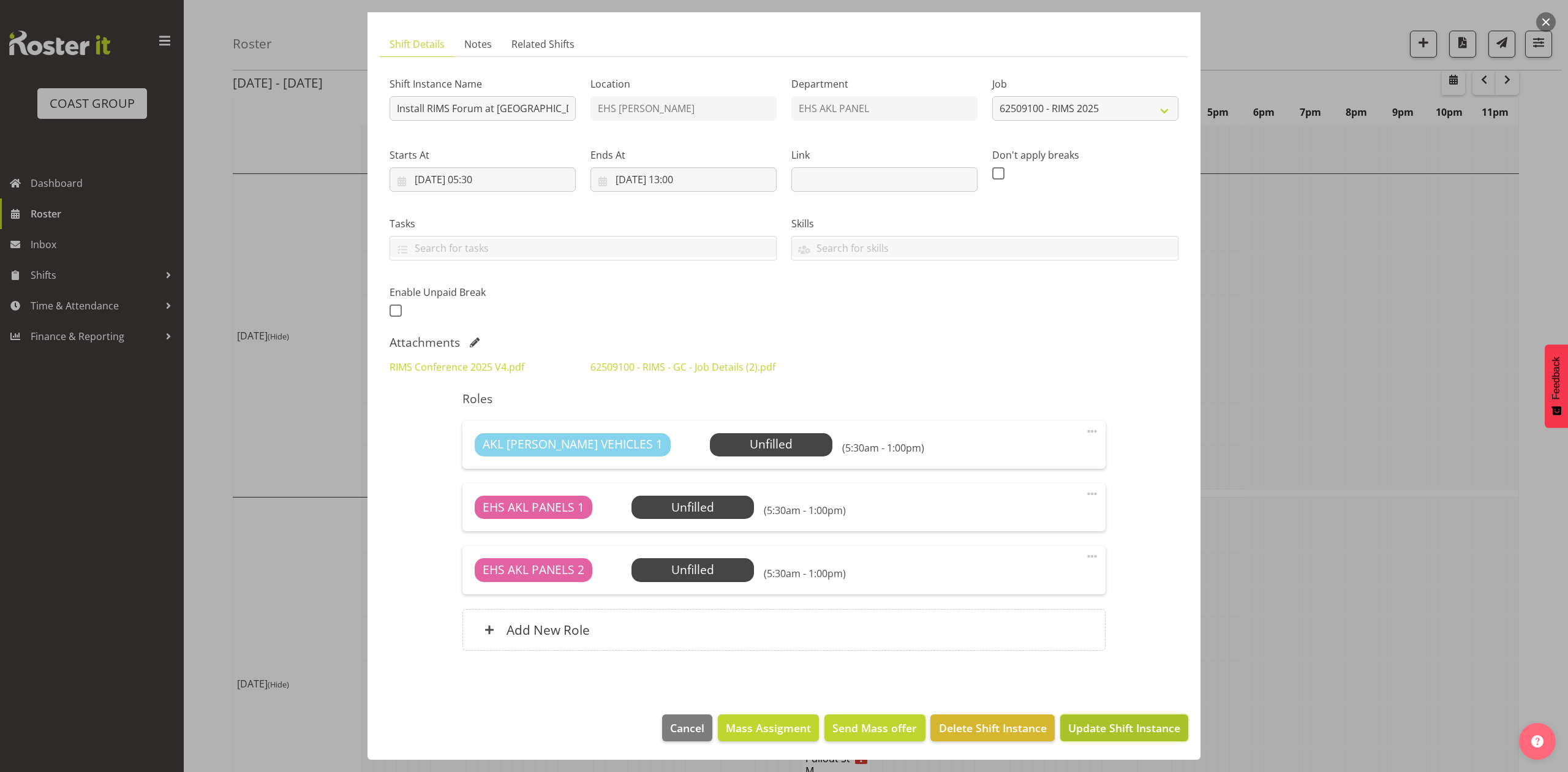
click at [1090, 729] on span "Update Shift Instance" at bounding box center [1124, 729] width 112 height 16
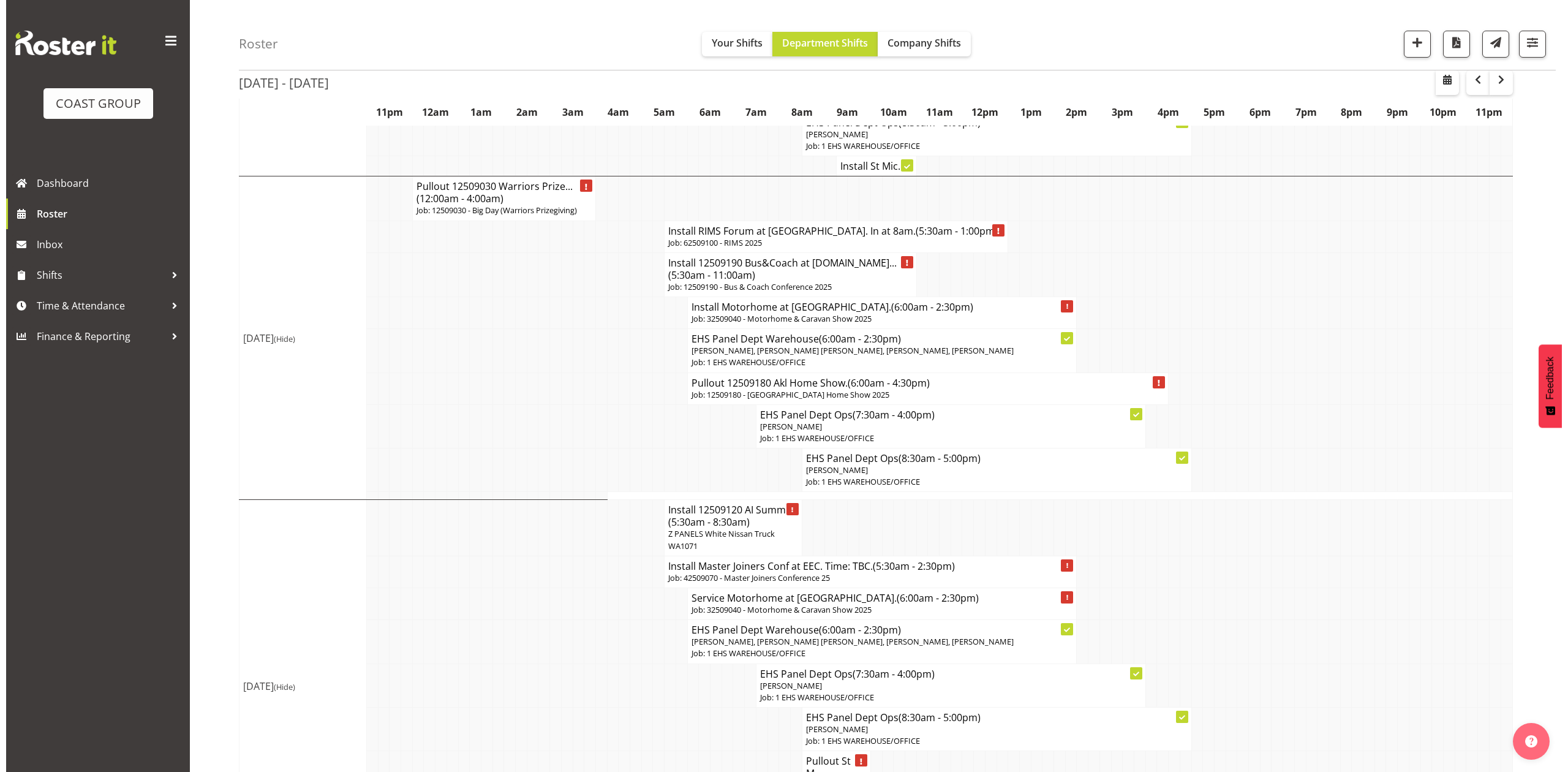
scroll to position [310, 0]
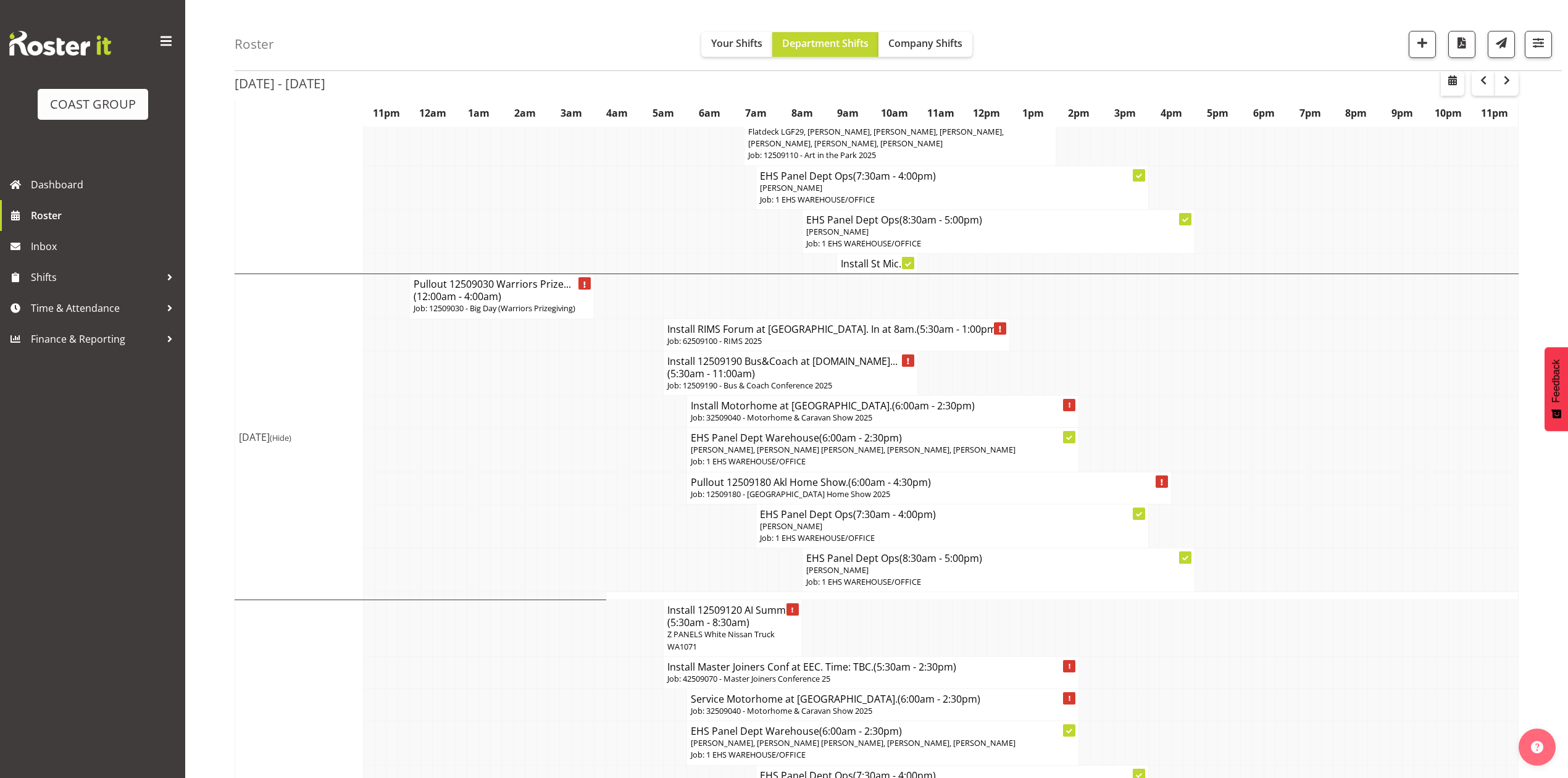
click at [552, 280] on h4 "Pullout 12509030 Warriors Prize... (12:00am - 4:00am)" at bounding box center [502, 290] width 177 height 24
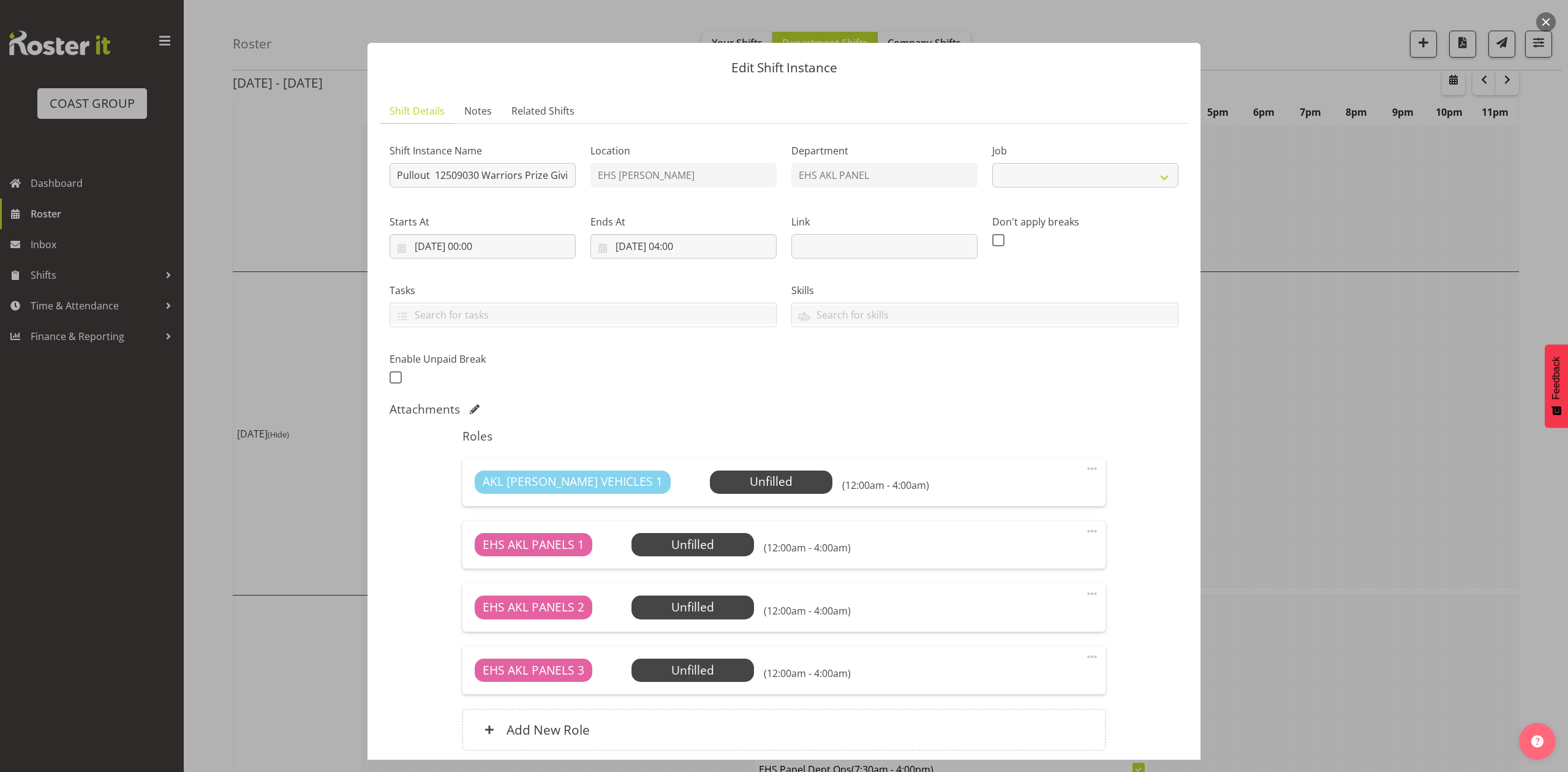
select select "10509"
click at [1493, 304] on div at bounding box center [784, 386] width 1568 height 772
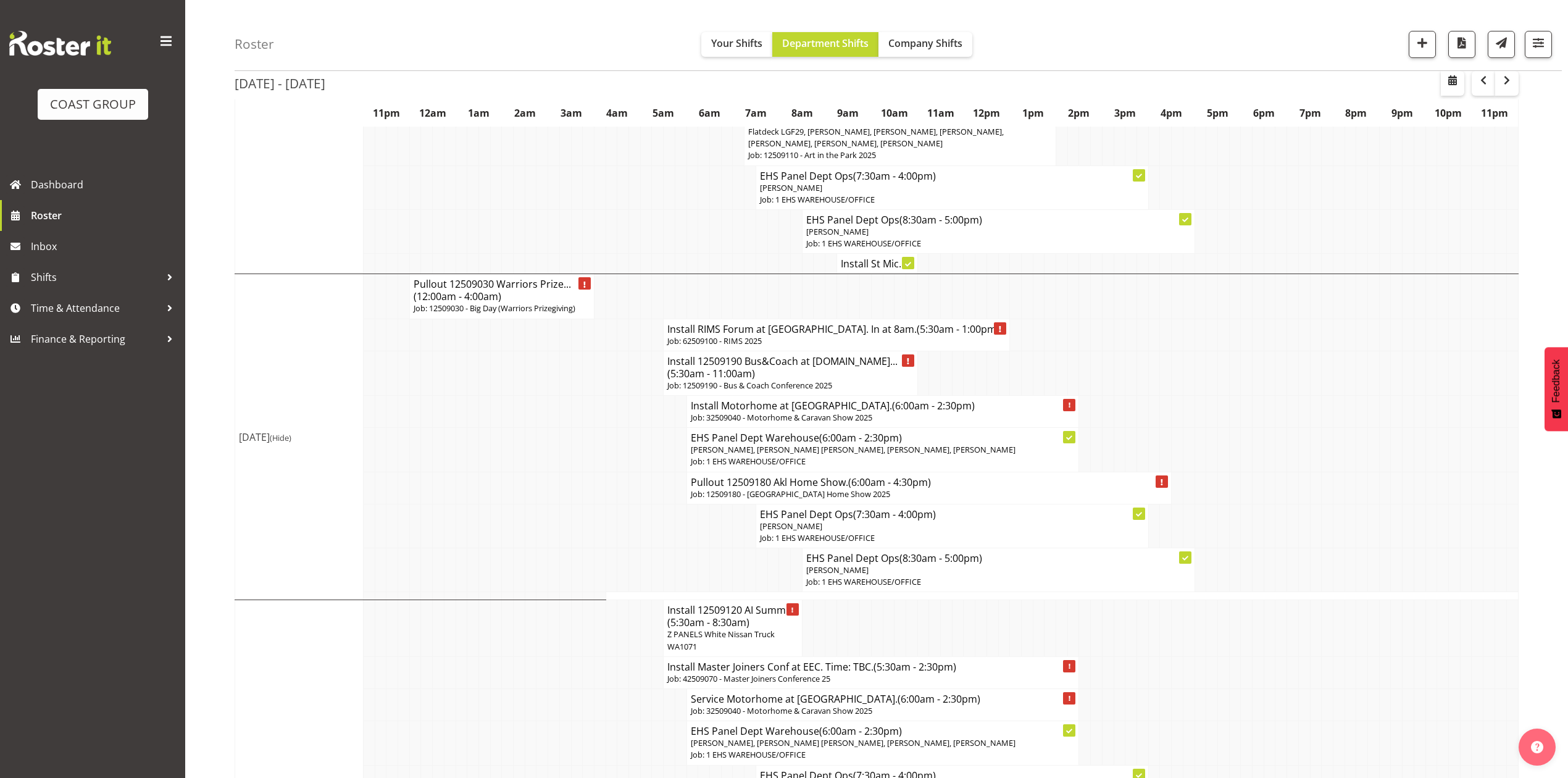
click at [772, 323] on h4 "Install RIMS Forum at [GEOGRAPHIC_DATA]. In at 8am. (5:30am - 1:00pm)" at bounding box center [836, 329] width 338 height 12
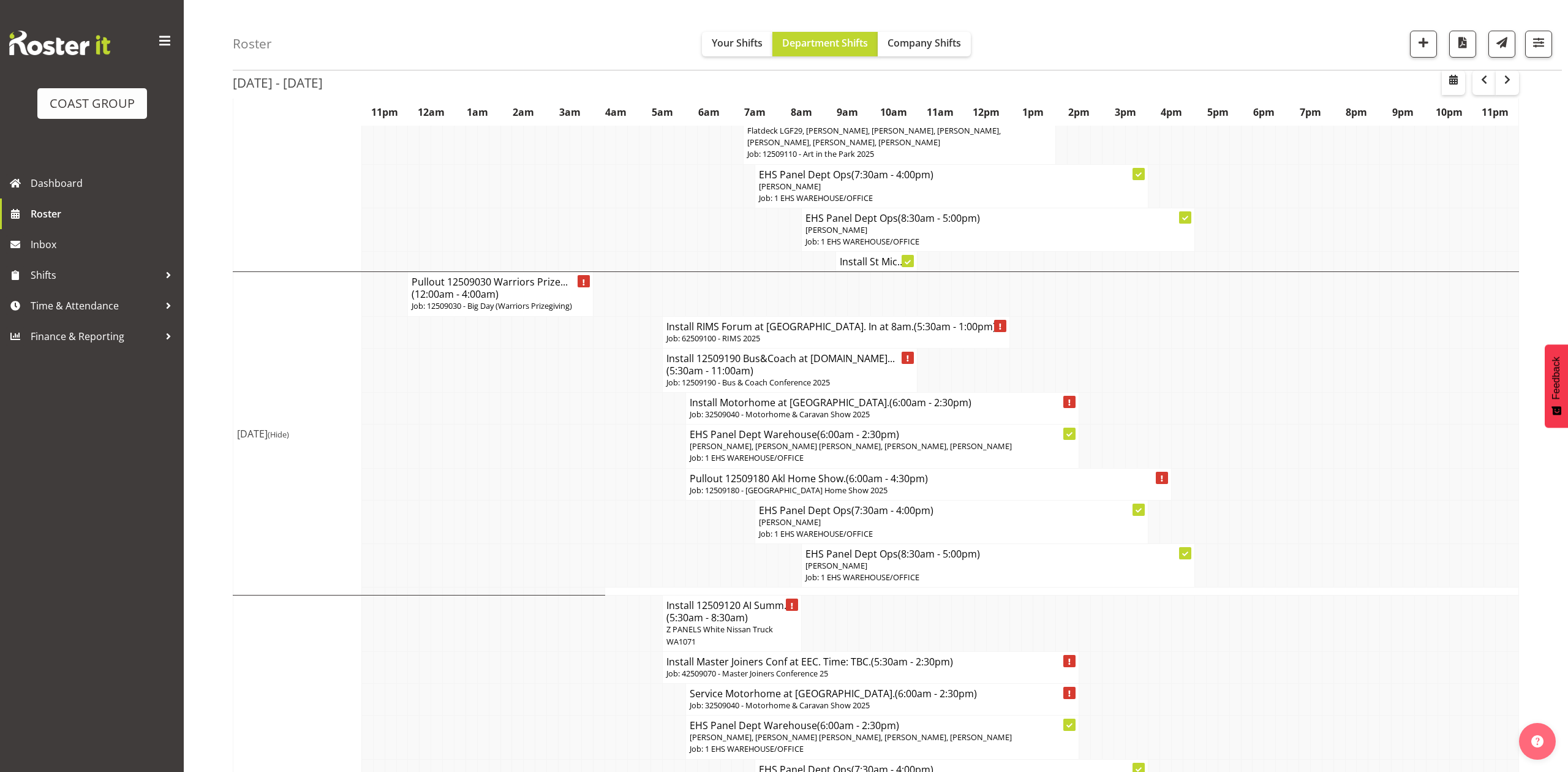
select select
select select "8"
select select "2025"
select select "13"
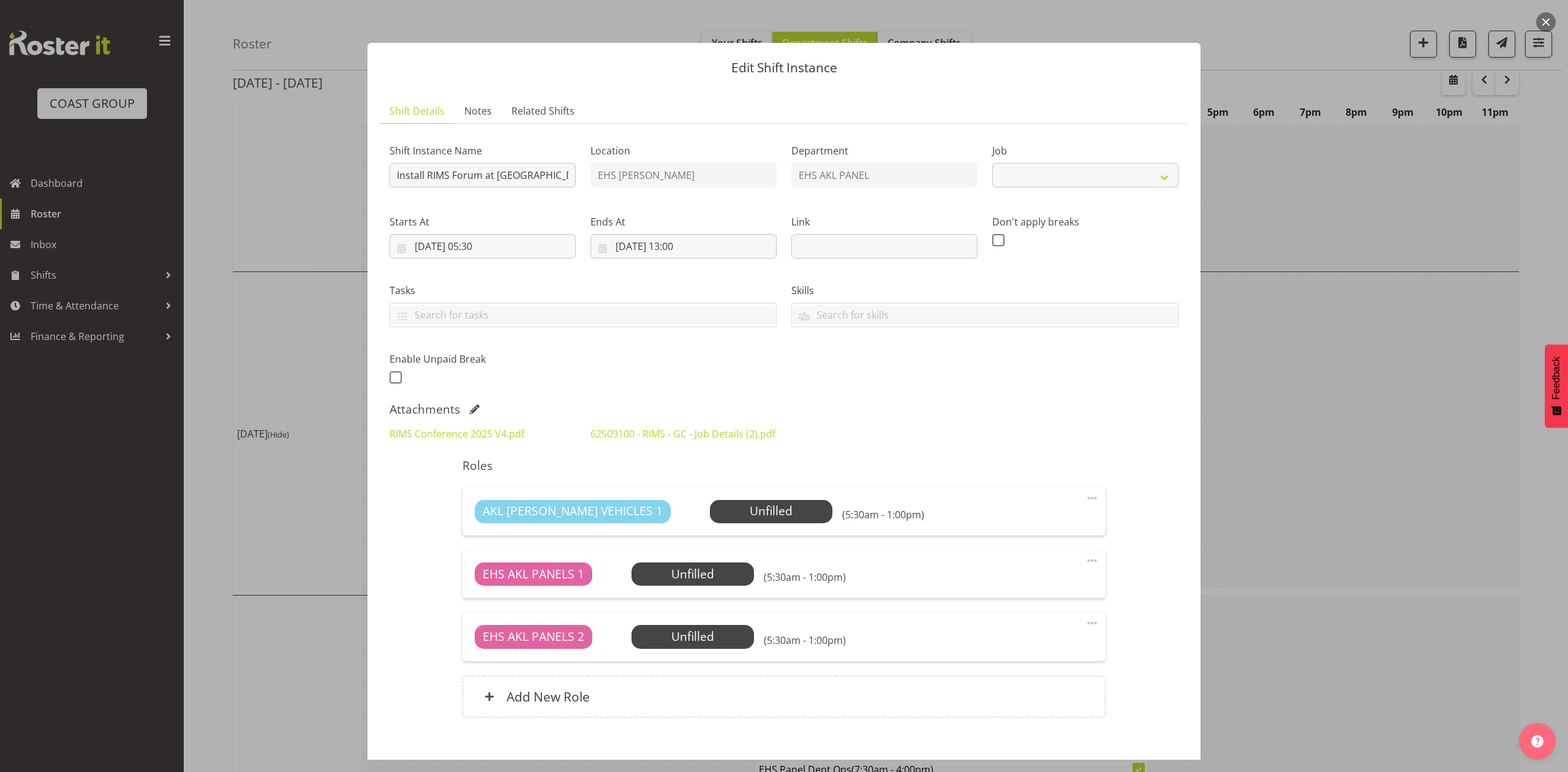
select select "9899"
click at [497, 241] on input "[DATE] 05:30" at bounding box center [482, 246] width 186 height 24
click at [511, 509] on select "00 01 02 03 04 05 06 07 08 09 10 11 12 13 14 15 16 17 18 19 20 21 22 23 24 25 2…" at bounding box center [515, 507] width 27 height 24
select select "0"
click at [501, 495] on select "00 01 02 03 04 05 06 07 08 09 10 11 12 13 14 15 16 17 18 19 20 21 22 23 24 25 2…" at bounding box center [515, 507] width 27 height 24
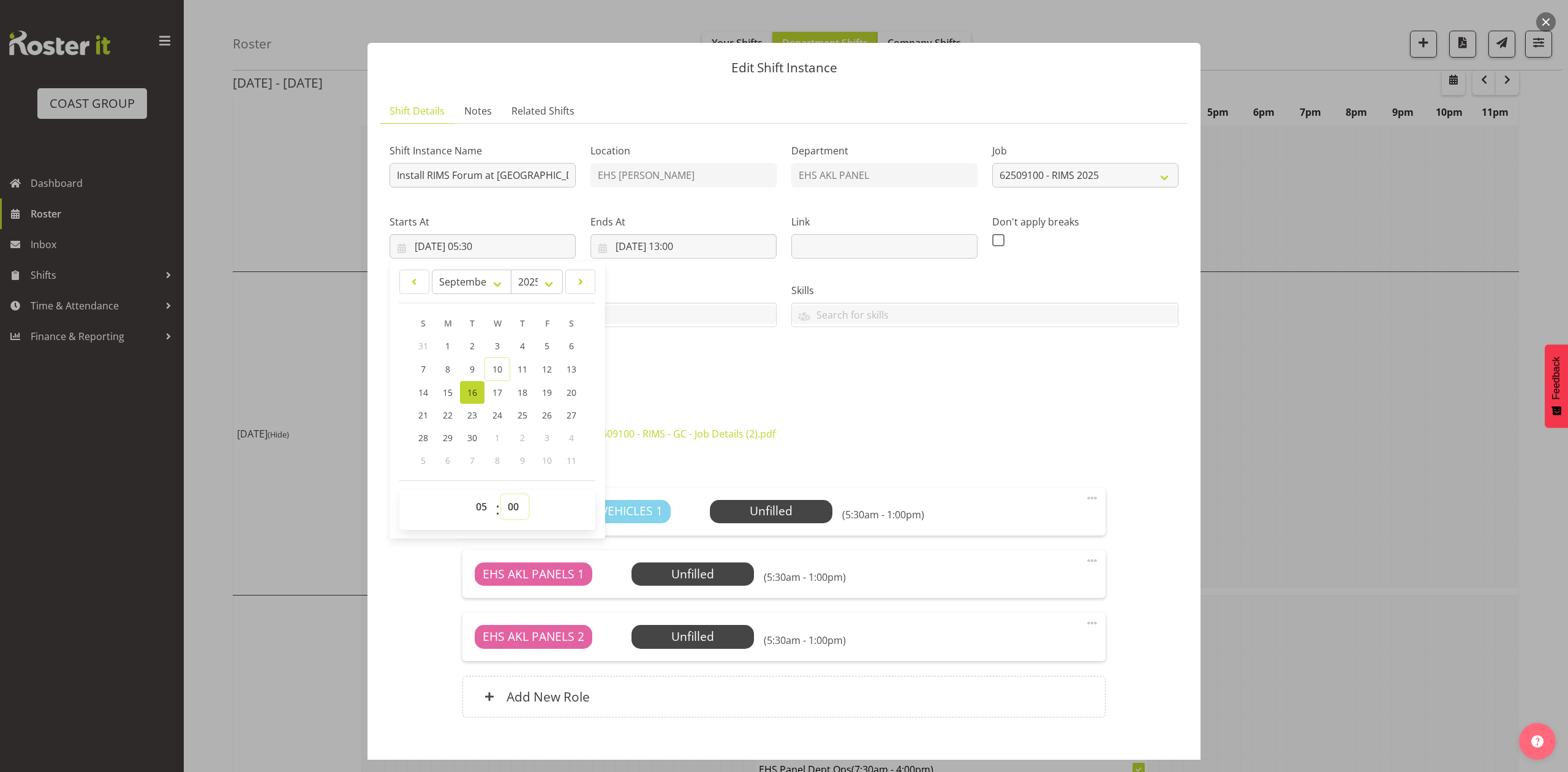
type input "[DATE] 05:00"
click at [700, 369] on div "Shift Instance Name Install RIMS Forum at [GEOGRAPHIC_DATA]. In at 8am. Locatio…" at bounding box center [784, 261] width 804 height 269
click at [687, 246] on input "[DATE] 13:00" at bounding box center [683, 246] width 186 height 24
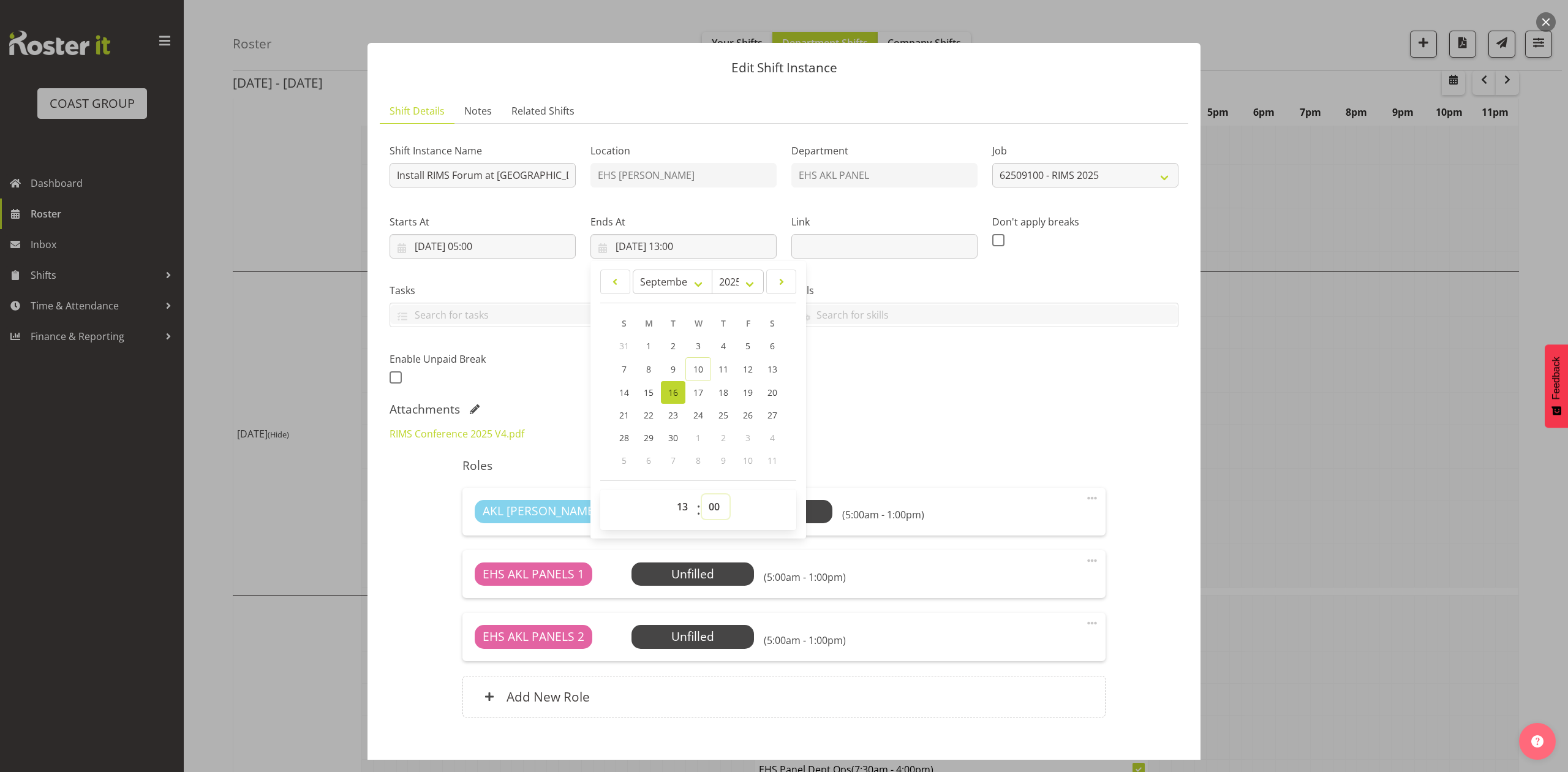
click at [715, 508] on select "00 01 02 03 04 05 06 07 08 09 10 11 12 13 14 15 16 17 18 19 20 21 22 23 24 25 2…" at bounding box center [716, 507] width 27 height 24
select select "30"
click at [702, 495] on select "00 01 02 03 04 05 06 07 08 09 10 11 12 13 14 15 16 17 18 19 20 21 22 23 24 25 2…" at bounding box center [716, 507] width 27 height 24
type input "[DATE] 13:30"
click at [941, 415] on div "Attachments" at bounding box center [784, 410] width 789 height 14
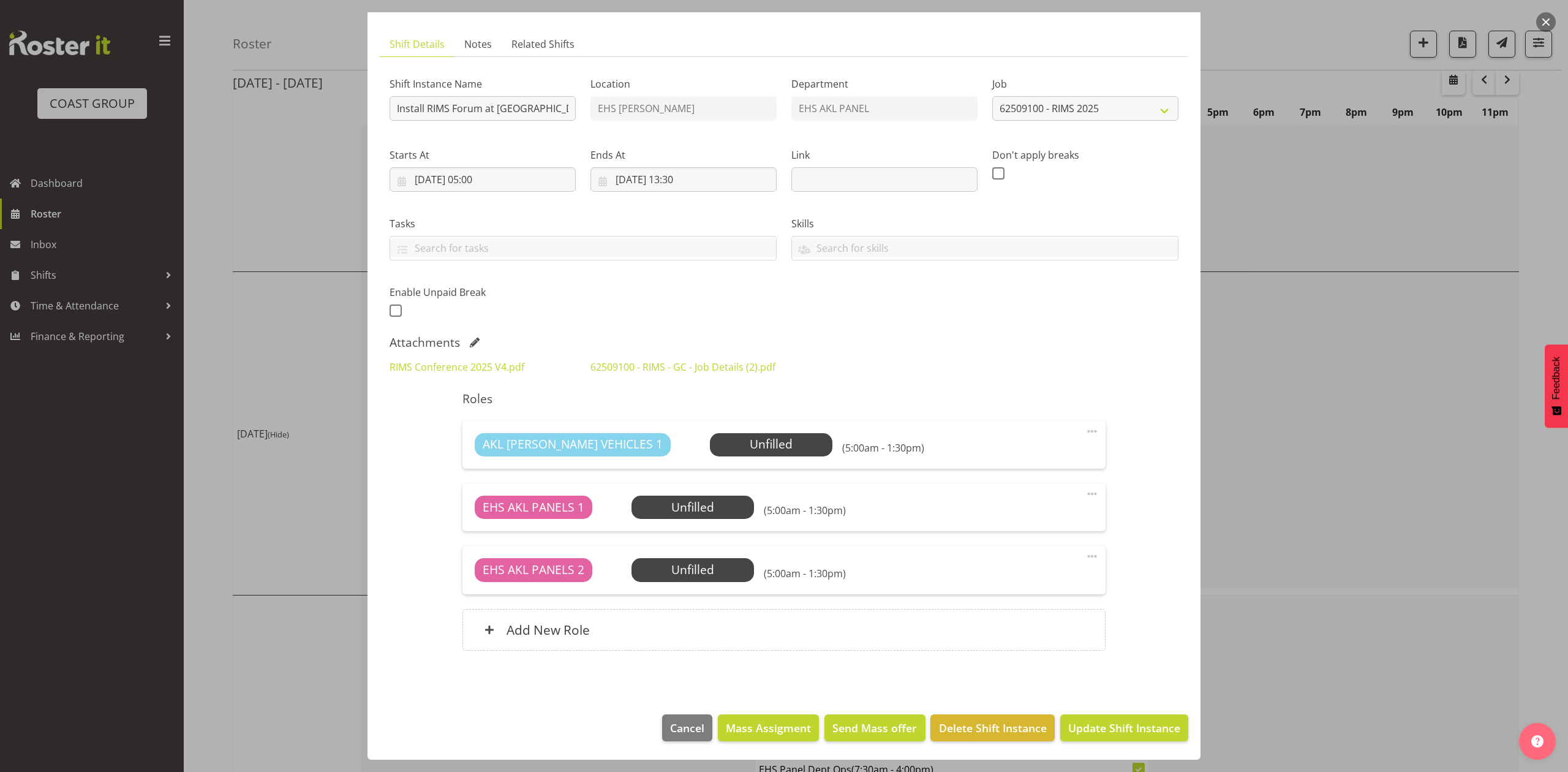
scroll to position [84, 0]
click at [1093, 727] on span "Update Shift Instance" at bounding box center [1124, 729] width 112 height 16
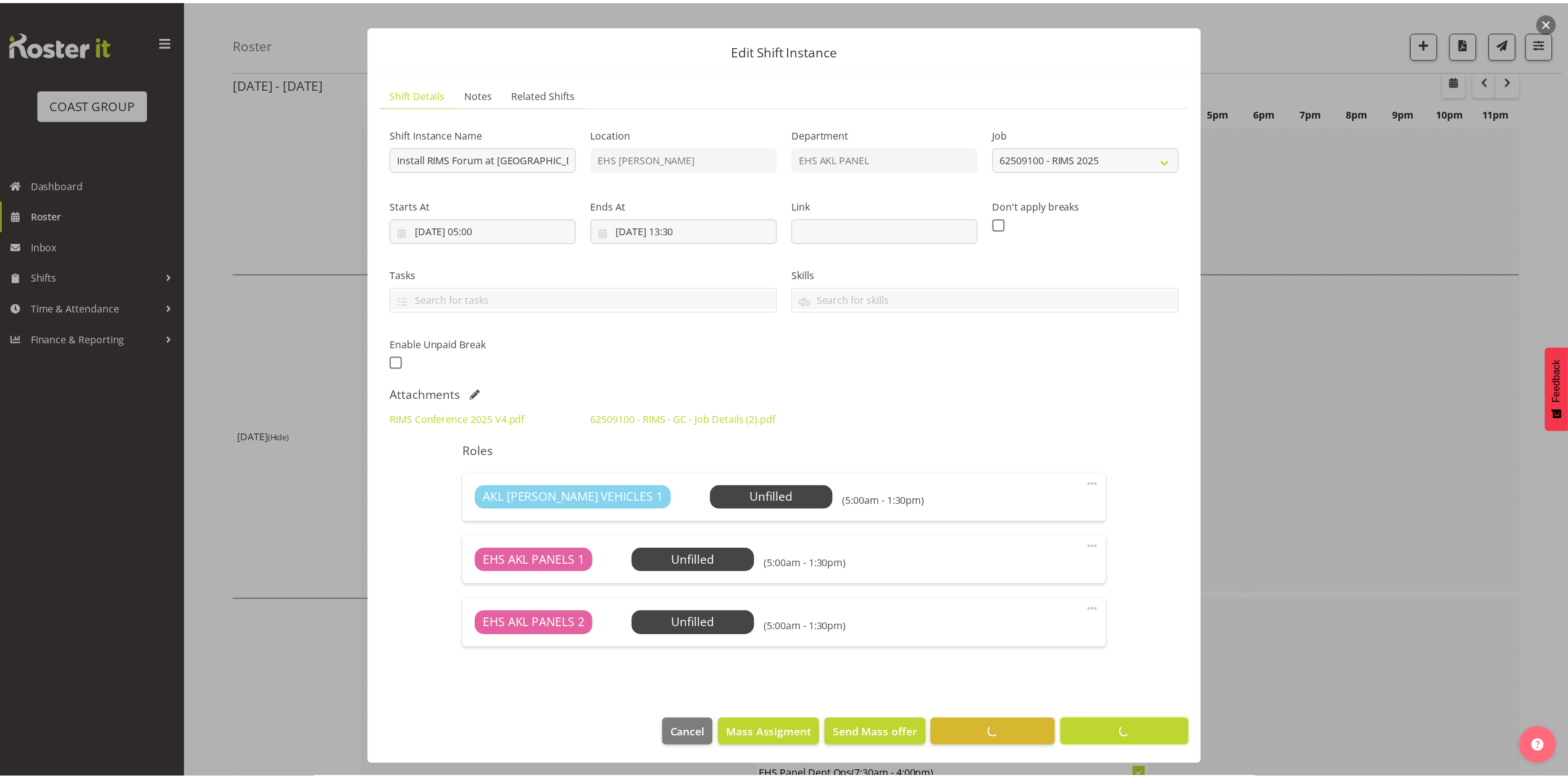
scroll to position [0, 0]
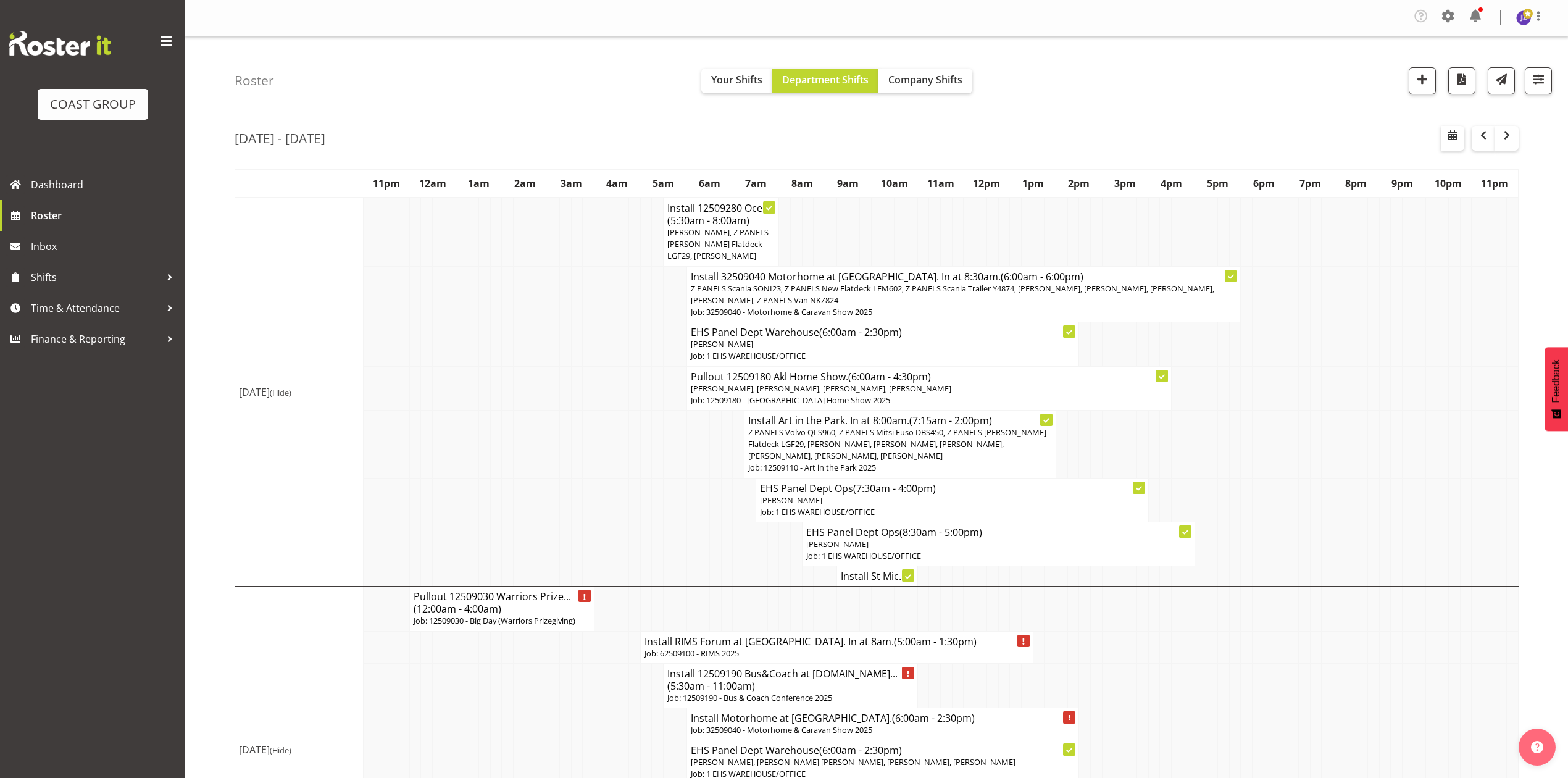
drag, startPoint x: 1227, startPoint y: 426, endPoint x: 812, endPoint y: 229, distance: 459.4
click at [1218, 425] on td at bounding box center [1223, 445] width 11 height 68
click at [689, 436] on td at bounding box center [692, 445] width 11 height 68
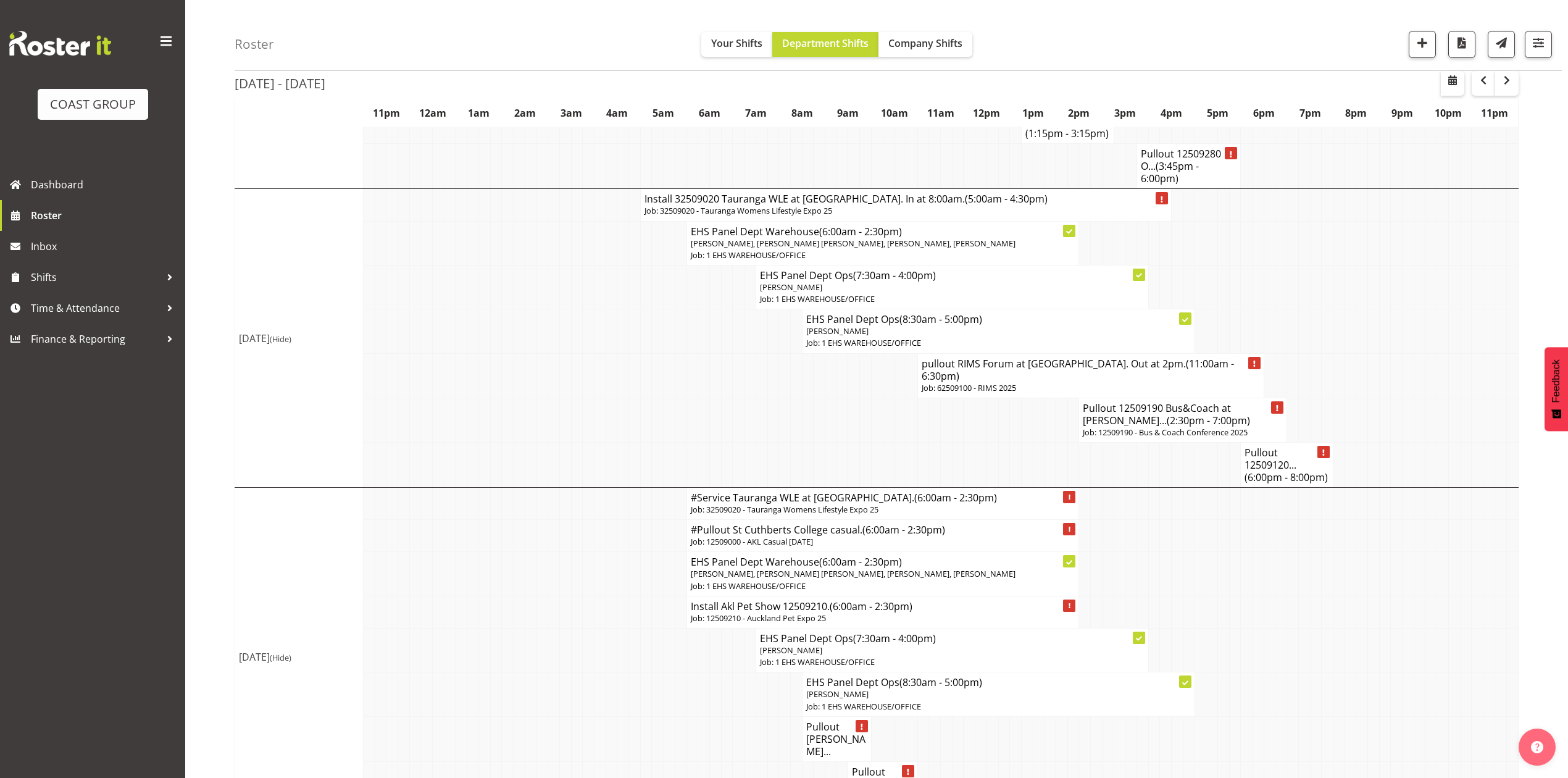
scroll to position [1219, 0]
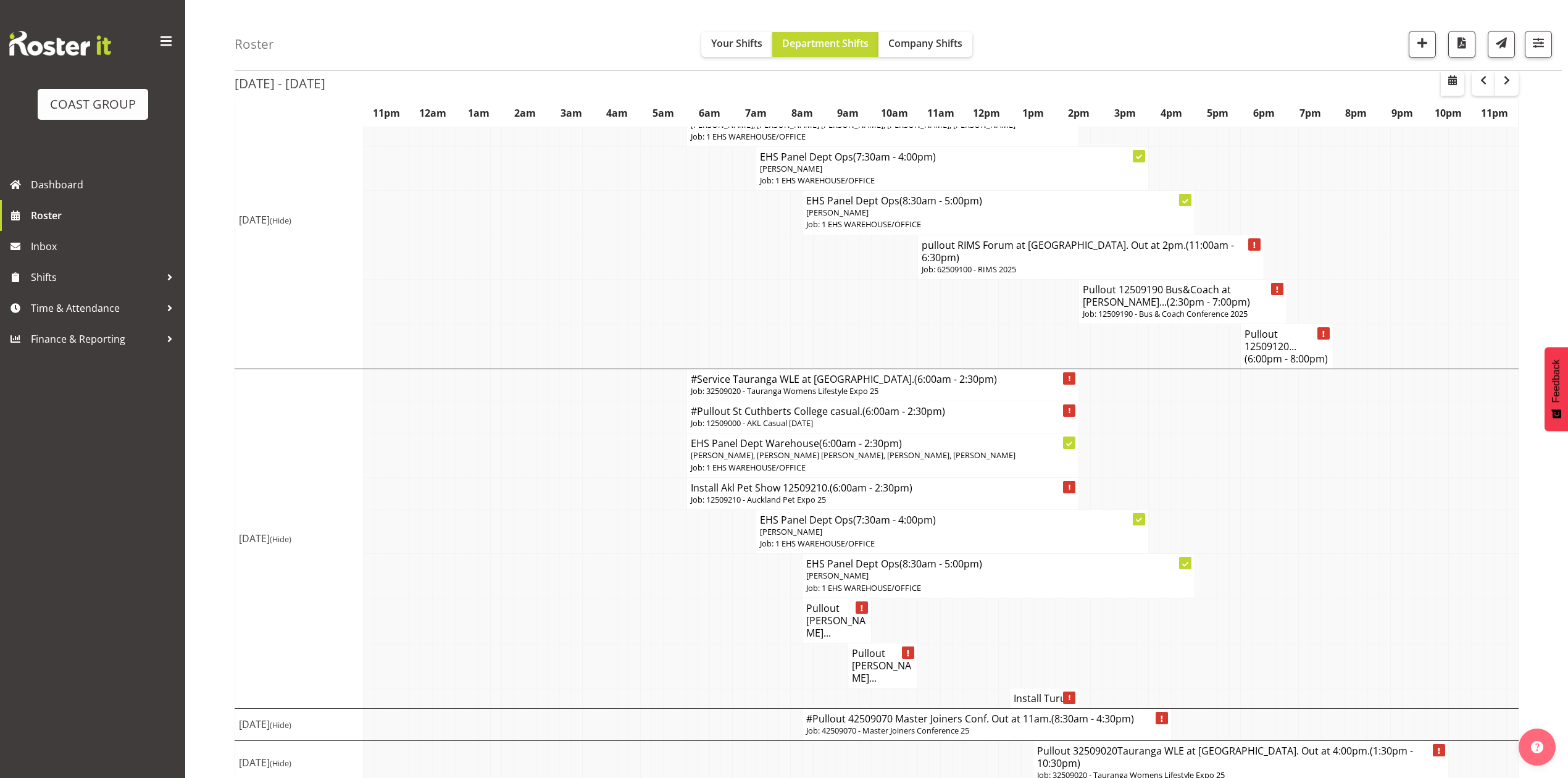
drag, startPoint x: 1241, startPoint y: 504, endPoint x: 1237, endPoint y: 488, distance: 16.5
click at [1241, 478] on td at bounding box center [1247, 456] width 11 height 44
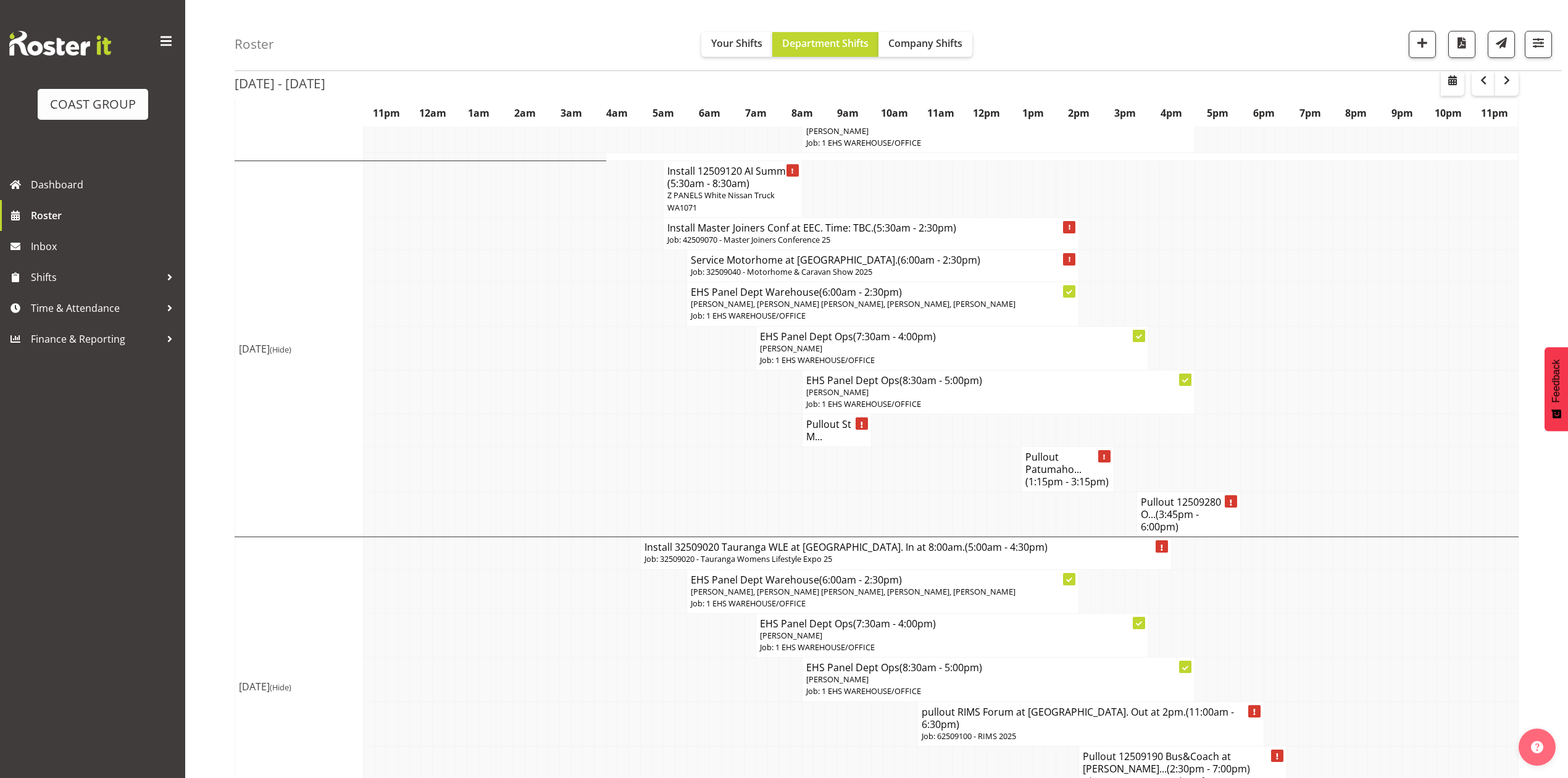
scroll to position [724, 0]
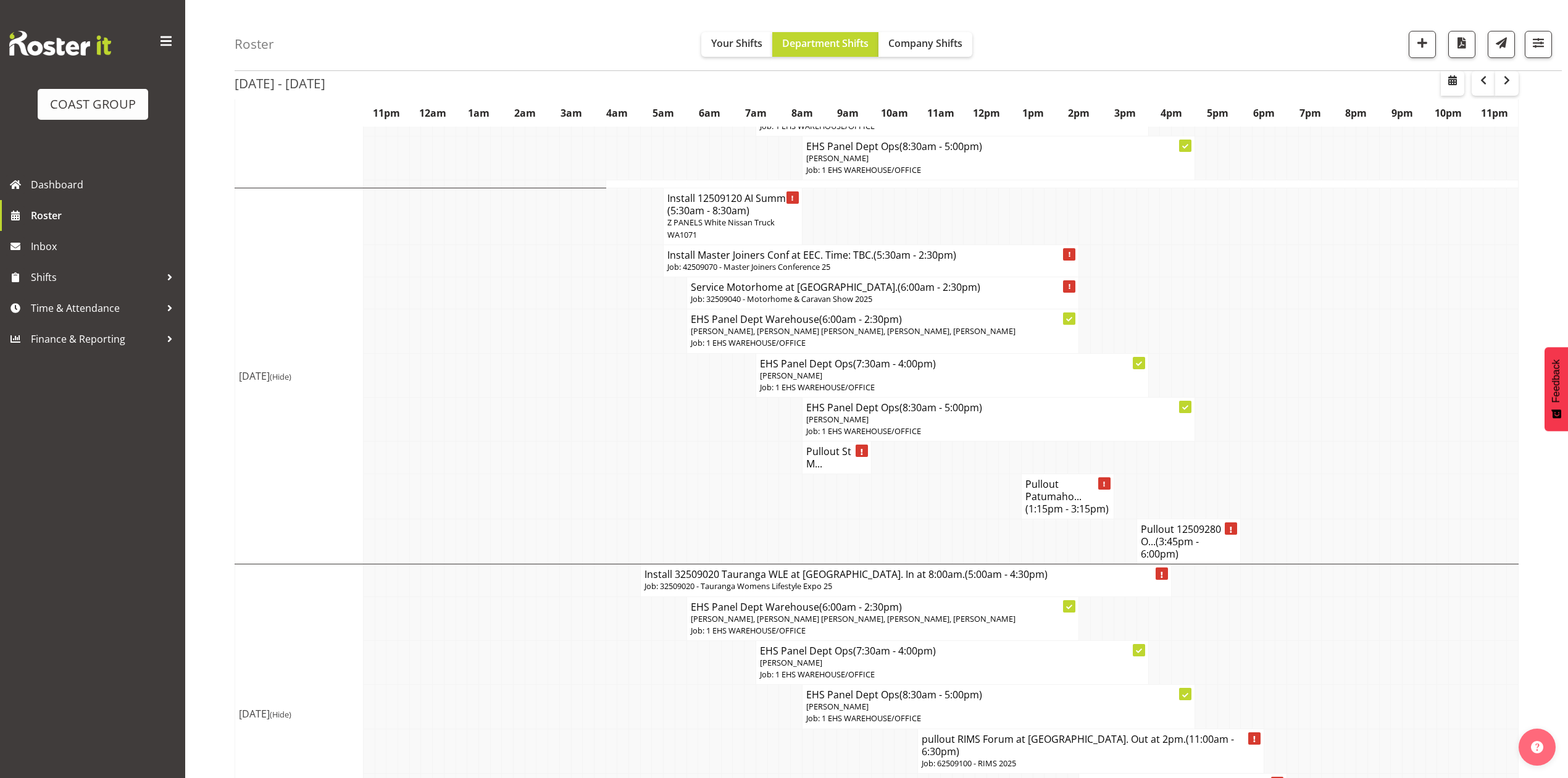
click at [1266, 398] on td at bounding box center [1270, 376] width 11 height 44
click at [1272, 494] on td at bounding box center [1270, 497] width 11 height 45
click at [1167, 509] on td at bounding box center [1166, 497] width 11 height 45
click at [645, 390] on td at bounding box center [646, 376] width 11 height 44
